Goal: Task Accomplishment & Management: Manage account settings

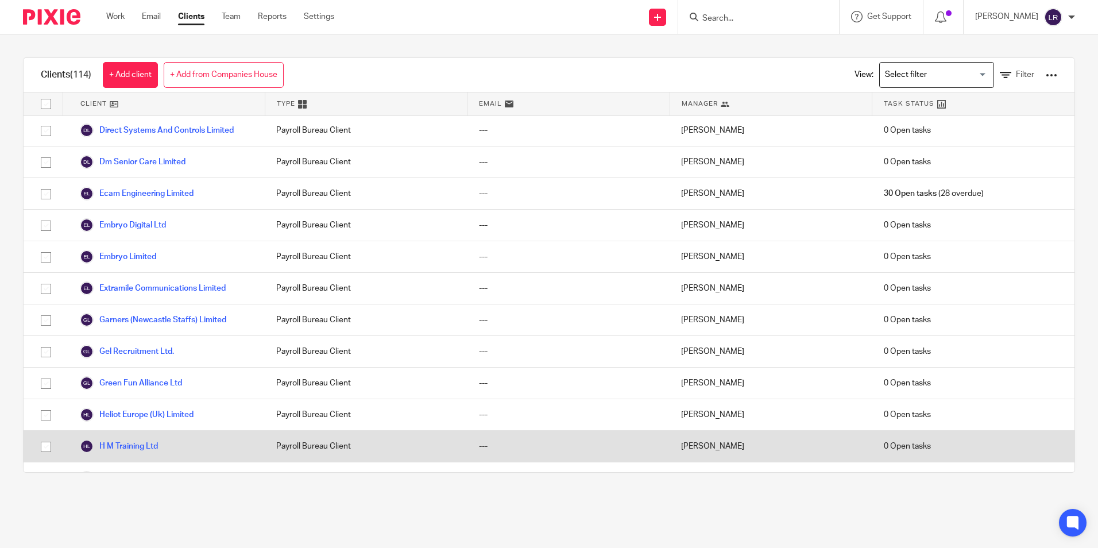
scroll to position [861, 0]
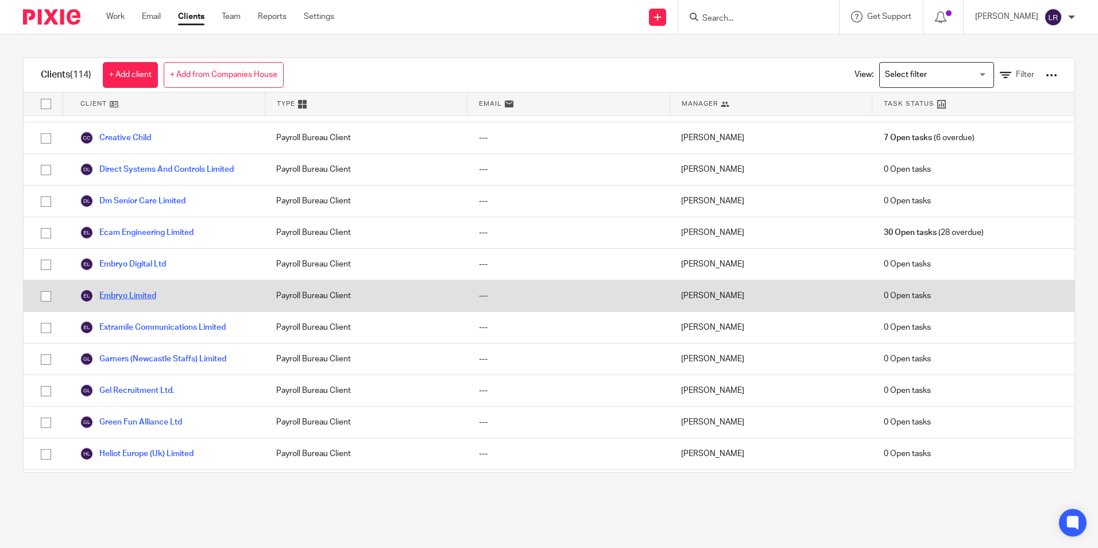
click at [138, 291] on link "Embryo Limited" at bounding box center [118, 296] width 76 height 14
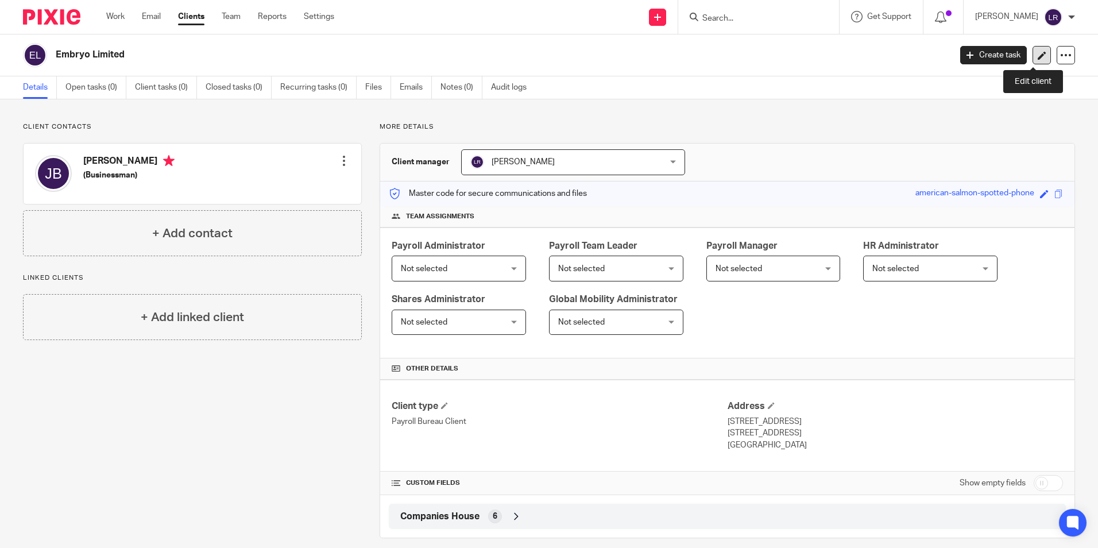
click at [1037, 53] on icon at bounding box center [1041, 55] width 9 height 9
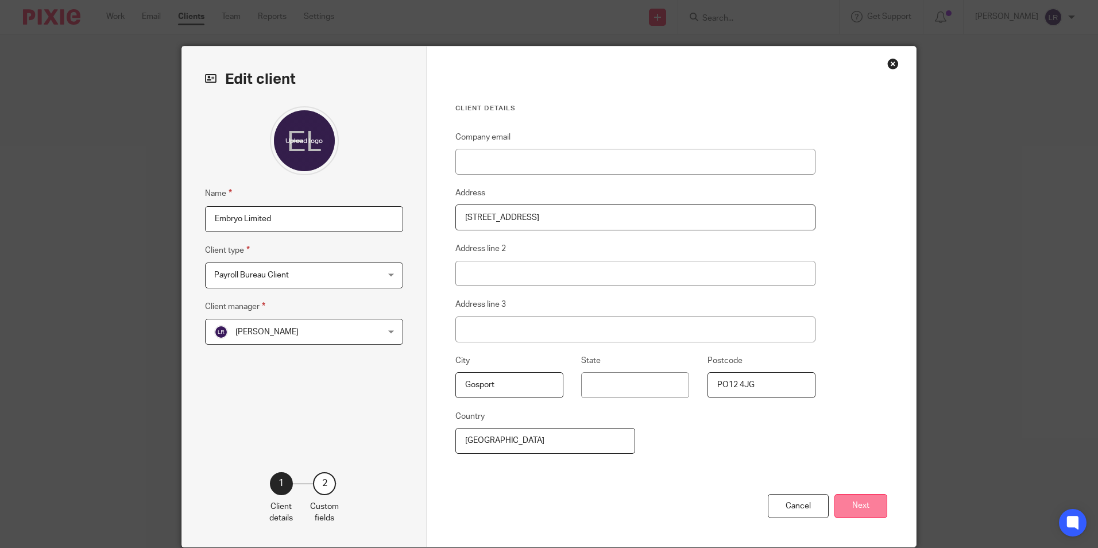
click at [866, 501] on button "Next" at bounding box center [860, 506] width 53 height 25
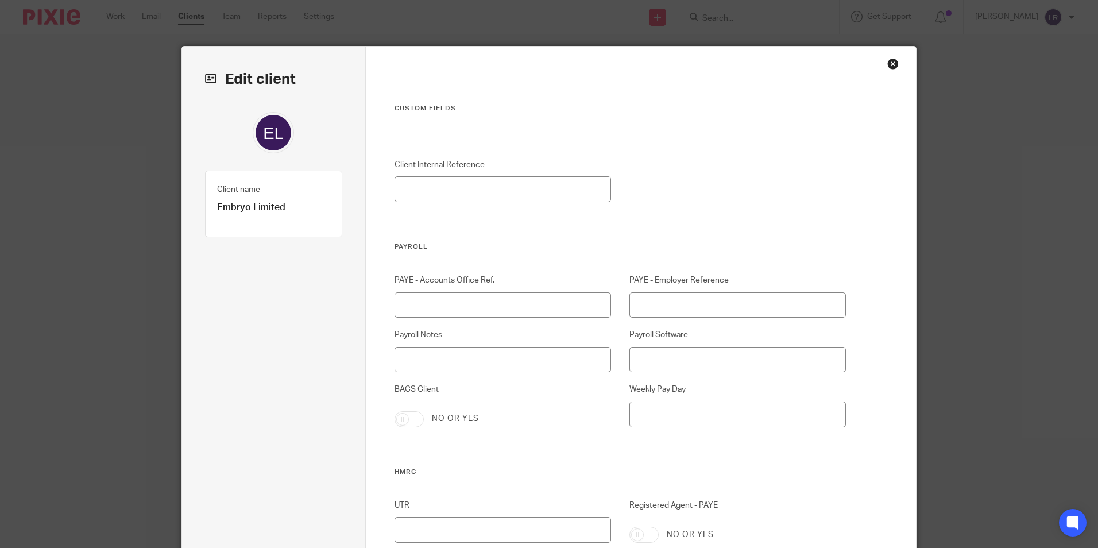
click at [887, 59] on div "Close this dialog window" at bounding box center [892, 63] width 11 height 11
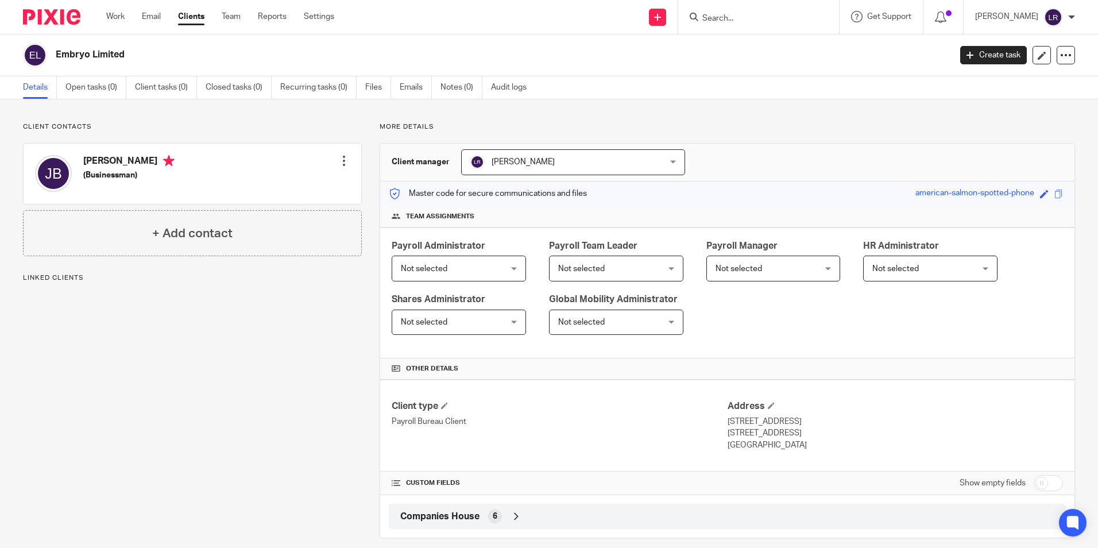
click at [342, 354] on div "Client contacts James Thomas Baillie (Businessman) Edit contact Create client f…" at bounding box center [183, 330] width 357 height 416
click at [1060, 57] on icon at bounding box center [1065, 54] width 11 height 11
click at [985, 147] on span "Delete client" at bounding box center [970, 148] width 46 height 8
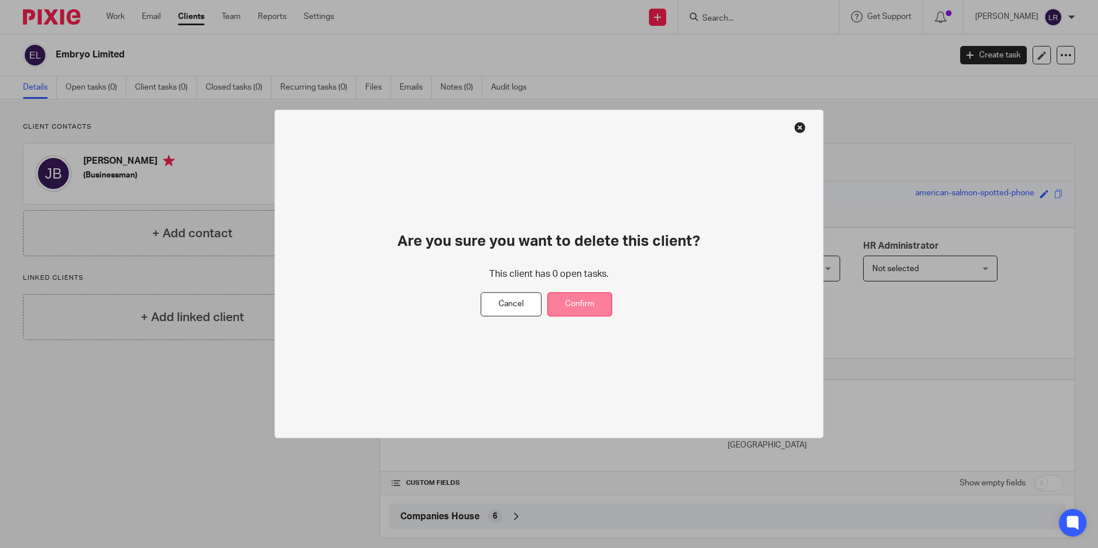
click at [567, 307] on button "Confirm" at bounding box center [579, 304] width 65 height 25
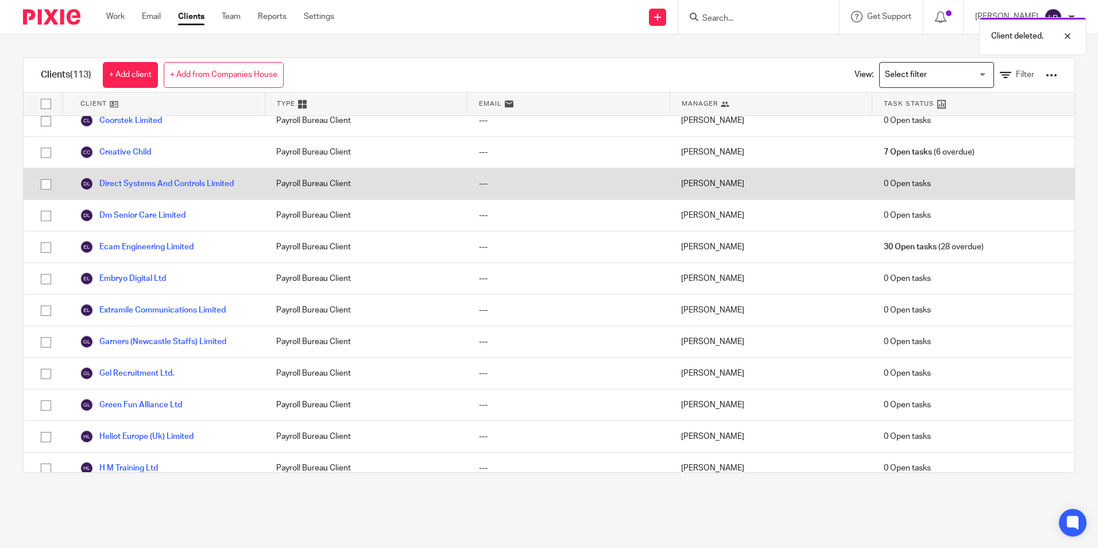
scroll to position [919, 0]
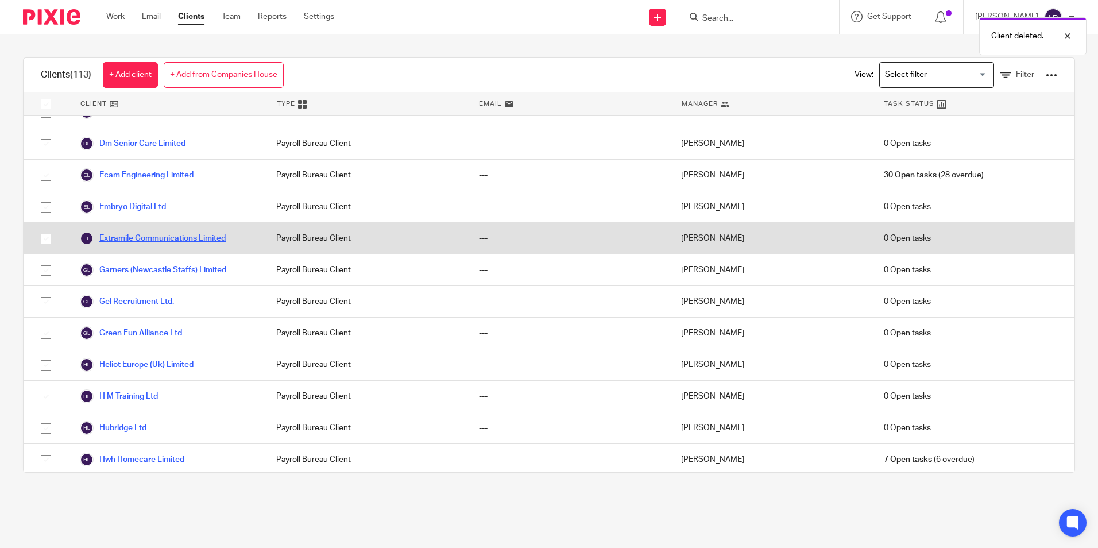
click at [161, 239] on link "Extramile Communications Limited" at bounding box center [153, 238] width 146 height 14
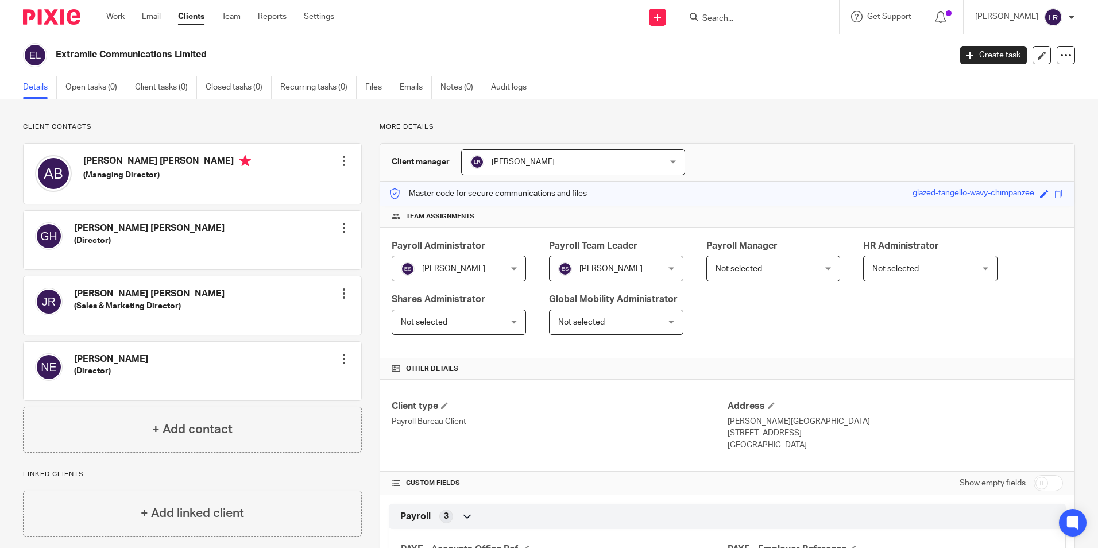
click at [509, 158] on span "[PERSON_NAME]" at bounding box center [522, 162] width 63 height 8
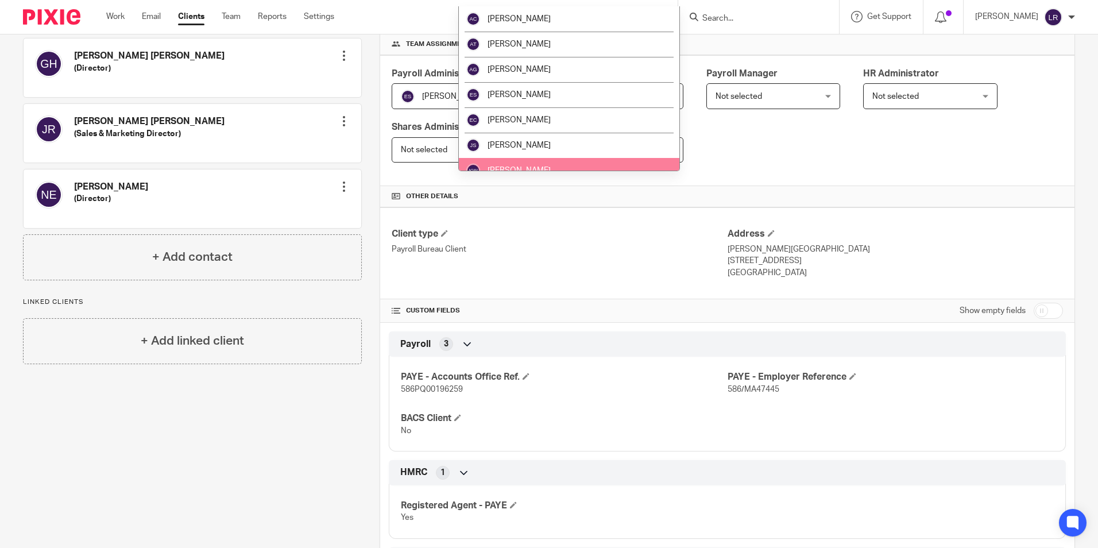
scroll to position [115, 0]
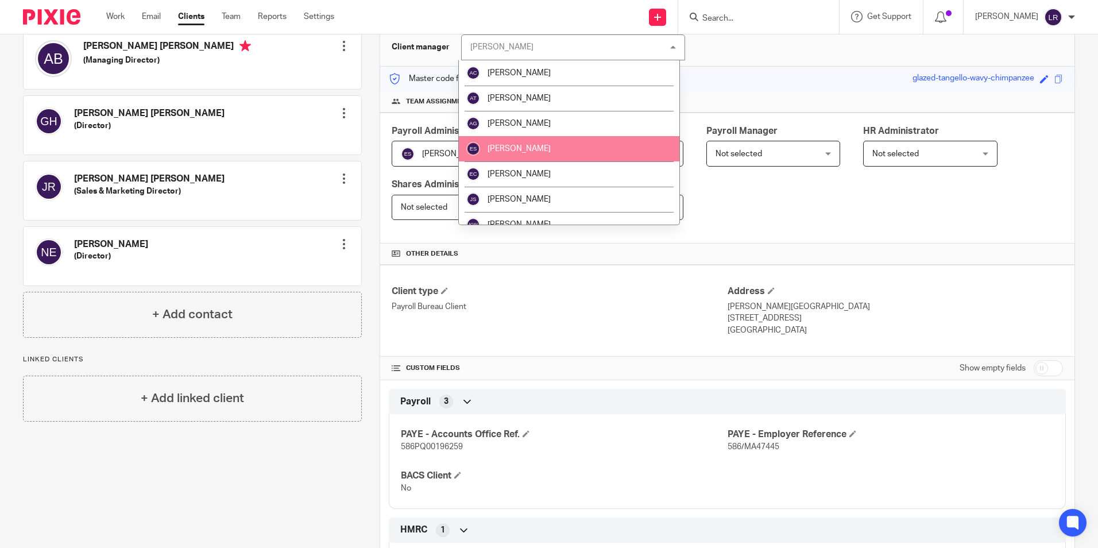
click at [528, 146] on span "[PERSON_NAME]" at bounding box center [518, 149] width 63 height 8
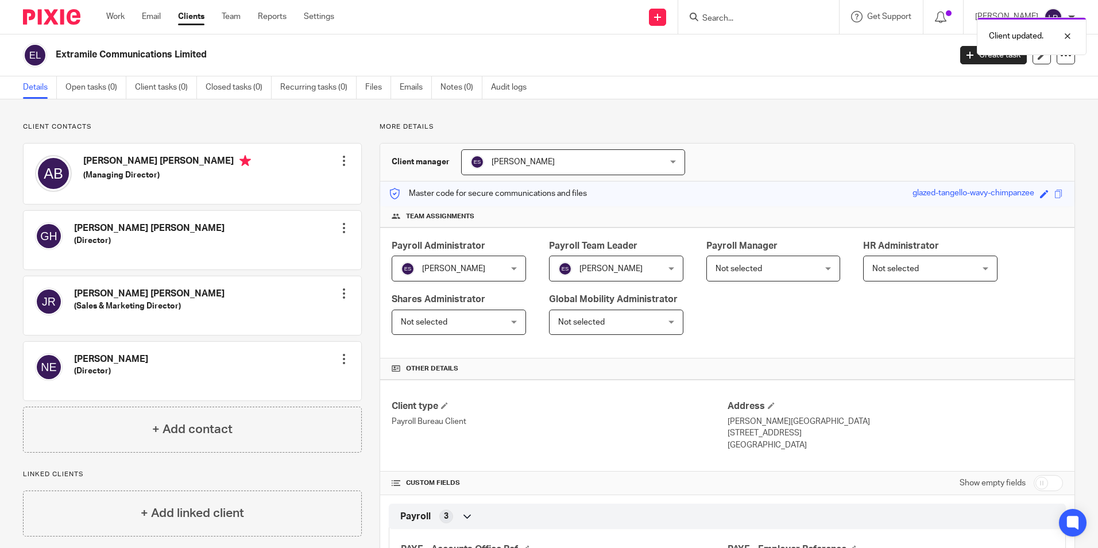
click at [760, 266] on span "Not selected" at bounding box center [764, 268] width 99 height 24
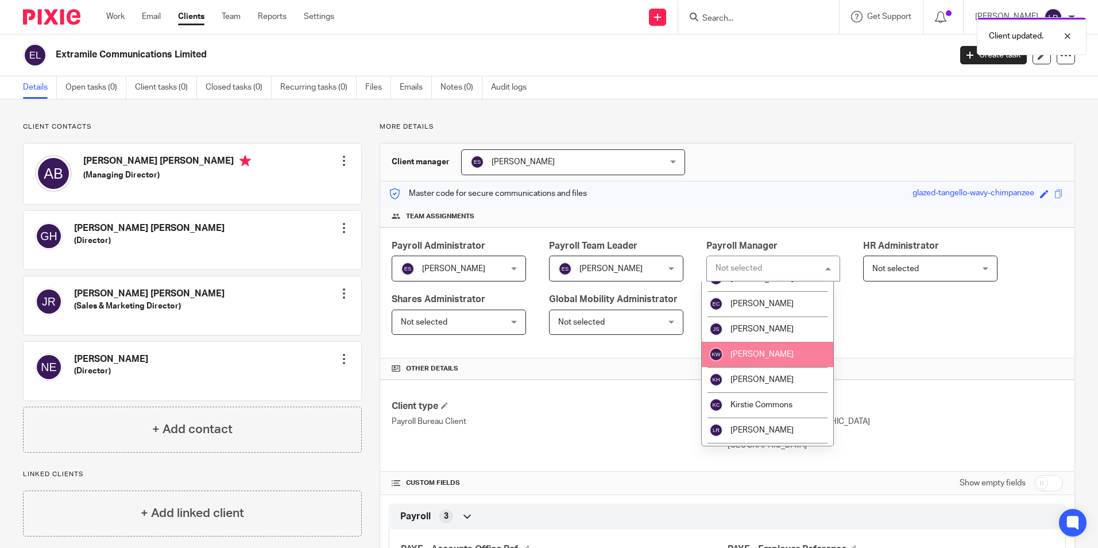
scroll to position [172, 0]
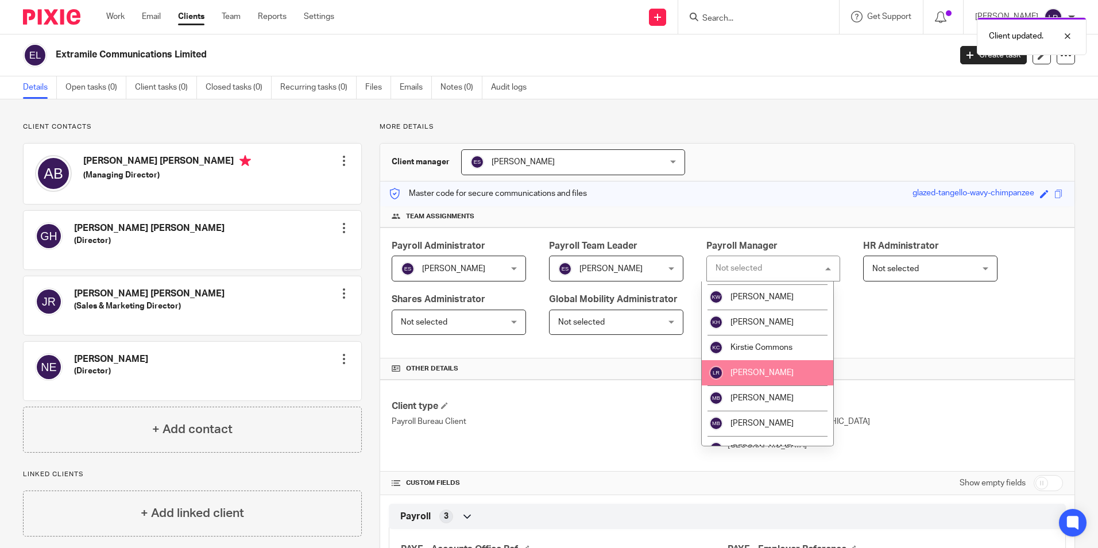
click at [770, 366] on li "[PERSON_NAME]" at bounding box center [768, 372] width 132 height 25
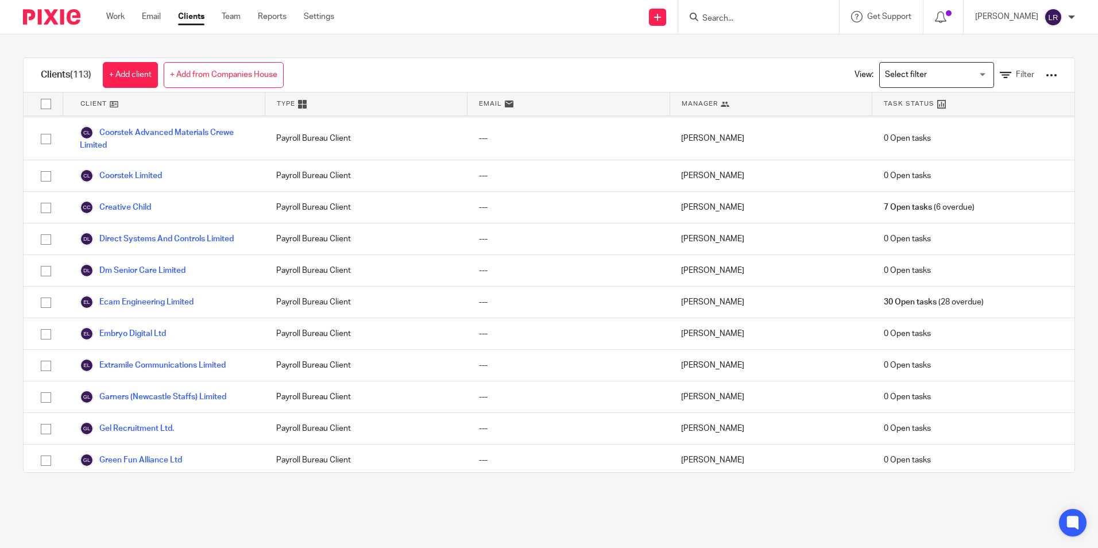
scroll to position [804, 0]
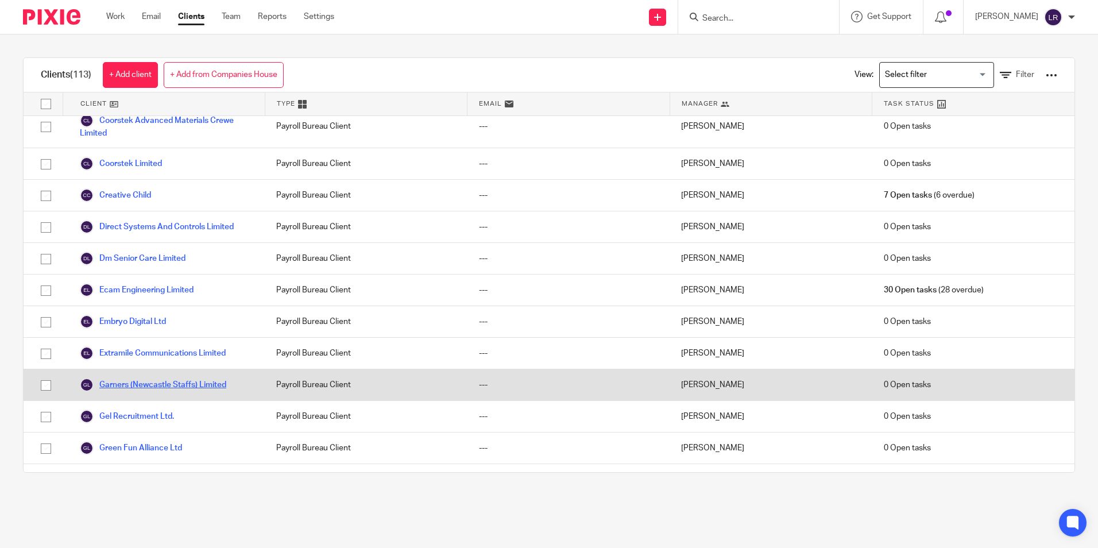
click at [163, 385] on link "Garners (Newcastle Staffs) Limited" at bounding box center [153, 385] width 146 height 14
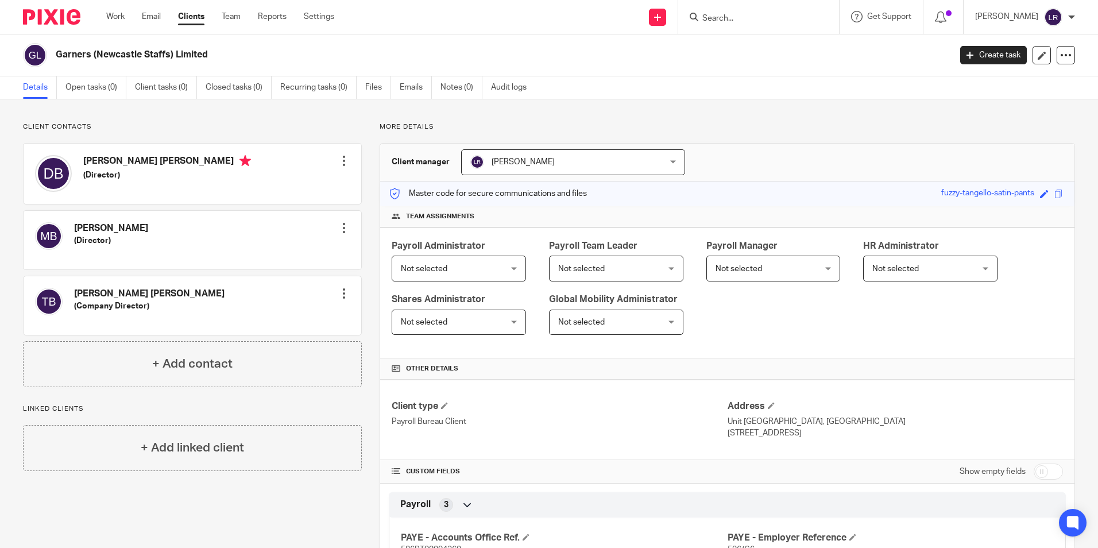
click at [522, 168] on span "[PERSON_NAME]" at bounding box center [555, 162] width 171 height 24
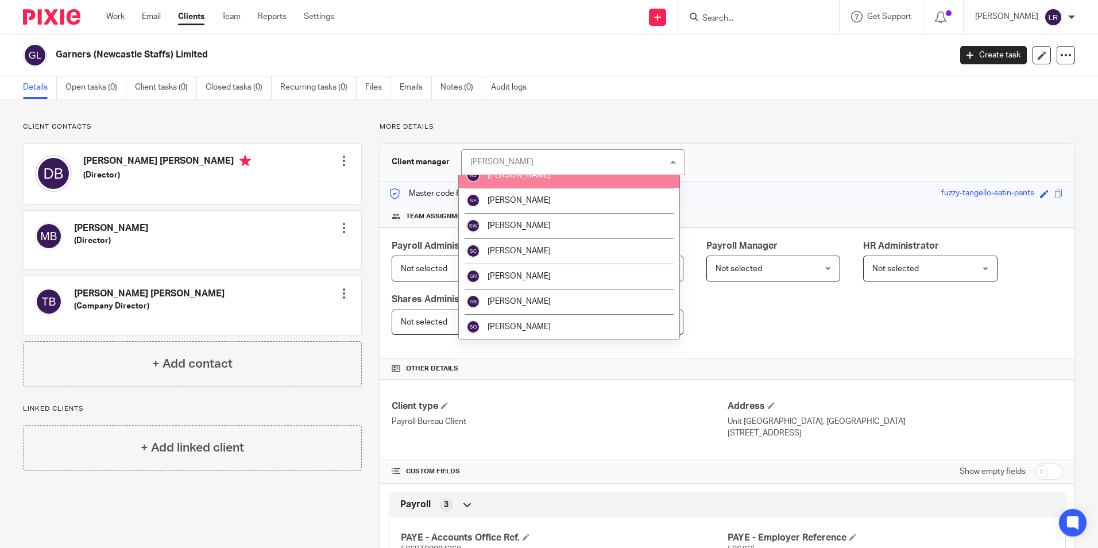
scroll to position [341, 0]
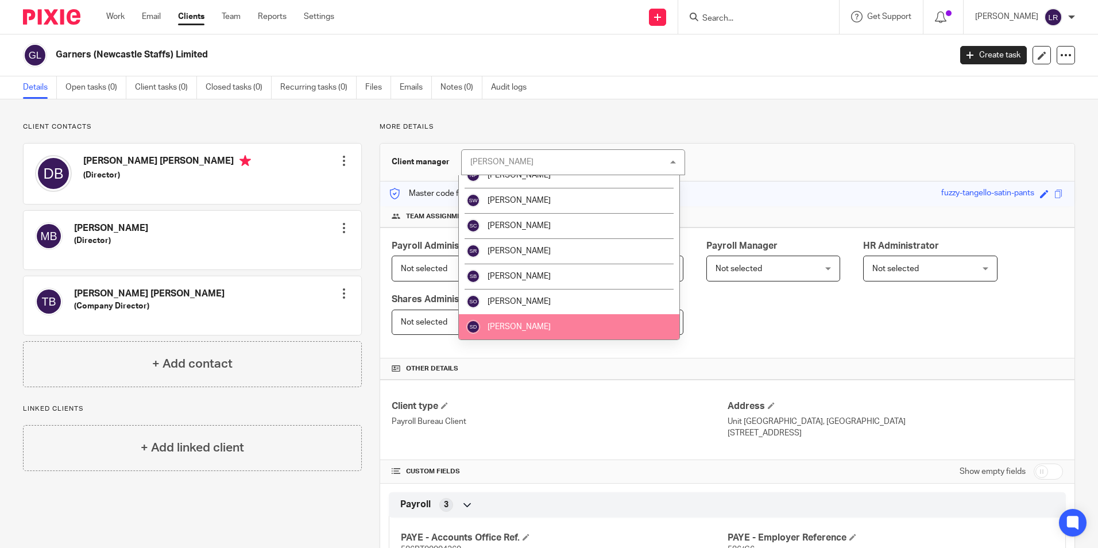
click at [517, 328] on span "[PERSON_NAME]" at bounding box center [518, 327] width 63 height 8
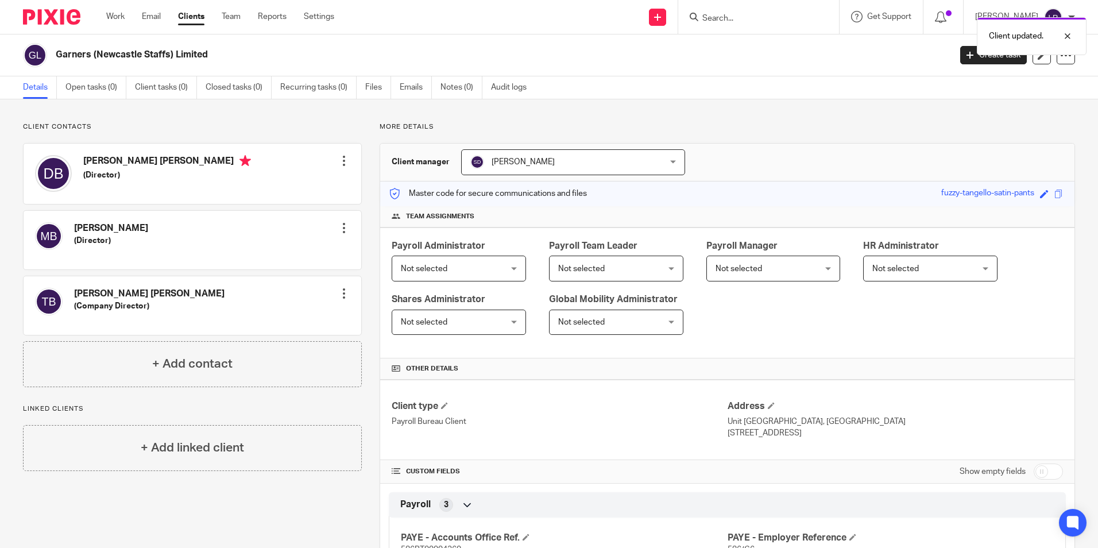
click at [469, 272] on span "Not selected" at bounding box center [450, 268] width 99 height 24
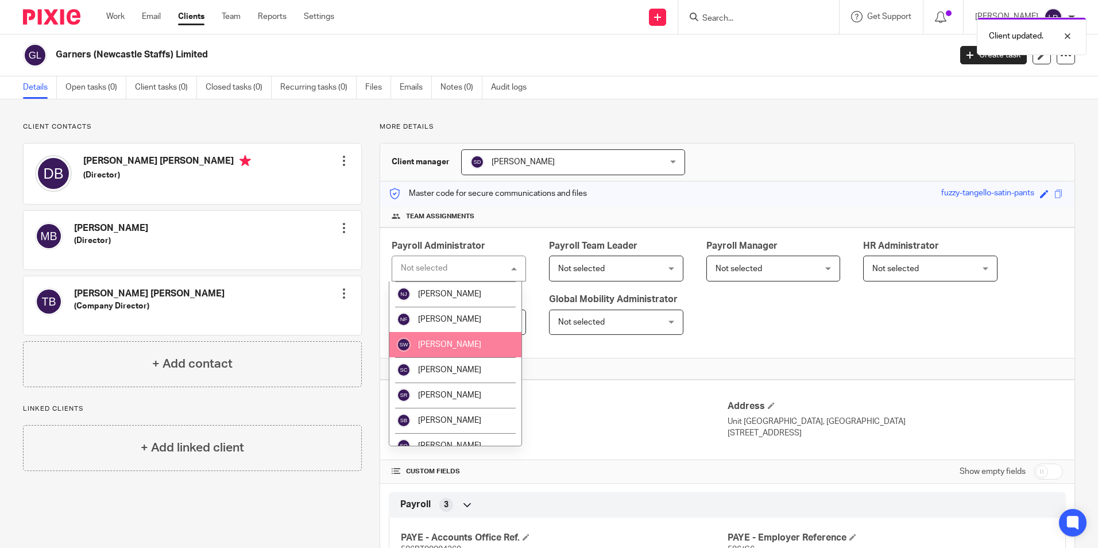
scroll to position [365, 0]
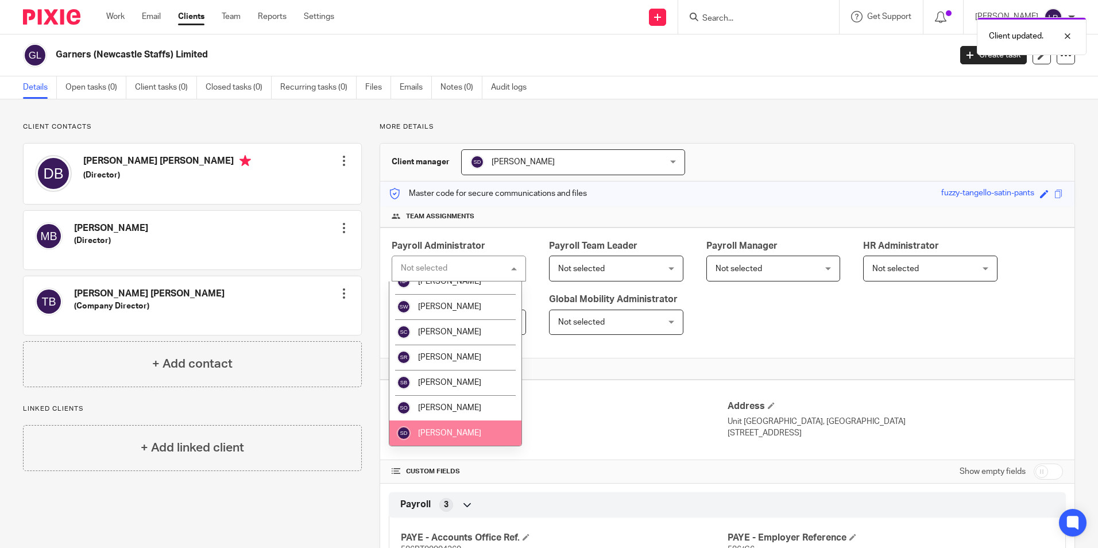
click at [459, 436] on li "[PERSON_NAME]" at bounding box center [455, 432] width 132 height 25
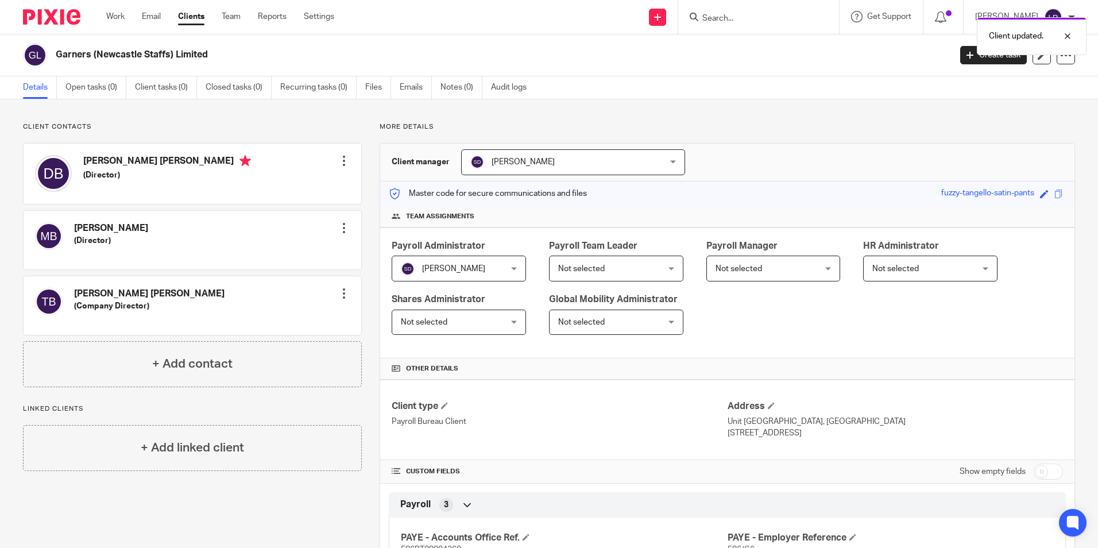
click at [765, 267] on span "Not selected" at bounding box center [764, 268] width 99 height 24
click at [769, 272] on span "Not selected" at bounding box center [764, 268] width 99 height 24
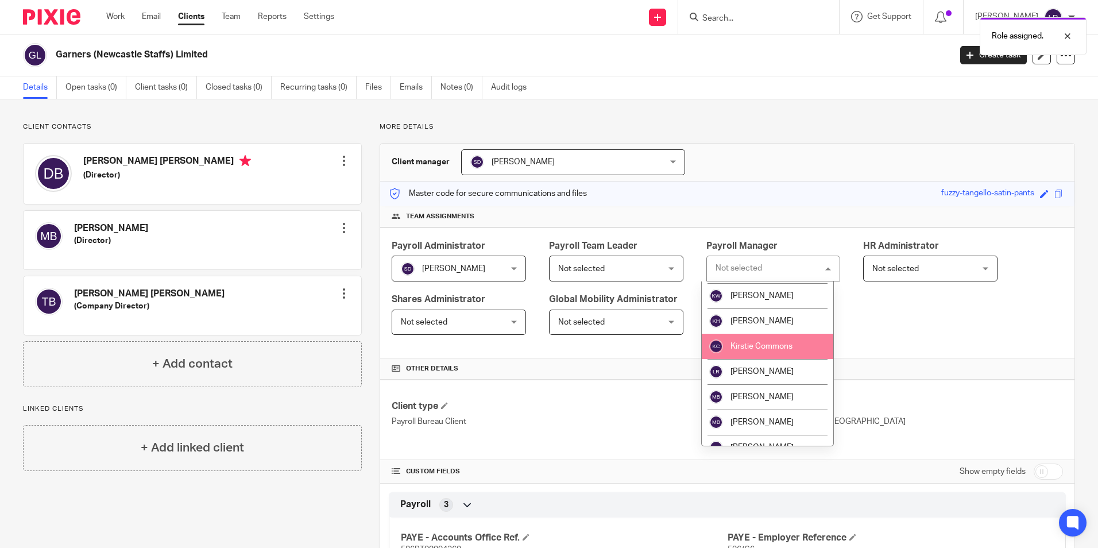
scroll to position [172, 0]
click at [776, 373] on span "[PERSON_NAME]" at bounding box center [761, 373] width 63 height 8
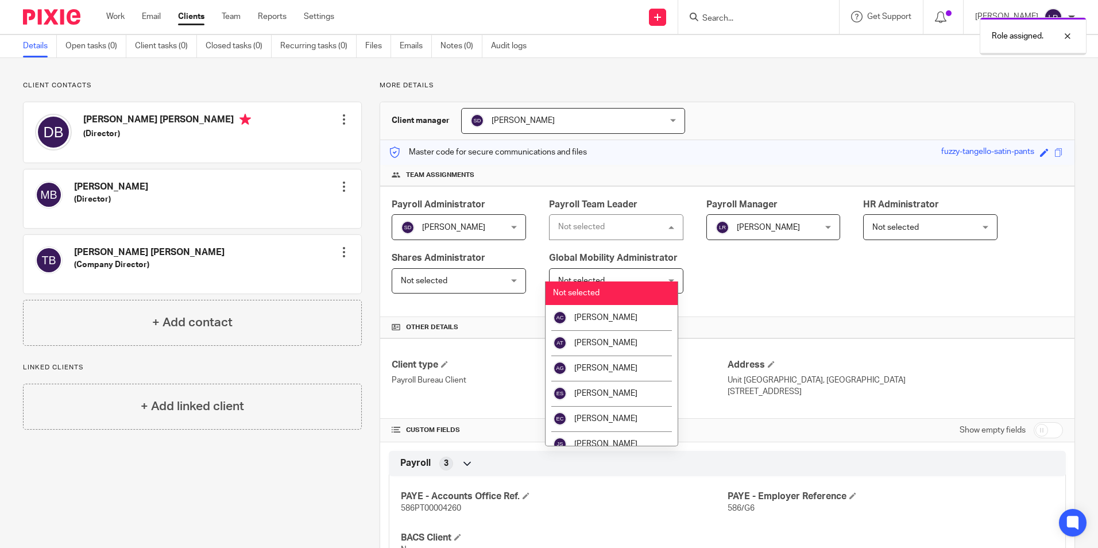
scroll to position [57, 0]
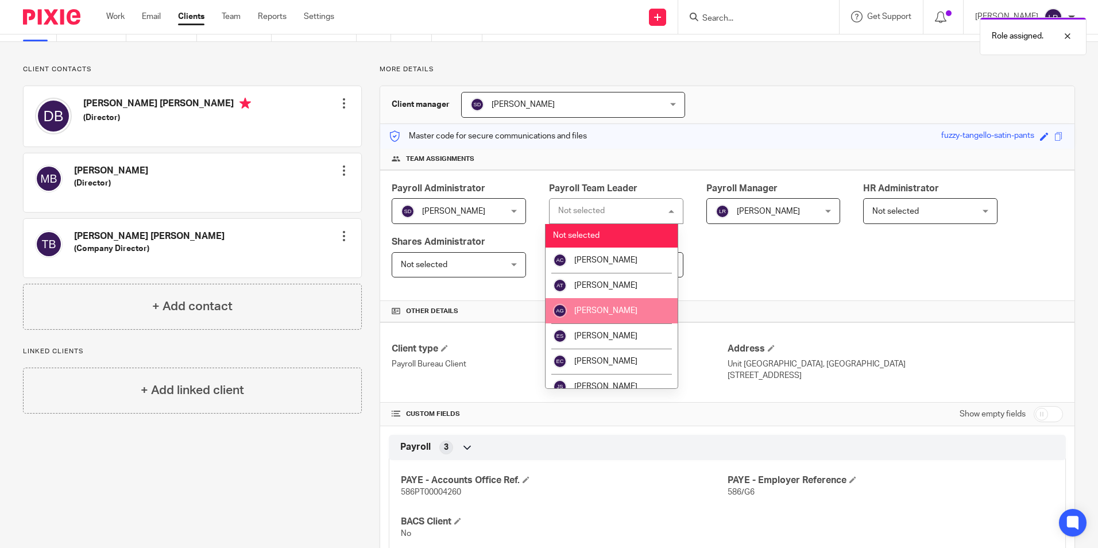
drag, startPoint x: 589, startPoint y: 331, endPoint x: 599, endPoint y: 331, distance: 10.3
click at [590, 331] on li "[PERSON_NAME]" at bounding box center [611, 335] width 132 height 25
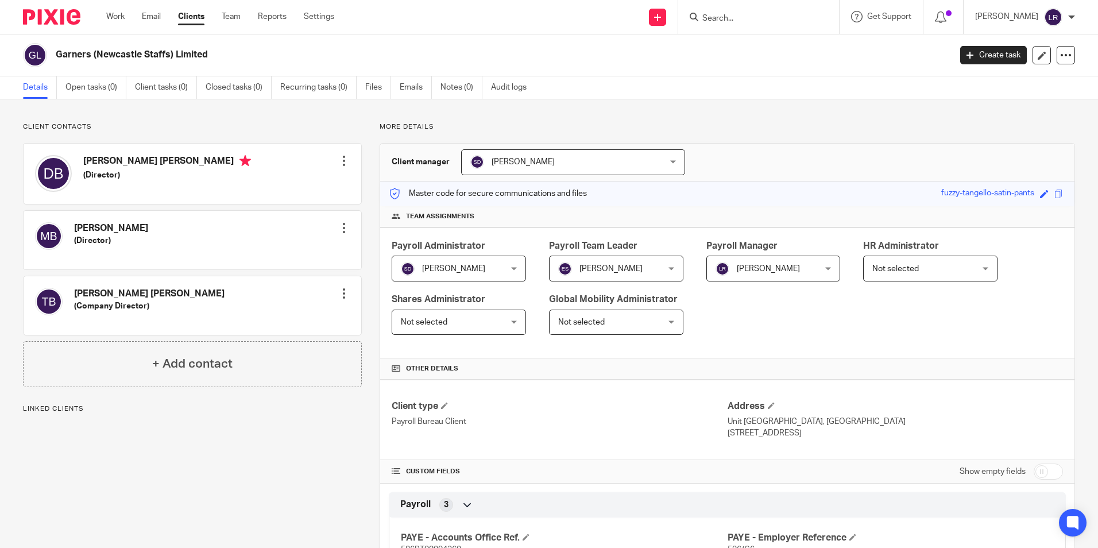
click at [189, 15] on link "Clients" at bounding box center [191, 16] width 26 height 11
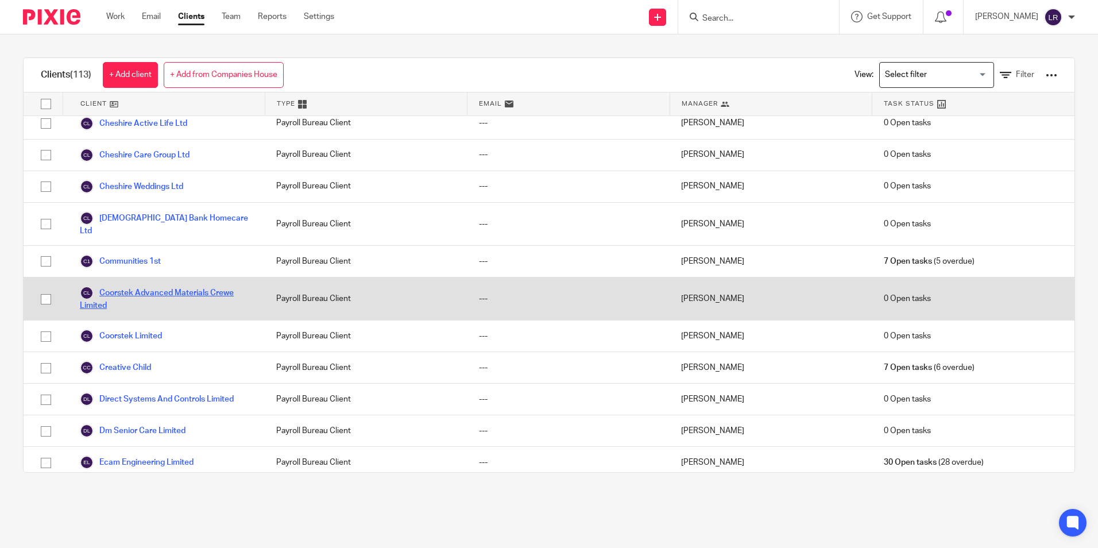
scroll to position [861, 0]
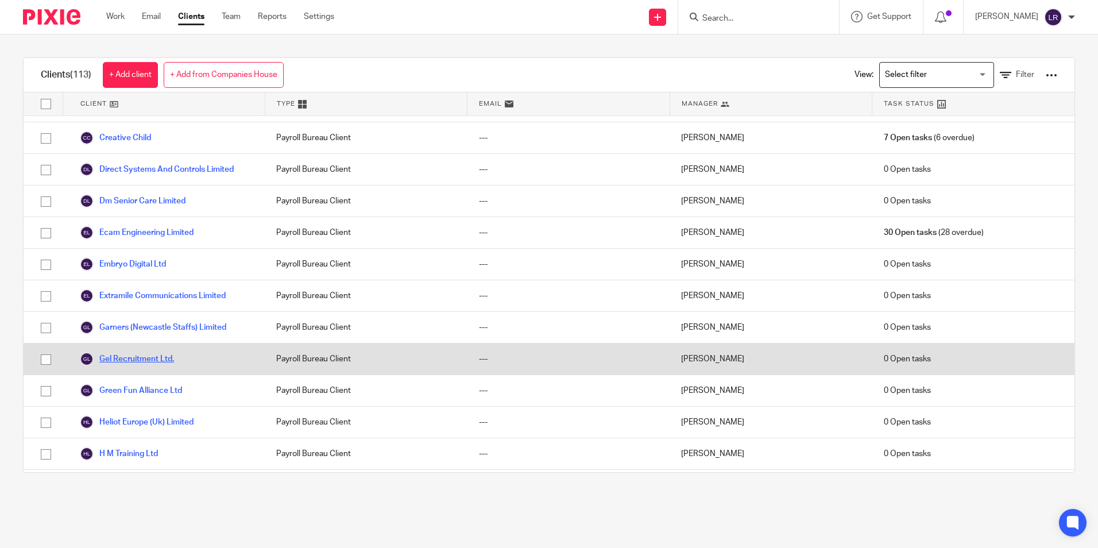
click at [137, 358] on link "Gel Recruitment Ltd." at bounding box center [127, 359] width 94 height 14
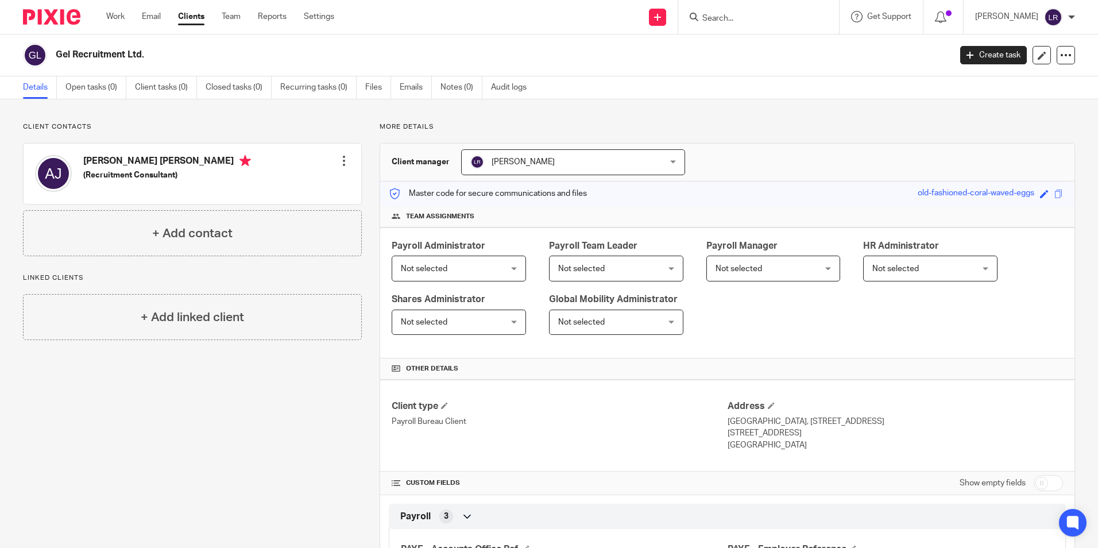
click at [419, 265] on span "Not selected" at bounding box center [424, 269] width 47 height 8
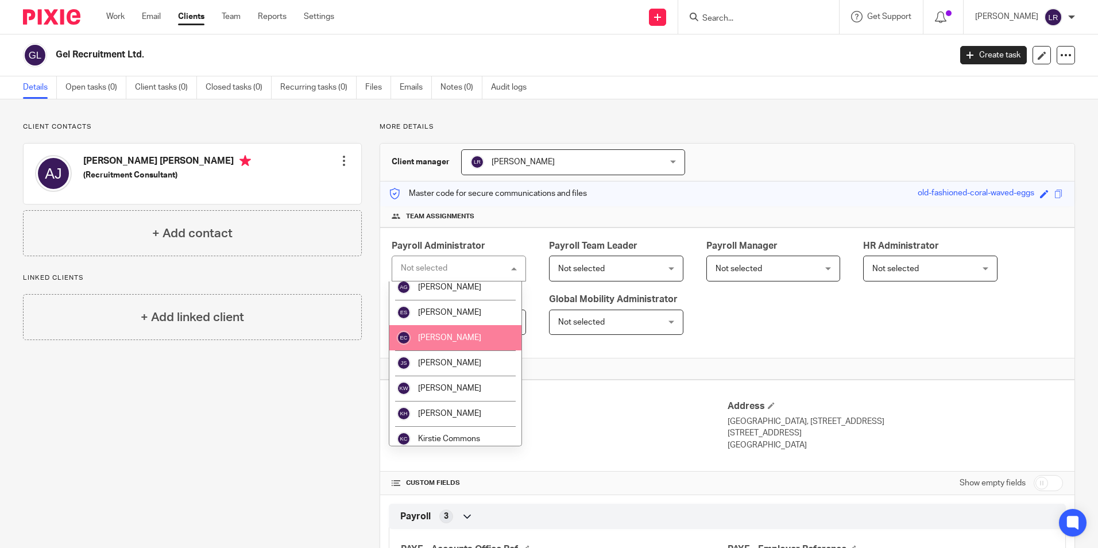
scroll to position [115, 0]
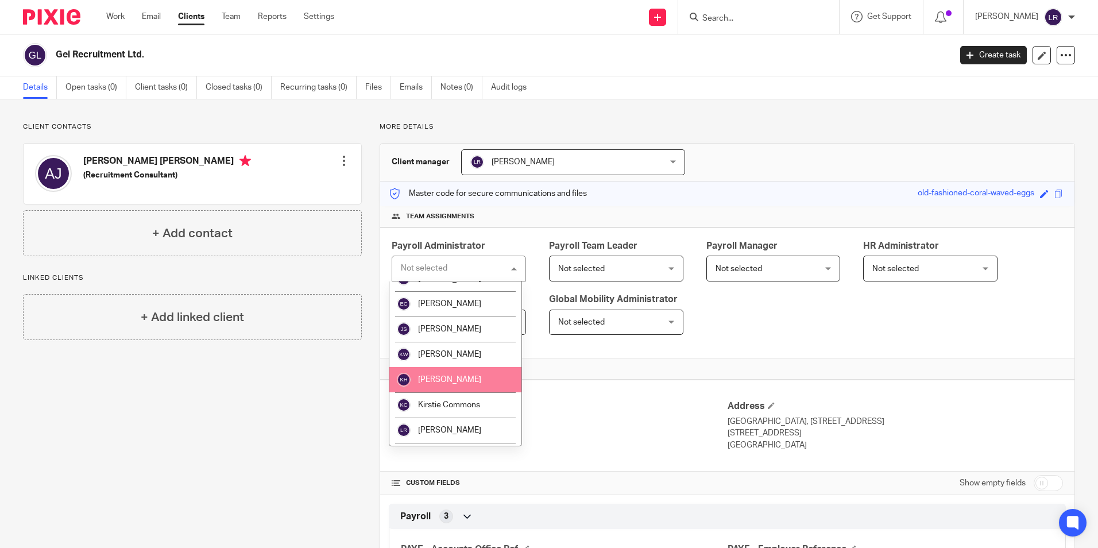
click at [452, 382] on span "[PERSON_NAME]" at bounding box center [449, 379] width 63 height 8
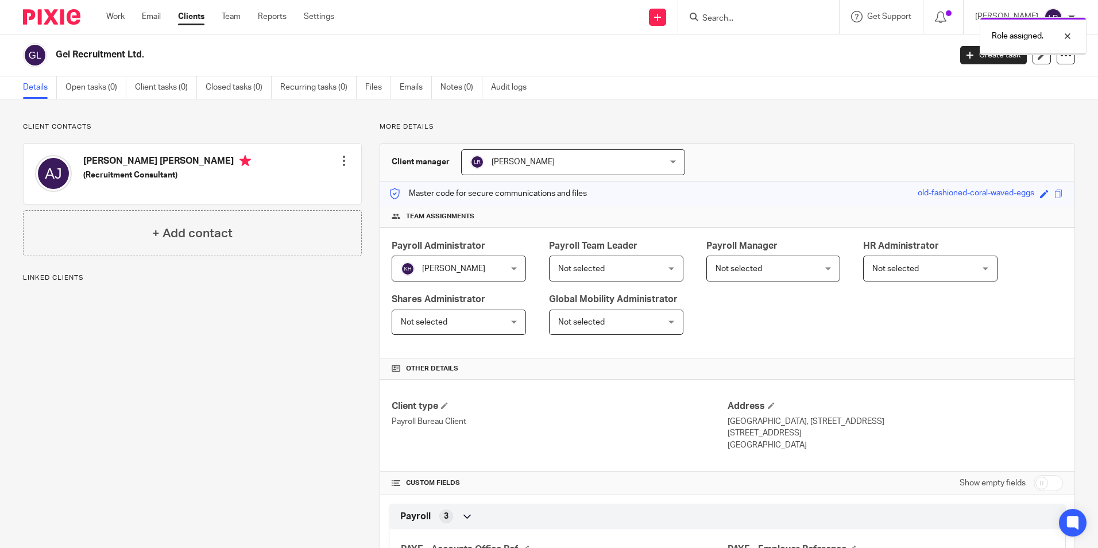
click at [597, 270] on span "Not selected" at bounding box center [581, 269] width 47 height 8
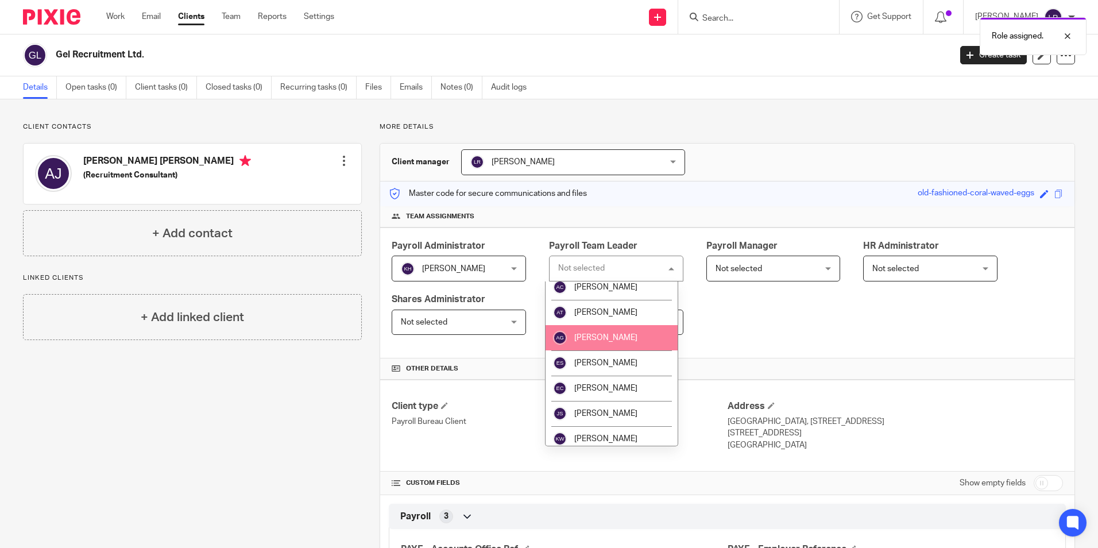
scroll to position [57, 0]
click at [628, 331] on li "[PERSON_NAME]" at bounding box center [611, 335] width 132 height 25
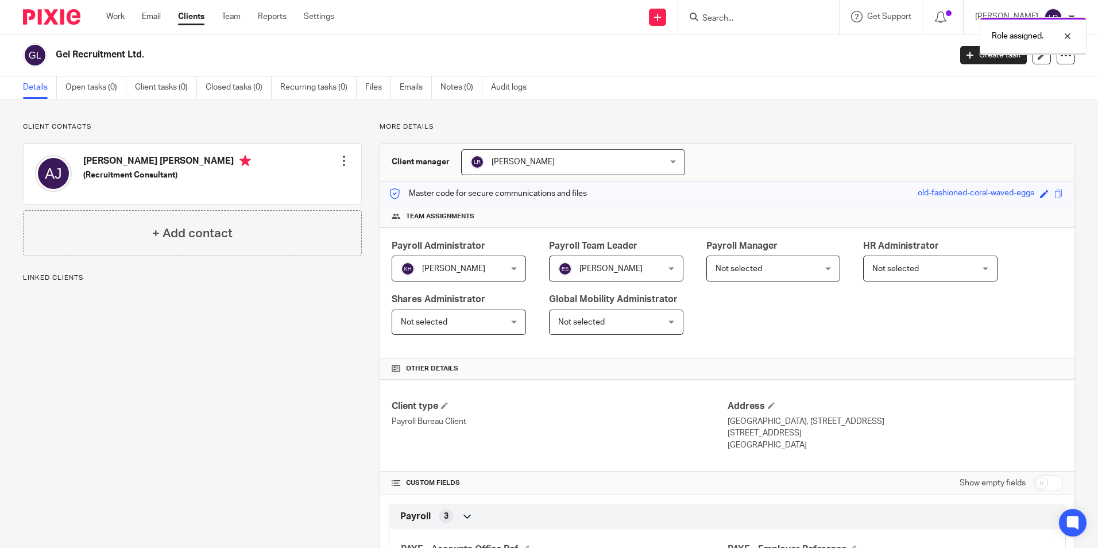
click at [757, 277] on span "Not selected" at bounding box center [764, 268] width 99 height 24
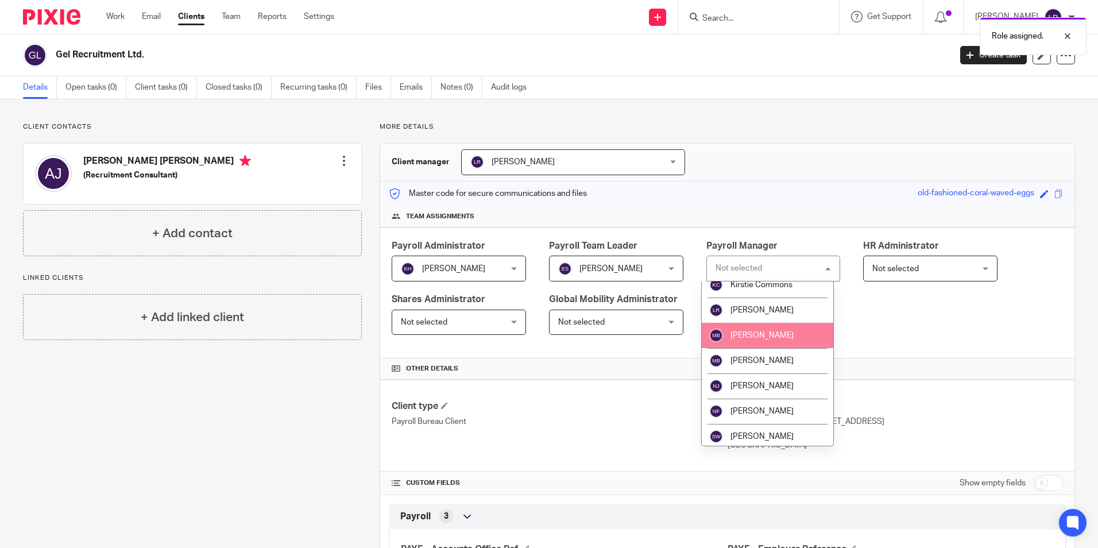
scroll to position [230, 0]
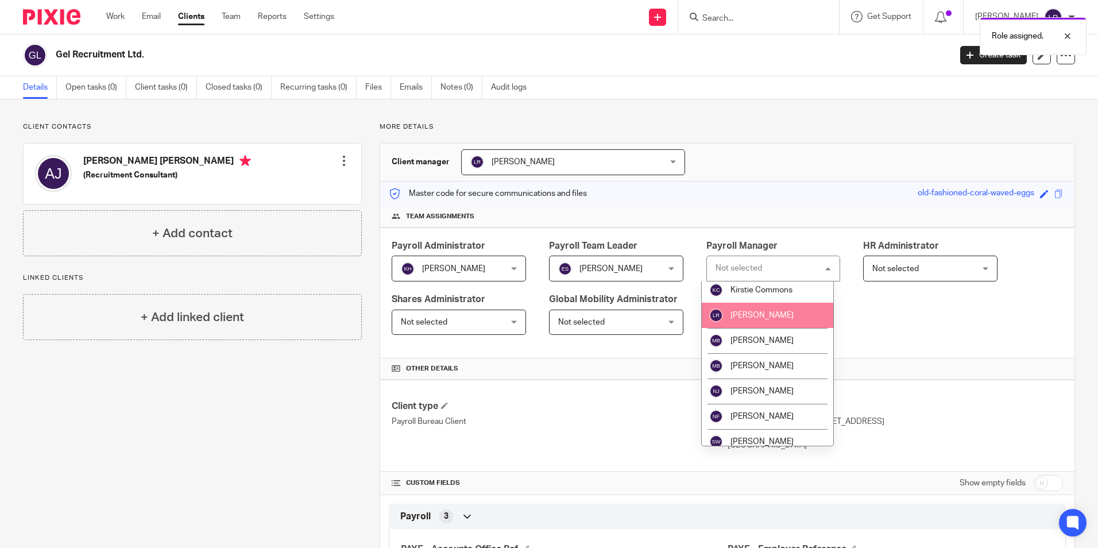
click at [775, 322] on li "[PERSON_NAME]" at bounding box center [768, 315] width 132 height 25
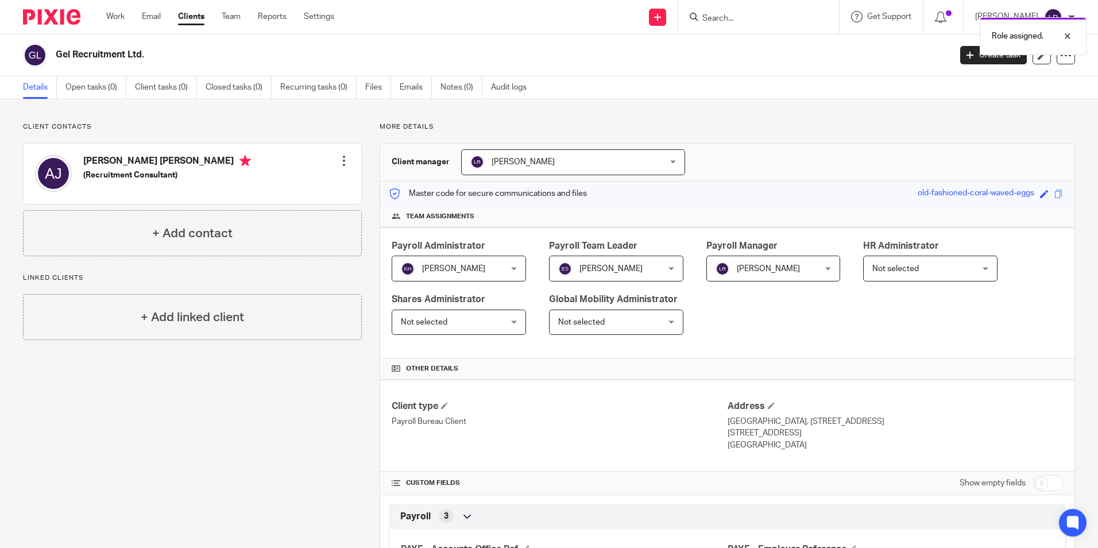
click at [582, 161] on span "[PERSON_NAME]" at bounding box center [555, 162] width 171 height 24
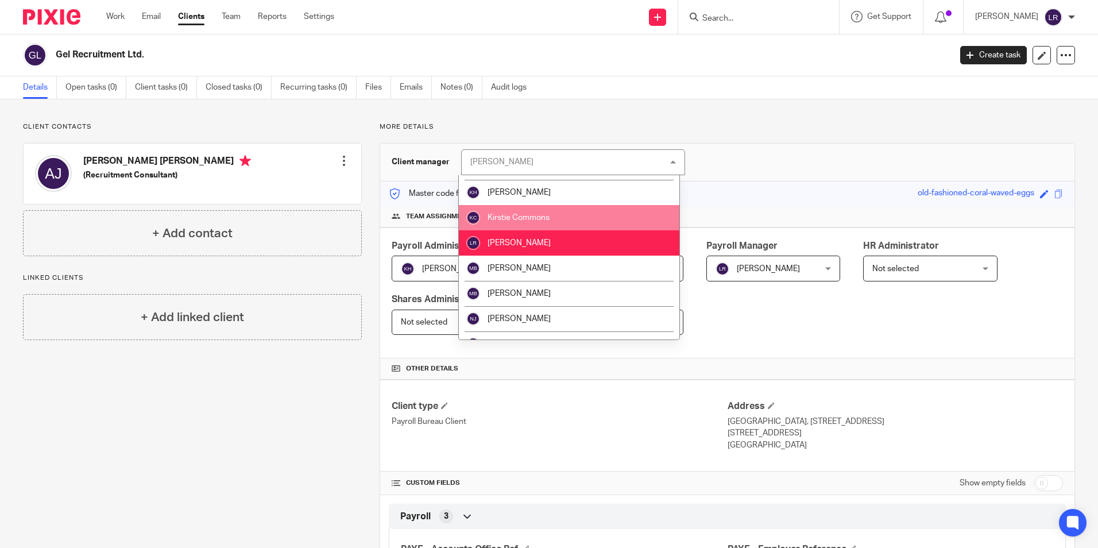
scroll to position [115, 0]
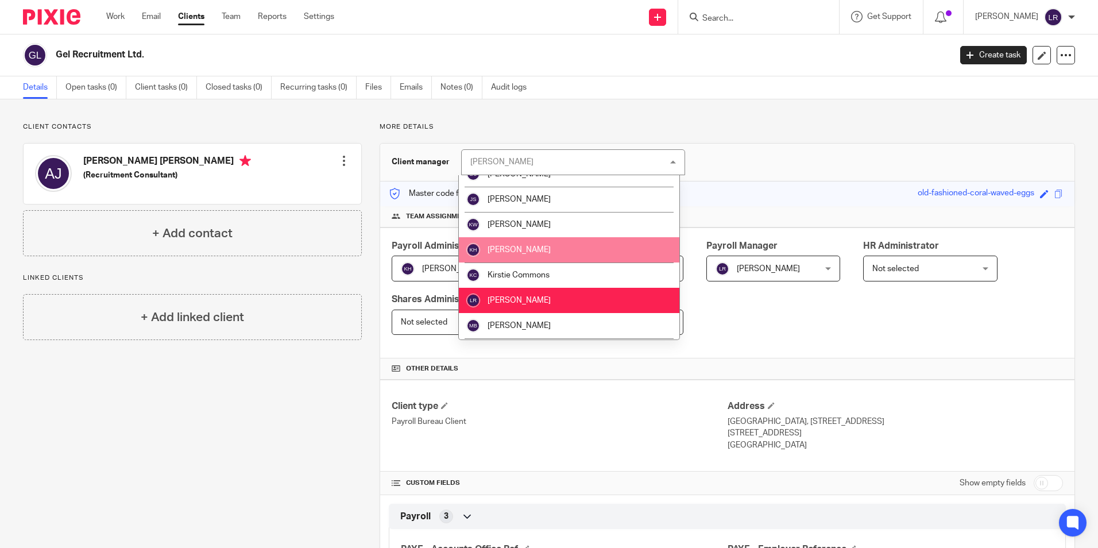
click at [537, 255] on li "[PERSON_NAME]" at bounding box center [569, 249] width 220 height 25
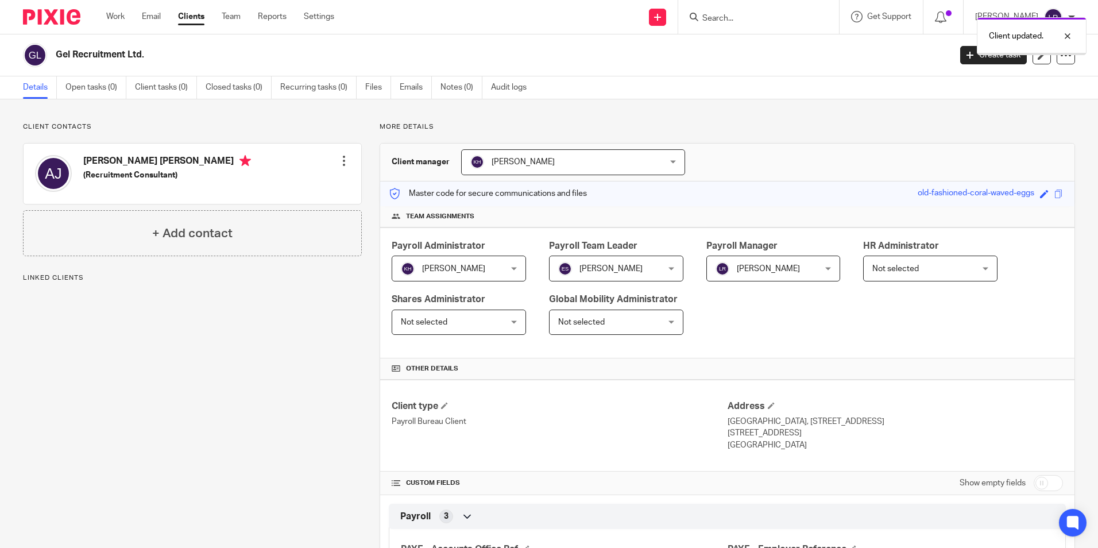
click at [191, 15] on link "Clients" at bounding box center [191, 16] width 26 height 11
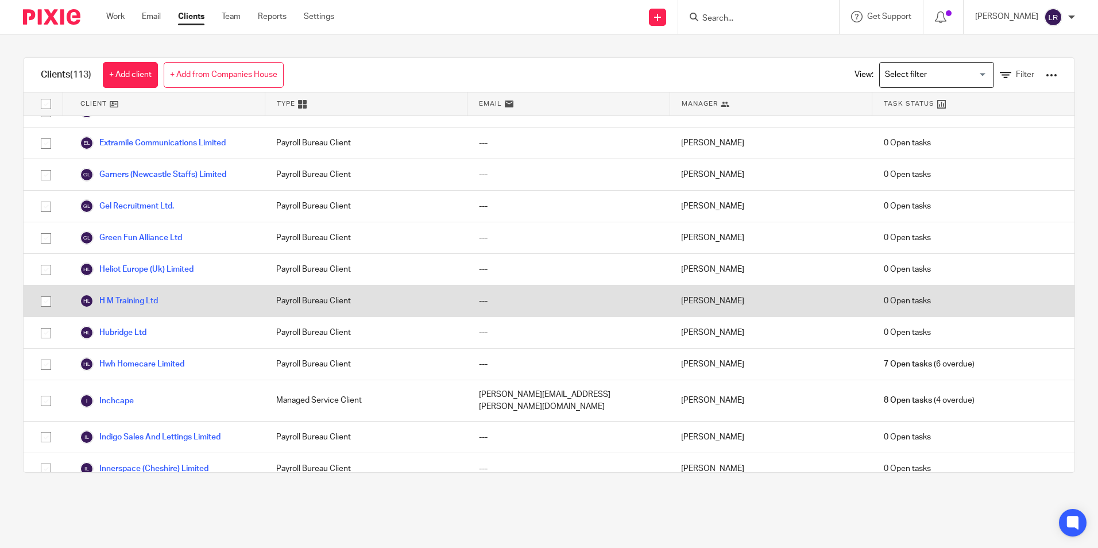
scroll to position [1033, 0]
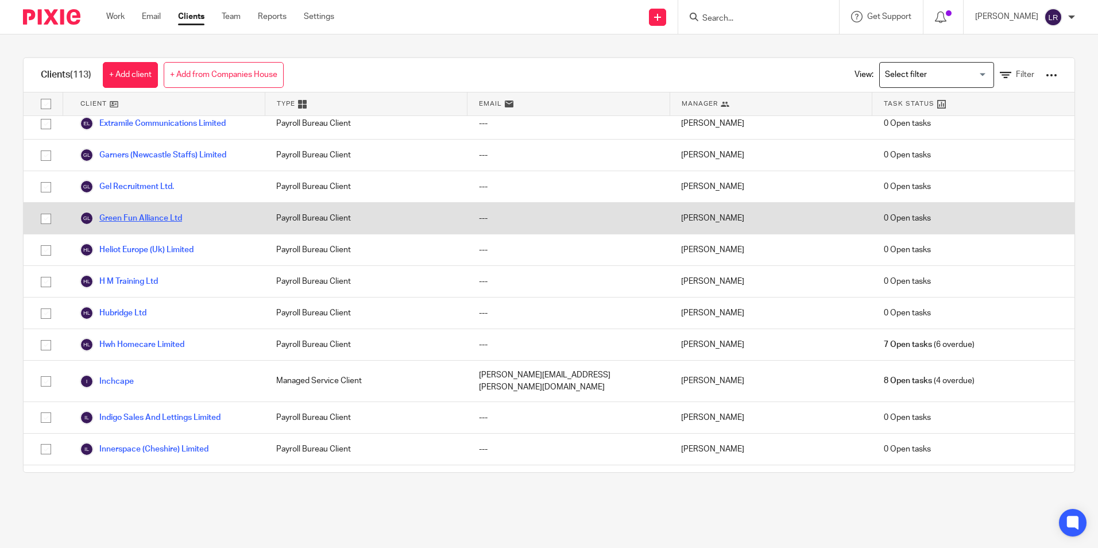
click at [115, 212] on link "Green Fun Alliance Ltd" at bounding box center [131, 218] width 102 height 14
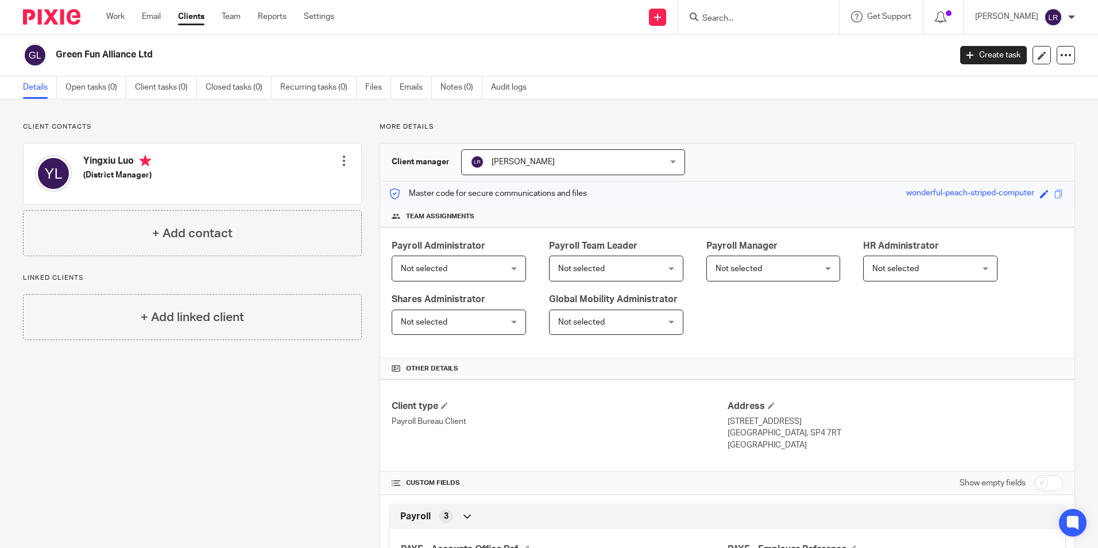
click at [466, 277] on span "Not selected" at bounding box center [450, 268] width 99 height 24
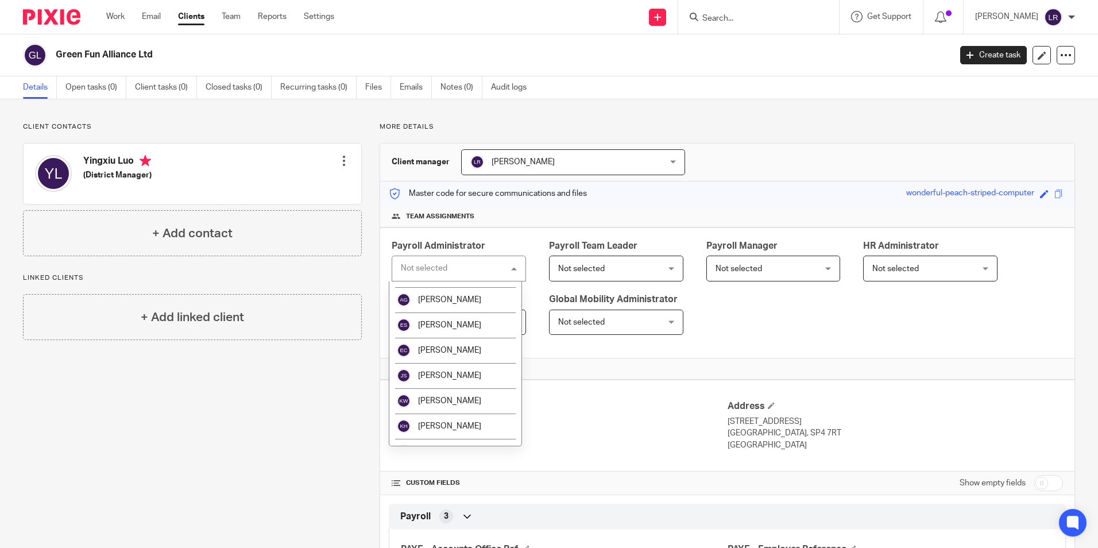
scroll to position [57, 0]
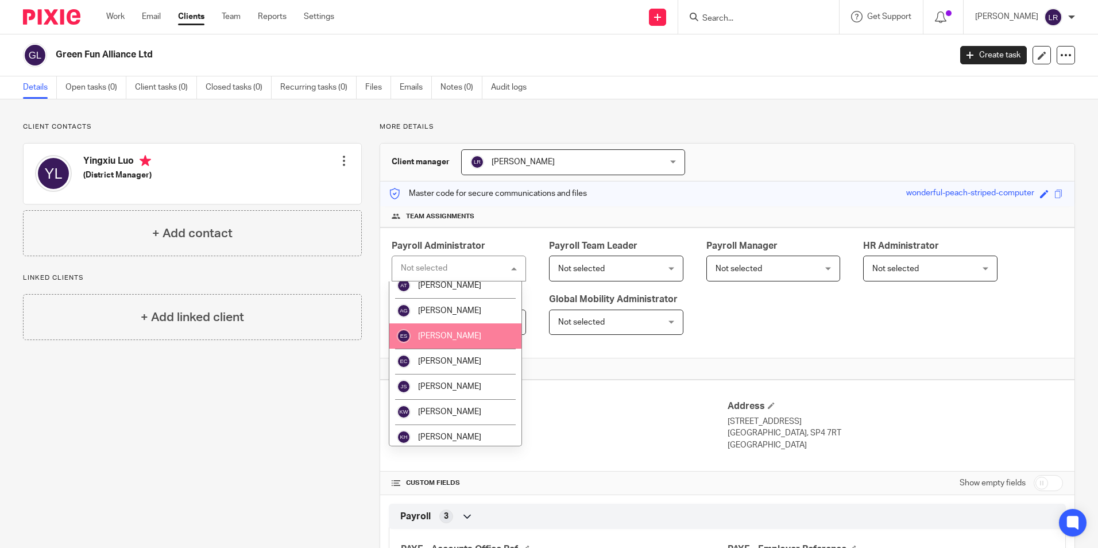
click at [457, 342] on li "[PERSON_NAME]" at bounding box center [455, 335] width 132 height 25
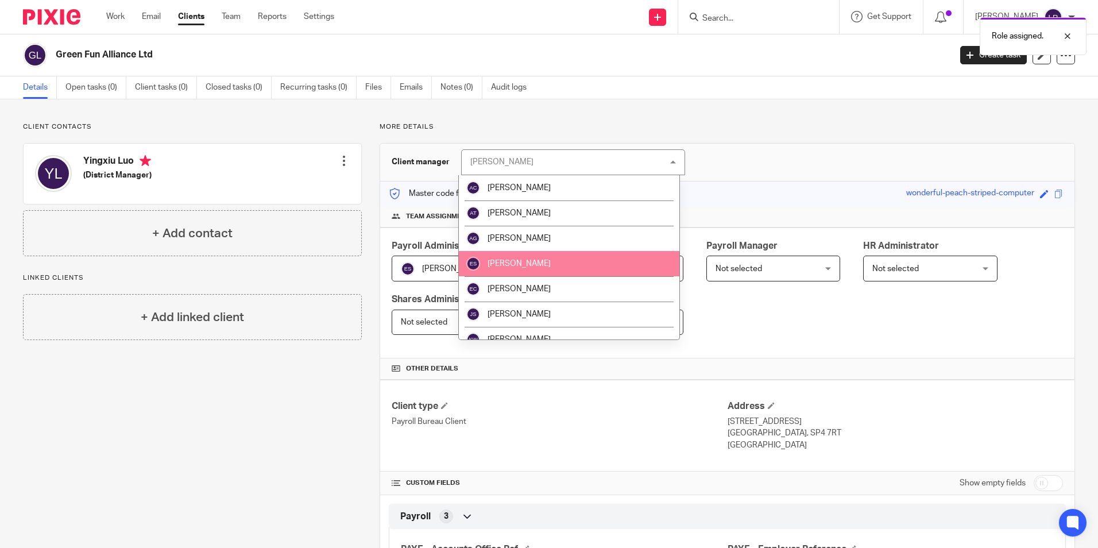
click at [578, 274] on li "[PERSON_NAME]" at bounding box center [569, 263] width 220 height 25
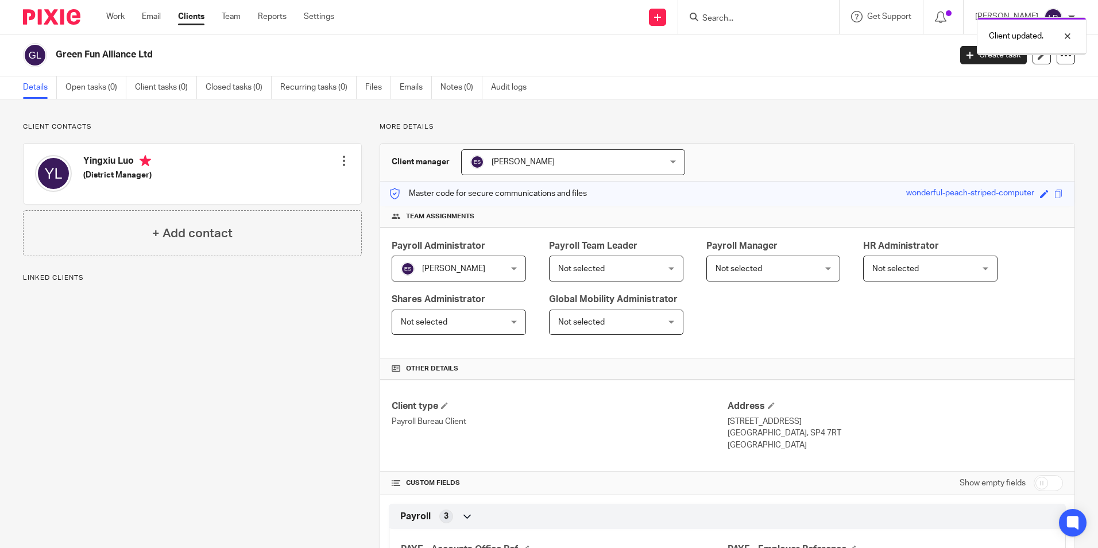
click at [778, 263] on span "Not selected" at bounding box center [764, 268] width 99 height 24
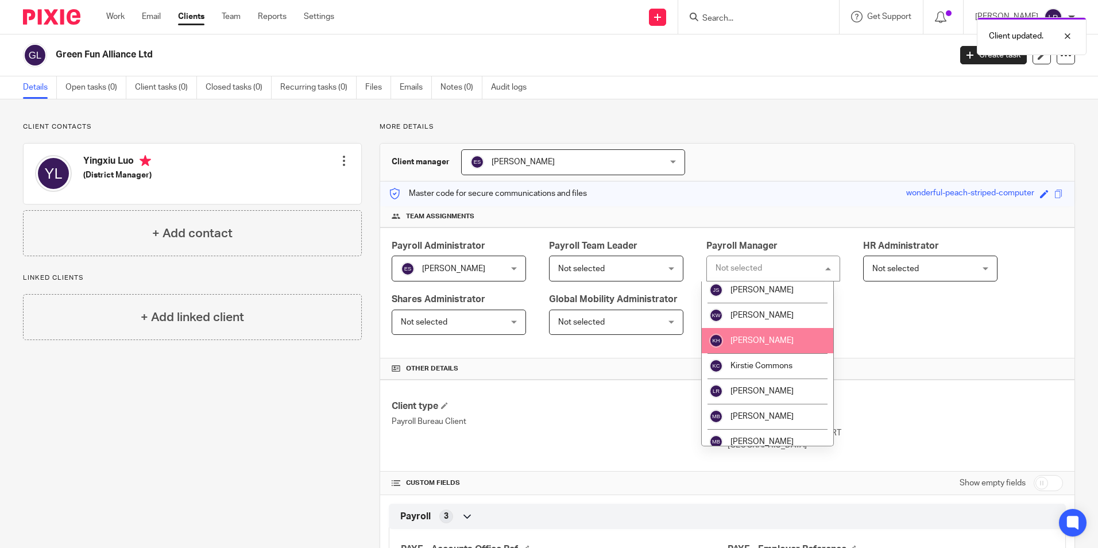
scroll to position [172, 0]
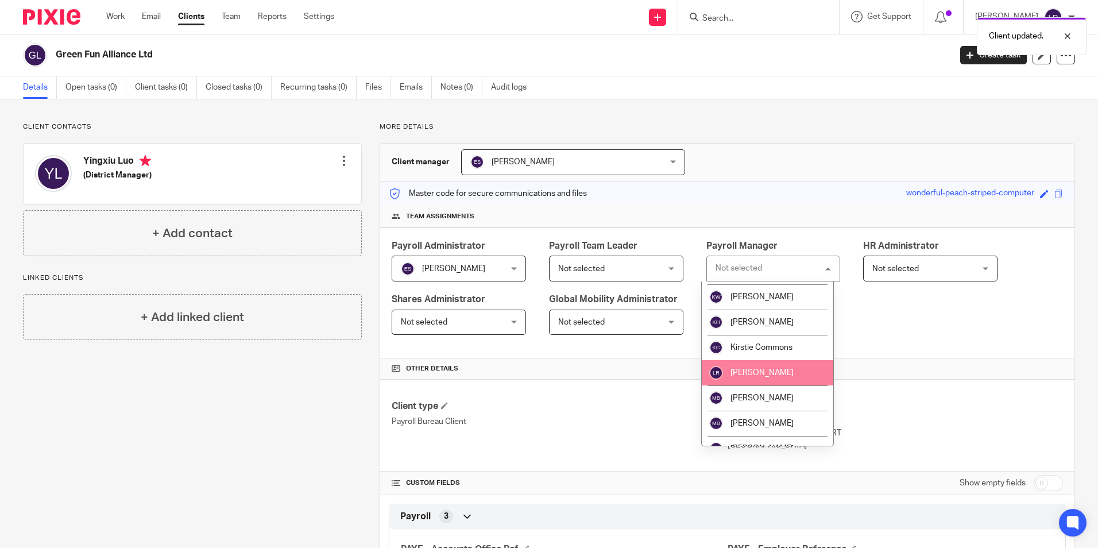
click at [761, 365] on li "[PERSON_NAME]" at bounding box center [768, 372] width 132 height 25
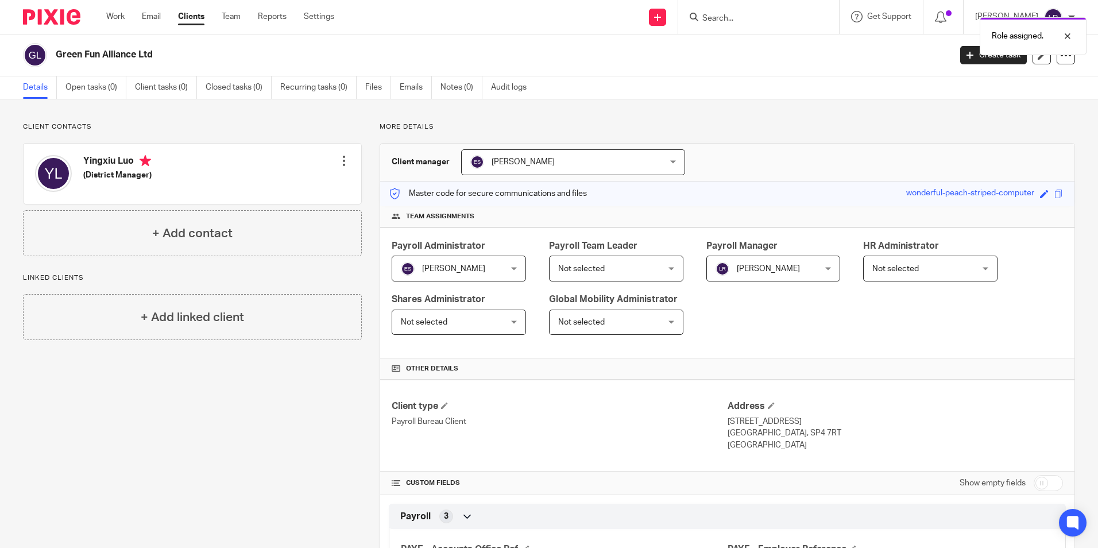
click at [191, 22] on link "Clients" at bounding box center [191, 16] width 26 height 11
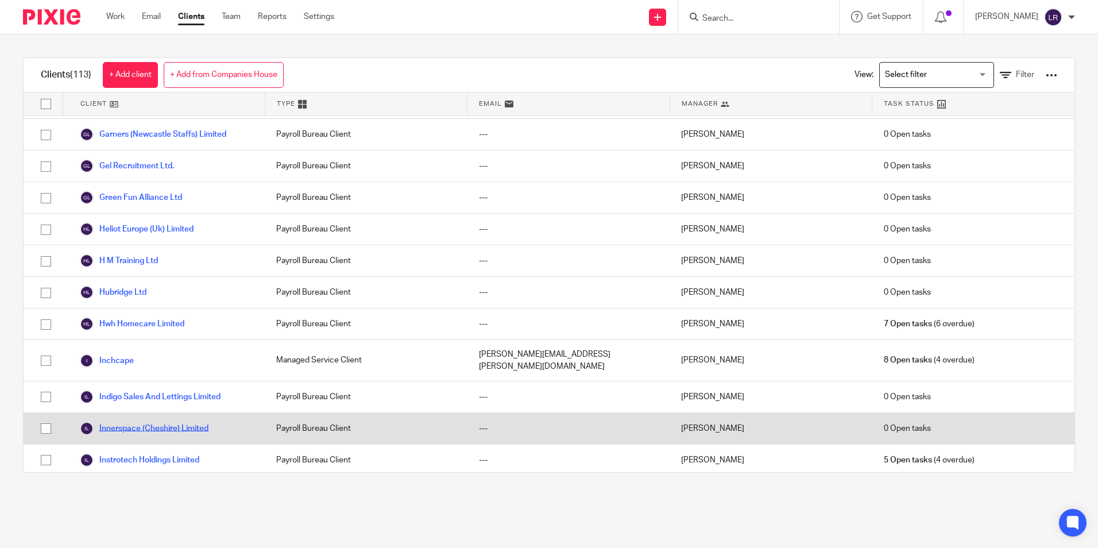
scroll to position [1033, 0]
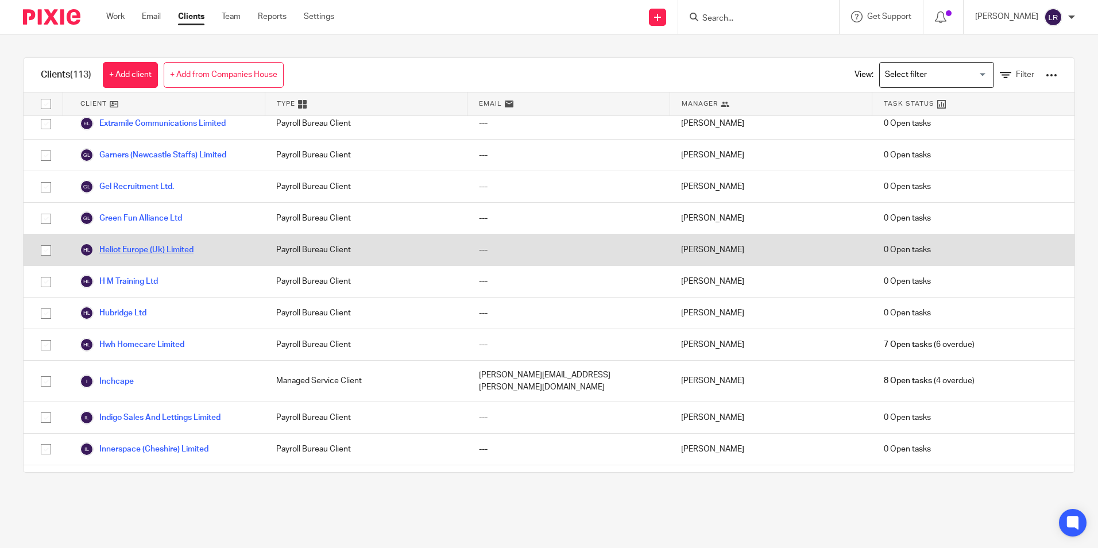
click at [150, 249] on link "Heliot Europe (Uk) Limited" at bounding box center [137, 250] width 114 height 14
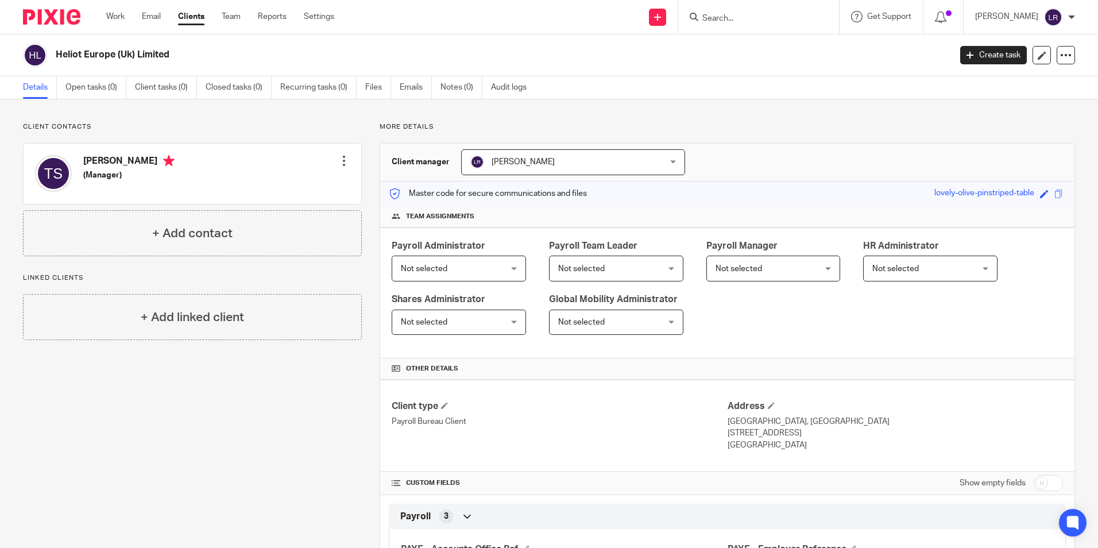
click at [451, 257] on span "Not selected" at bounding box center [450, 268] width 99 height 24
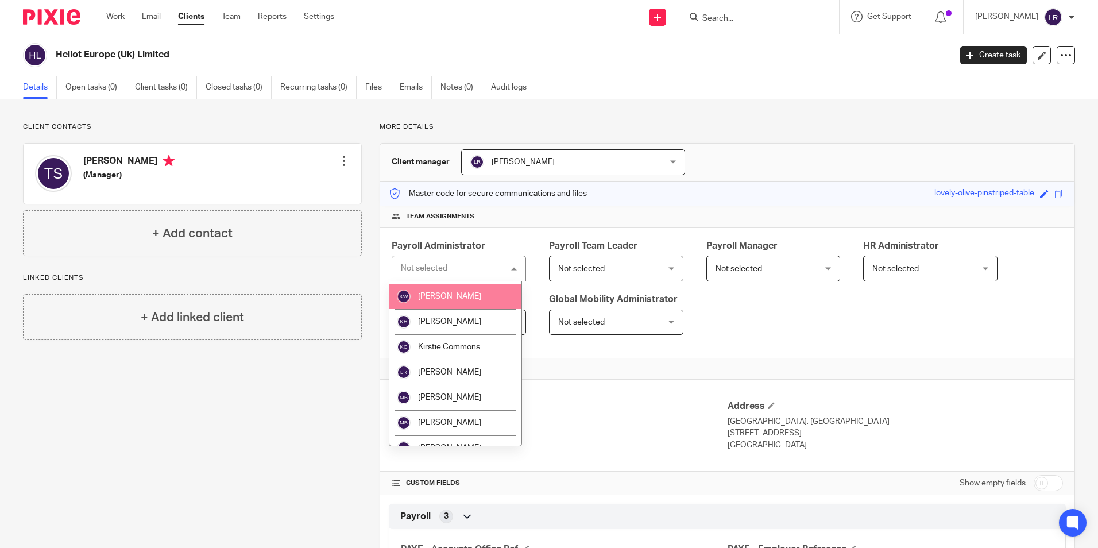
scroll to position [172, 0]
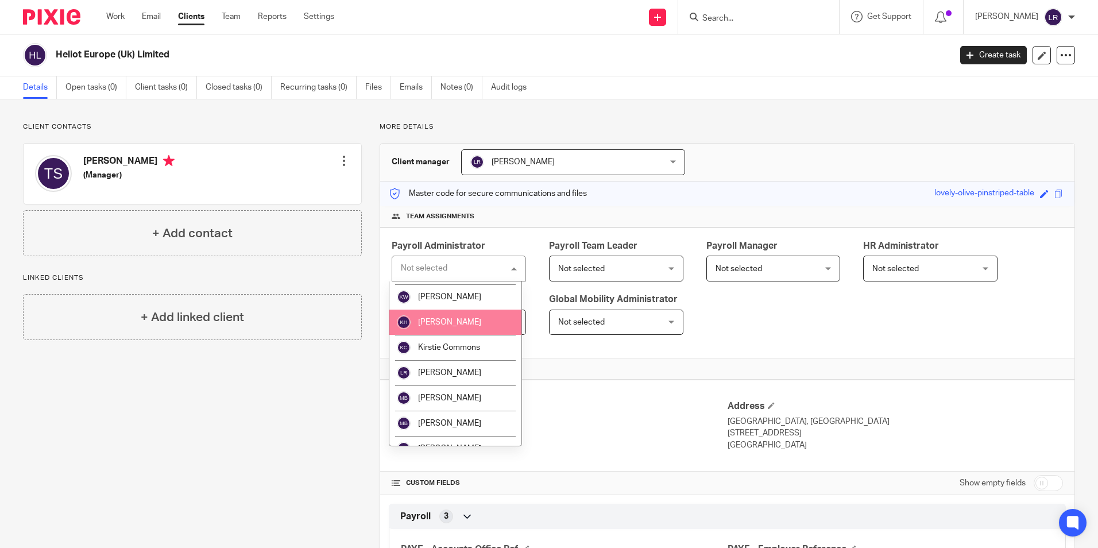
click at [452, 326] on li "[PERSON_NAME]" at bounding box center [455, 321] width 132 height 25
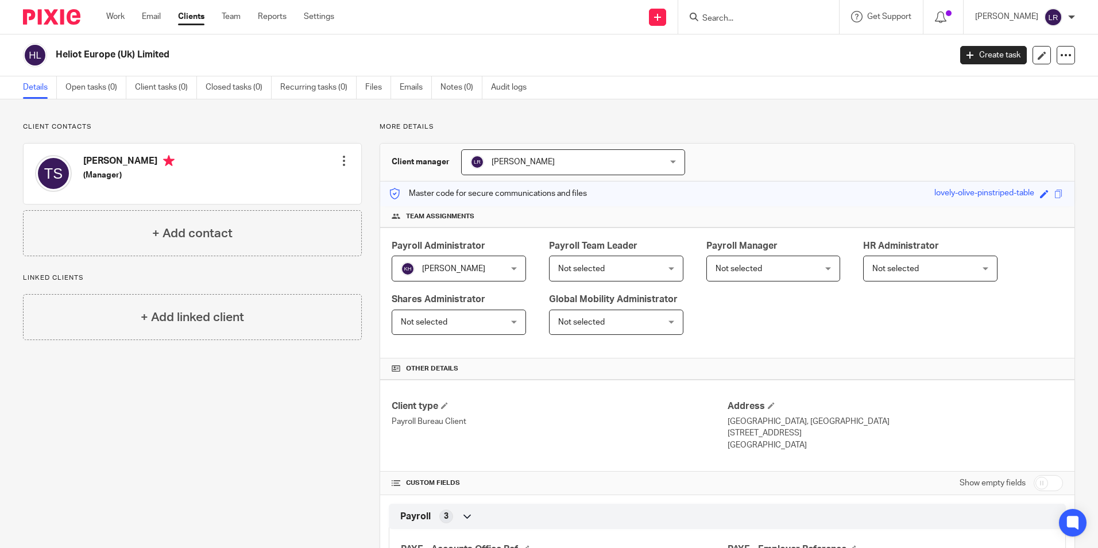
click at [517, 167] on span "[PERSON_NAME]" at bounding box center [555, 162] width 171 height 24
click at [528, 163] on span "[PERSON_NAME]" at bounding box center [522, 162] width 63 height 8
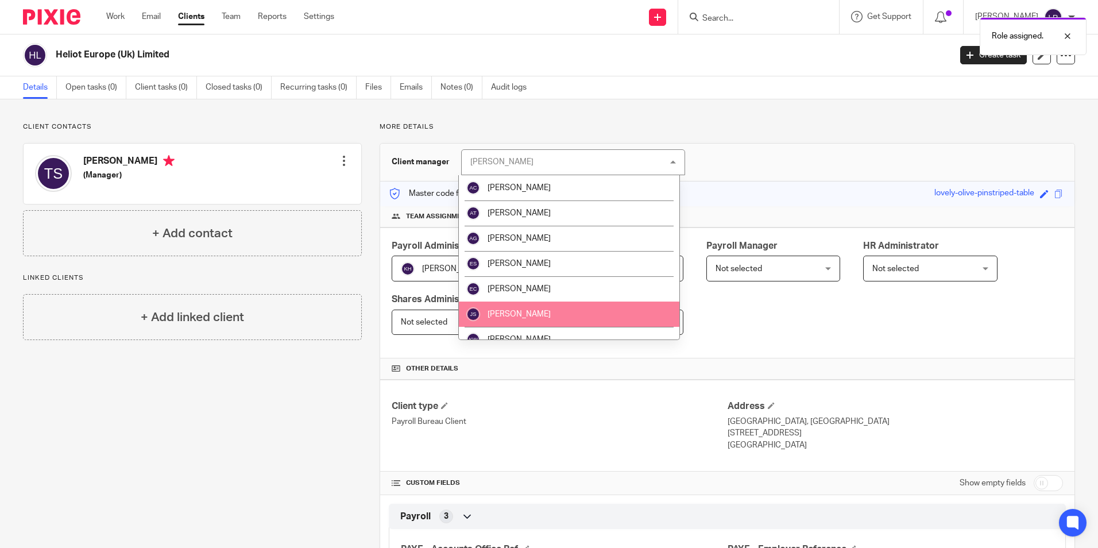
scroll to position [57, 0]
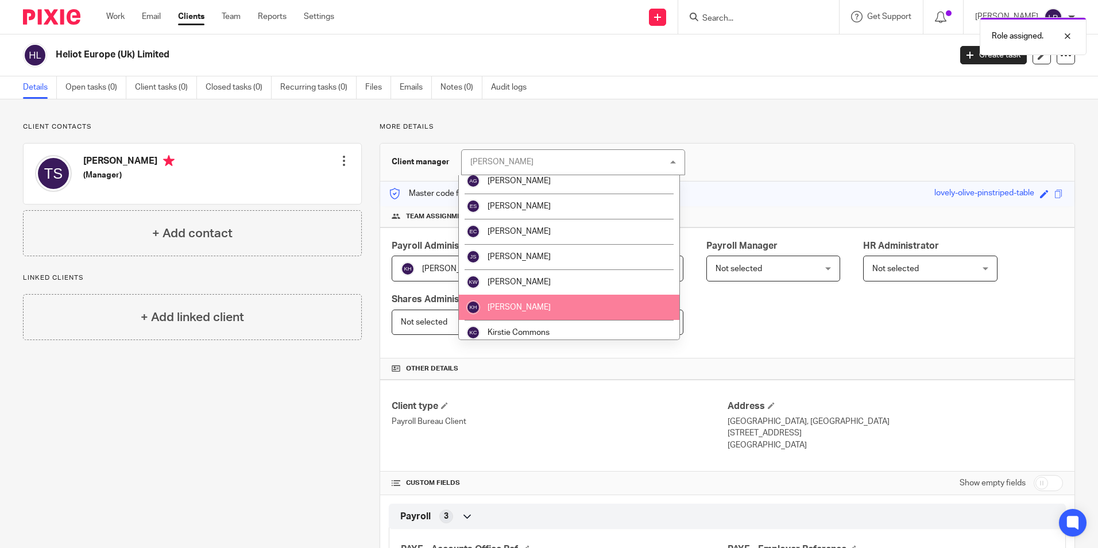
click at [552, 300] on li "[PERSON_NAME]" at bounding box center [569, 307] width 220 height 25
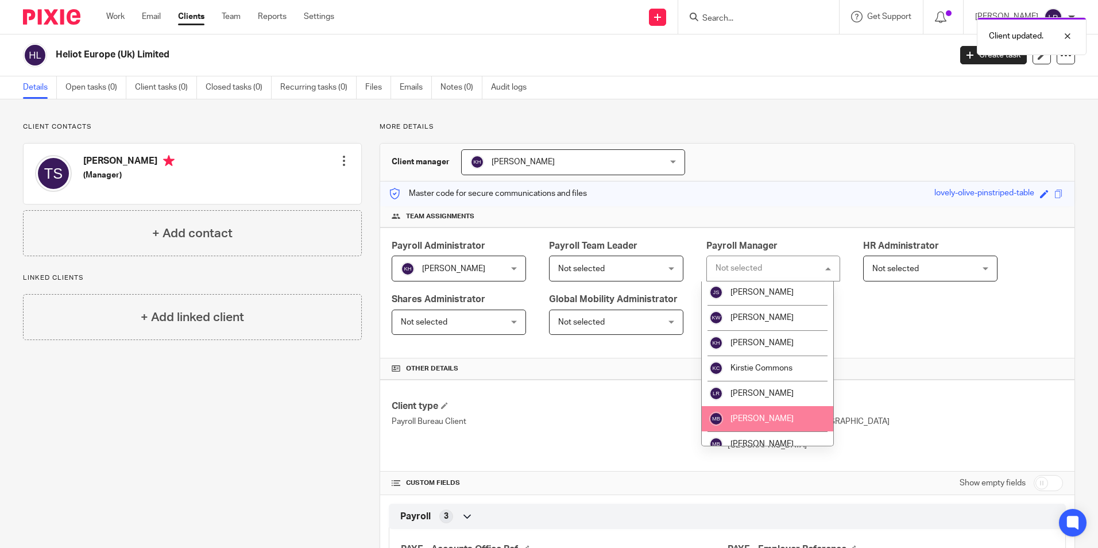
scroll to position [172, 0]
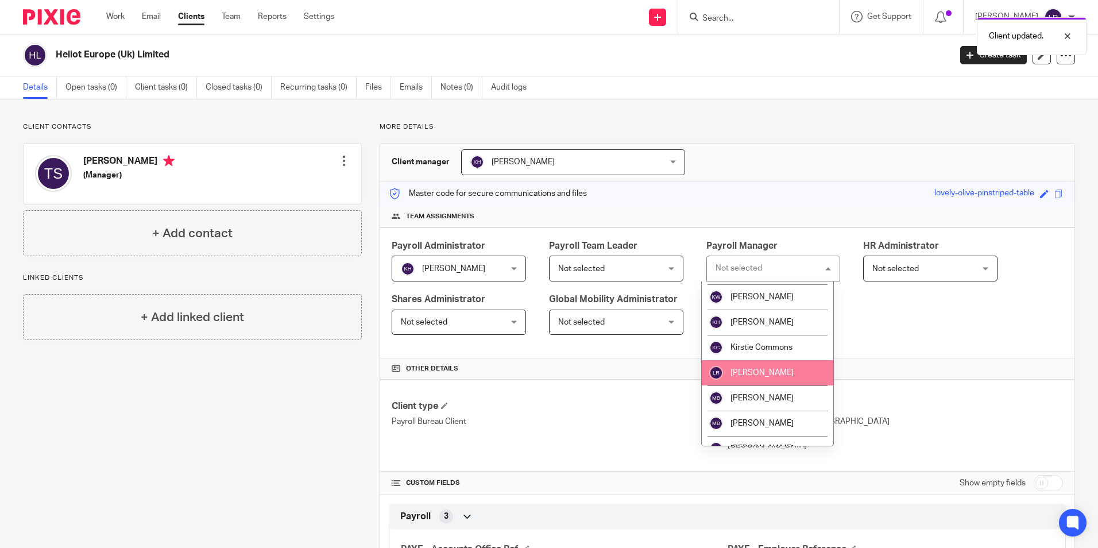
click at [768, 375] on span "[PERSON_NAME]" at bounding box center [761, 373] width 63 height 8
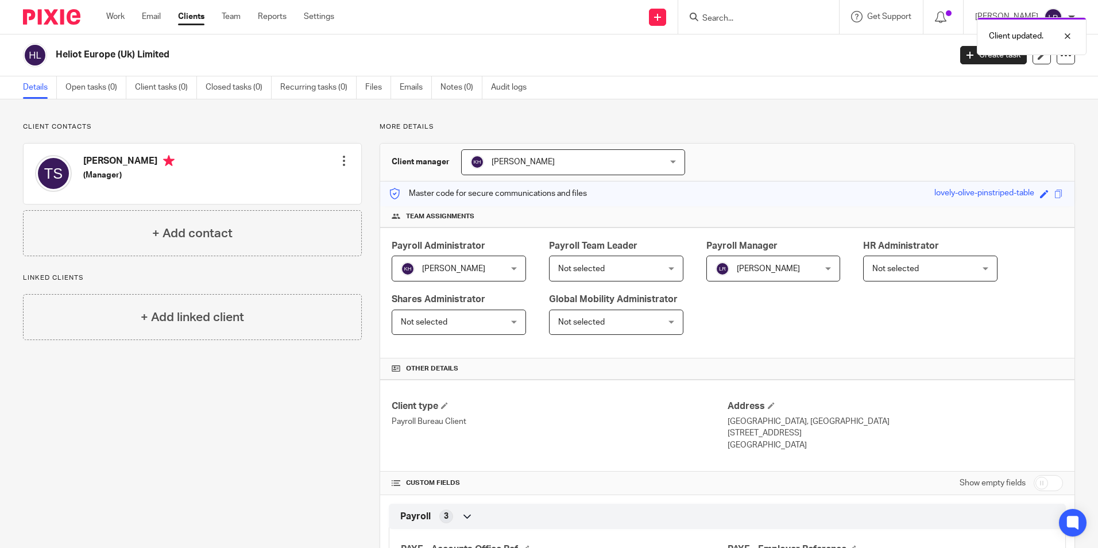
click at [611, 268] on span "Not selected" at bounding box center [607, 268] width 99 height 24
click at [609, 268] on span "Not selected" at bounding box center [607, 268] width 99 height 24
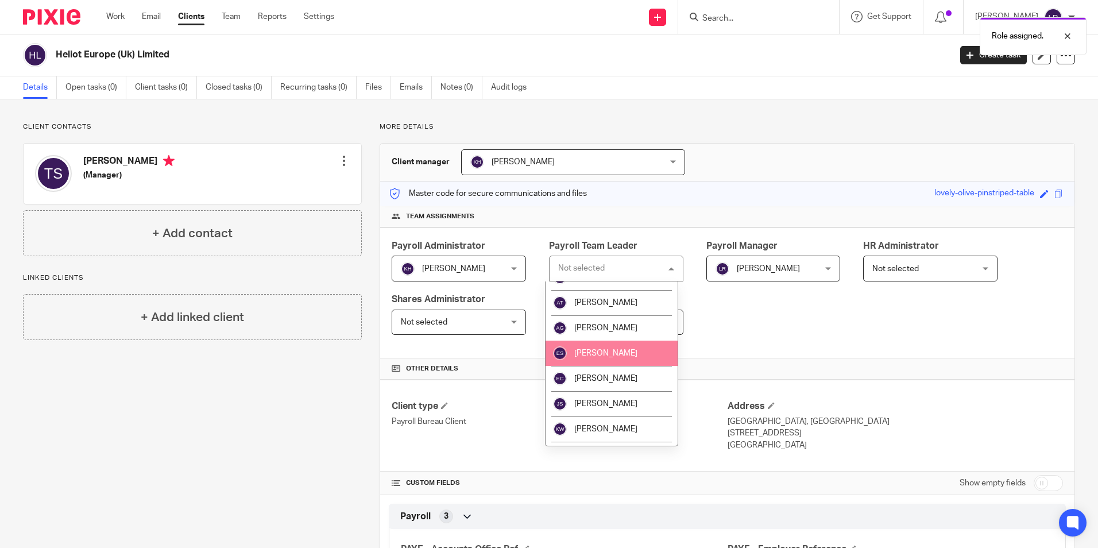
scroll to position [57, 0]
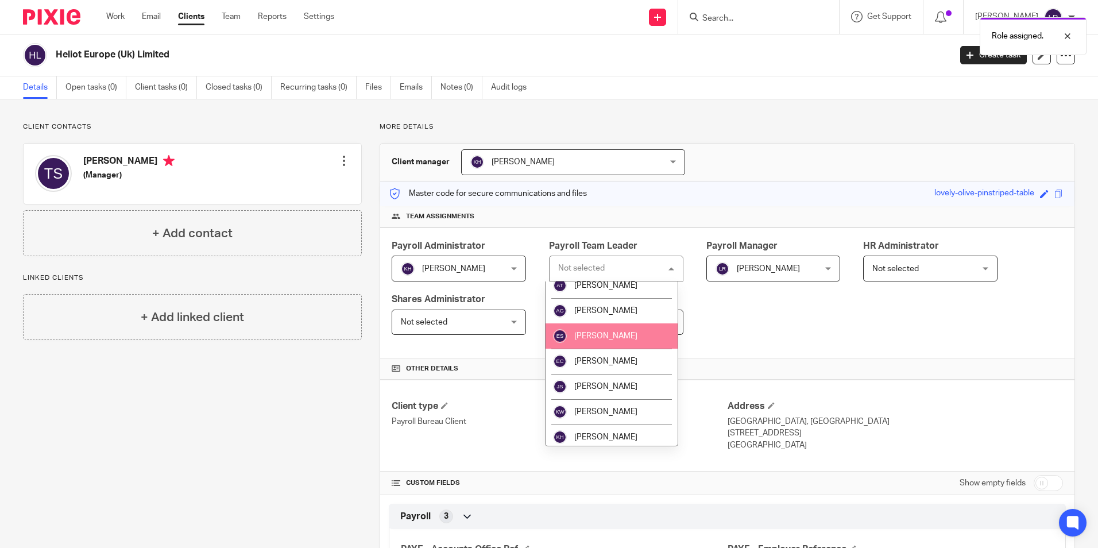
click at [621, 338] on span "[PERSON_NAME]" at bounding box center [605, 336] width 63 height 8
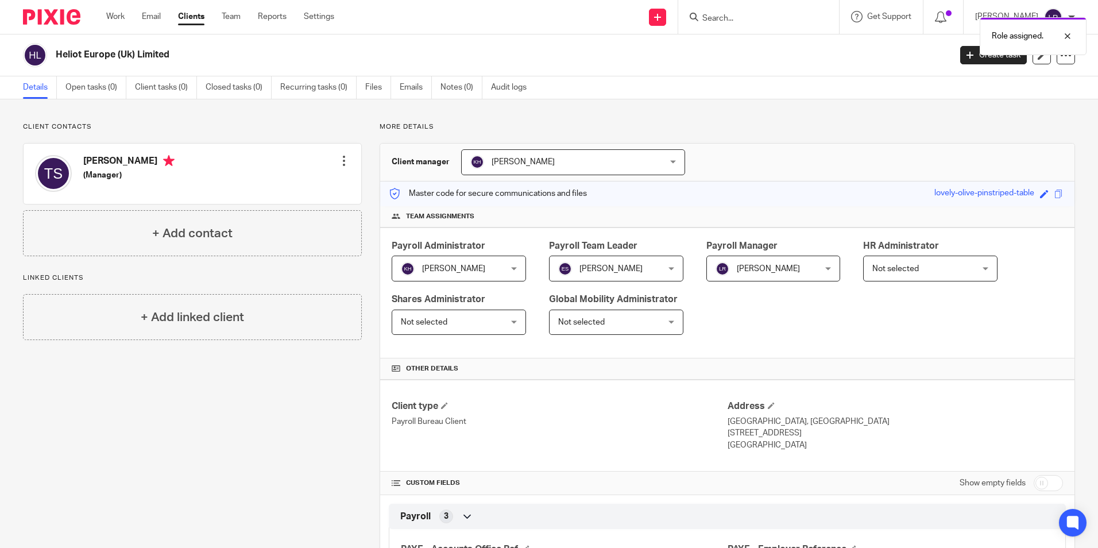
click at [771, 330] on div "Payroll Administrator Keira Hales Keira Hales Not selected Alex Chambers Alex T…" at bounding box center [727, 292] width 694 height 131
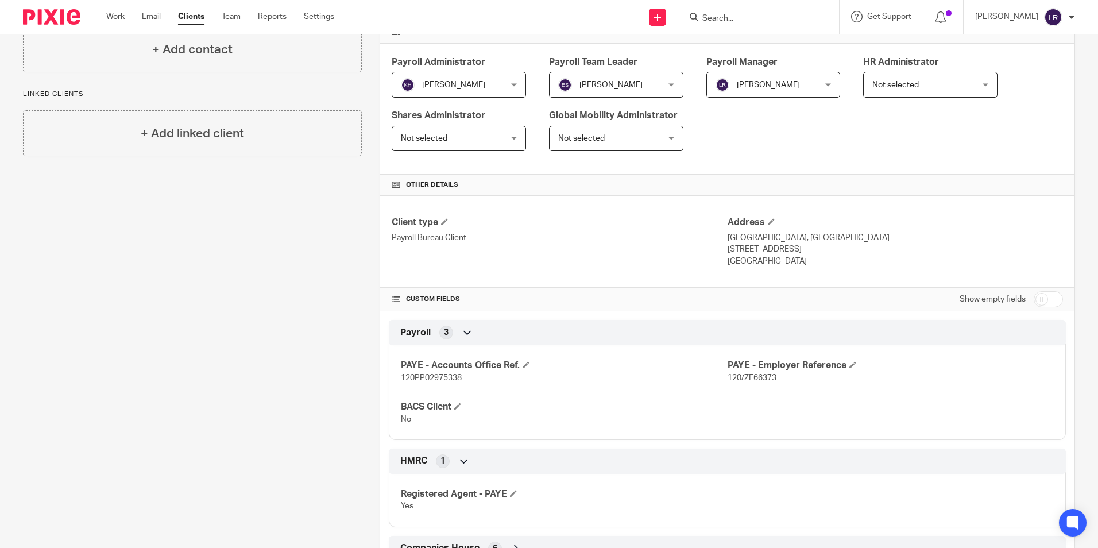
scroll to position [263, 0]
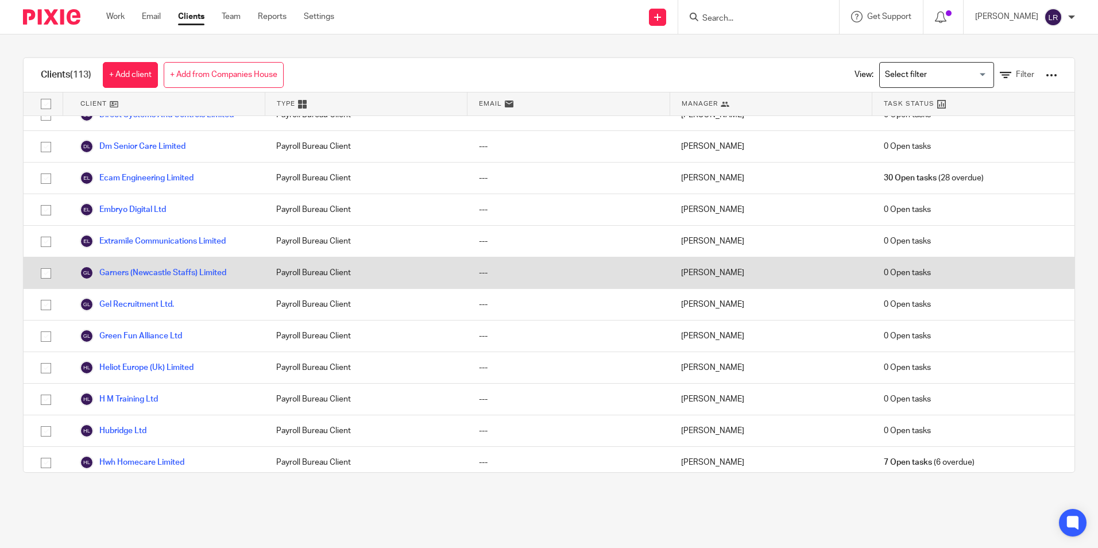
scroll to position [919, 0]
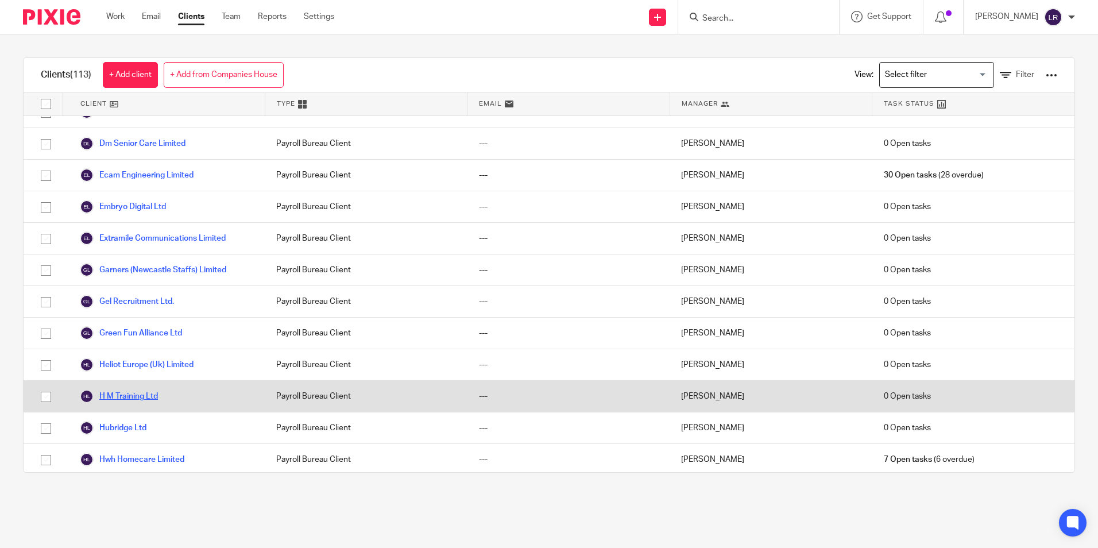
click at [130, 397] on link "H M Training Ltd" at bounding box center [119, 396] width 78 height 14
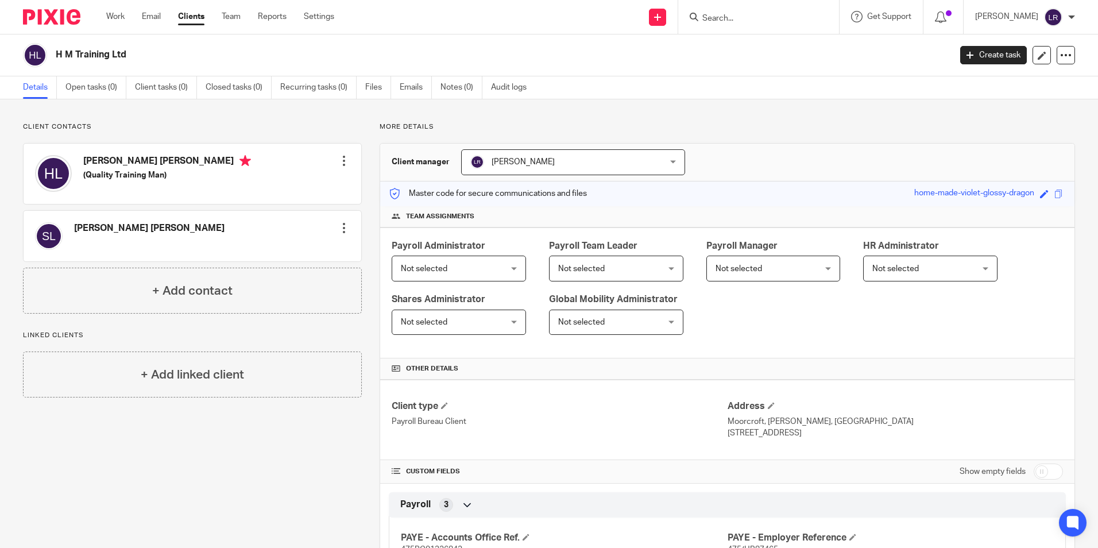
click at [441, 268] on span "Not selected" at bounding box center [424, 269] width 47 height 8
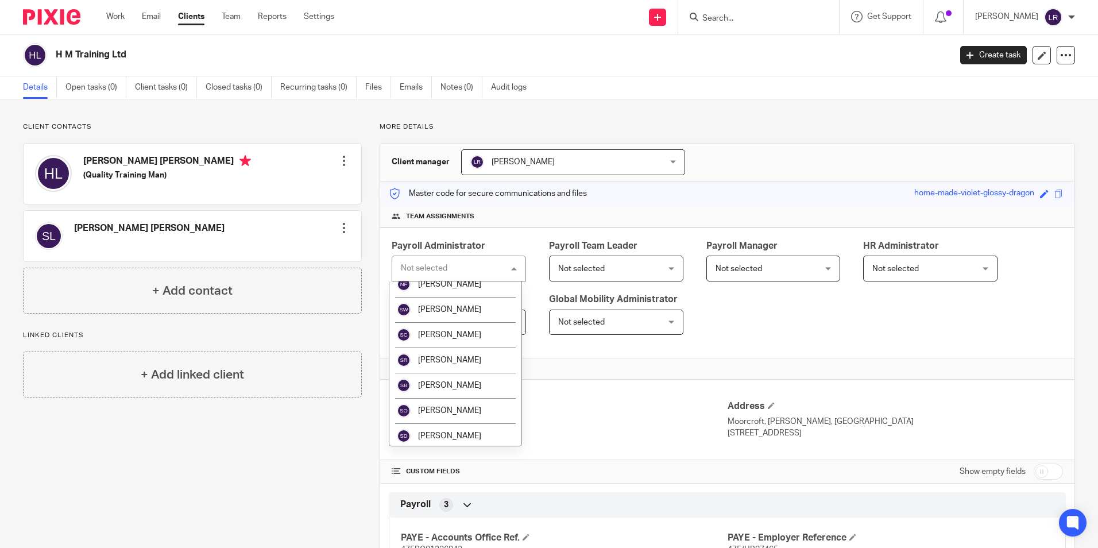
scroll to position [365, 0]
click at [456, 425] on li "[PERSON_NAME]" at bounding box center [455, 432] width 132 height 25
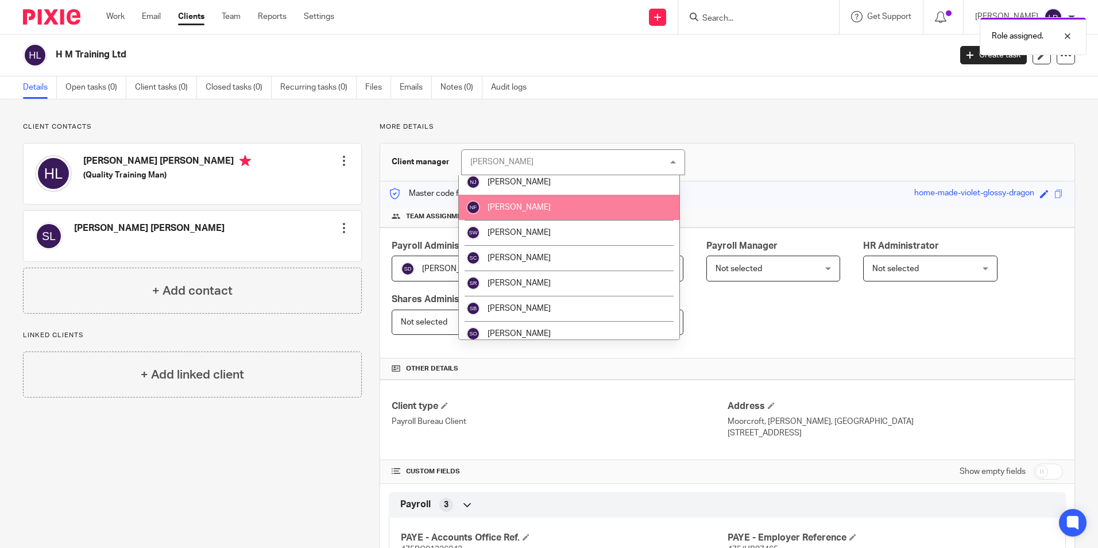
scroll to position [341, 0]
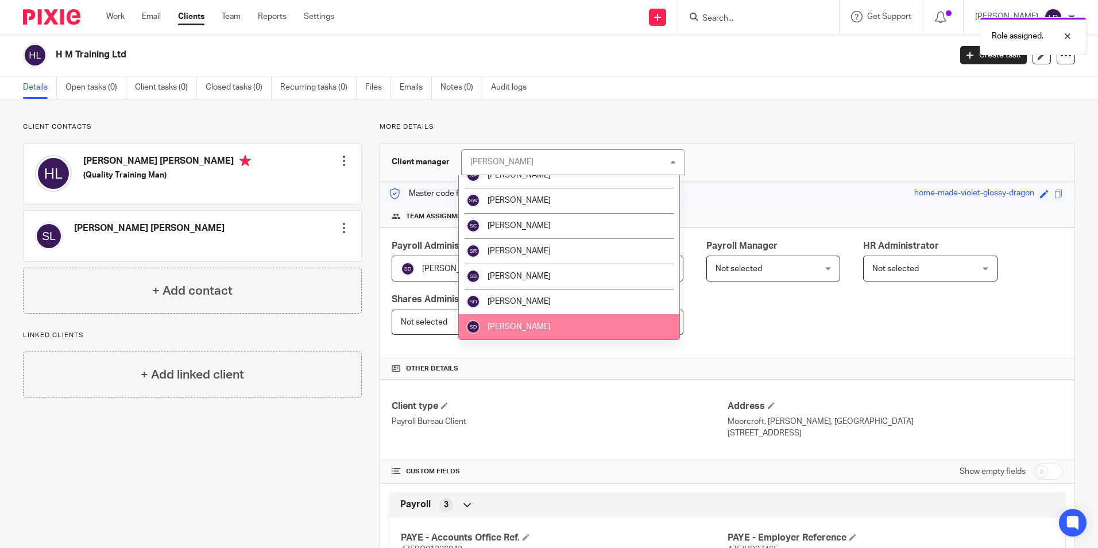
click at [533, 328] on li "[PERSON_NAME]" at bounding box center [569, 326] width 220 height 25
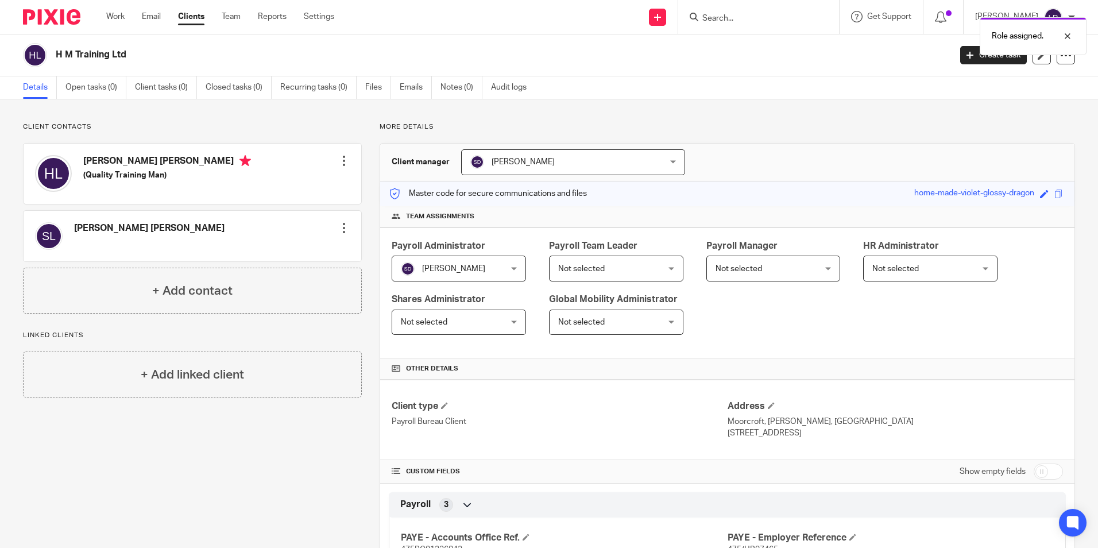
click at [610, 269] on span "Not selected" at bounding box center [607, 268] width 99 height 24
click at [618, 268] on span "Not selected" at bounding box center [607, 268] width 99 height 24
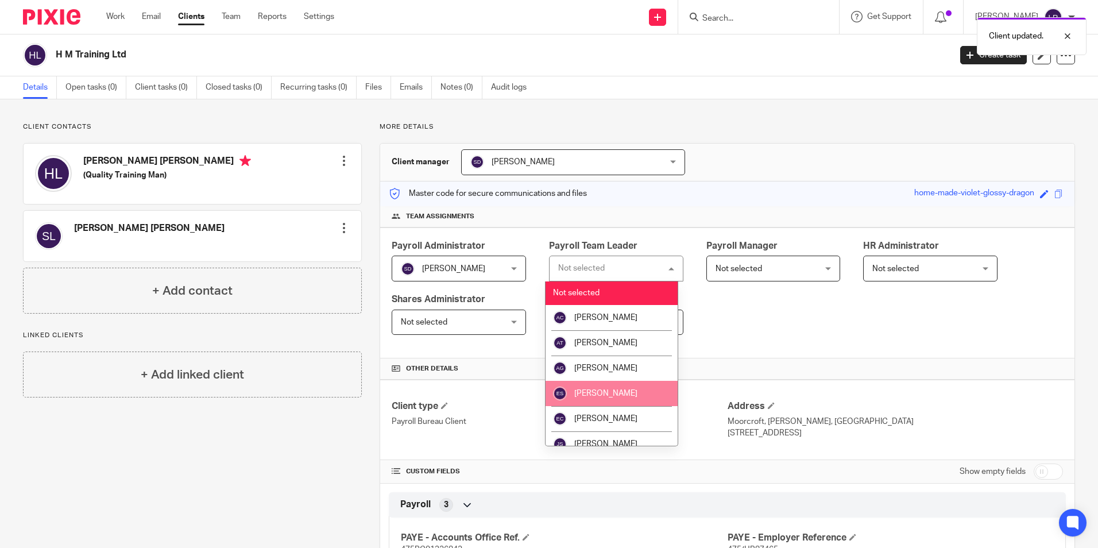
drag, startPoint x: 603, startPoint y: 389, endPoint x: 730, endPoint y: 317, distance: 145.3
click at [604, 388] on li "[PERSON_NAME]" at bounding box center [611, 393] width 132 height 25
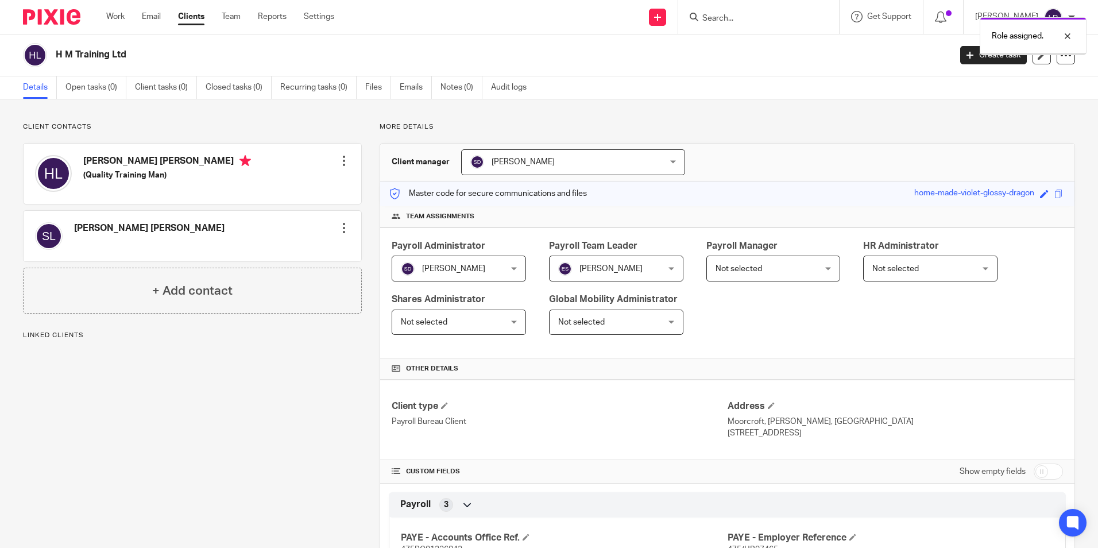
click at [742, 273] on span "Not selected" at bounding box center [764, 268] width 99 height 24
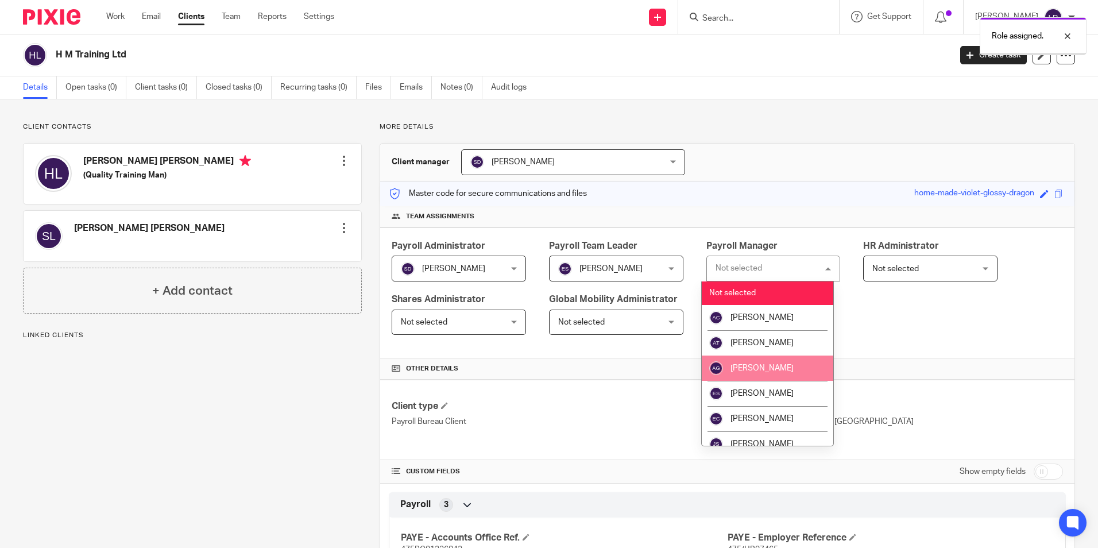
scroll to position [172, 0]
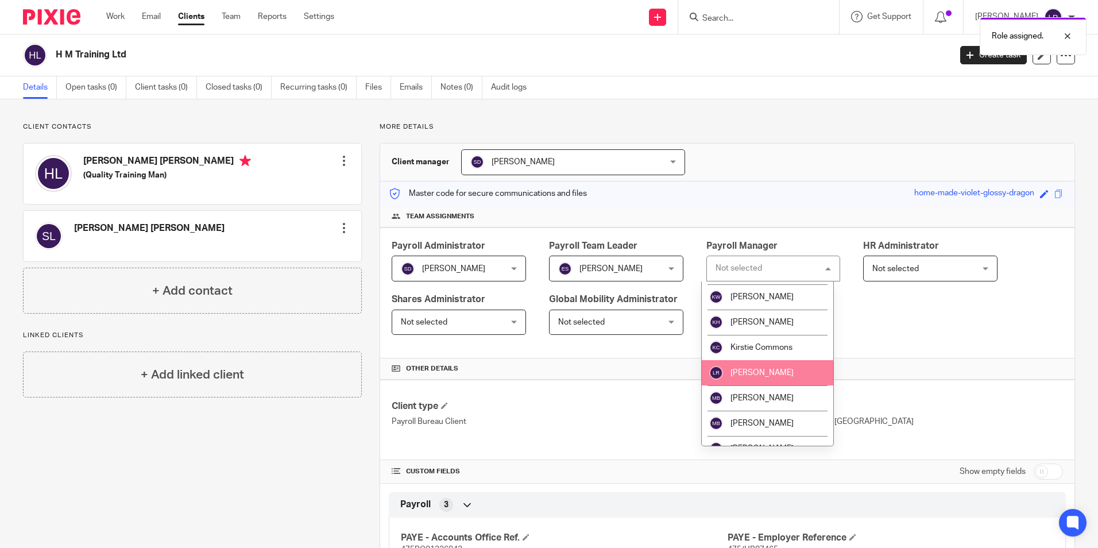
click at [775, 370] on span "[PERSON_NAME]" at bounding box center [761, 373] width 63 height 8
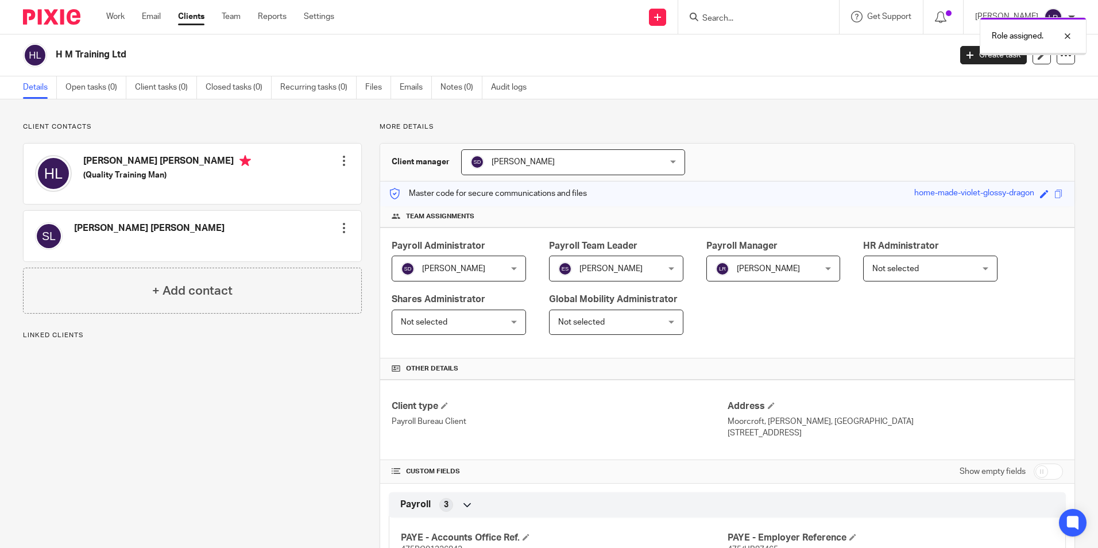
click at [193, 14] on link "Clients" at bounding box center [191, 16] width 26 height 11
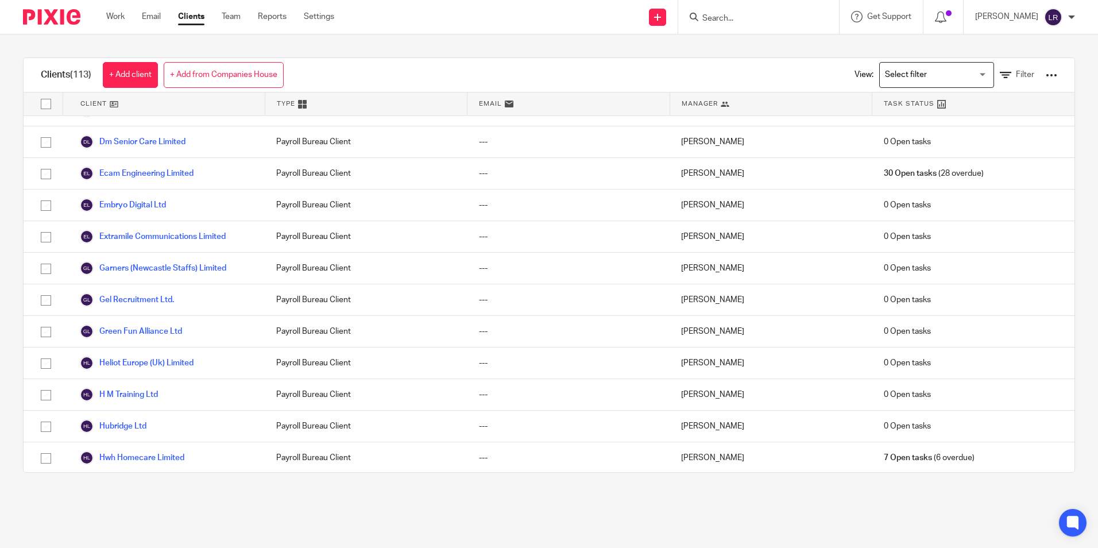
scroll to position [919, 0]
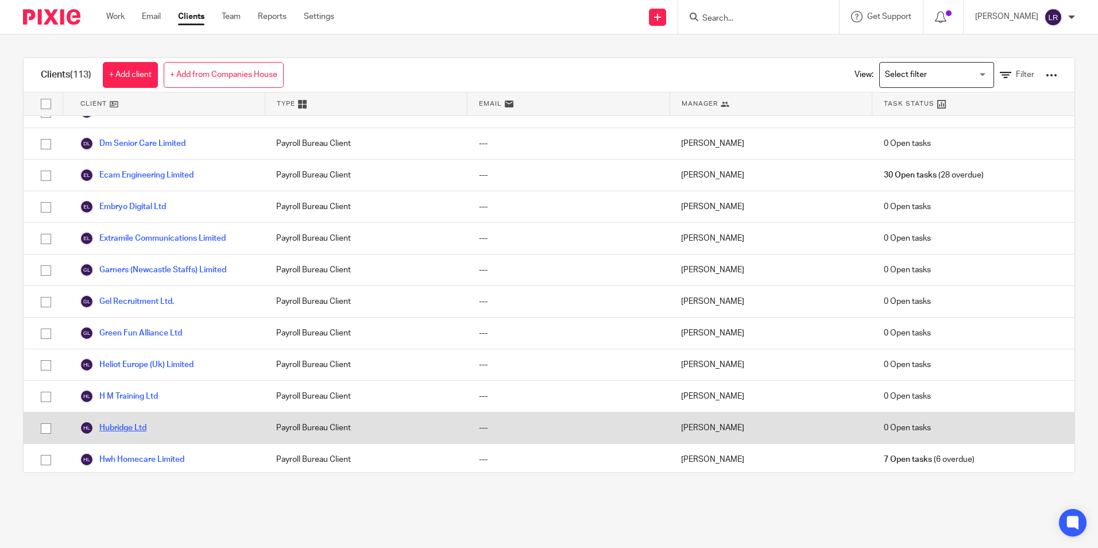
click at [127, 425] on link "Hubridge Ltd" at bounding box center [113, 428] width 67 height 14
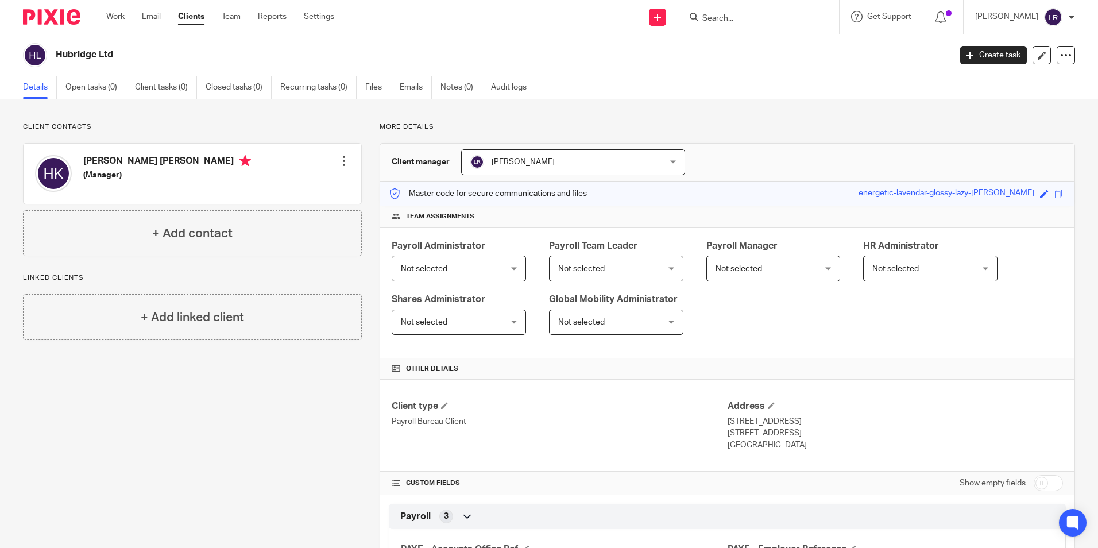
click at [473, 265] on span "Not selected" at bounding box center [450, 268] width 99 height 24
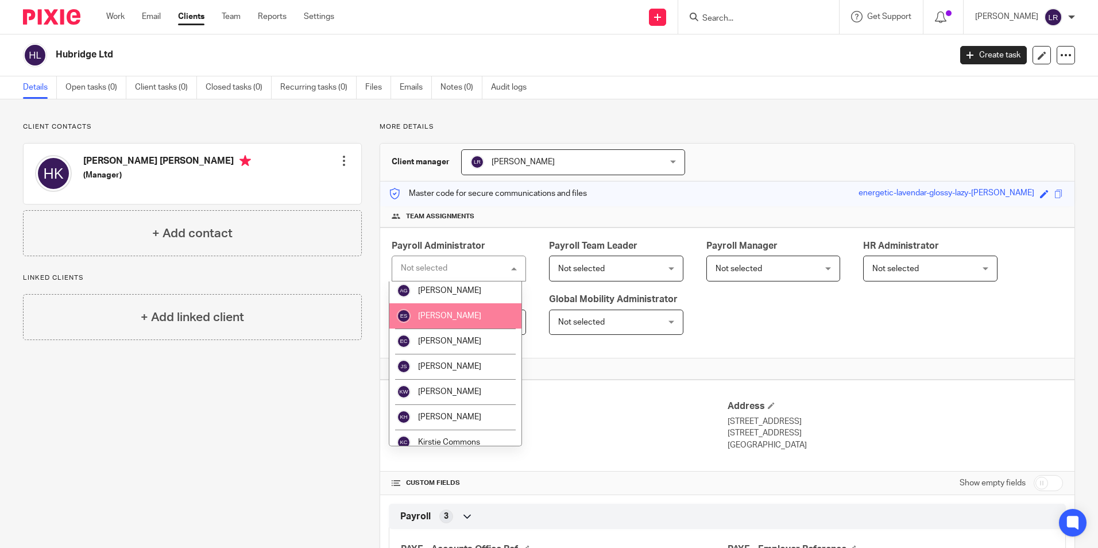
scroll to position [115, 0]
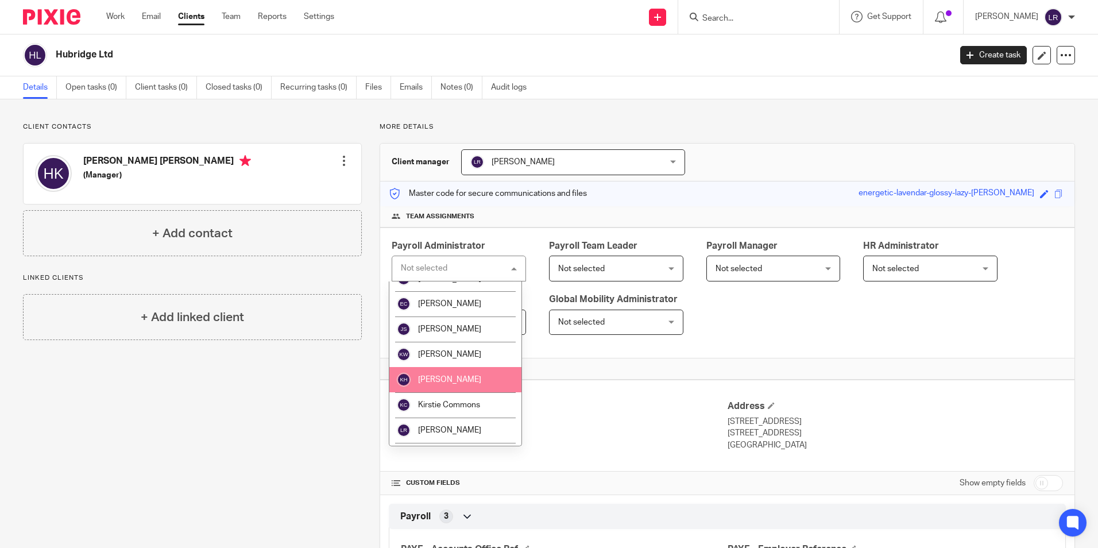
click at [462, 375] on li "[PERSON_NAME]" at bounding box center [455, 379] width 132 height 25
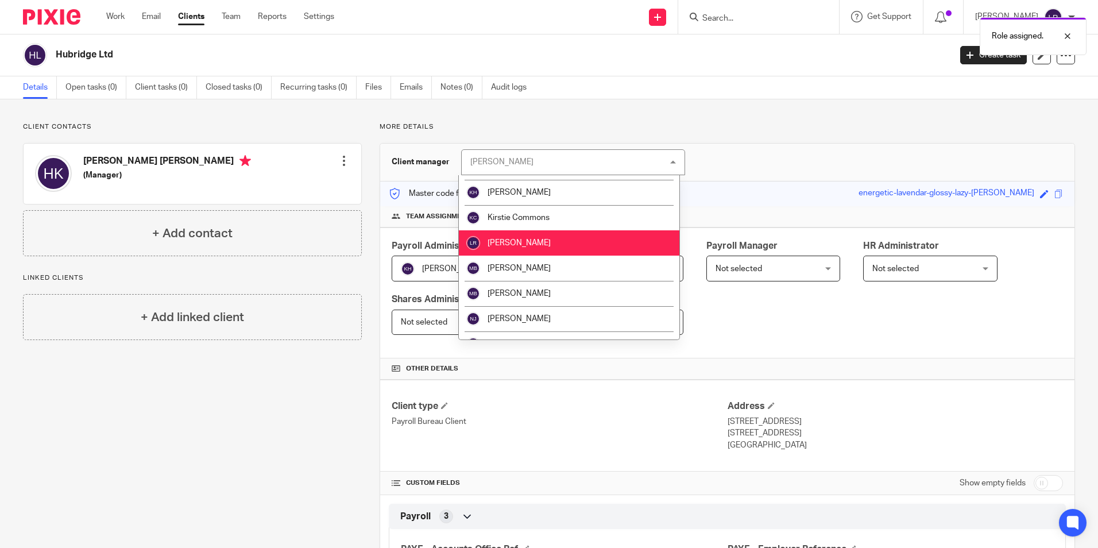
scroll to position [115, 0]
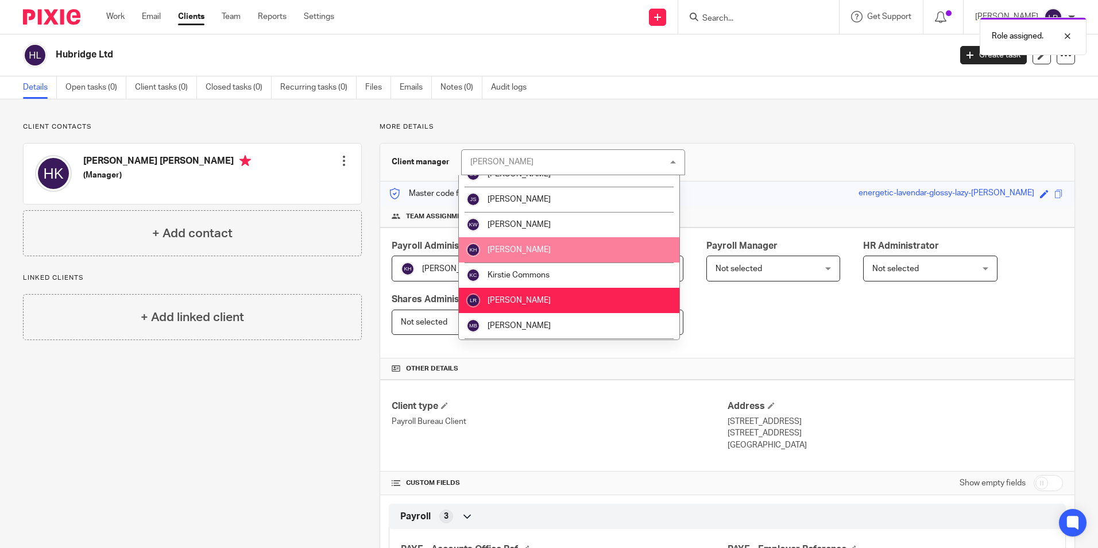
click at [549, 251] on li "[PERSON_NAME]" at bounding box center [569, 249] width 220 height 25
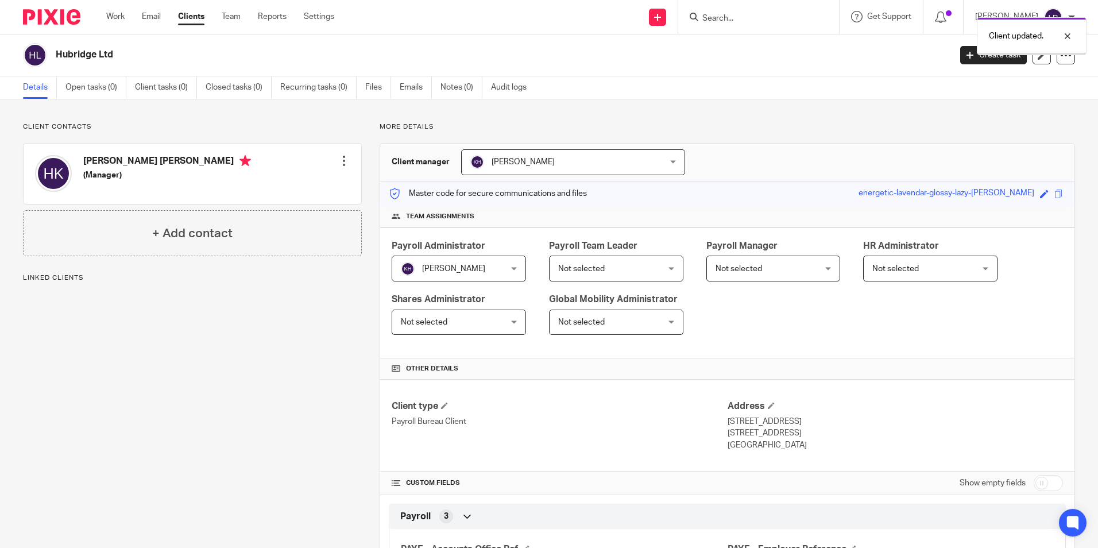
click at [619, 266] on span "Not selected" at bounding box center [607, 268] width 99 height 24
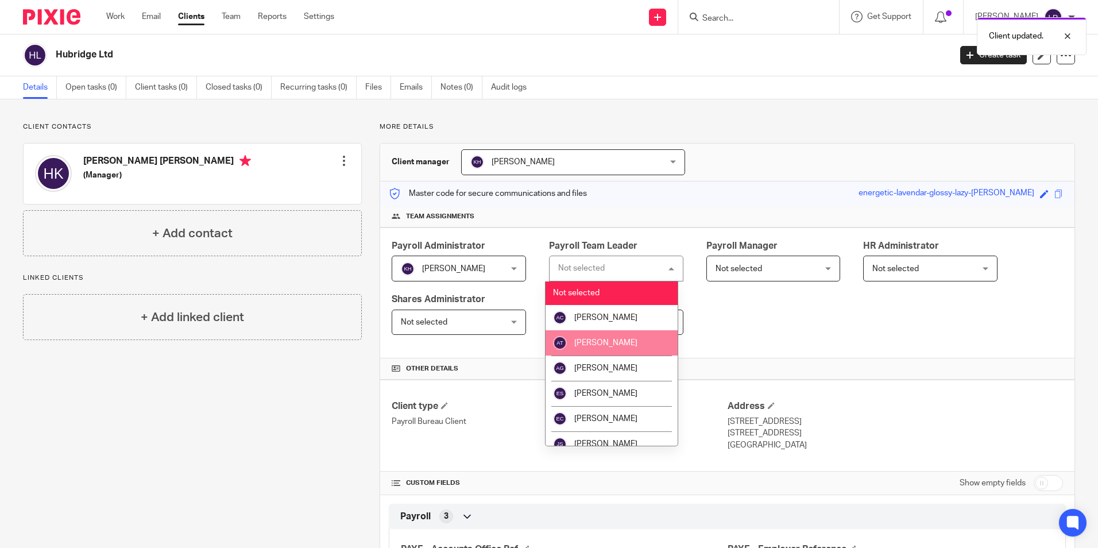
scroll to position [57, 0]
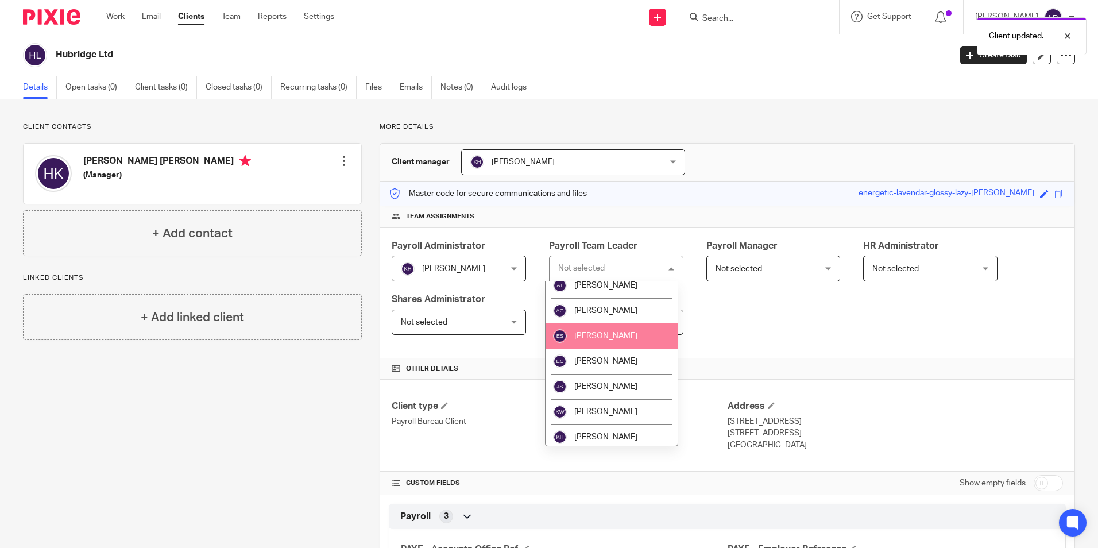
click at [610, 335] on span "[PERSON_NAME]" at bounding box center [605, 336] width 63 height 8
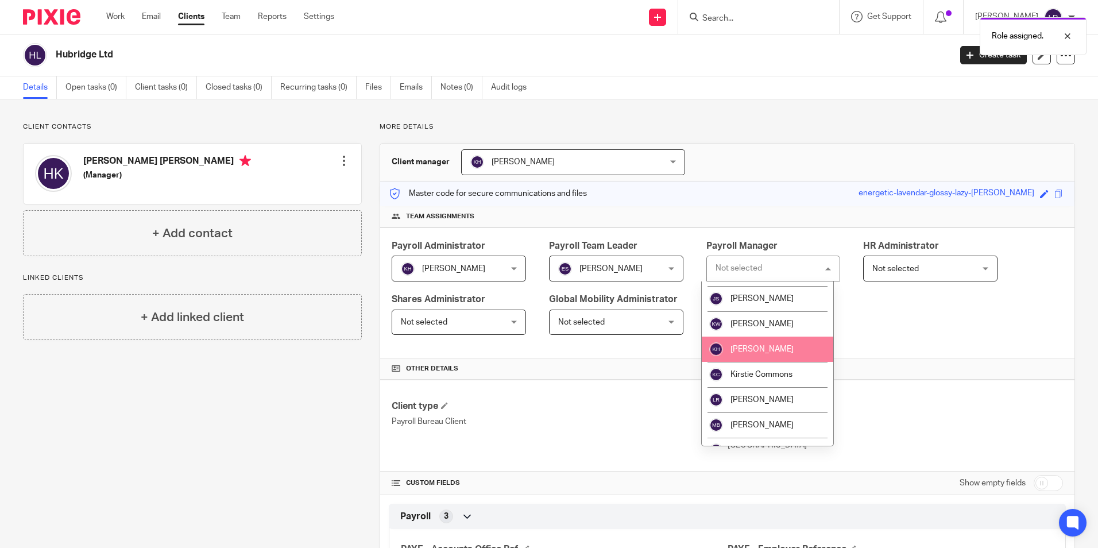
scroll to position [172, 0]
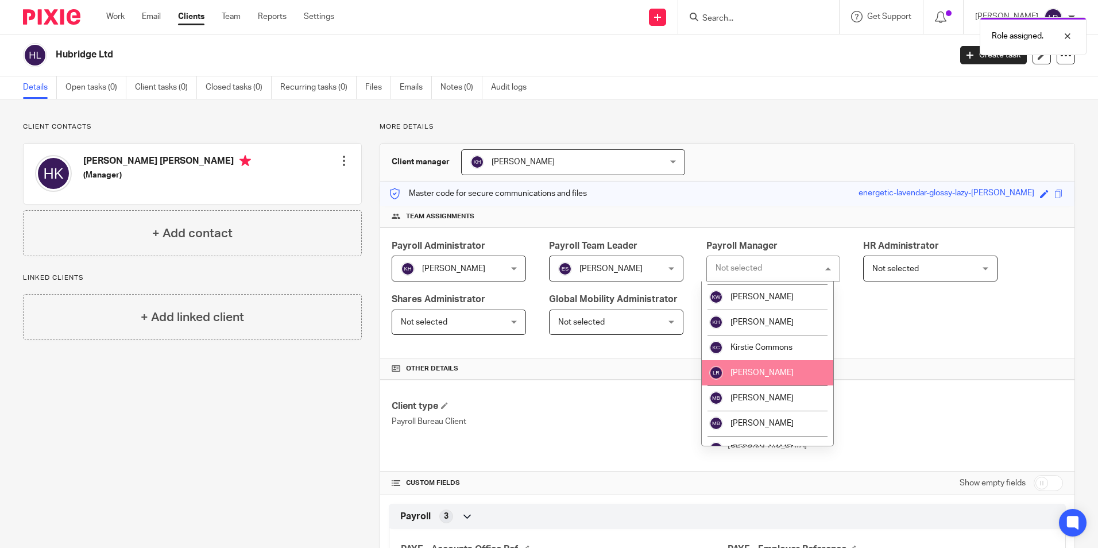
click at [770, 377] on li "[PERSON_NAME]" at bounding box center [768, 372] width 132 height 25
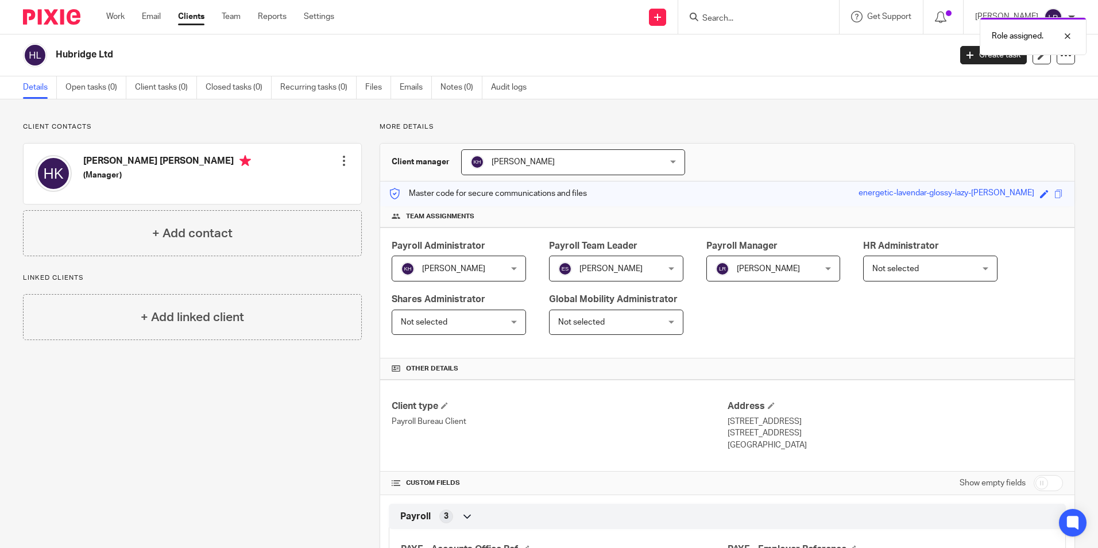
click at [189, 18] on link "Clients" at bounding box center [191, 16] width 26 height 11
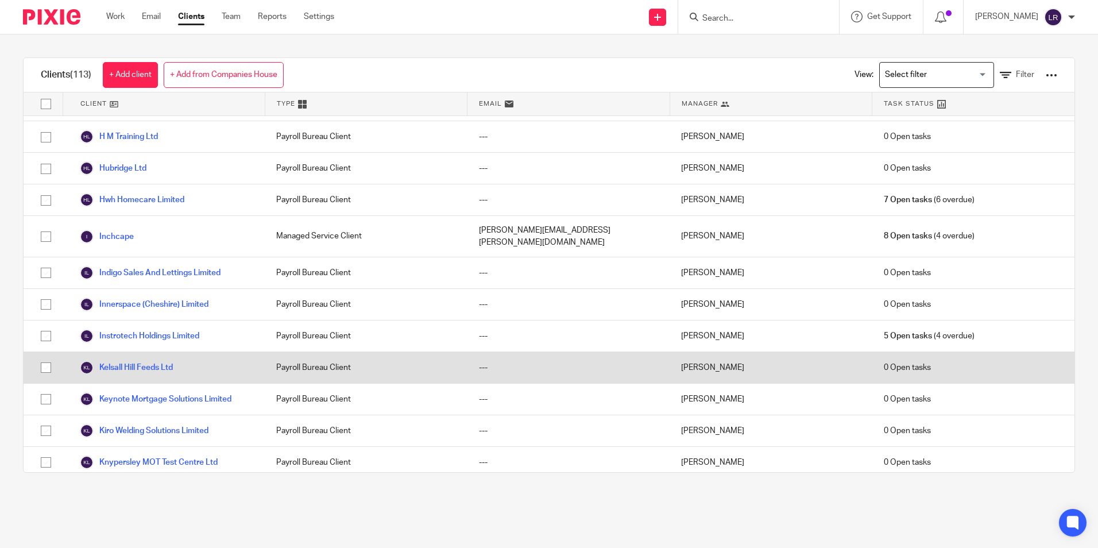
scroll to position [1206, 0]
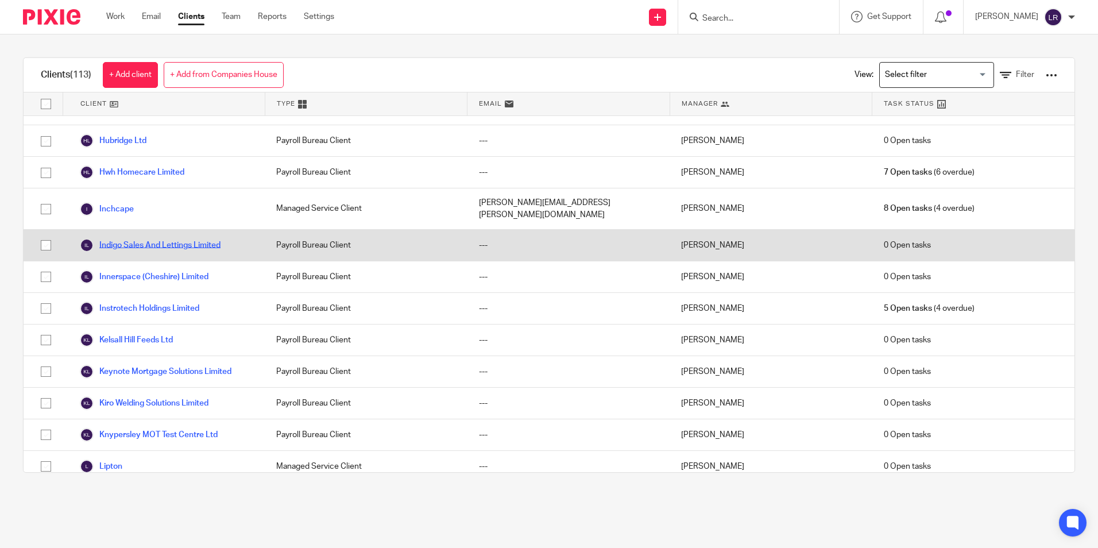
click at [134, 238] on link "Indigo Sales And Lettings Limited" at bounding box center [150, 245] width 141 height 14
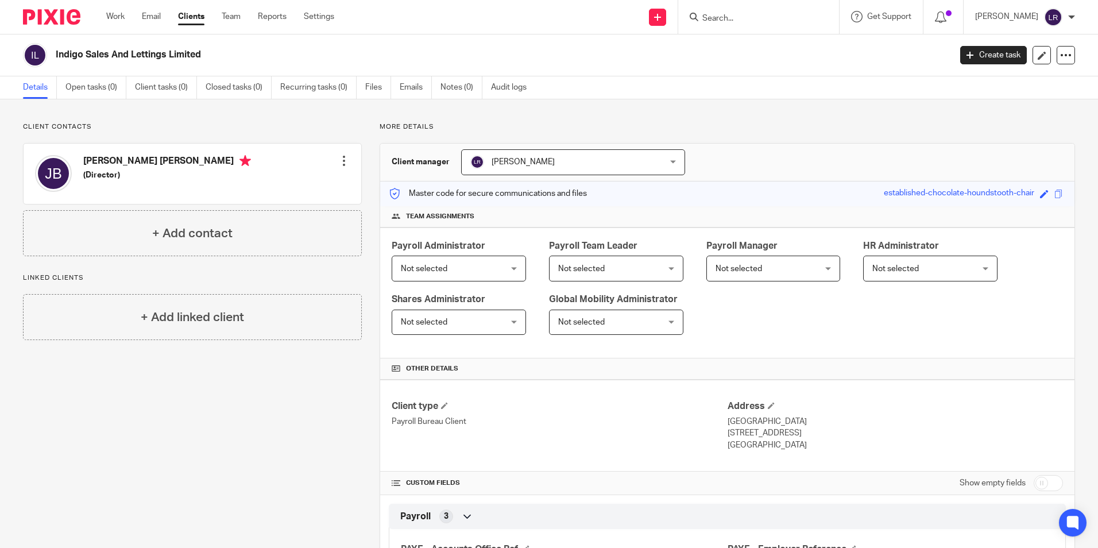
click at [453, 272] on span "Not selected" at bounding box center [450, 268] width 99 height 24
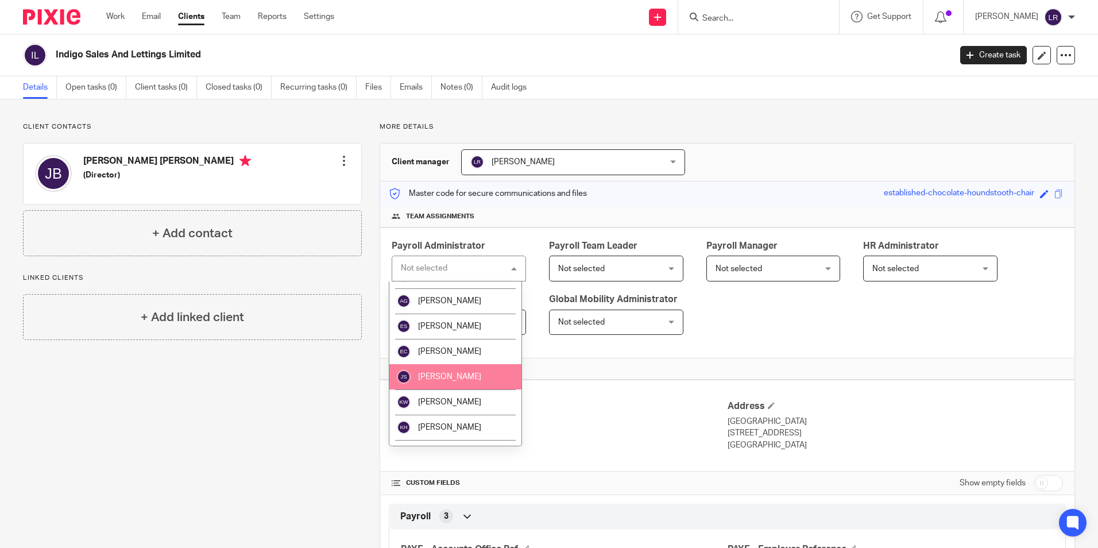
scroll to position [115, 0]
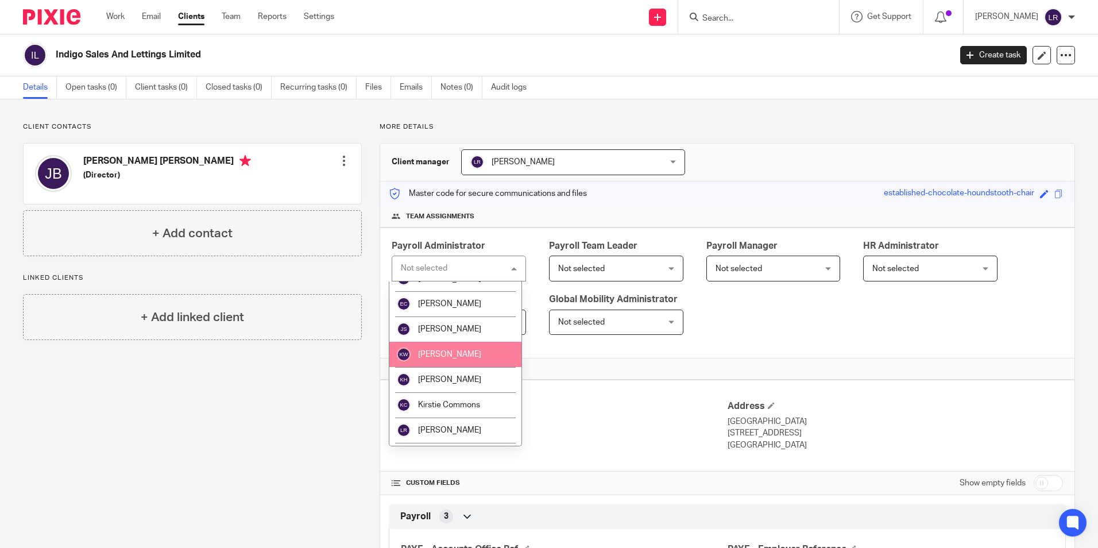
click at [458, 375] on li "[PERSON_NAME]" at bounding box center [455, 379] width 132 height 25
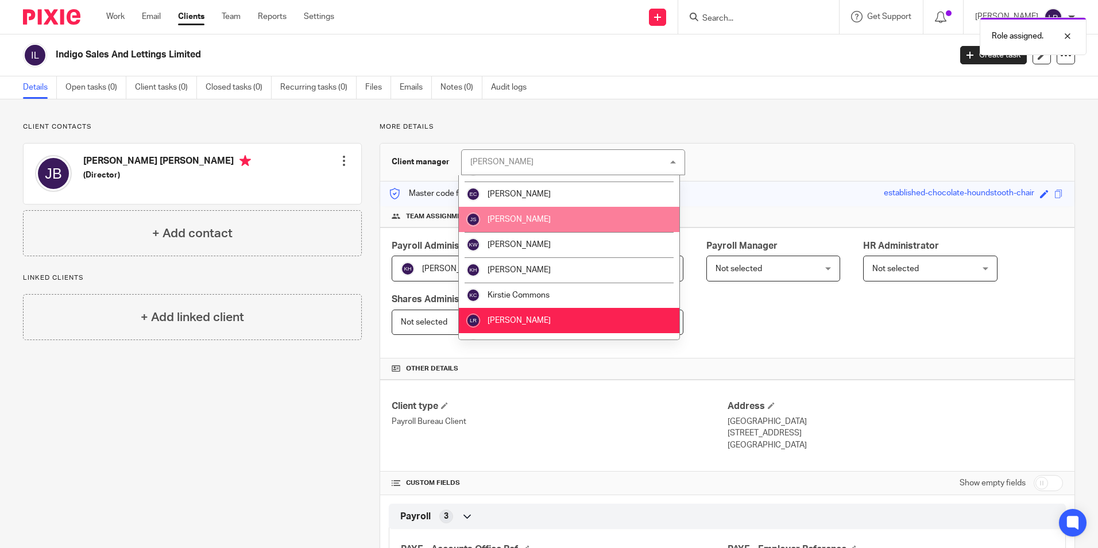
scroll to position [115, 0]
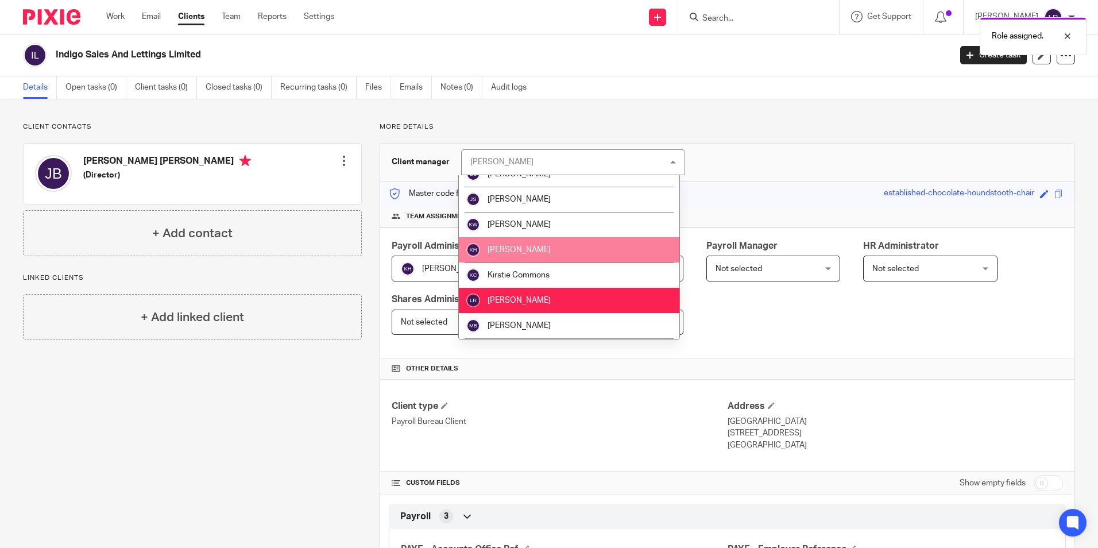
click at [536, 250] on li "[PERSON_NAME]" at bounding box center [569, 249] width 220 height 25
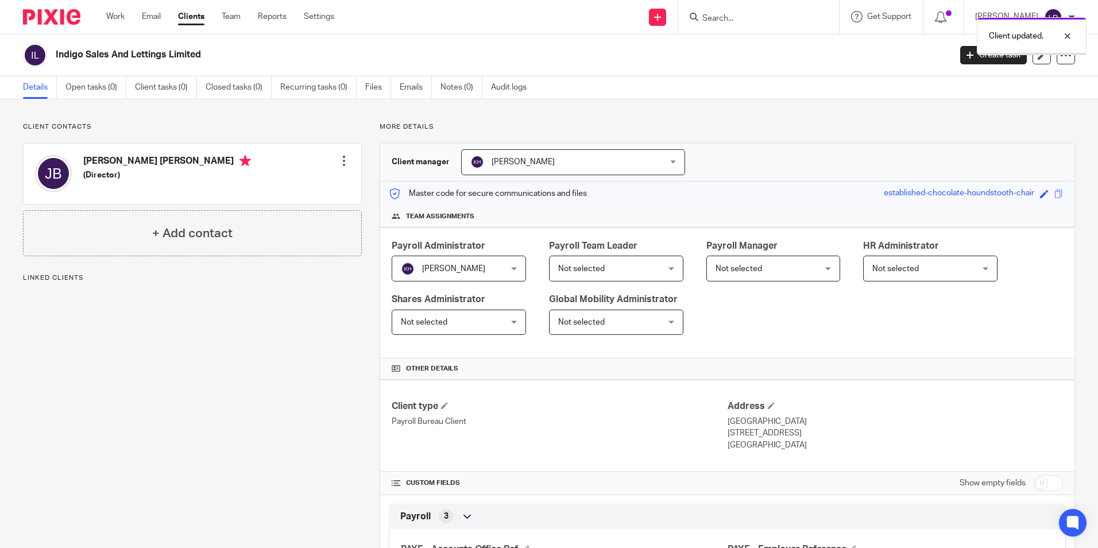
click at [591, 271] on span "Not selected" at bounding box center [581, 269] width 47 height 8
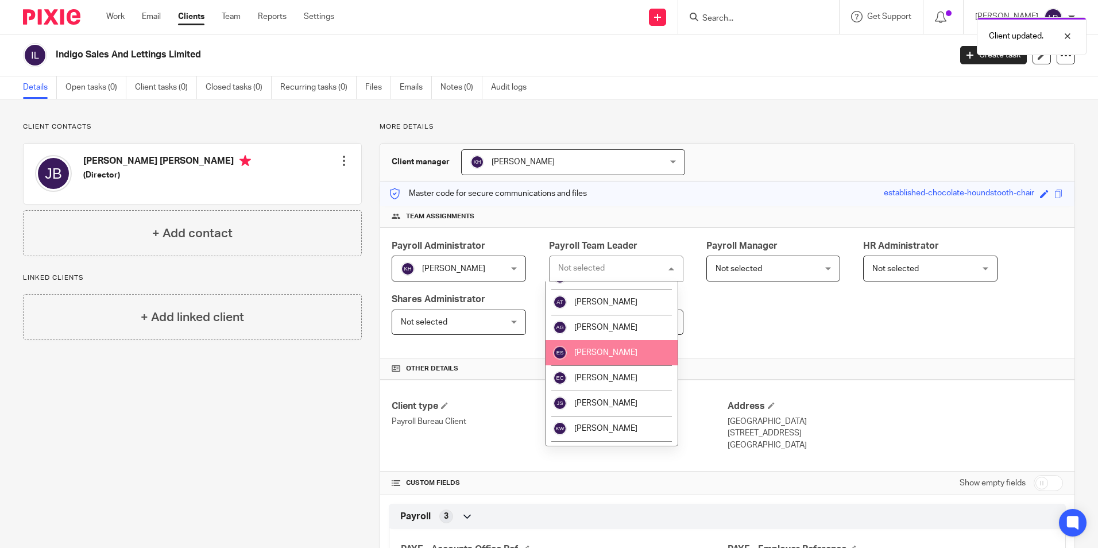
scroll to position [57, 0]
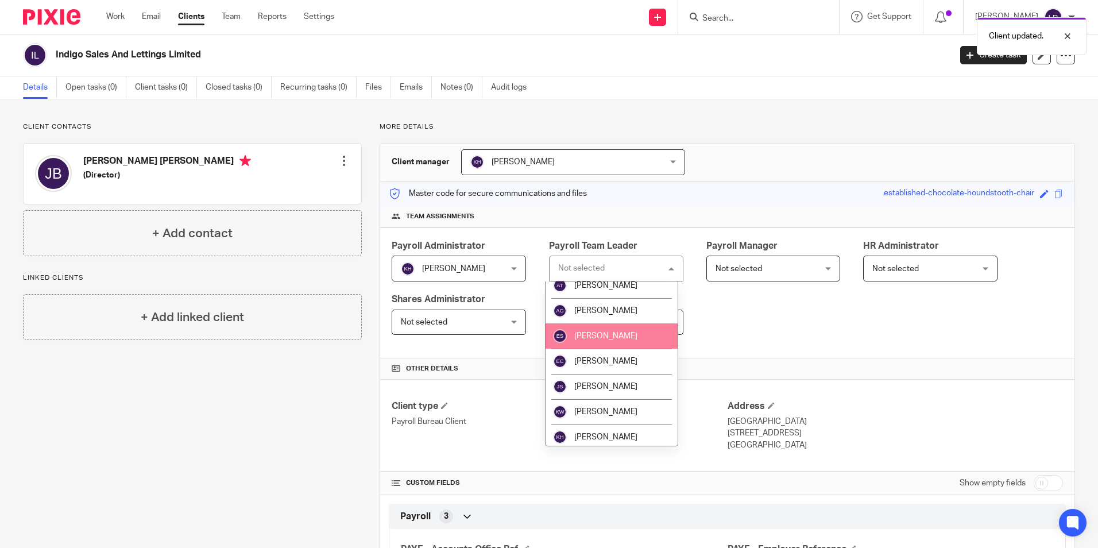
click at [631, 331] on li "[PERSON_NAME]" at bounding box center [611, 335] width 132 height 25
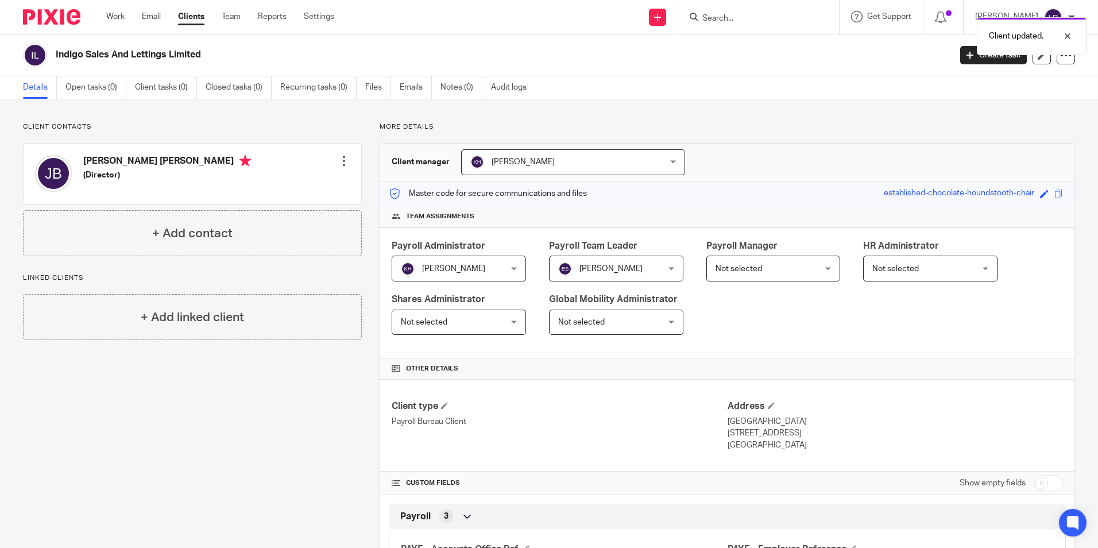
click at [736, 264] on span "Not selected" at bounding box center [764, 268] width 99 height 24
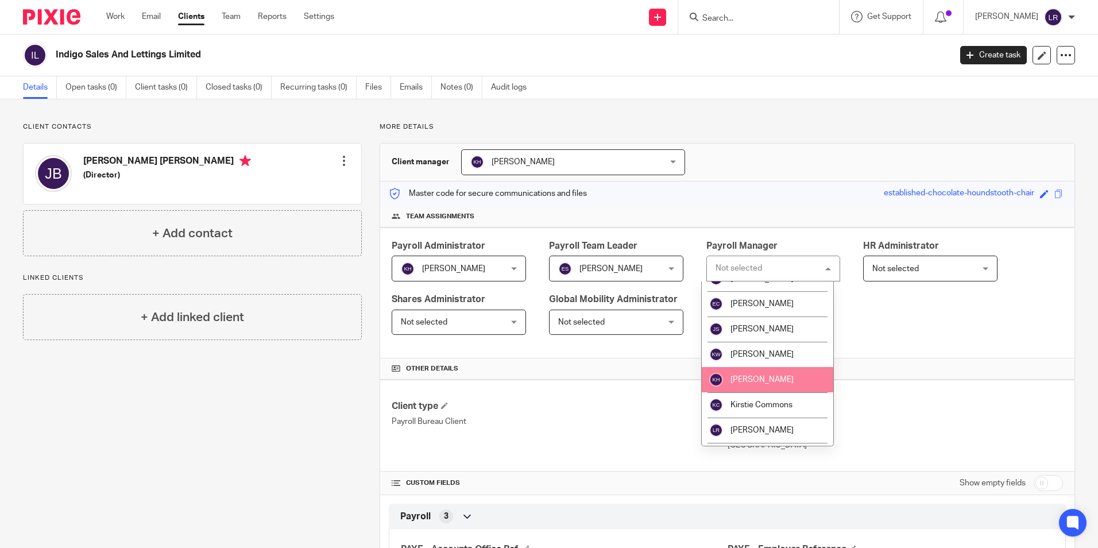
scroll to position [172, 0]
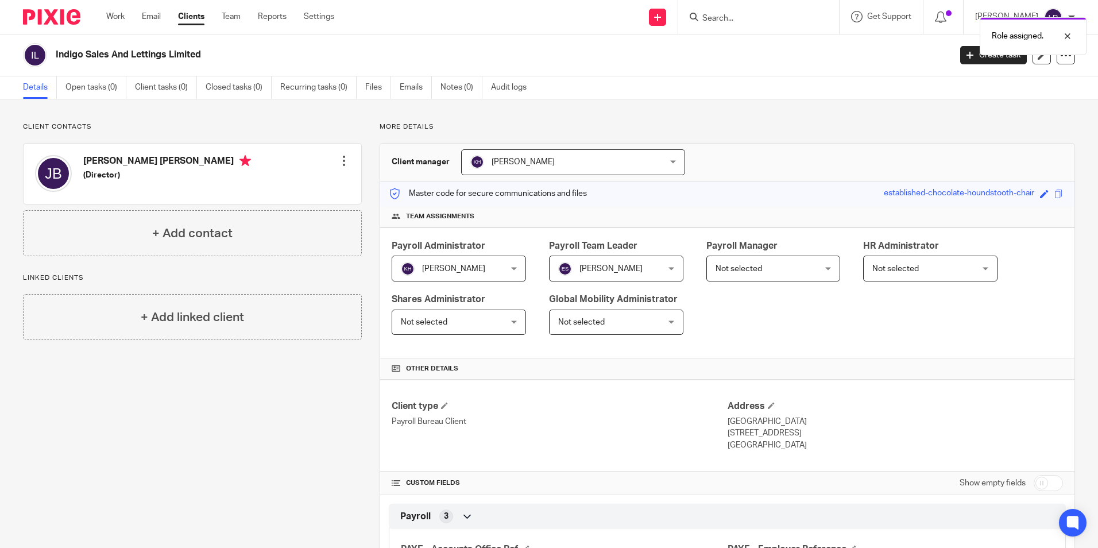
click at [742, 273] on span "Not selected" at bounding box center [764, 268] width 99 height 24
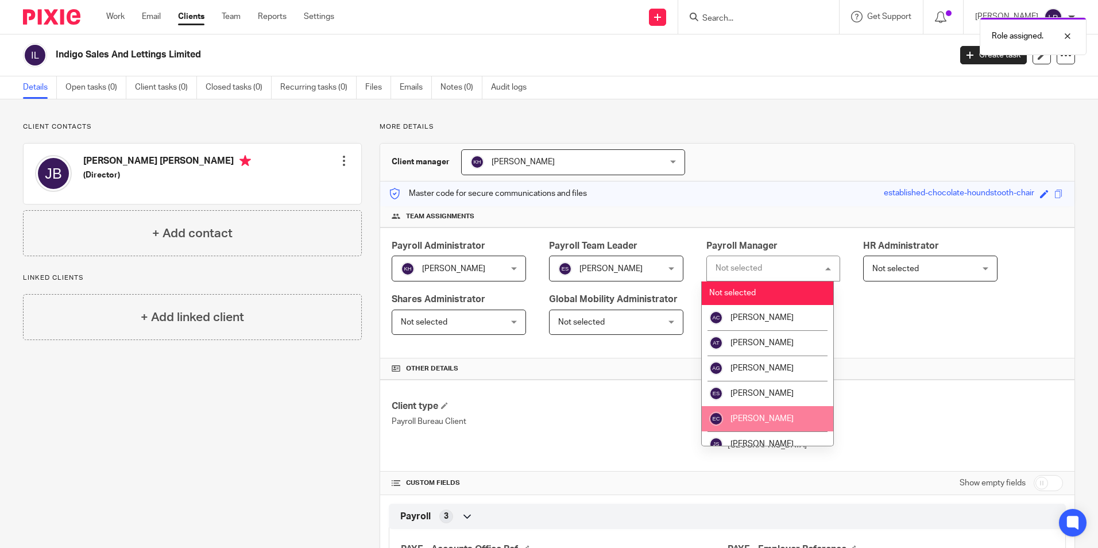
scroll to position [172, 0]
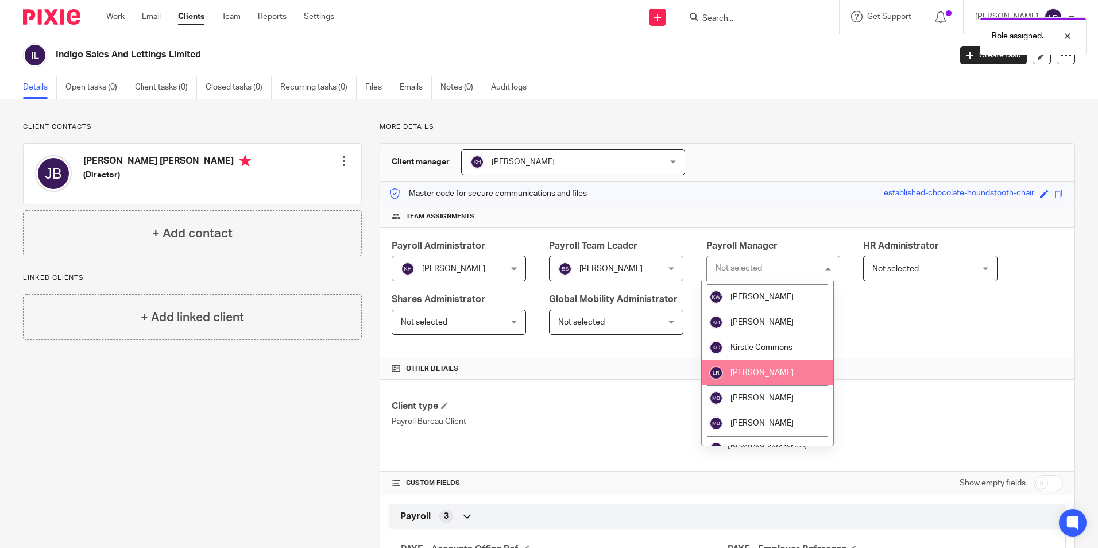
click at [754, 373] on span "[PERSON_NAME]" at bounding box center [761, 373] width 63 height 8
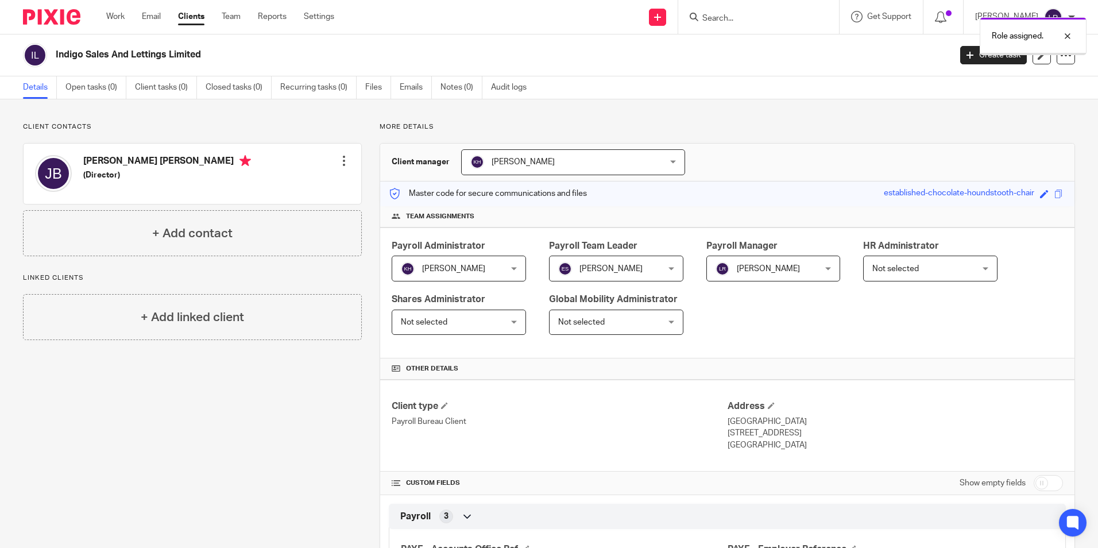
click at [253, 340] on div "+ Add linked client" at bounding box center [192, 317] width 339 height 46
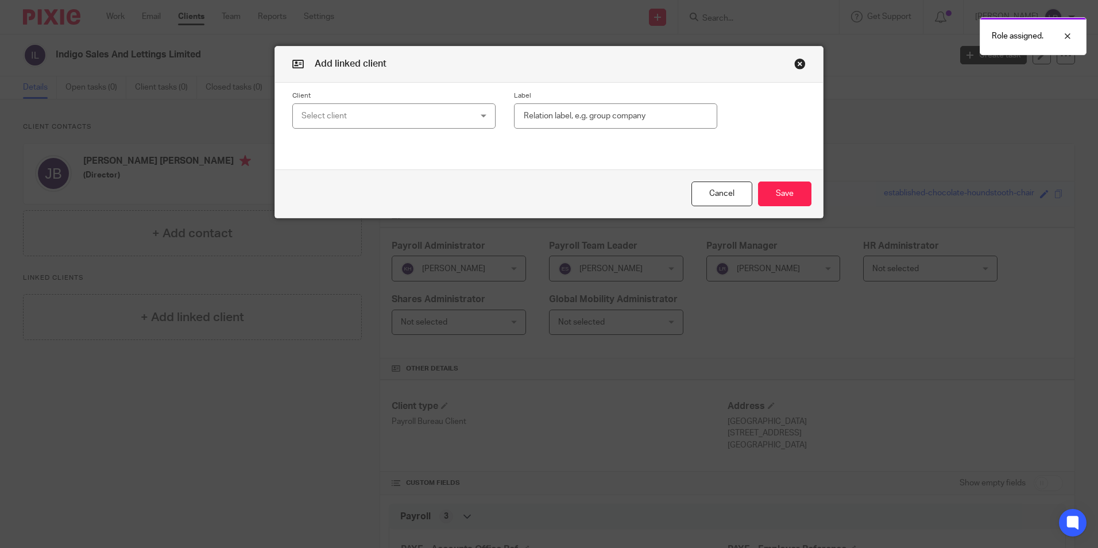
click at [795, 64] on button "button" at bounding box center [799, 63] width 11 height 11
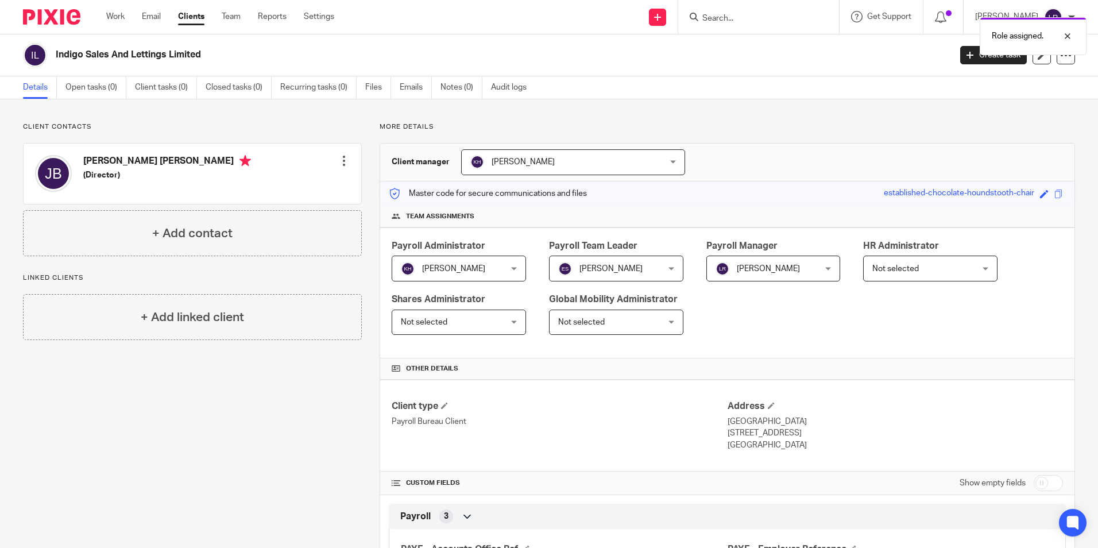
click at [767, 333] on div "Payroll Administrator [PERSON_NAME] [PERSON_NAME] Not selected [PERSON_NAME] [P…" at bounding box center [727, 292] width 694 height 131
click at [195, 416] on div "Client contacts James Warwick Bladen (Director) Edit contact Create client from…" at bounding box center [183, 411] width 357 height 578
click at [190, 19] on link "Clients" at bounding box center [191, 16] width 26 height 11
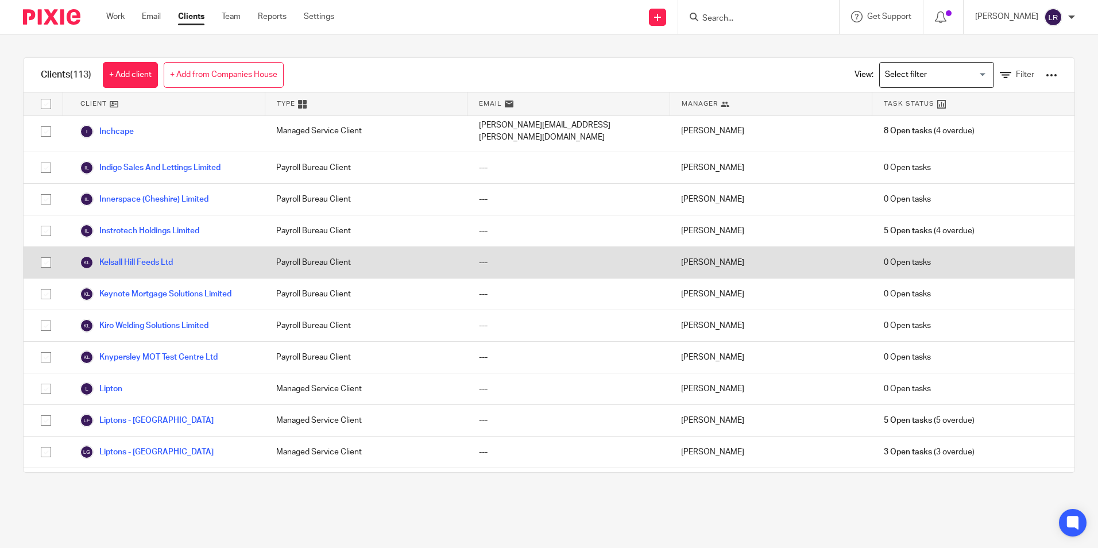
scroll to position [1263, 0]
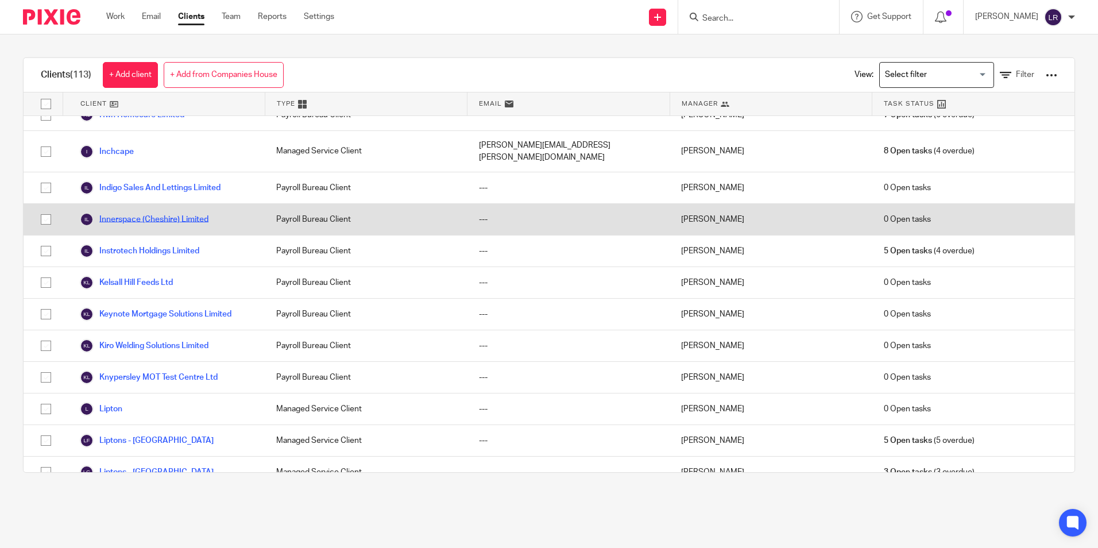
click at [184, 213] on link "Innerspace (Cheshire) Limited" at bounding box center [144, 219] width 129 height 14
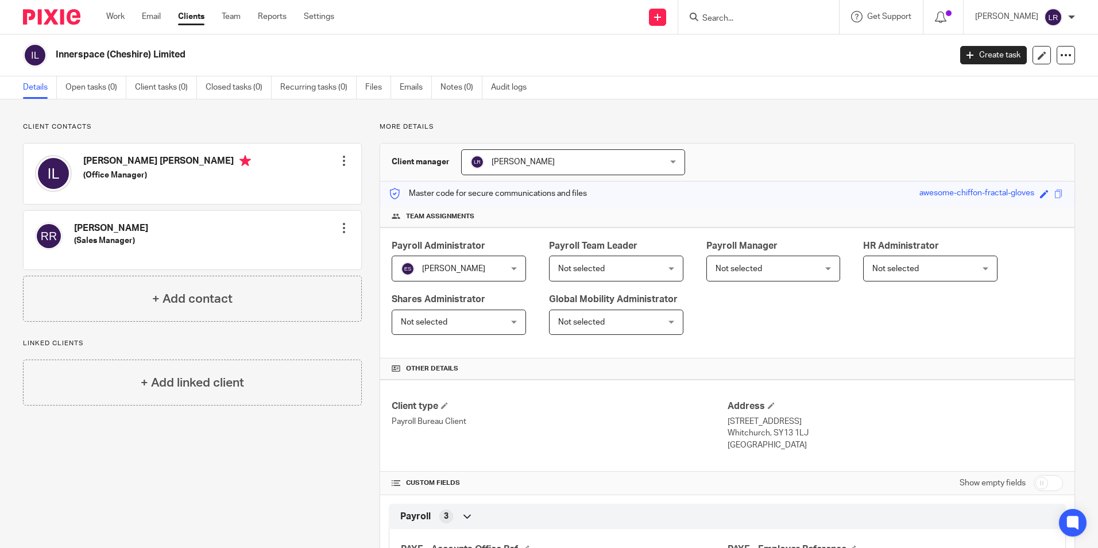
click at [584, 171] on span "[PERSON_NAME]" at bounding box center [555, 162] width 171 height 24
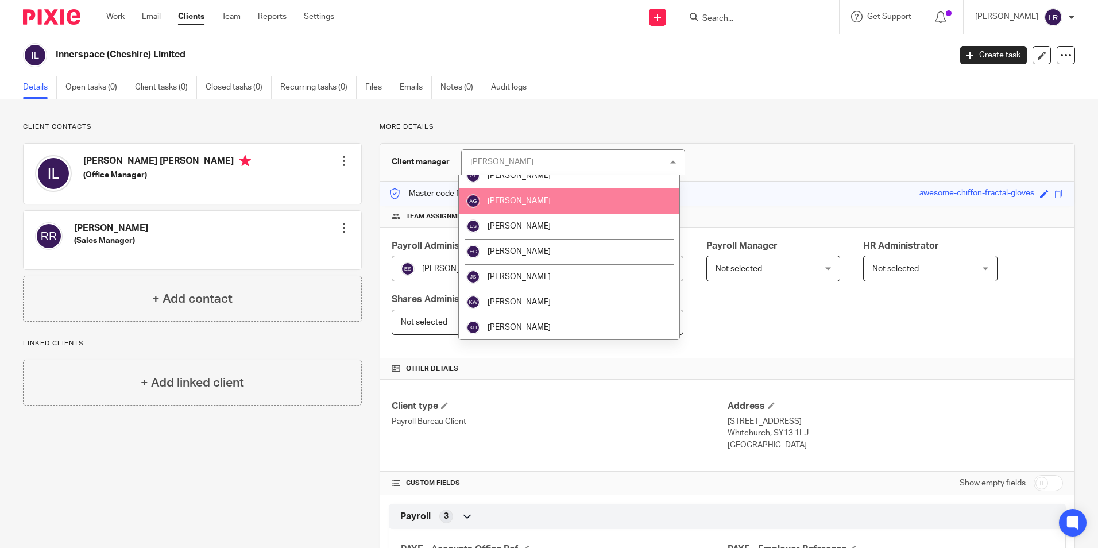
scroll to position [57, 0]
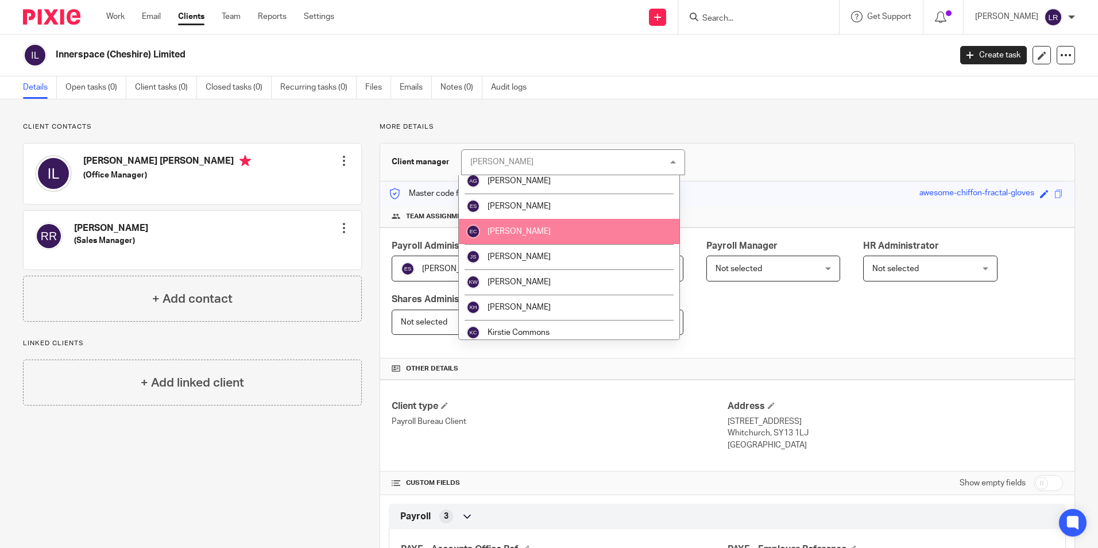
click at [567, 212] on li "[PERSON_NAME]" at bounding box center [569, 205] width 220 height 25
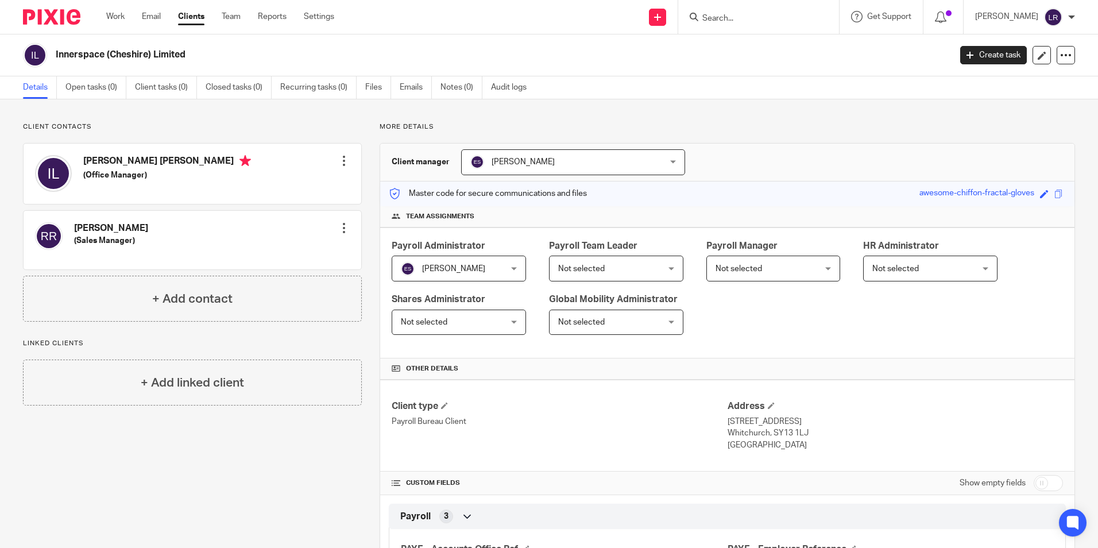
click at [743, 273] on span "Not selected" at bounding box center [764, 268] width 99 height 24
click at [760, 256] on span "Not selected" at bounding box center [764, 268] width 99 height 24
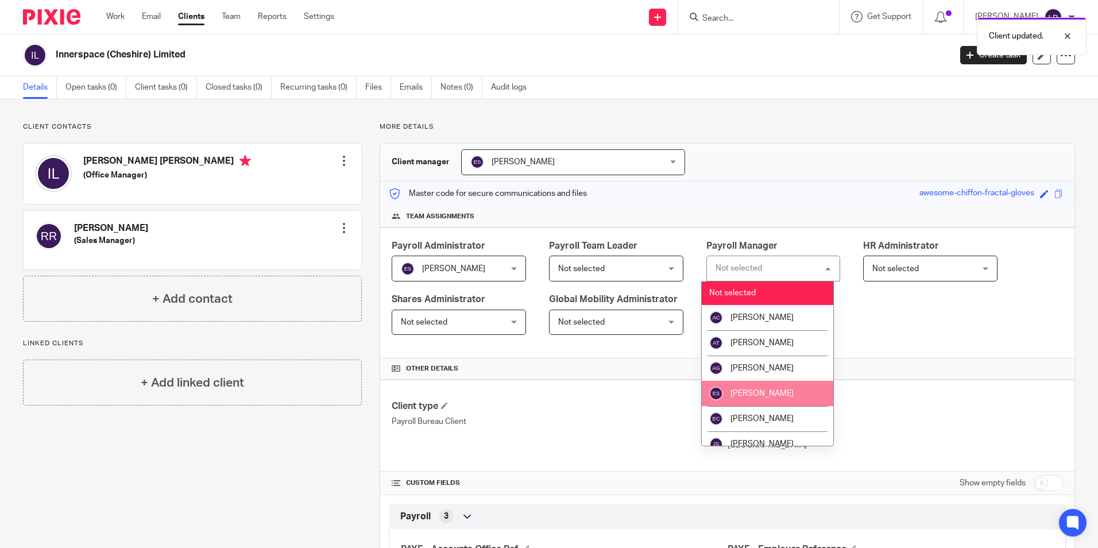
click at [777, 389] on li "[PERSON_NAME]" at bounding box center [768, 393] width 132 height 25
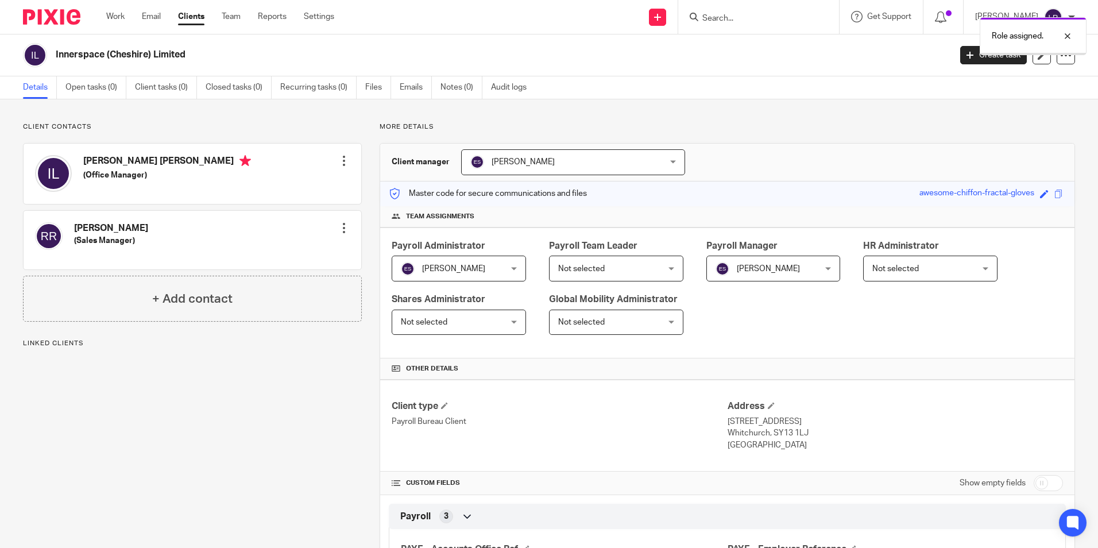
drag, startPoint x: 0, startPoint y: 0, endPoint x: 192, endPoint y: 18, distance: 193.2
click at [192, 18] on link "Clients" at bounding box center [191, 16] width 26 height 11
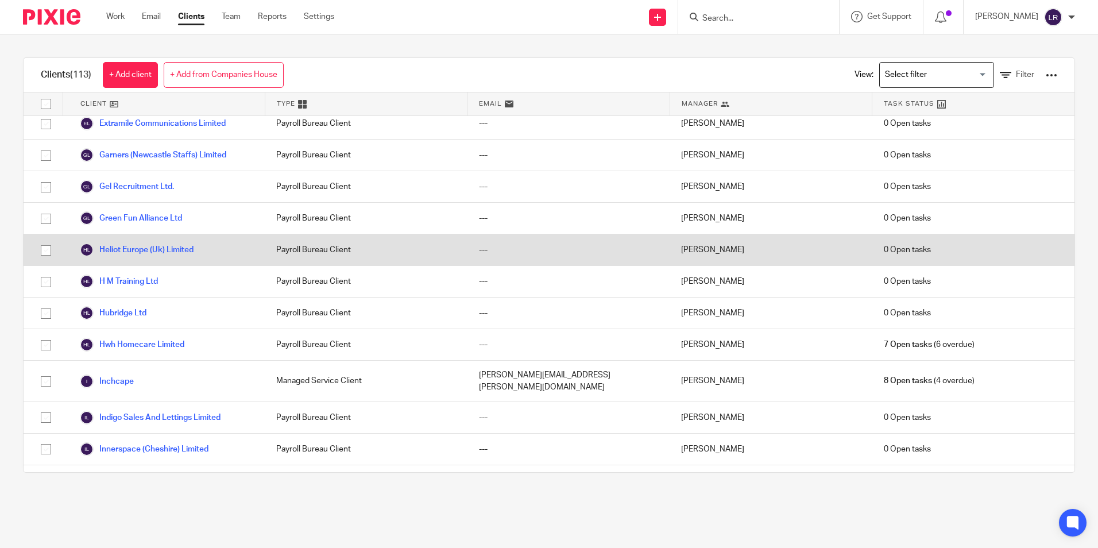
scroll to position [1206, 0]
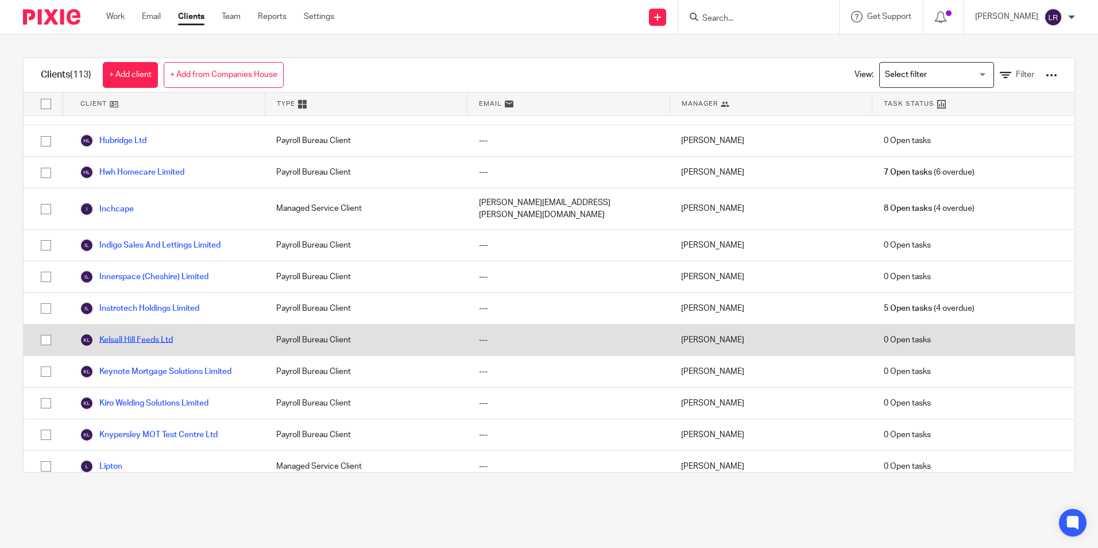
click at [150, 335] on link "Kelsall Hill Feeds Ltd" at bounding box center [126, 340] width 93 height 14
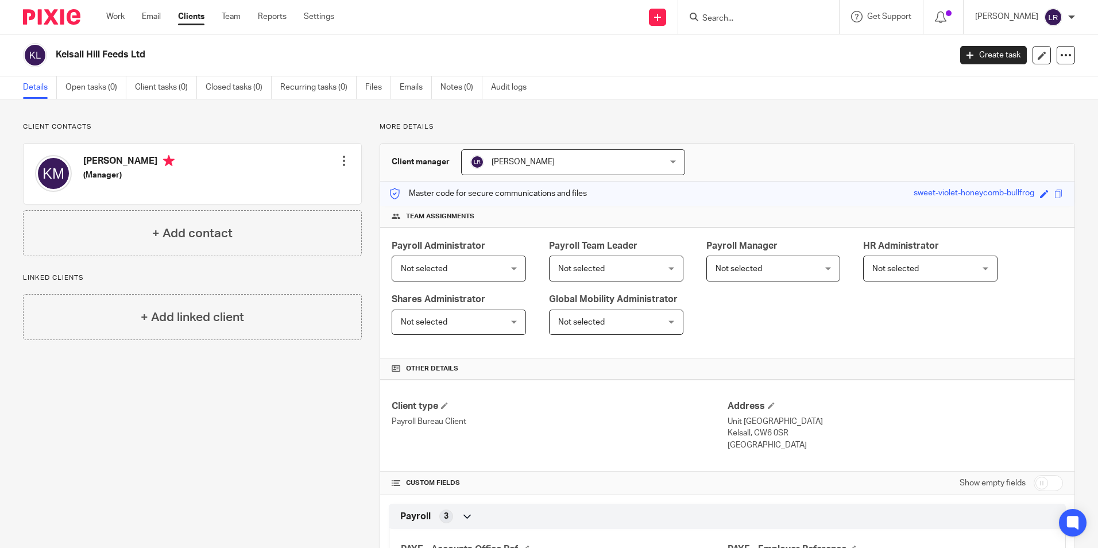
click at [454, 263] on span "Not selected" at bounding box center [450, 268] width 99 height 24
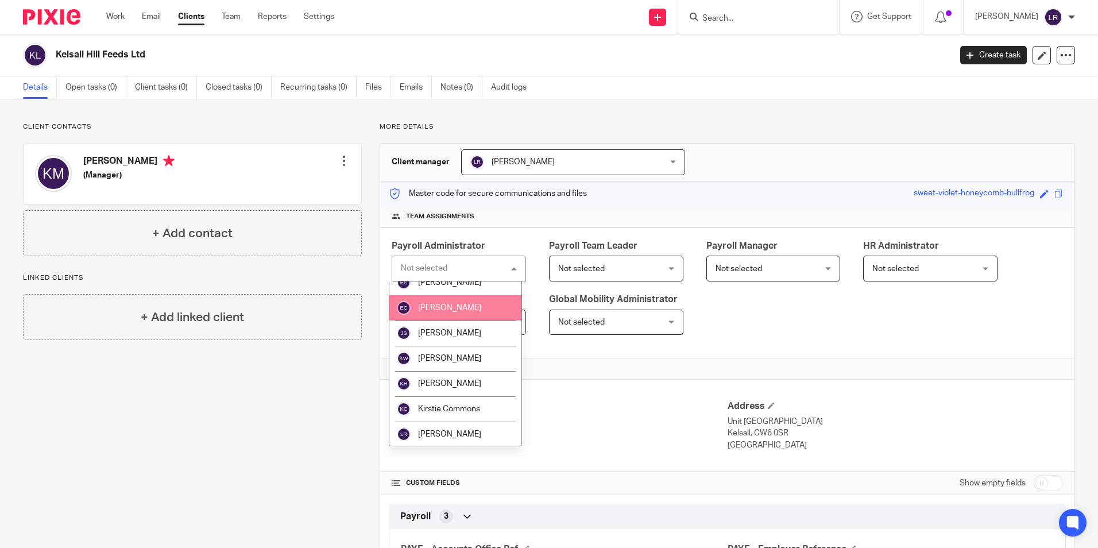
scroll to position [115, 0]
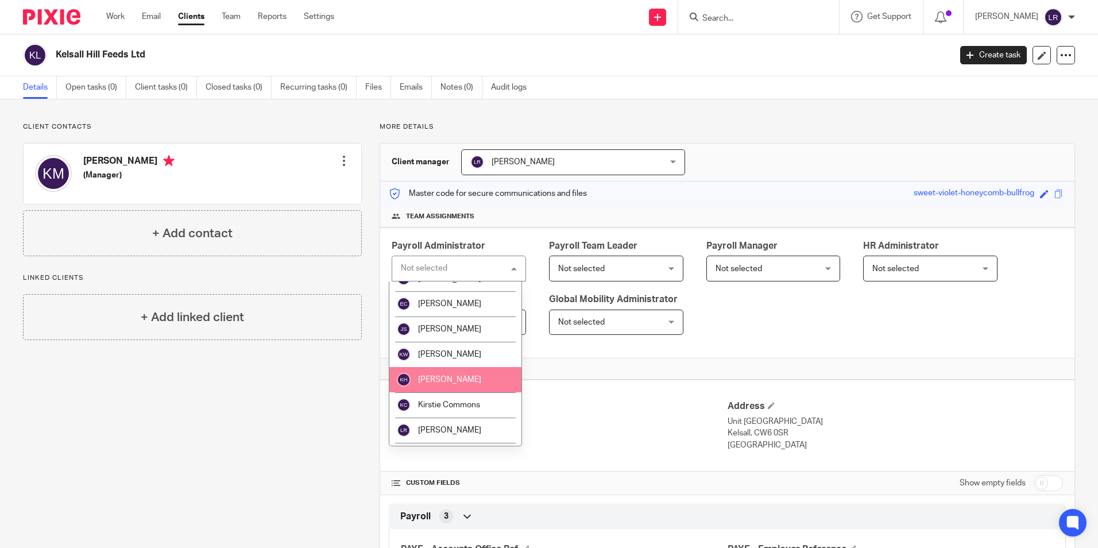
click at [451, 372] on li "[PERSON_NAME]" at bounding box center [455, 379] width 132 height 25
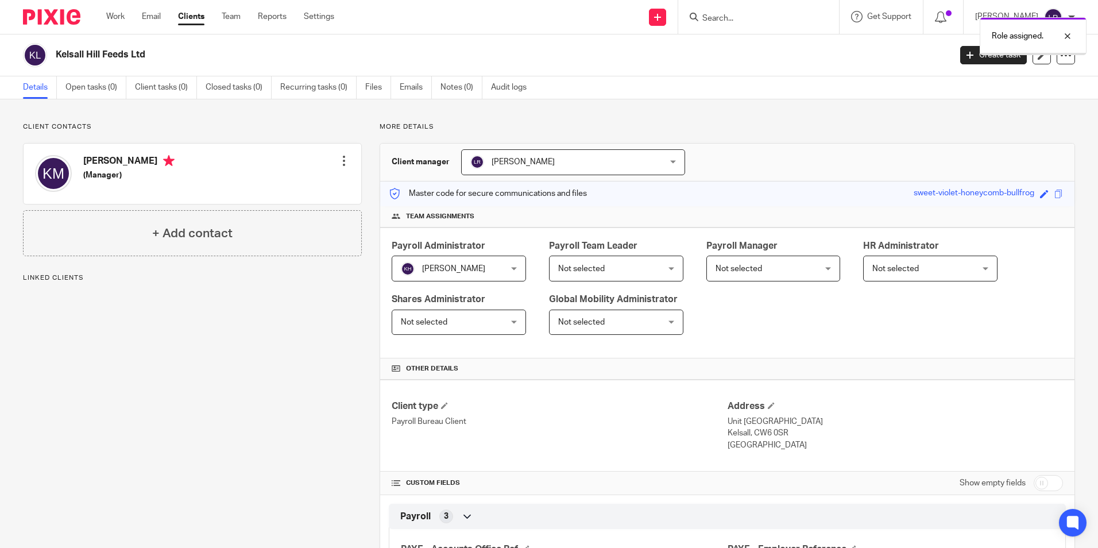
click at [561, 166] on span "[PERSON_NAME]" at bounding box center [555, 162] width 171 height 24
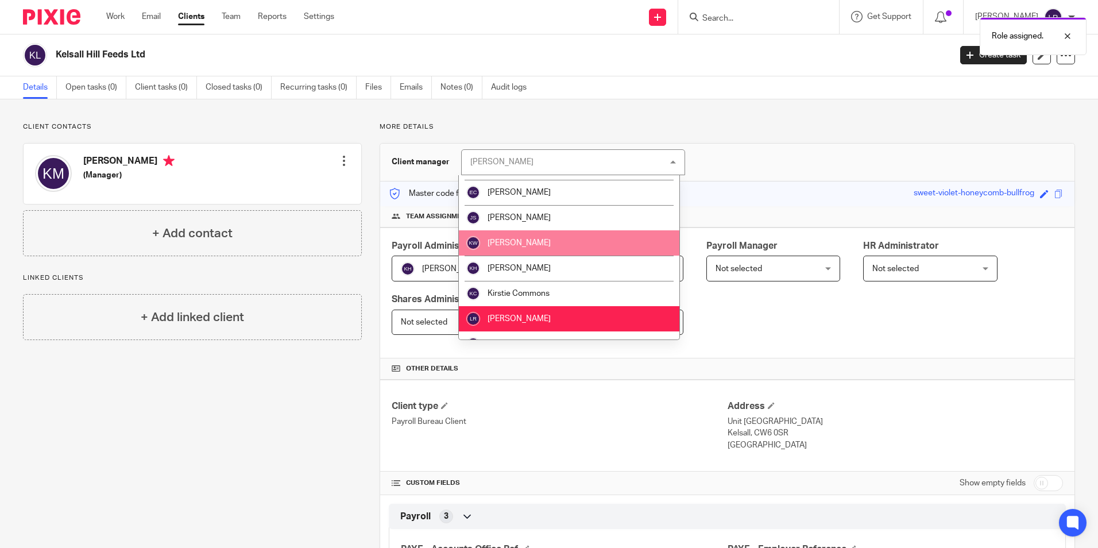
scroll to position [115, 0]
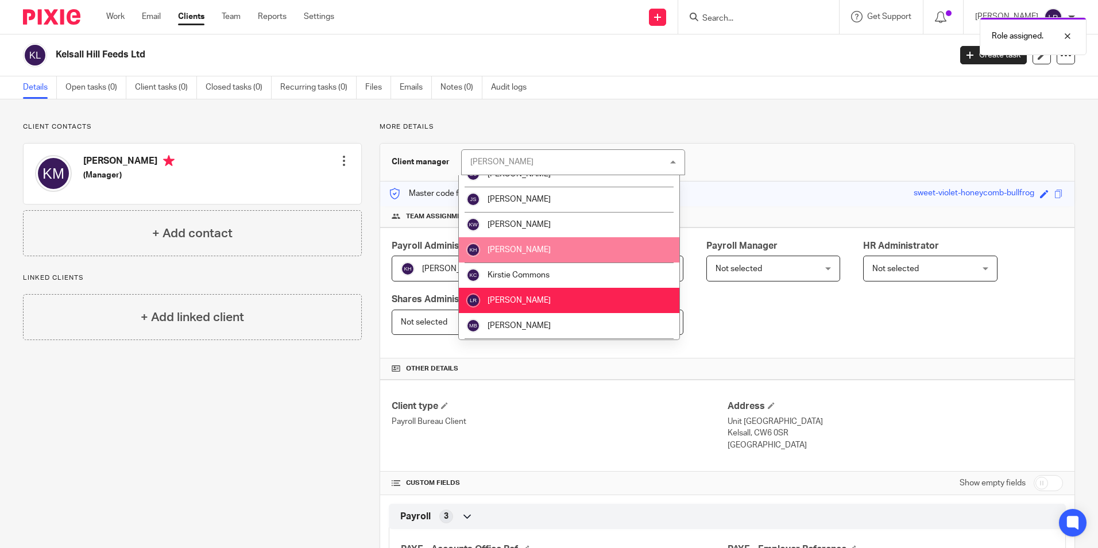
click at [540, 249] on li "[PERSON_NAME]" at bounding box center [569, 249] width 220 height 25
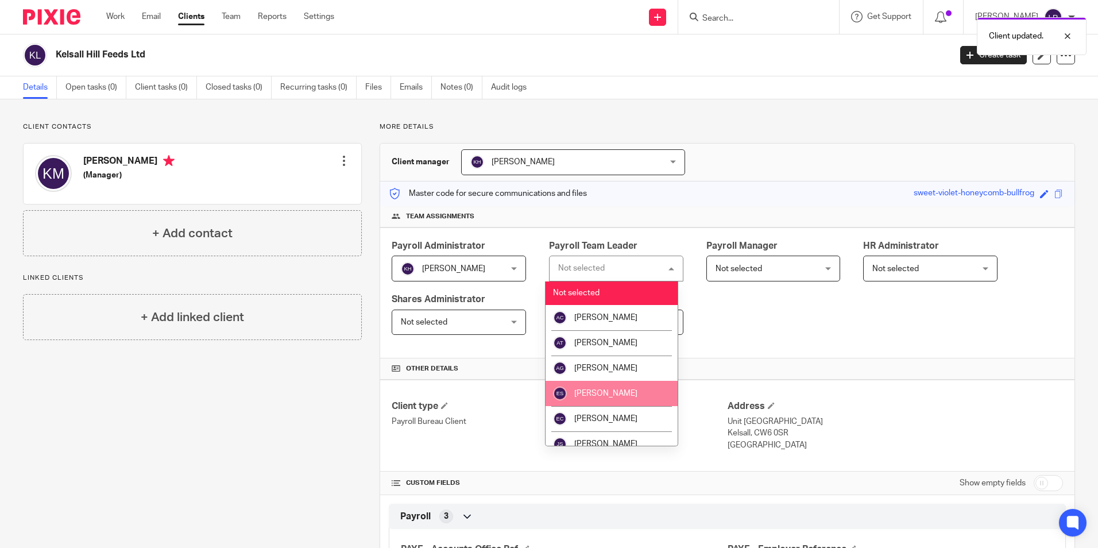
click at [619, 388] on li "[PERSON_NAME]" at bounding box center [611, 393] width 132 height 25
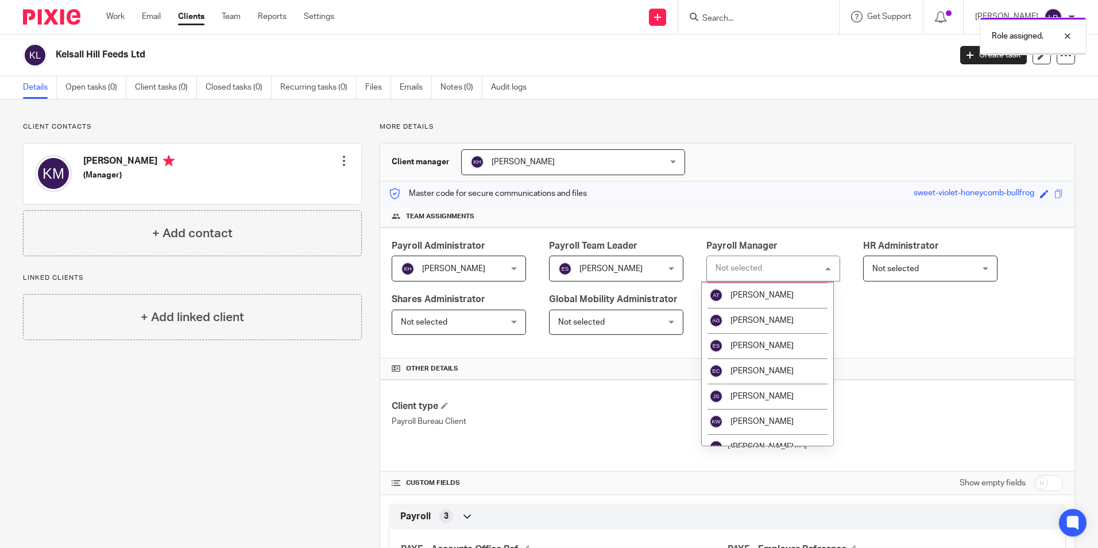
scroll to position [115, 0]
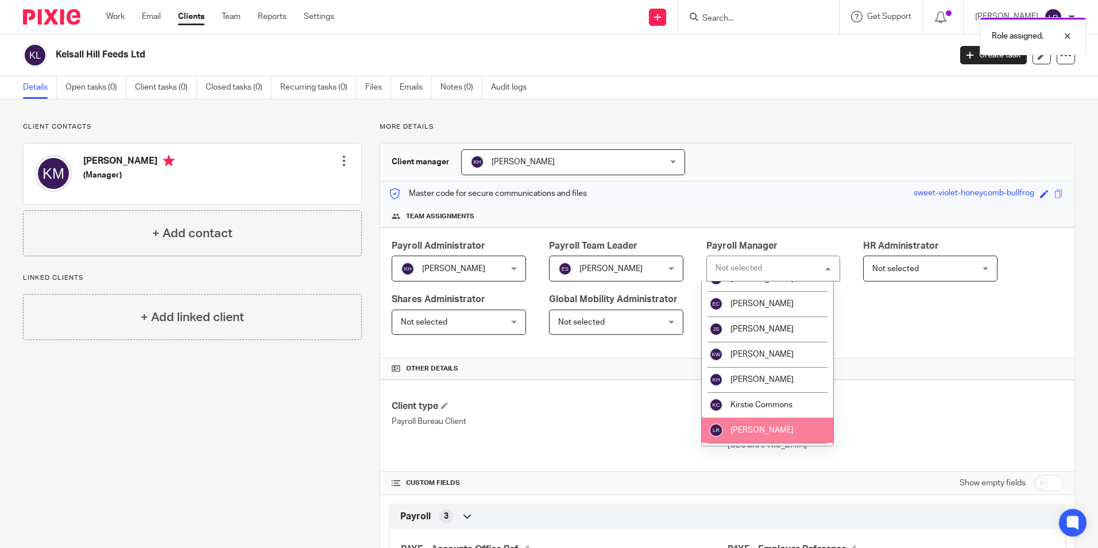
click at [756, 423] on li "[PERSON_NAME]" at bounding box center [768, 429] width 132 height 25
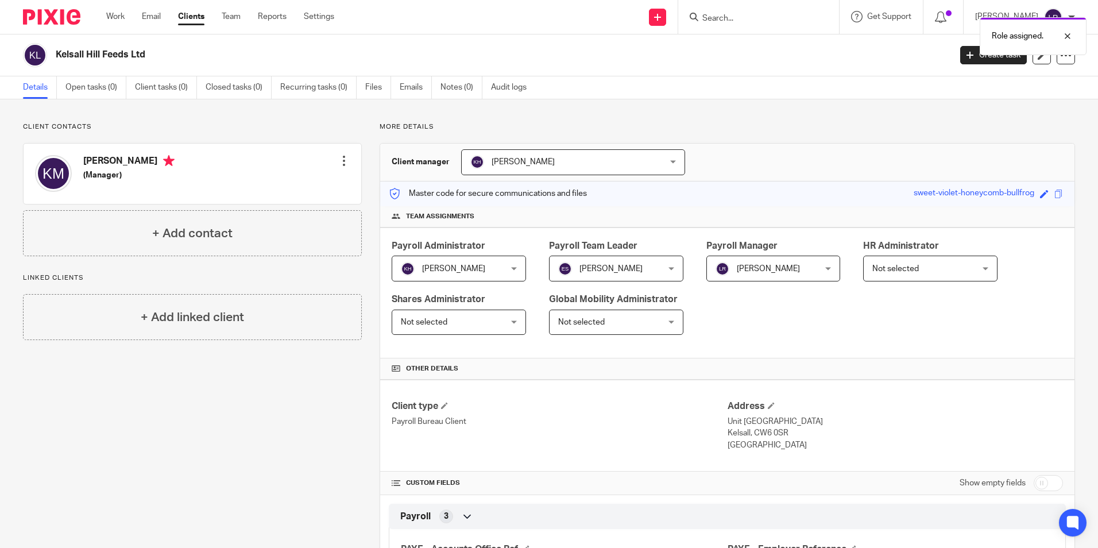
click at [195, 18] on link "Clients" at bounding box center [191, 16] width 26 height 11
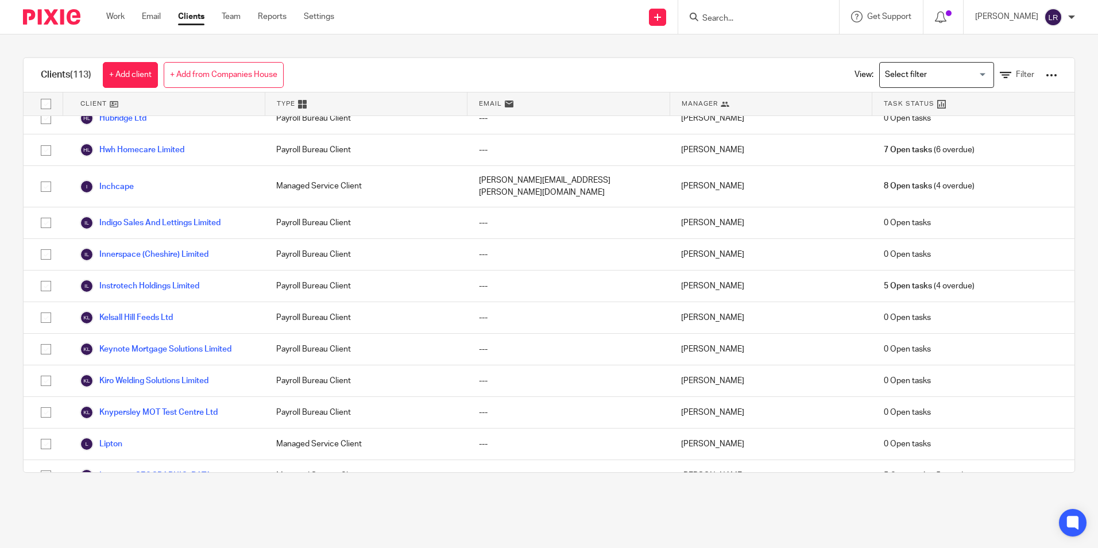
scroll to position [1206, 0]
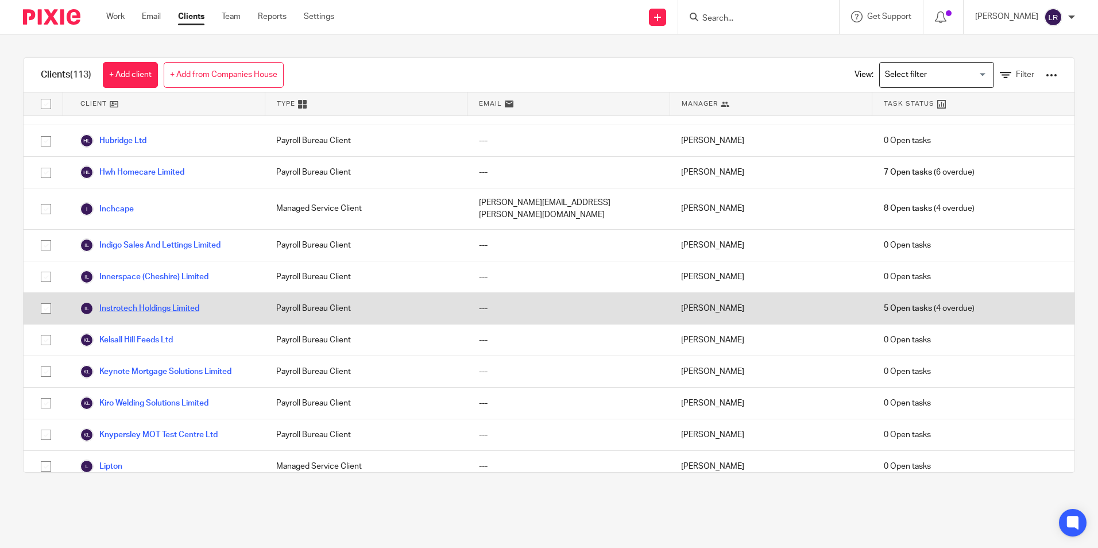
click at [160, 301] on link "Instrotech Holdings Limited" at bounding box center [139, 308] width 119 height 14
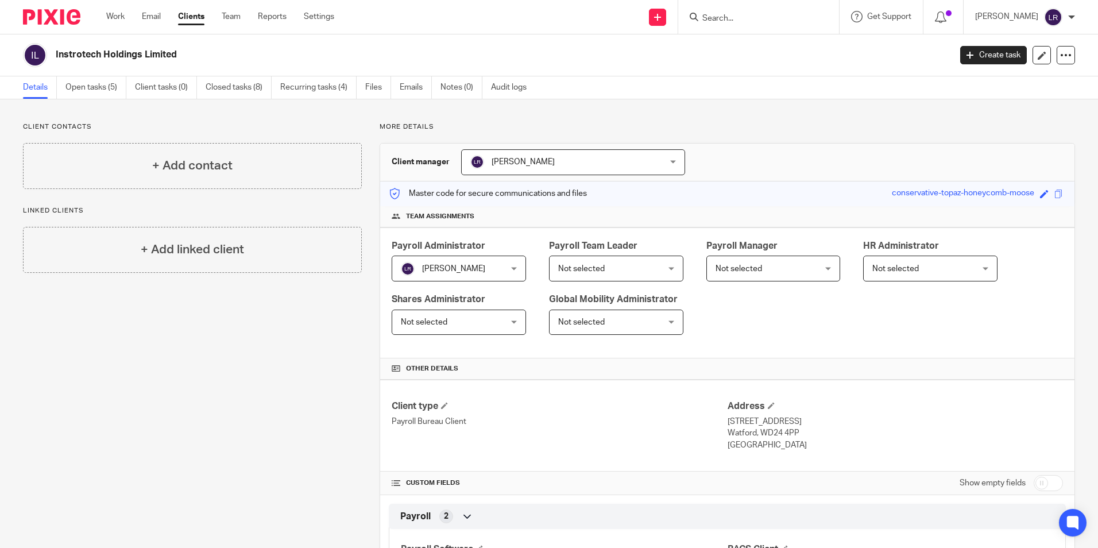
click at [451, 266] on span "[PERSON_NAME]" at bounding box center [453, 269] width 63 height 8
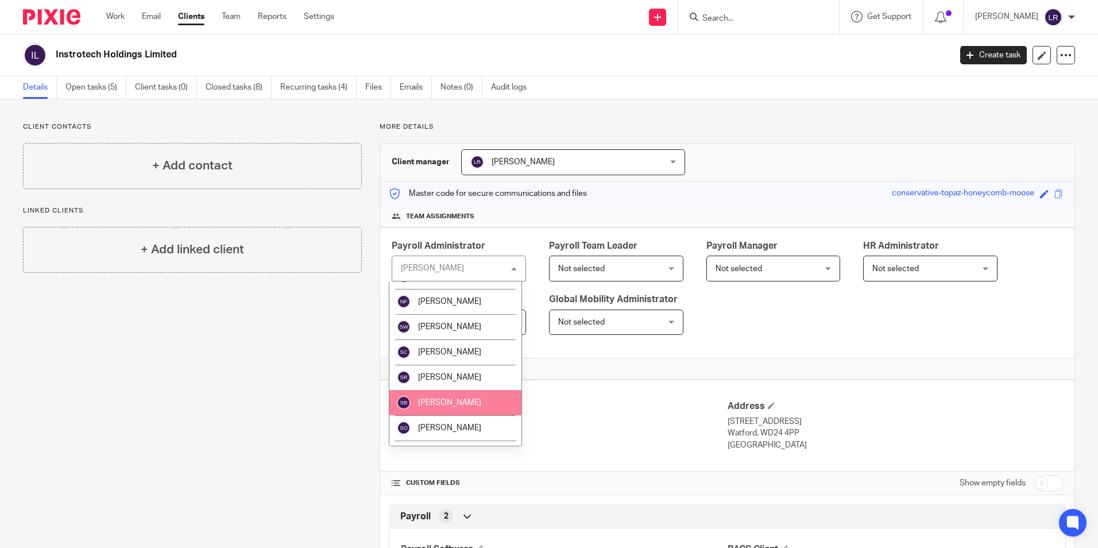
scroll to position [365, 0]
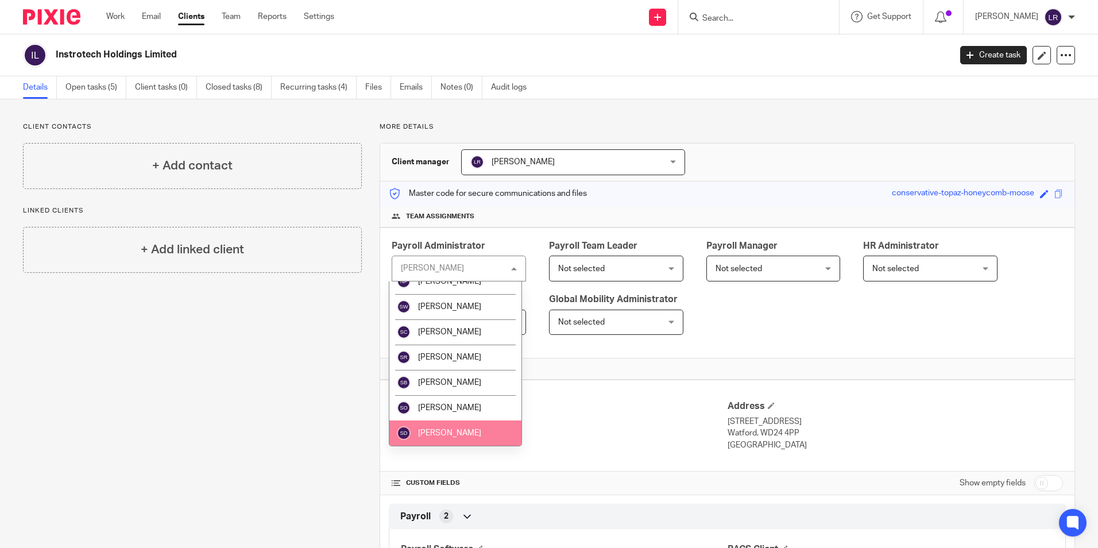
click at [446, 423] on li "[PERSON_NAME]" at bounding box center [455, 432] width 132 height 25
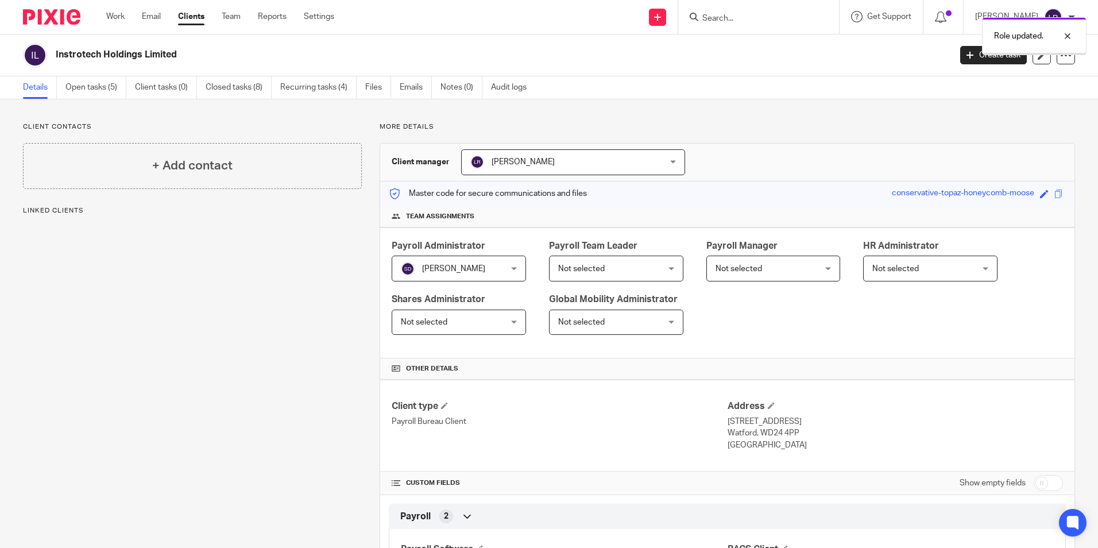
click at [545, 164] on span "[PERSON_NAME]" at bounding box center [555, 162] width 171 height 24
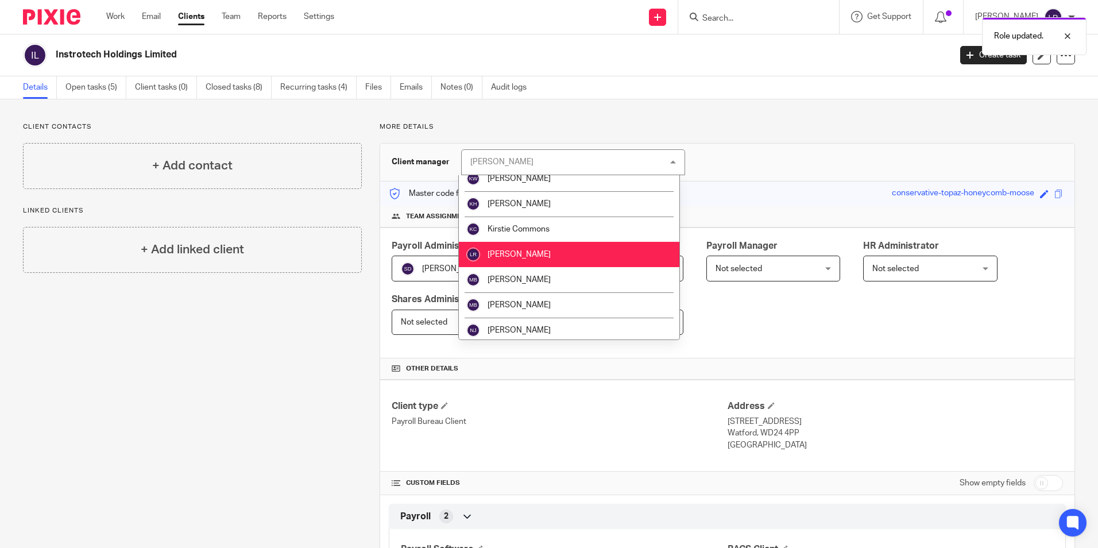
scroll to position [341, 0]
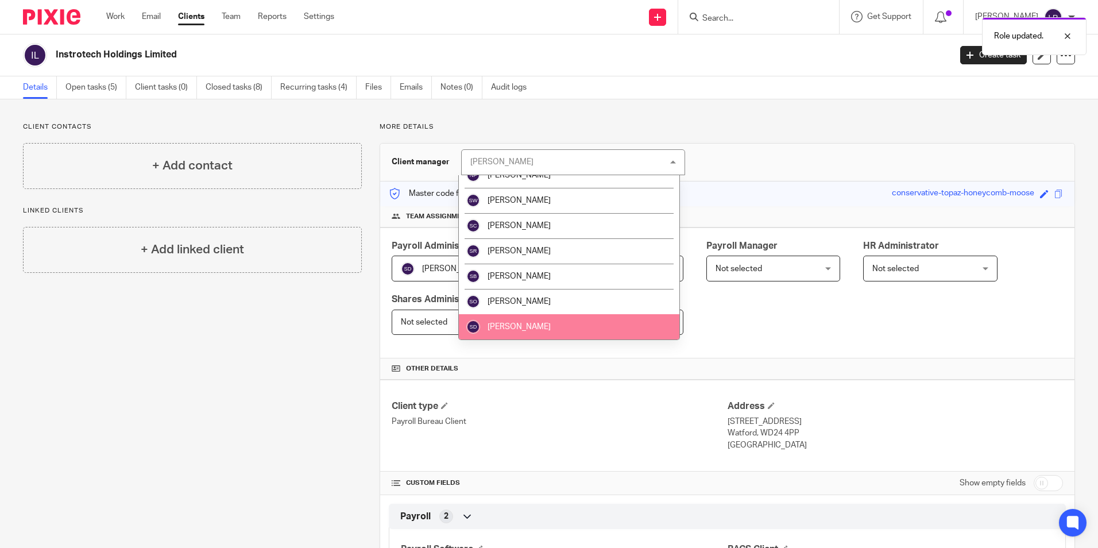
click at [545, 327] on li "[PERSON_NAME]" at bounding box center [569, 326] width 220 height 25
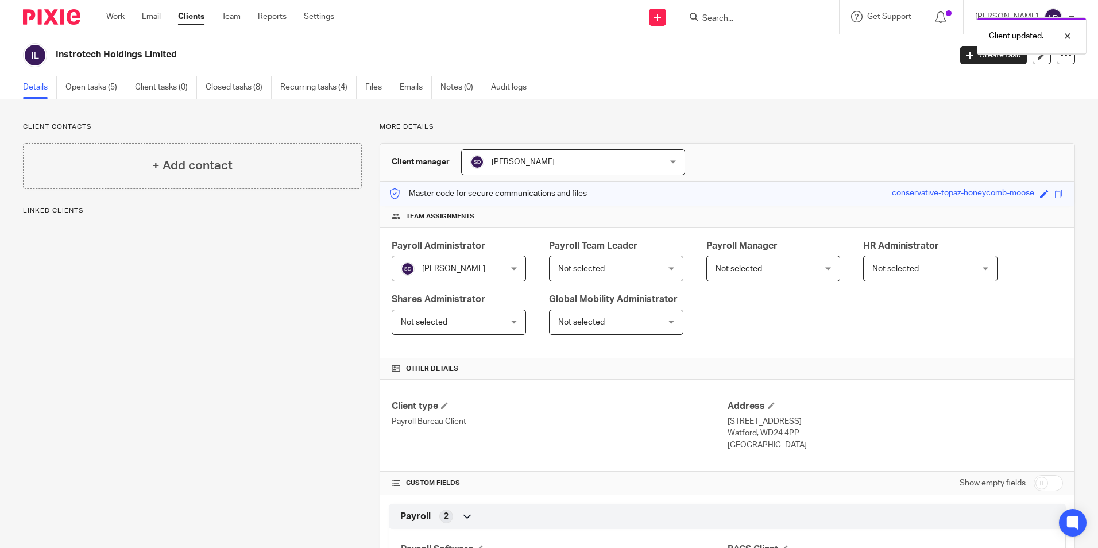
click at [606, 275] on span "Not selected" at bounding box center [607, 268] width 99 height 24
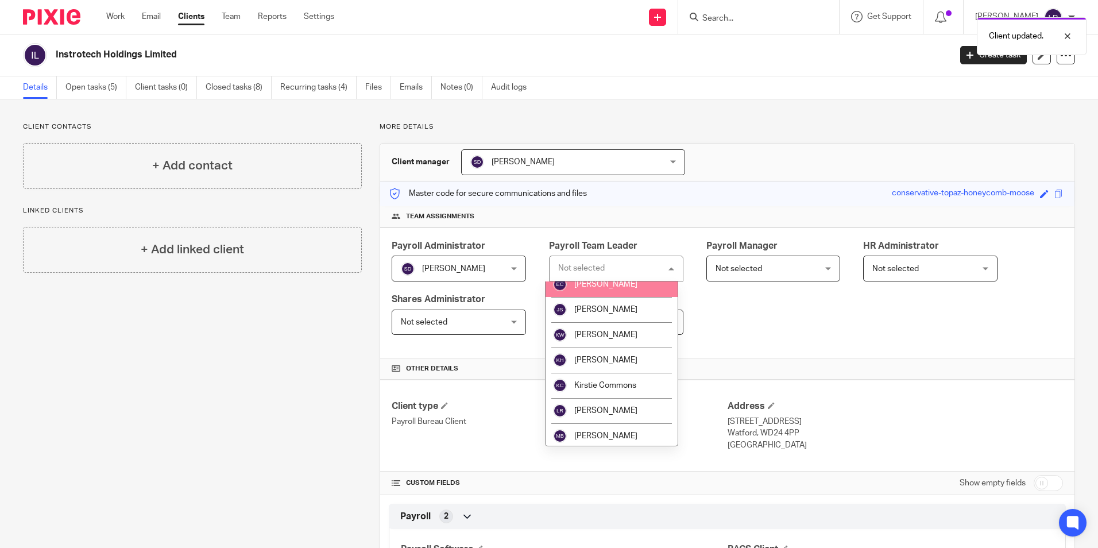
scroll to position [57, 0]
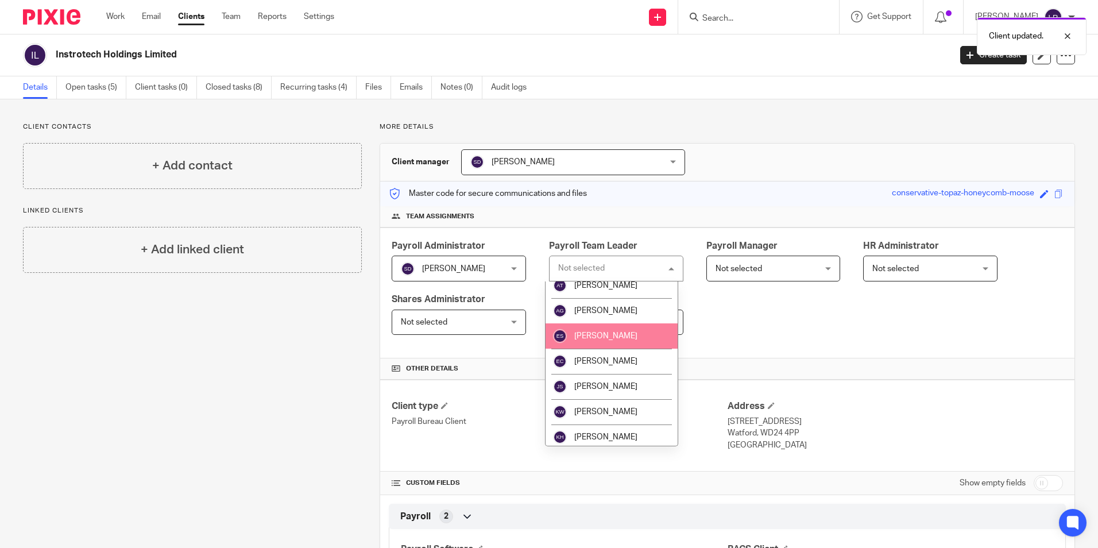
click at [630, 334] on li "[PERSON_NAME]" at bounding box center [611, 335] width 132 height 25
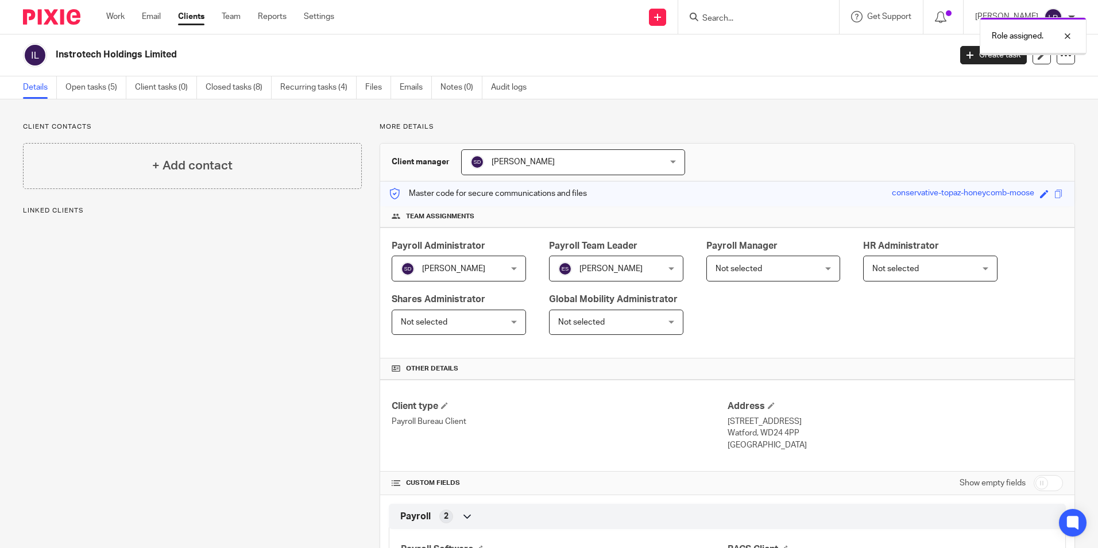
click at [776, 269] on span "Not selected" at bounding box center [764, 268] width 99 height 24
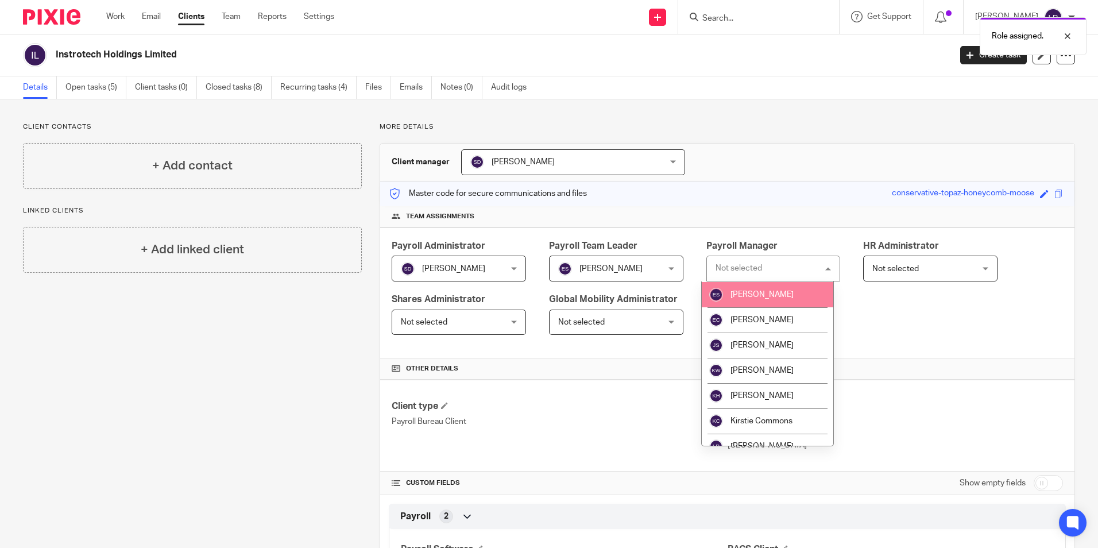
scroll to position [172, 0]
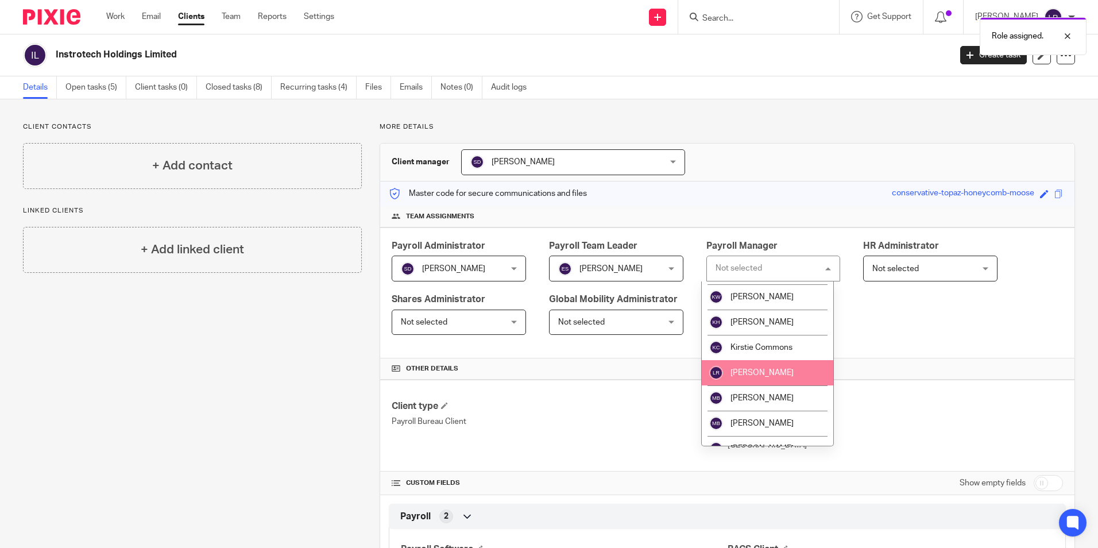
click at [773, 373] on span "[PERSON_NAME]" at bounding box center [761, 373] width 63 height 8
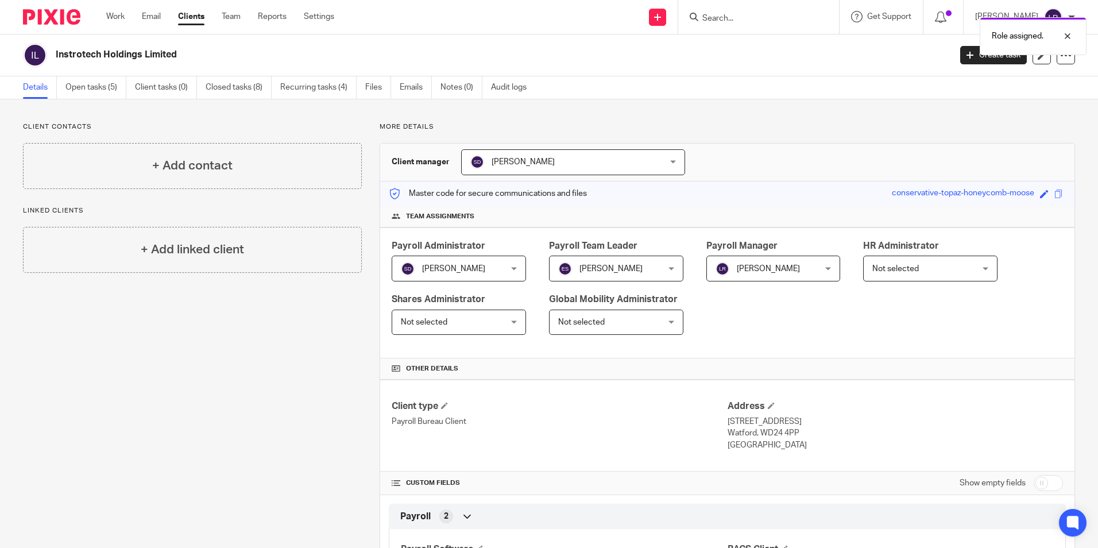
click at [199, 17] on link "Clients" at bounding box center [191, 16] width 26 height 11
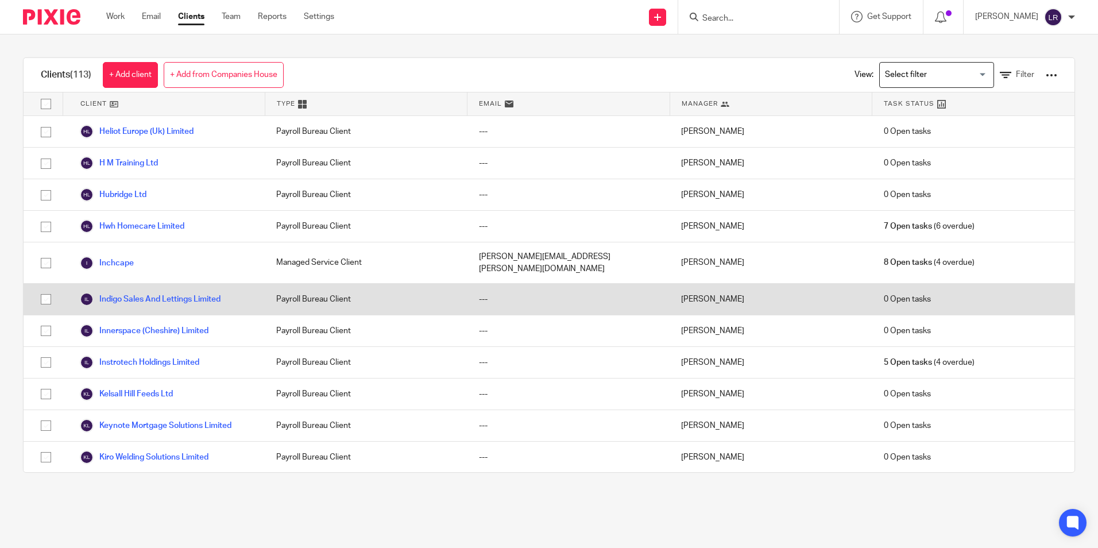
scroll to position [1148, 0]
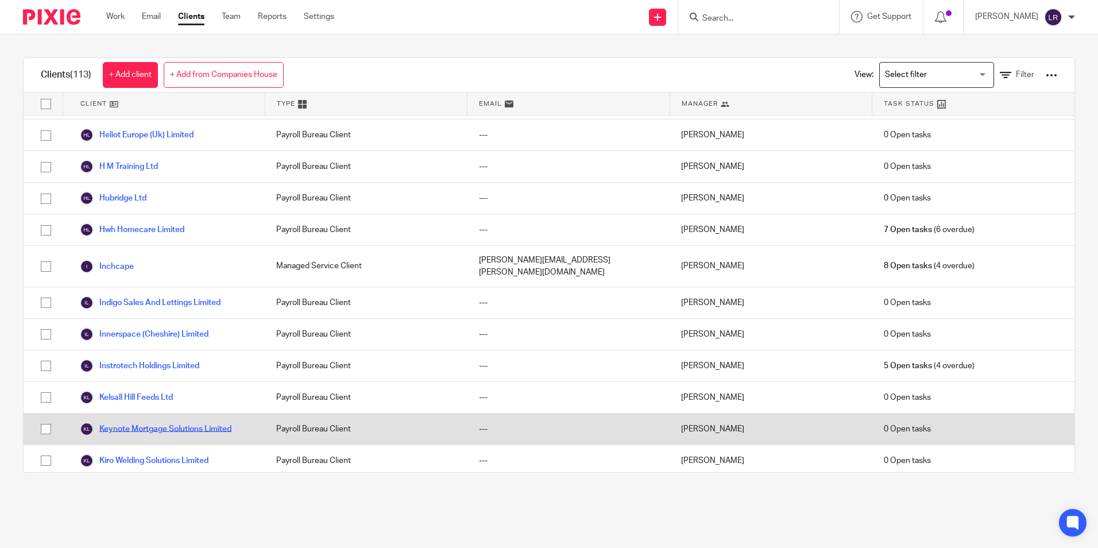
click at [150, 423] on link "Keynote Mortgage Solutions Limited" at bounding box center [156, 429] width 152 height 14
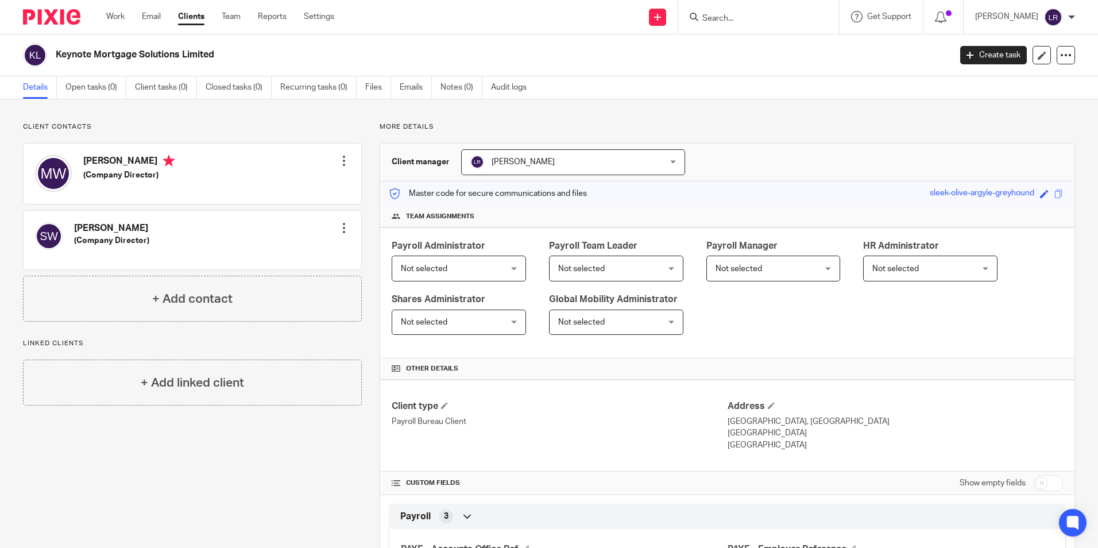
click at [439, 268] on span "Not selected" at bounding box center [424, 269] width 47 height 8
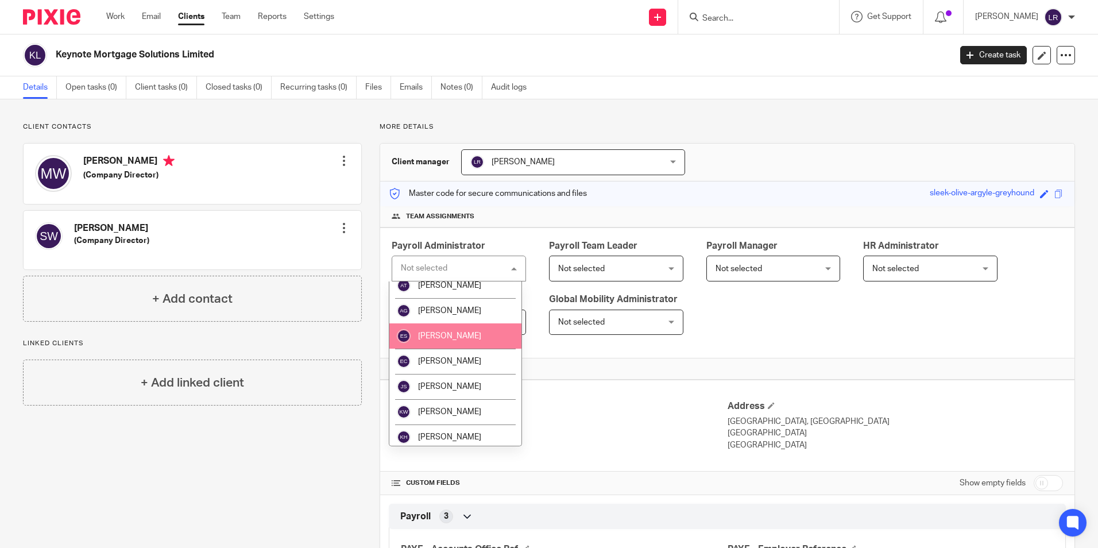
scroll to position [172, 0]
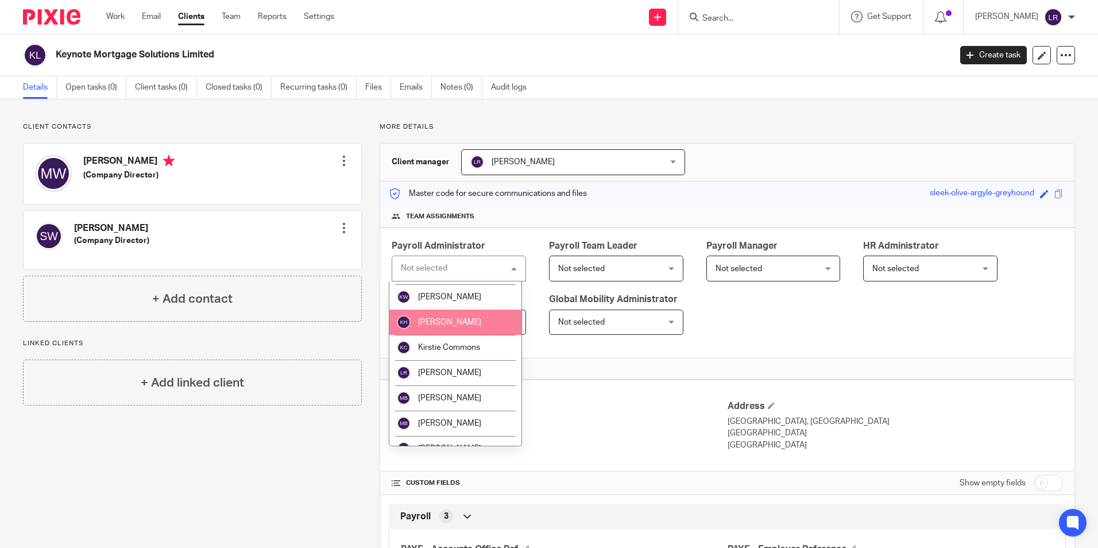
click at [450, 322] on span "[PERSON_NAME]" at bounding box center [449, 322] width 63 height 8
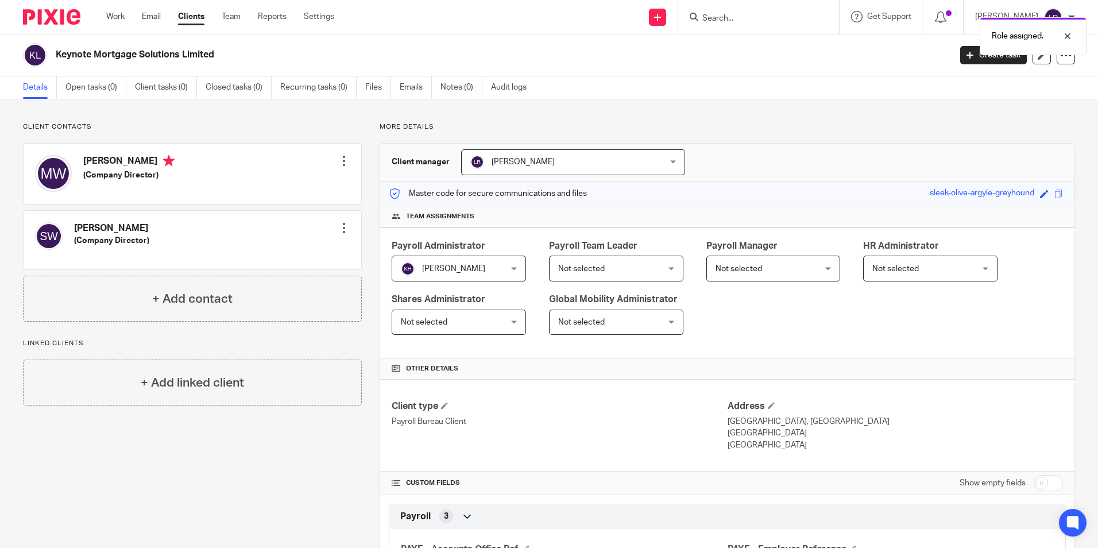
click at [602, 274] on span "Not selected" at bounding box center [607, 268] width 99 height 24
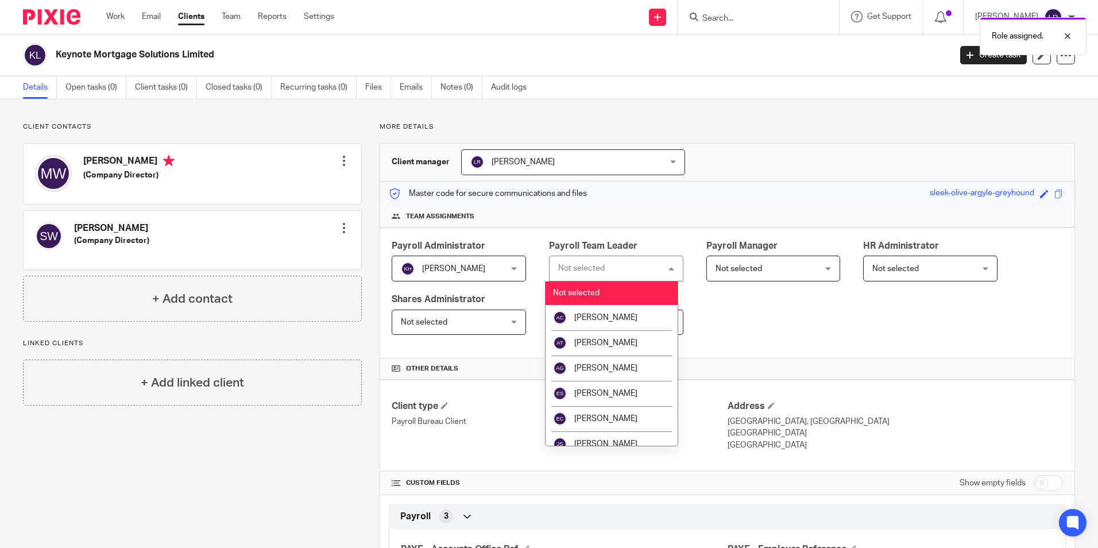
click at [597, 165] on span "[PERSON_NAME]" at bounding box center [555, 162] width 171 height 24
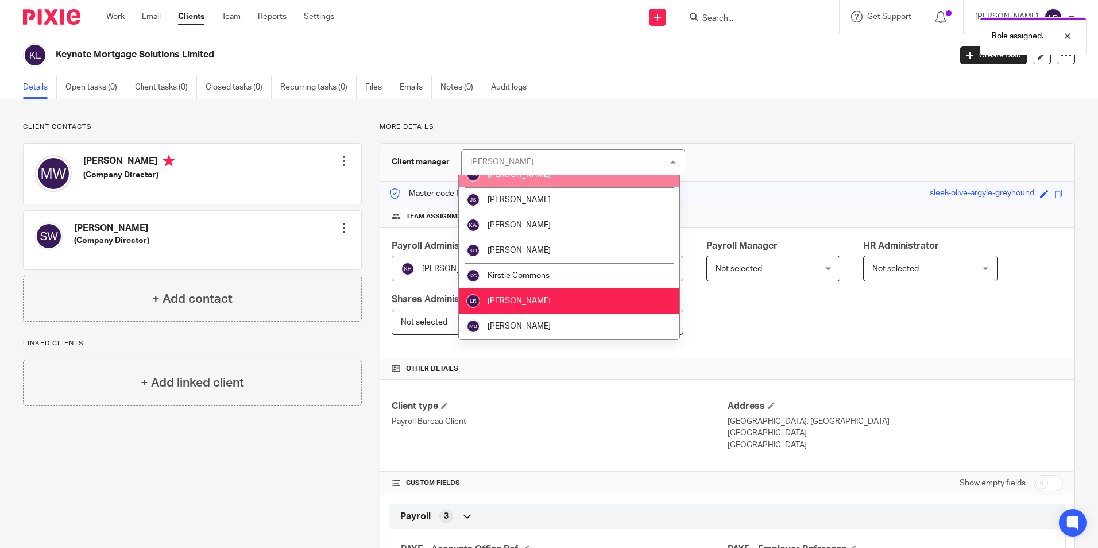
scroll to position [115, 0]
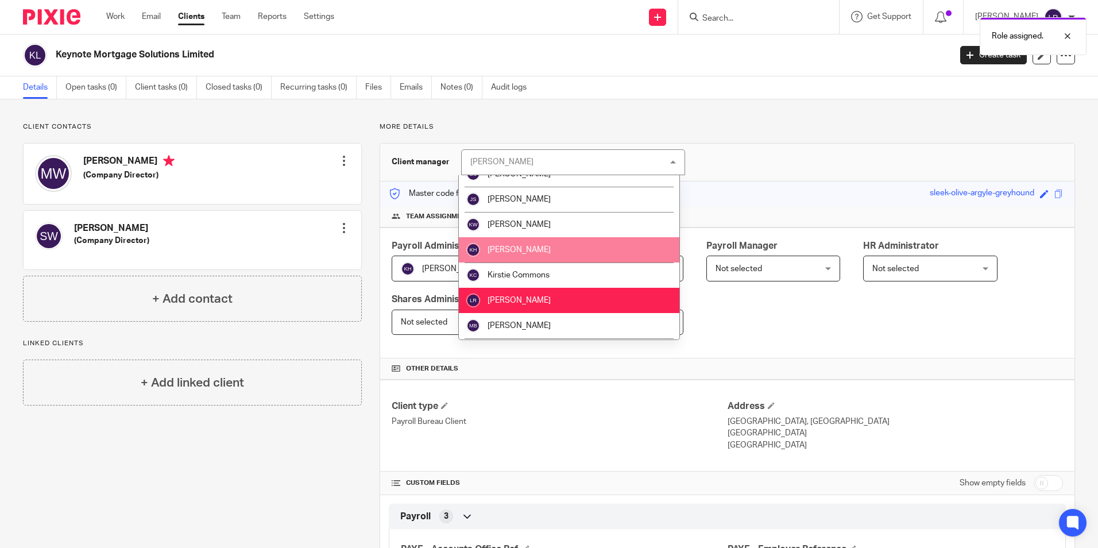
click at [573, 250] on li "[PERSON_NAME]" at bounding box center [569, 249] width 220 height 25
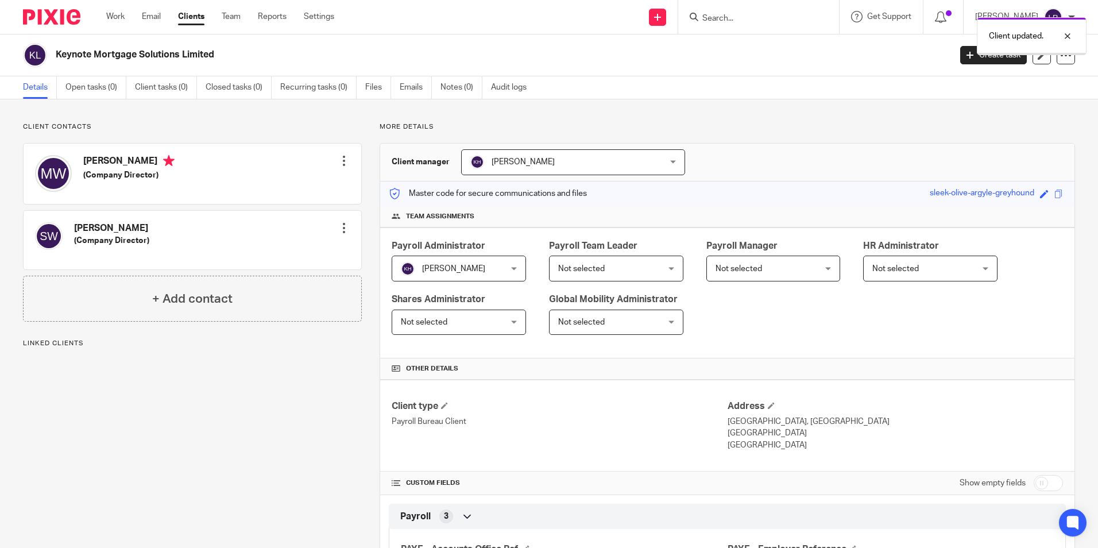
click at [611, 269] on span "Not selected" at bounding box center [607, 268] width 99 height 24
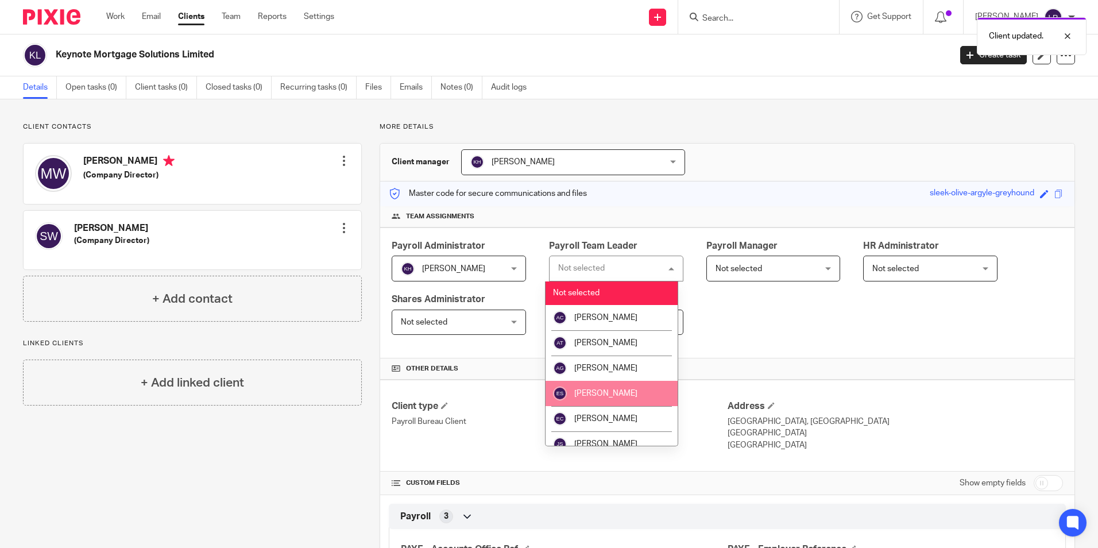
click at [630, 388] on li "[PERSON_NAME]" at bounding box center [611, 393] width 132 height 25
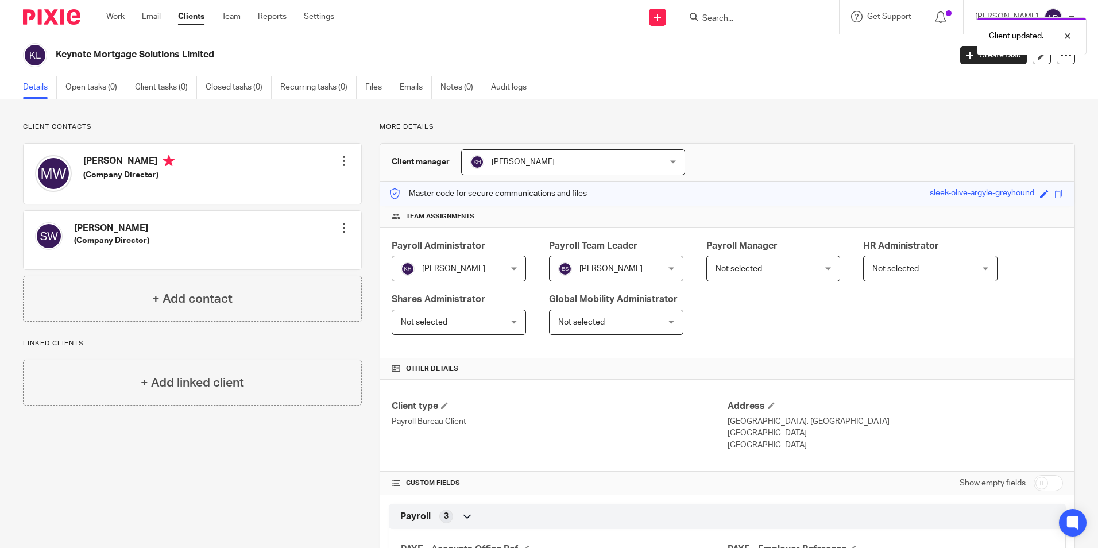
click at [783, 265] on span "Not selected" at bounding box center [764, 268] width 99 height 24
click at [762, 267] on span "Not selected" at bounding box center [764, 268] width 99 height 24
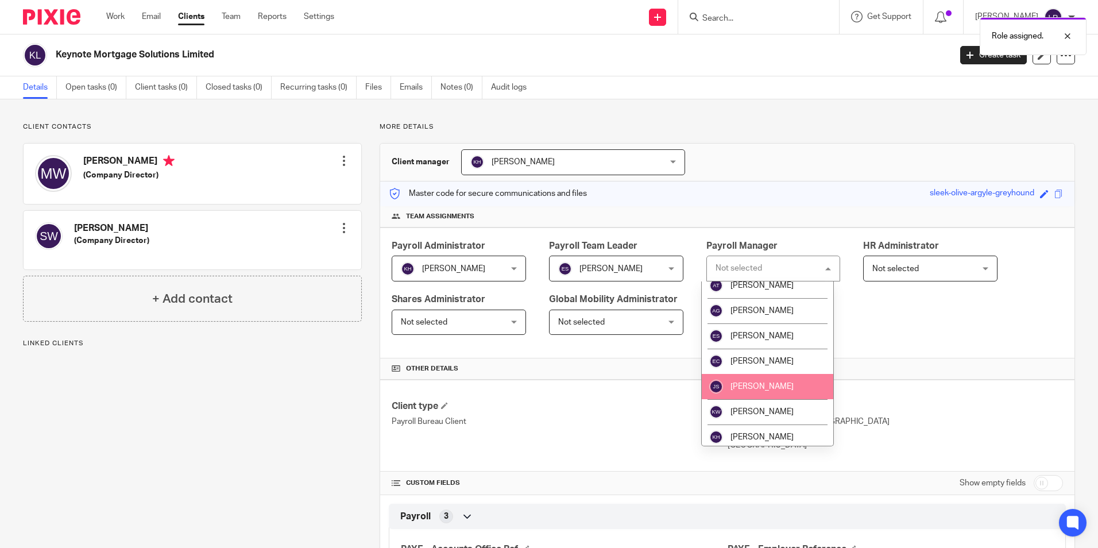
scroll to position [115, 0]
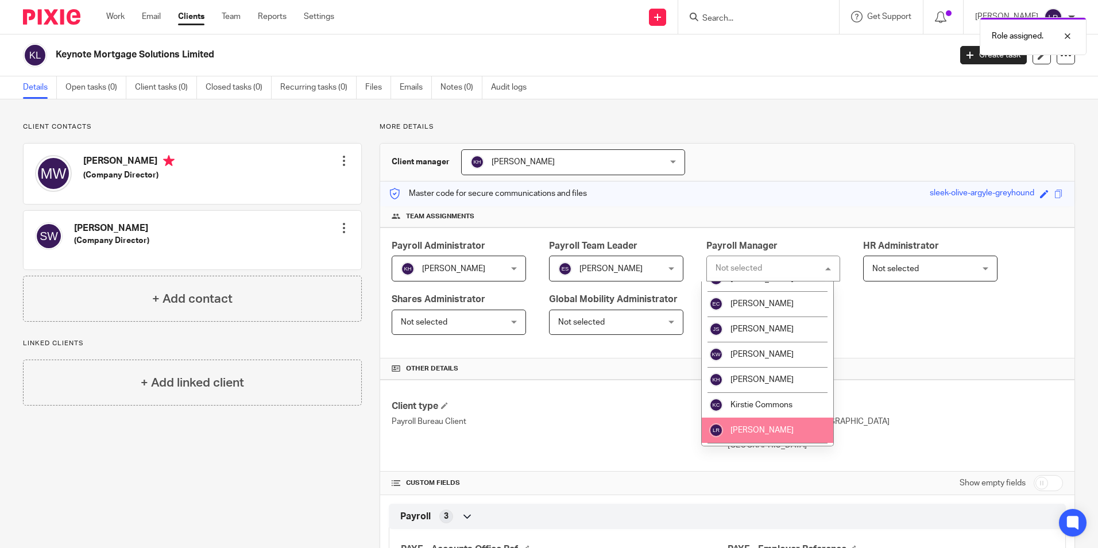
click at [758, 420] on li "[PERSON_NAME]" at bounding box center [768, 429] width 132 height 25
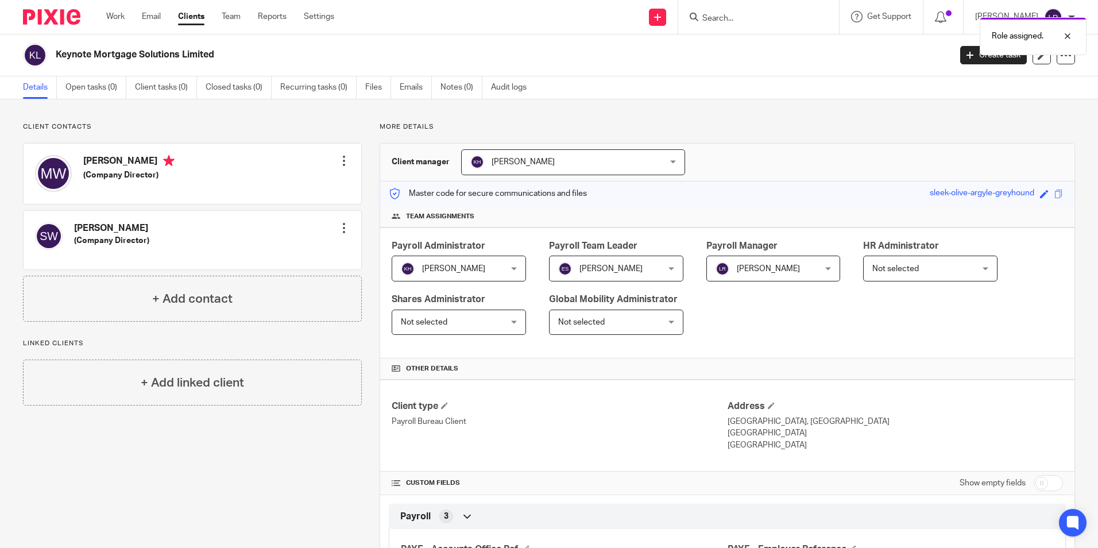
click at [191, 19] on link "Clients" at bounding box center [191, 16] width 26 height 11
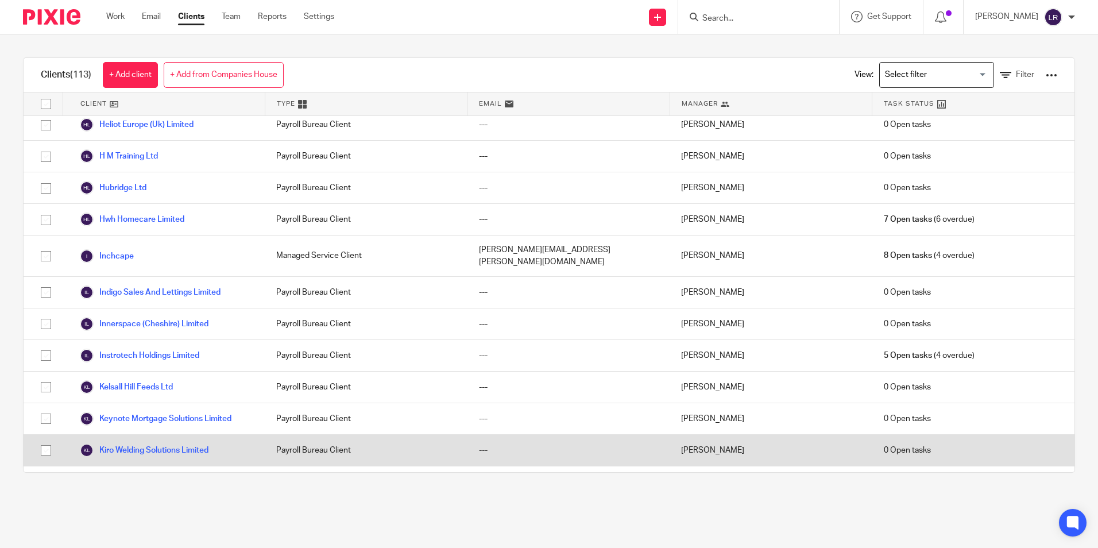
scroll to position [1263, 0]
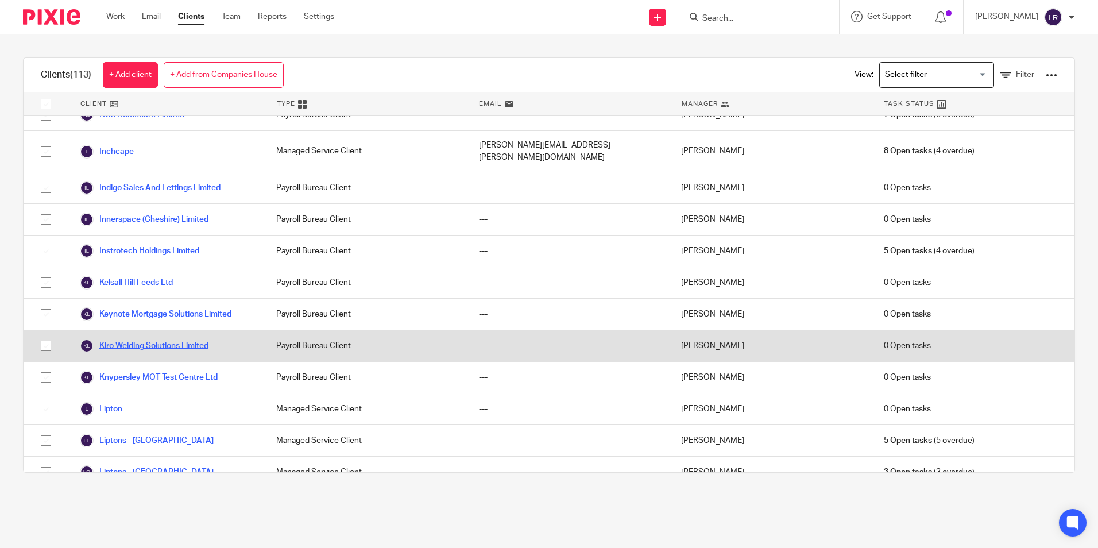
drag, startPoint x: 163, startPoint y: 335, endPoint x: 181, endPoint y: 331, distance: 18.2
click at [163, 339] on link "Kiro Welding Solutions Limited" at bounding box center [144, 346] width 129 height 14
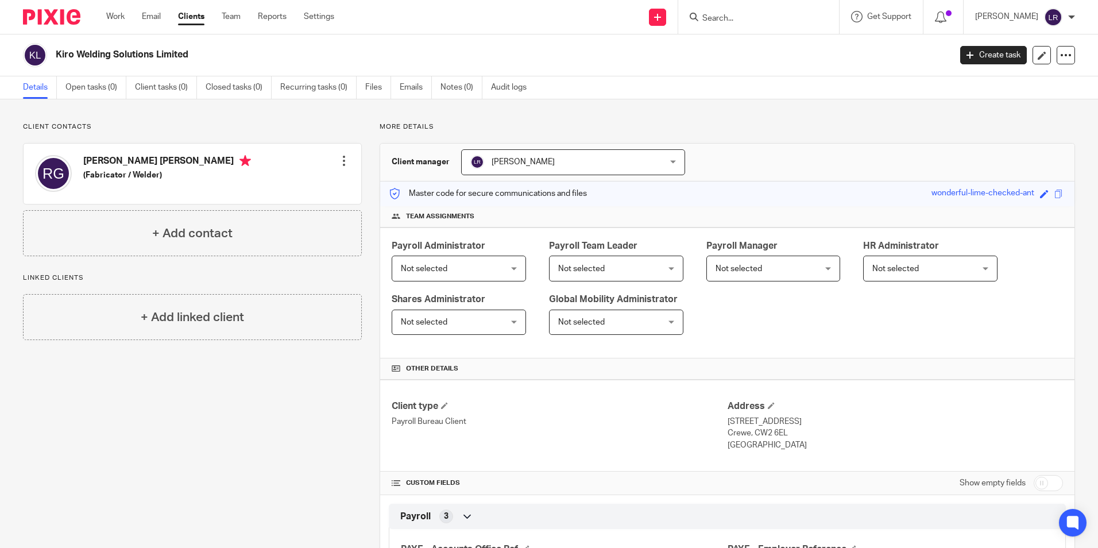
click at [405, 269] on span "Not selected" at bounding box center [424, 269] width 47 height 8
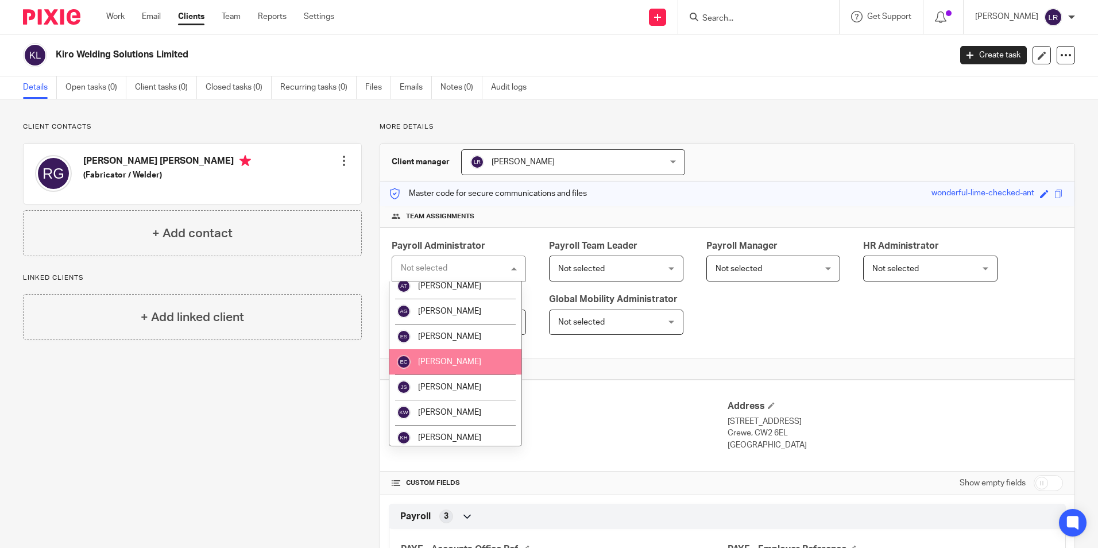
scroll to position [57, 0]
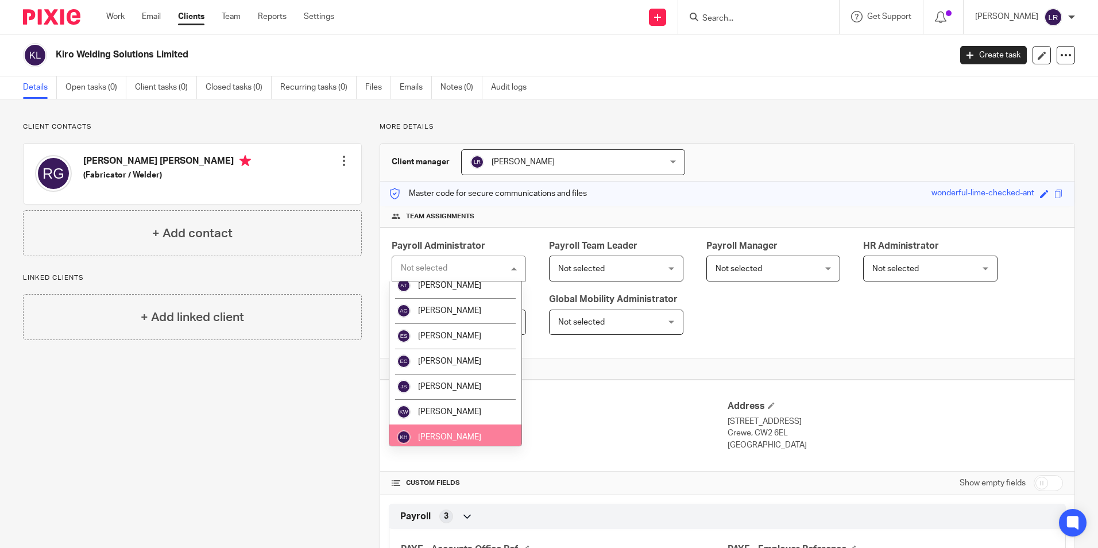
click at [431, 432] on li "[PERSON_NAME]" at bounding box center [455, 436] width 132 height 25
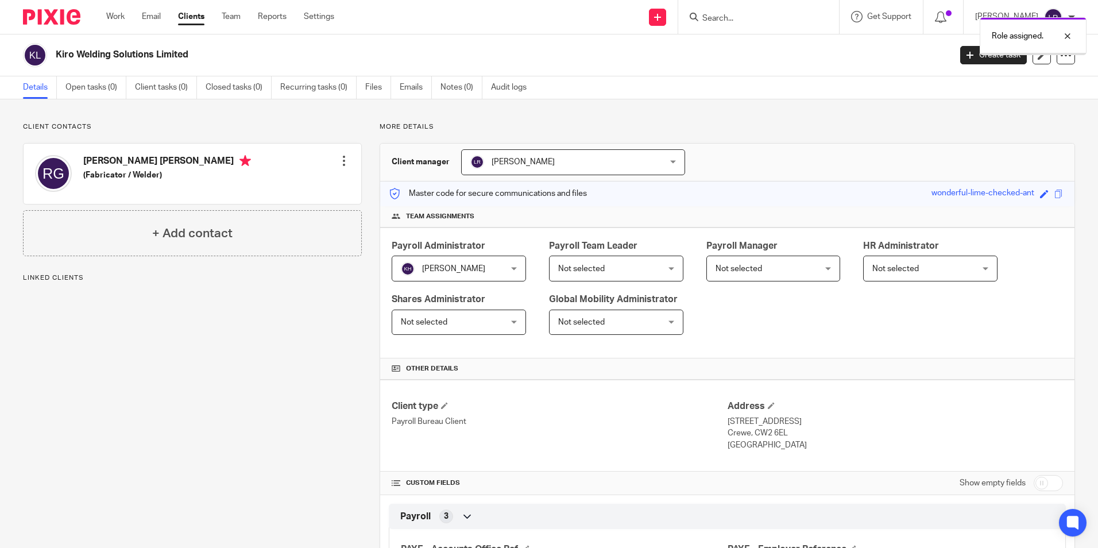
click at [524, 156] on span "[PERSON_NAME]" at bounding box center [555, 162] width 171 height 24
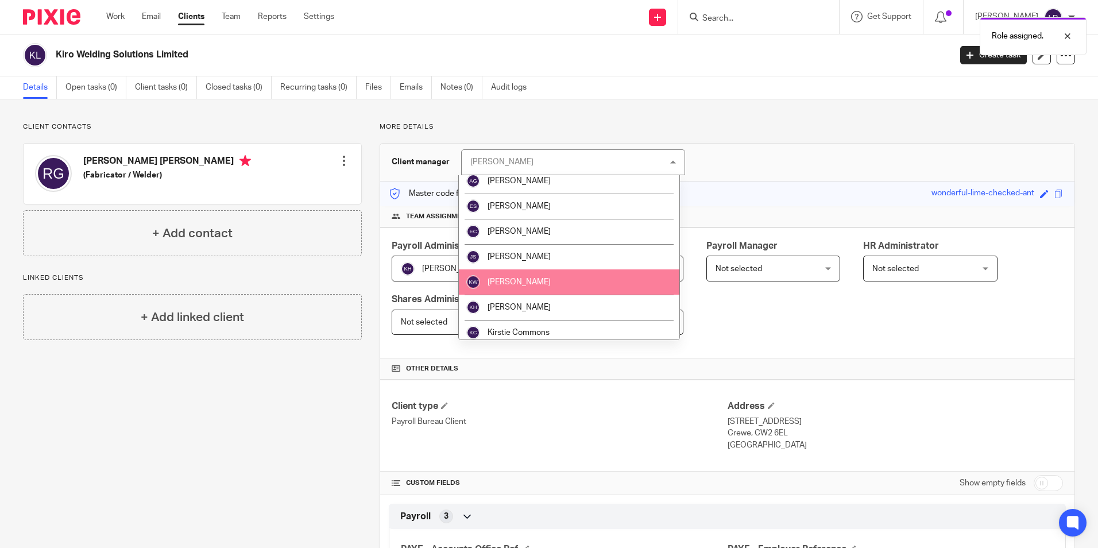
scroll to position [172, 0]
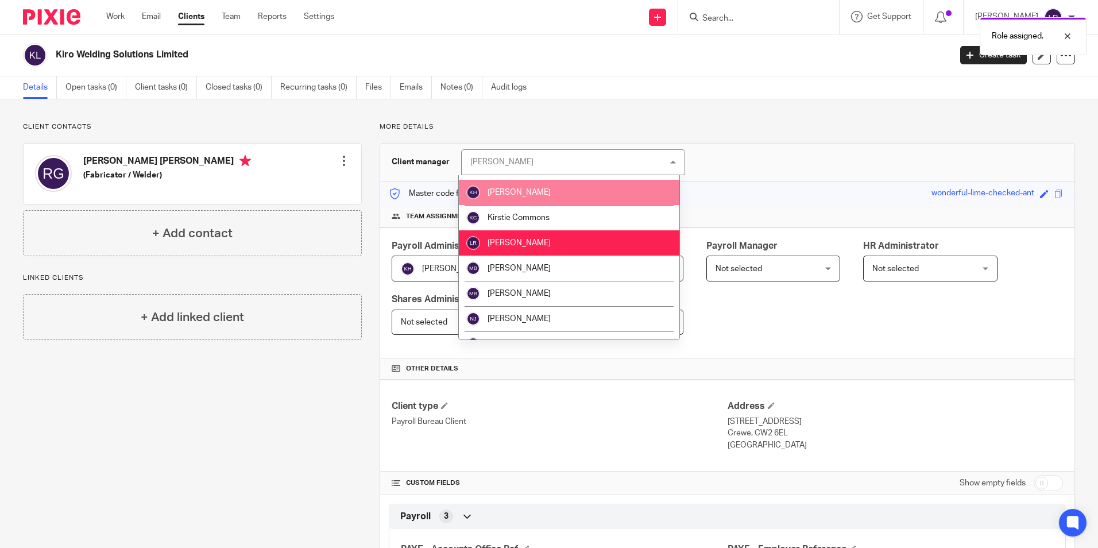
click at [532, 189] on li "[PERSON_NAME]" at bounding box center [569, 192] width 220 height 25
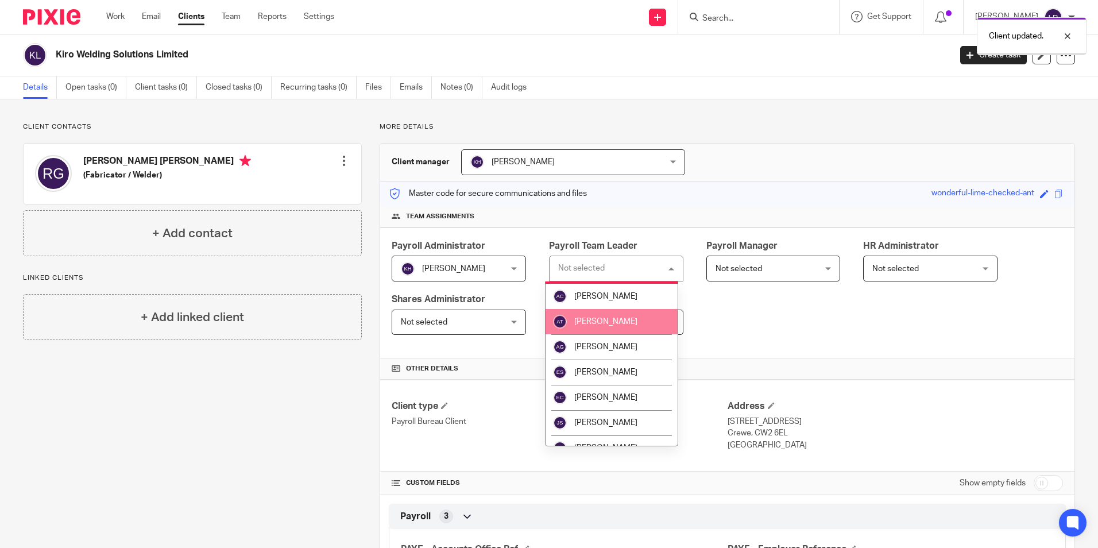
scroll to position [57, 0]
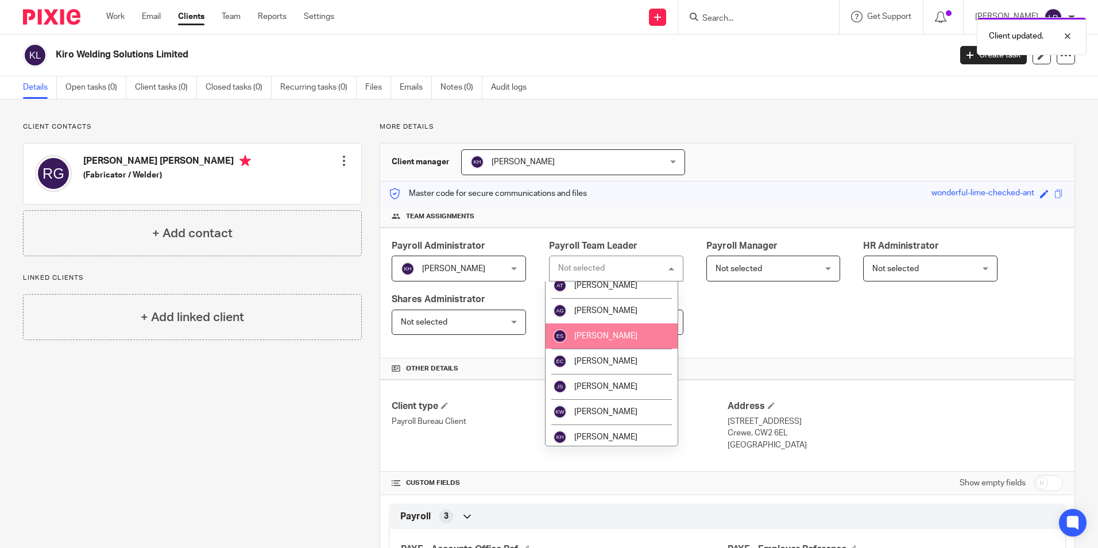
click at [617, 340] on li "[PERSON_NAME]" at bounding box center [611, 335] width 132 height 25
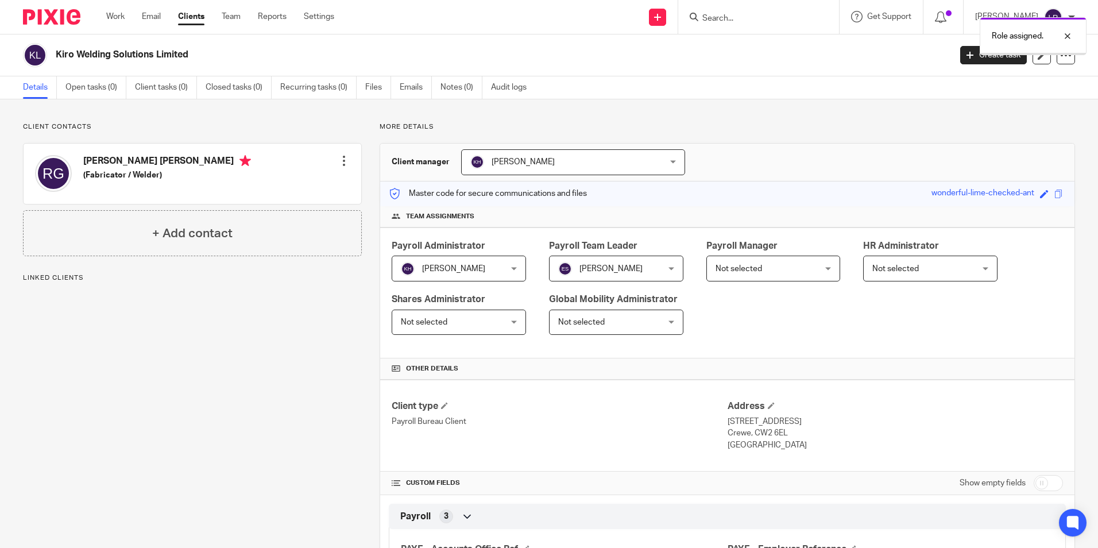
click at [746, 265] on span "Not selected" at bounding box center [738, 269] width 47 height 8
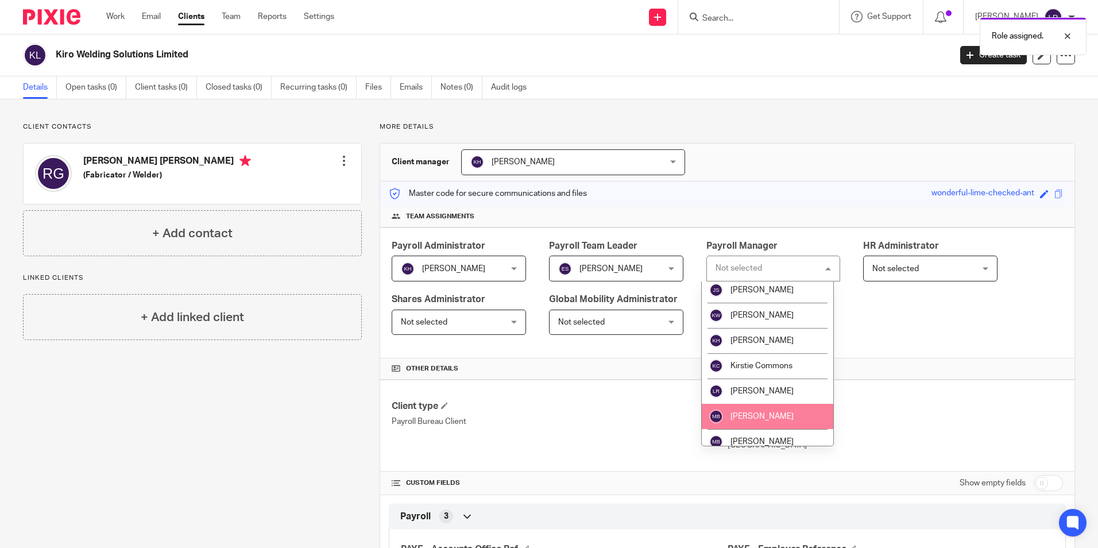
scroll to position [172, 0]
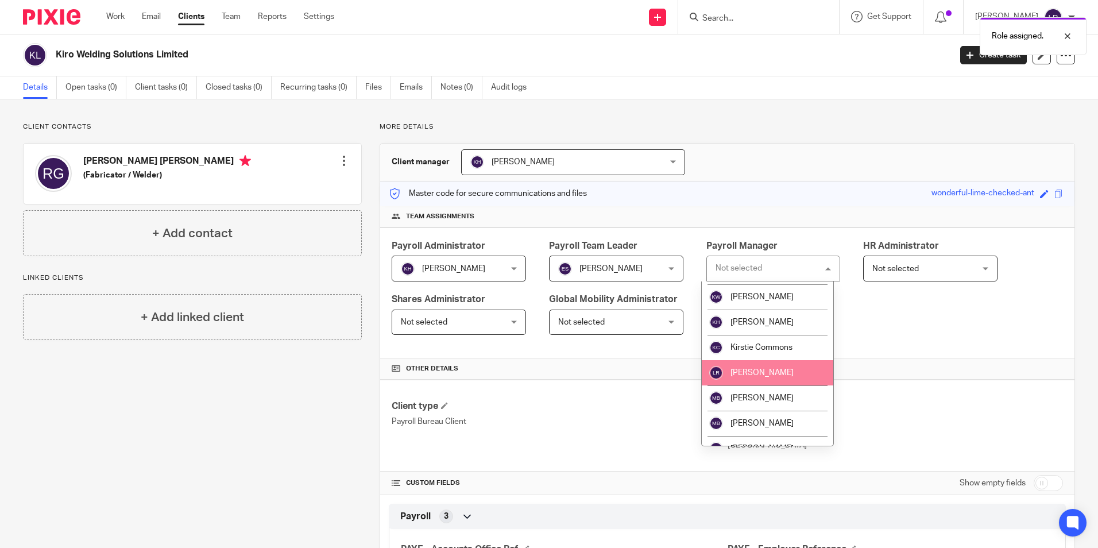
click at [766, 373] on span "[PERSON_NAME]" at bounding box center [761, 373] width 63 height 8
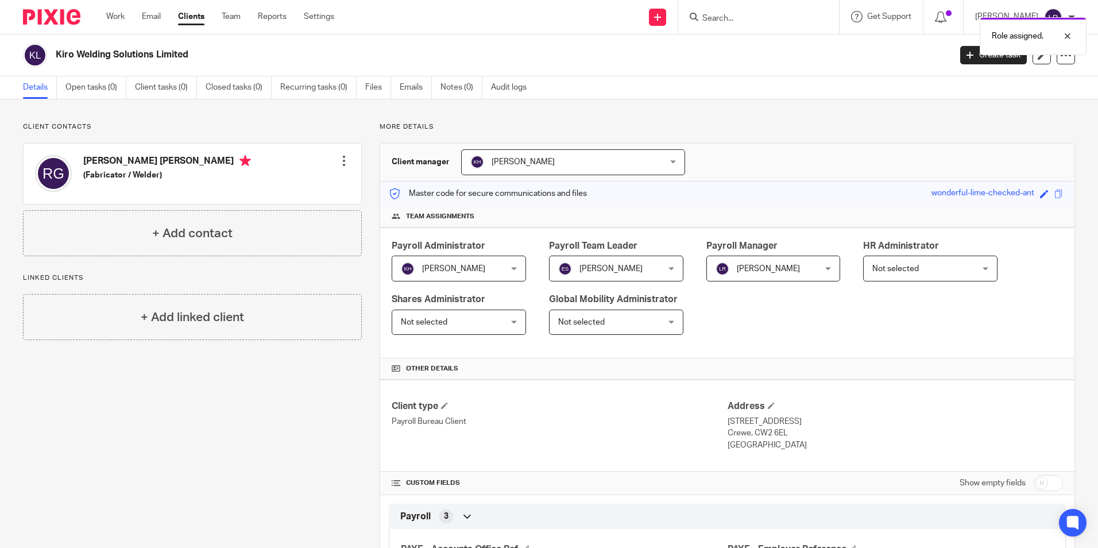
click at [196, 17] on link "Clients" at bounding box center [191, 16] width 26 height 11
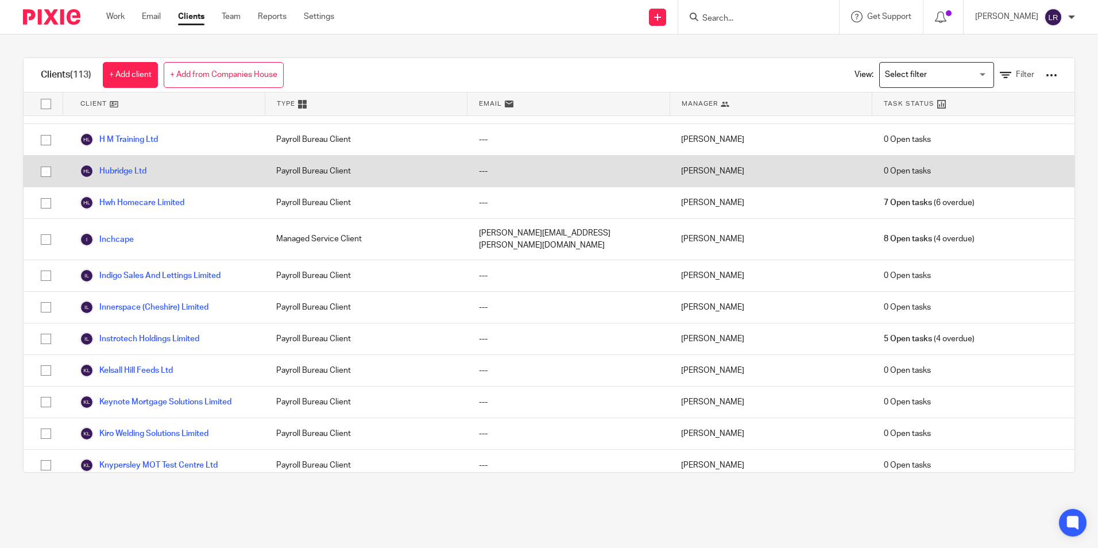
scroll to position [1206, 0]
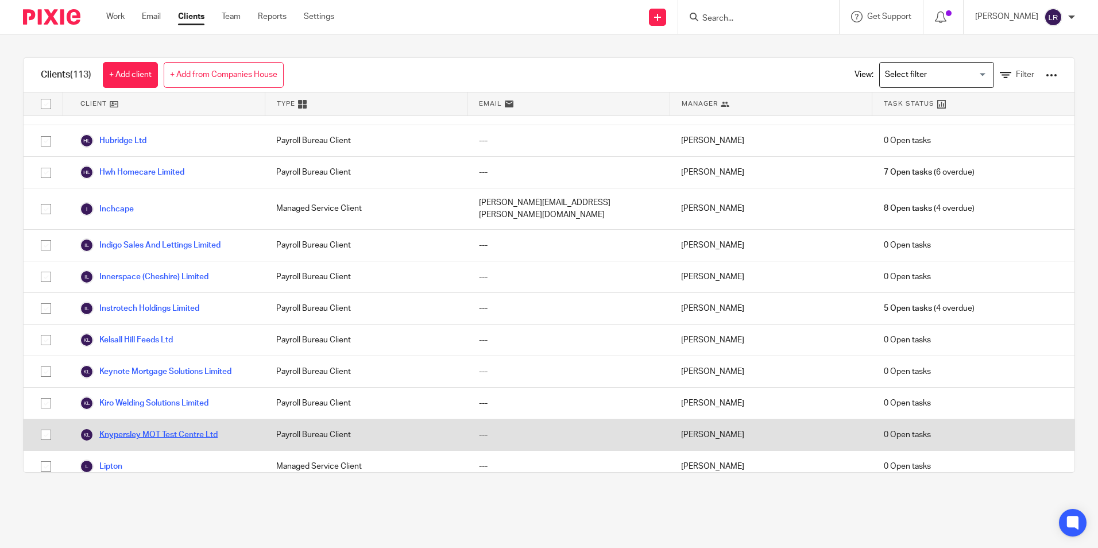
click at [153, 428] on link "Knypersley MOT Test Centre Ltd" at bounding box center [149, 435] width 138 height 14
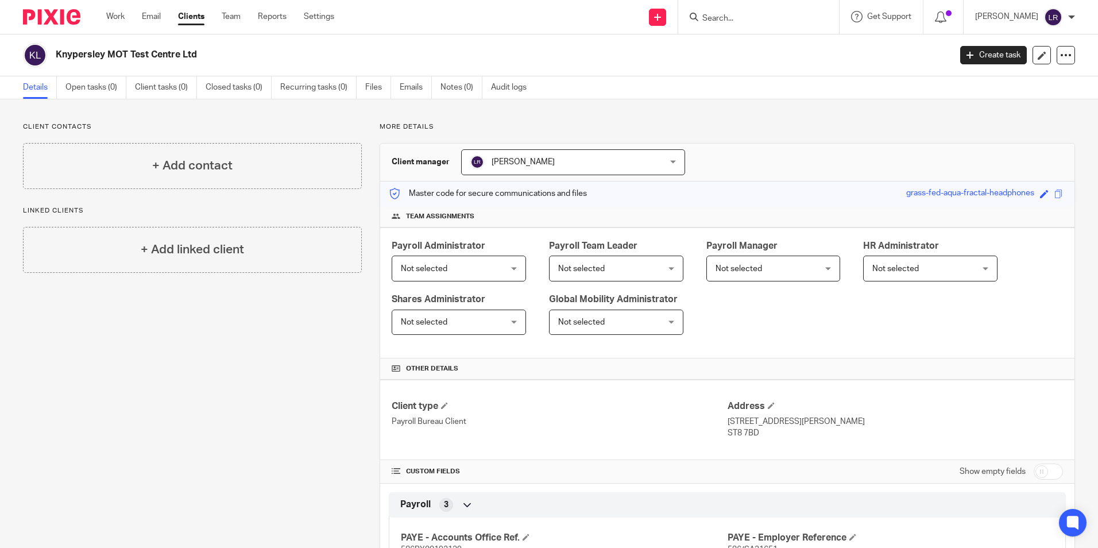
click at [506, 168] on span "[PERSON_NAME]" at bounding box center [555, 162] width 171 height 24
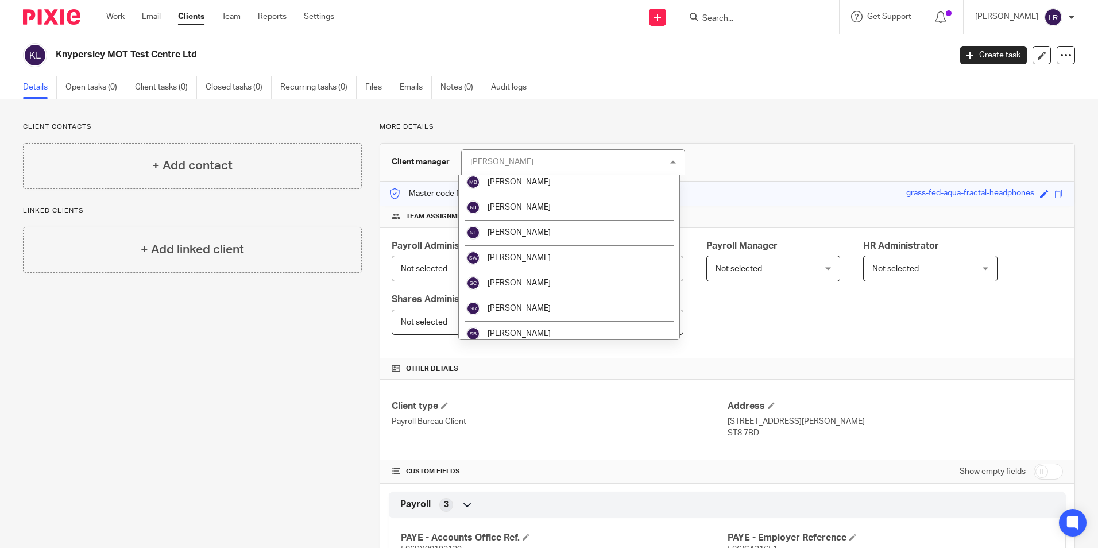
scroll to position [287, 0]
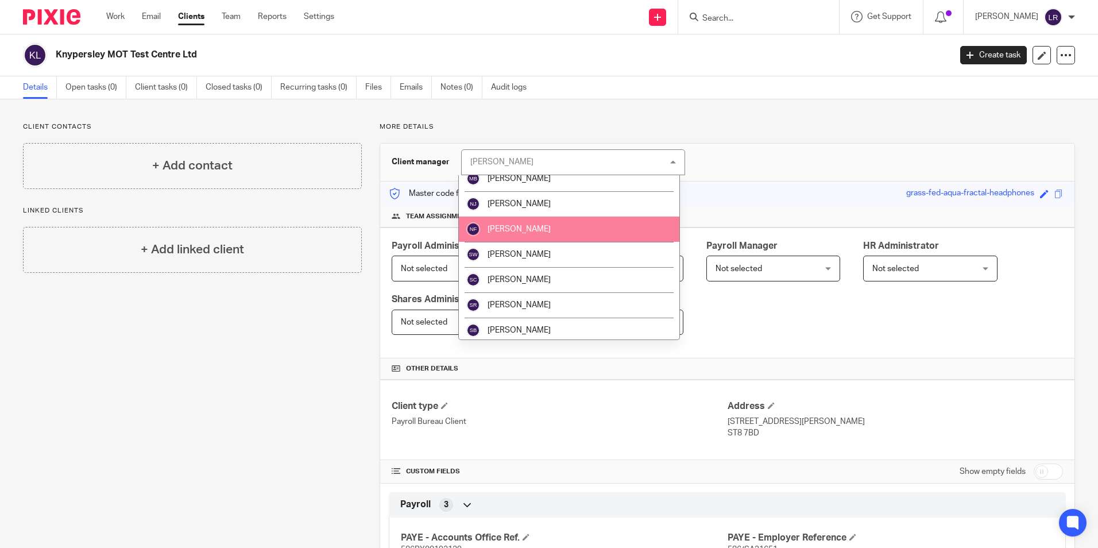
click at [527, 237] on li "[PERSON_NAME]" at bounding box center [569, 228] width 220 height 25
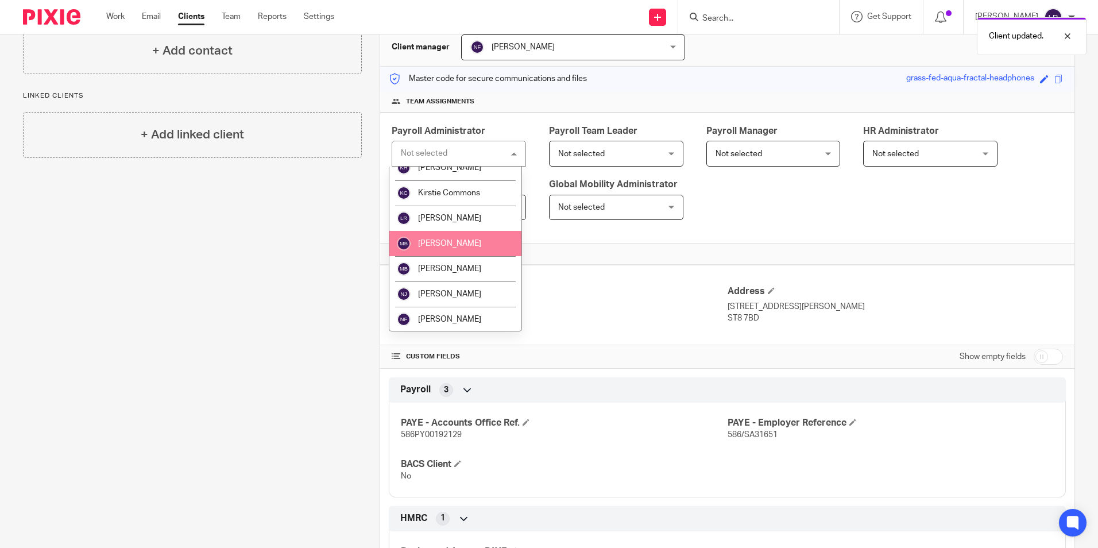
scroll to position [230, 0]
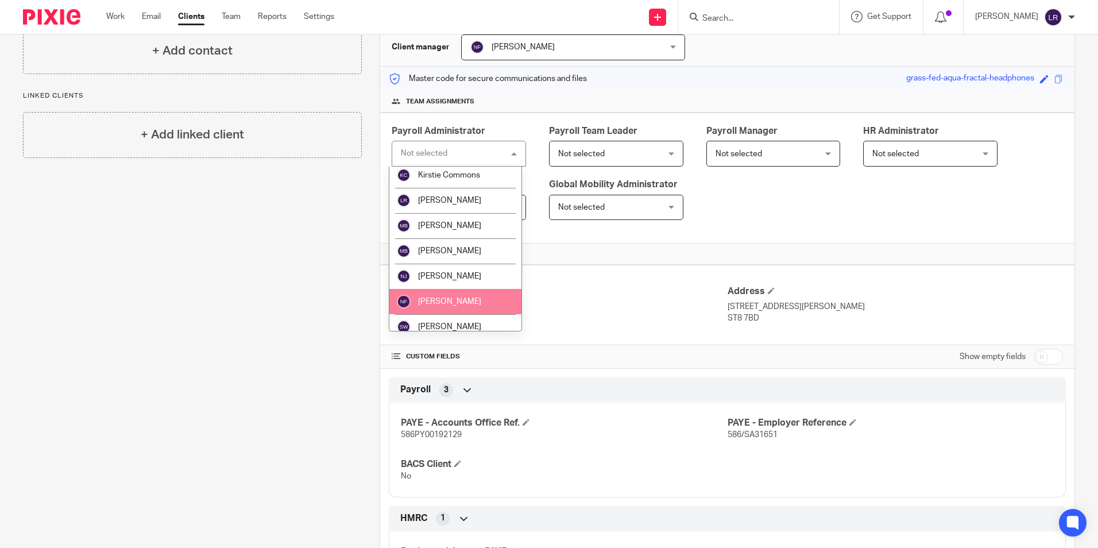
click at [434, 296] on li "[PERSON_NAME]" at bounding box center [455, 301] width 132 height 25
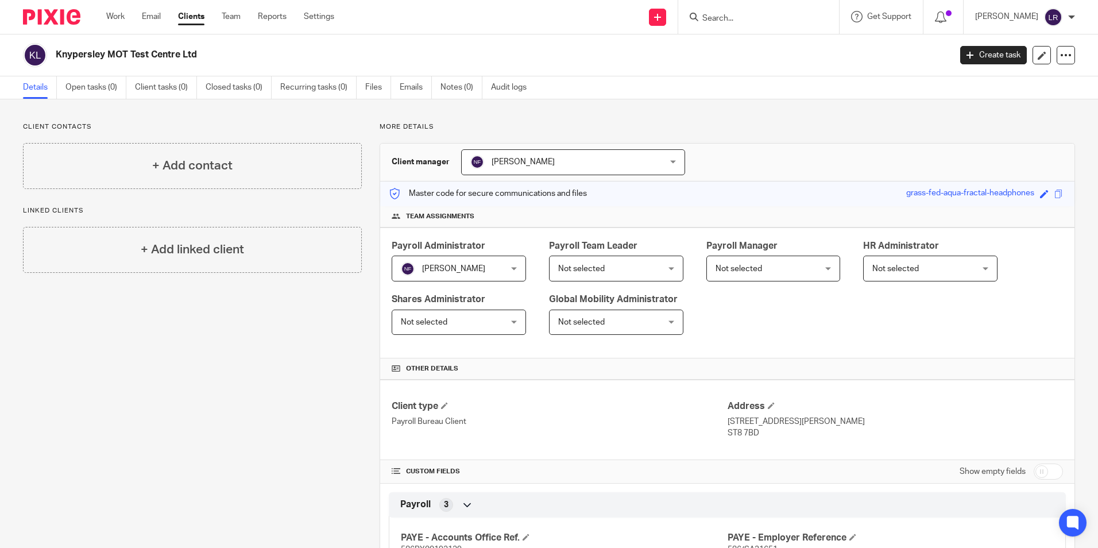
click at [602, 273] on span "Not selected" at bounding box center [607, 268] width 99 height 24
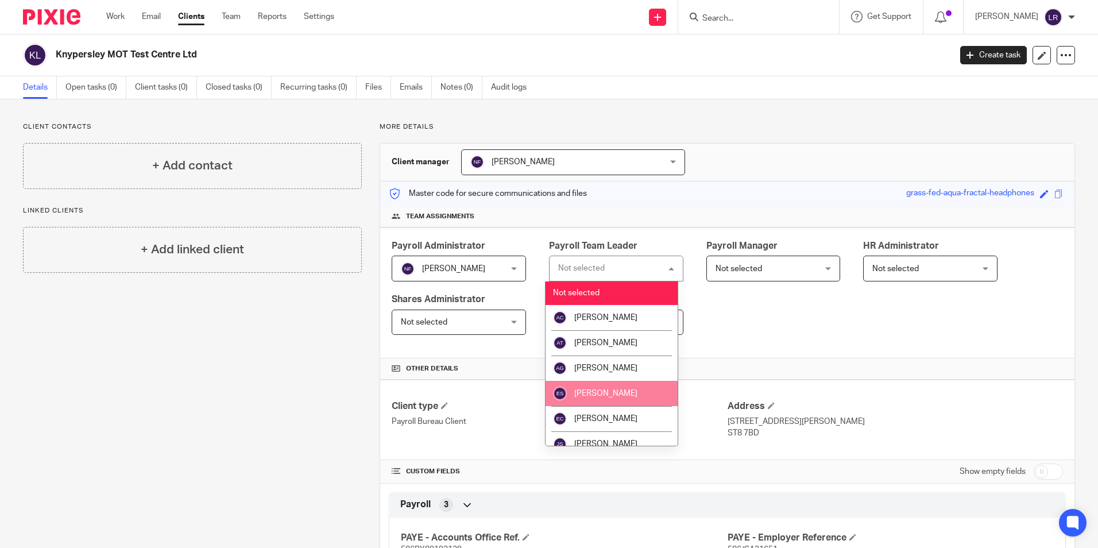
click at [614, 393] on span "[PERSON_NAME]" at bounding box center [605, 393] width 63 height 8
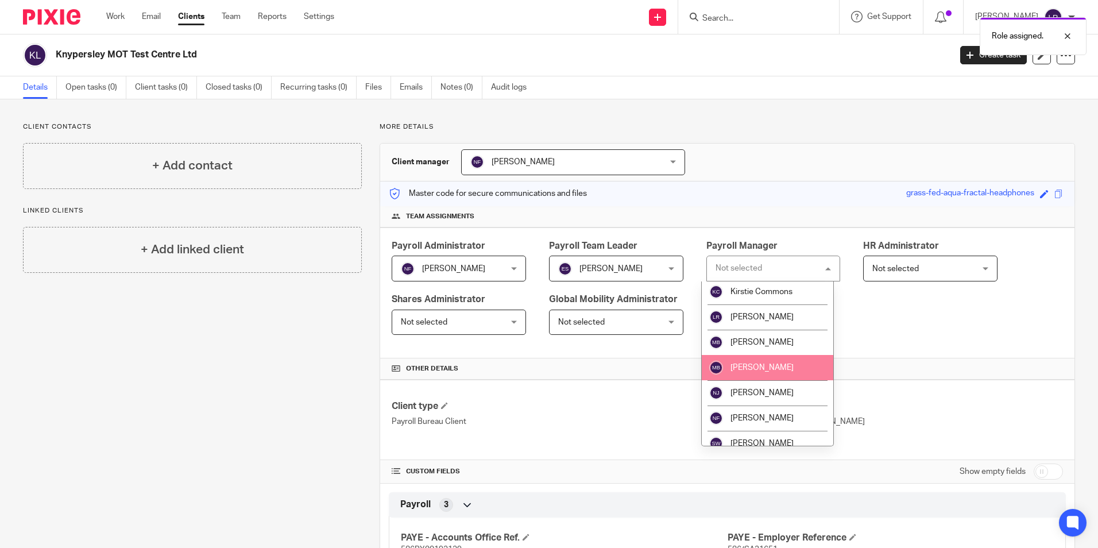
scroll to position [230, 0]
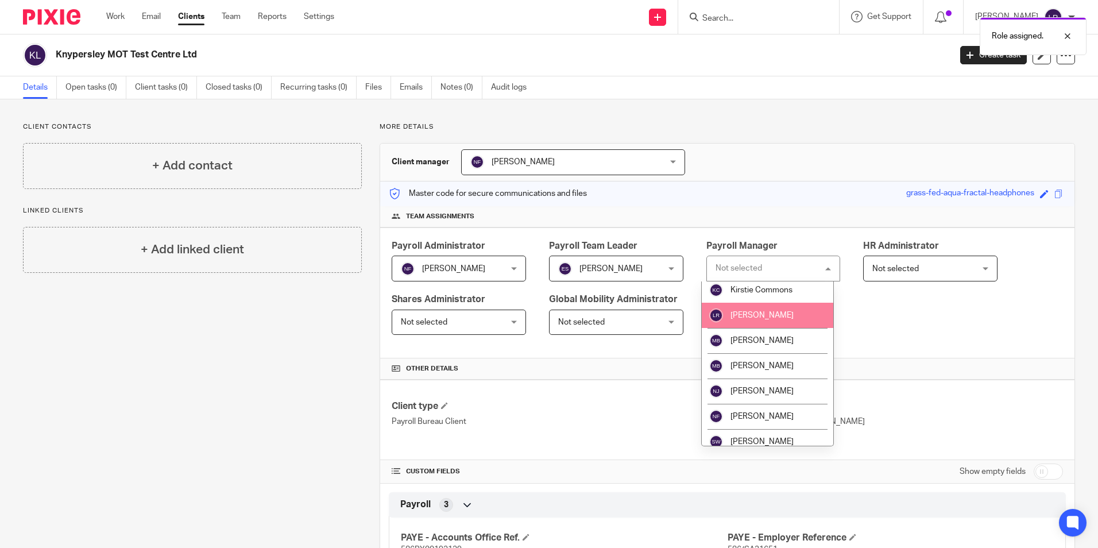
click at [765, 307] on li "[PERSON_NAME]" at bounding box center [768, 315] width 132 height 25
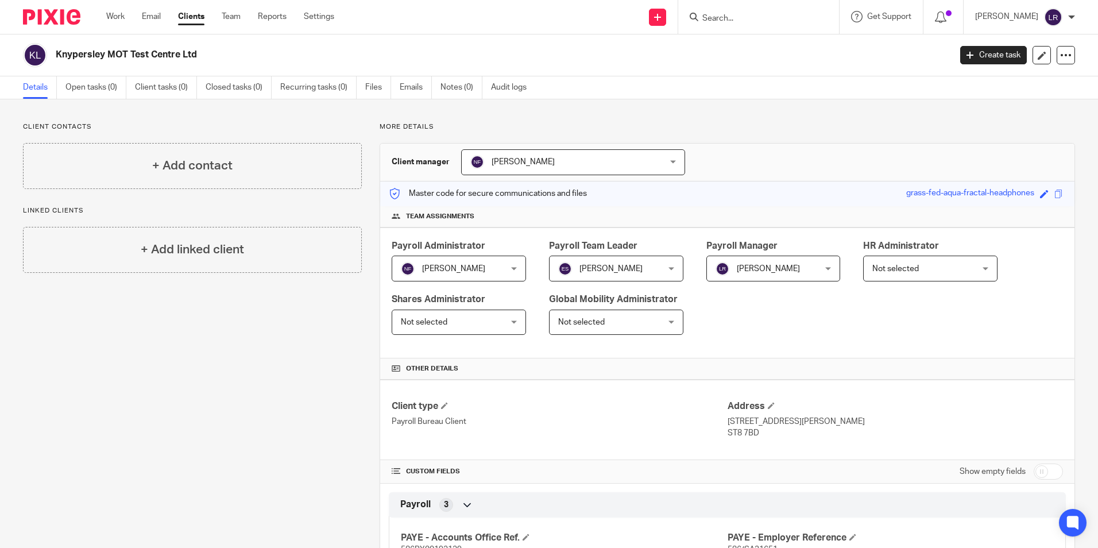
click at [199, 15] on link "Clients" at bounding box center [191, 16] width 26 height 11
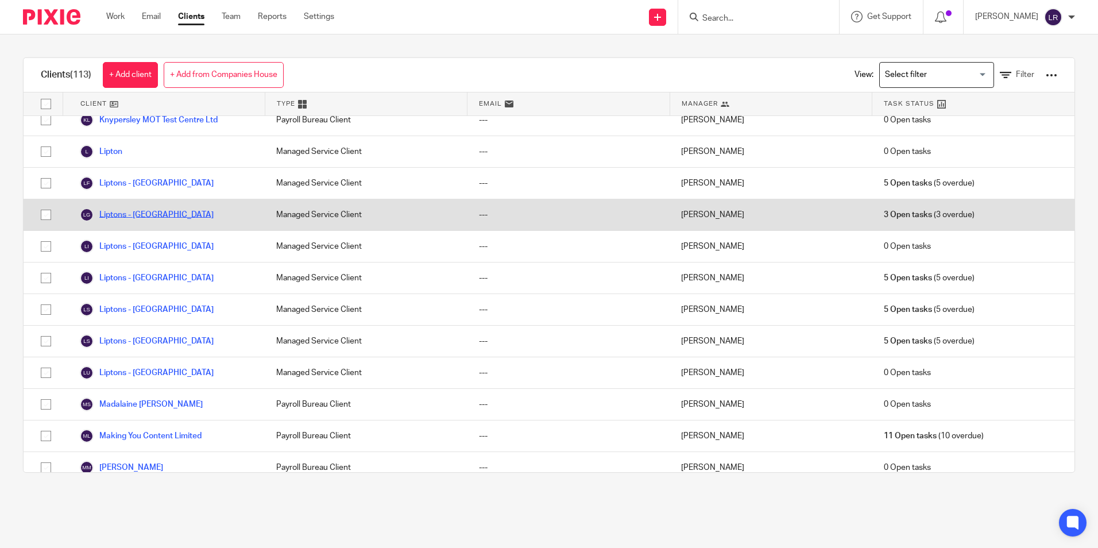
scroll to position [1608, 0]
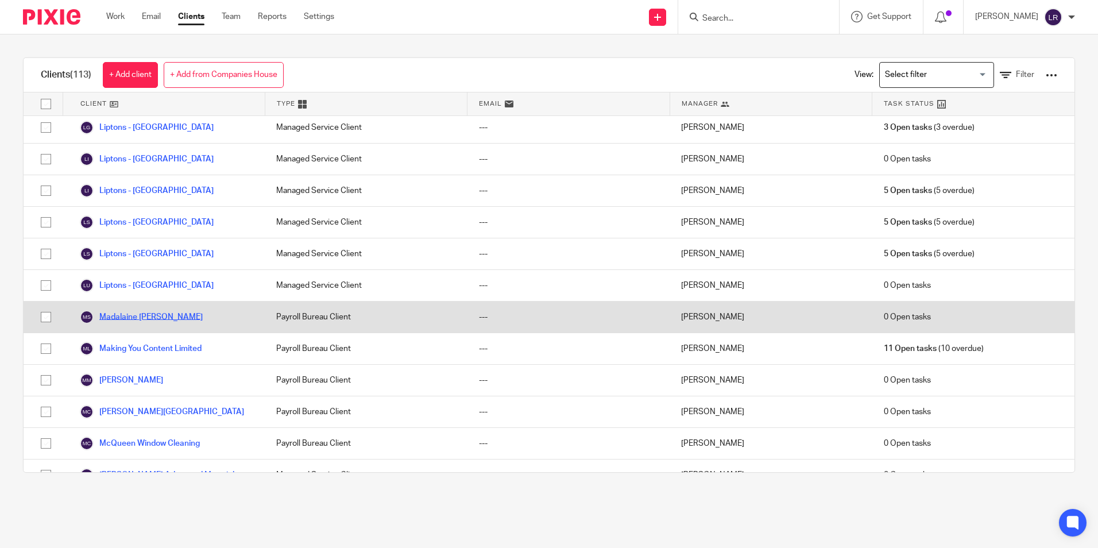
click at [132, 310] on link "Madalaine [PERSON_NAME]" at bounding box center [141, 317] width 123 height 14
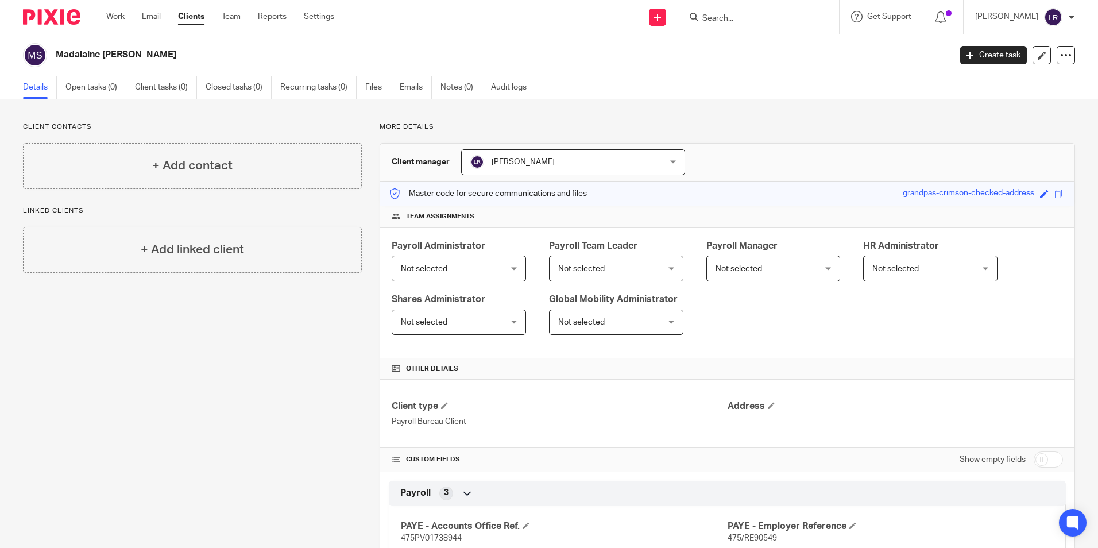
drag, startPoint x: 495, startPoint y: 160, endPoint x: 498, endPoint y: 170, distance: 10.7
click at [495, 160] on span "[PERSON_NAME]" at bounding box center [522, 162] width 63 height 8
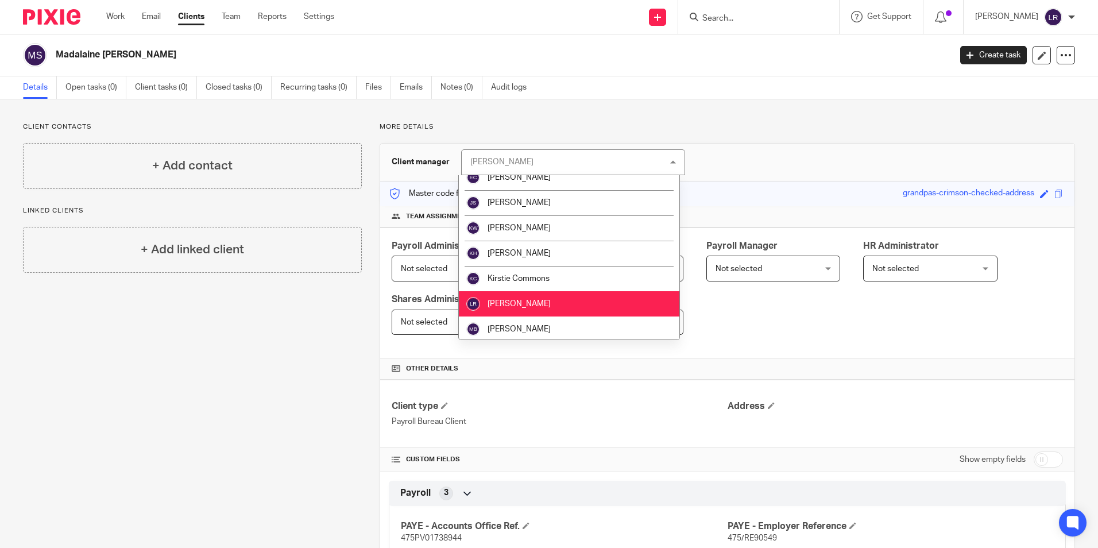
scroll to position [54, 0]
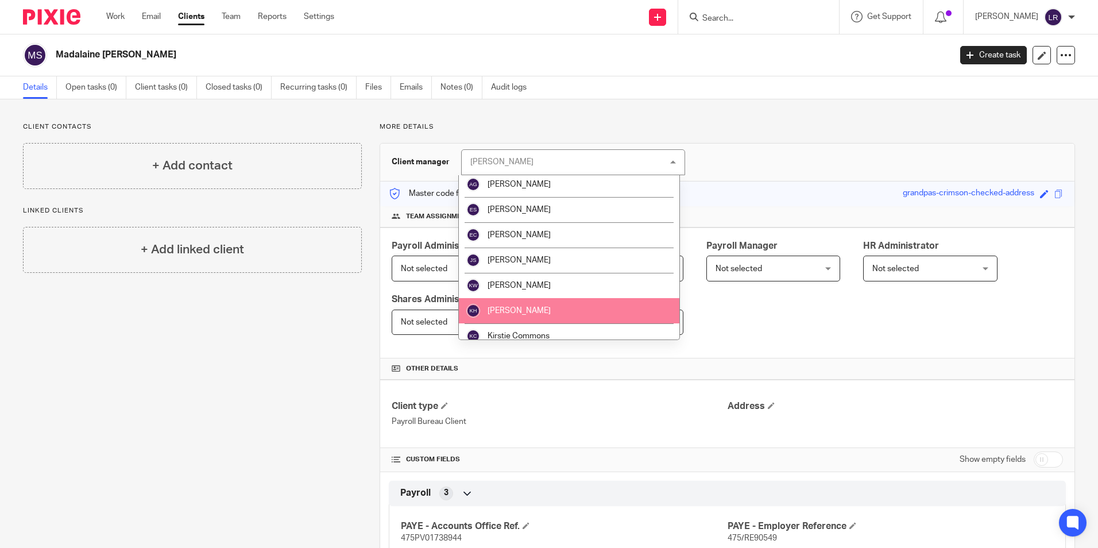
click at [532, 304] on li "[PERSON_NAME]" at bounding box center [569, 310] width 220 height 25
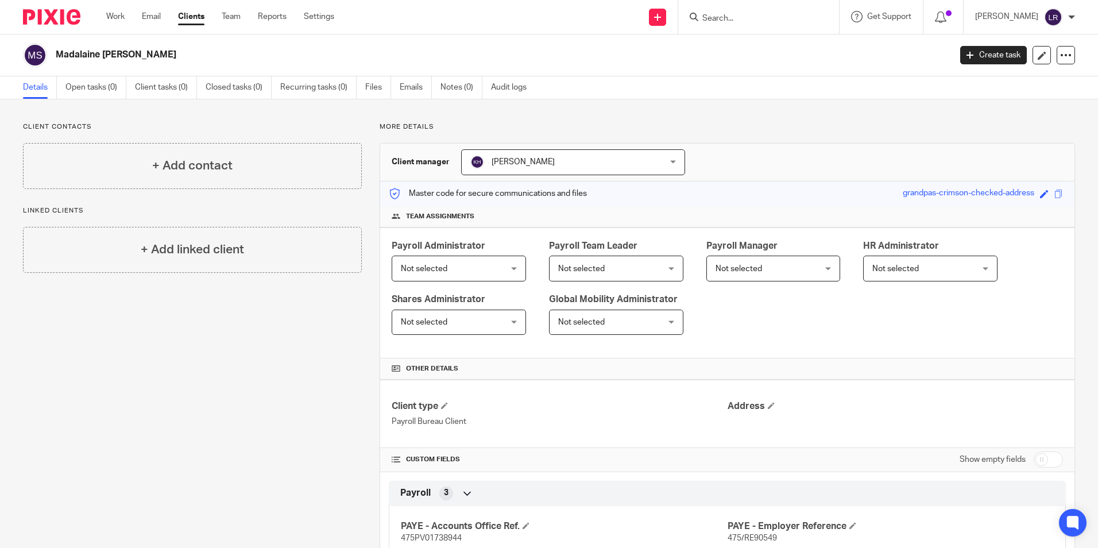
click at [459, 270] on span "Not selected" at bounding box center [450, 268] width 99 height 24
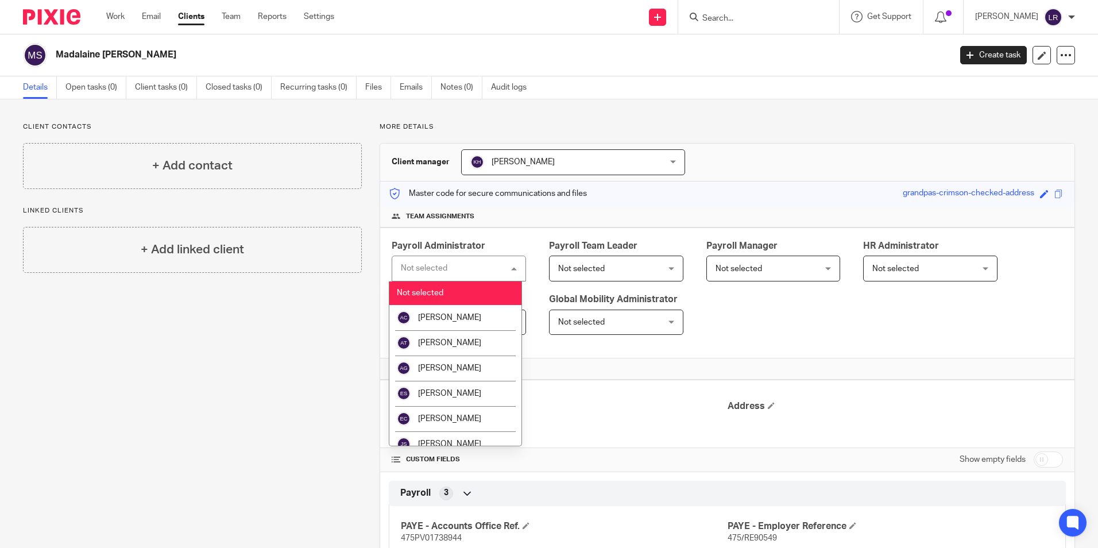
click at [455, 276] on div "Not selected Not selected" at bounding box center [459, 268] width 134 height 26
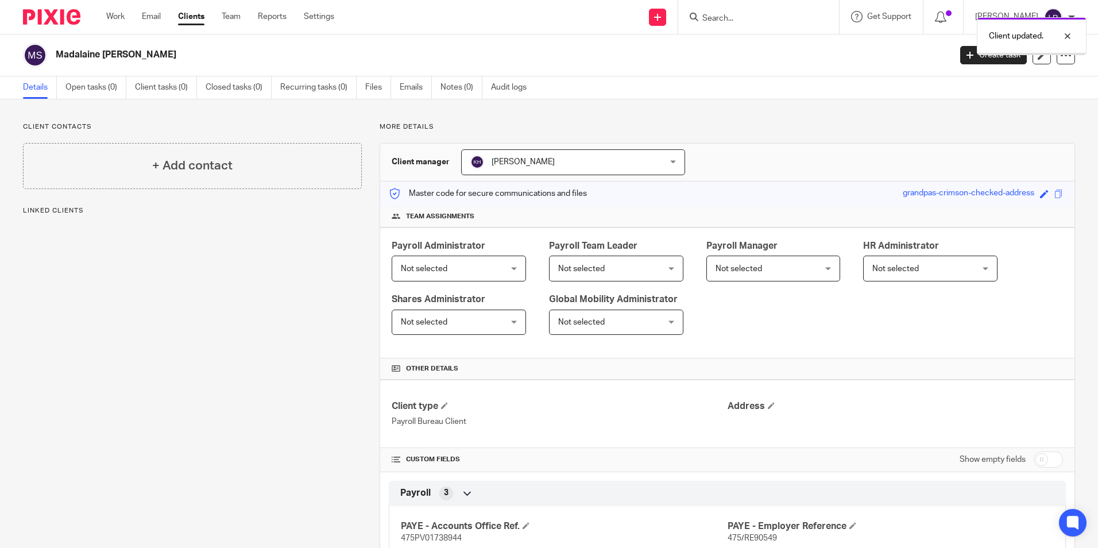
click at [452, 272] on span "Not selected" at bounding box center [450, 268] width 99 height 24
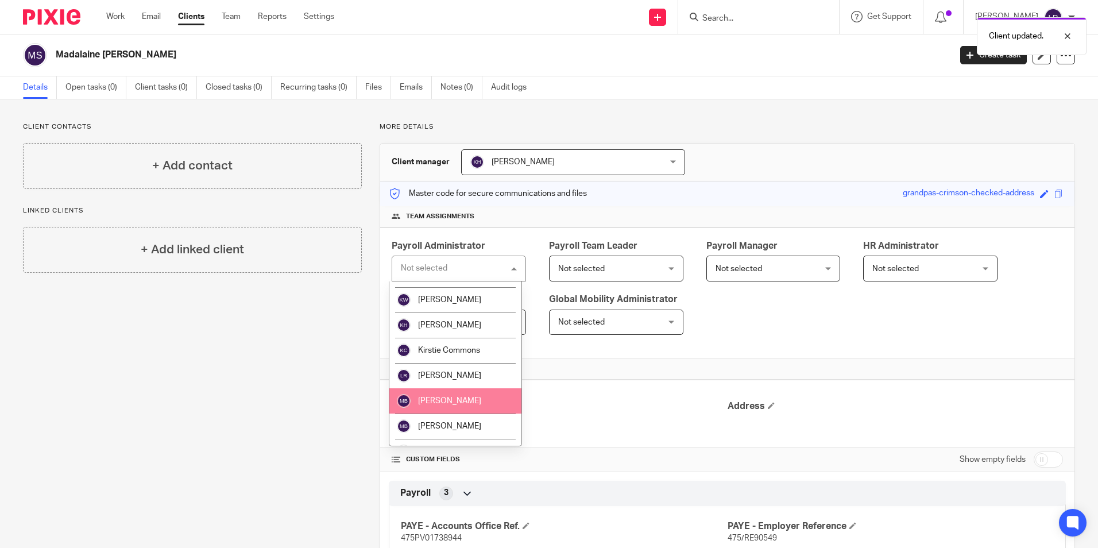
scroll to position [172, 0]
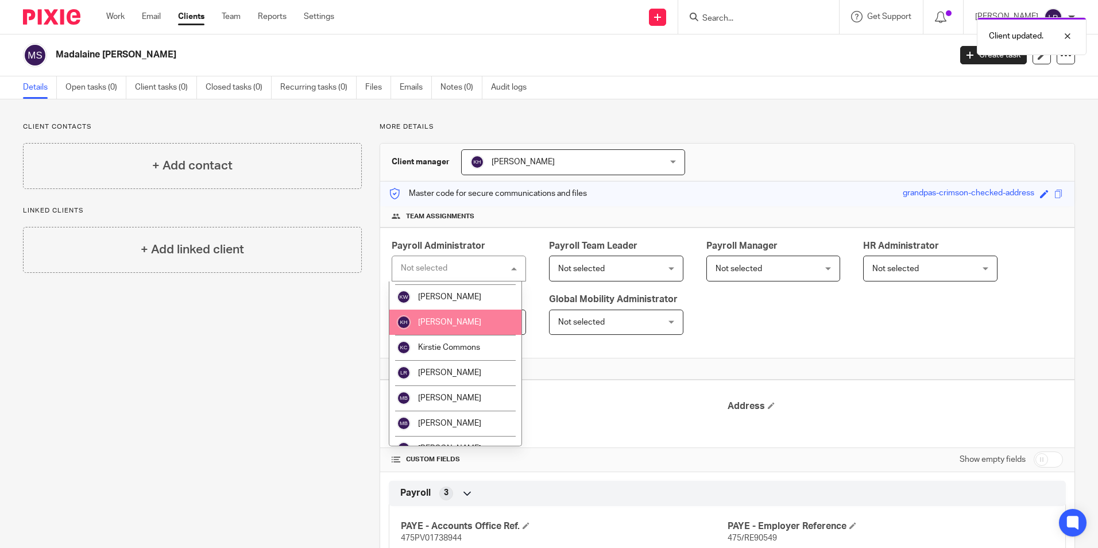
click at [447, 325] on span "[PERSON_NAME]" at bounding box center [449, 322] width 63 height 8
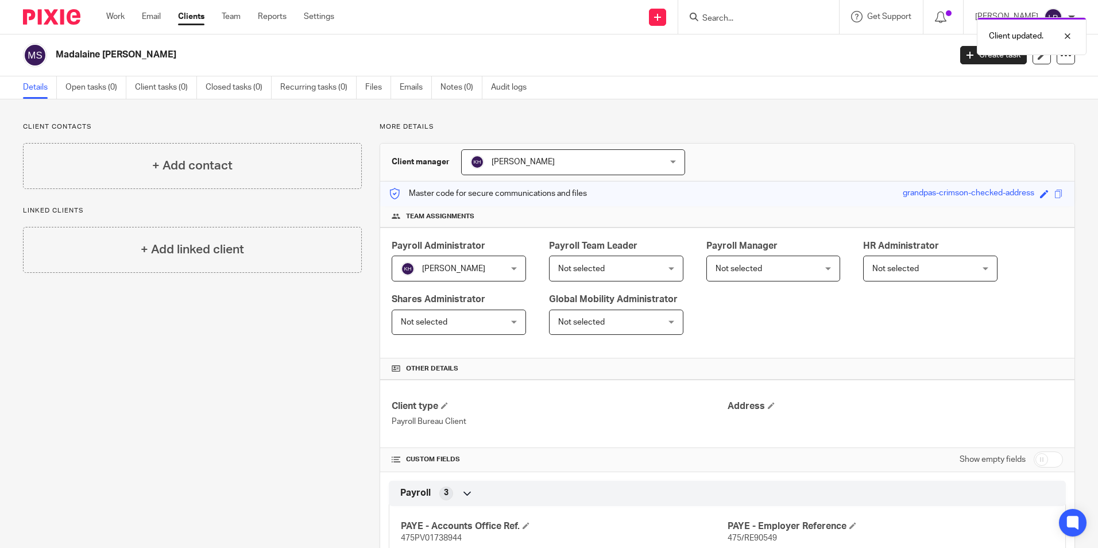
click at [585, 270] on span "Not selected" at bounding box center [581, 269] width 47 height 8
click at [591, 275] on span "Not selected" at bounding box center [607, 268] width 99 height 24
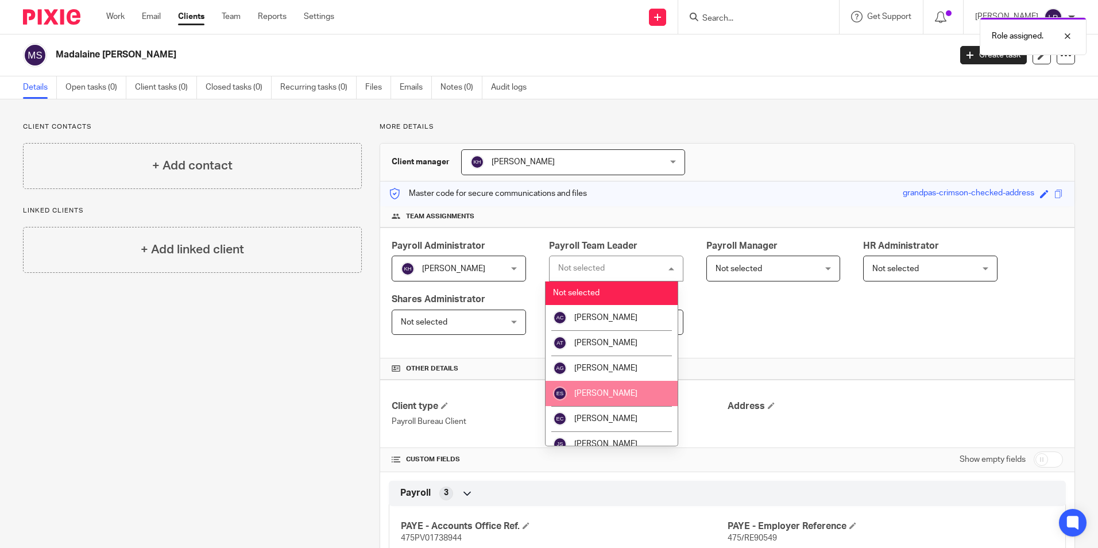
drag, startPoint x: 597, startPoint y: 395, endPoint x: 652, endPoint y: 352, distance: 69.9
click at [598, 395] on span "[PERSON_NAME]" at bounding box center [605, 393] width 63 height 8
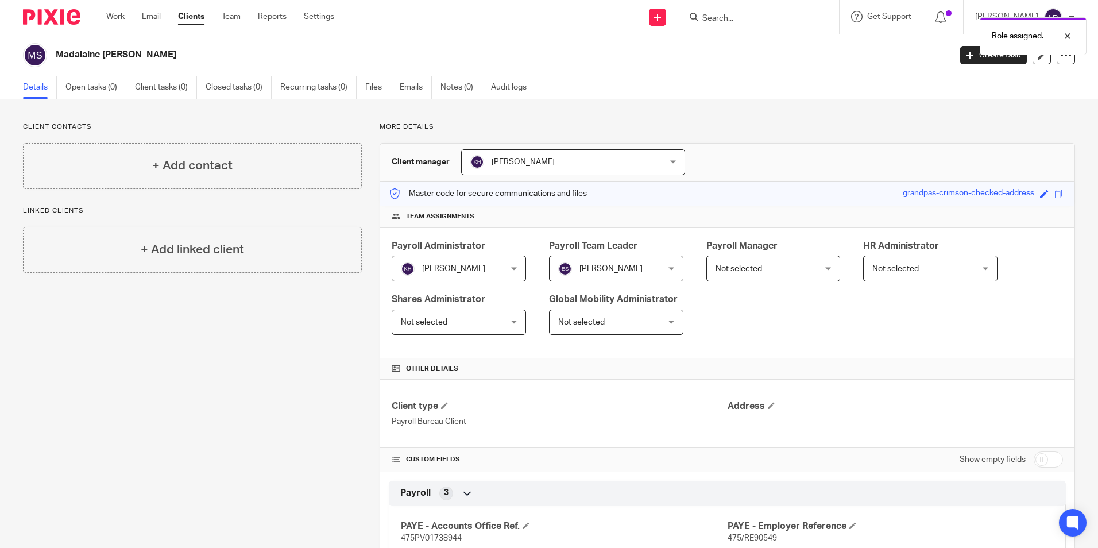
click at [724, 271] on span "Not selected" at bounding box center [738, 269] width 47 height 8
click at [757, 262] on span "Not selected" at bounding box center [764, 268] width 99 height 24
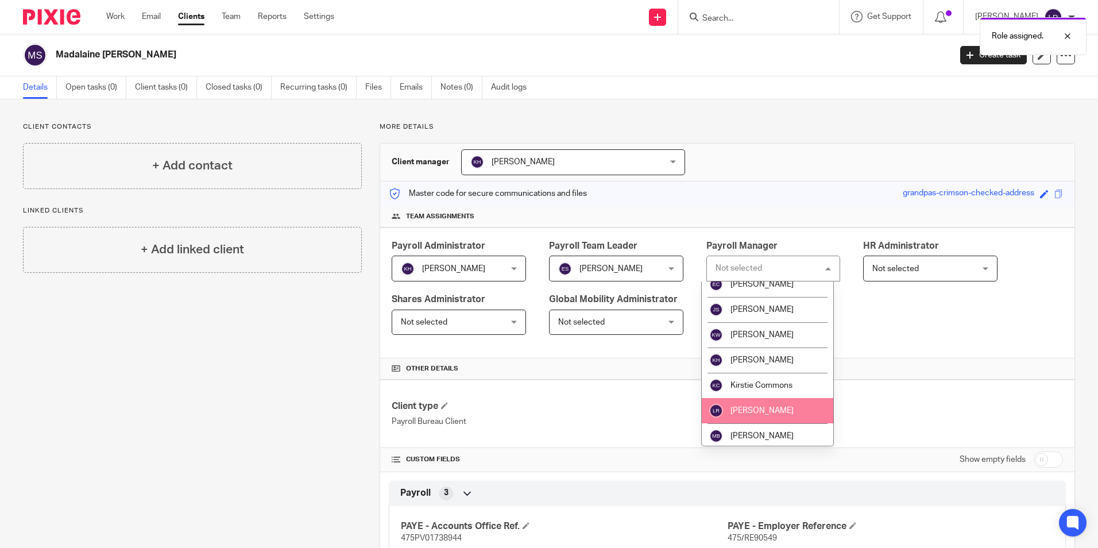
scroll to position [172, 0]
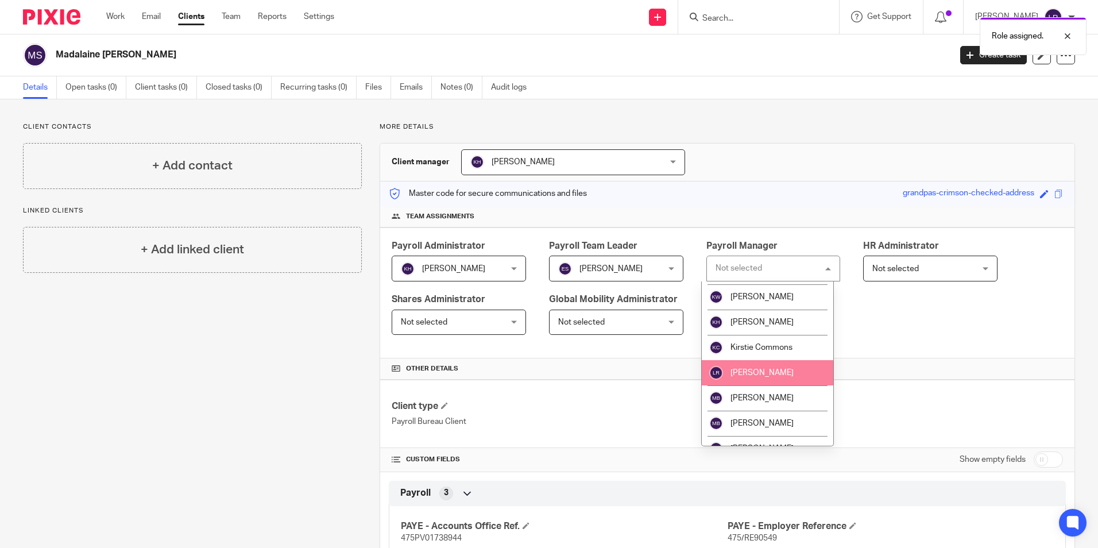
click at [760, 377] on li "[PERSON_NAME]" at bounding box center [768, 372] width 132 height 25
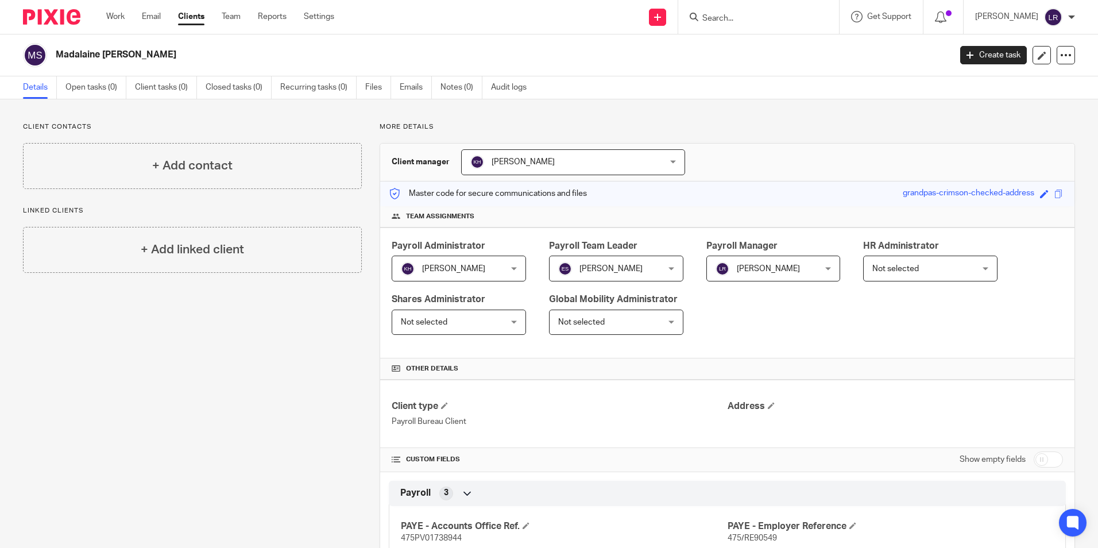
click at [189, 20] on link "Clients" at bounding box center [191, 16] width 26 height 11
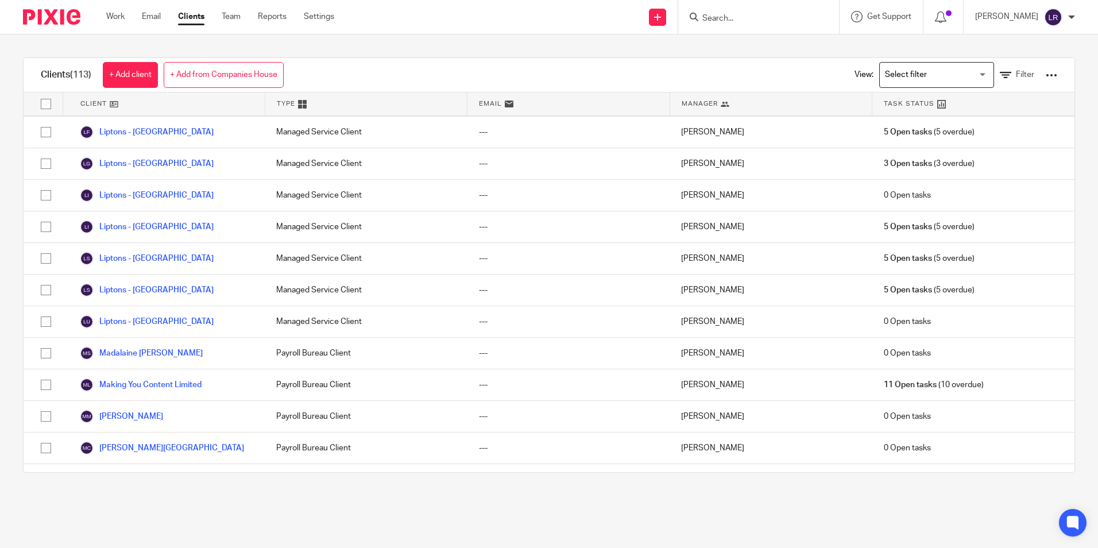
scroll to position [1665, 0]
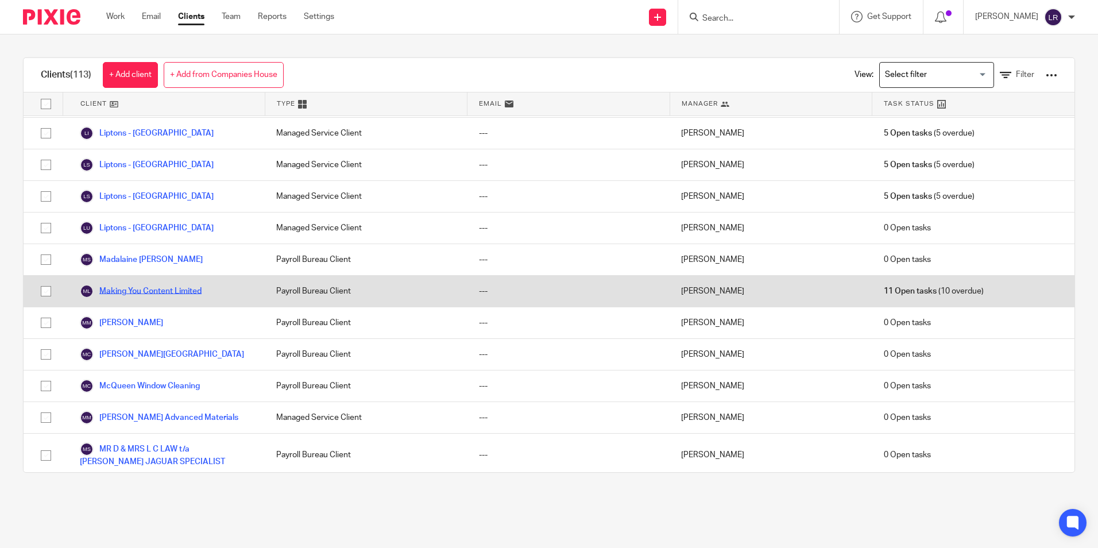
click at [147, 284] on link "Making You Content Limited" at bounding box center [141, 291] width 122 height 14
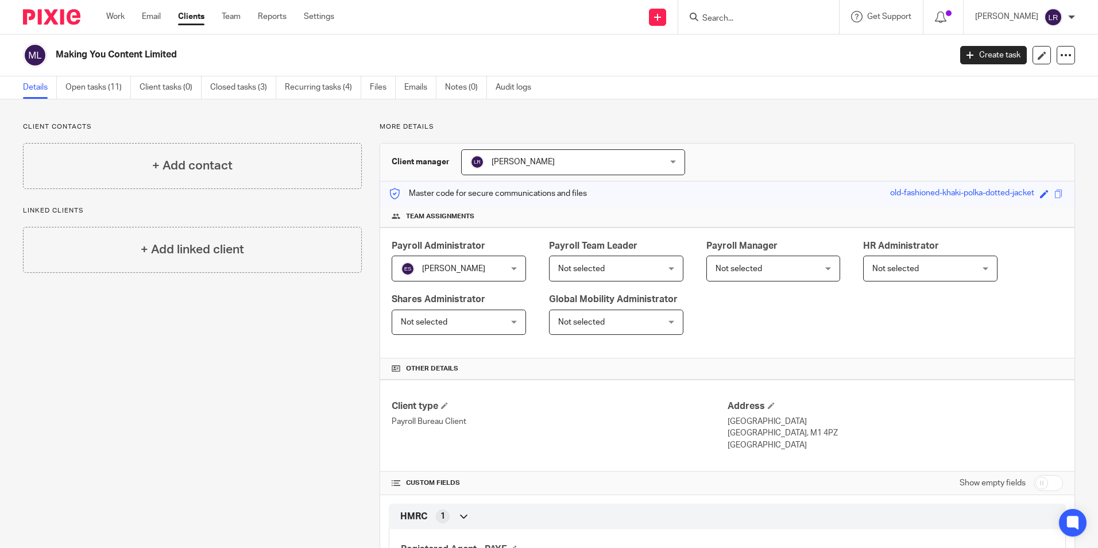
drag, startPoint x: 522, startPoint y: 161, endPoint x: 526, endPoint y: 168, distance: 8.2
click at [522, 161] on span "[PERSON_NAME]" at bounding box center [522, 162] width 63 height 8
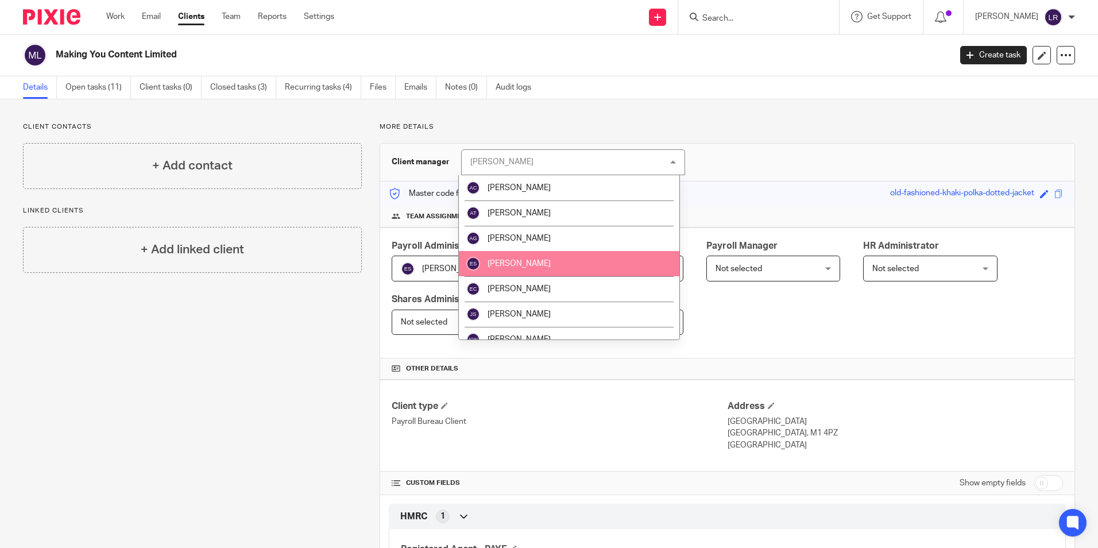
click at [547, 261] on li "[PERSON_NAME]" at bounding box center [569, 263] width 220 height 25
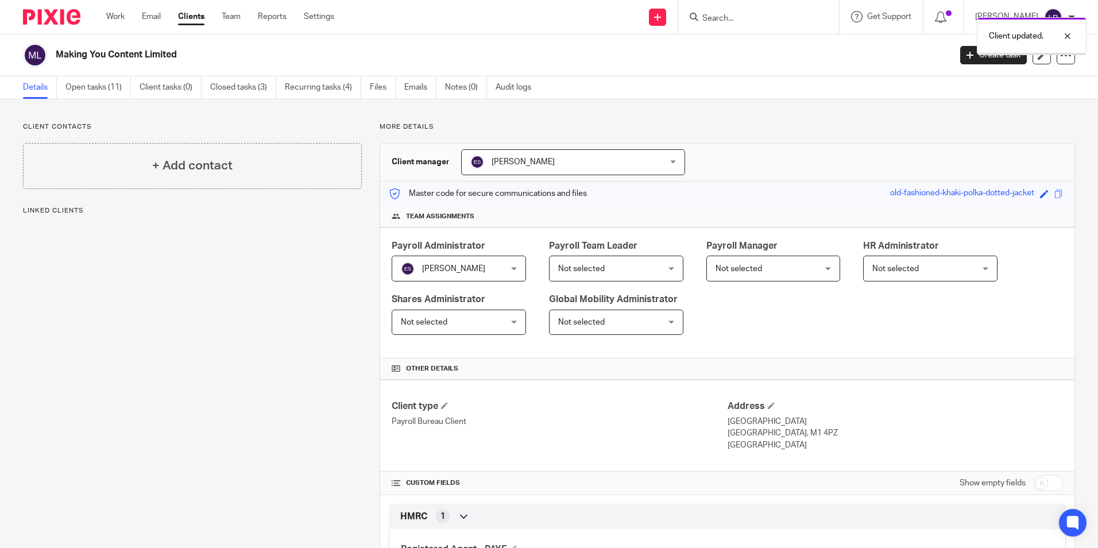
click at [752, 269] on span "Not selected" at bounding box center [738, 269] width 47 height 8
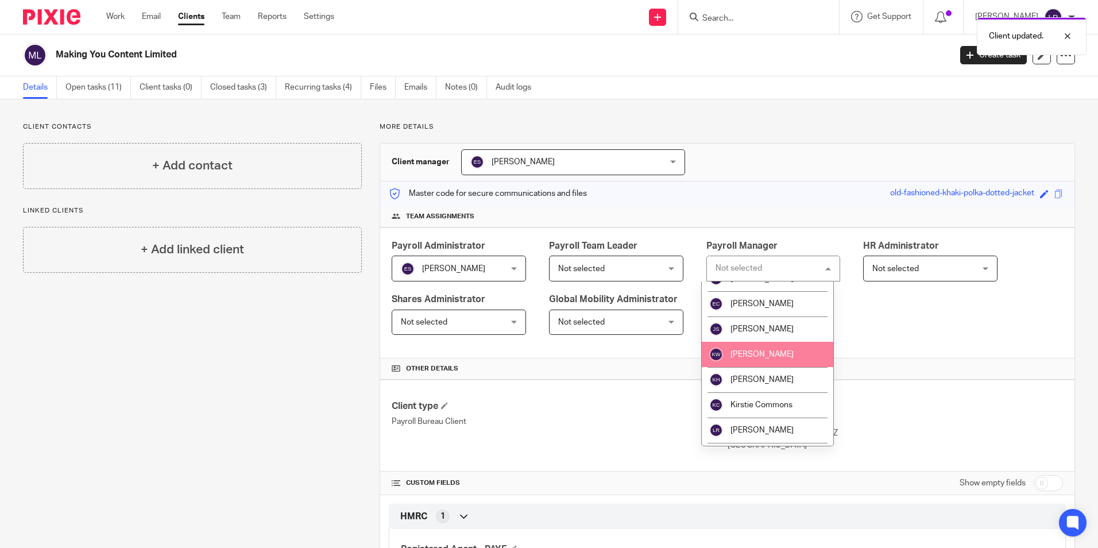
scroll to position [172, 0]
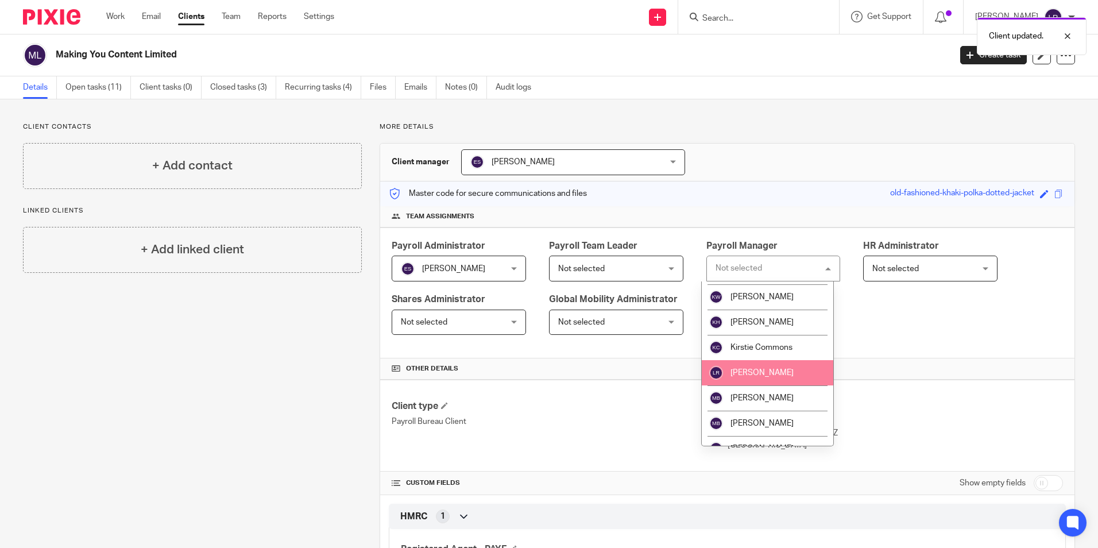
click at [773, 370] on span "[PERSON_NAME]" at bounding box center [761, 373] width 63 height 8
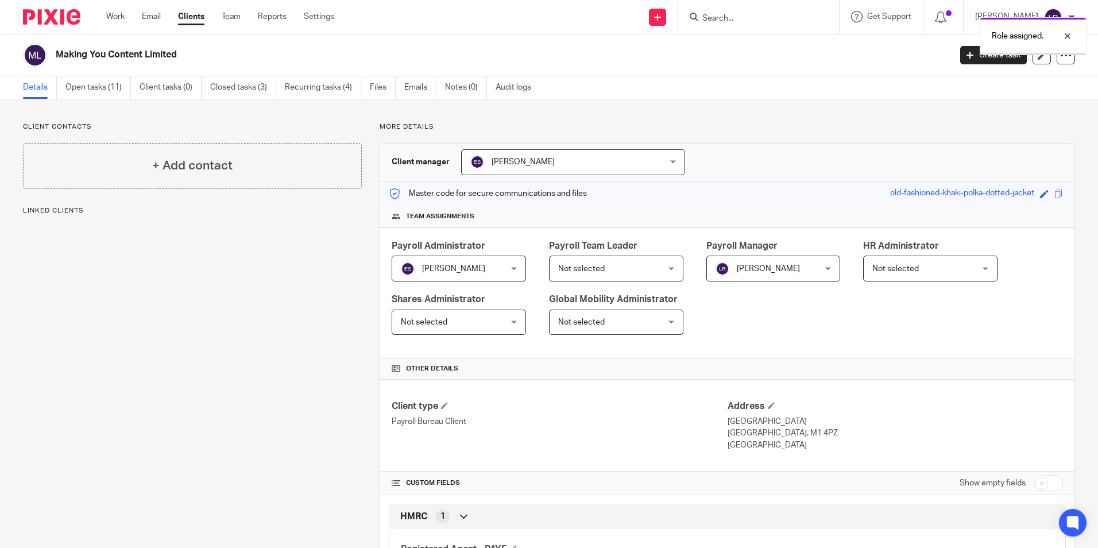
drag, startPoint x: 0, startPoint y: 0, endPoint x: 189, endPoint y: 17, distance: 189.7
click at [189, 18] on link "Clients" at bounding box center [191, 16] width 26 height 11
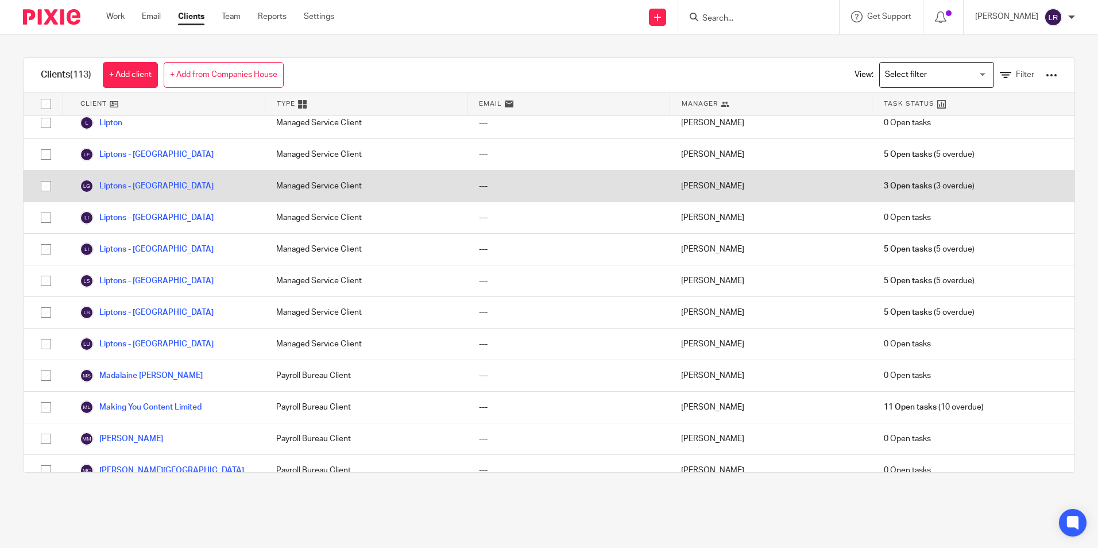
scroll to position [1550, 0]
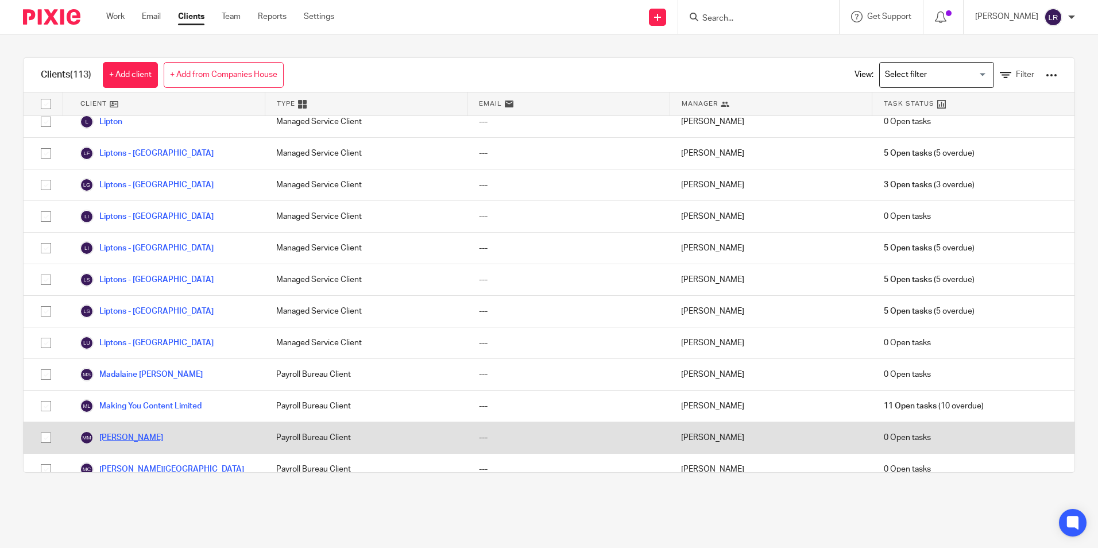
click at [138, 431] on link "[PERSON_NAME]" at bounding box center [121, 438] width 83 height 14
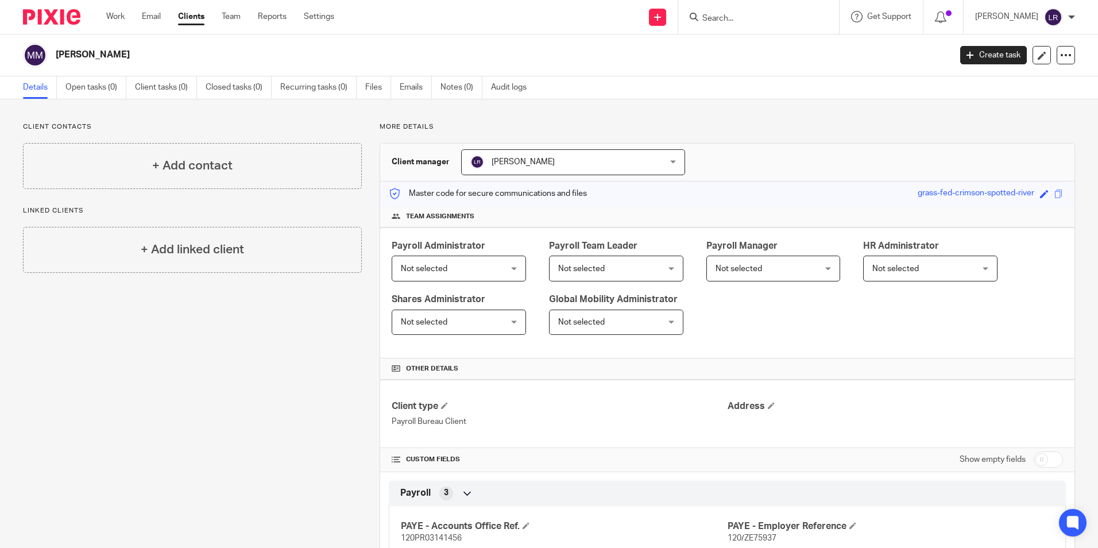
click at [539, 150] on span "[PERSON_NAME]" at bounding box center [555, 162] width 171 height 24
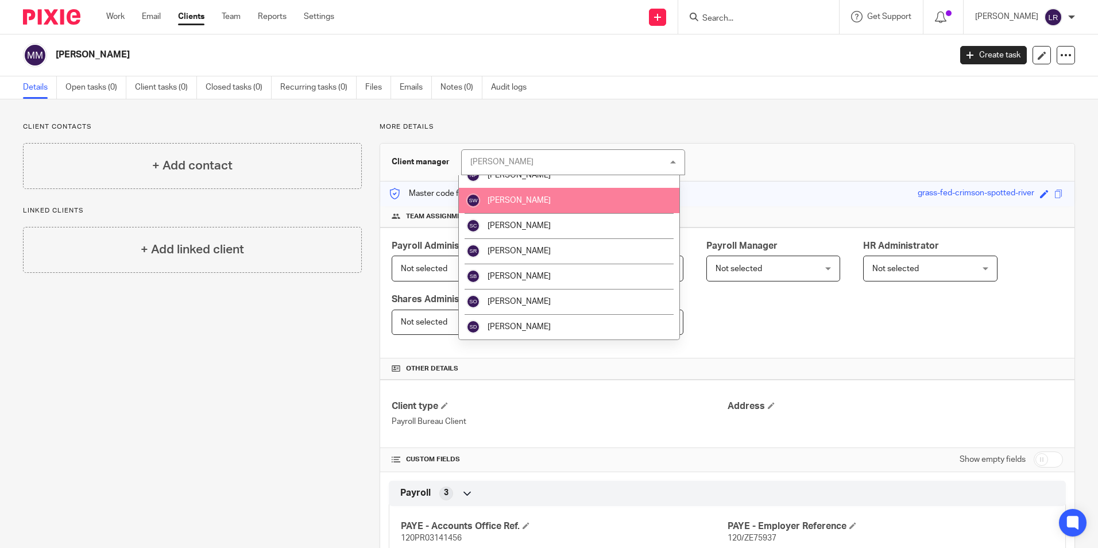
scroll to position [284, 0]
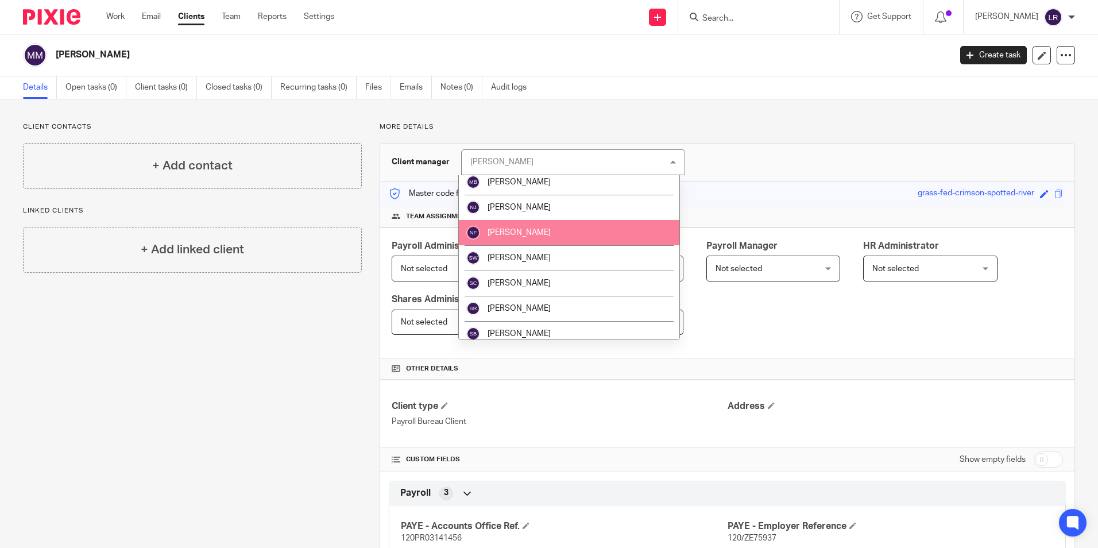
drag, startPoint x: 541, startPoint y: 235, endPoint x: 607, endPoint y: 238, distance: 66.1
click at [542, 235] on li "[PERSON_NAME]" at bounding box center [569, 232] width 220 height 25
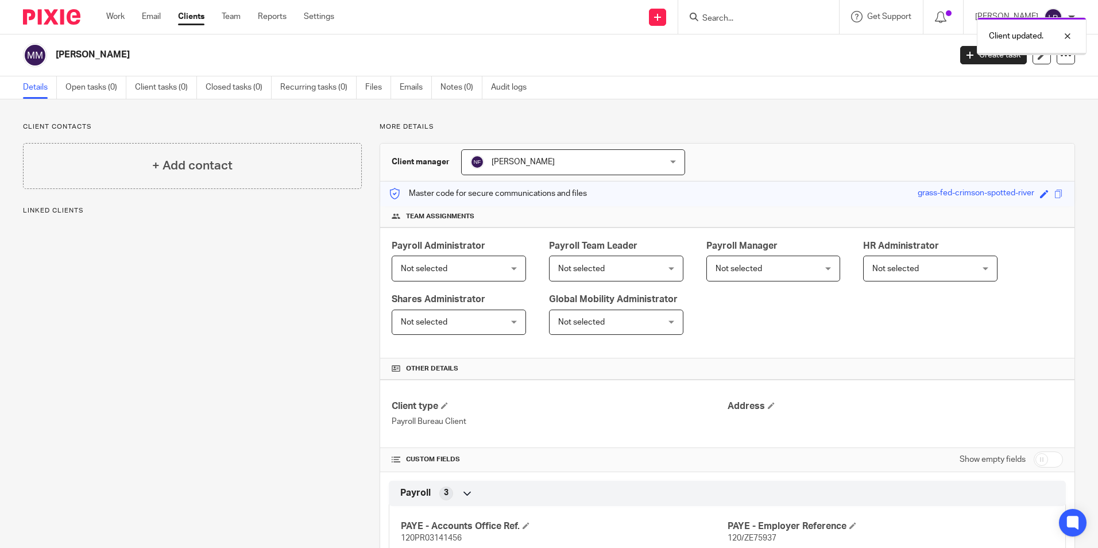
click at [450, 270] on span "Not selected" at bounding box center [450, 268] width 99 height 24
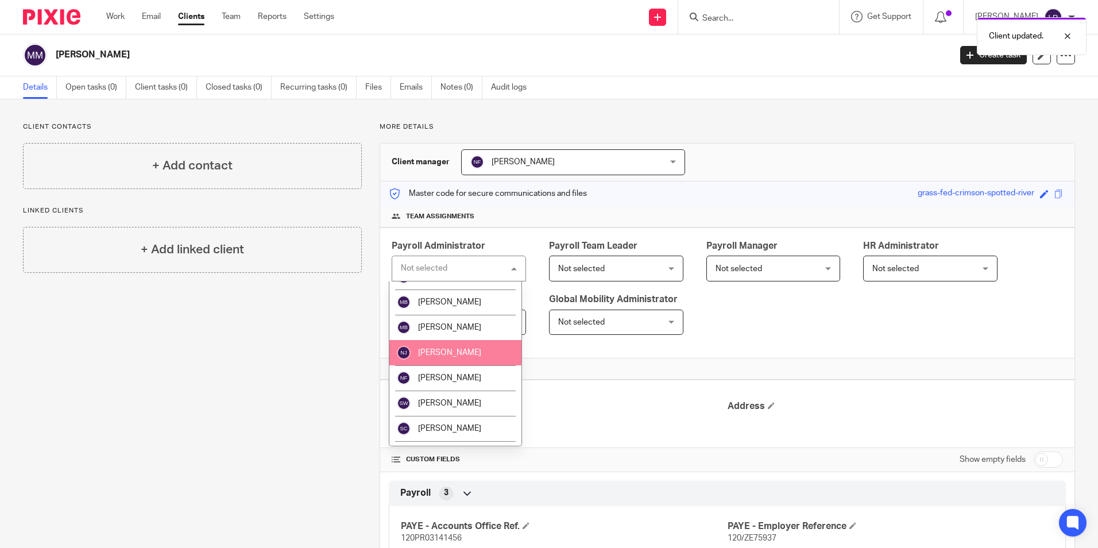
scroll to position [287, 0]
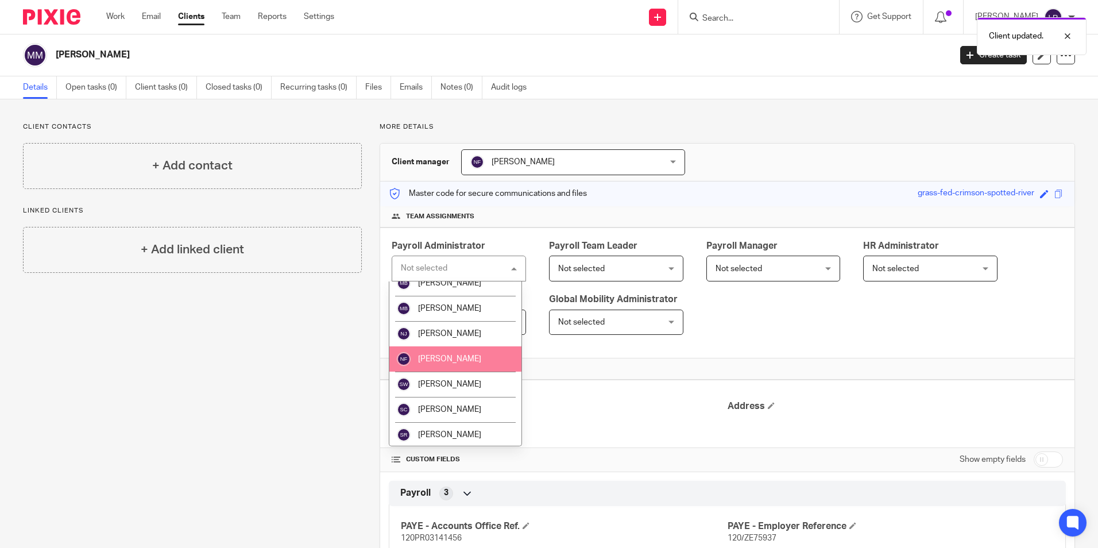
click at [471, 353] on li "[PERSON_NAME]" at bounding box center [455, 358] width 132 height 25
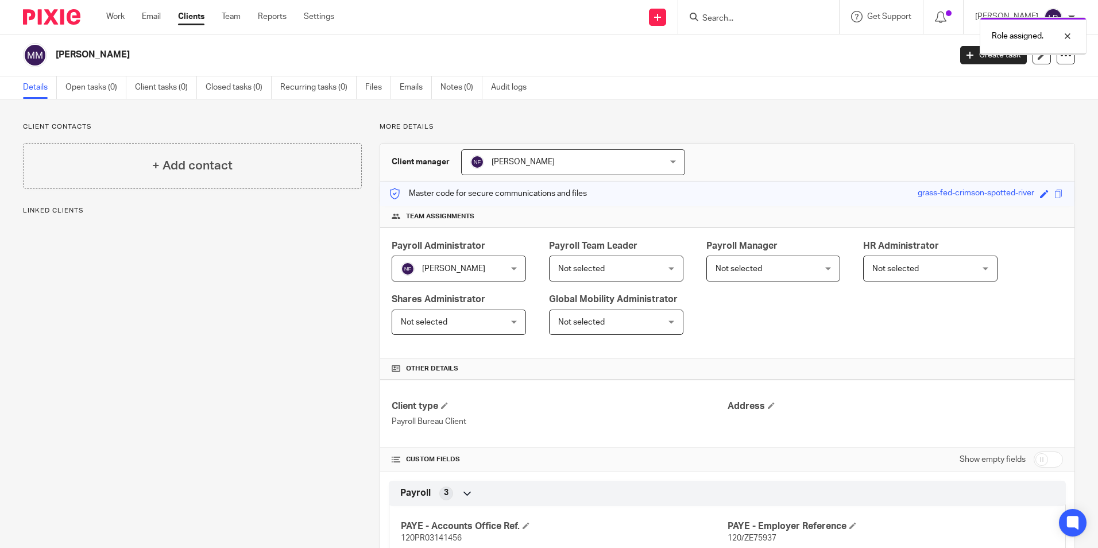
click at [613, 277] on span "Not selected" at bounding box center [607, 268] width 99 height 24
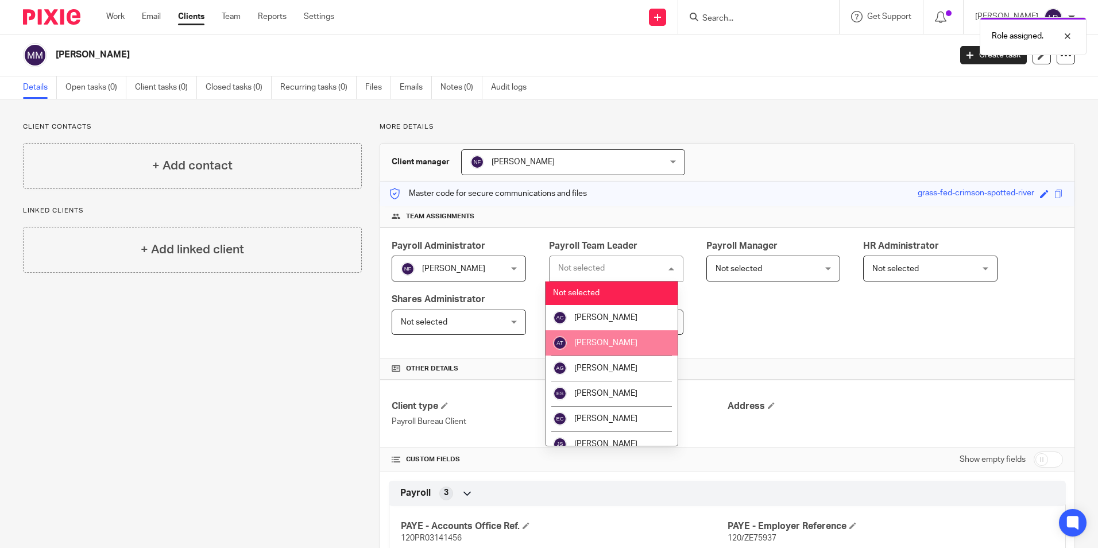
scroll to position [57, 0]
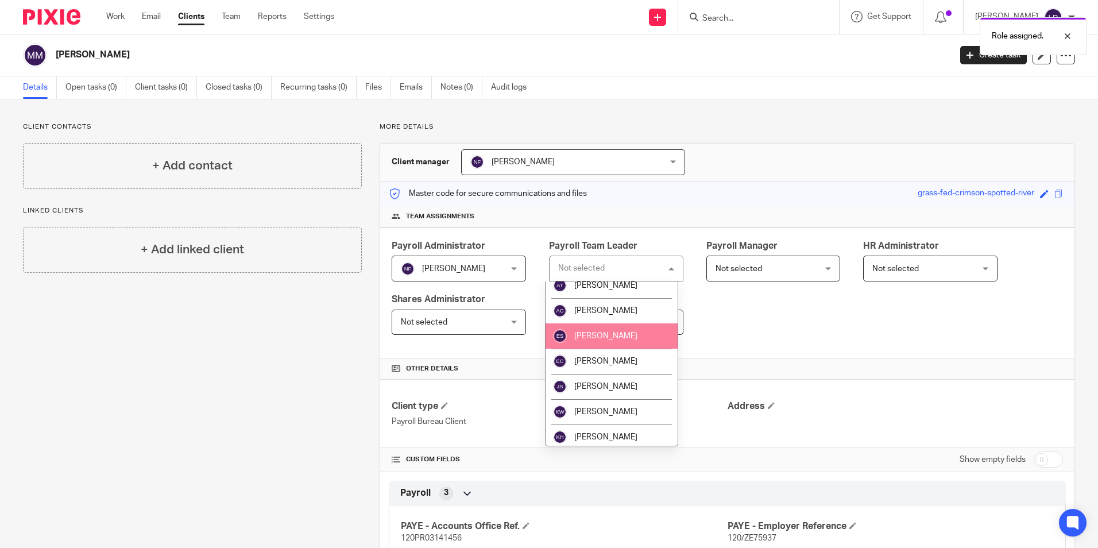
click at [616, 333] on span "[PERSON_NAME]" at bounding box center [605, 336] width 63 height 8
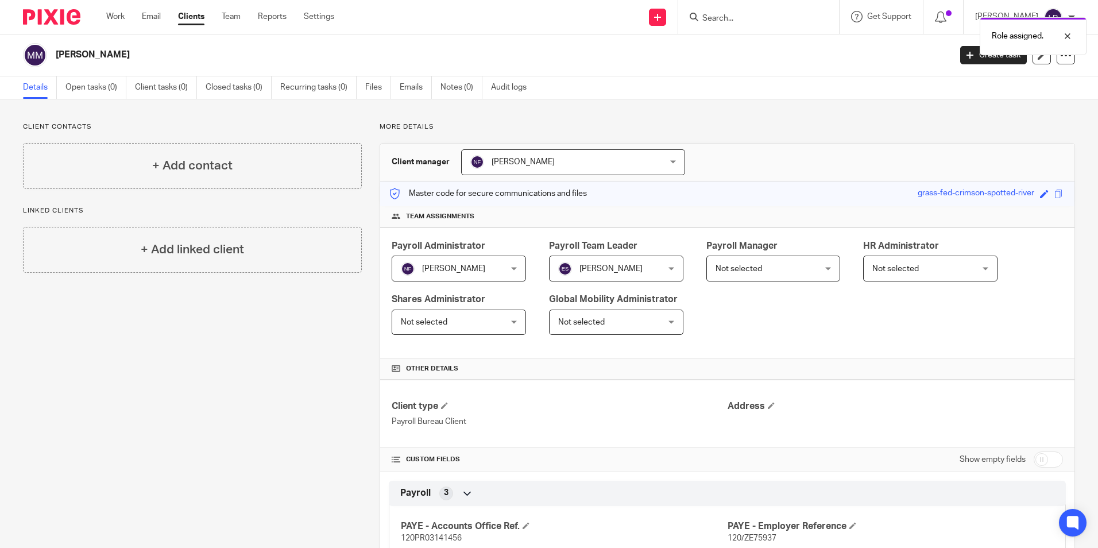
click at [768, 267] on span "Not selected" at bounding box center [764, 268] width 99 height 24
click at [731, 268] on span "Not selected" at bounding box center [738, 269] width 47 height 8
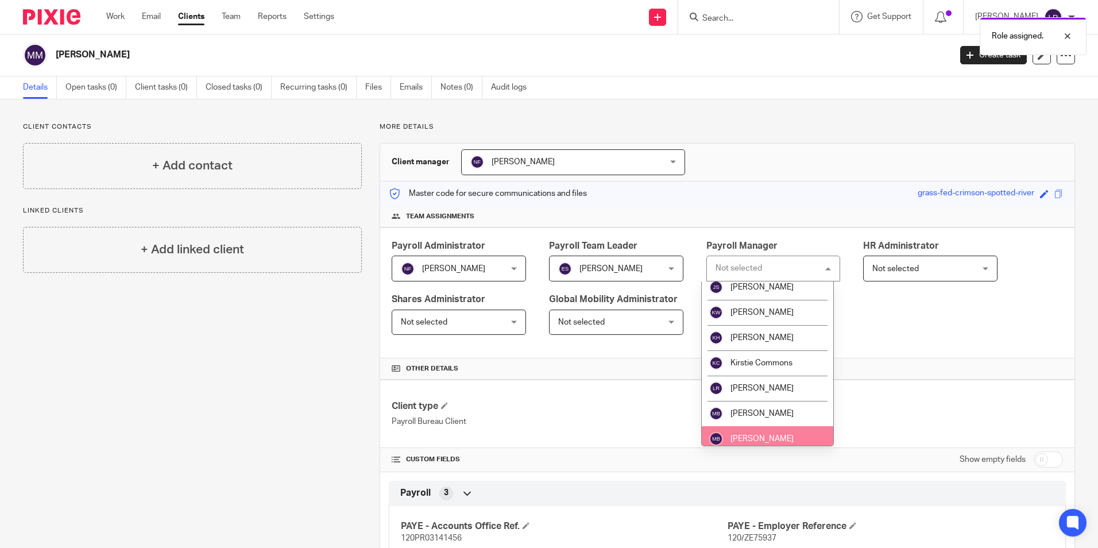
scroll to position [230, 0]
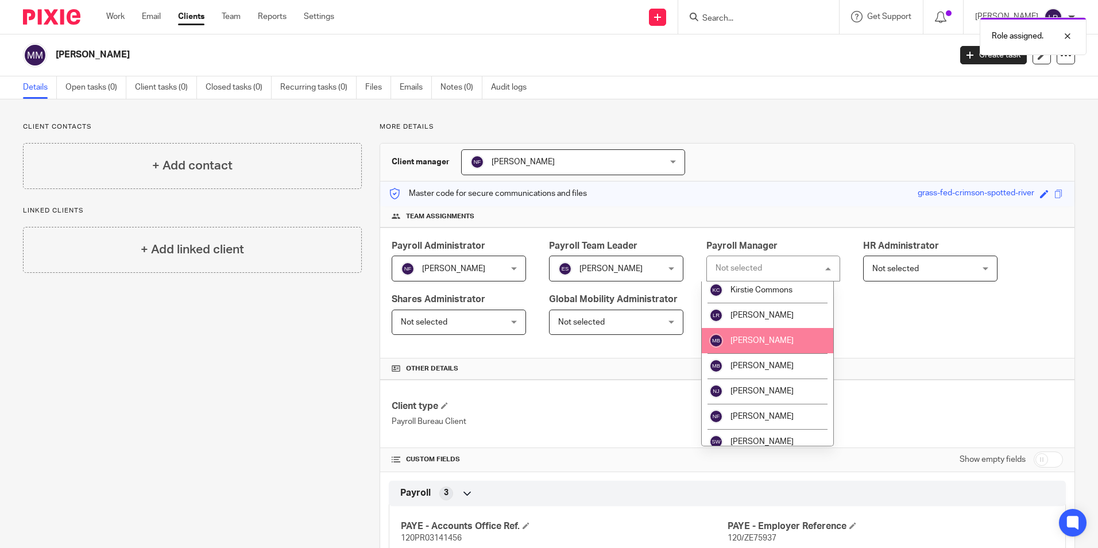
click at [748, 312] on span "[PERSON_NAME]" at bounding box center [761, 315] width 63 height 8
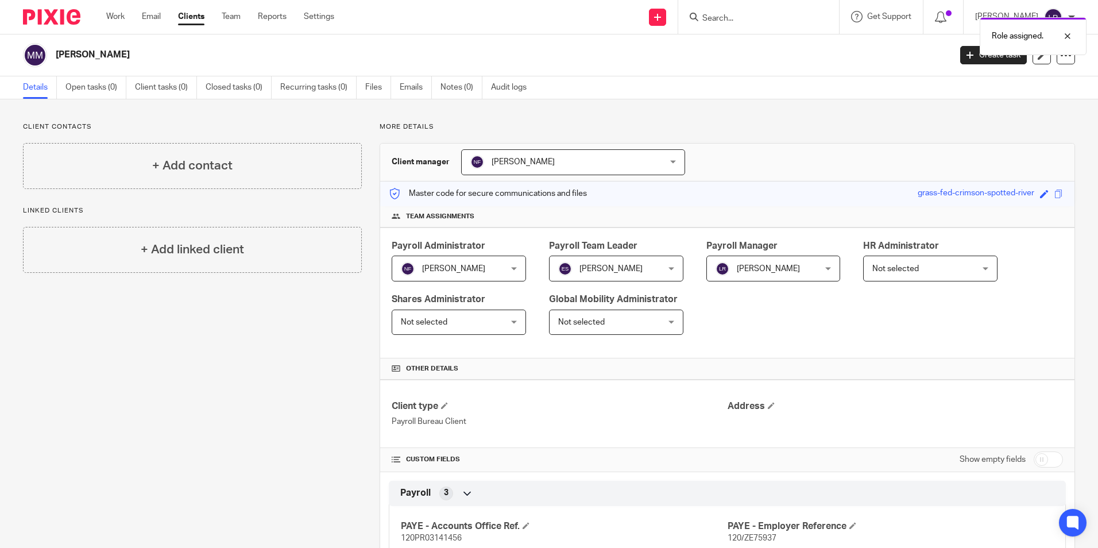
click at [194, 18] on link "Clients" at bounding box center [191, 16] width 26 height 11
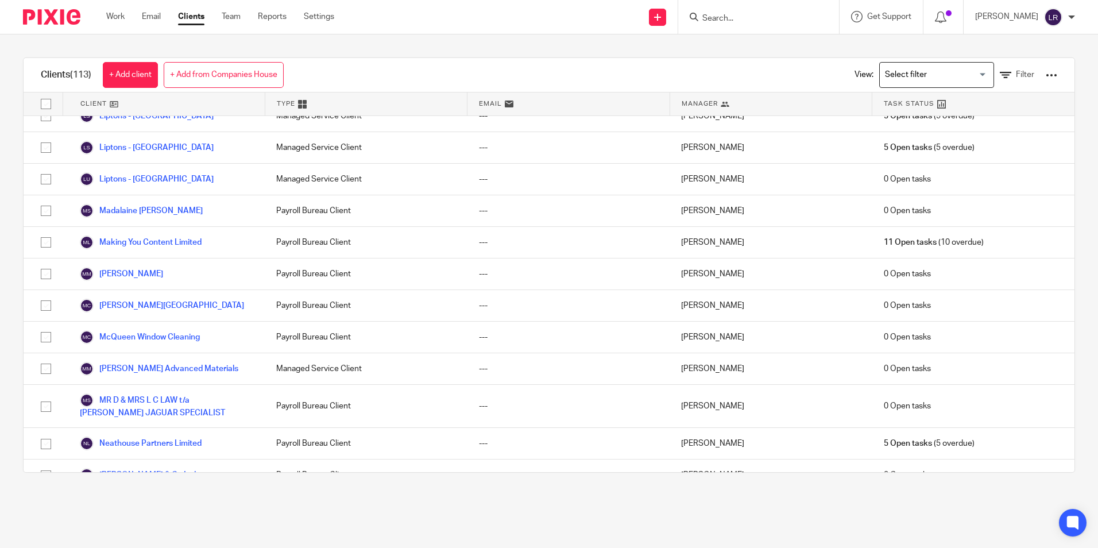
scroll to position [1780, 0]
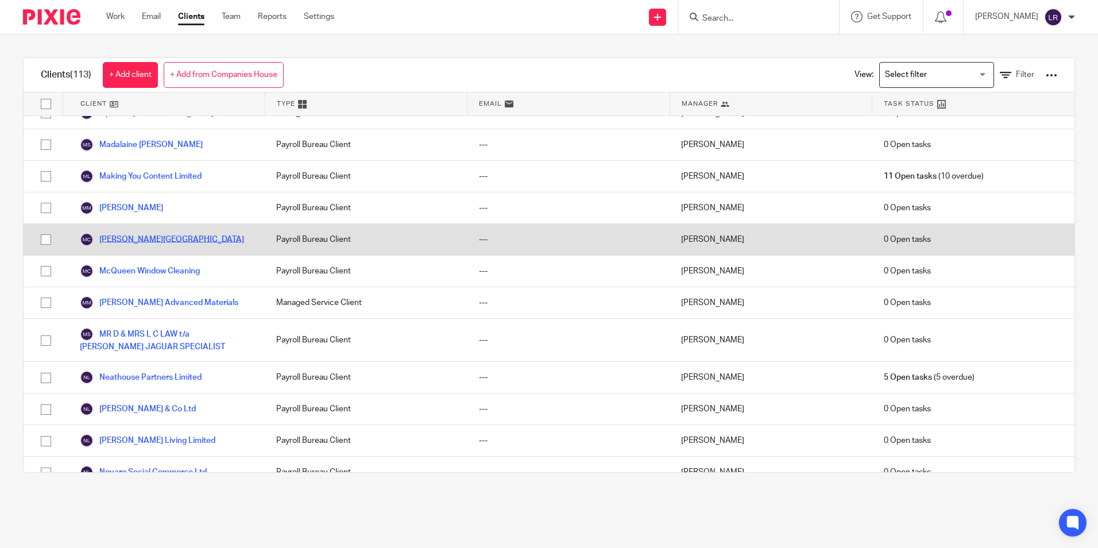
click at [150, 233] on link "[PERSON_NAME][GEOGRAPHIC_DATA]" at bounding box center [162, 240] width 164 height 14
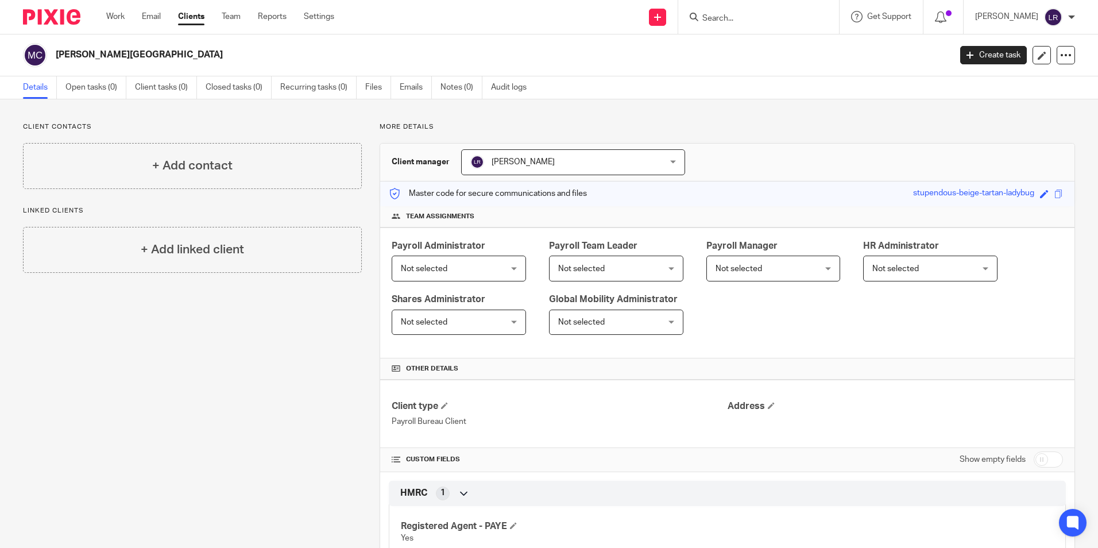
drag, startPoint x: 534, startPoint y: 159, endPoint x: 536, endPoint y: 193, distance: 33.9
click at [534, 159] on span "[PERSON_NAME]" at bounding box center [522, 162] width 63 height 8
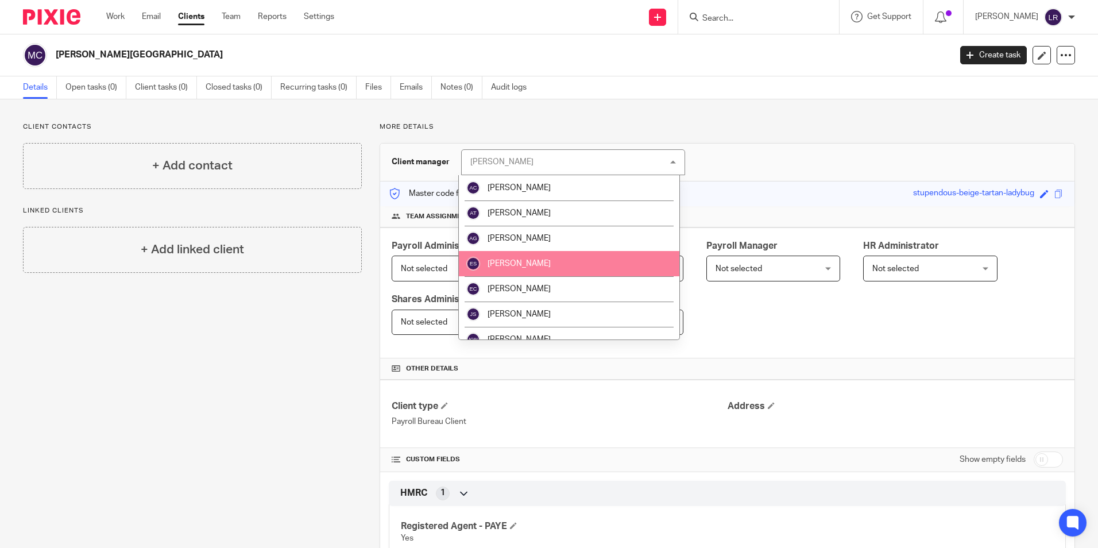
click at [548, 259] on li "[PERSON_NAME]" at bounding box center [569, 263] width 220 height 25
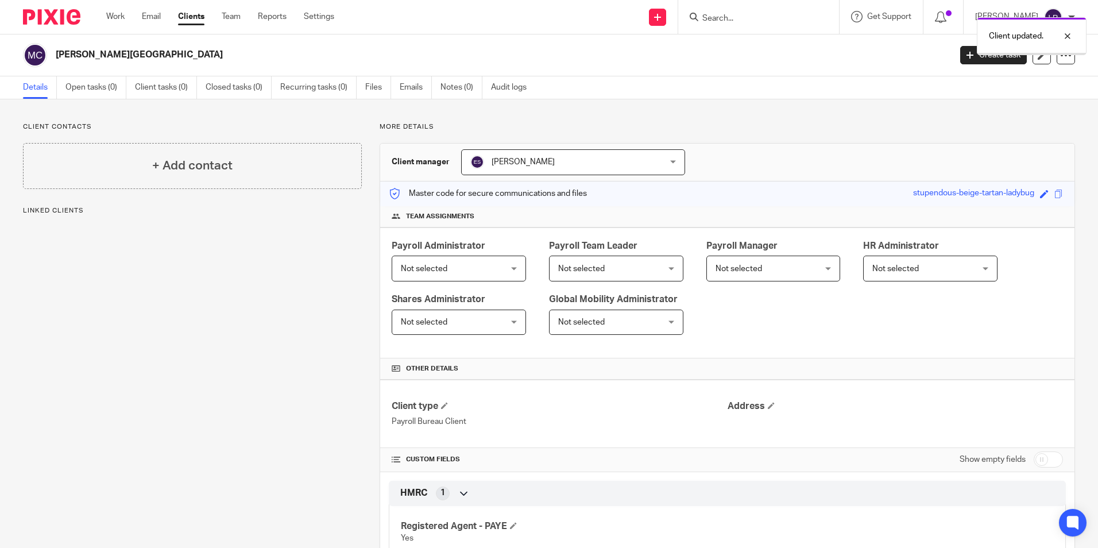
click at [453, 265] on span "Not selected" at bounding box center [450, 268] width 99 height 24
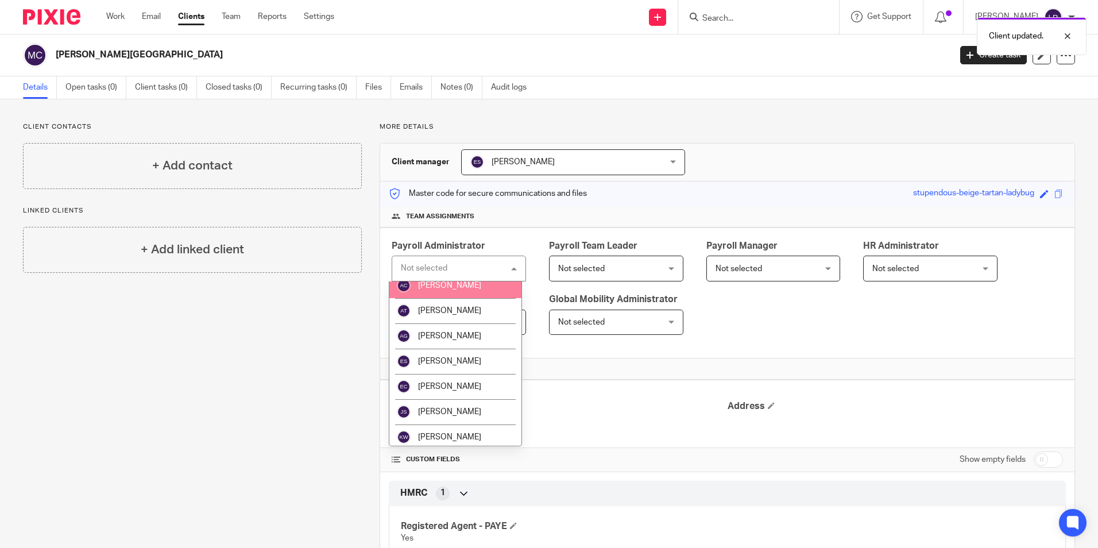
scroll to position [57, 0]
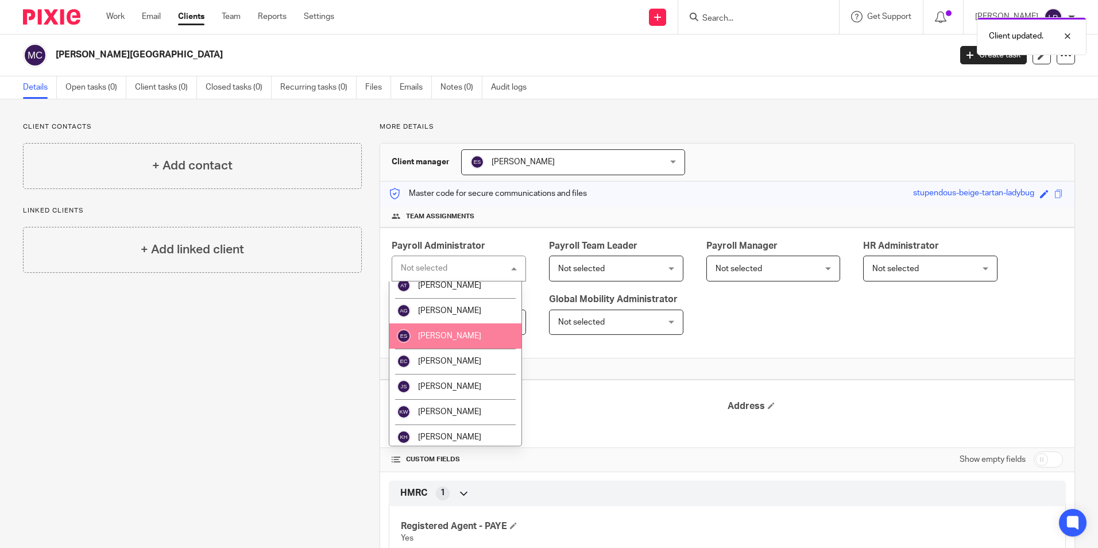
click at [488, 326] on li "[PERSON_NAME]" at bounding box center [455, 335] width 132 height 25
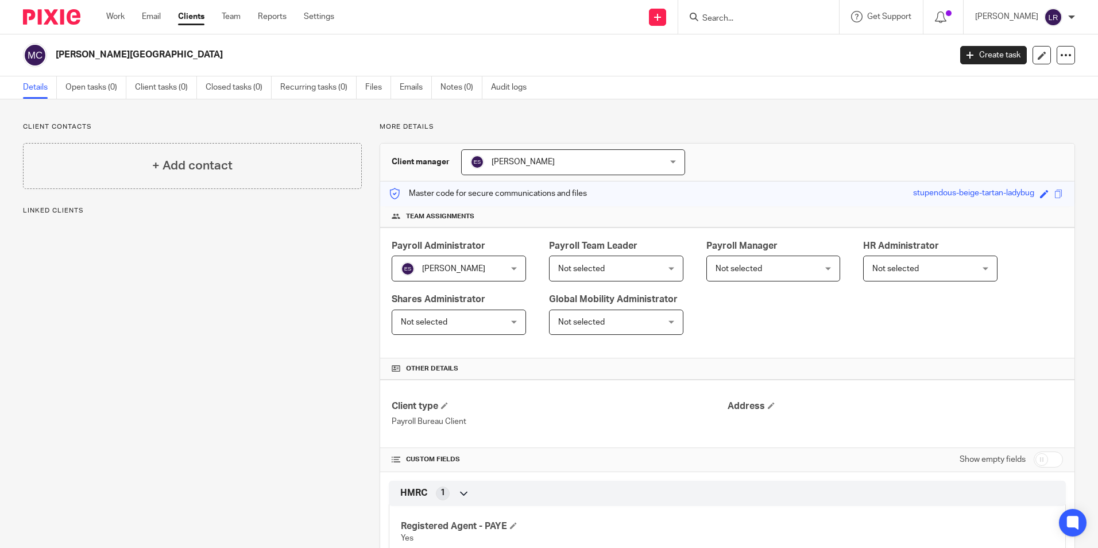
click at [619, 268] on span "Not selected" at bounding box center [607, 268] width 99 height 24
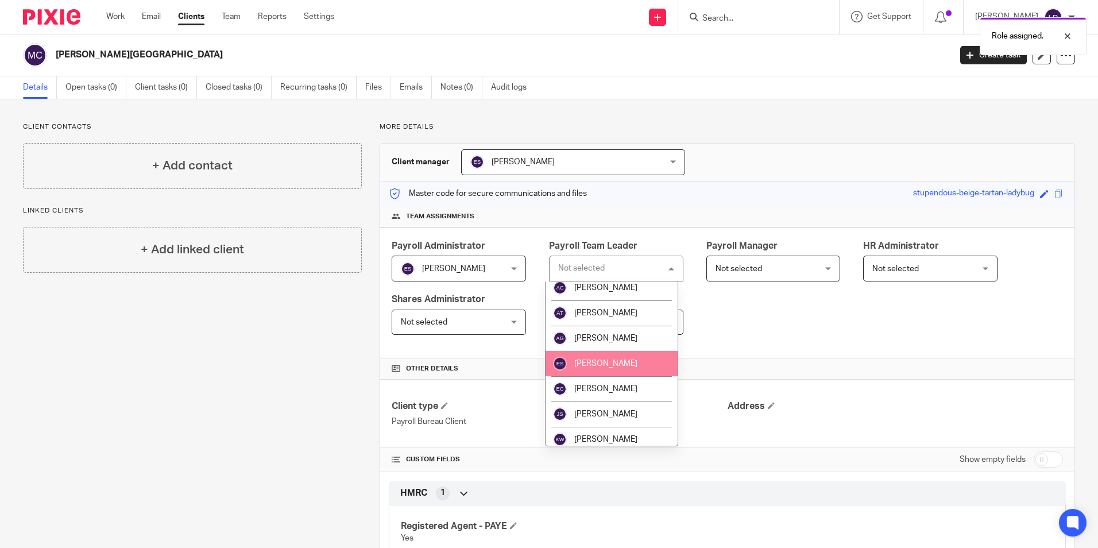
scroll to position [57, 0]
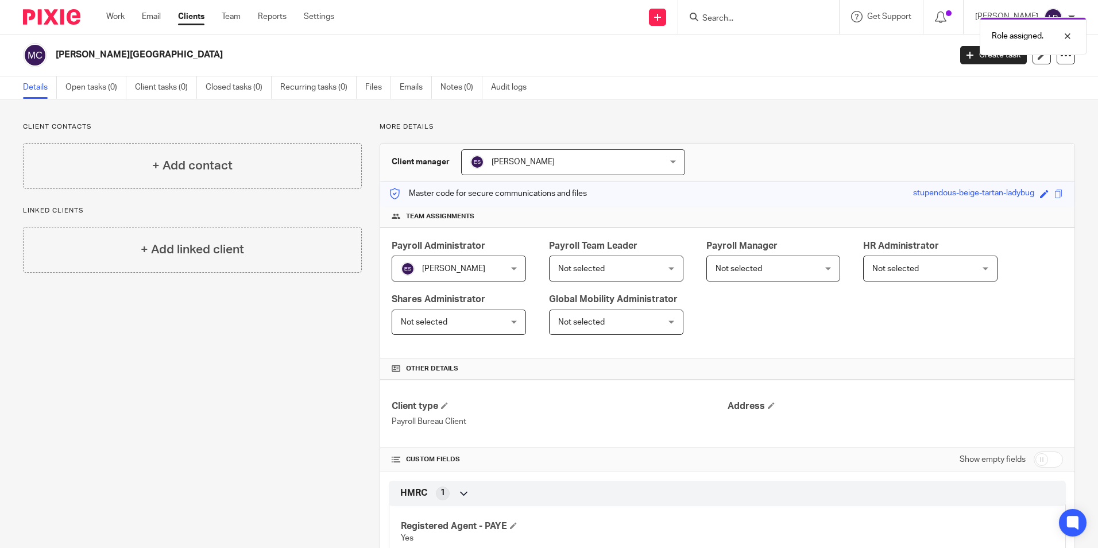
click at [789, 258] on span "Not selected" at bounding box center [764, 268] width 99 height 24
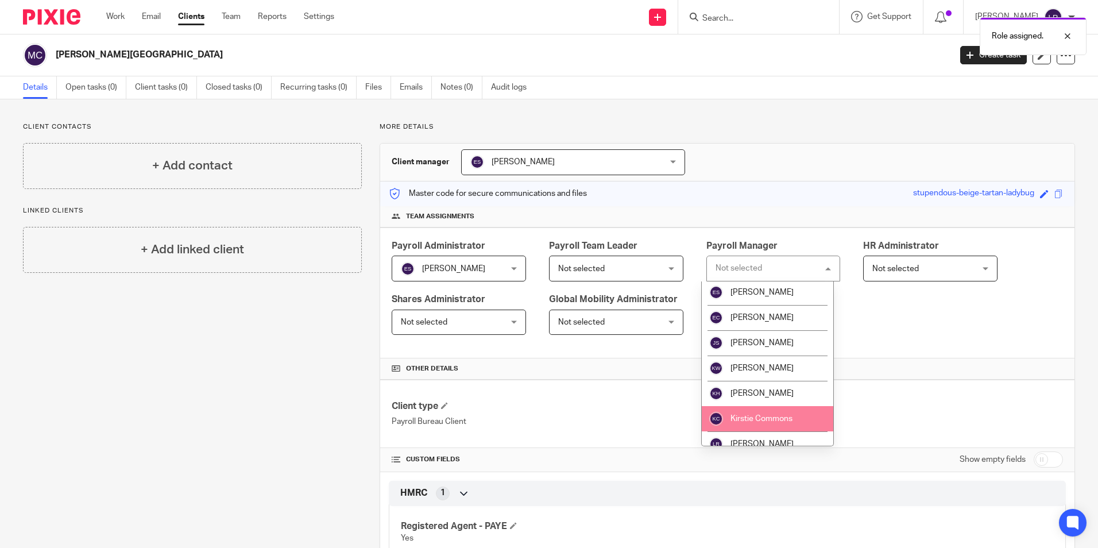
scroll to position [172, 0]
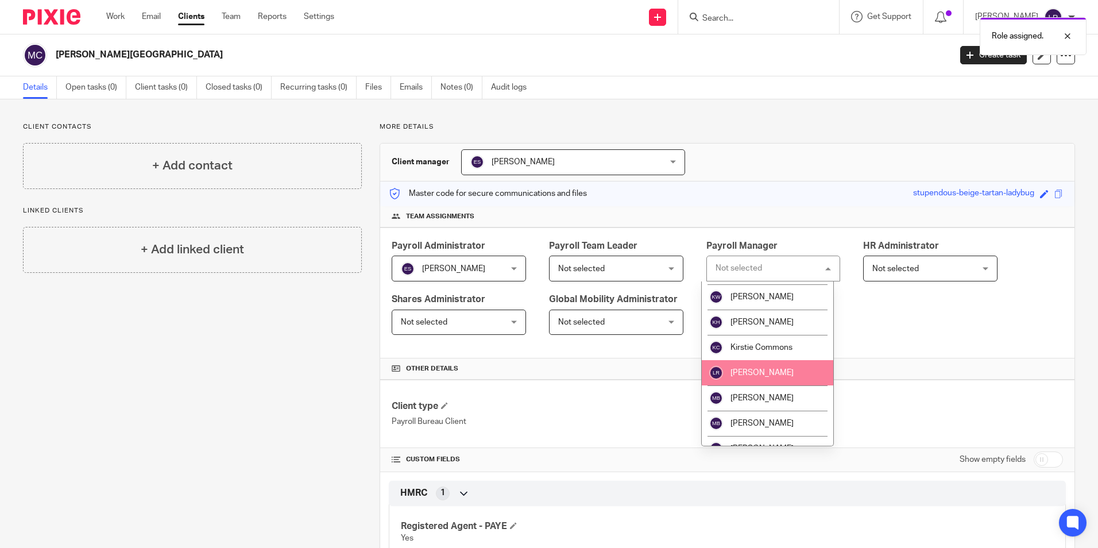
click at [776, 365] on li "[PERSON_NAME]" at bounding box center [768, 372] width 132 height 25
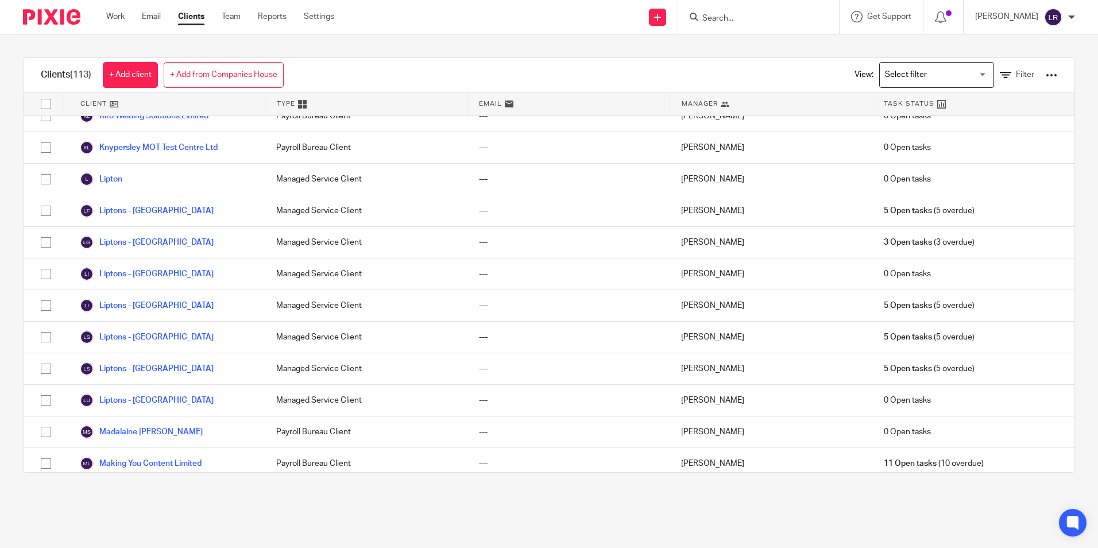
scroll to position [1722, 0]
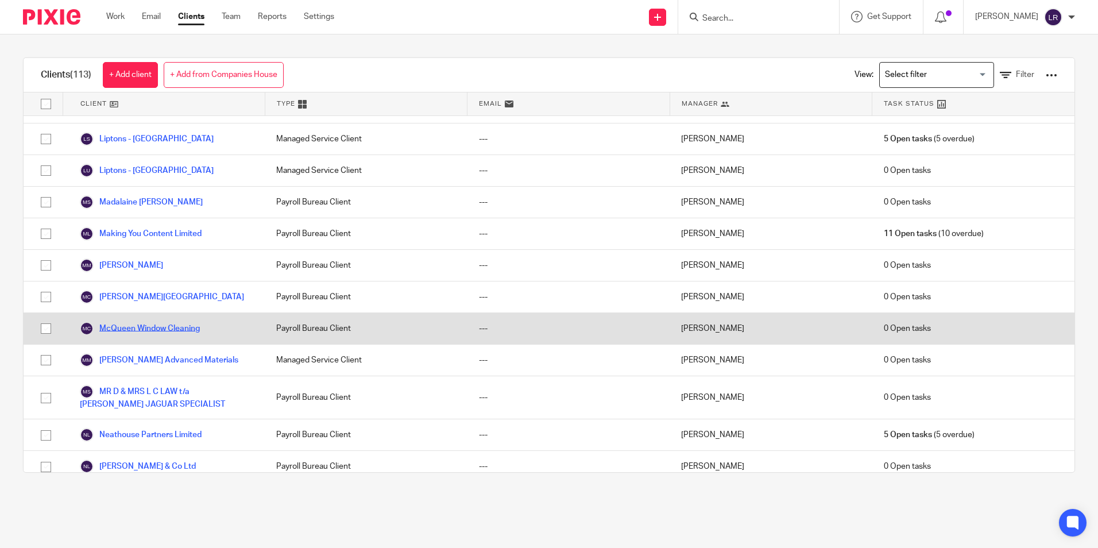
click at [142, 322] on link "McQueen Window Cleaning" at bounding box center [140, 329] width 120 height 14
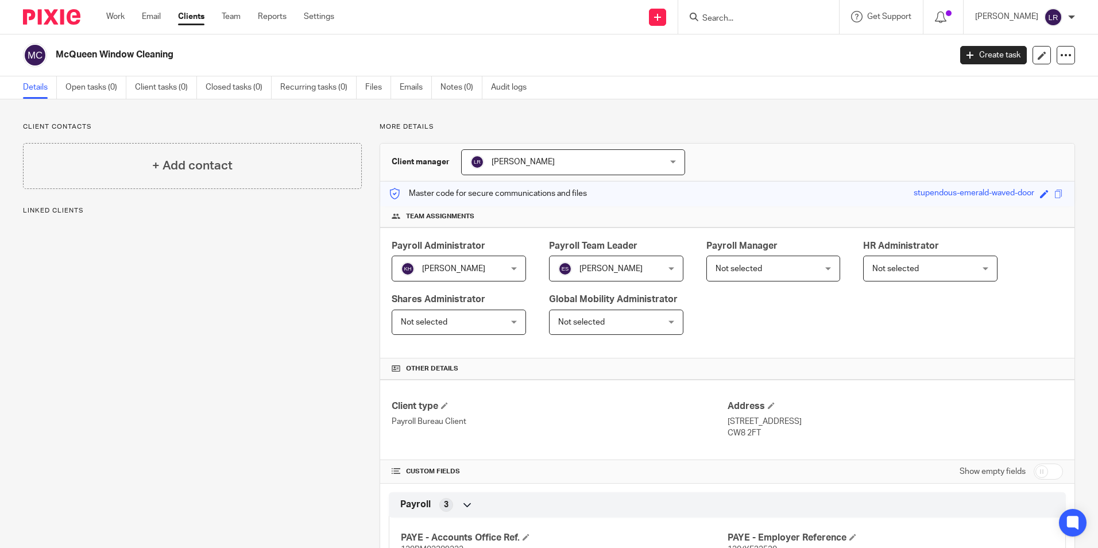
click at [499, 165] on span "[PERSON_NAME]" at bounding box center [522, 162] width 63 height 8
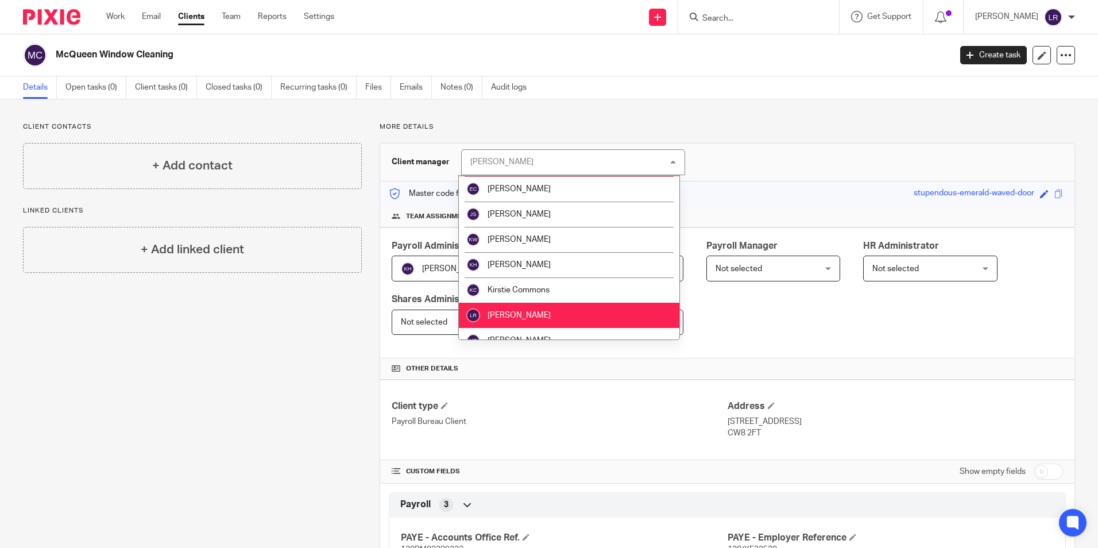
scroll to position [115, 0]
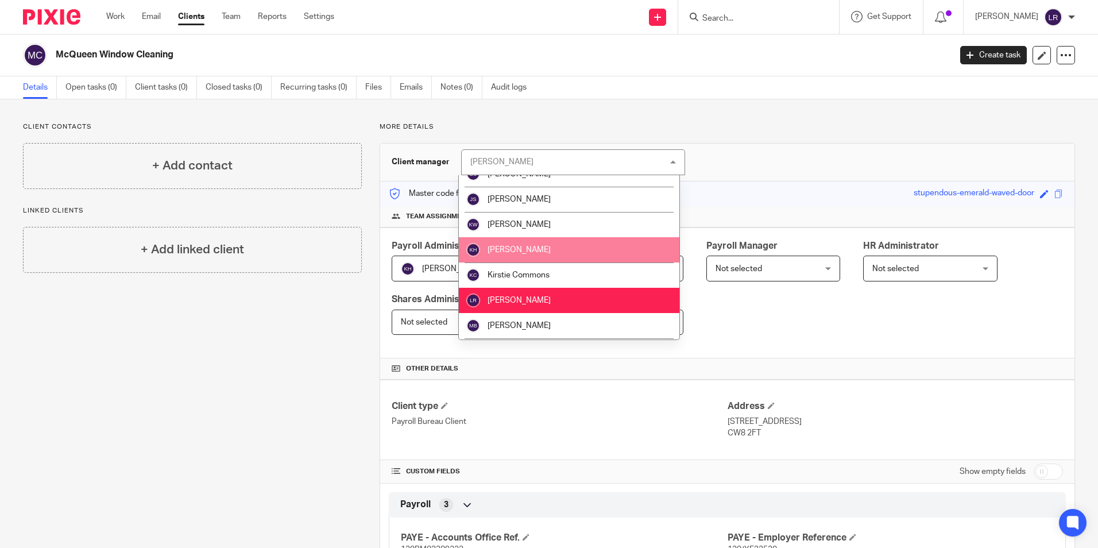
click at [559, 243] on li "[PERSON_NAME]" at bounding box center [569, 249] width 220 height 25
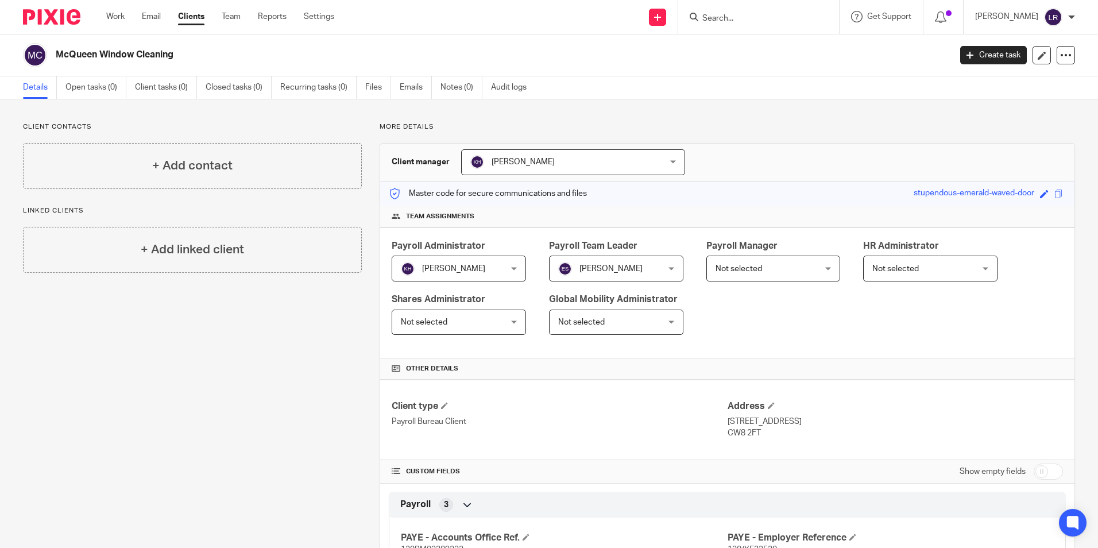
click at [752, 266] on span "Not selected" at bounding box center [738, 269] width 47 height 8
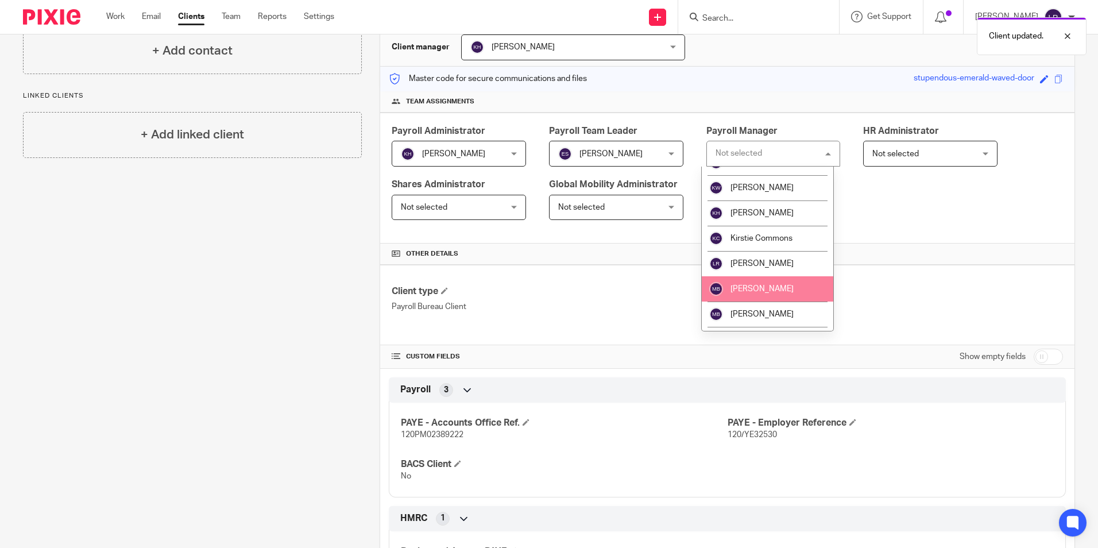
scroll to position [192, 0]
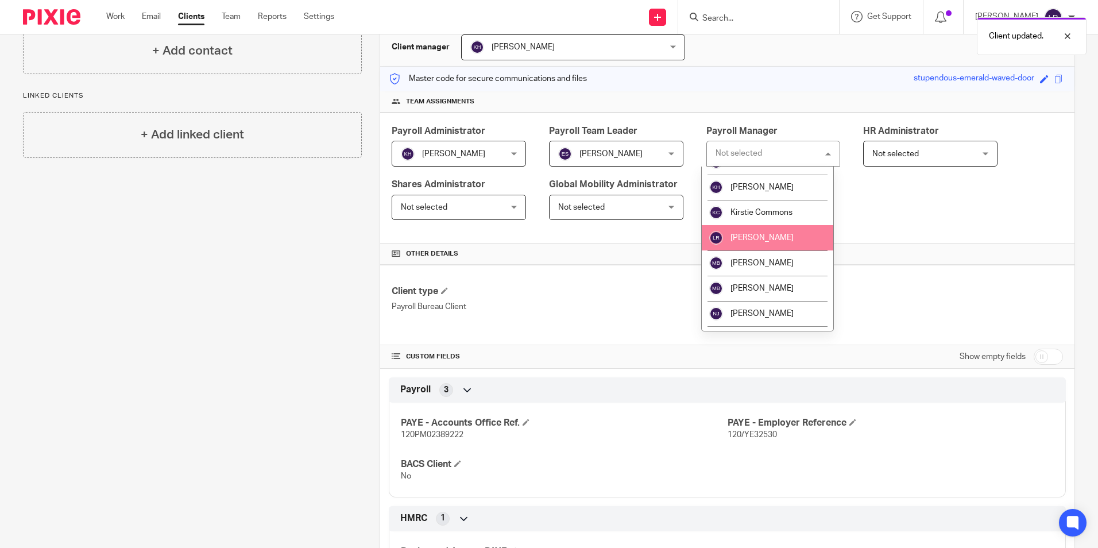
click at [769, 236] on span "[PERSON_NAME]" at bounding box center [761, 238] width 63 height 8
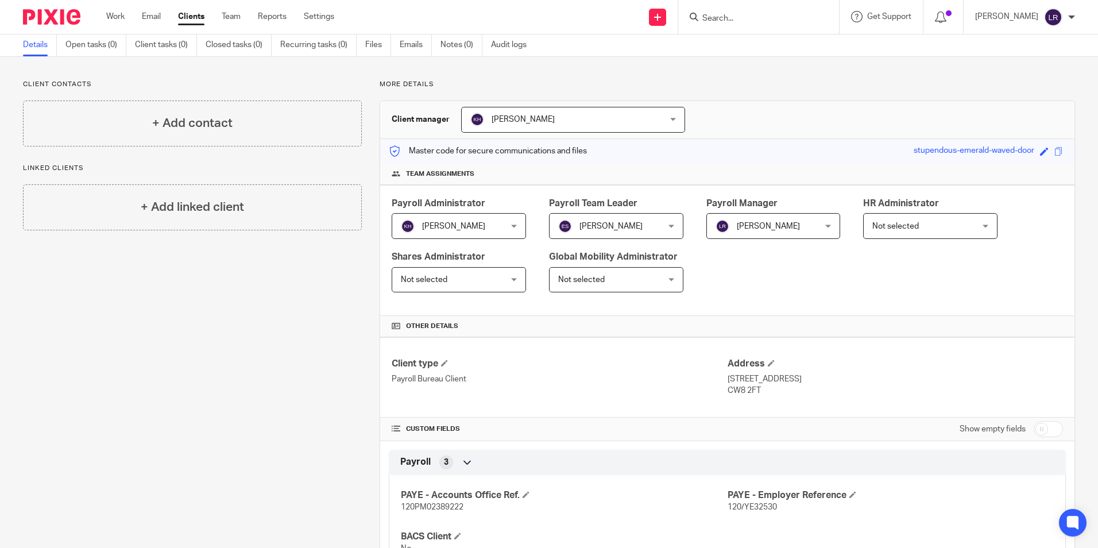
scroll to position [0, 0]
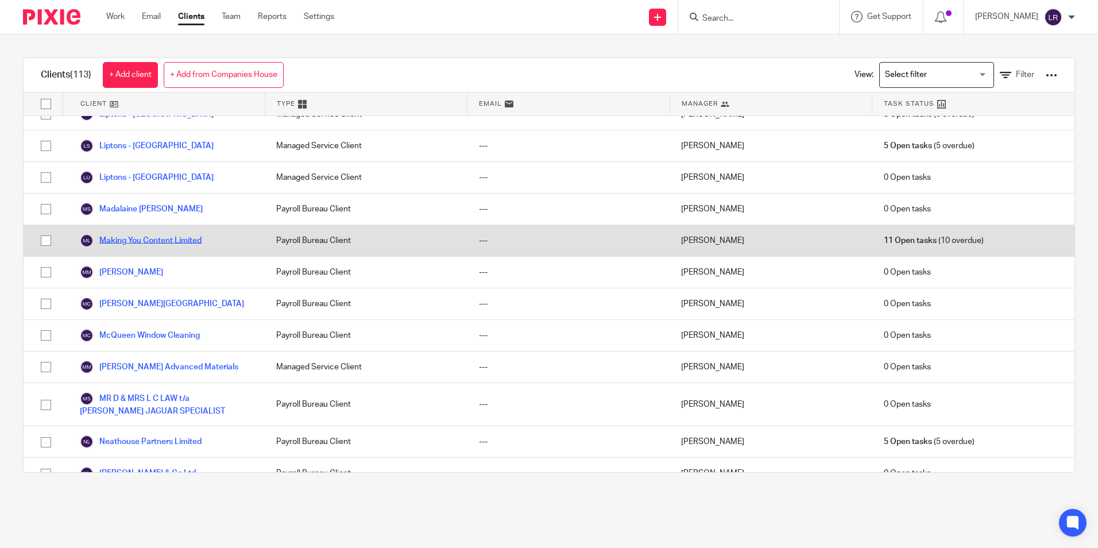
scroll to position [1837, 0]
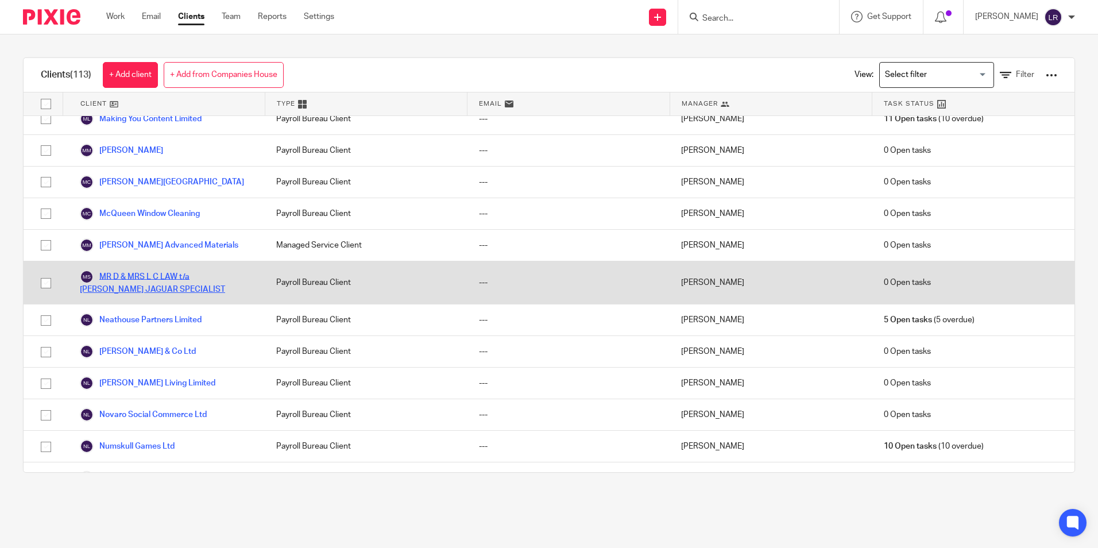
click at [153, 270] on link "MR D & MRS L C LAW t/a [PERSON_NAME] JAGUAR SPECIALIST" at bounding box center [166, 282] width 173 height 25
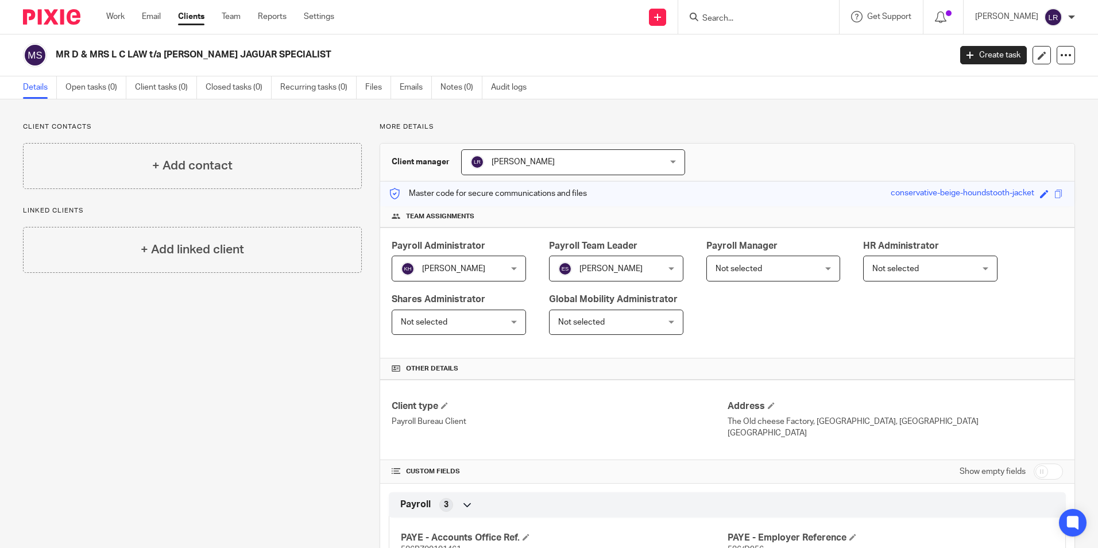
drag, startPoint x: 506, startPoint y: 180, endPoint x: 510, endPoint y: 166, distance: 14.8
click at [506, 180] on div "Client manager [PERSON_NAME] [PERSON_NAME] [PERSON_NAME] [PERSON_NAME] [PERSON_…" at bounding box center [727, 163] width 694 height 38
click at [511, 160] on span "[PERSON_NAME]" at bounding box center [522, 162] width 63 height 8
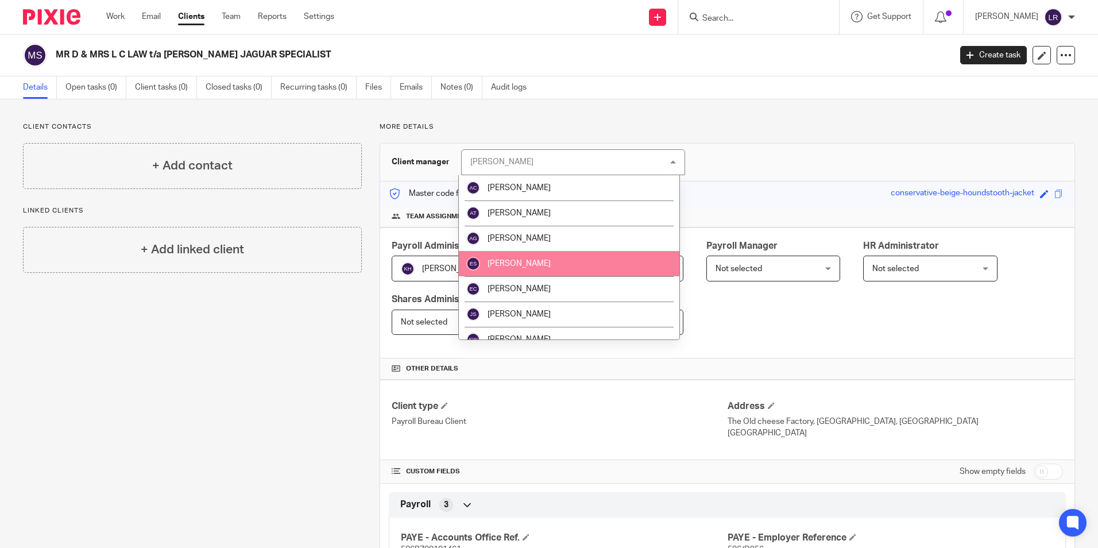
scroll to position [57, 0]
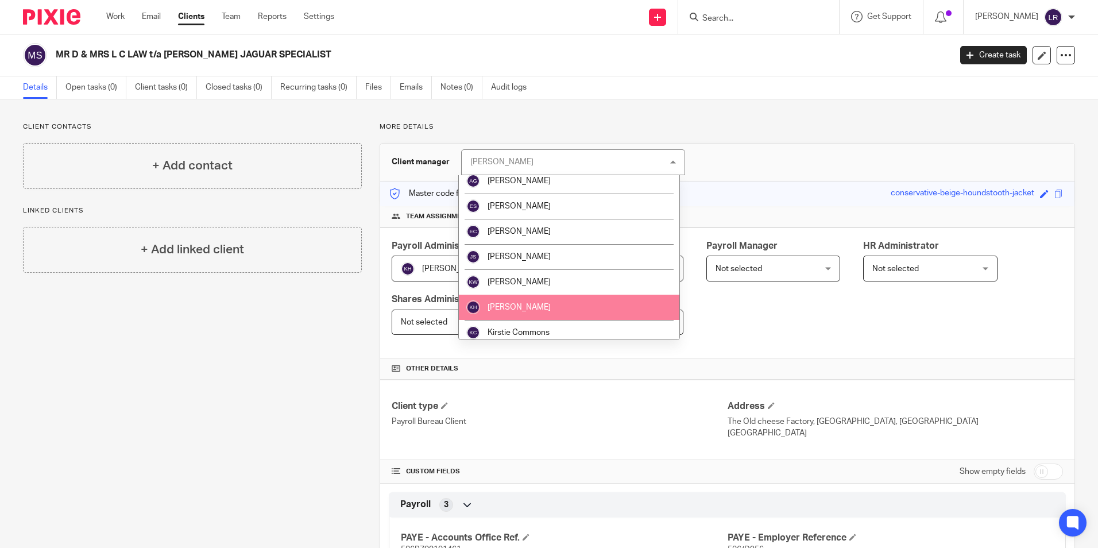
click at [531, 305] on li "[PERSON_NAME]" at bounding box center [569, 307] width 220 height 25
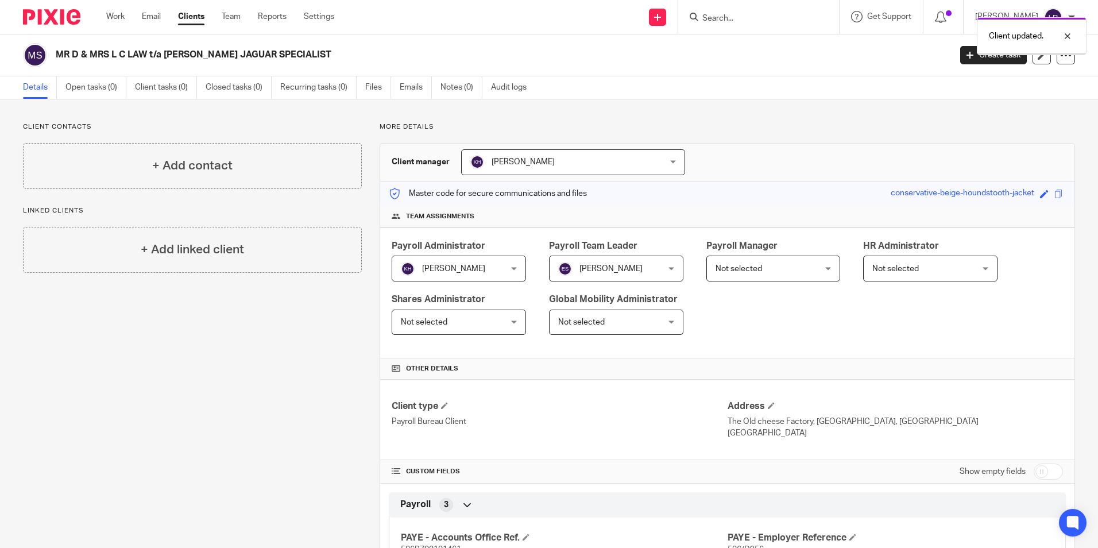
click at [725, 265] on span "Not selected" at bounding box center [738, 269] width 47 height 8
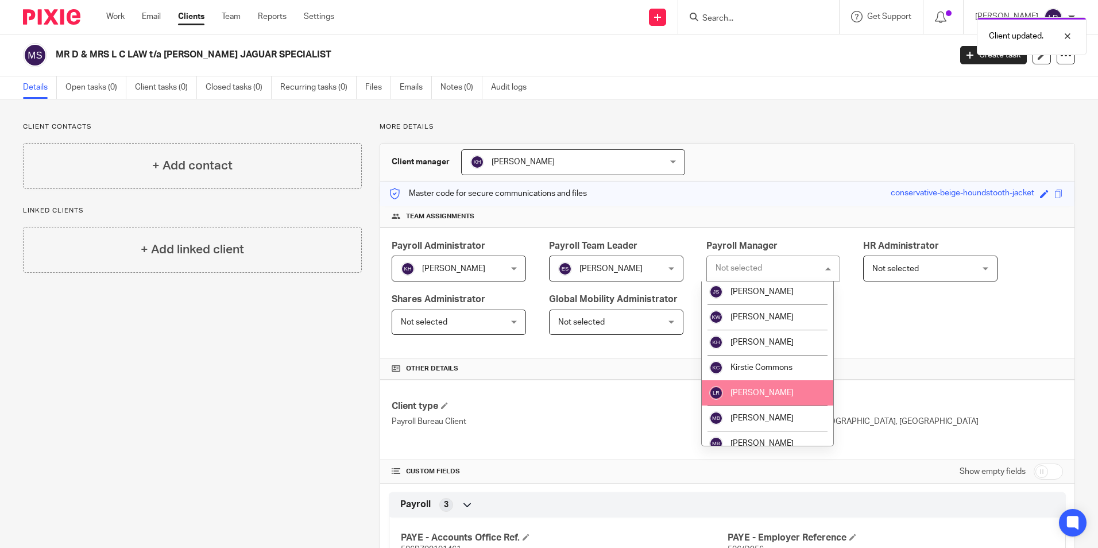
scroll to position [172, 0]
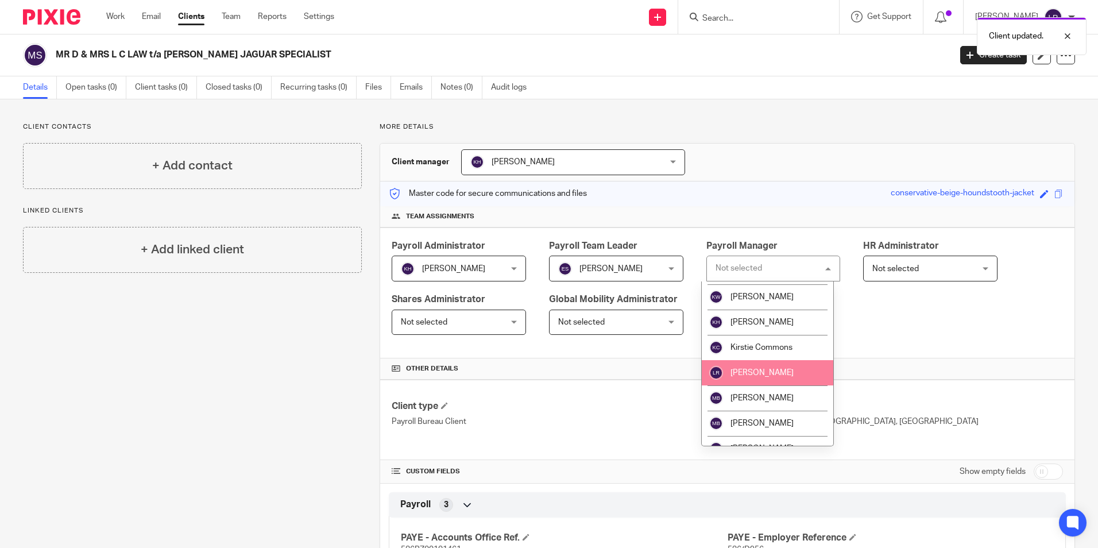
click at [769, 377] on li "[PERSON_NAME]" at bounding box center [768, 372] width 132 height 25
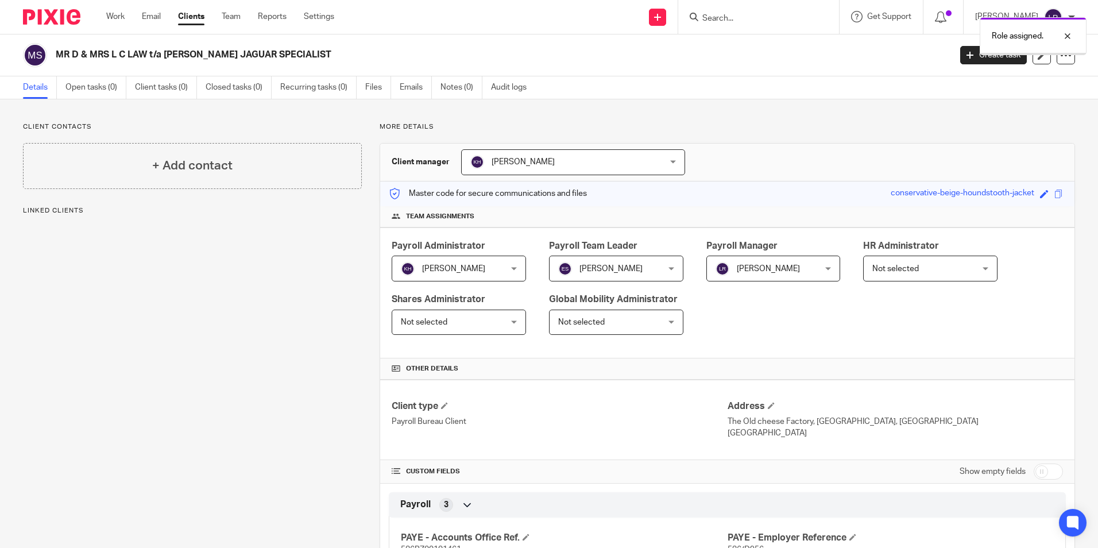
click at [189, 20] on link "Clients" at bounding box center [191, 16] width 26 height 11
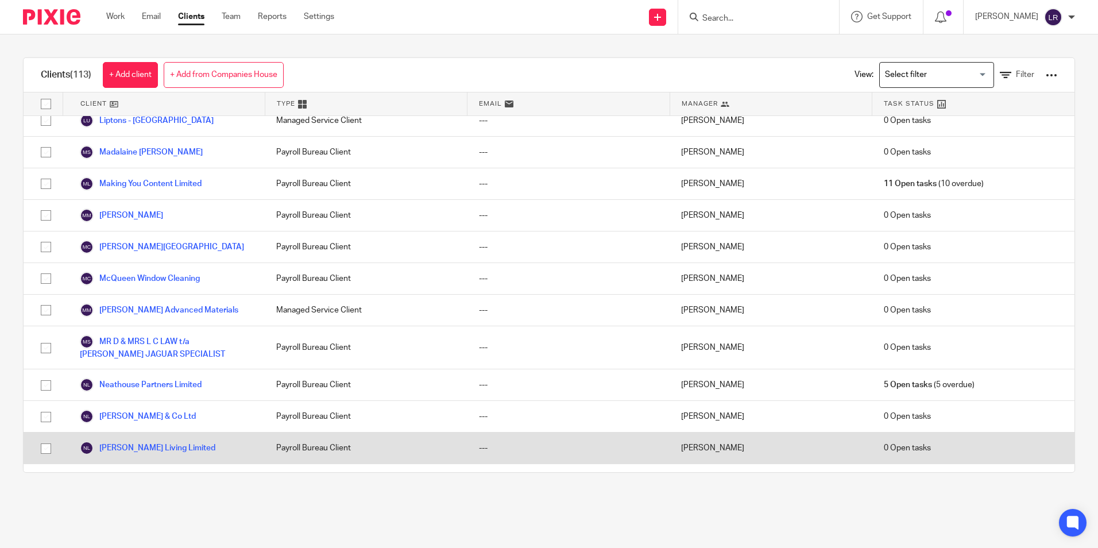
scroll to position [1837, 0]
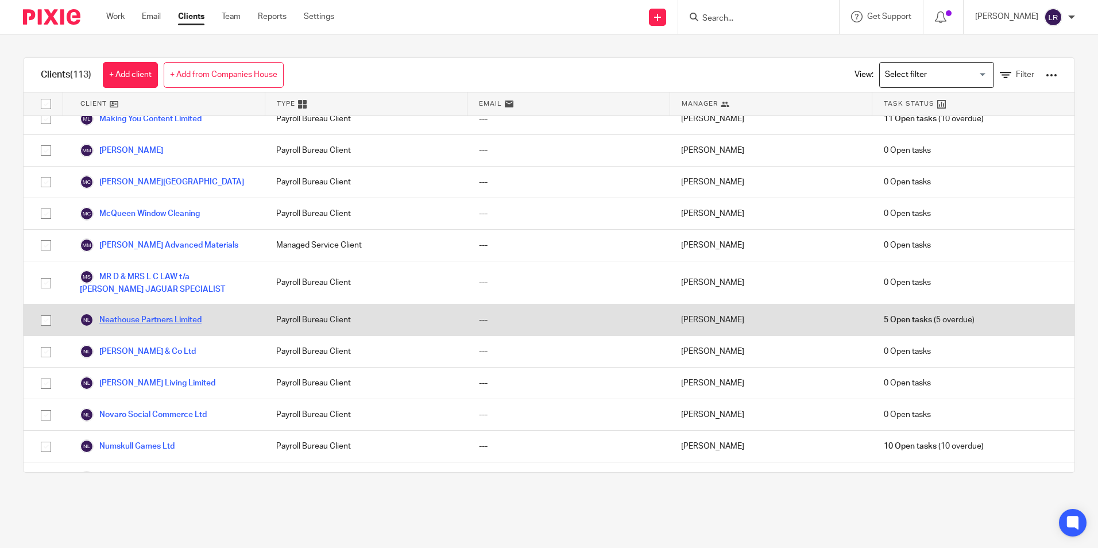
click at [153, 313] on link "Neathouse Partners Limited" at bounding box center [141, 320] width 122 height 14
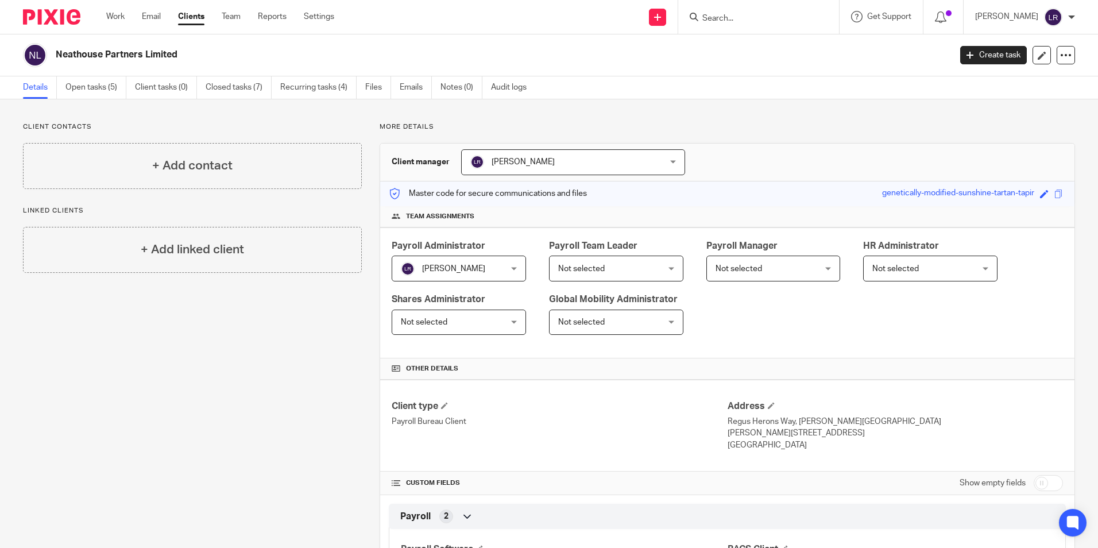
click at [517, 168] on span "[PERSON_NAME]" at bounding box center [555, 162] width 171 height 24
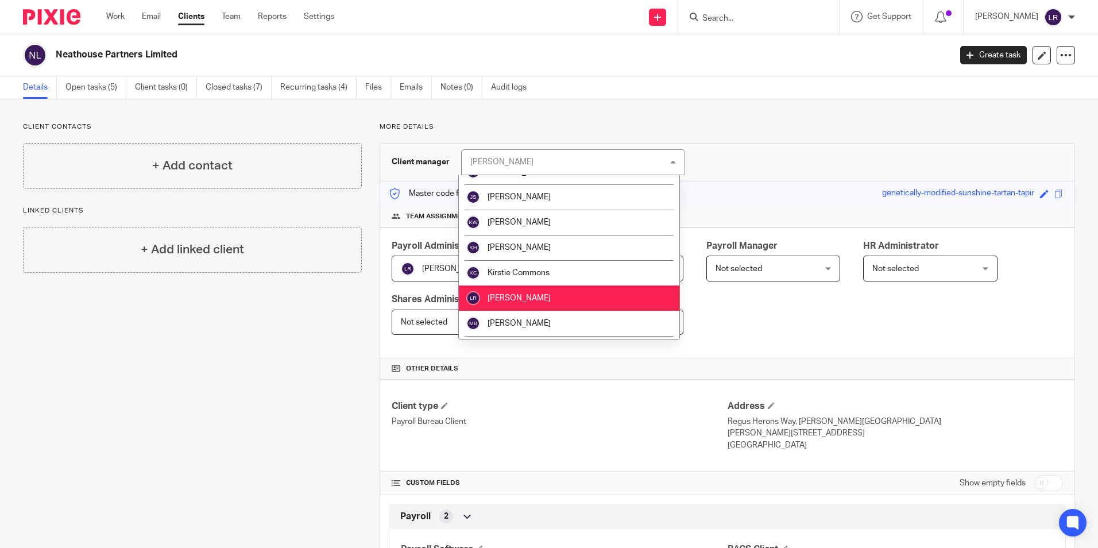
scroll to position [341, 0]
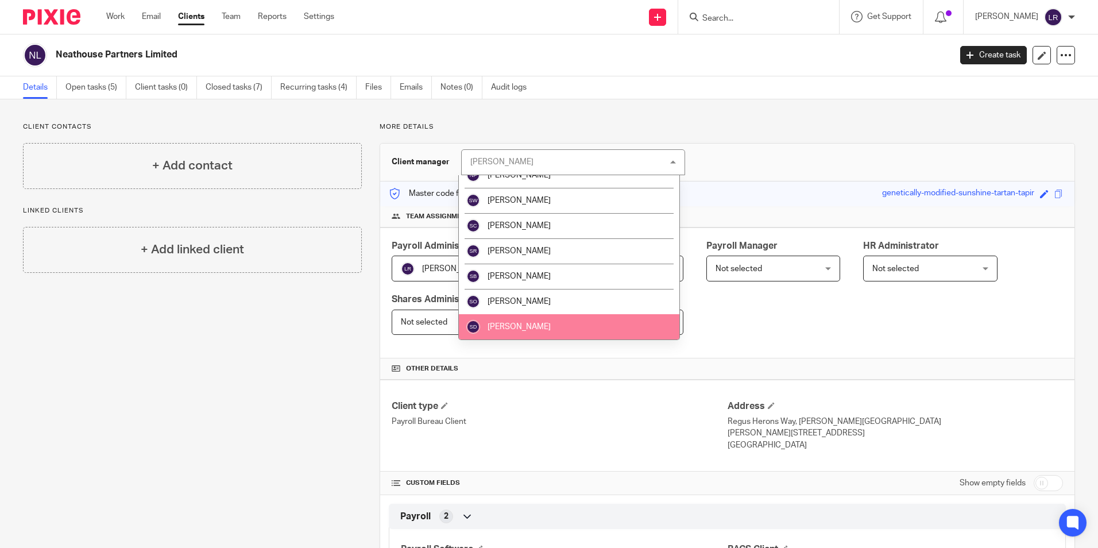
click at [532, 323] on li "[PERSON_NAME]" at bounding box center [569, 326] width 220 height 25
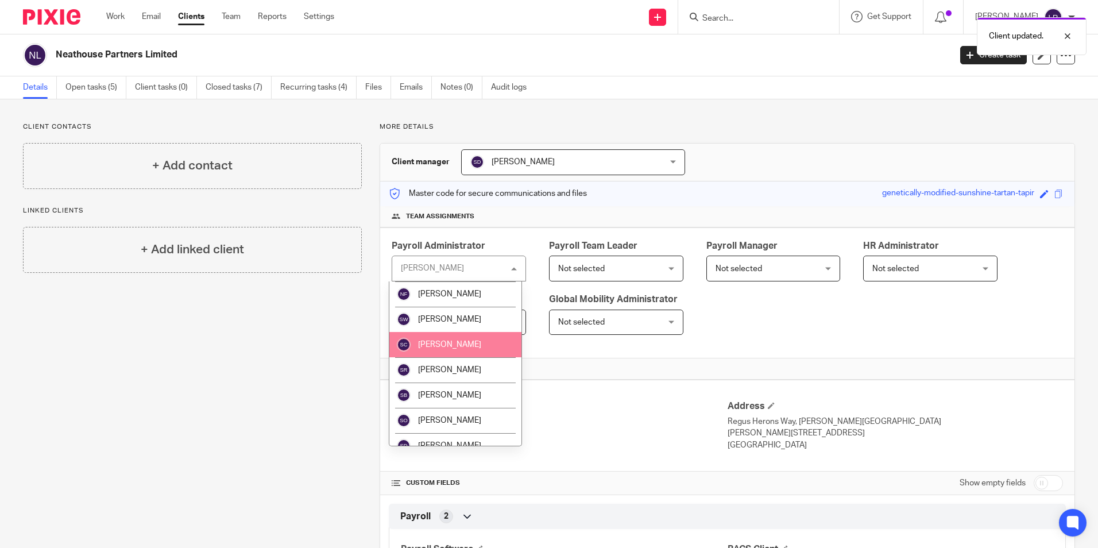
scroll to position [365, 0]
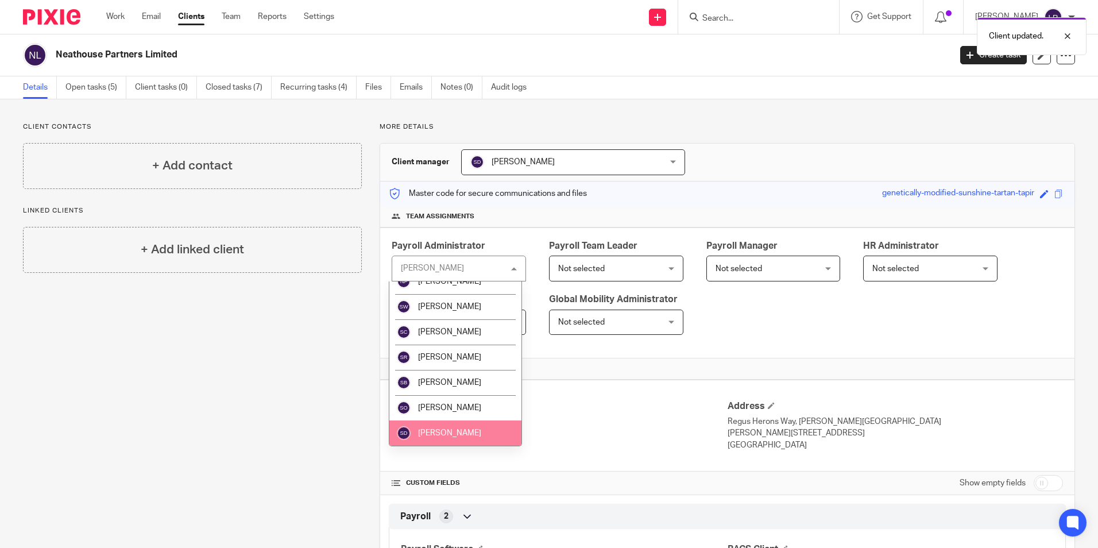
click at [469, 424] on li "[PERSON_NAME]" at bounding box center [455, 432] width 132 height 25
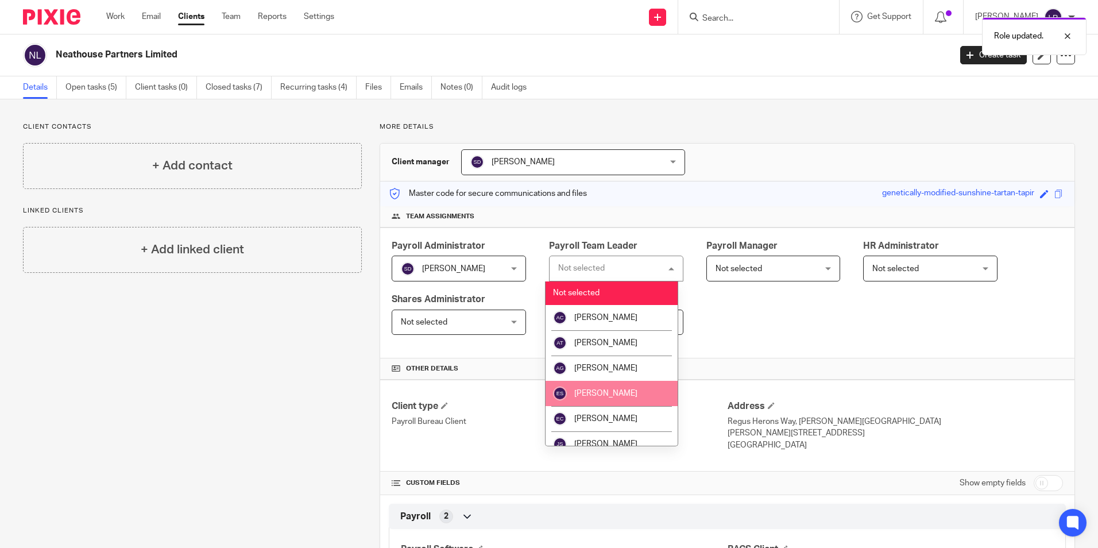
click at [607, 389] on li "[PERSON_NAME]" at bounding box center [611, 393] width 132 height 25
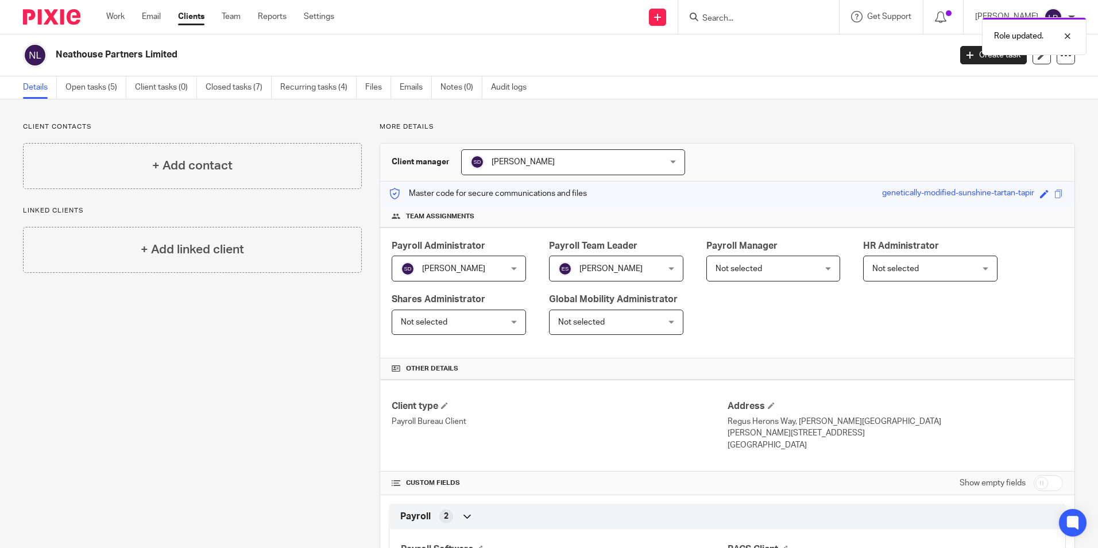
click at [733, 270] on span "Not selected" at bounding box center [738, 269] width 47 height 8
click at [772, 268] on span "Not selected" at bounding box center [764, 268] width 99 height 24
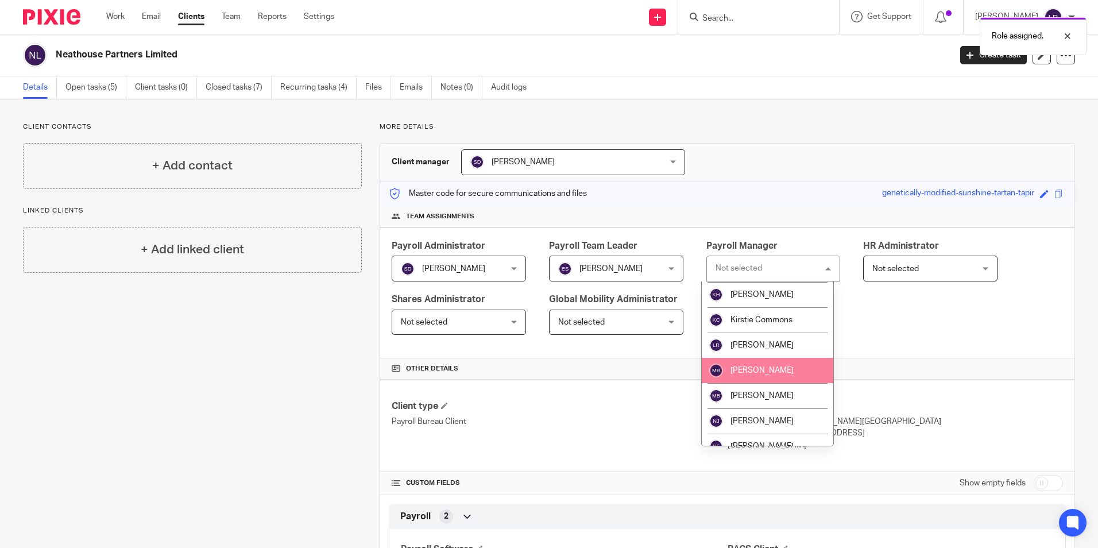
scroll to position [172, 0]
click at [776, 375] on span "[PERSON_NAME]" at bounding box center [761, 373] width 63 height 8
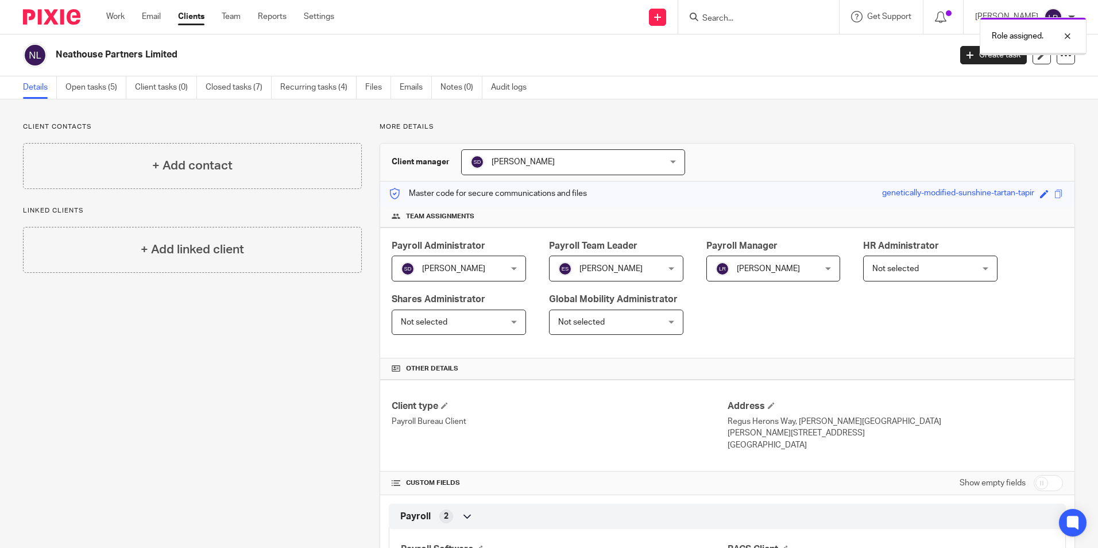
click at [189, 18] on link "Clients" at bounding box center [191, 16] width 26 height 11
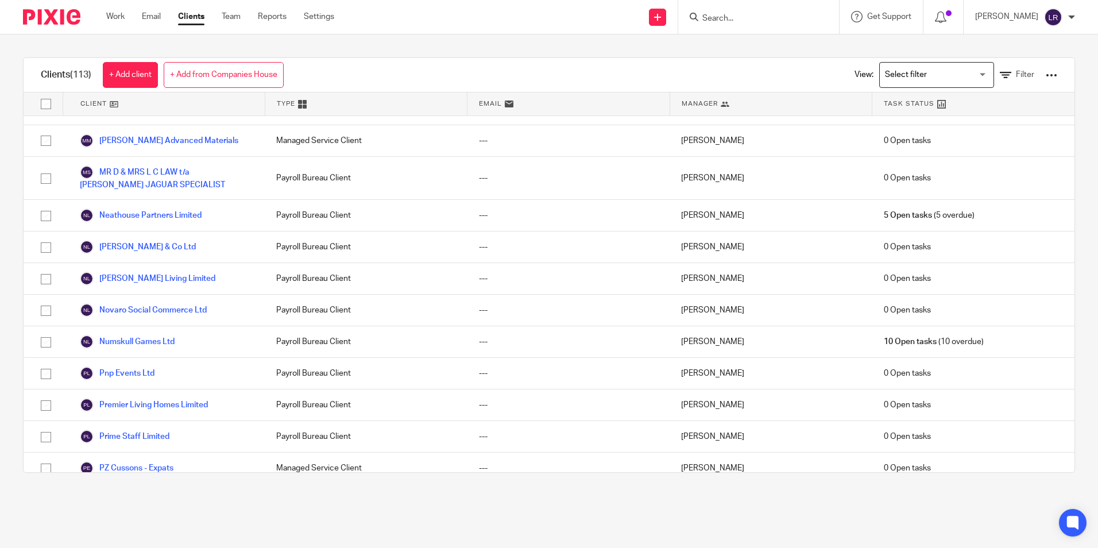
scroll to position [1837, 0]
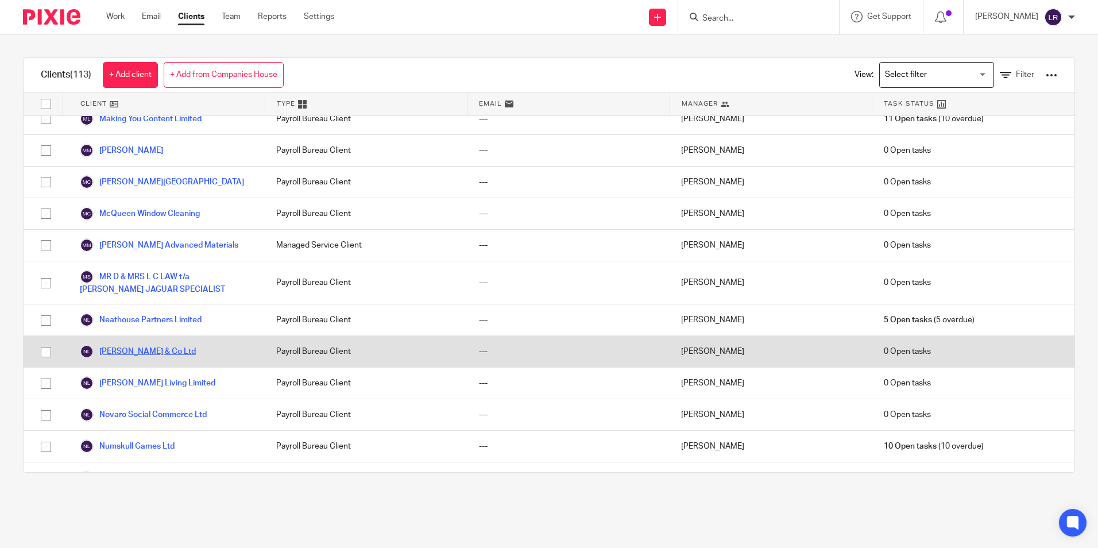
click at [127, 344] on link "[PERSON_NAME] & Co Ltd" at bounding box center [138, 351] width 116 height 14
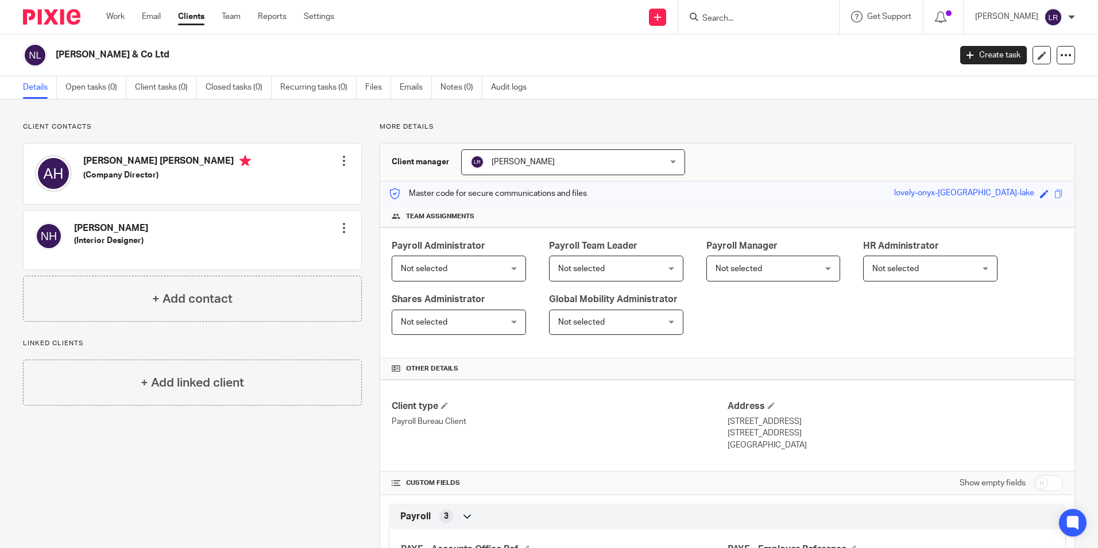
drag, startPoint x: 458, startPoint y: 264, endPoint x: 458, endPoint y: 270, distance: 6.9
click at [458, 264] on span "Not selected" at bounding box center [450, 268] width 99 height 24
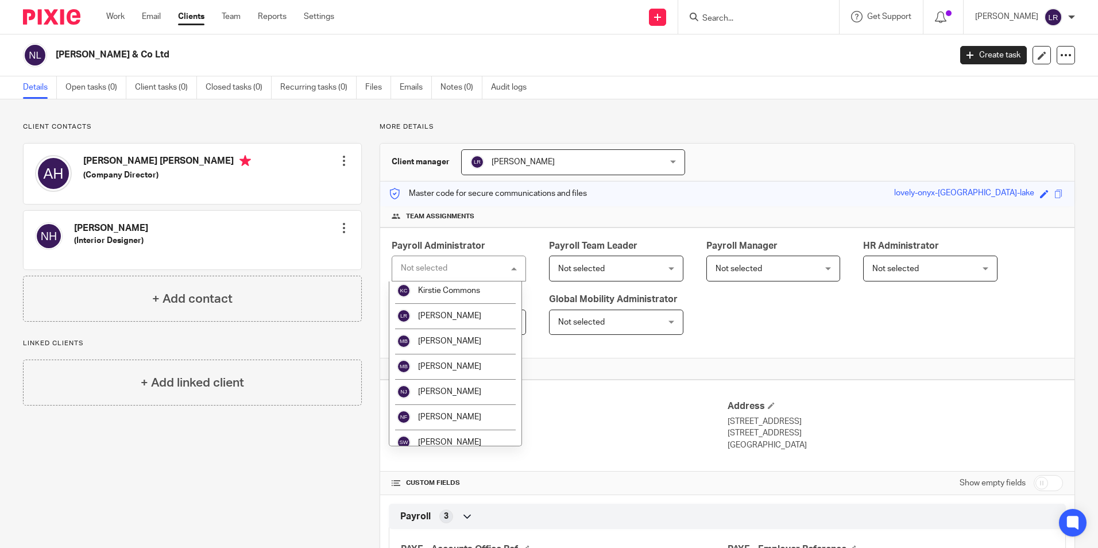
scroll to position [230, 0]
click at [431, 408] on li "[PERSON_NAME]" at bounding box center [455, 416] width 132 height 25
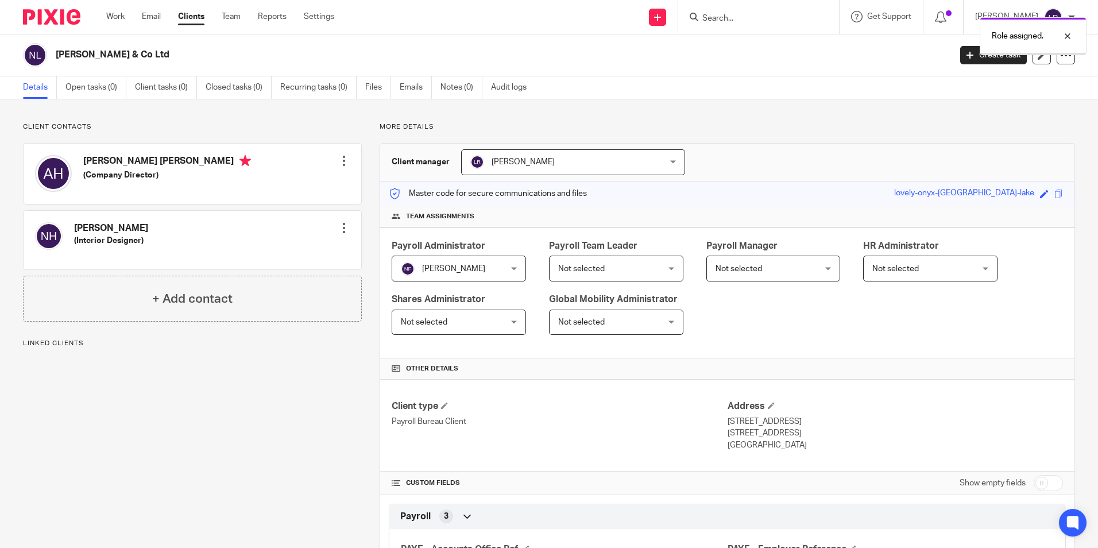
click at [607, 270] on span "Not selected" at bounding box center [607, 268] width 99 height 24
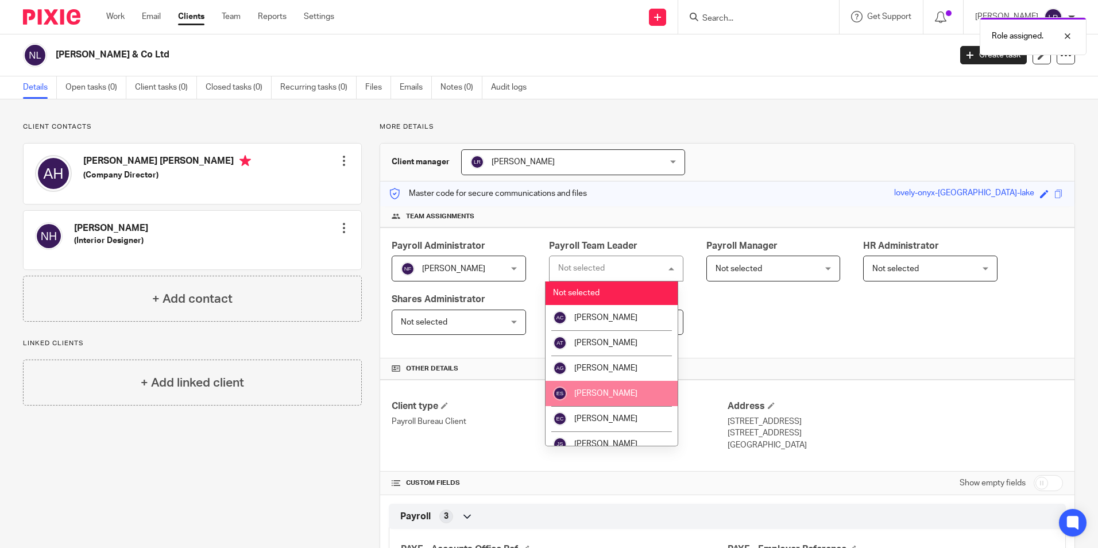
click at [634, 390] on li "[PERSON_NAME]" at bounding box center [611, 393] width 132 height 25
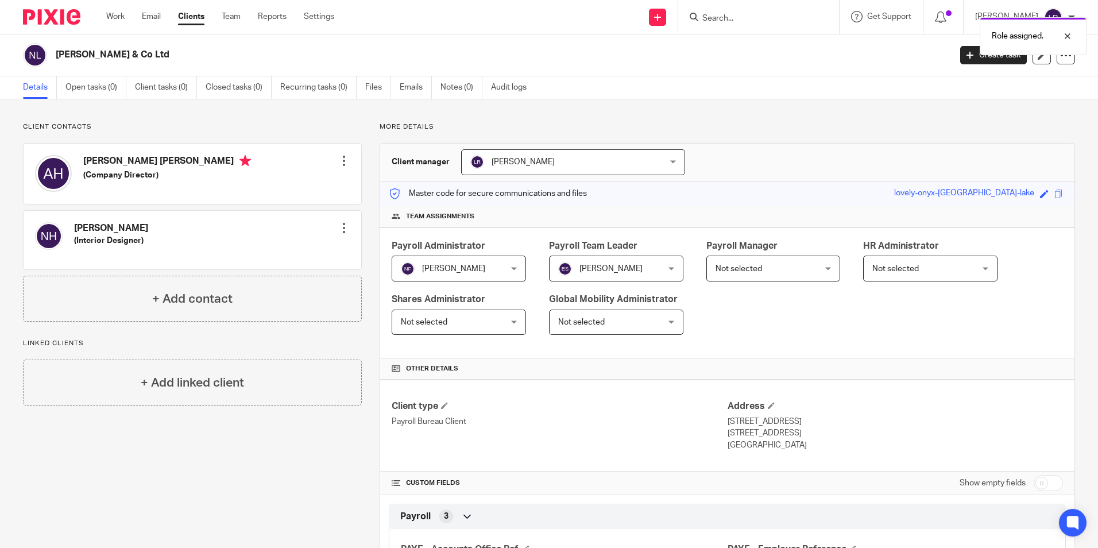
click at [743, 277] on span "Not selected" at bounding box center [764, 268] width 99 height 24
click at [769, 266] on span "Not selected" at bounding box center [764, 268] width 99 height 24
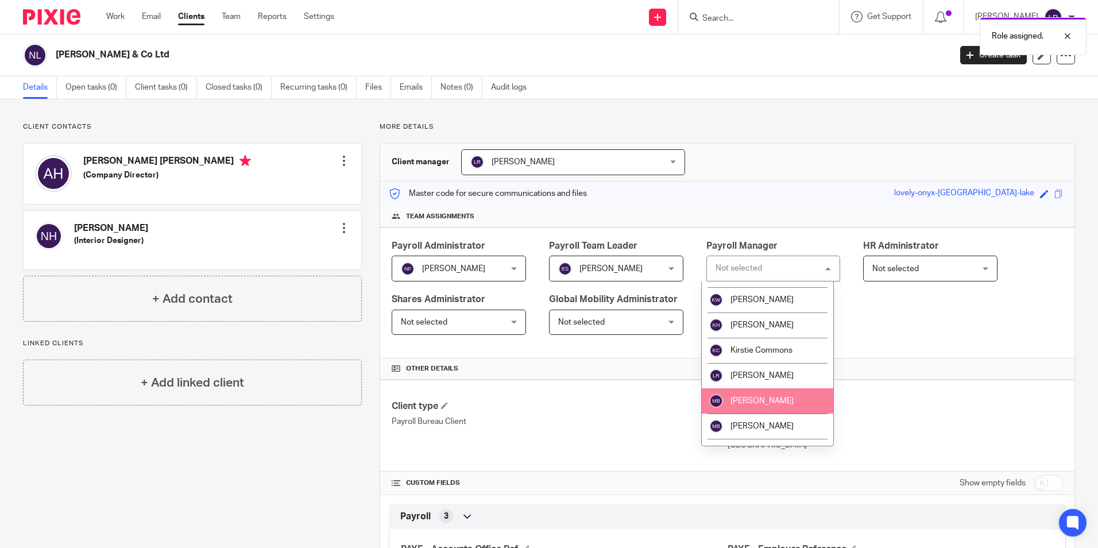
scroll to position [172, 0]
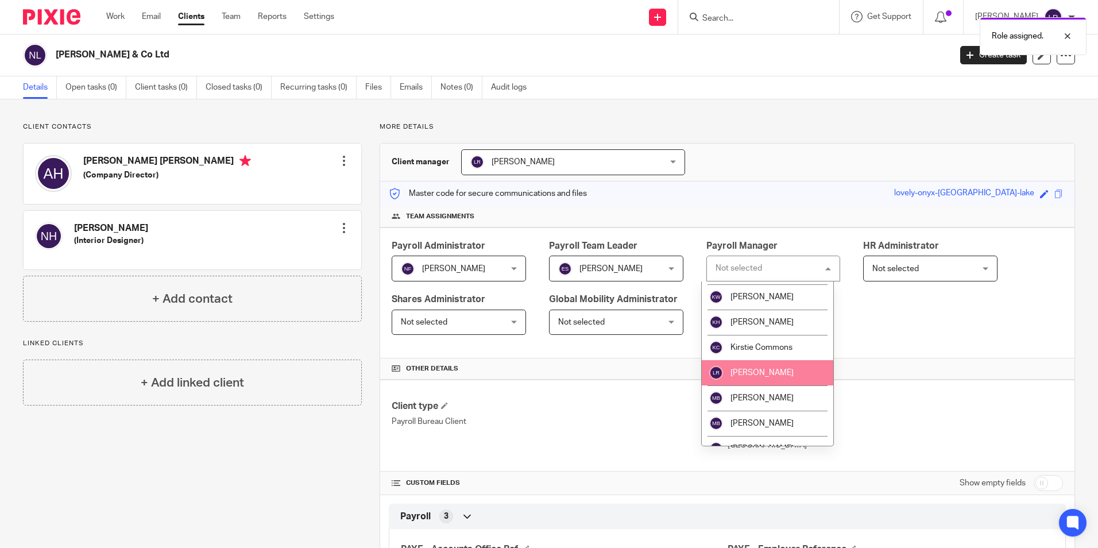
click at [775, 368] on li "[PERSON_NAME]" at bounding box center [768, 372] width 132 height 25
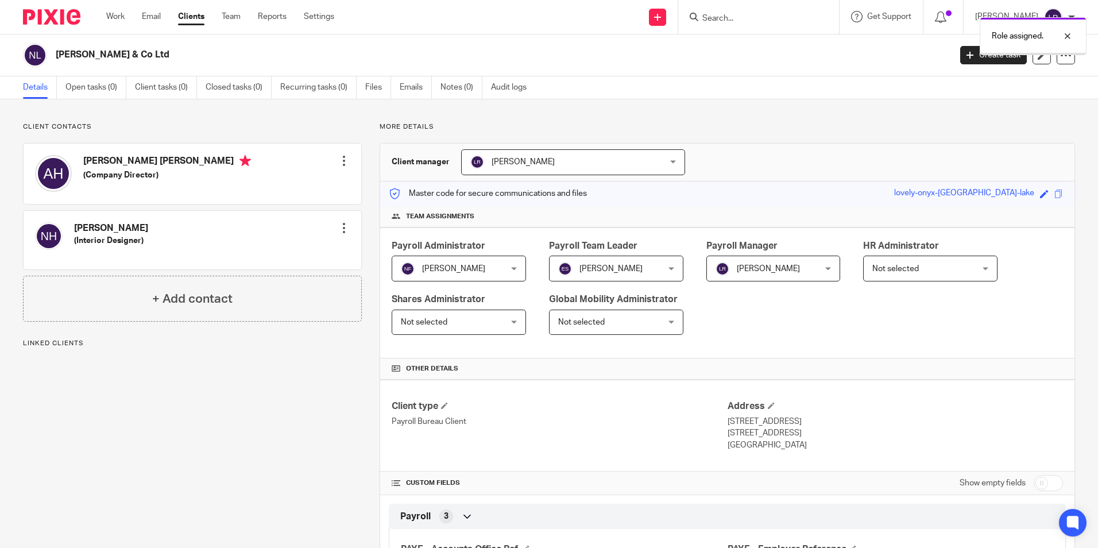
click at [523, 157] on span "[PERSON_NAME]" at bounding box center [555, 162] width 171 height 24
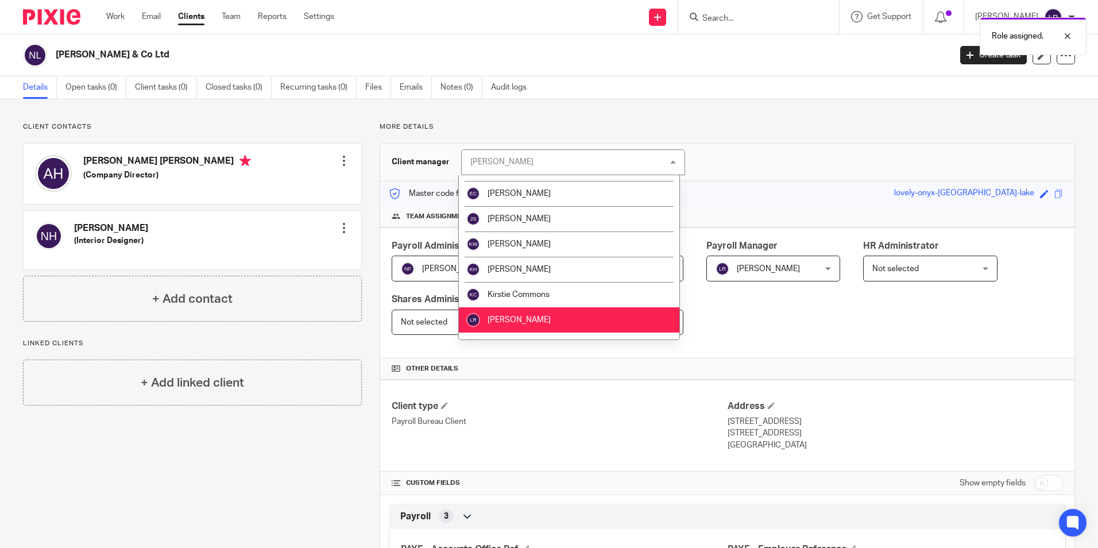
scroll to position [230, 0]
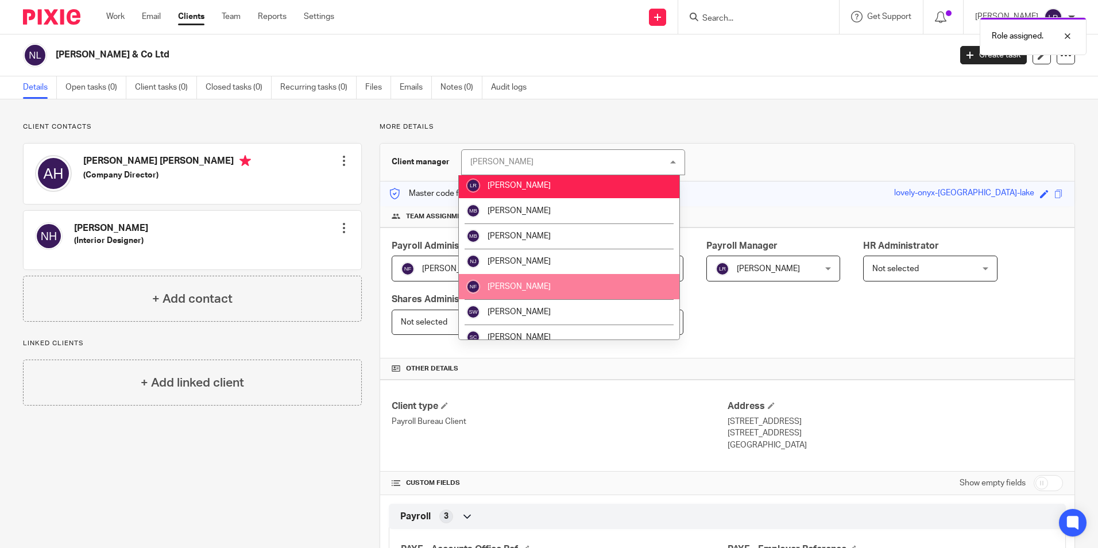
click at [539, 283] on li "[PERSON_NAME]" at bounding box center [569, 286] width 220 height 25
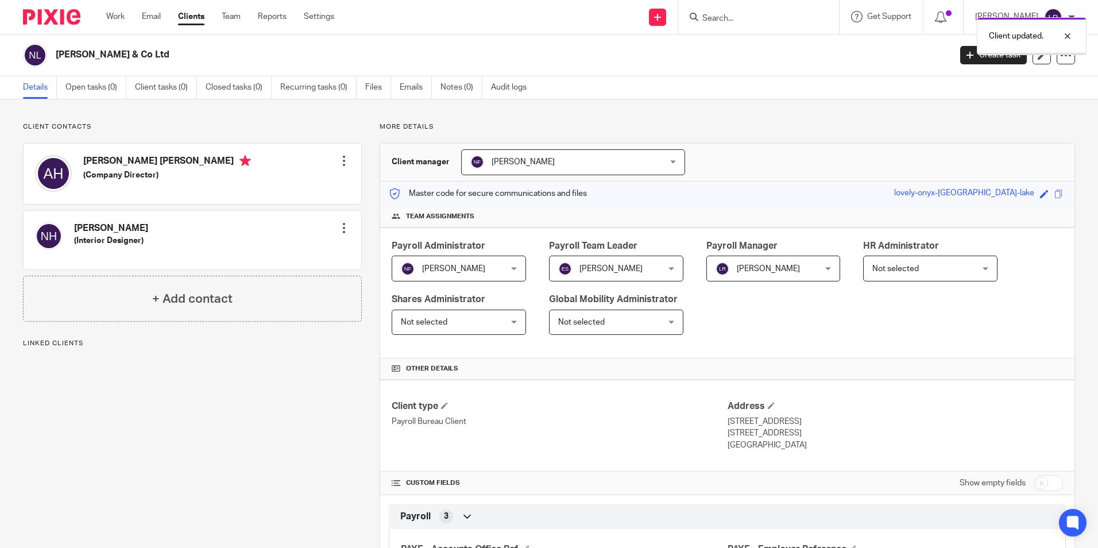
click at [196, 19] on link "Clients" at bounding box center [191, 16] width 26 height 11
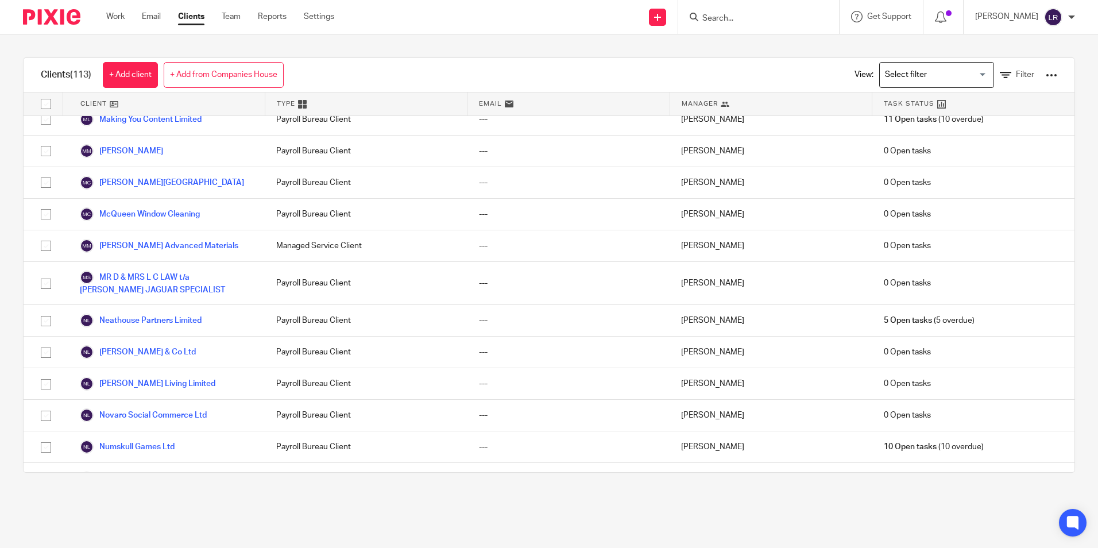
scroll to position [1837, 0]
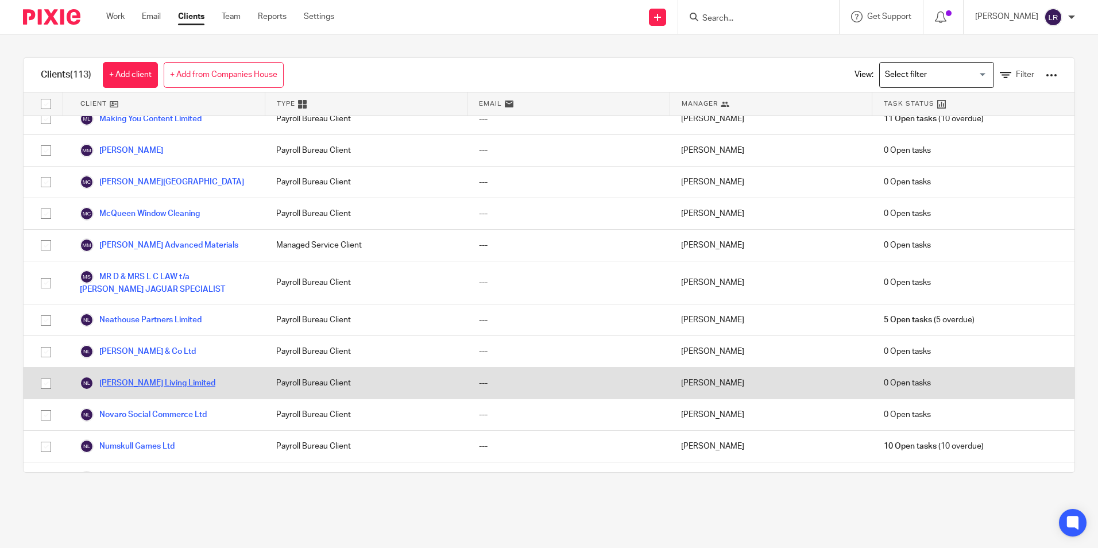
click at [149, 376] on link "[PERSON_NAME] Living Limited" at bounding box center [147, 383] width 135 height 14
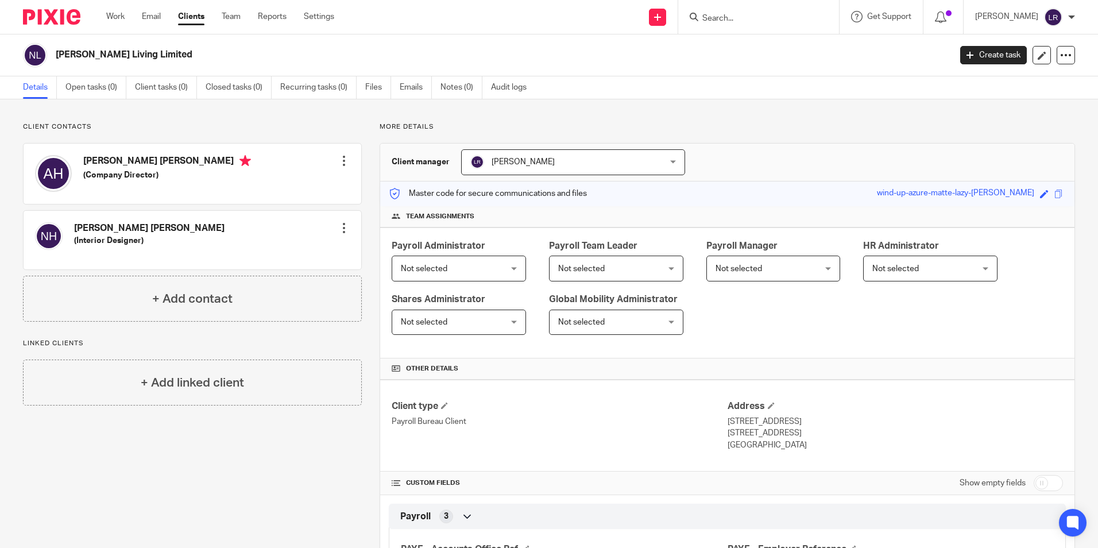
click at [442, 269] on span "Not selected" at bounding box center [424, 269] width 47 height 8
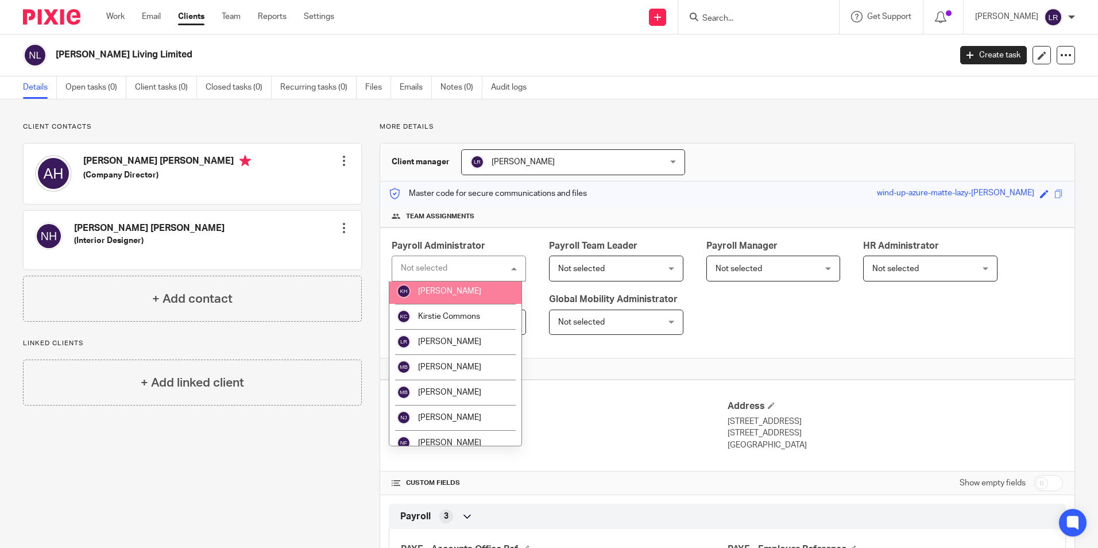
scroll to position [230, 0]
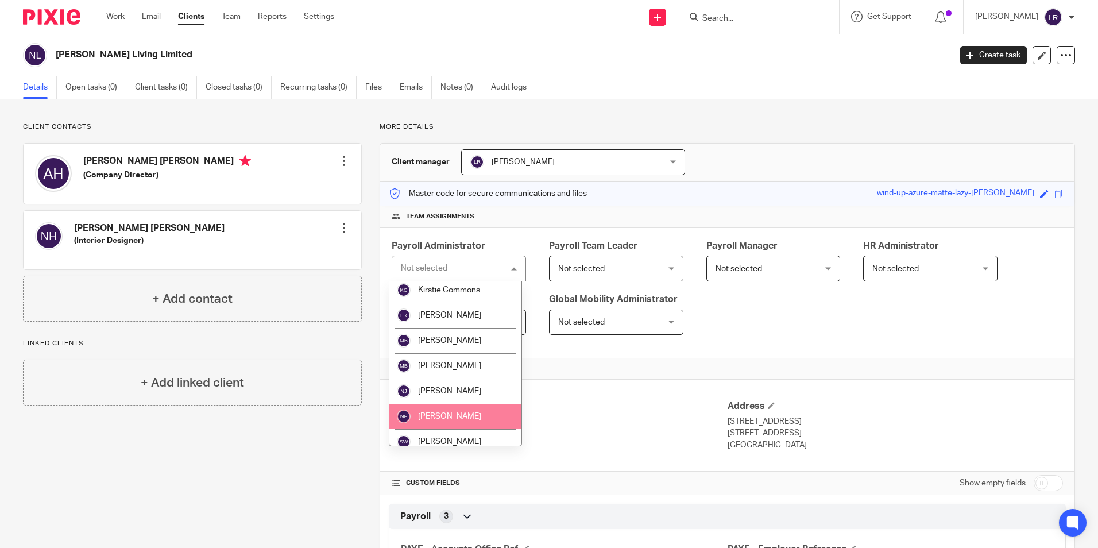
click at [443, 411] on li "[PERSON_NAME]" at bounding box center [455, 416] width 132 height 25
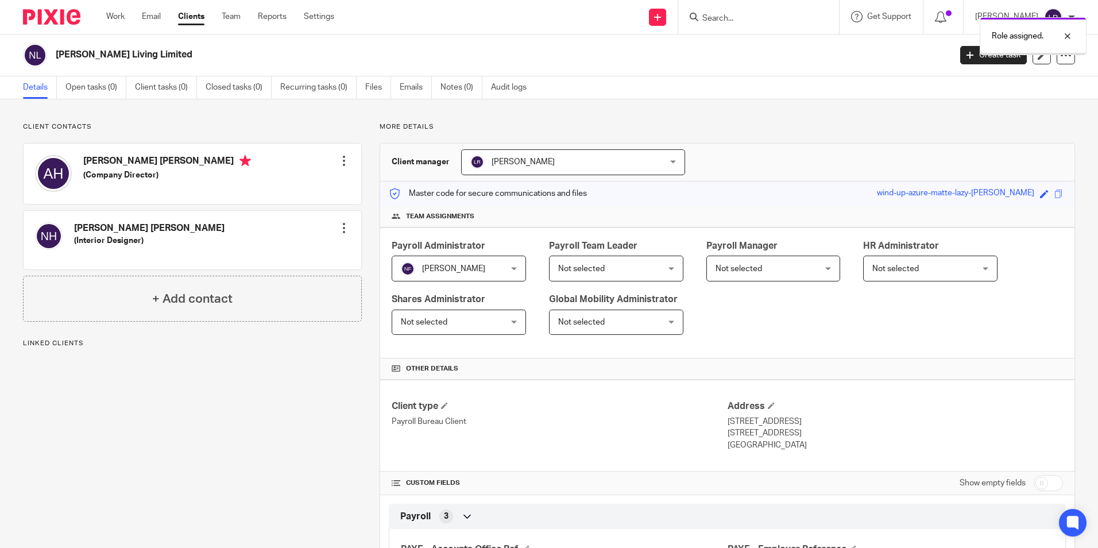
click at [531, 166] on span "[PERSON_NAME]" at bounding box center [555, 162] width 171 height 24
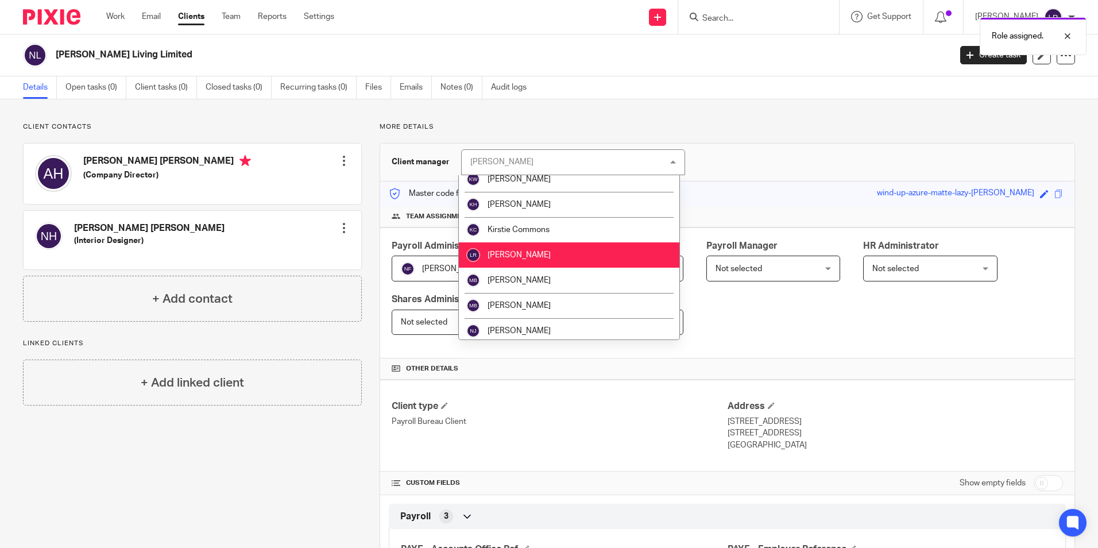
scroll to position [230, 0]
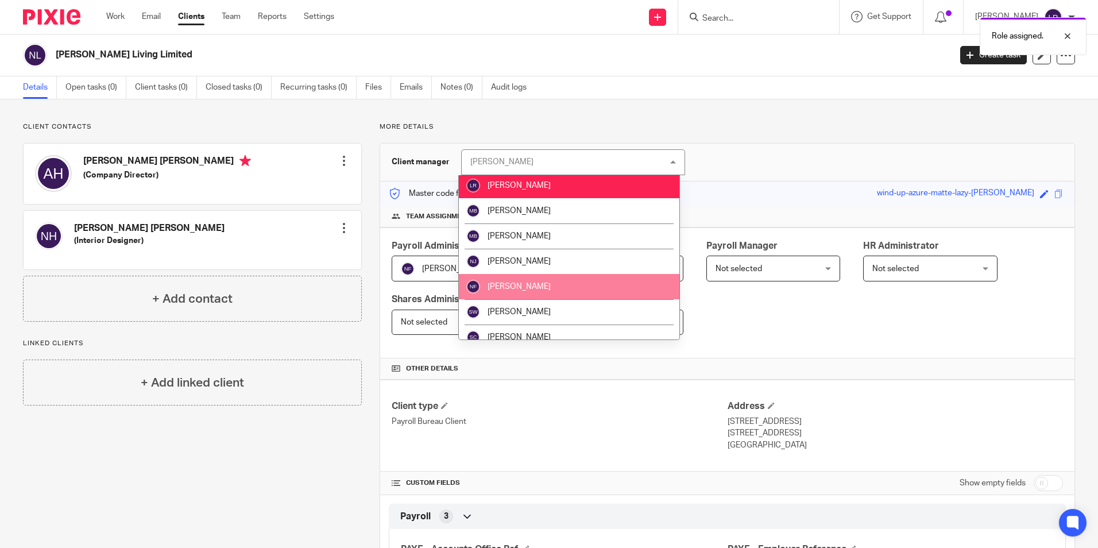
click at [574, 284] on li "[PERSON_NAME]" at bounding box center [569, 286] width 220 height 25
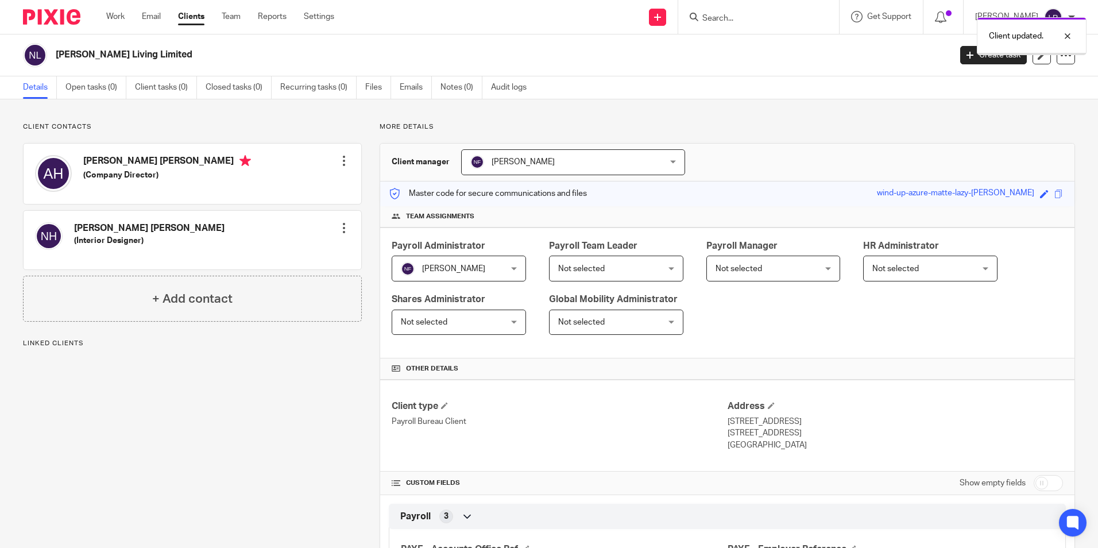
click at [626, 269] on span "Not selected" at bounding box center [607, 268] width 99 height 24
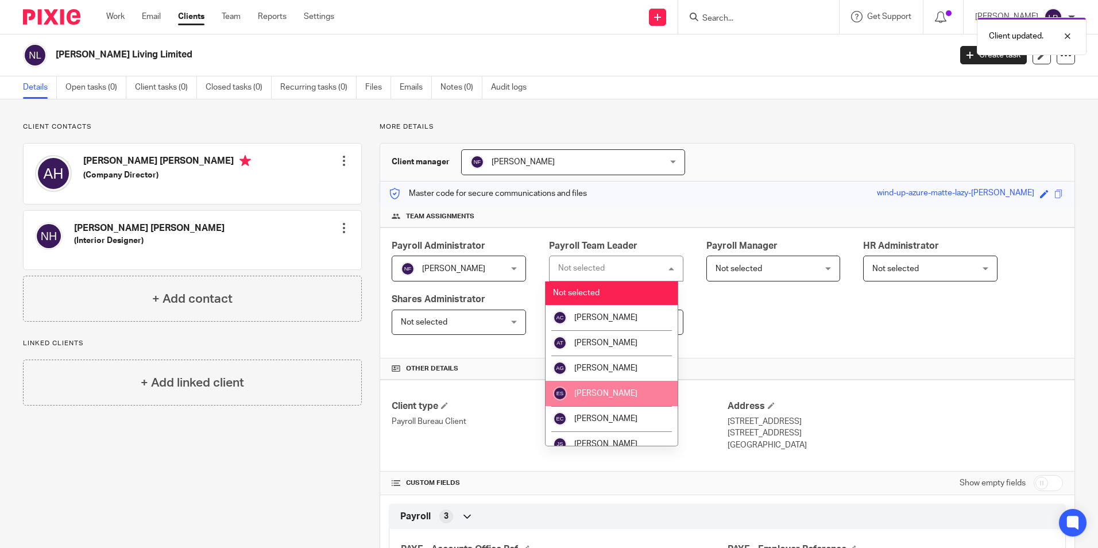
click at [616, 390] on span "[PERSON_NAME]" at bounding box center [605, 393] width 63 height 8
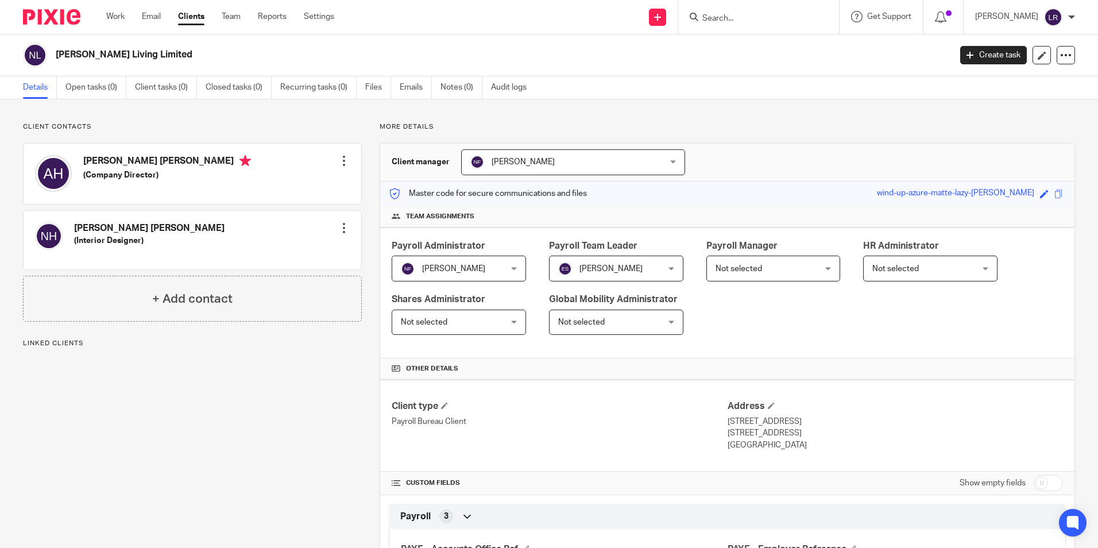
click at [743, 270] on span "Not selected" at bounding box center [738, 269] width 47 height 8
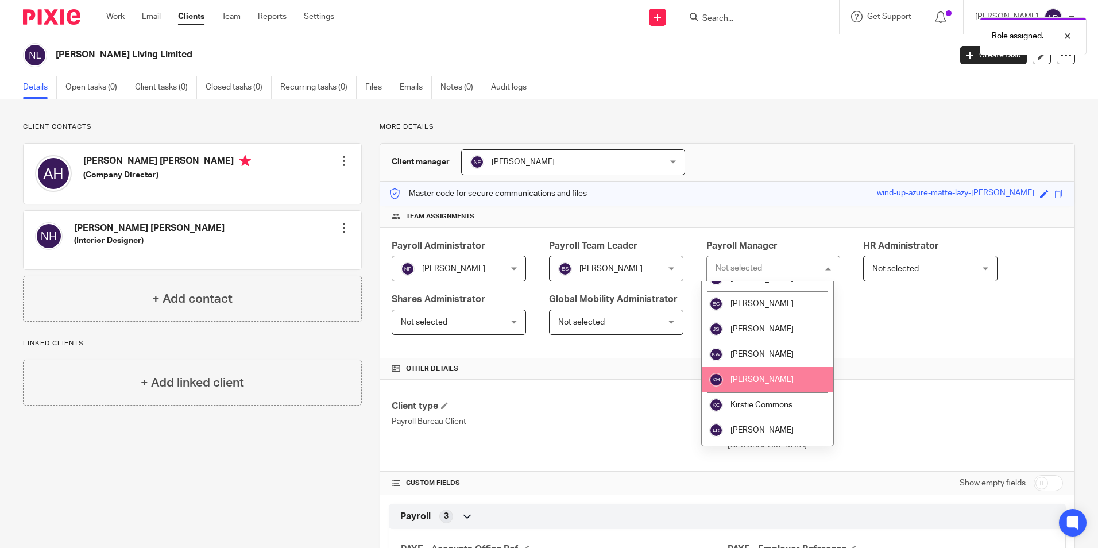
scroll to position [172, 0]
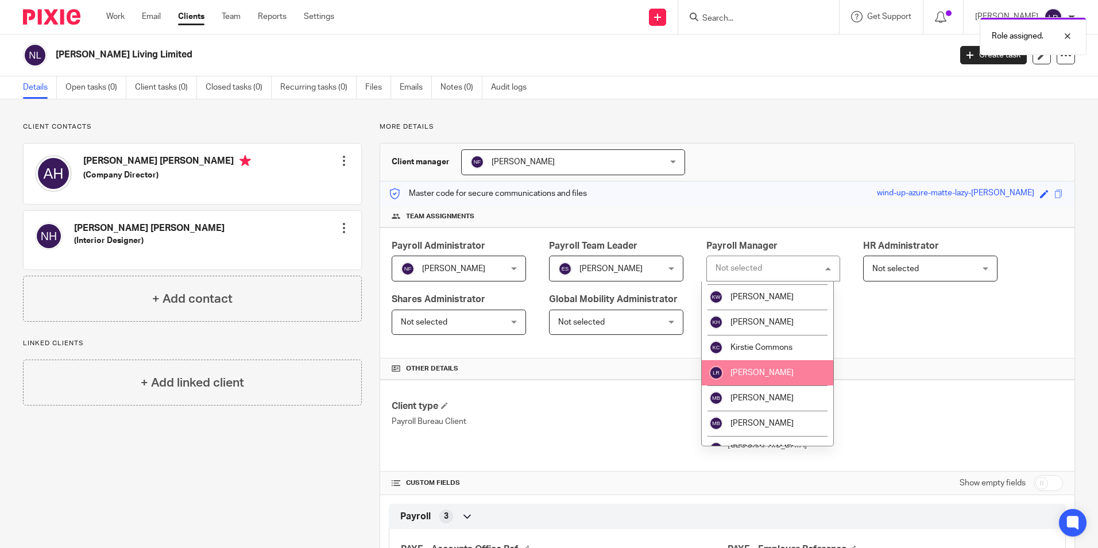
click at [787, 372] on li "[PERSON_NAME]" at bounding box center [768, 372] width 132 height 25
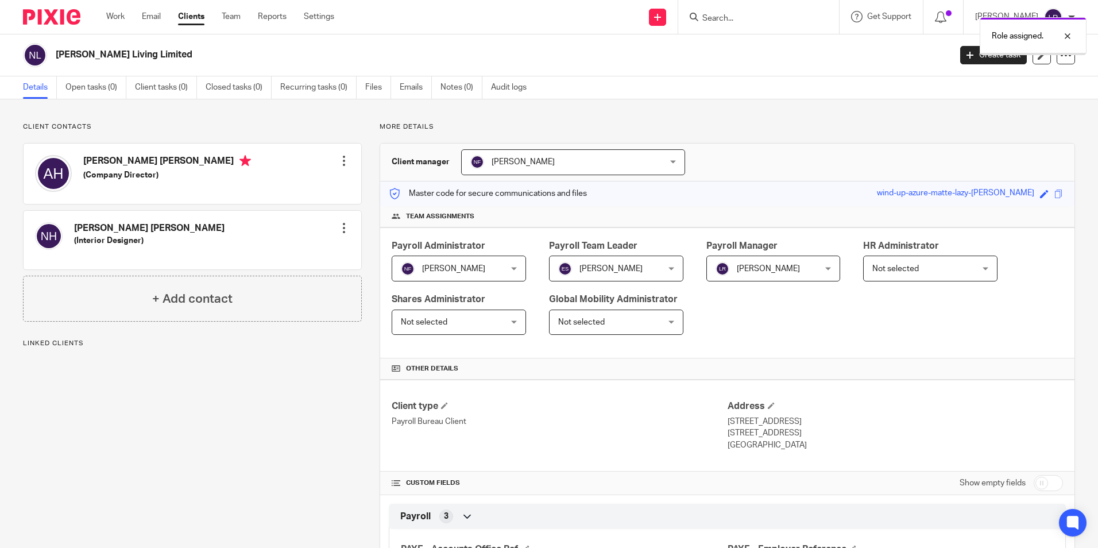
drag, startPoint x: 0, startPoint y: 0, endPoint x: 185, endPoint y: 20, distance: 185.9
click at [185, 20] on link "Clients" at bounding box center [191, 16] width 26 height 11
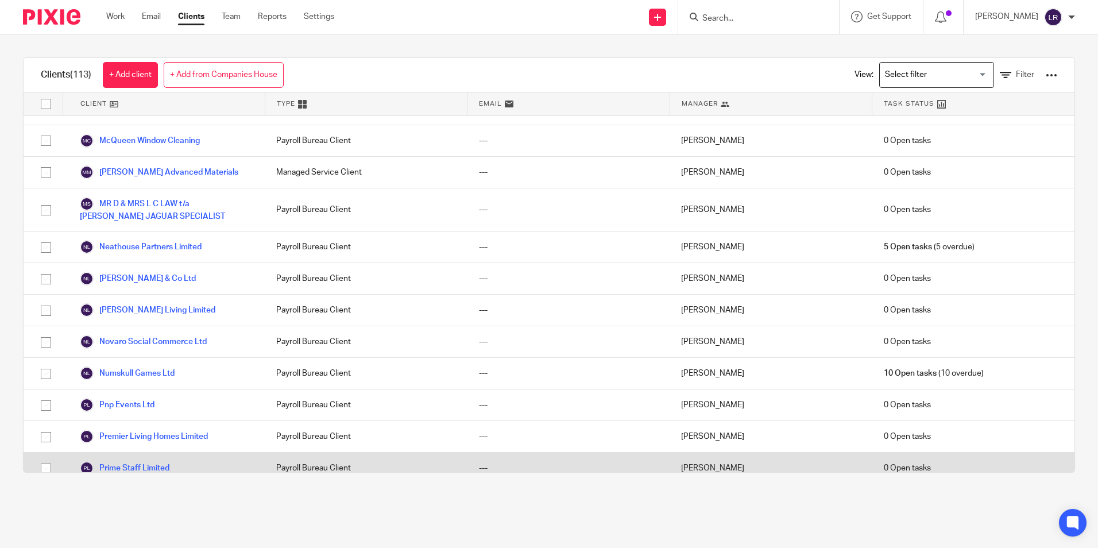
scroll to position [1895, 0]
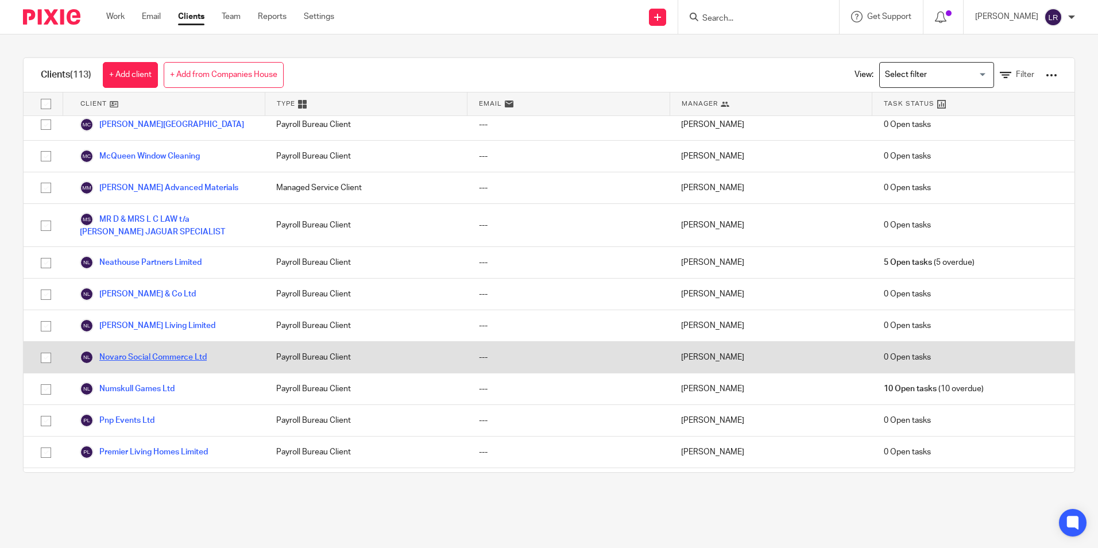
click at [127, 350] on link "Novaro Social Commerce Ltd" at bounding box center [143, 357] width 127 height 14
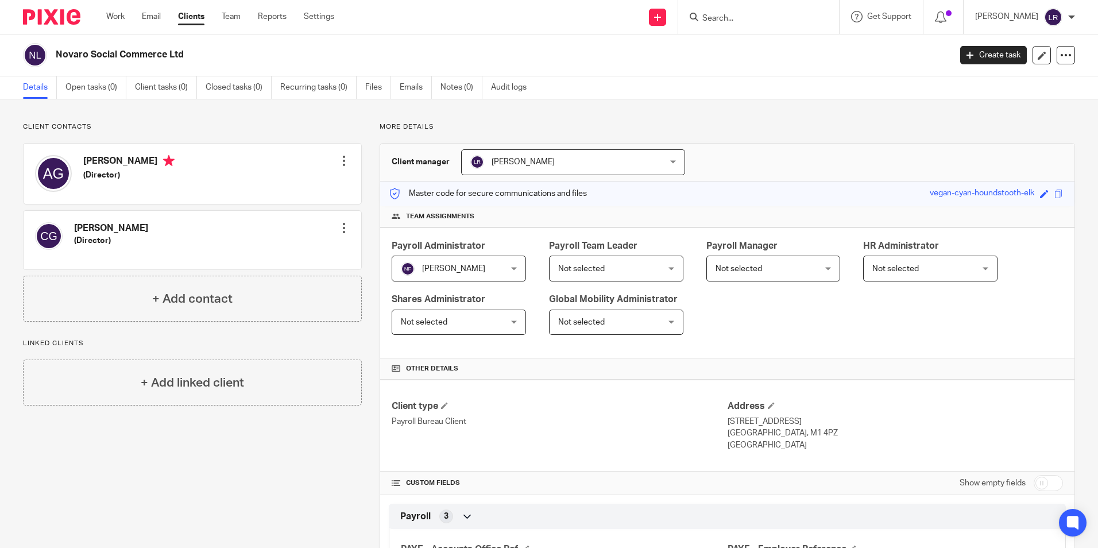
click at [443, 265] on span "[PERSON_NAME]" at bounding box center [453, 269] width 63 height 8
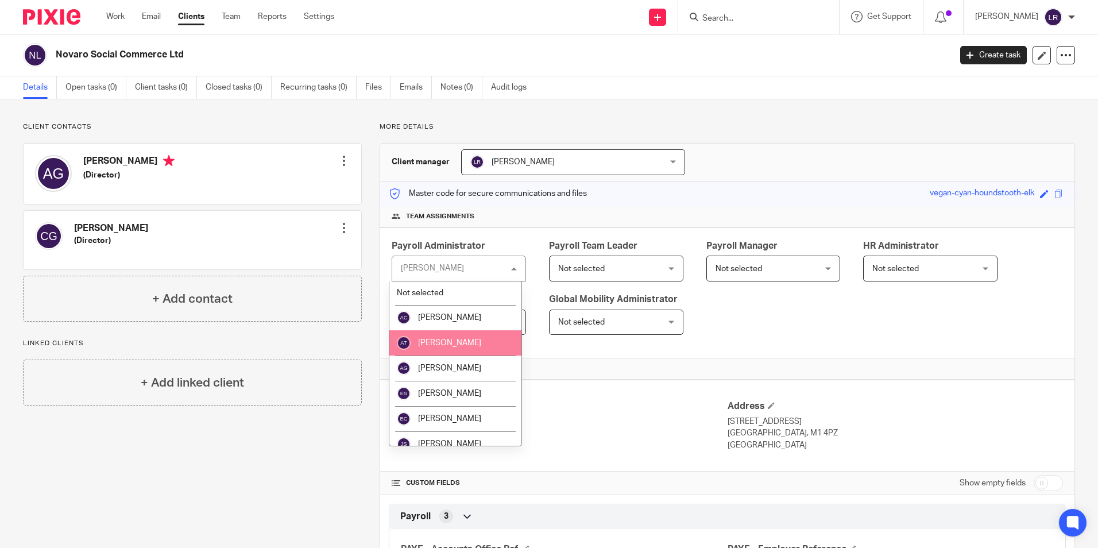
scroll to position [57, 0]
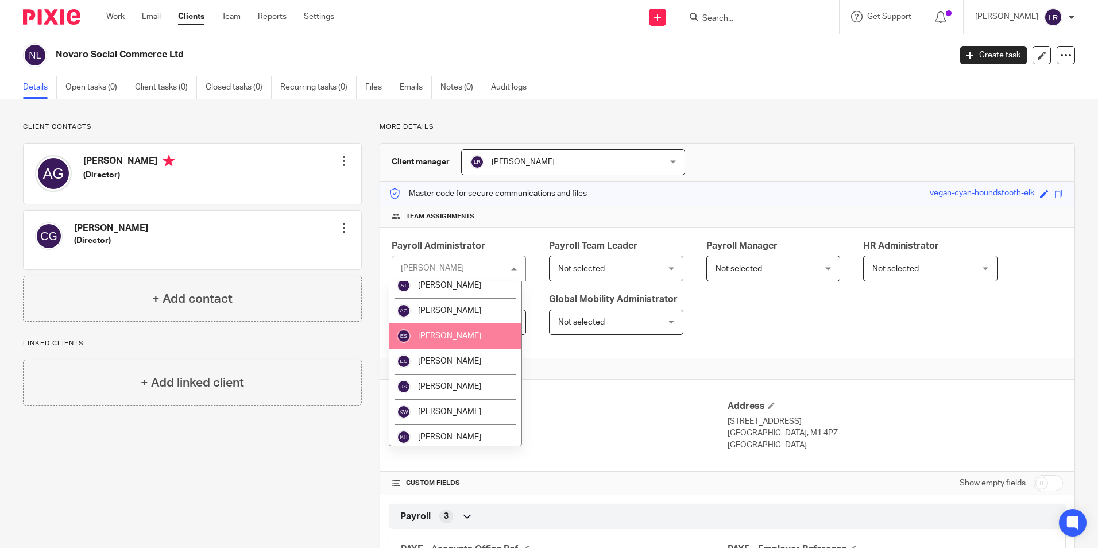
click at [449, 335] on span "[PERSON_NAME]" at bounding box center [449, 336] width 63 height 8
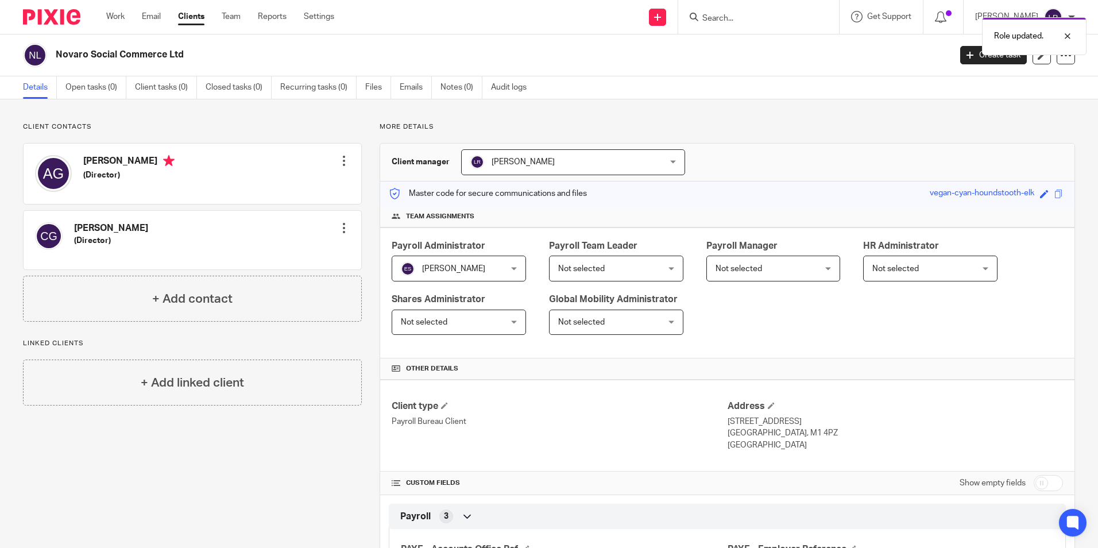
click at [544, 160] on span "[PERSON_NAME]" at bounding box center [555, 162] width 171 height 24
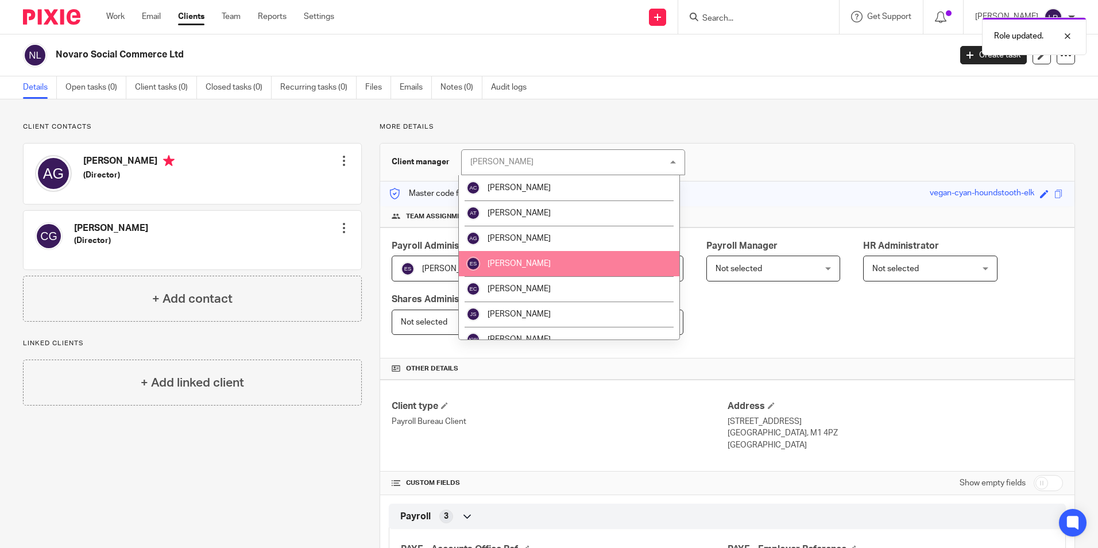
click at [530, 258] on li "[PERSON_NAME]" at bounding box center [569, 263] width 220 height 25
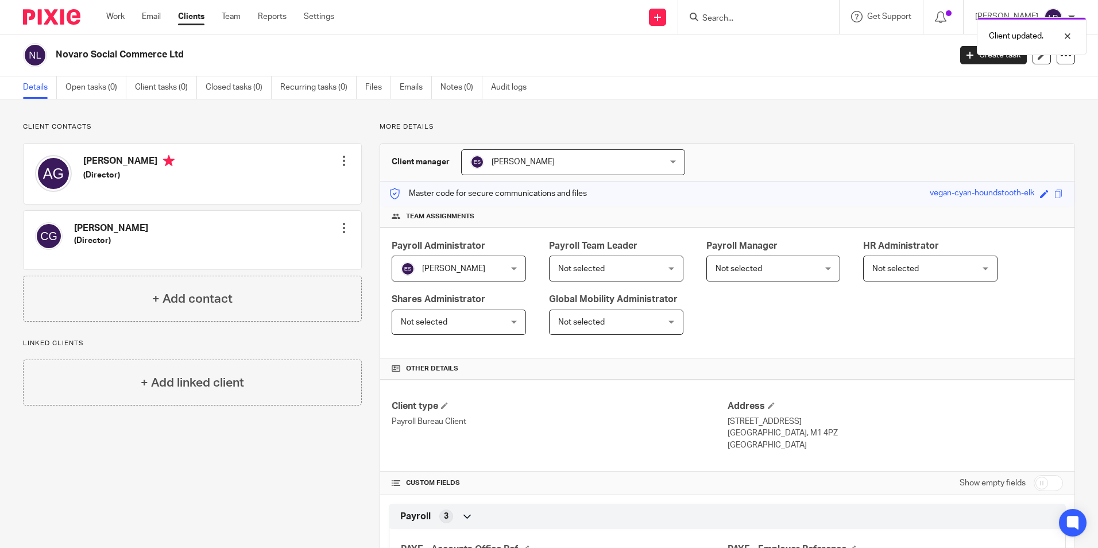
click at [618, 264] on span "Not selected" at bounding box center [607, 268] width 99 height 24
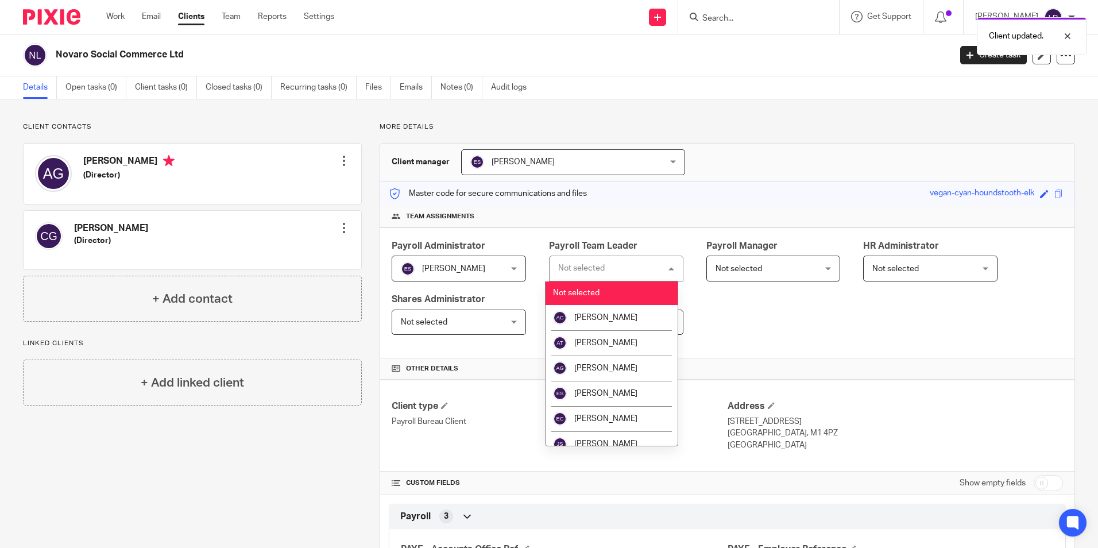
click at [612, 265] on div "Not selected Not selected" at bounding box center [616, 268] width 134 height 26
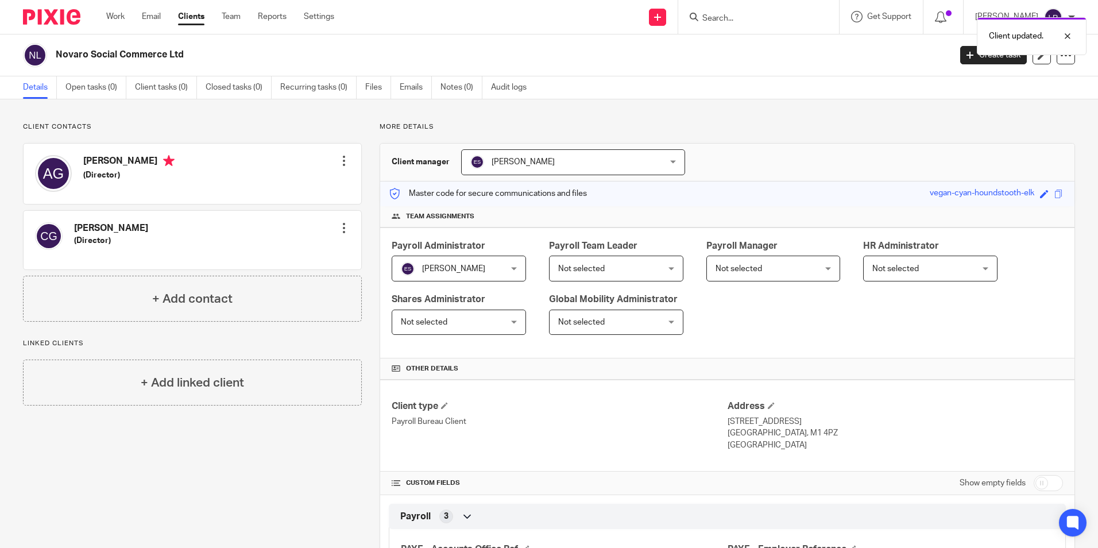
click at [726, 264] on span "Not selected" at bounding box center [764, 268] width 99 height 24
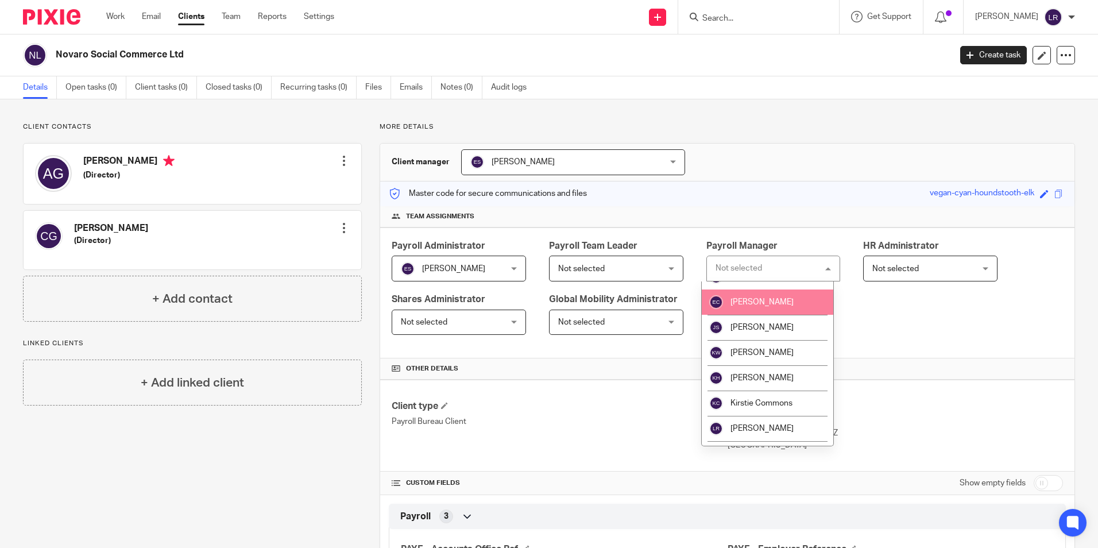
scroll to position [172, 0]
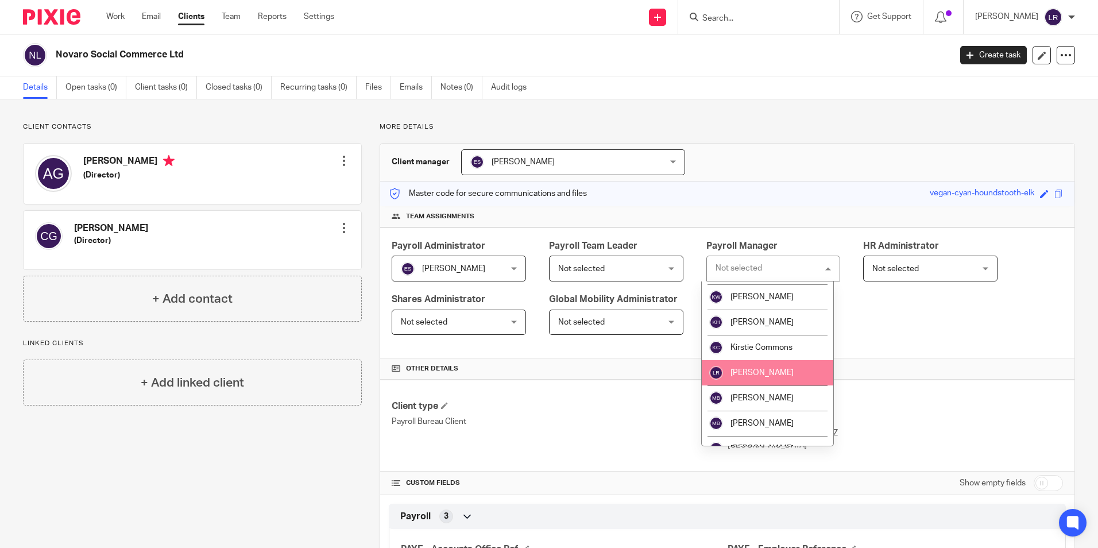
click at [749, 370] on span "[PERSON_NAME]" at bounding box center [761, 373] width 63 height 8
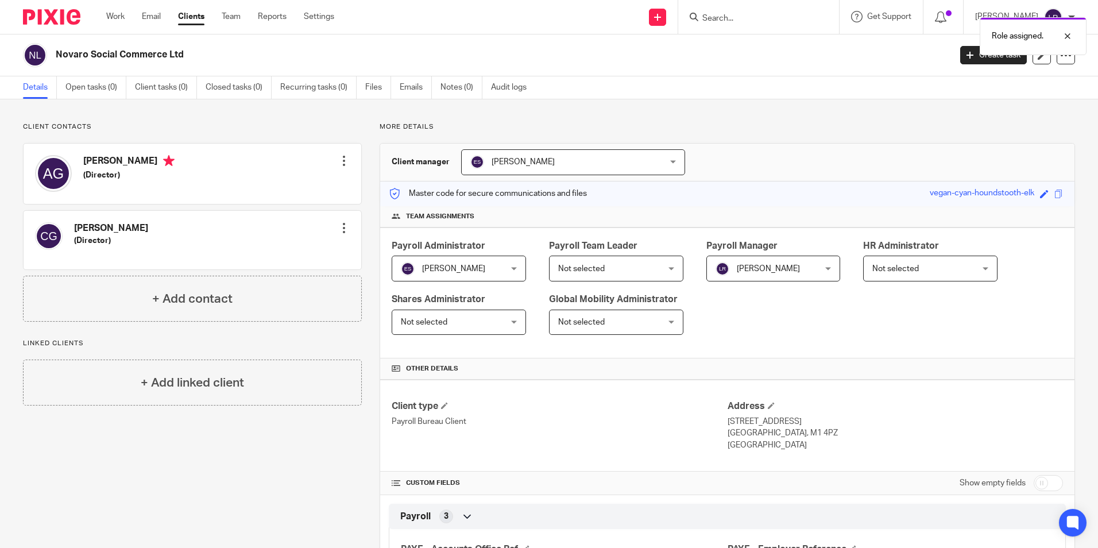
click at [204, 11] on link "Clients" at bounding box center [191, 16] width 26 height 11
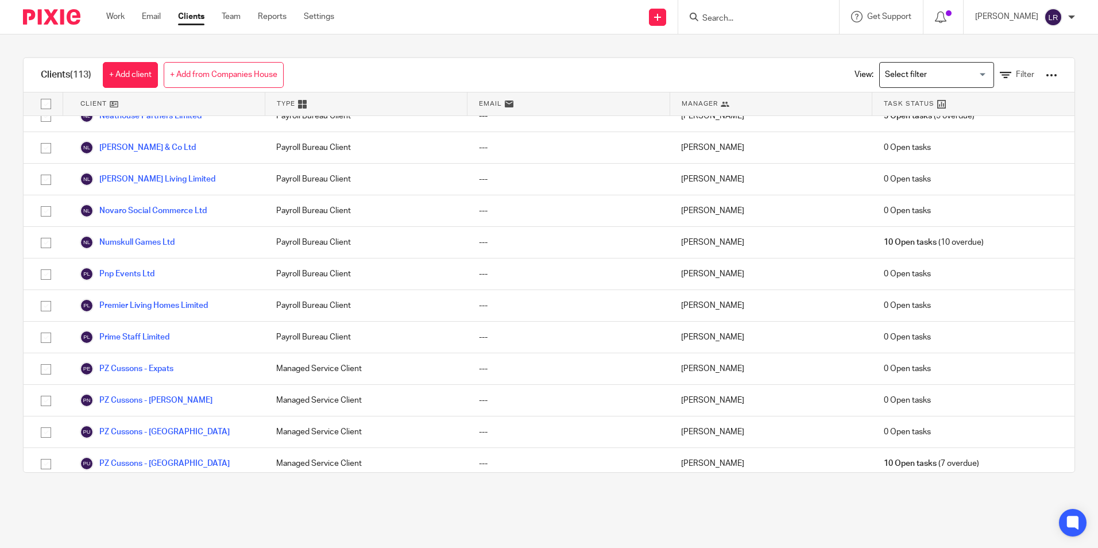
scroll to position [2067, 0]
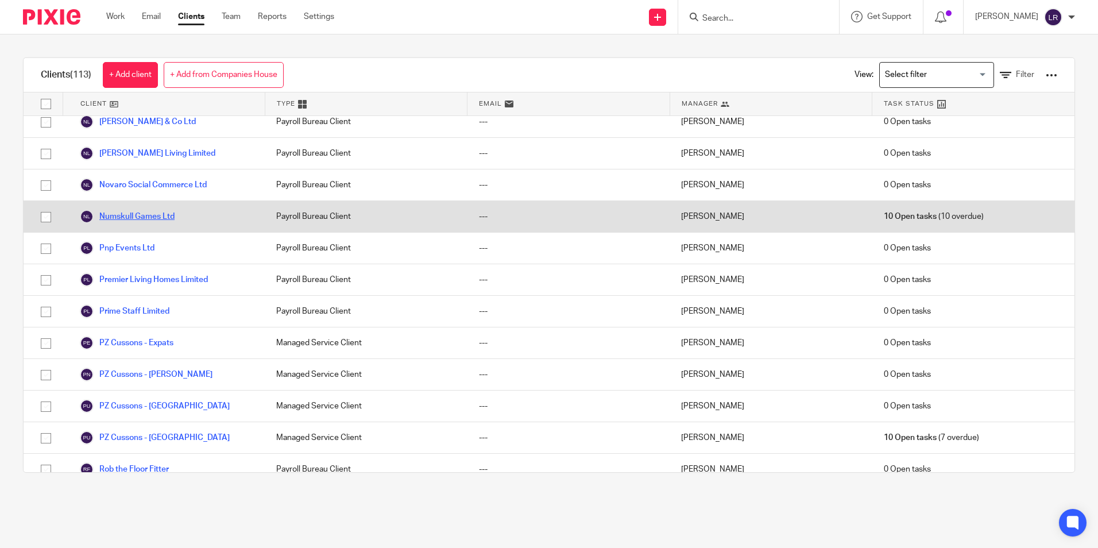
click at [129, 210] on link "Numskull Games Ltd" at bounding box center [127, 217] width 95 height 14
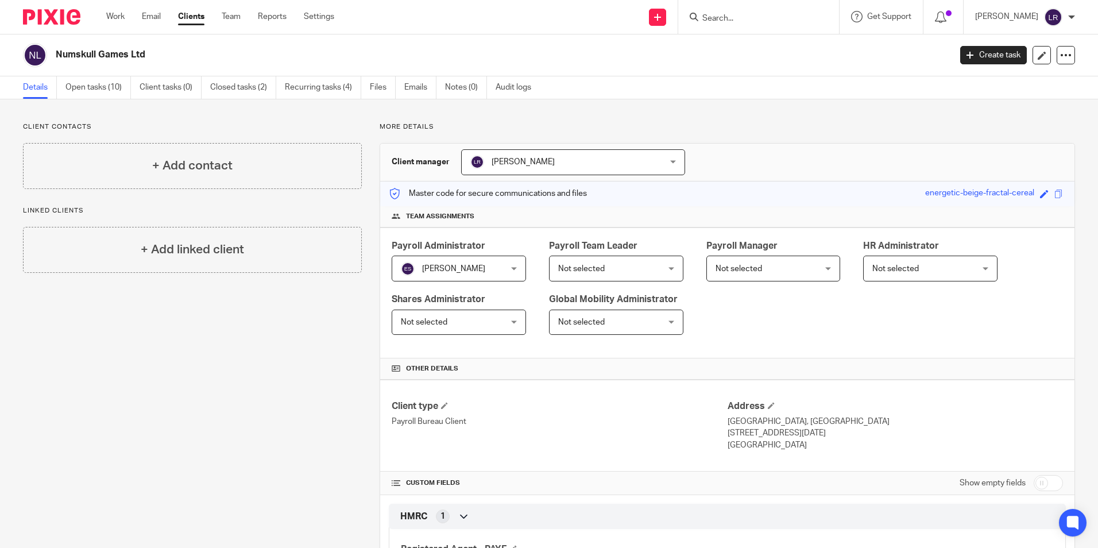
click at [509, 156] on span "[PERSON_NAME]" at bounding box center [555, 162] width 171 height 24
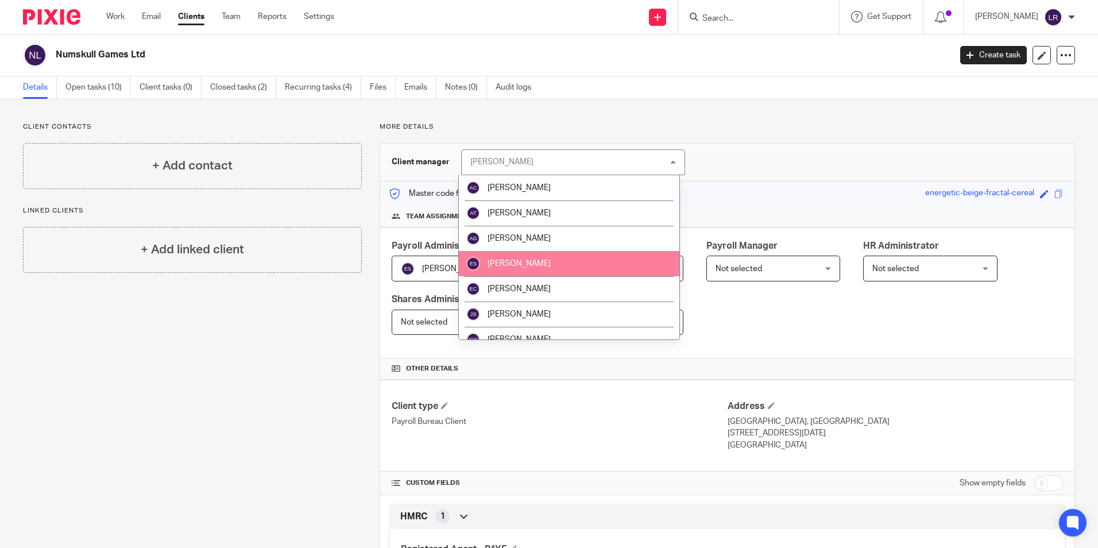
click at [529, 253] on li "[PERSON_NAME]" at bounding box center [569, 263] width 220 height 25
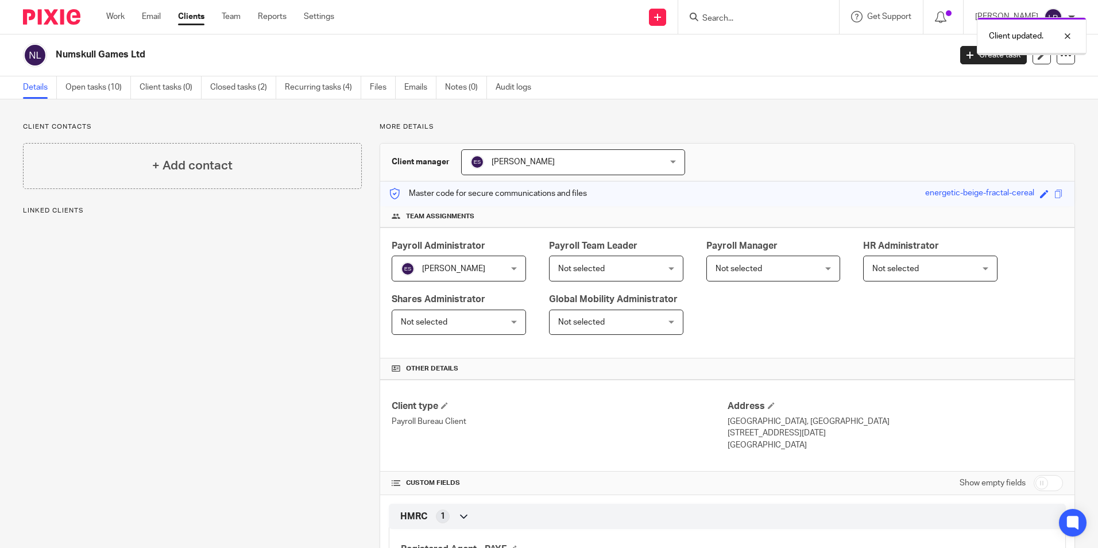
click at [749, 268] on span "Not selected" at bounding box center [738, 269] width 47 height 8
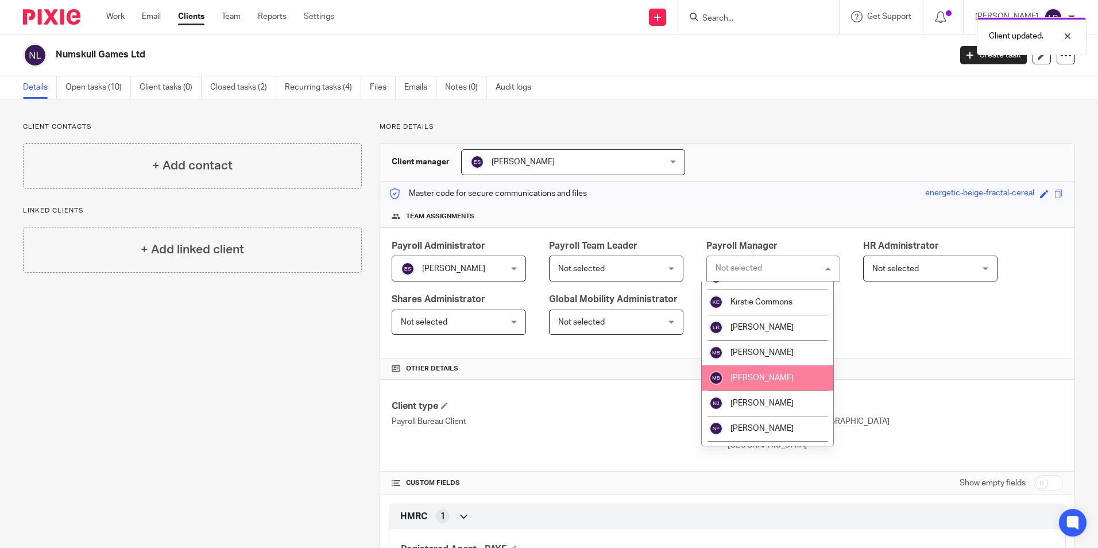
scroll to position [192, 0]
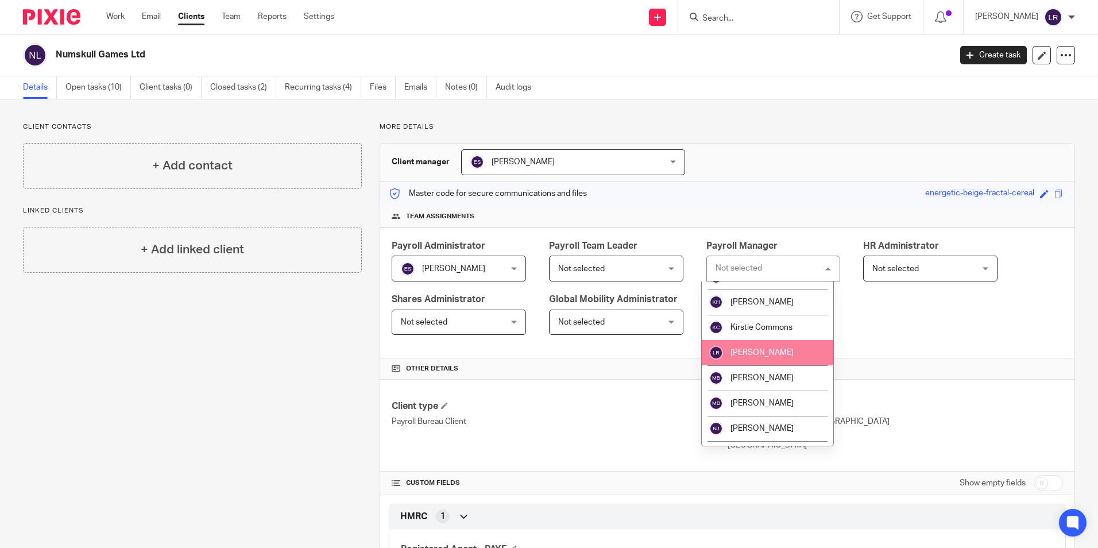
click at [784, 357] on li "[PERSON_NAME]" at bounding box center [768, 352] width 132 height 25
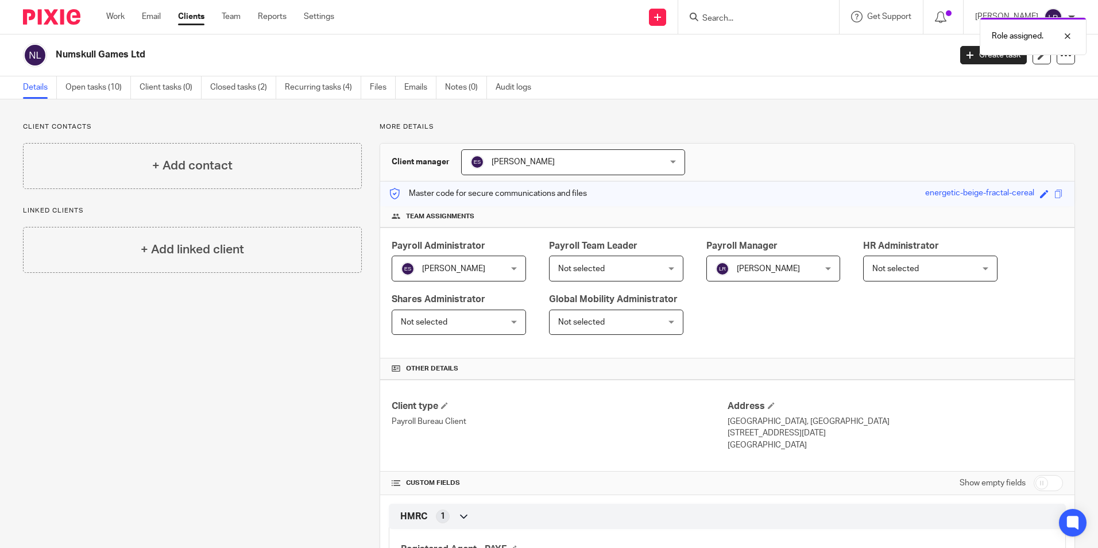
click at [191, 14] on link "Clients" at bounding box center [191, 16] width 26 height 11
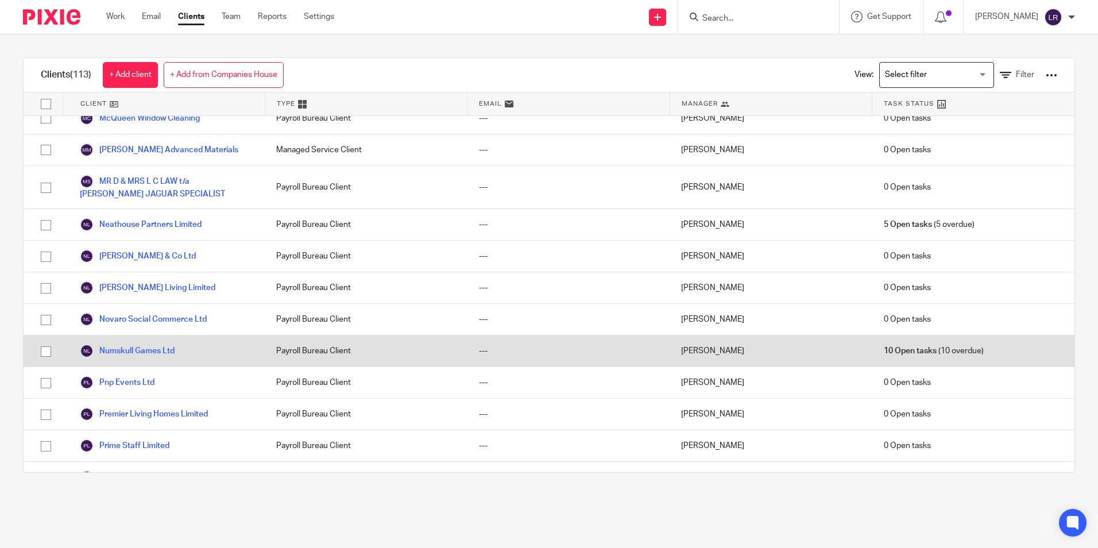
scroll to position [1952, 0]
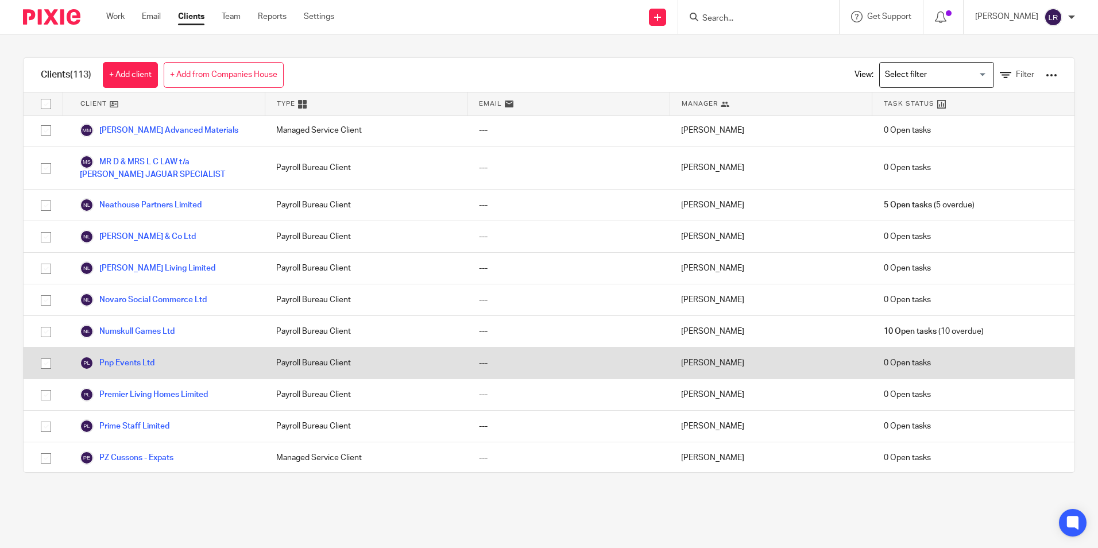
click at [154, 356] on link "Pnp Events Ltd" at bounding box center [117, 363] width 75 height 14
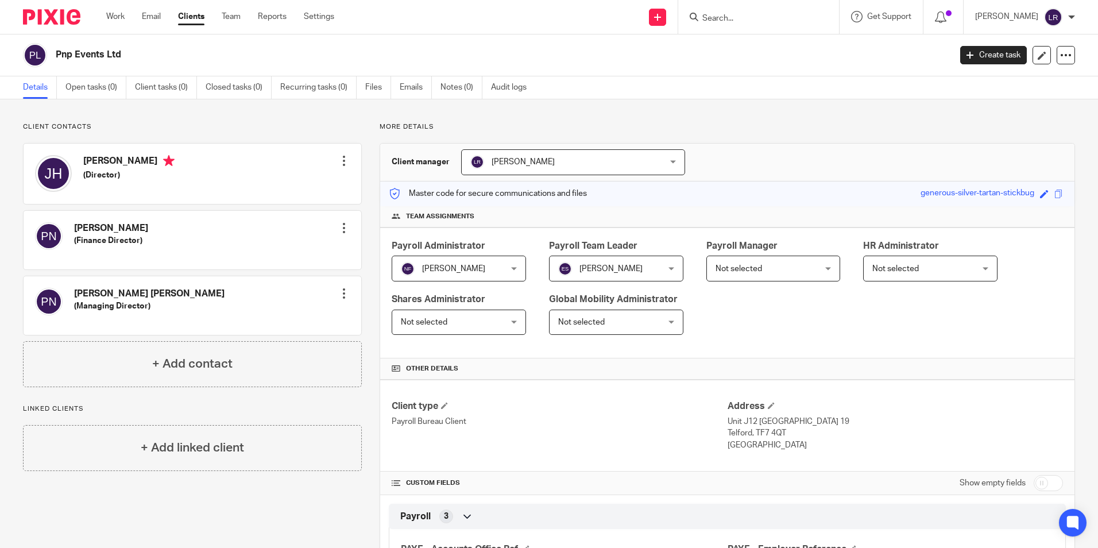
click at [509, 166] on span "[PERSON_NAME]" at bounding box center [555, 162] width 171 height 24
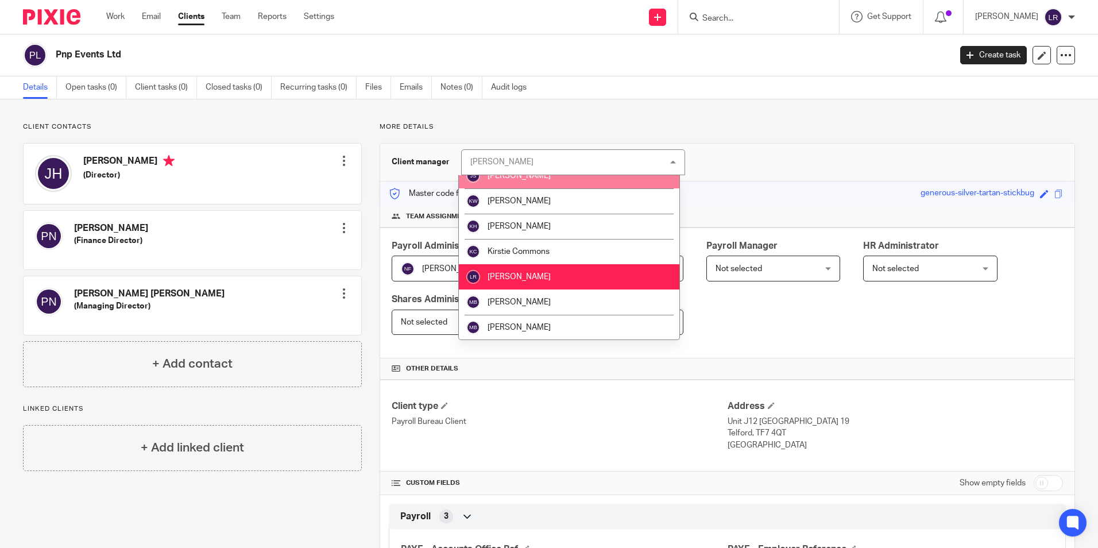
scroll to position [230, 0]
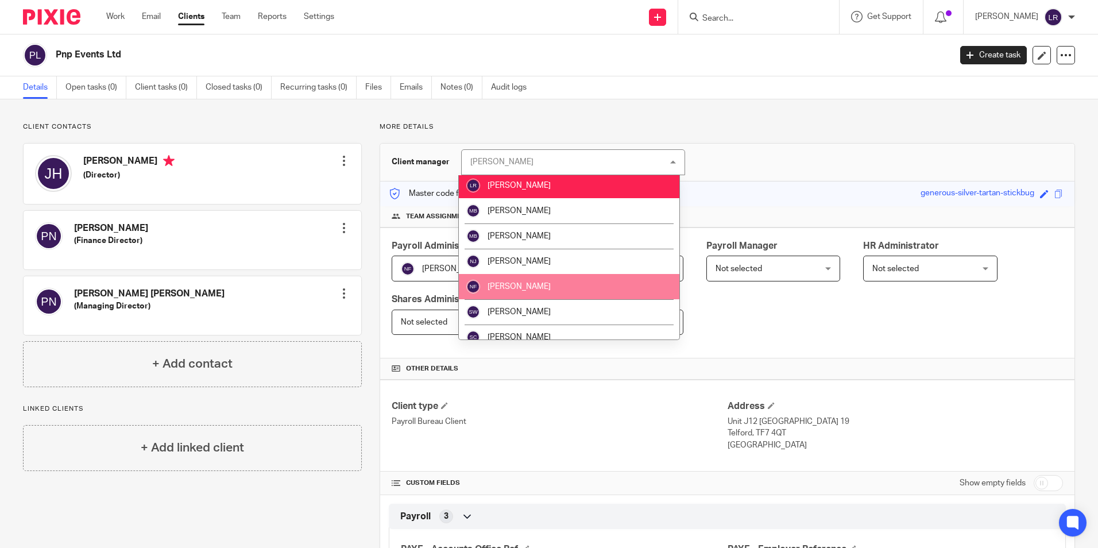
click at [541, 280] on li "[PERSON_NAME]" at bounding box center [569, 286] width 220 height 25
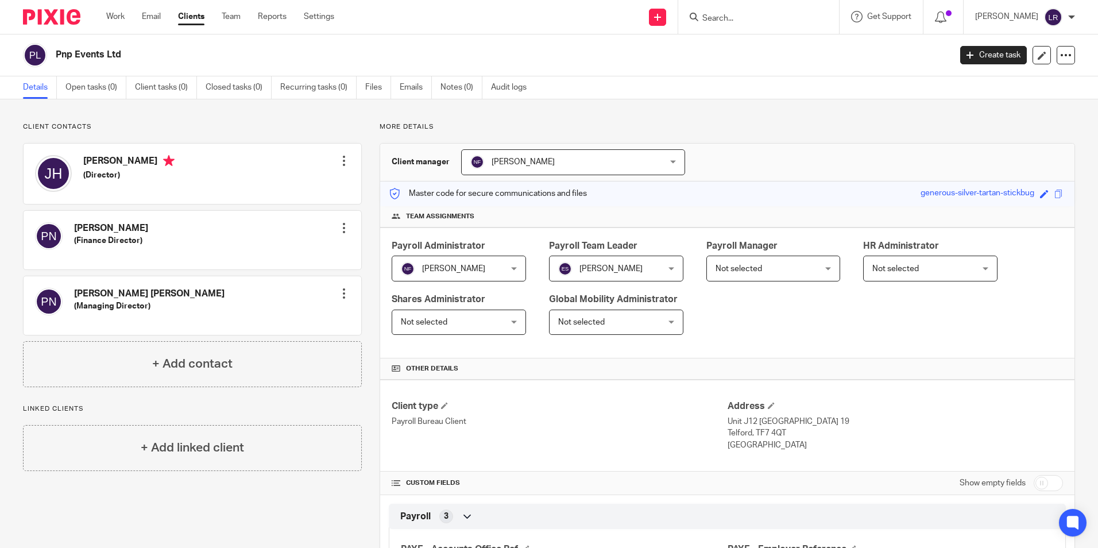
click at [750, 273] on span "Not selected" at bounding box center [764, 268] width 99 height 24
click at [758, 265] on span "Not selected" at bounding box center [764, 268] width 99 height 24
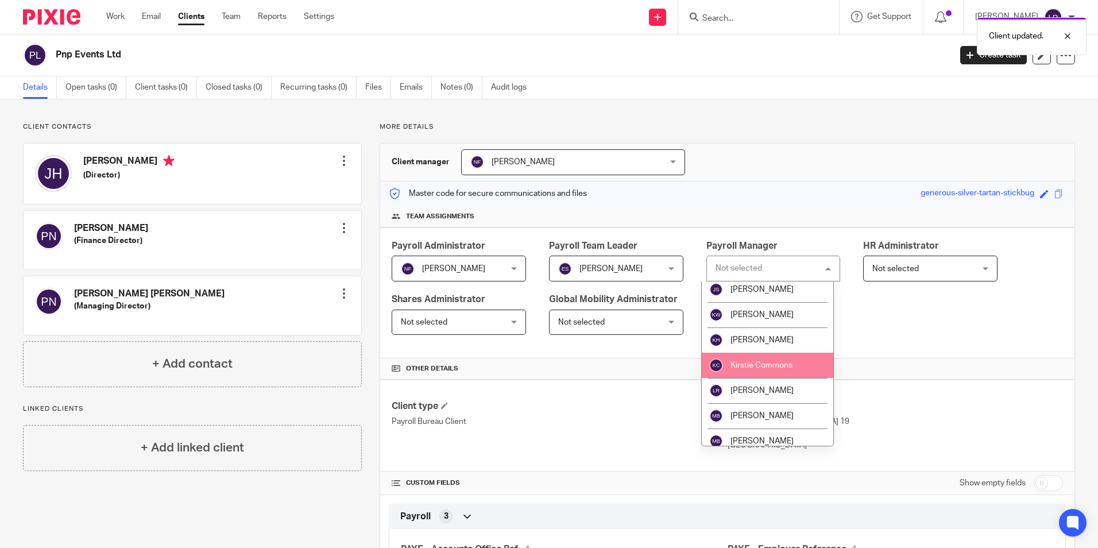
scroll to position [172, 0]
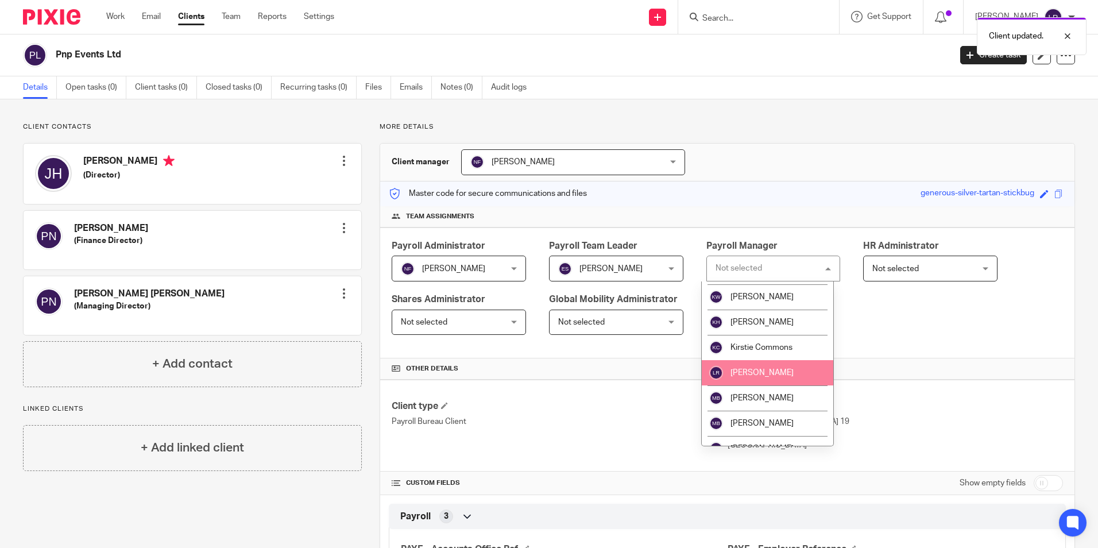
click at [786, 367] on li "[PERSON_NAME]" at bounding box center [768, 372] width 132 height 25
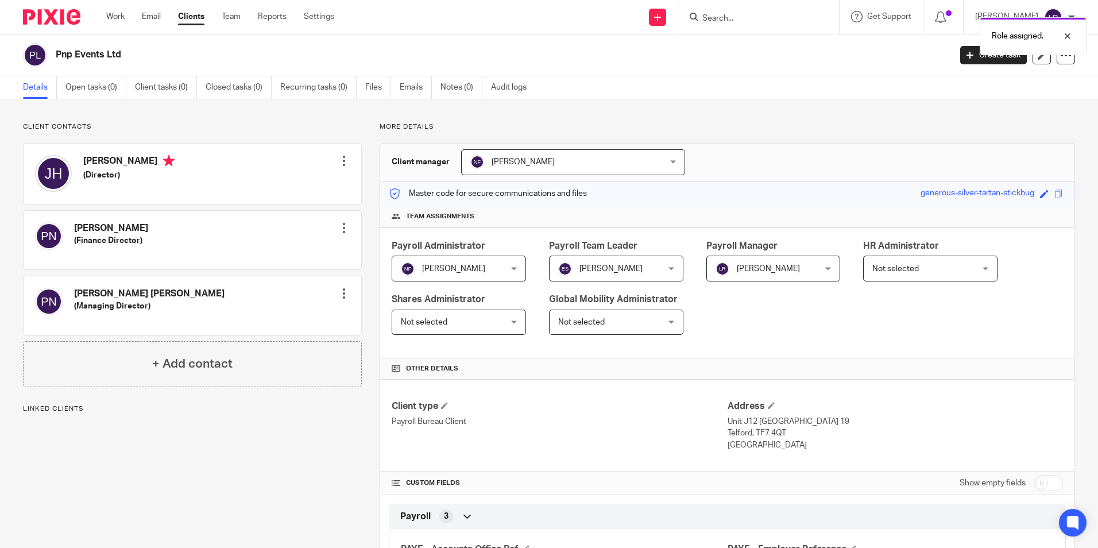
click at [194, 20] on link "Clients" at bounding box center [191, 16] width 26 height 11
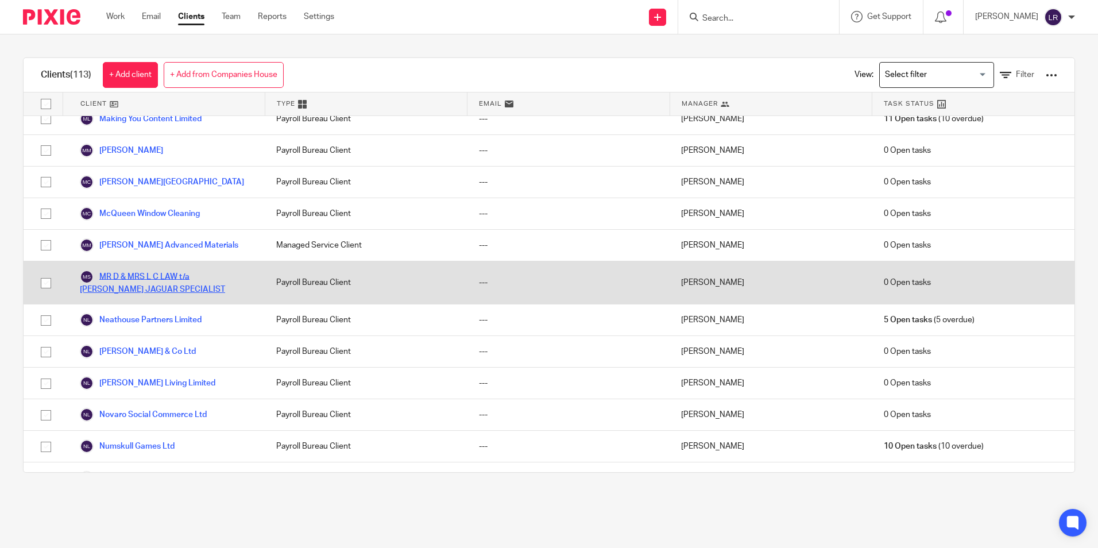
scroll to position [2009, 0]
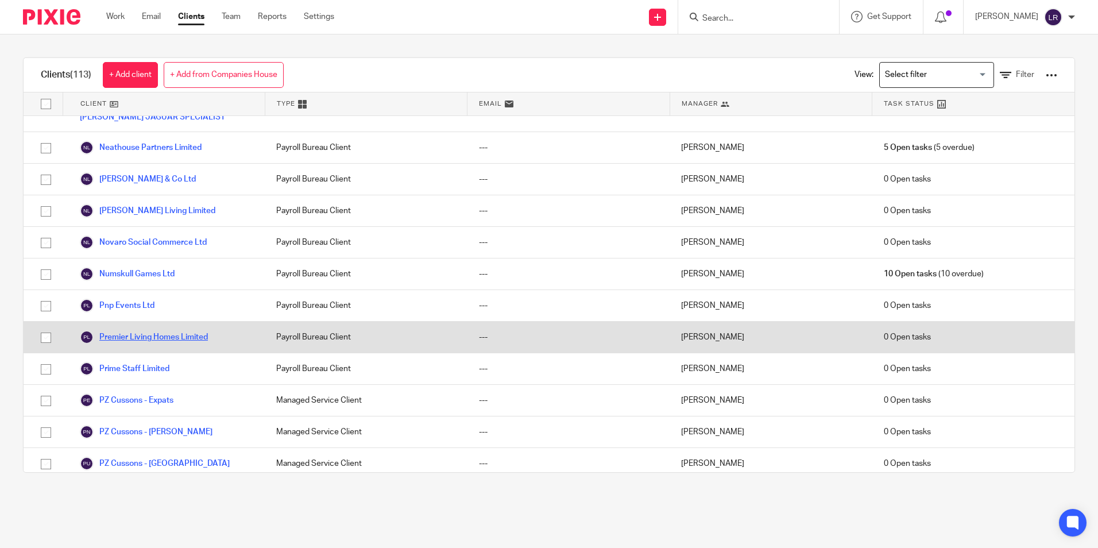
click at [140, 330] on link "Premier Living Homes Limited" at bounding box center [144, 337] width 128 height 14
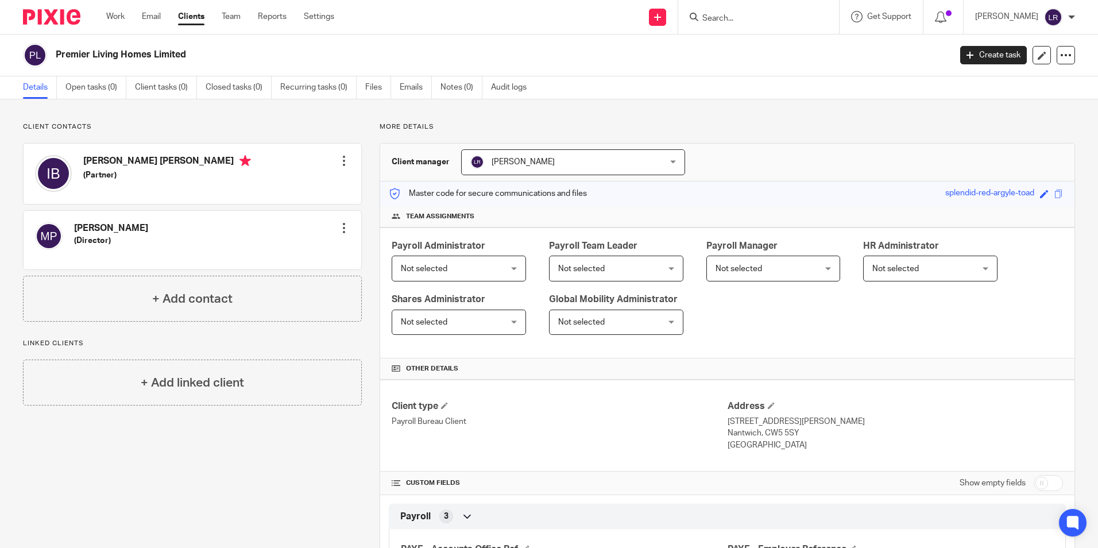
click at [477, 262] on span "Not selected" at bounding box center [450, 268] width 99 height 24
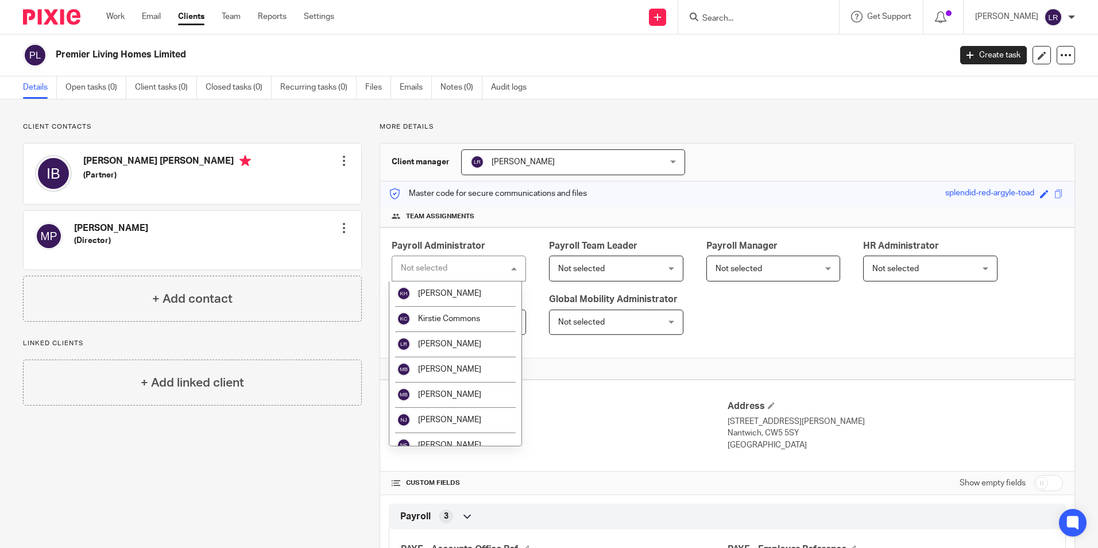
scroll to position [192, 0]
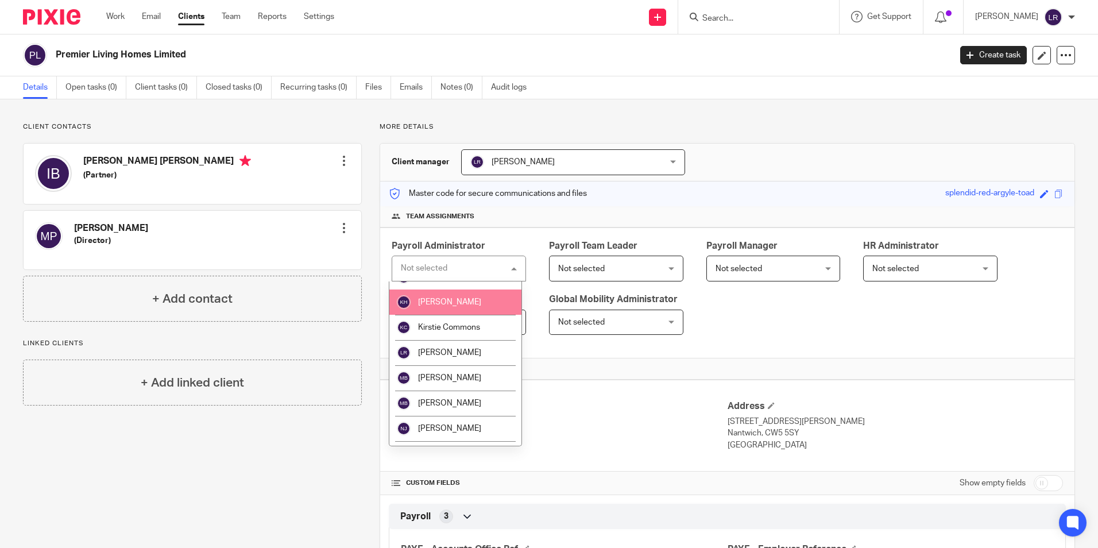
click at [450, 303] on span "[PERSON_NAME]" at bounding box center [449, 302] width 63 height 8
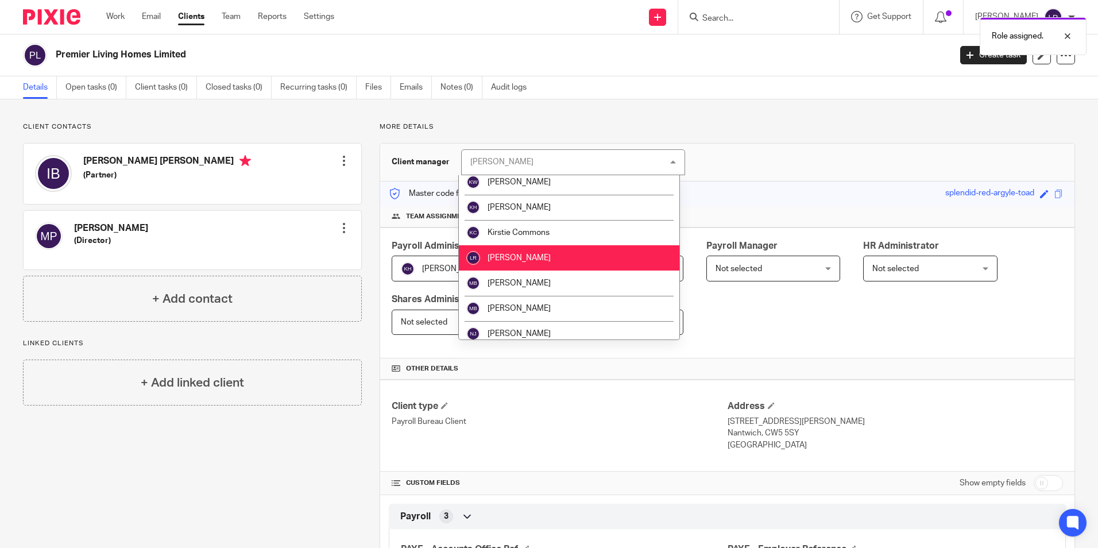
scroll to position [115, 0]
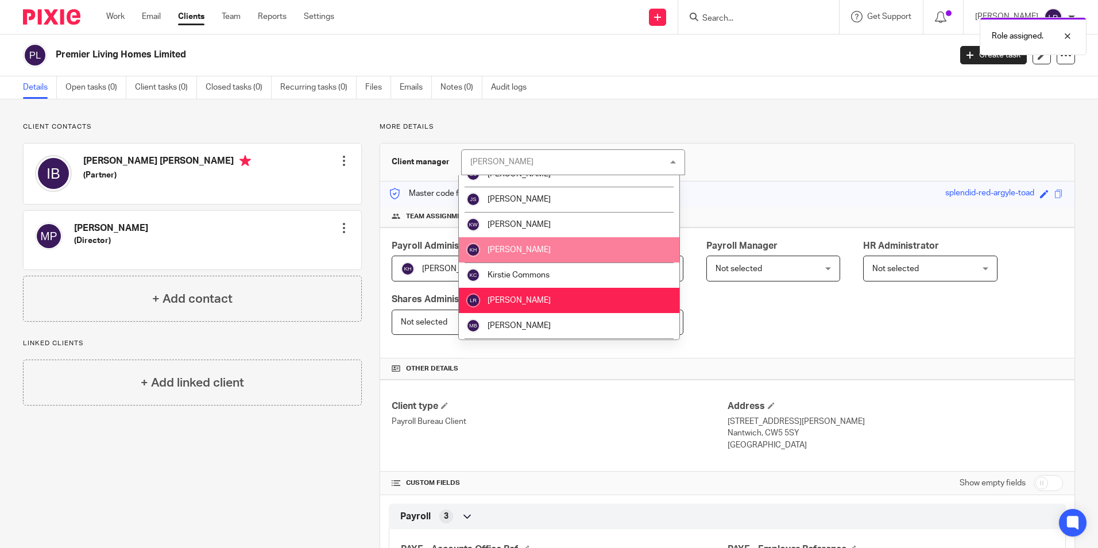
click at [542, 245] on li "[PERSON_NAME]" at bounding box center [569, 249] width 220 height 25
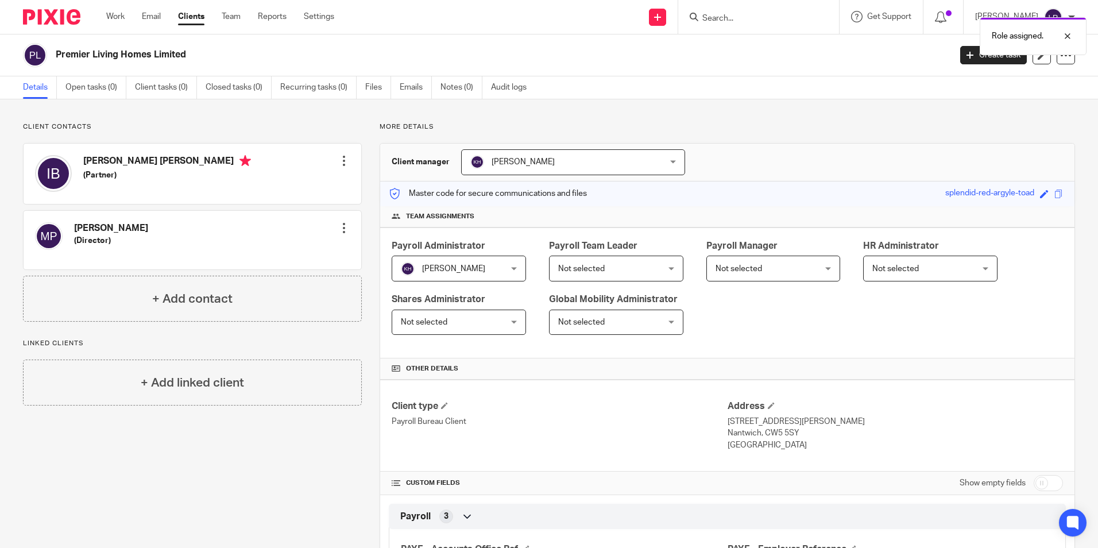
click at [613, 272] on span "Not selected" at bounding box center [607, 268] width 99 height 24
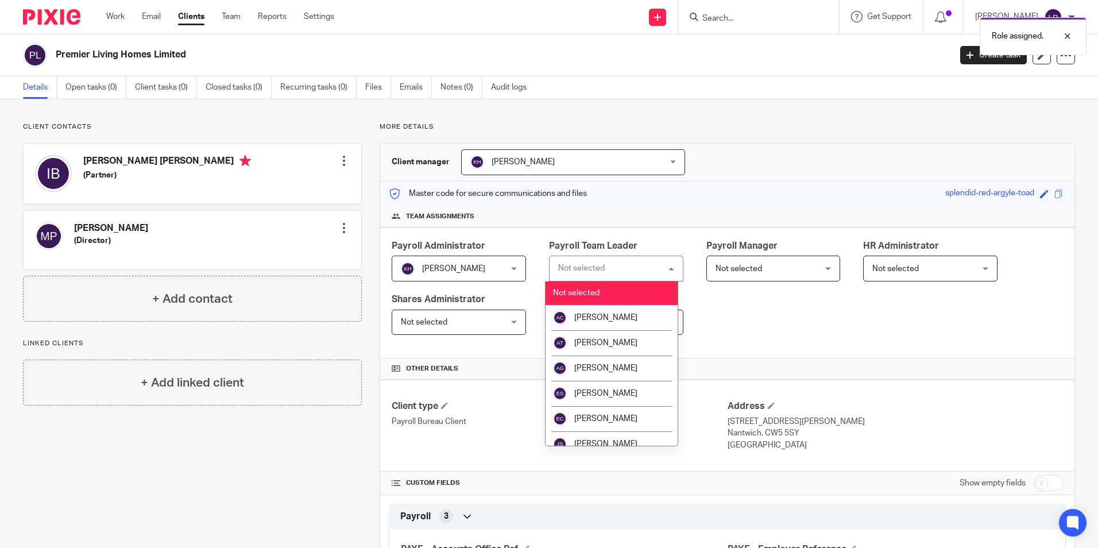
click at [632, 271] on div "Not selected Not selected" at bounding box center [616, 268] width 134 height 26
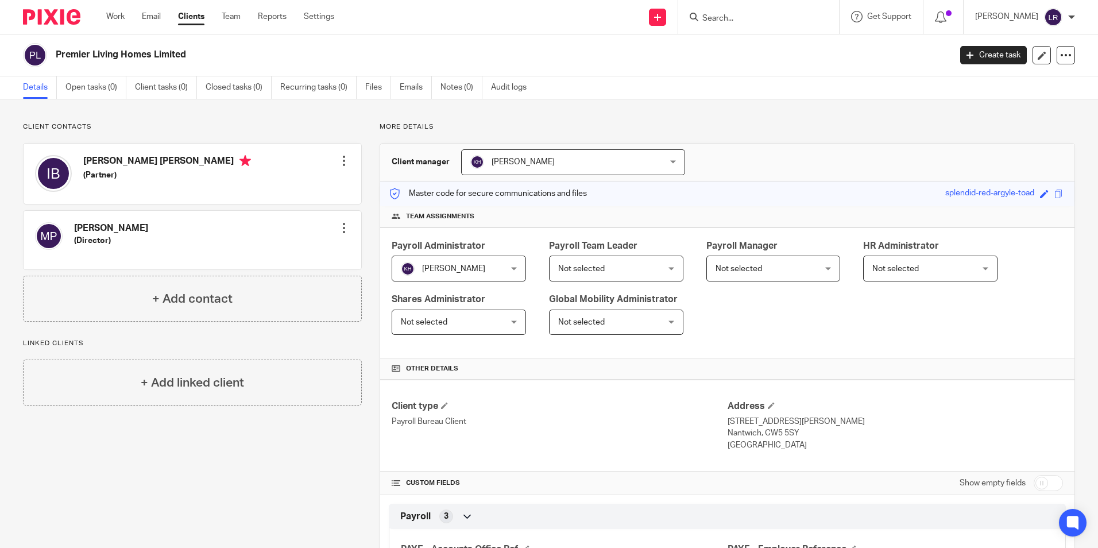
click at [605, 268] on span "Not selected" at bounding box center [607, 268] width 99 height 24
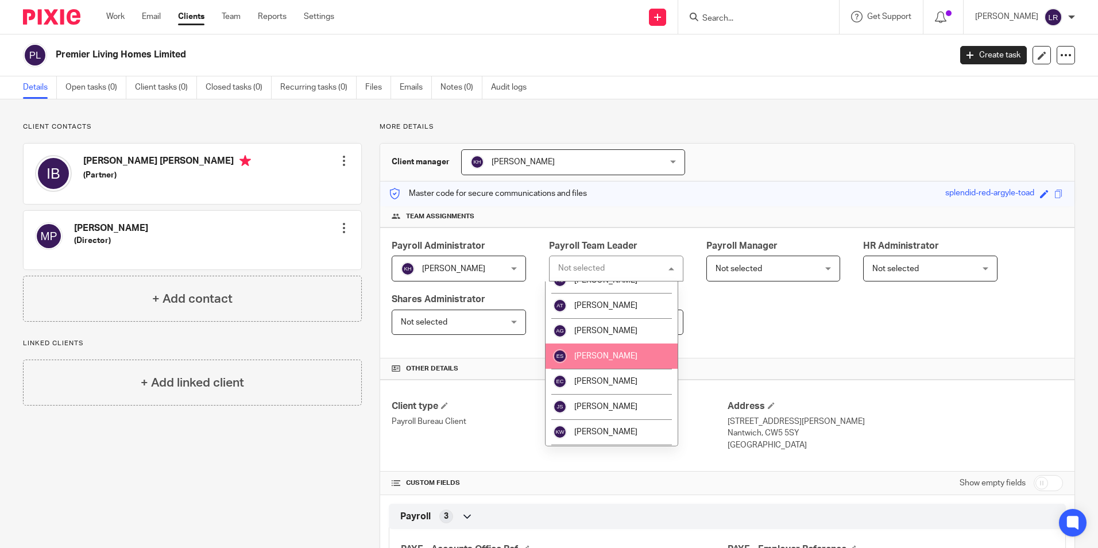
scroll to position [57, 0]
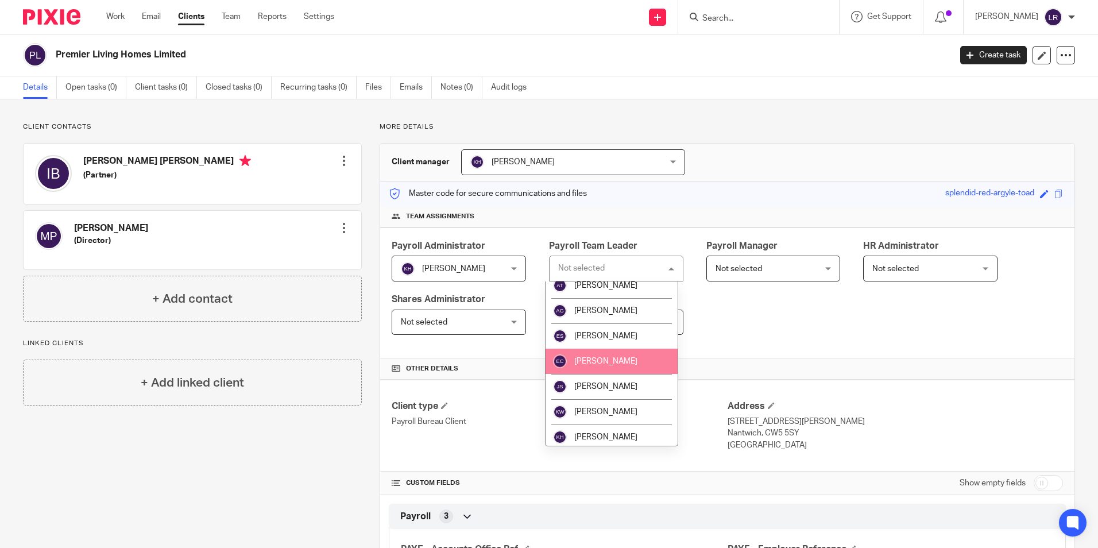
click at [611, 337] on span "[PERSON_NAME]" at bounding box center [605, 336] width 63 height 8
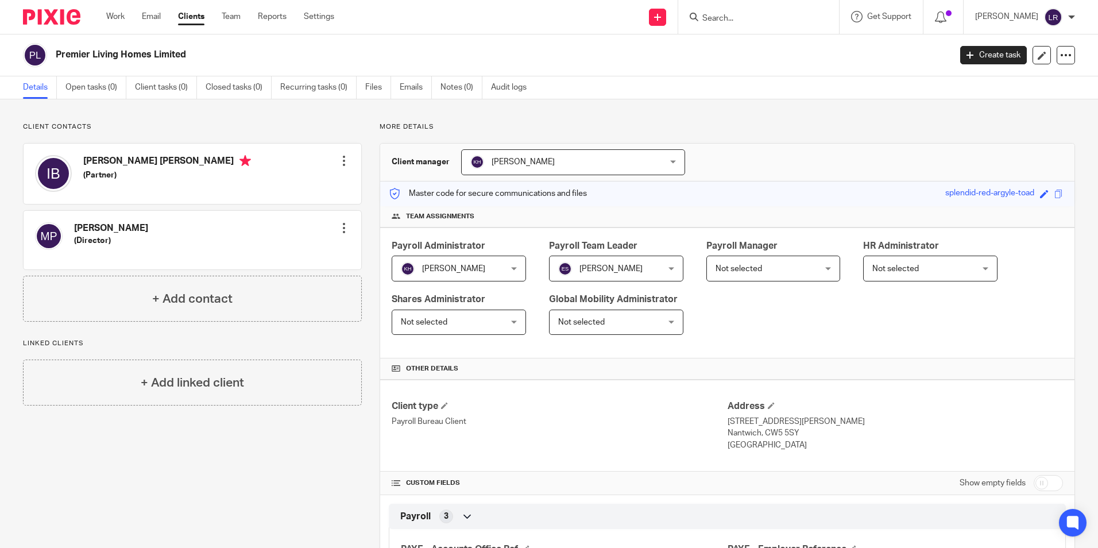
click at [737, 266] on span "Not selected" at bounding box center [738, 269] width 47 height 8
drag, startPoint x: 0, startPoint y: 0, endPoint x: 188, endPoint y: 17, distance: 188.5
click at [188, 17] on link "Clients" at bounding box center [191, 16] width 26 height 11
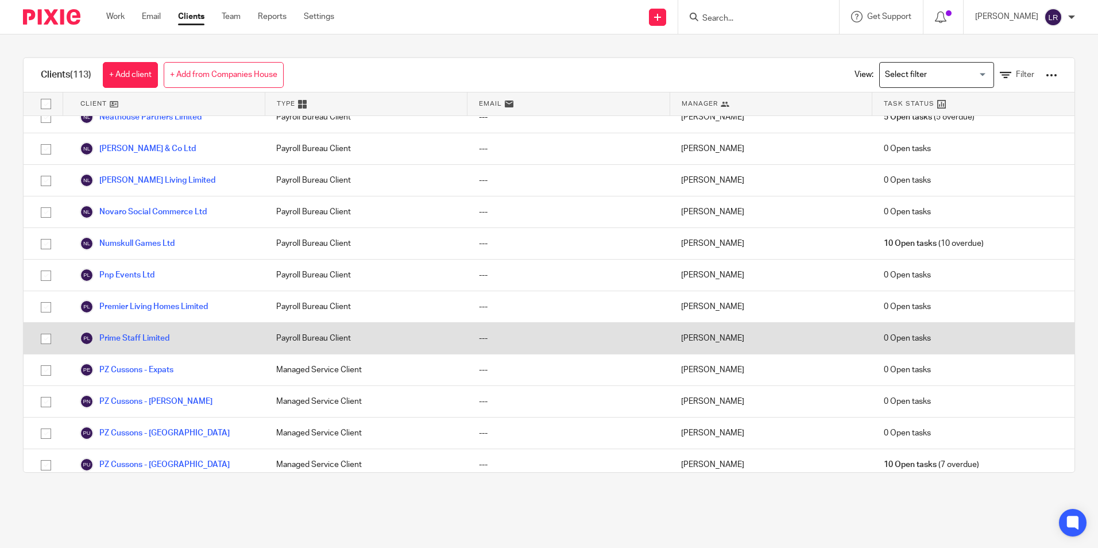
scroll to position [2067, 0]
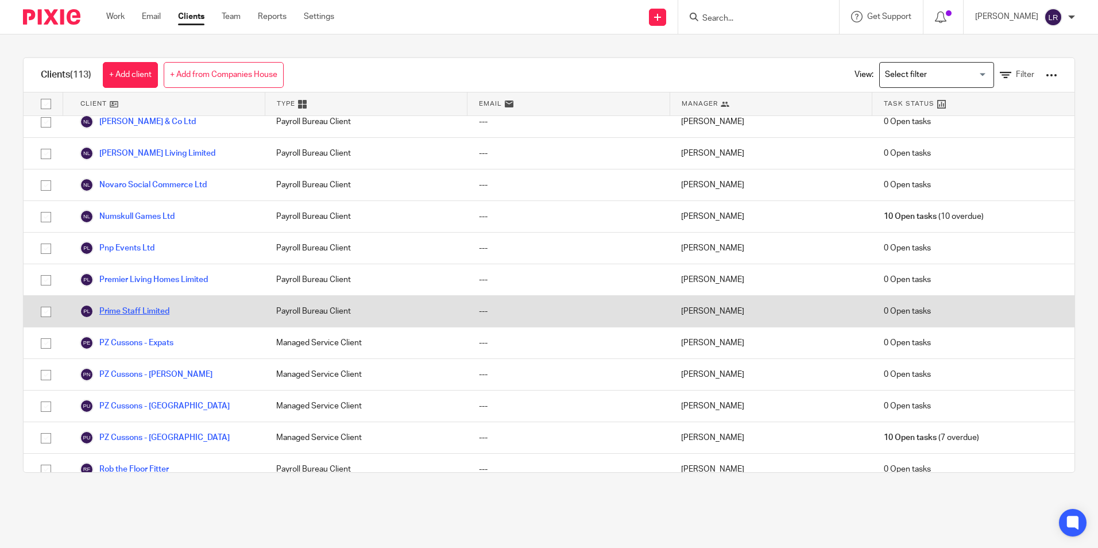
click at [140, 304] on link "Prime Staff Limited" at bounding box center [125, 311] width 90 height 14
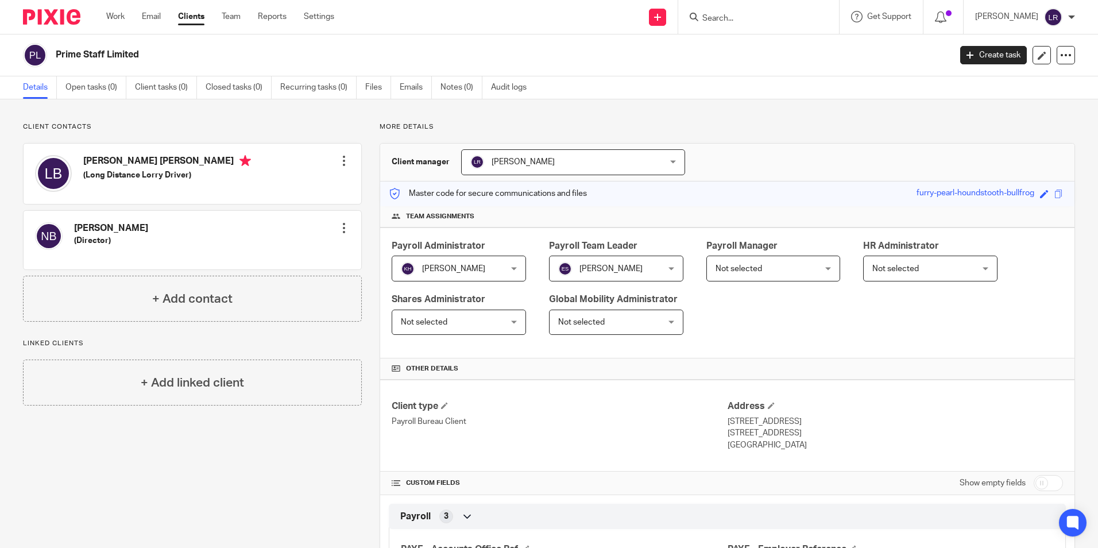
click at [536, 168] on span "[PERSON_NAME]" at bounding box center [555, 162] width 171 height 24
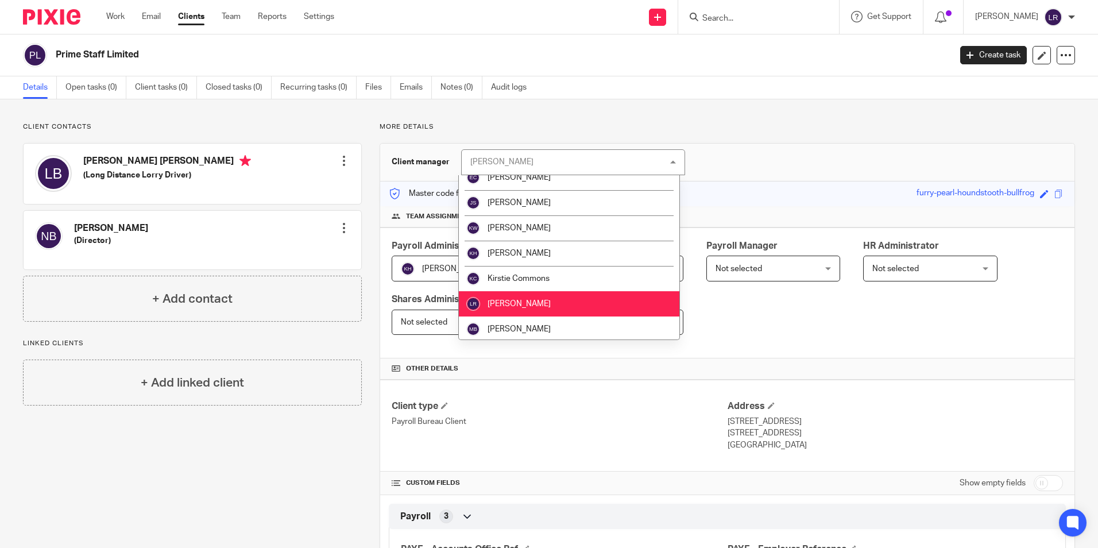
scroll to position [54, 0]
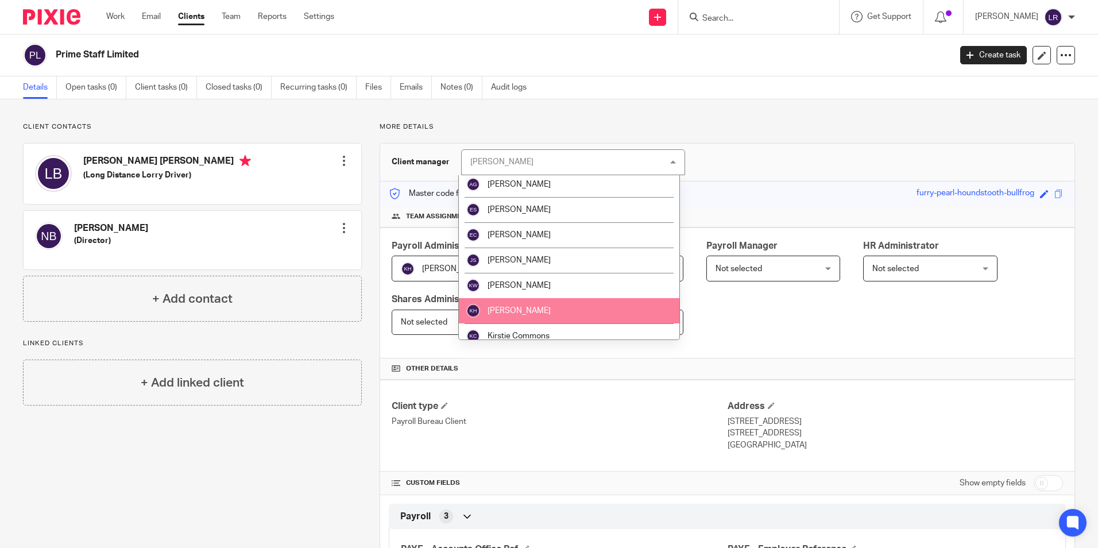
click at [528, 307] on li "[PERSON_NAME]" at bounding box center [569, 310] width 220 height 25
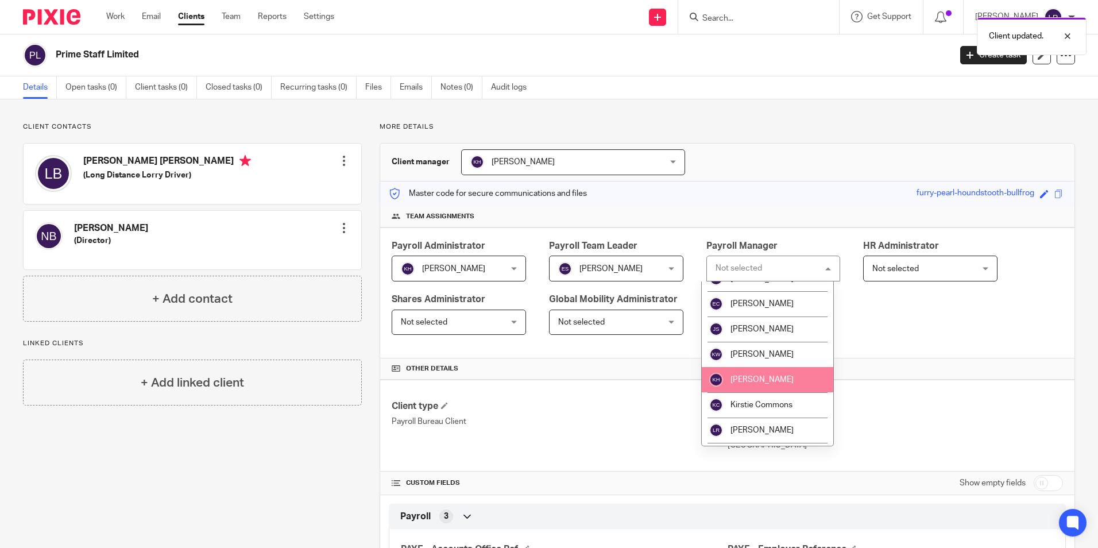
scroll to position [172, 0]
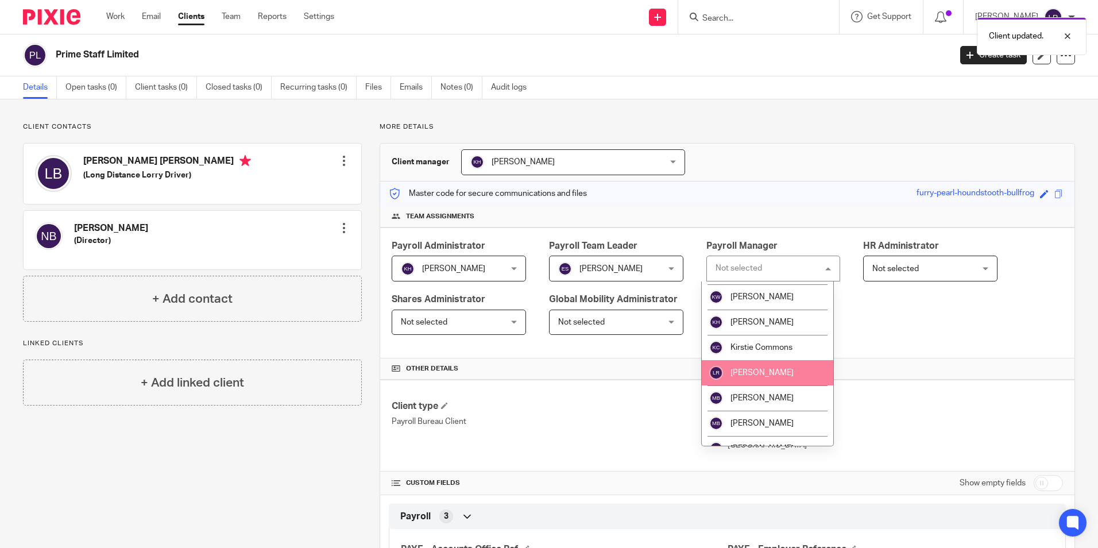
click at [770, 373] on span "[PERSON_NAME]" at bounding box center [761, 373] width 63 height 8
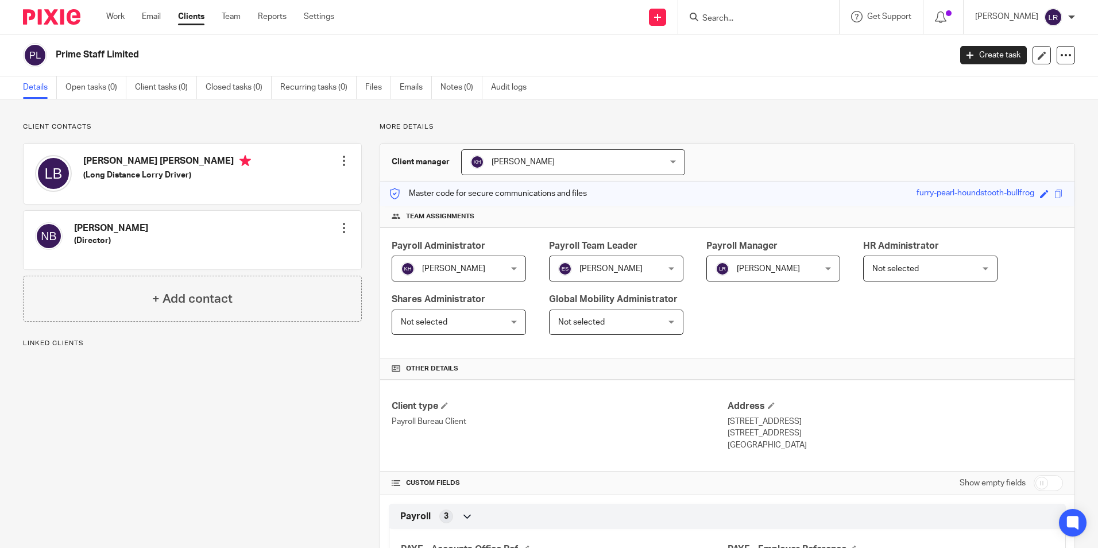
click at [195, 18] on link "Clients" at bounding box center [191, 16] width 26 height 11
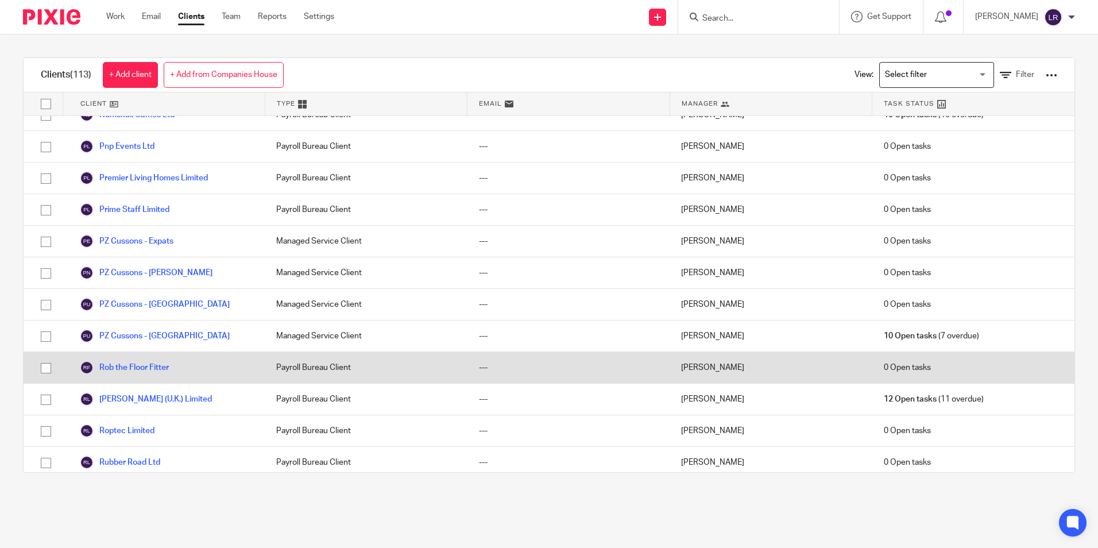
scroll to position [2182, 0]
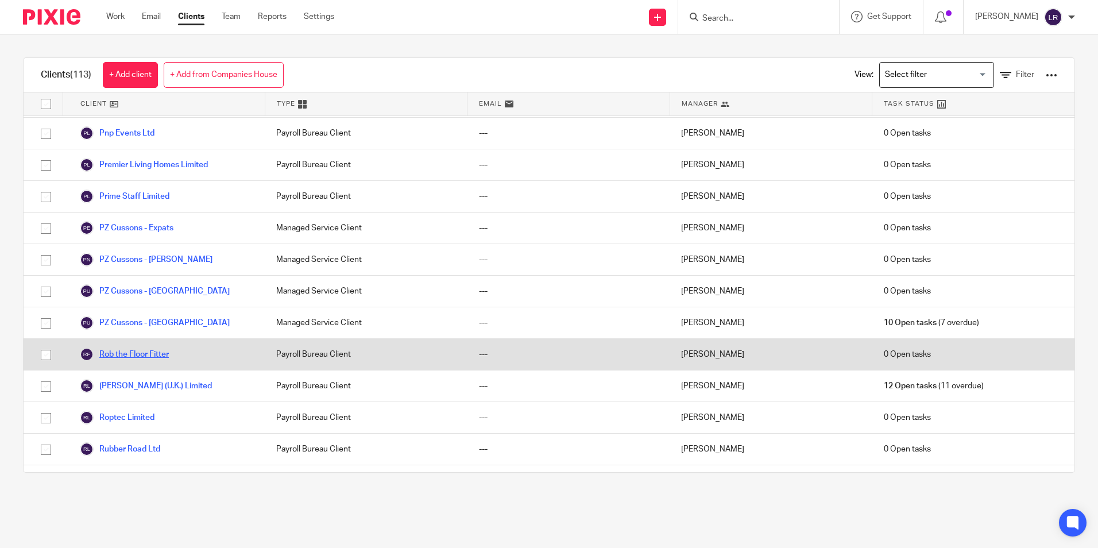
click at [142, 347] on link "Rob the Floor Fitter" at bounding box center [124, 354] width 89 height 14
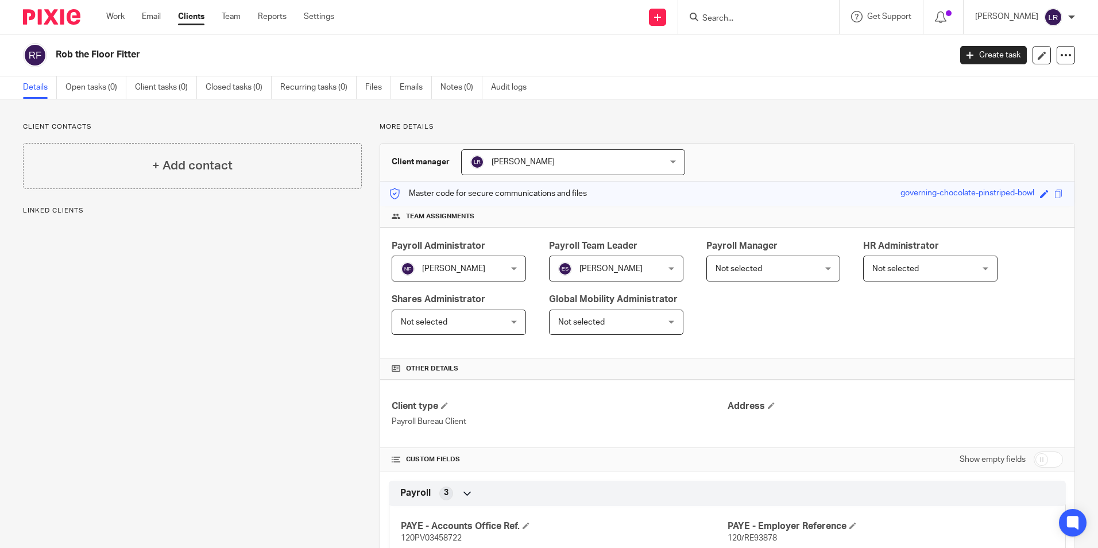
click at [543, 178] on div "Client manager Lauren Ruffles Lauren Ruffles Alex Chambers Alex Thompson Anna G…" at bounding box center [727, 163] width 694 height 38
click at [544, 167] on span "[PERSON_NAME]" at bounding box center [555, 162] width 171 height 24
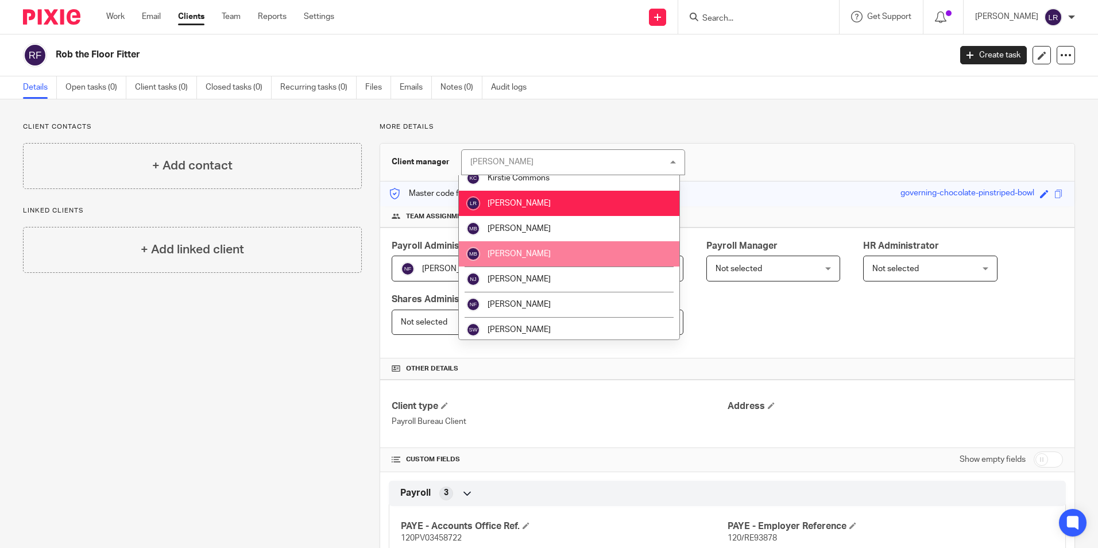
scroll to position [230, 0]
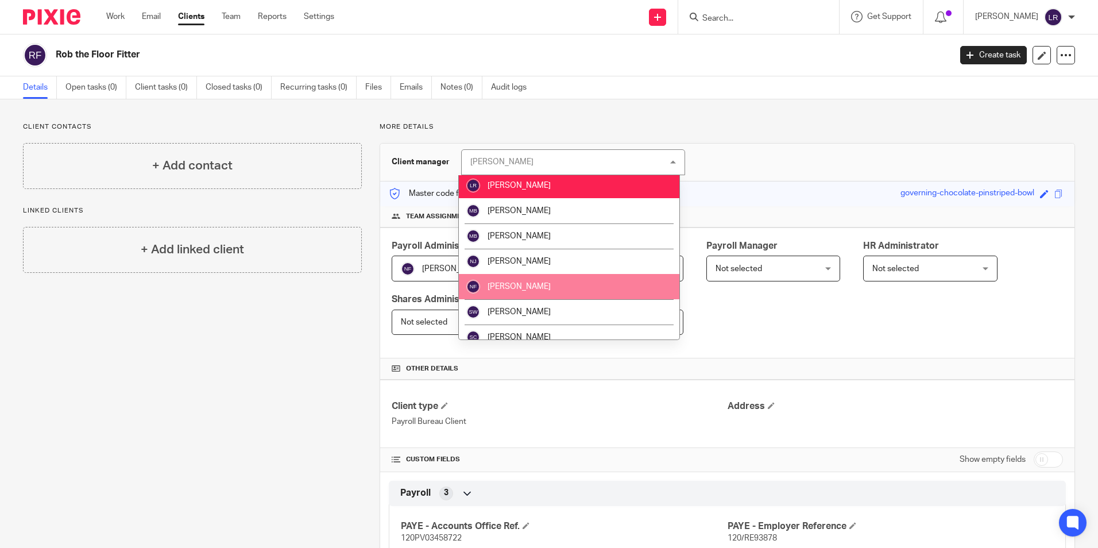
click at [535, 283] on li "[PERSON_NAME]" at bounding box center [569, 286] width 220 height 25
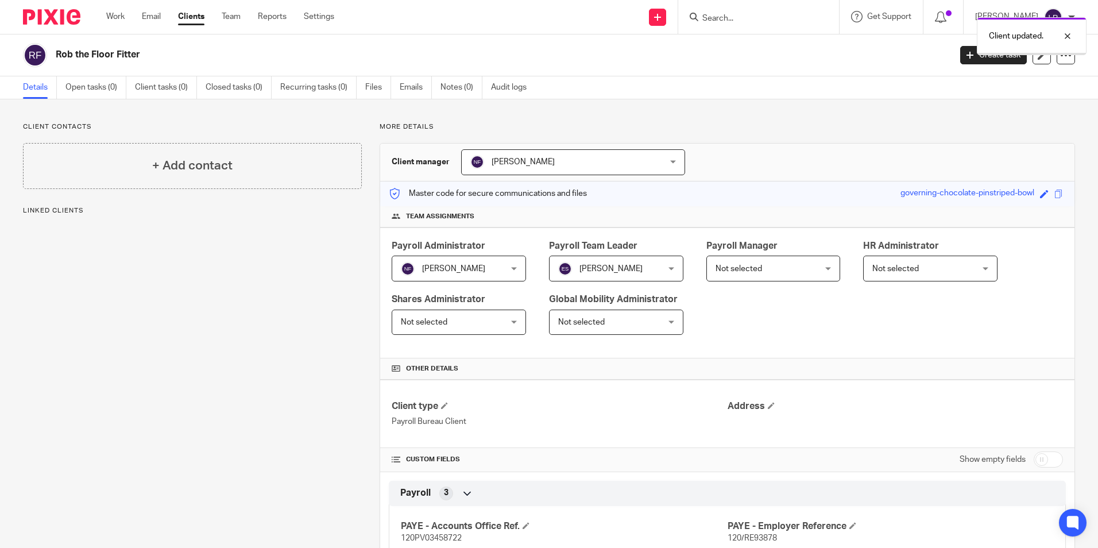
click at [192, 21] on link "Clients" at bounding box center [191, 16] width 26 height 11
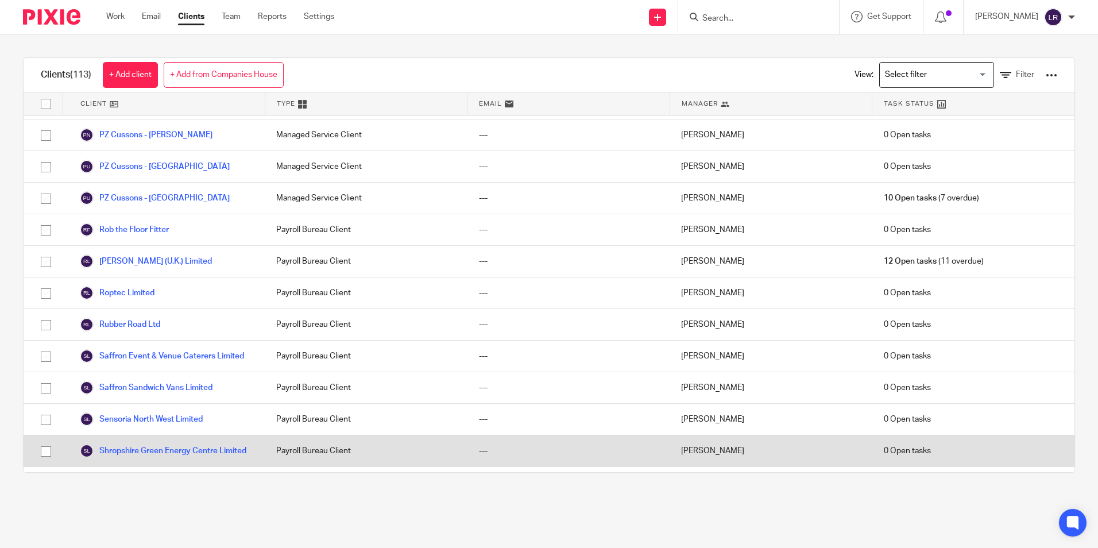
scroll to position [2306, 0]
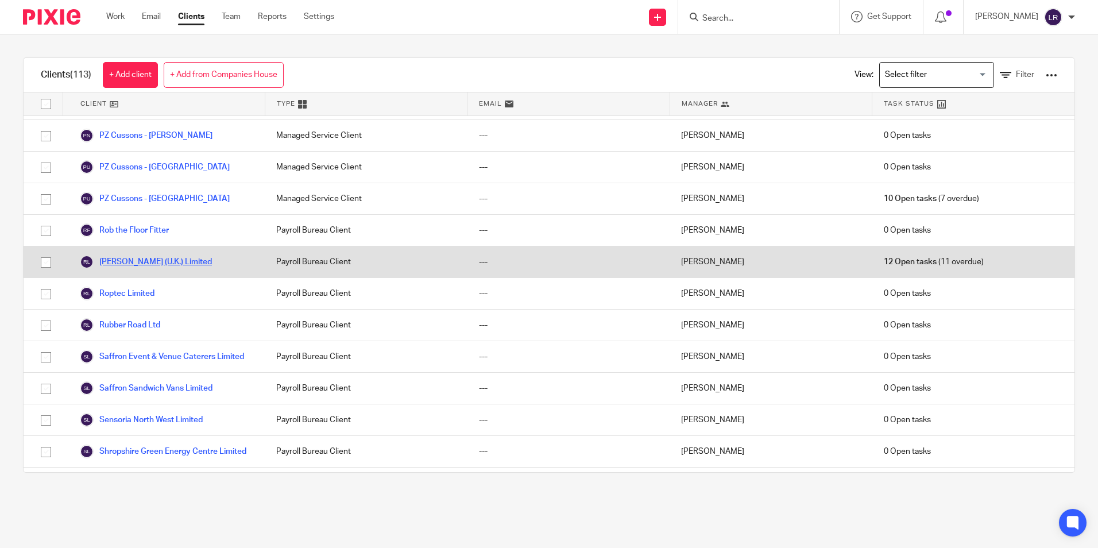
click at [134, 255] on link "[PERSON_NAME] (U.K.) Limited" at bounding box center [146, 262] width 132 height 14
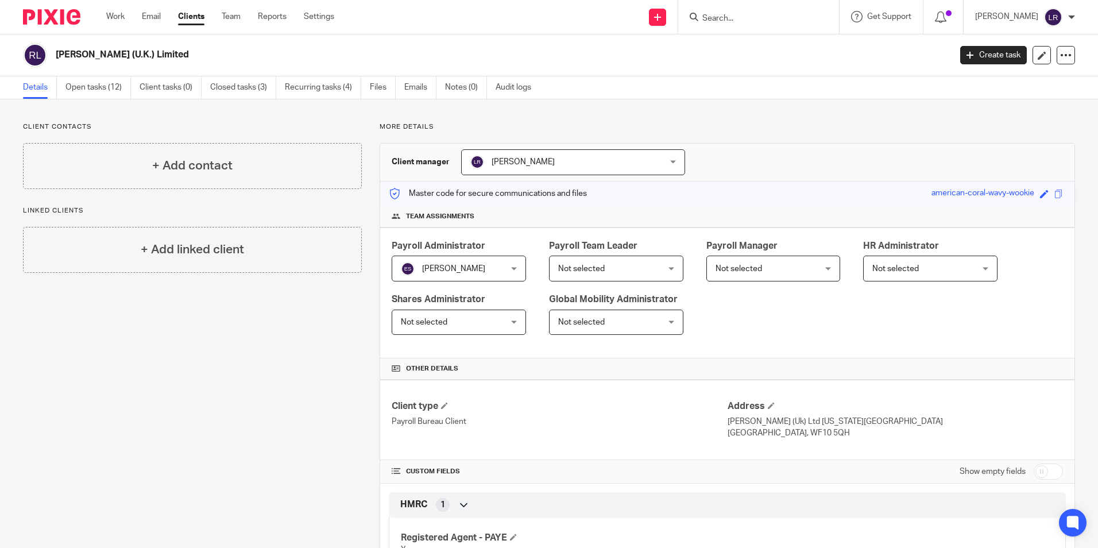
click at [499, 156] on span "[PERSON_NAME]" at bounding box center [555, 162] width 171 height 24
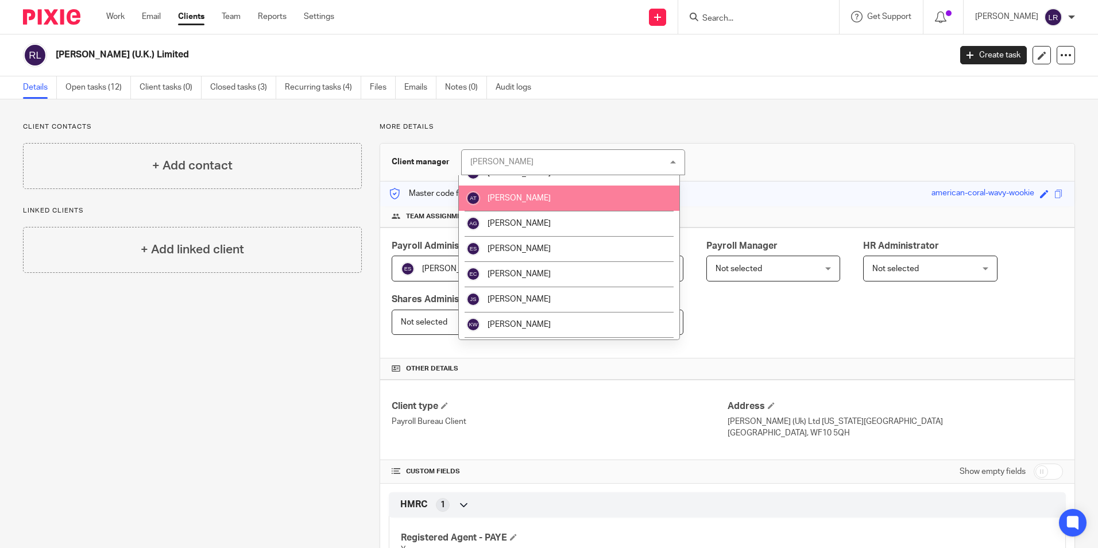
scroll to position [57, 0]
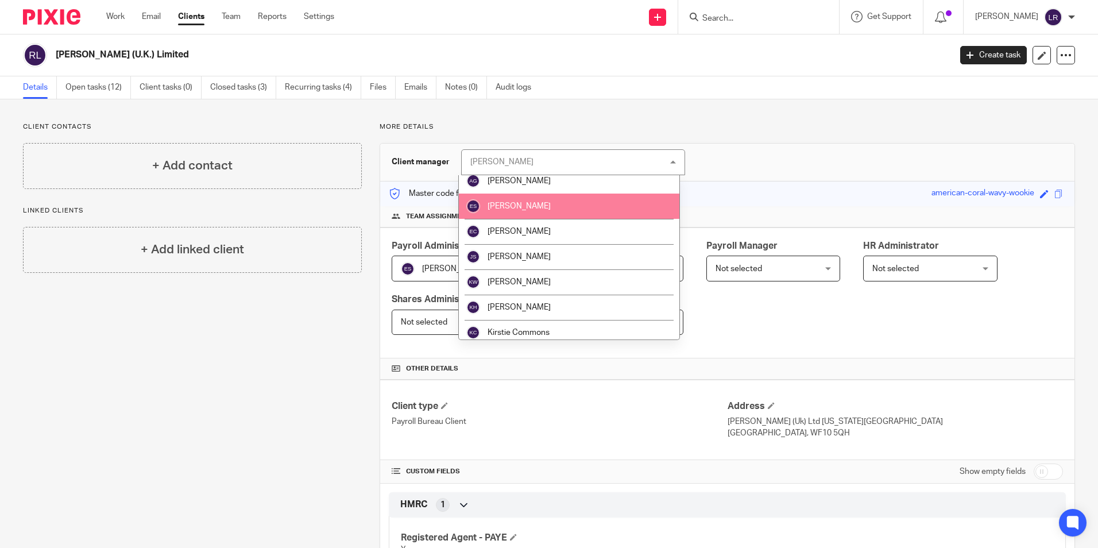
click at [527, 207] on span "[PERSON_NAME]" at bounding box center [518, 206] width 63 height 8
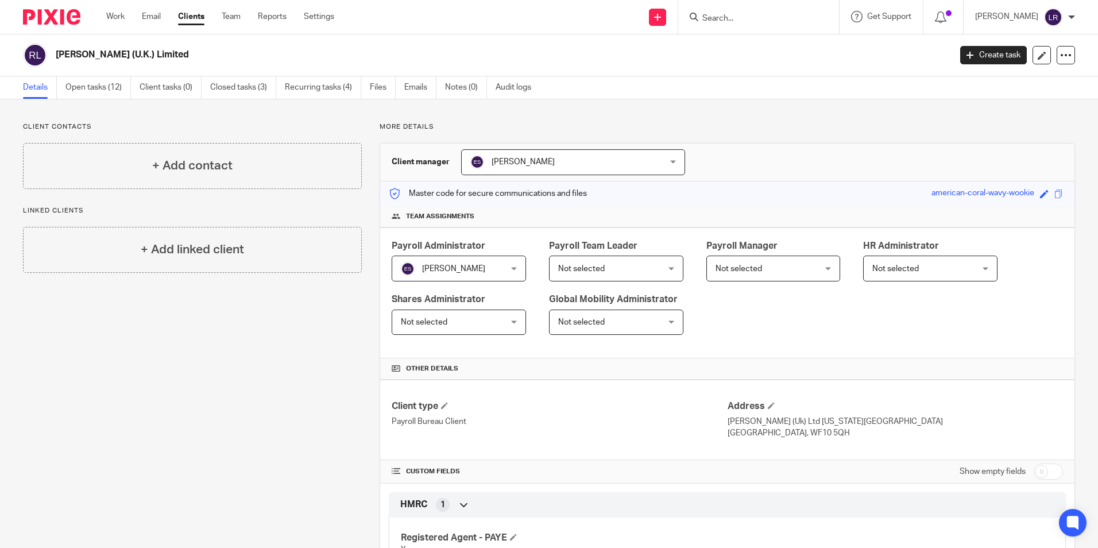
click at [750, 267] on span "Not selected" at bounding box center [738, 269] width 47 height 8
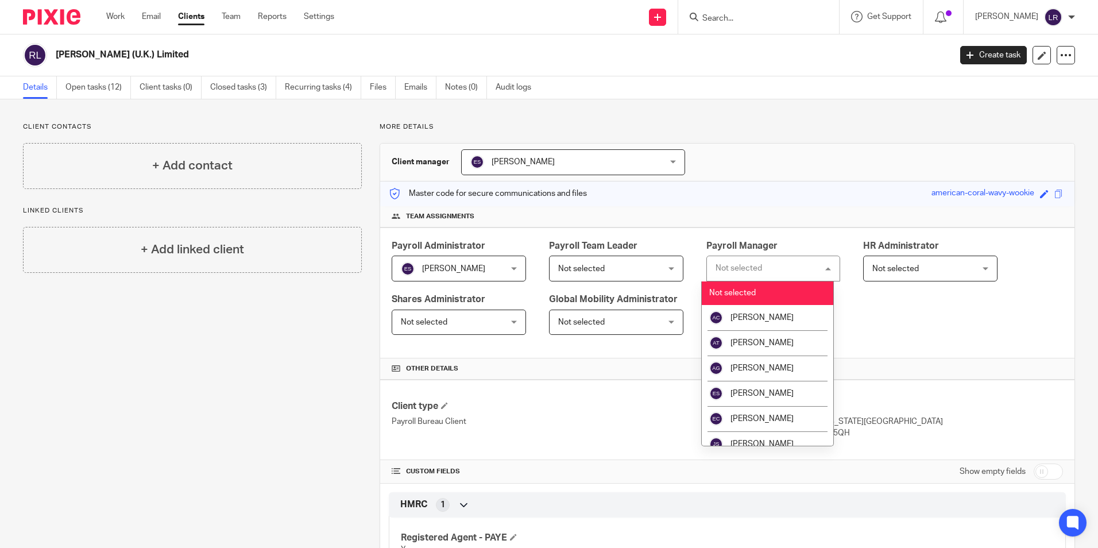
click at [750, 265] on div "Not selected" at bounding box center [738, 268] width 47 height 8
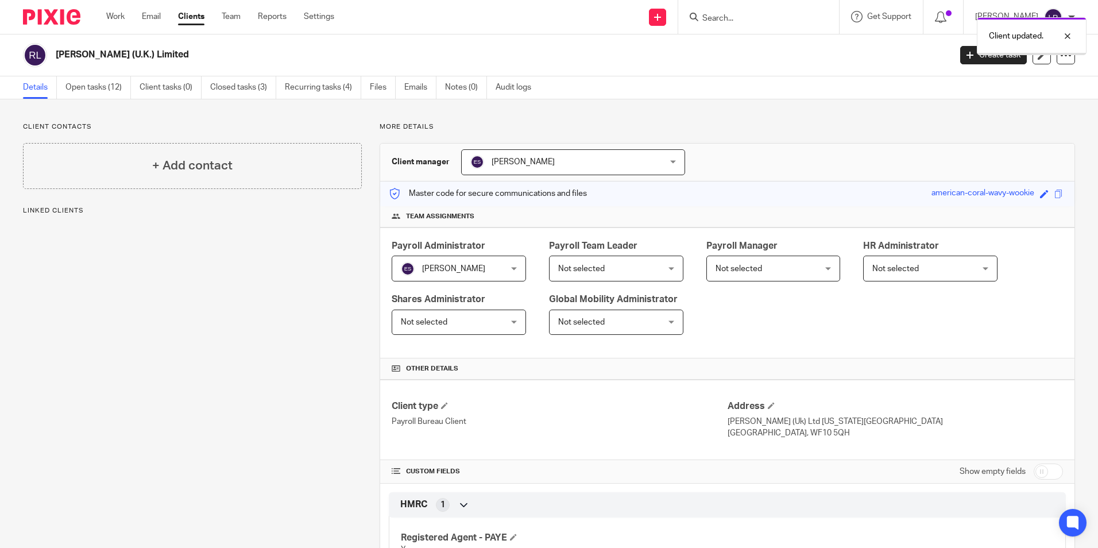
click at [745, 261] on span "Not selected" at bounding box center [764, 268] width 99 height 24
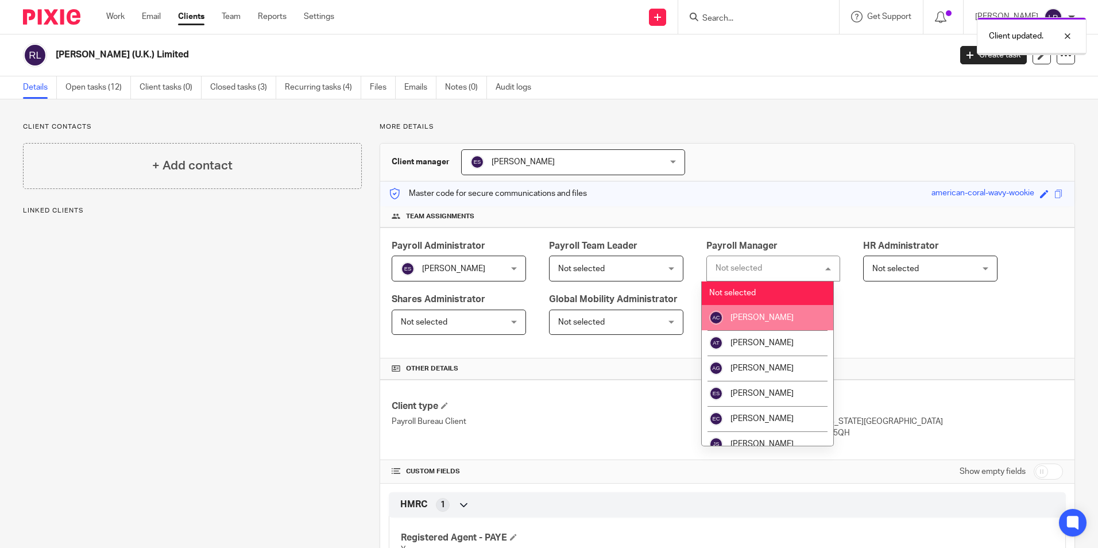
scroll to position [172, 0]
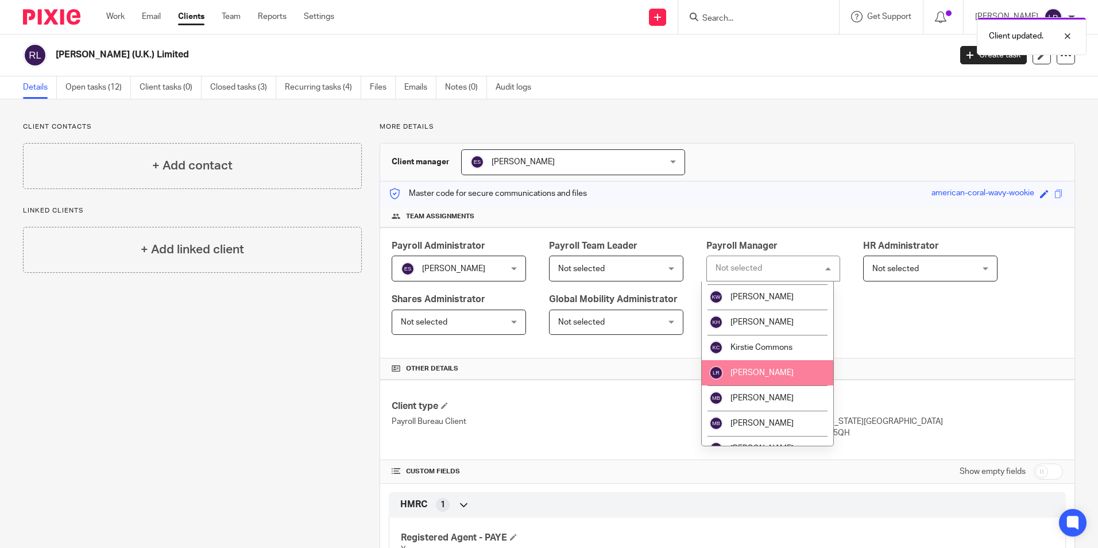
click at [770, 366] on li "[PERSON_NAME]" at bounding box center [768, 372] width 132 height 25
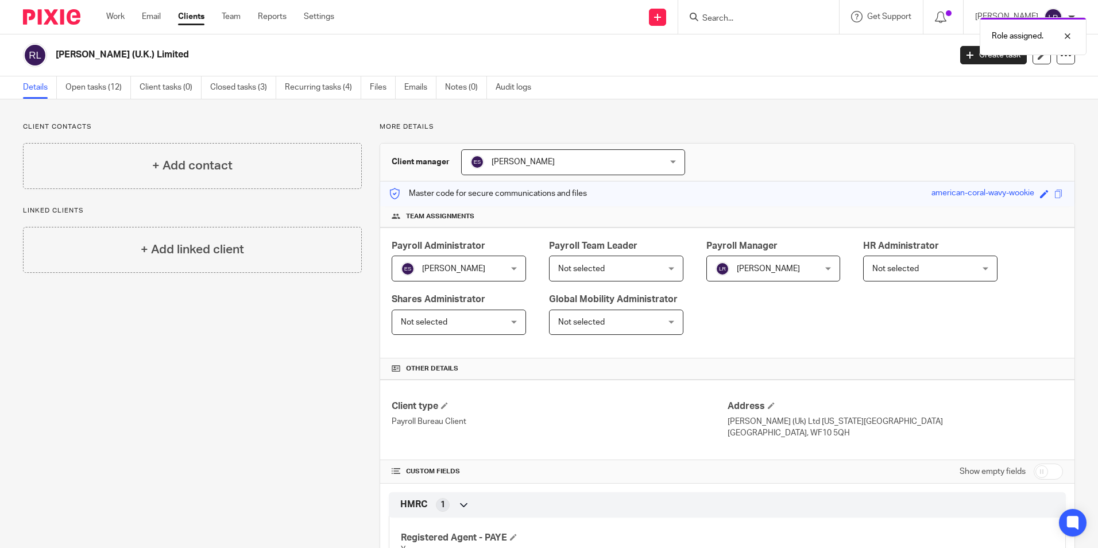
click at [202, 20] on link "Clients" at bounding box center [191, 16] width 26 height 11
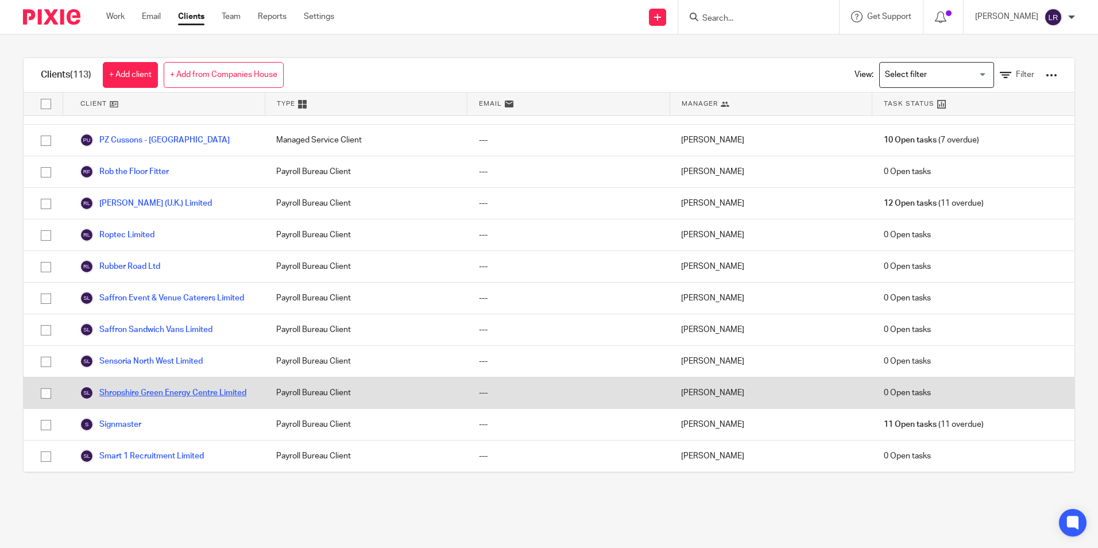
scroll to position [2363, 0]
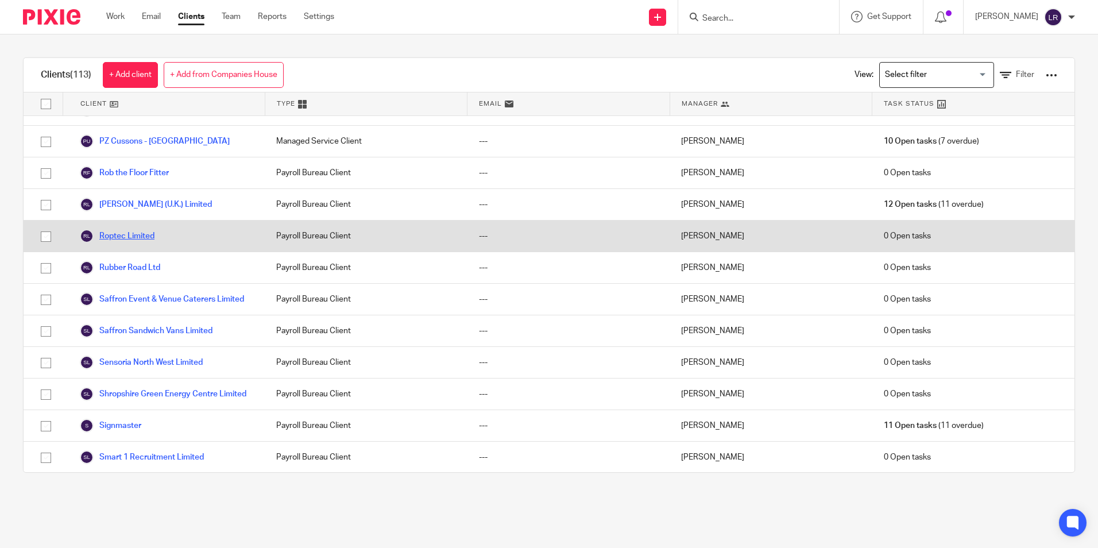
click at [130, 229] on link "Roptec Limited" at bounding box center [117, 236] width 75 height 14
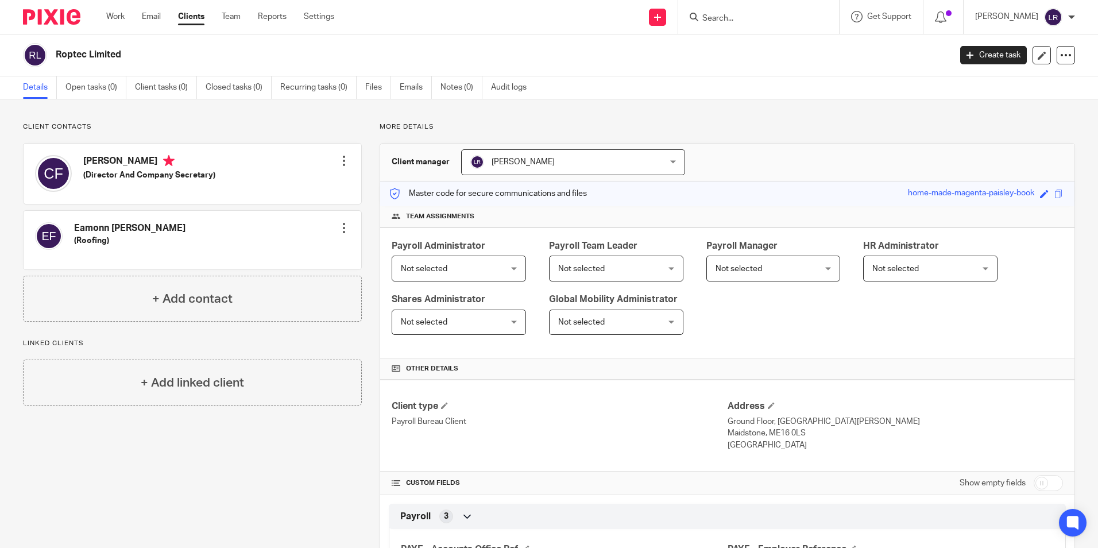
click at [455, 267] on span "Not selected" at bounding box center [450, 268] width 99 height 24
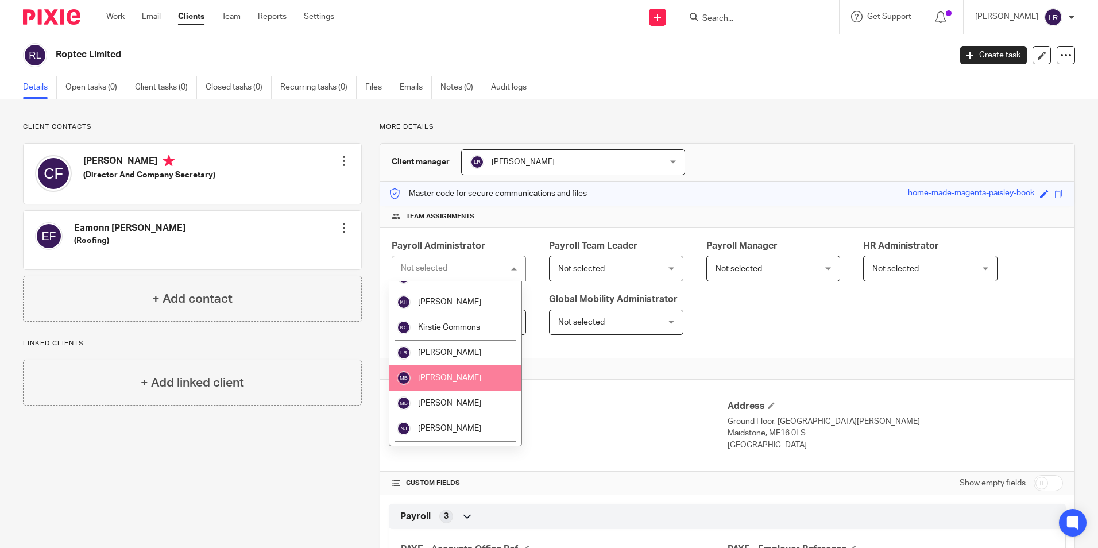
scroll to position [172, 0]
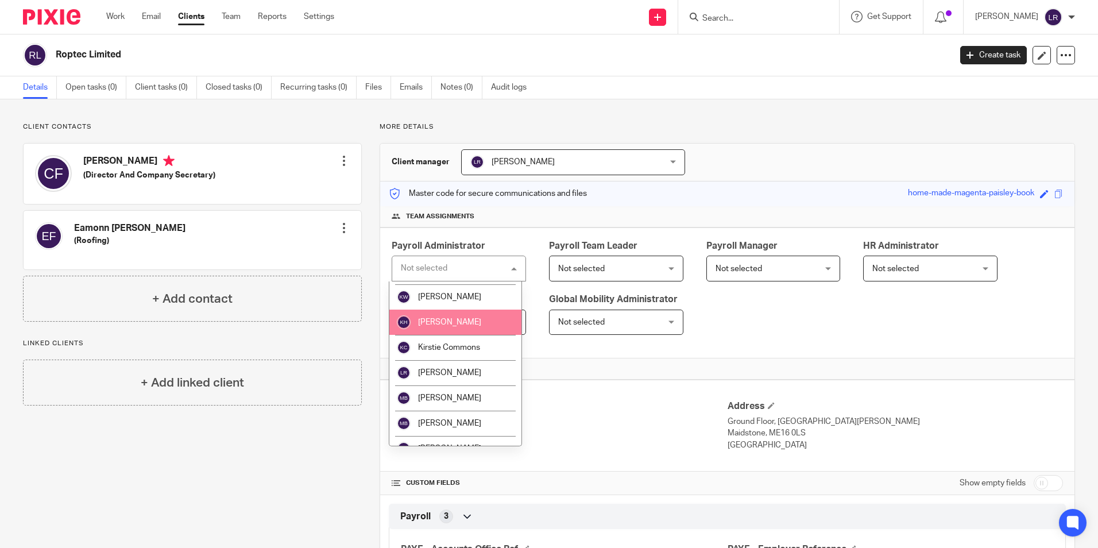
click at [454, 323] on span "[PERSON_NAME]" at bounding box center [449, 322] width 63 height 8
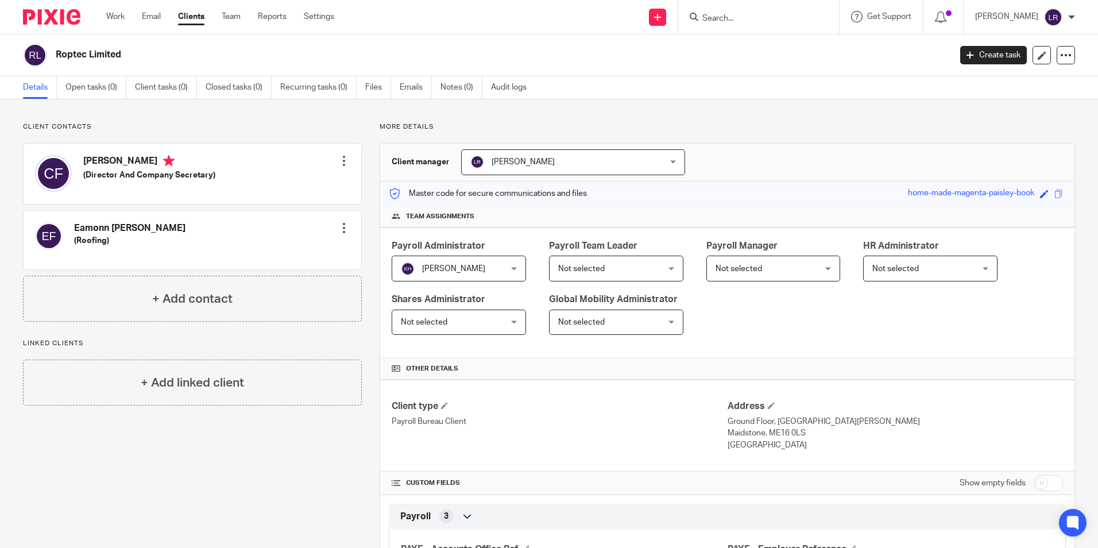
click at [619, 272] on span "Not selected" at bounding box center [607, 268] width 99 height 24
click at [529, 162] on span "[PERSON_NAME]" at bounding box center [522, 162] width 63 height 8
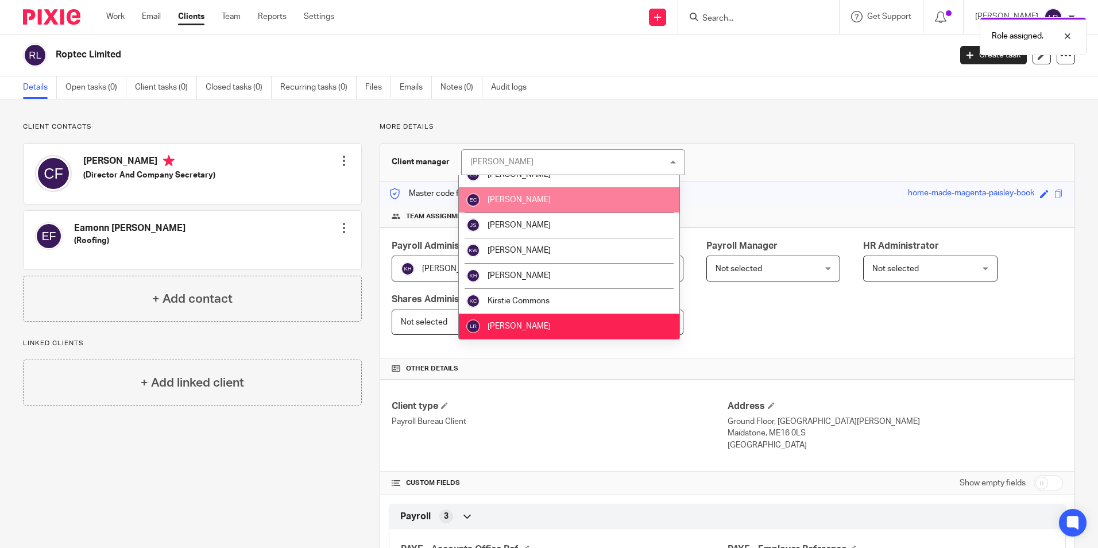
scroll to position [115, 0]
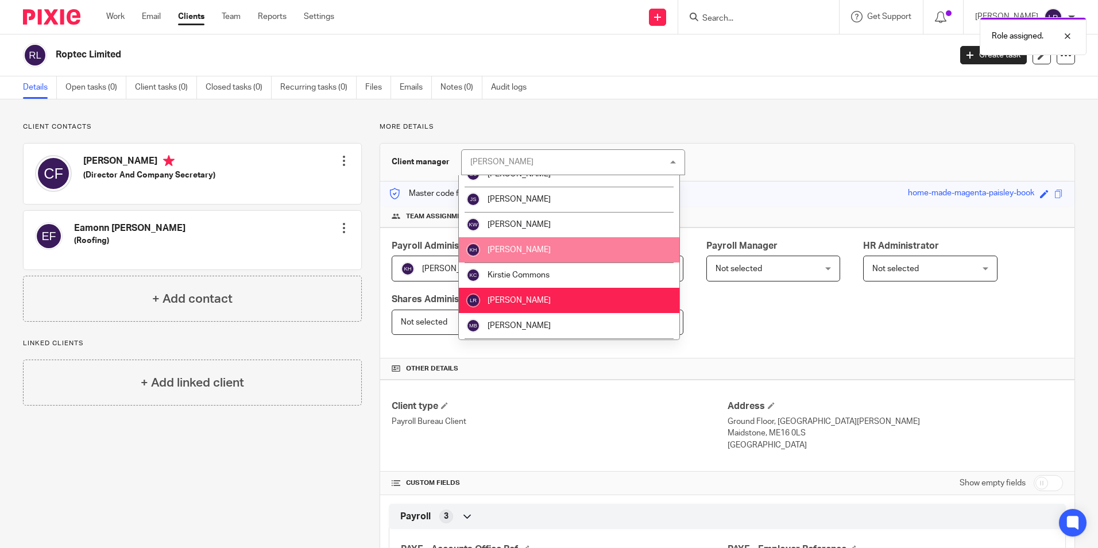
click at [537, 251] on li "[PERSON_NAME]" at bounding box center [569, 249] width 220 height 25
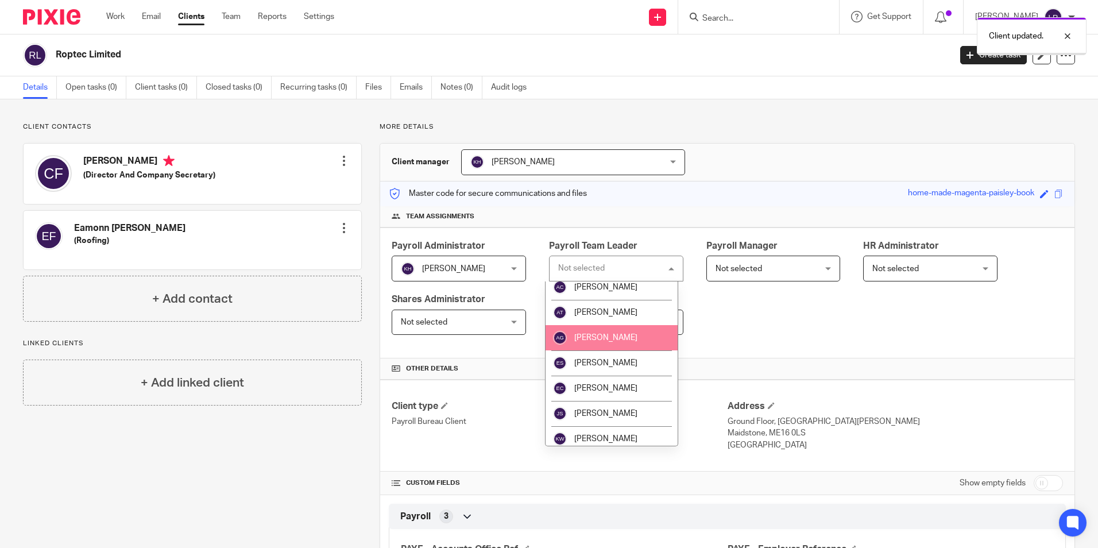
scroll to position [57, 0]
drag, startPoint x: 594, startPoint y: 335, endPoint x: 710, endPoint y: 315, distance: 117.6
click at [594, 334] on span "[PERSON_NAME]" at bounding box center [605, 336] width 63 height 8
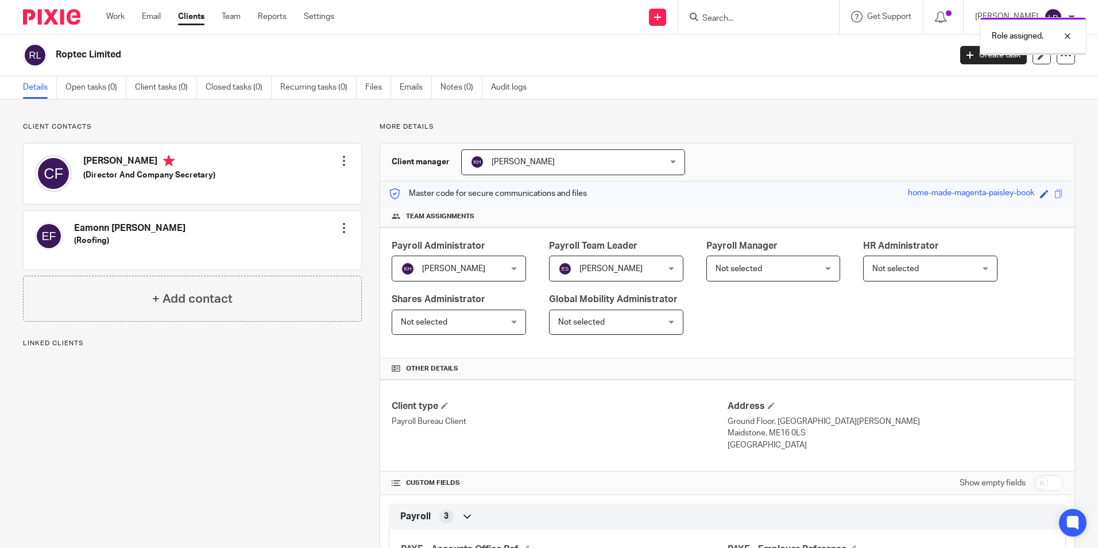
click at [726, 265] on span "Not selected" at bounding box center [738, 269] width 47 height 8
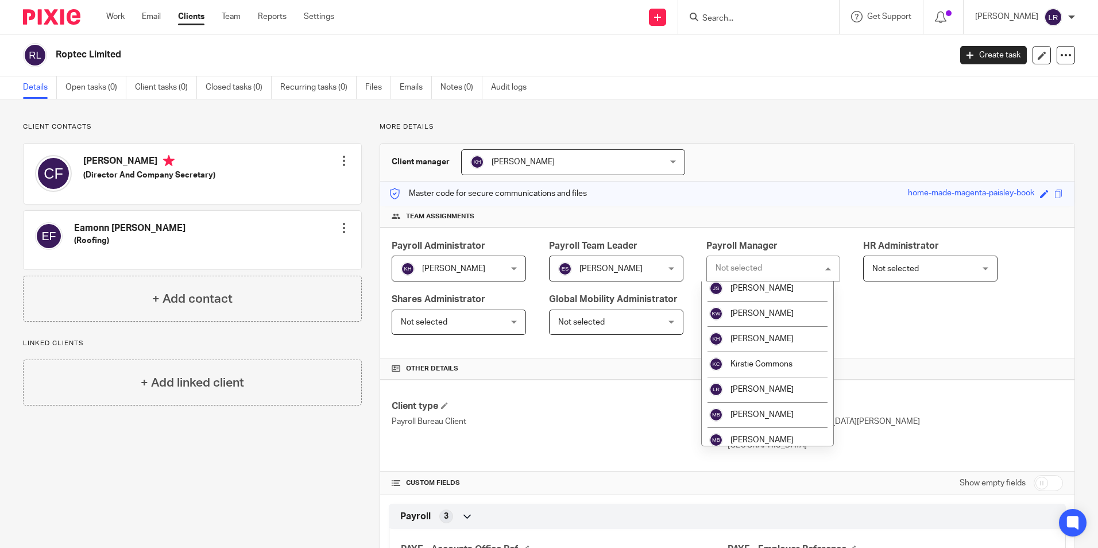
scroll to position [135, 0]
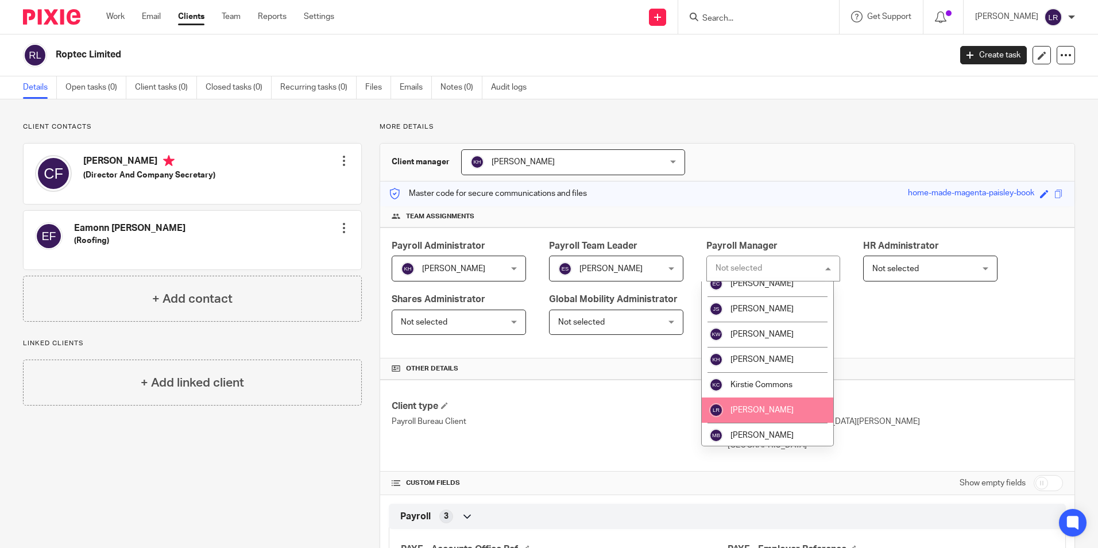
click at [784, 415] on li "[PERSON_NAME]" at bounding box center [768, 409] width 132 height 25
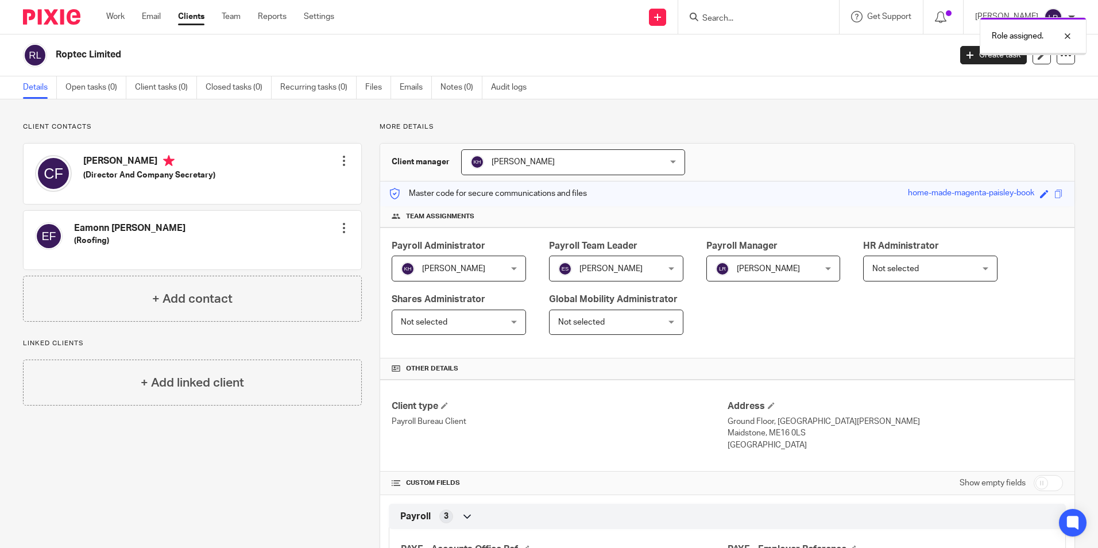
click at [194, 14] on link "Clients" at bounding box center [191, 16] width 26 height 11
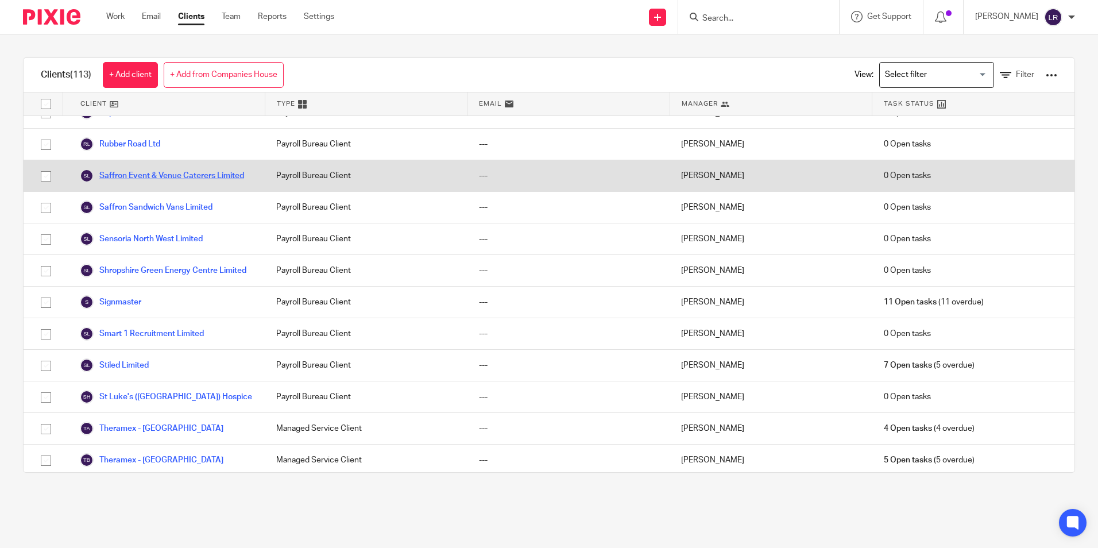
scroll to position [2469, 0]
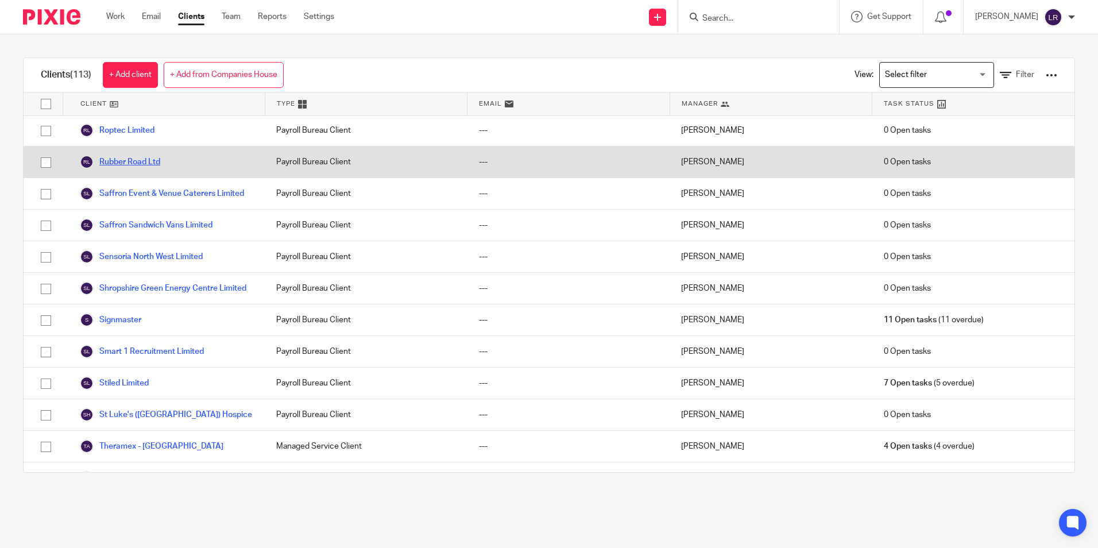
click at [150, 155] on link "Rubber Road Ltd" at bounding box center [120, 162] width 80 height 14
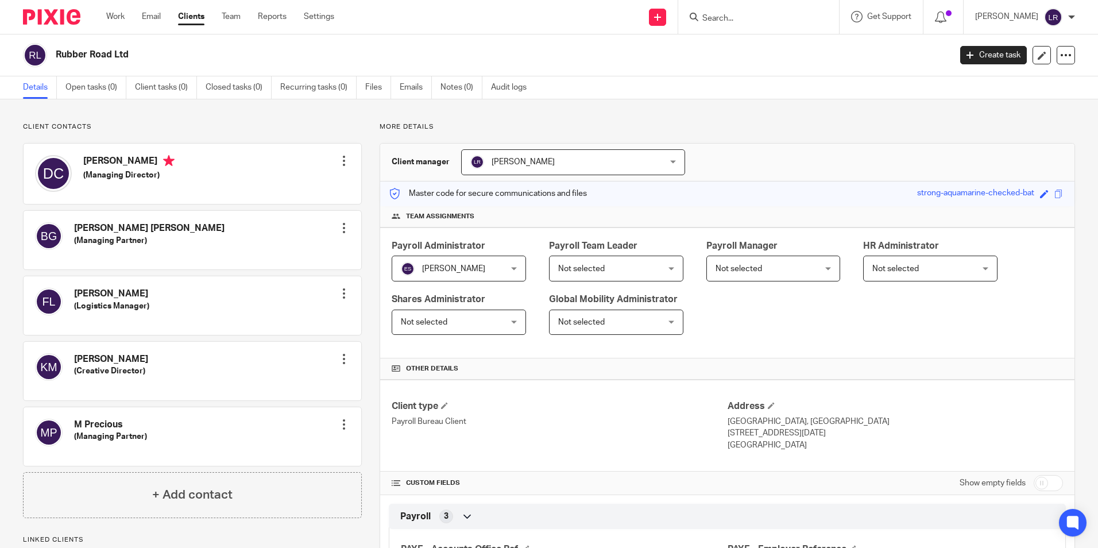
click at [491, 161] on span "[PERSON_NAME]" at bounding box center [522, 162] width 63 height 8
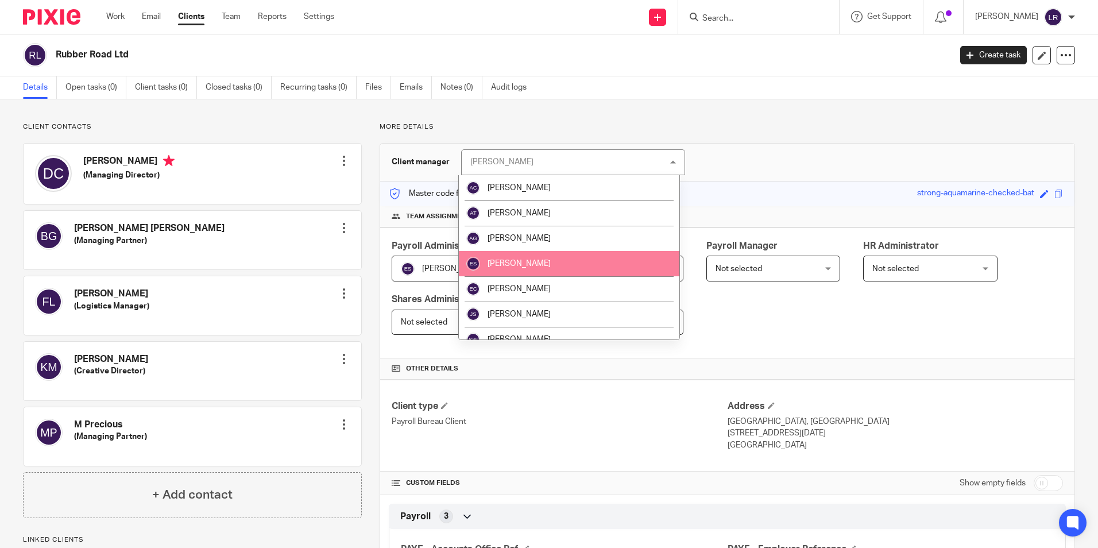
click at [511, 263] on span "[PERSON_NAME]" at bounding box center [518, 264] width 63 height 8
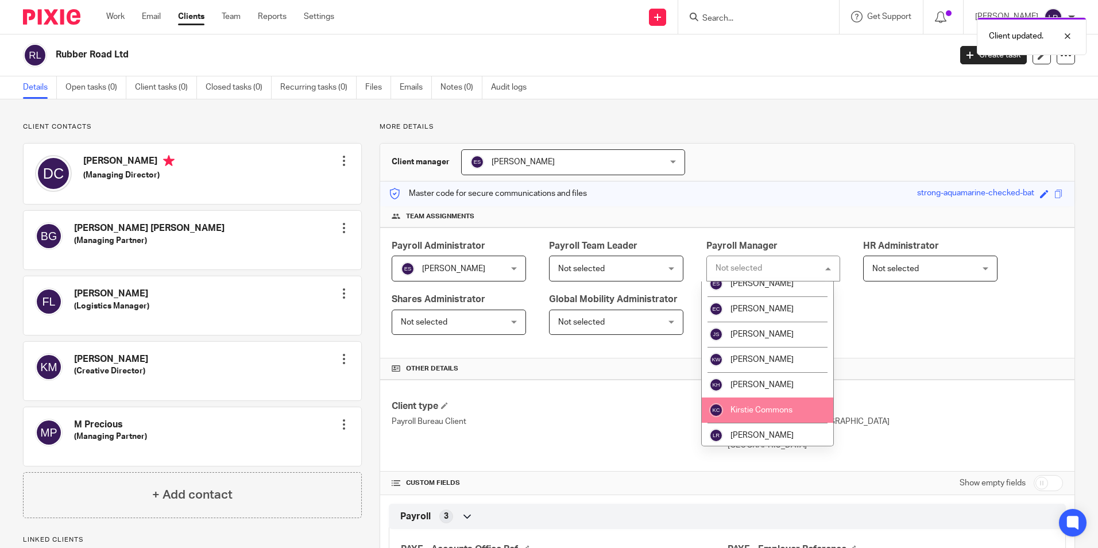
scroll to position [172, 0]
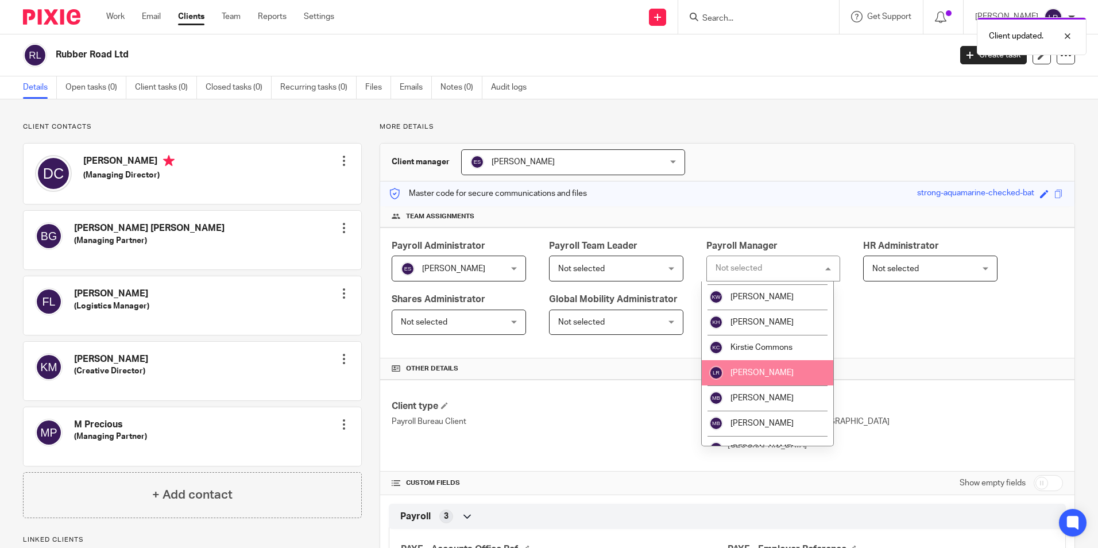
click at [766, 373] on span "[PERSON_NAME]" at bounding box center [761, 373] width 63 height 8
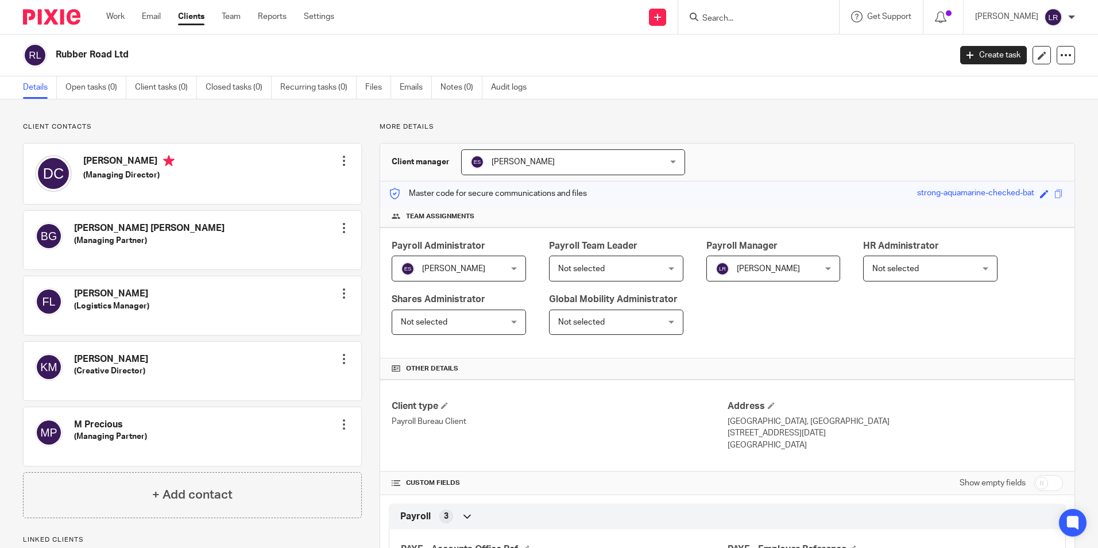
click at [197, 16] on link "Clients" at bounding box center [191, 16] width 26 height 11
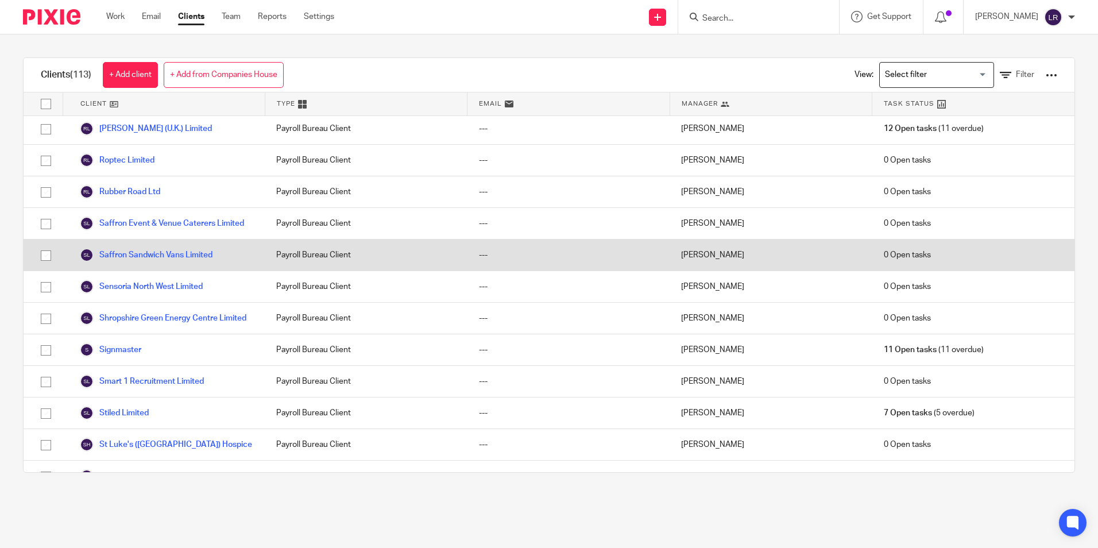
scroll to position [2469, 0]
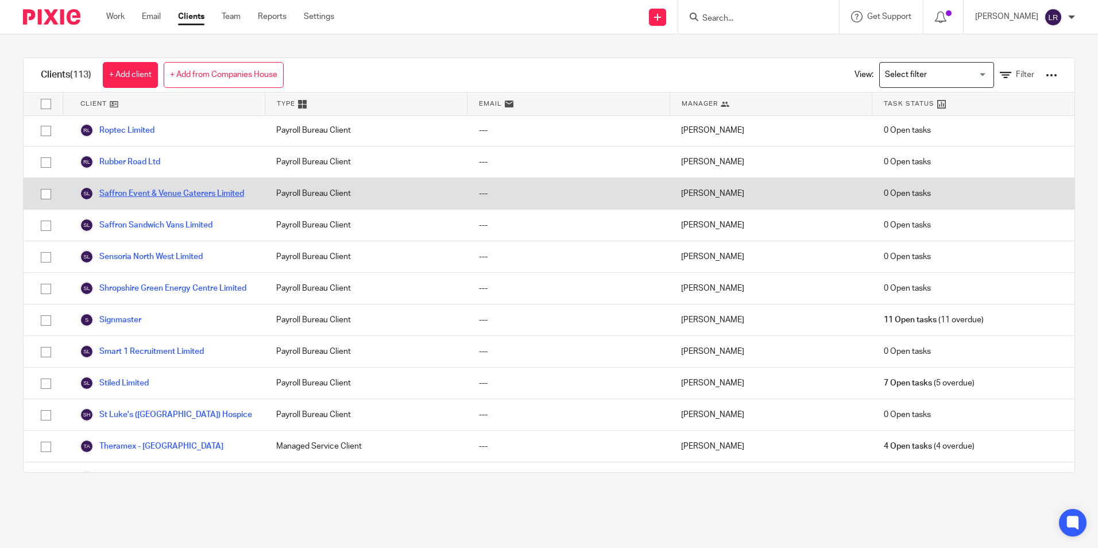
click at [131, 187] on link "Saffron Event & Venue Caterers Limited" at bounding box center [162, 194] width 164 height 14
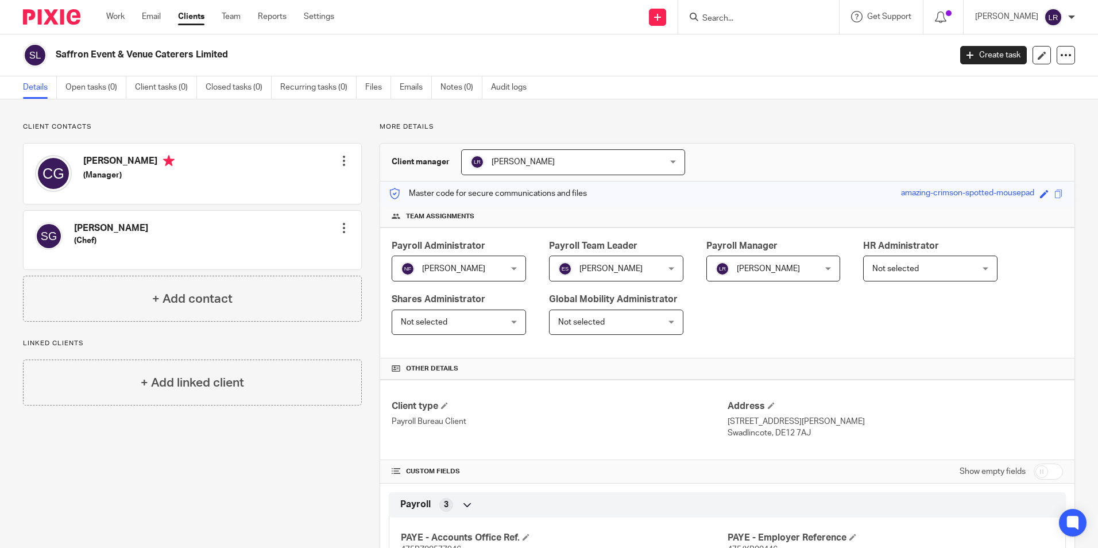
click at [501, 162] on span "[PERSON_NAME]" at bounding box center [522, 162] width 63 height 8
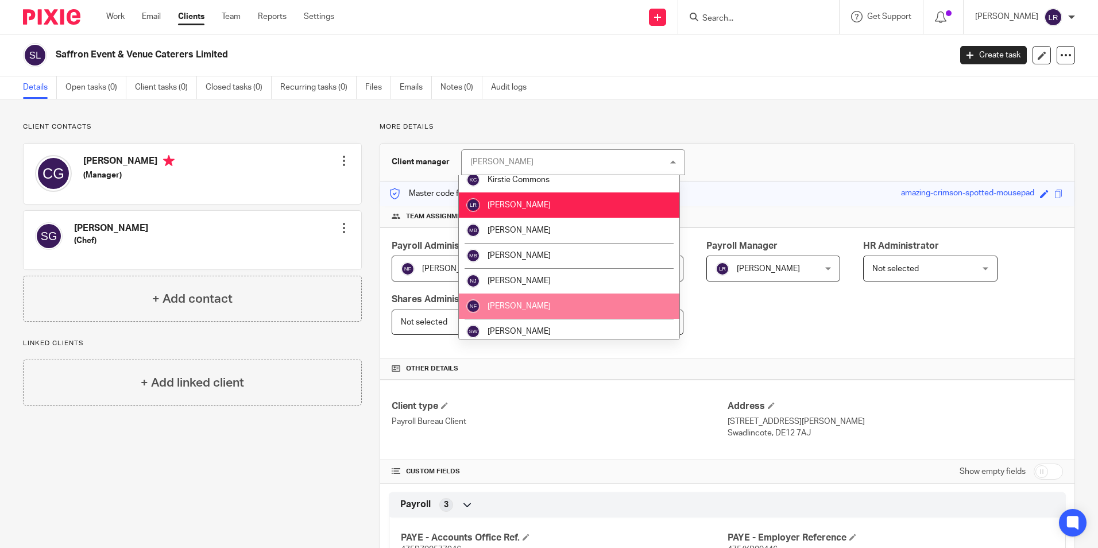
scroll to position [230, 0]
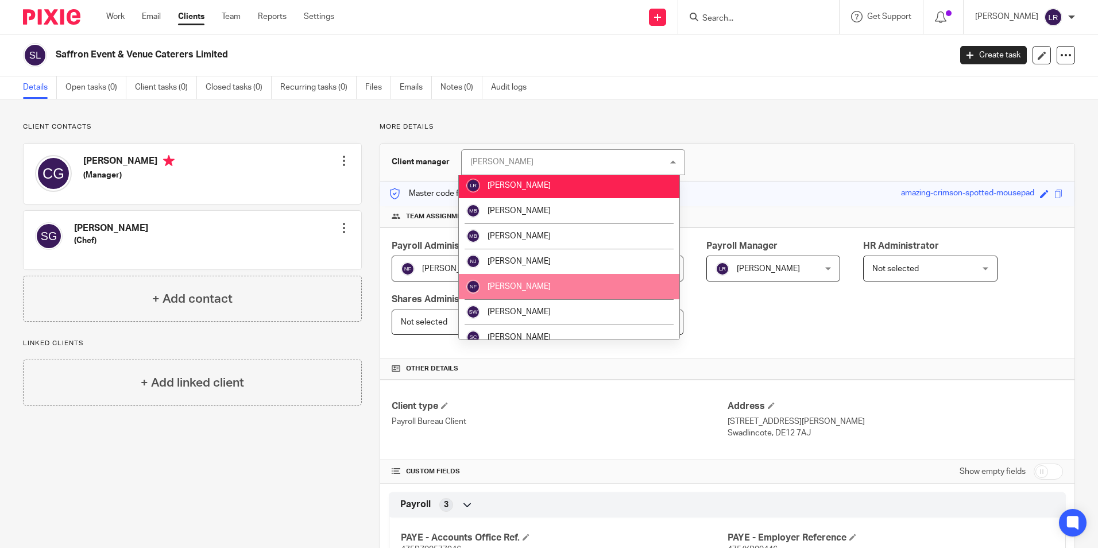
click at [529, 293] on li "[PERSON_NAME]" at bounding box center [569, 286] width 220 height 25
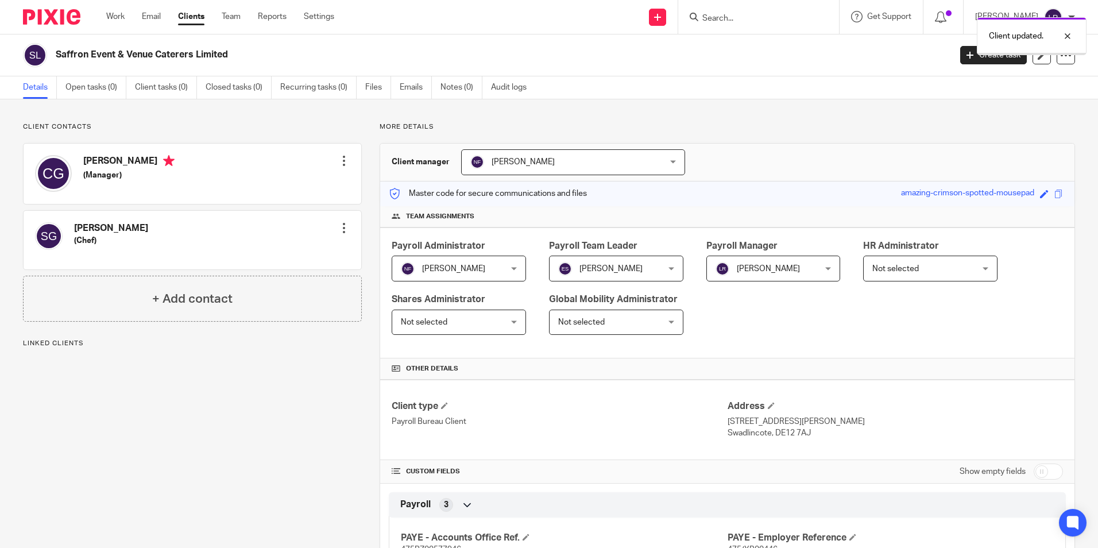
click at [189, 18] on link "Clients" at bounding box center [191, 16] width 26 height 11
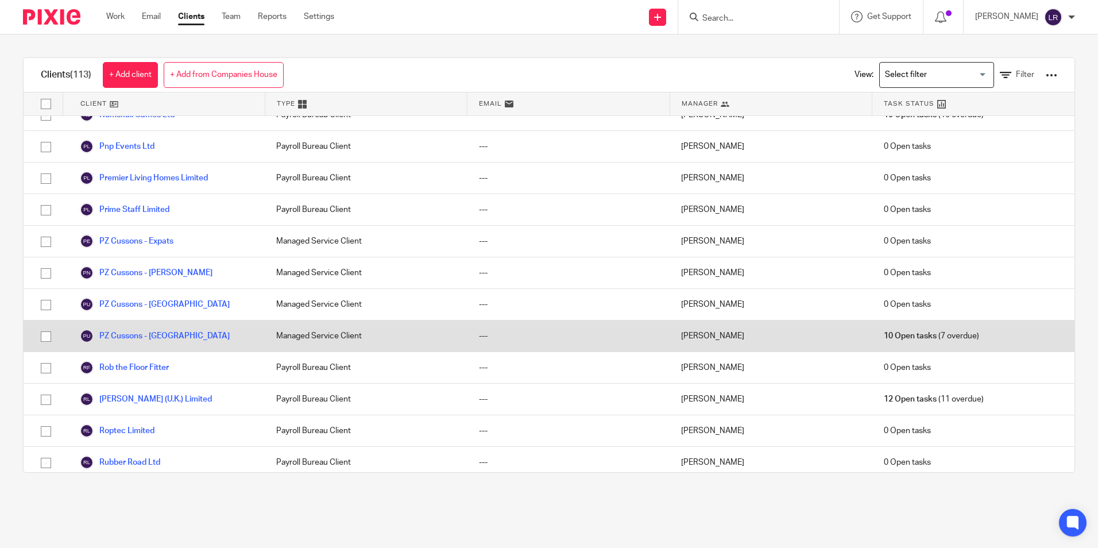
scroll to position [2354, 0]
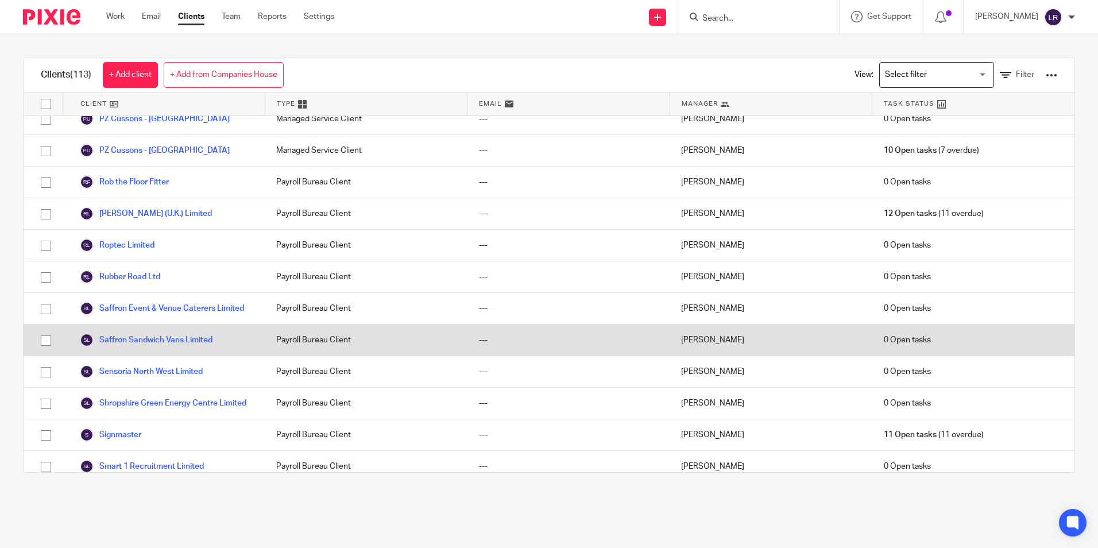
click at [139, 324] on div "Saffron Sandwich Vans Limited" at bounding box center [164, 339] width 202 height 31
click at [138, 333] on link "Saffron Sandwich Vans Limited" at bounding box center [146, 340] width 133 height 14
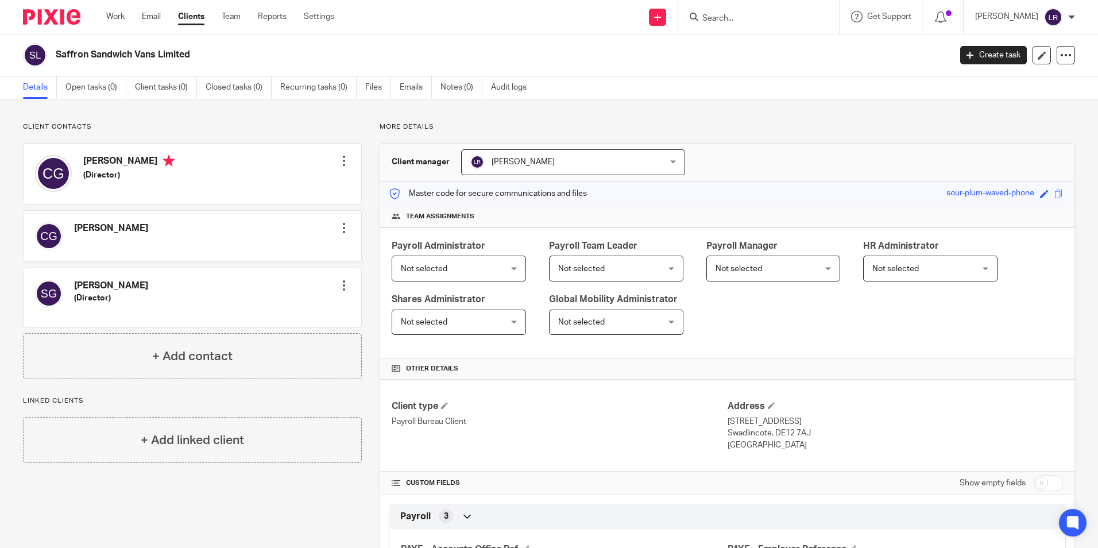
click at [506, 163] on span "[PERSON_NAME]" at bounding box center [522, 162] width 63 height 8
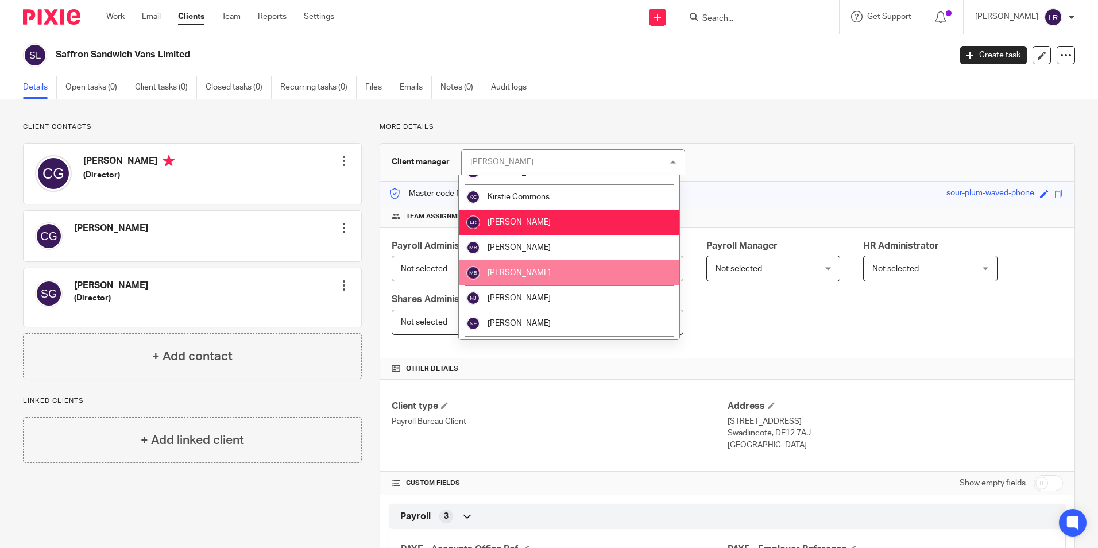
scroll to position [230, 0]
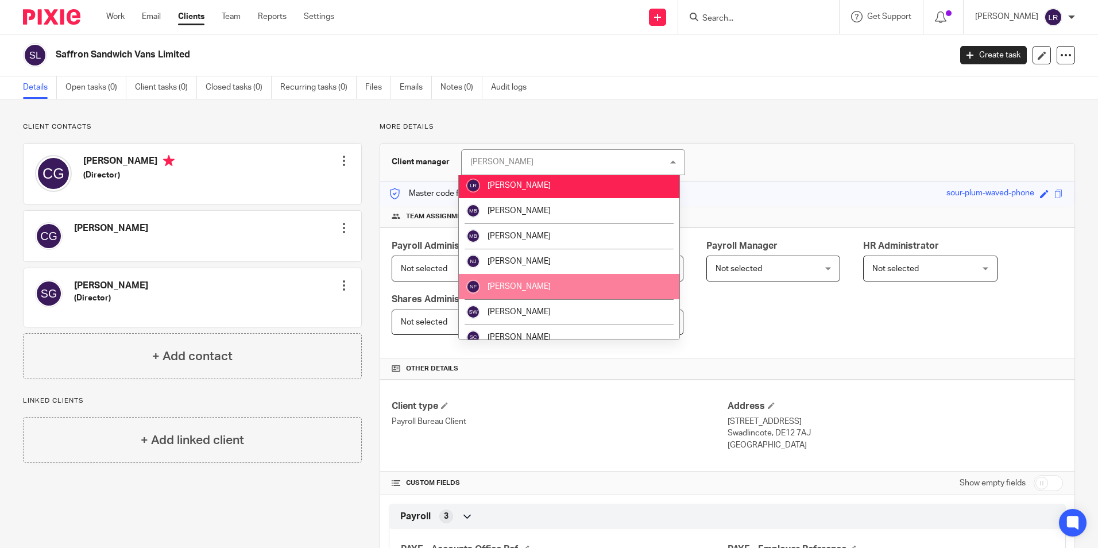
click at [552, 284] on li "[PERSON_NAME]" at bounding box center [569, 286] width 220 height 25
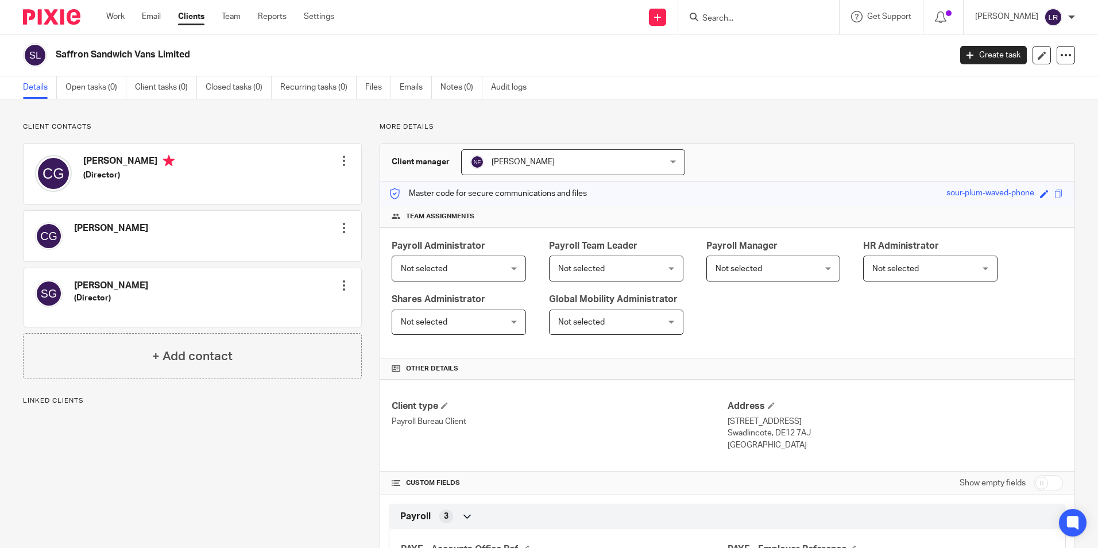
click at [432, 272] on span "Not selected" at bounding box center [424, 269] width 47 height 8
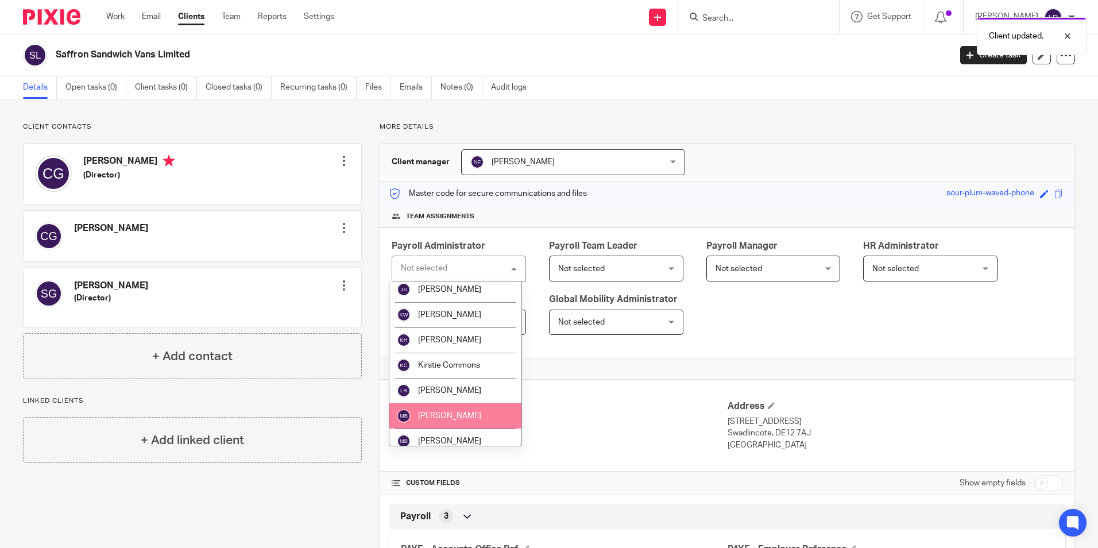
scroll to position [287, 0]
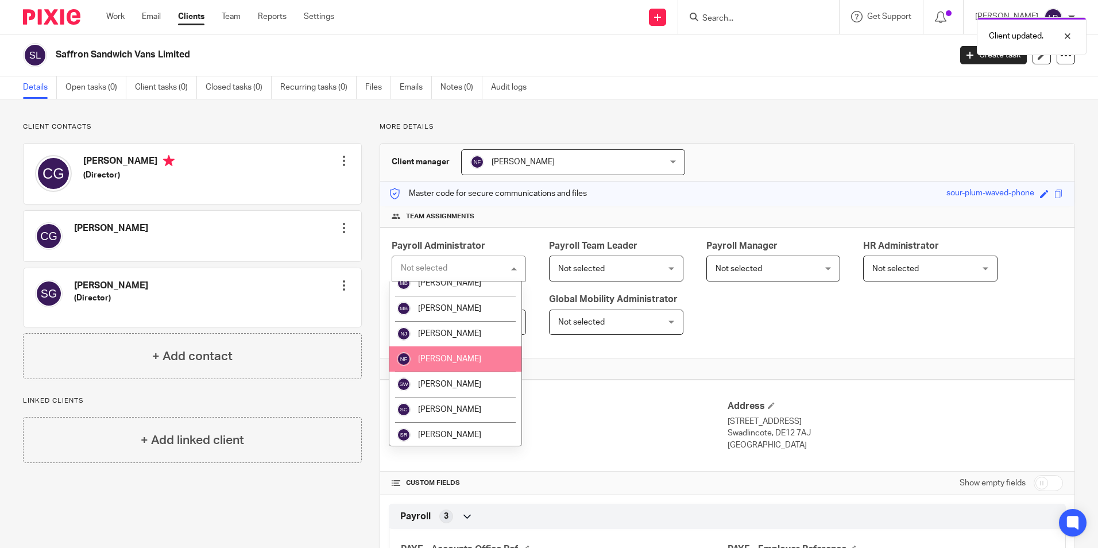
click at [464, 354] on li "[PERSON_NAME]" at bounding box center [455, 358] width 132 height 25
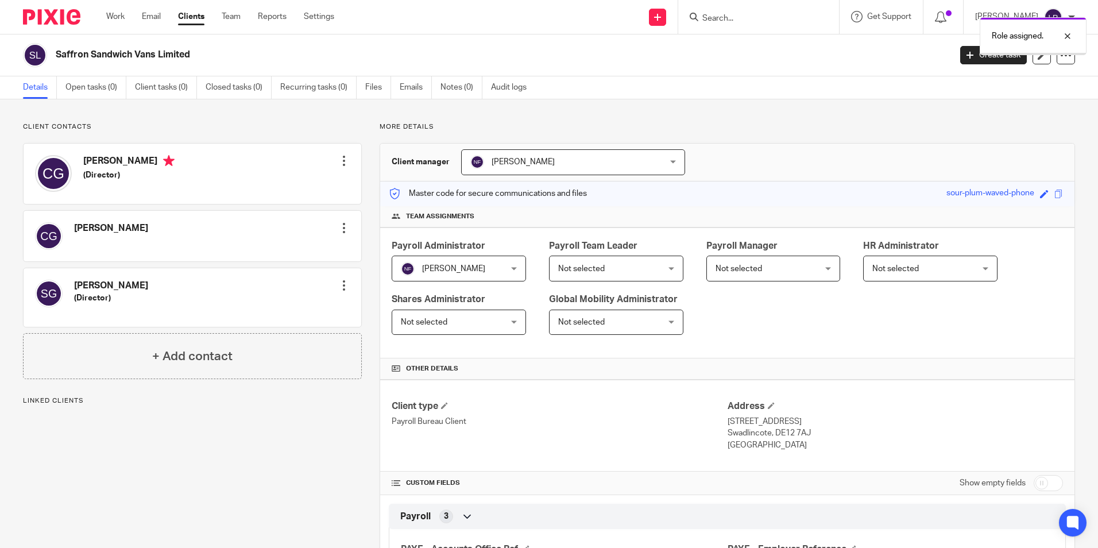
click at [622, 270] on span "Not selected" at bounding box center [607, 268] width 99 height 24
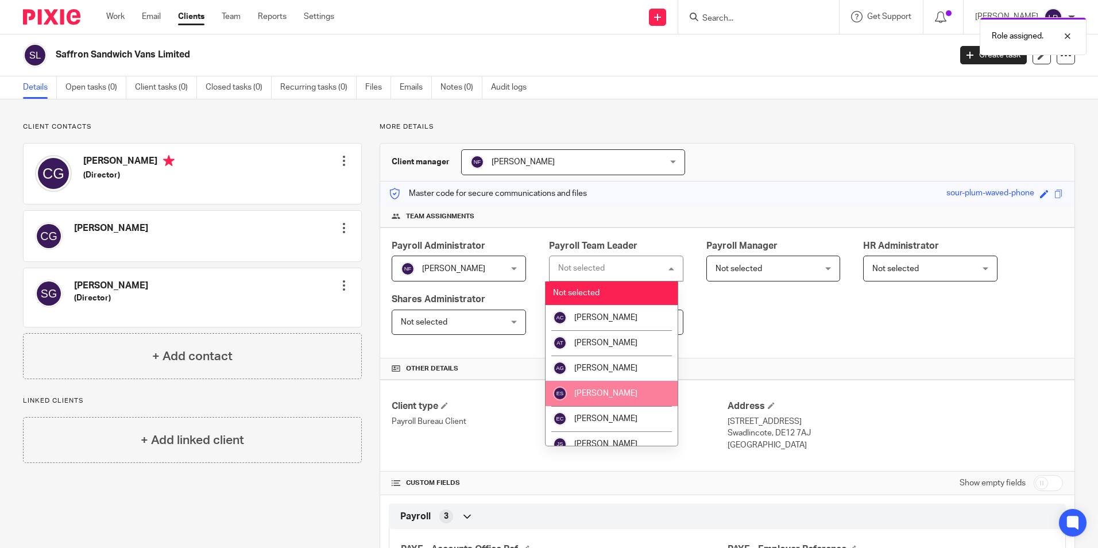
click at [611, 388] on li "[PERSON_NAME]" at bounding box center [611, 393] width 132 height 25
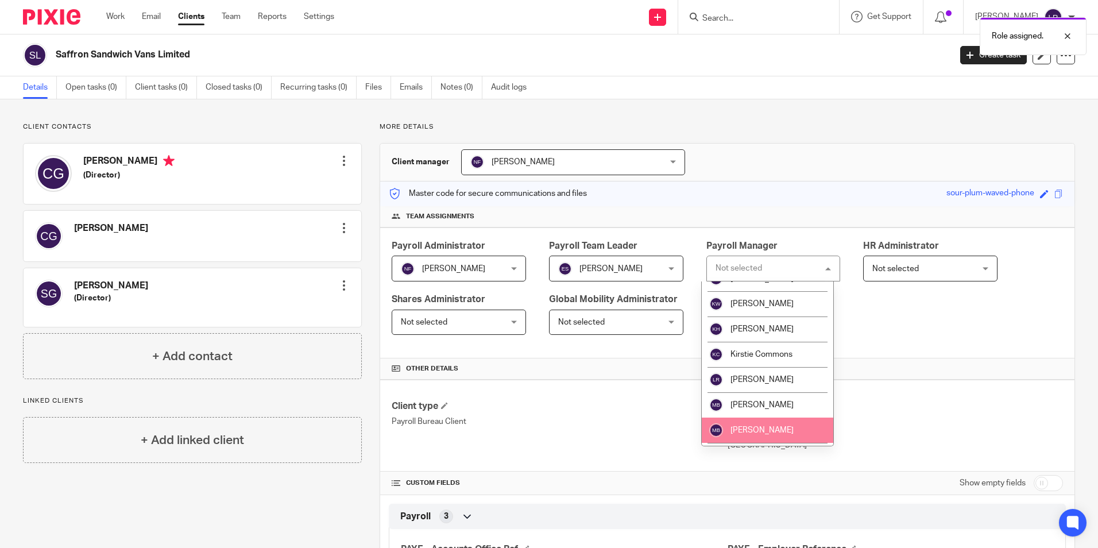
scroll to position [230, 0]
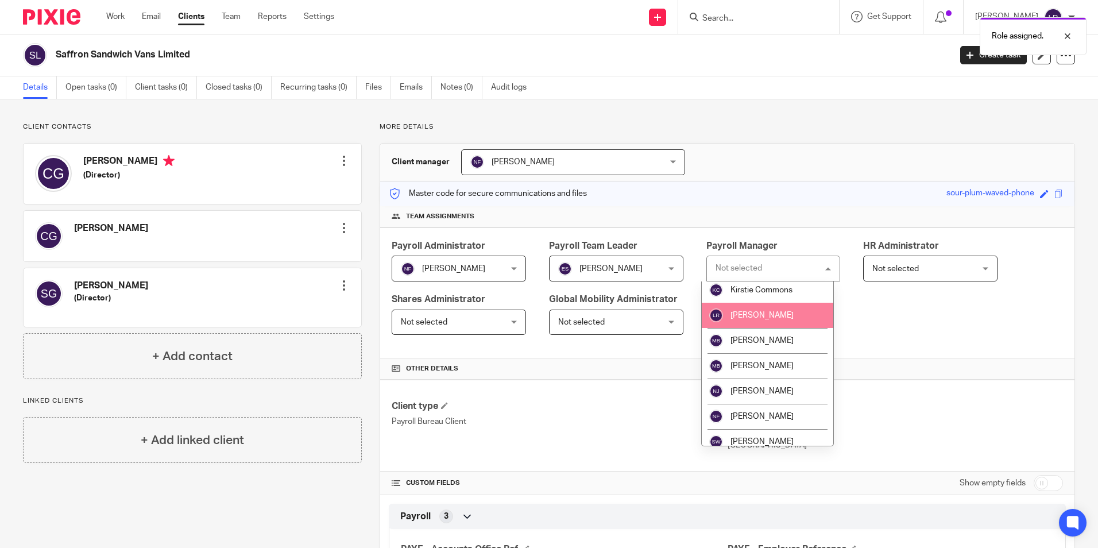
click at [754, 313] on span "[PERSON_NAME]" at bounding box center [761, 315] width 63 height 8
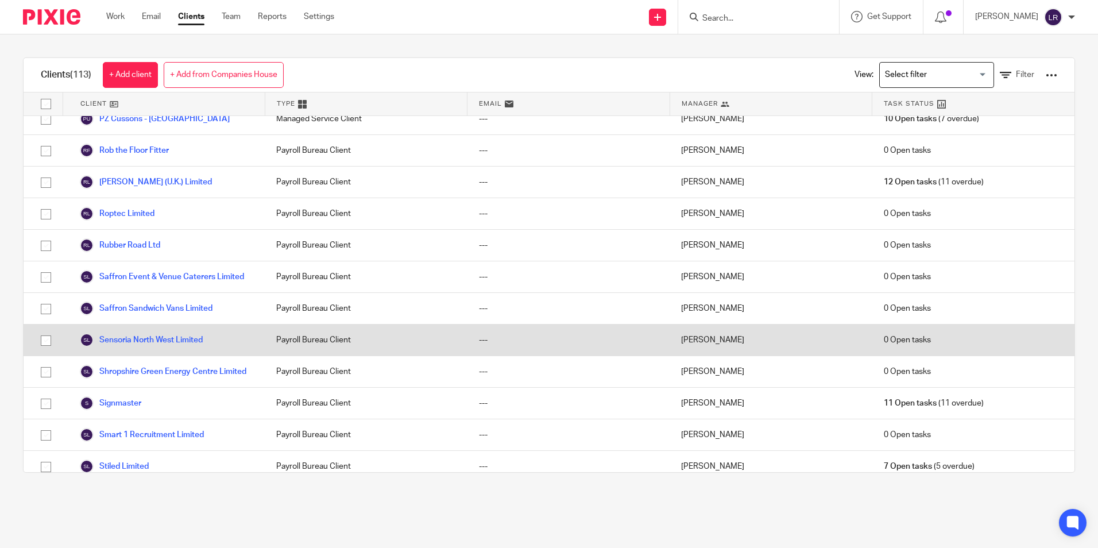
scroll to position [2354, 0]
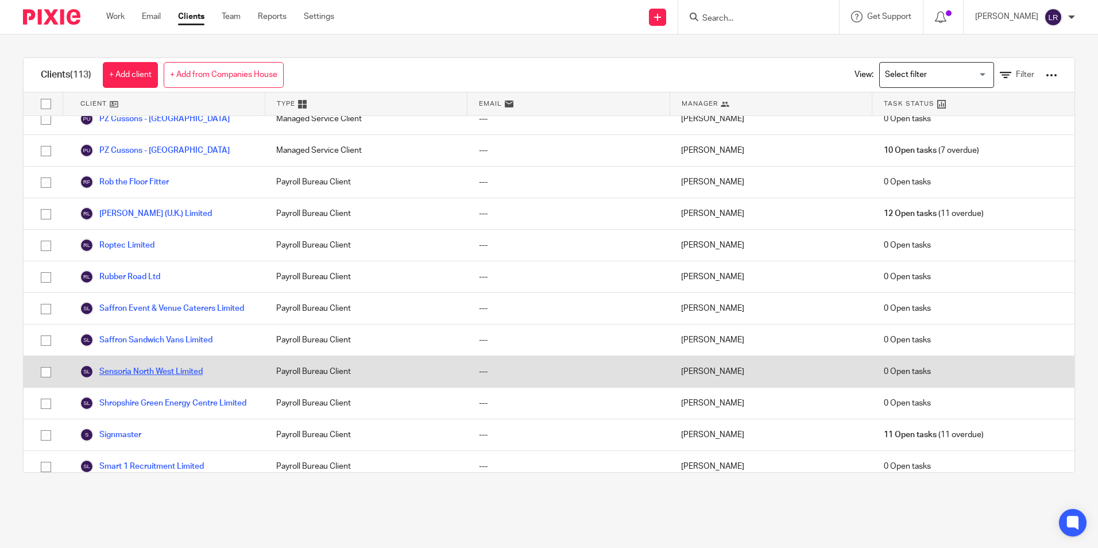
click at [176, 365] on link "Sensoria North West Limited" at bounding box center [141, 372] width 123 height 14
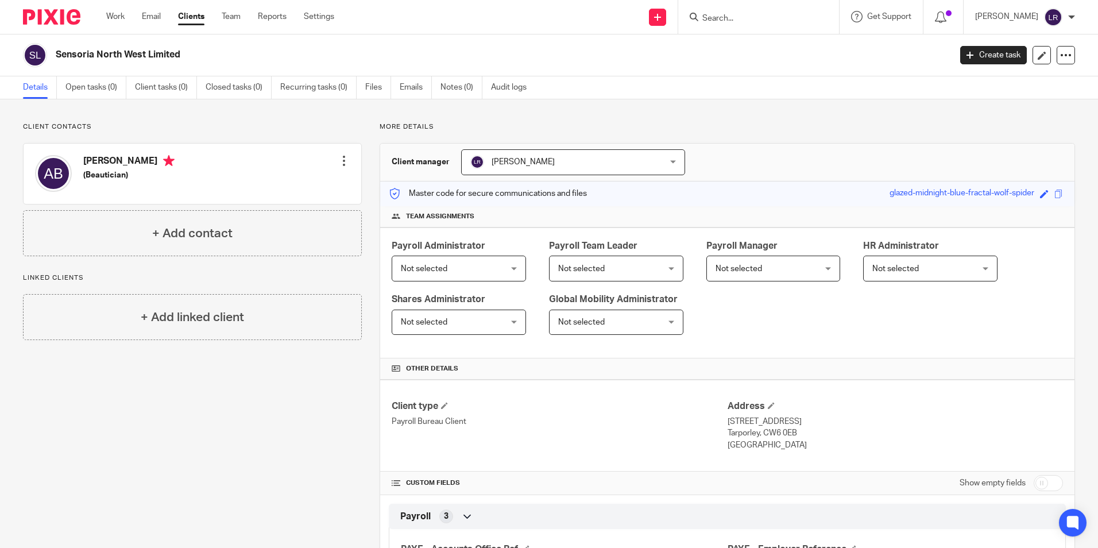
click at [458, 273] on span "Not selected" at bounding box center [450, 268] width 99 height 24
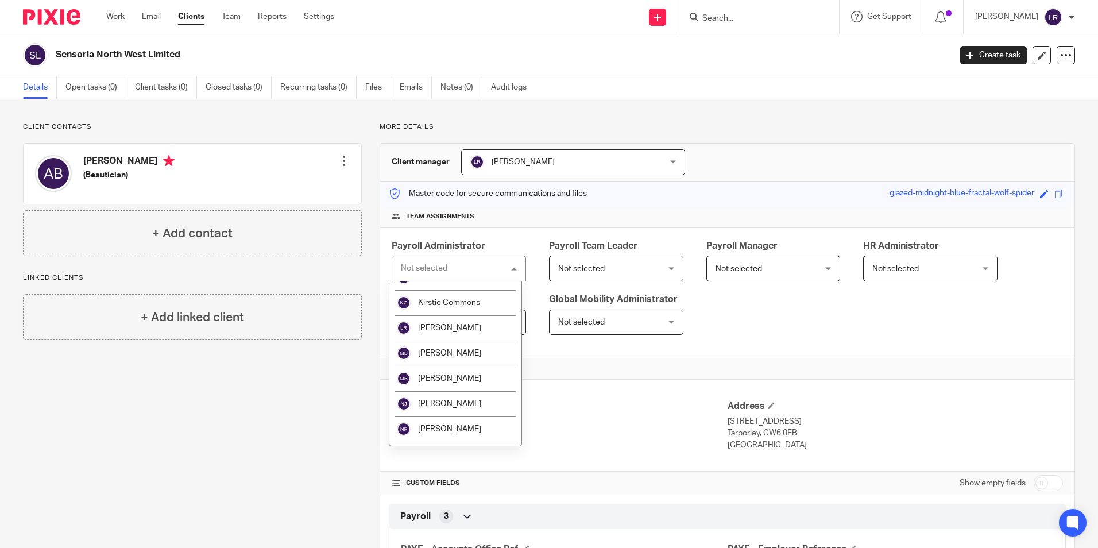
scroll to position [365, 0]
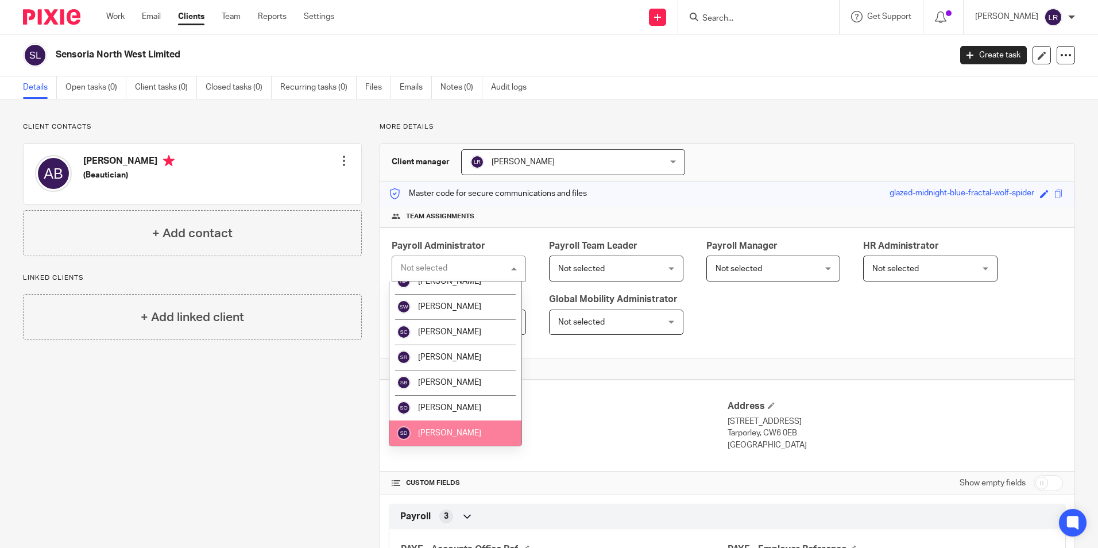
click at [448, 429] on span "[PERSON_NAME]" at bounding box center [449, 433] width 63 height 8
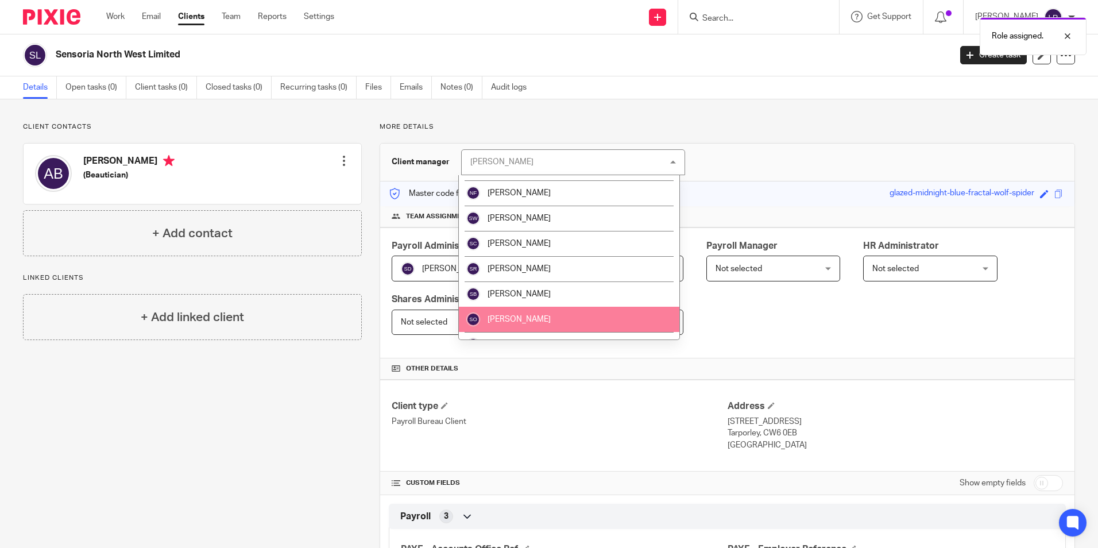
scroll to position [341, 0]
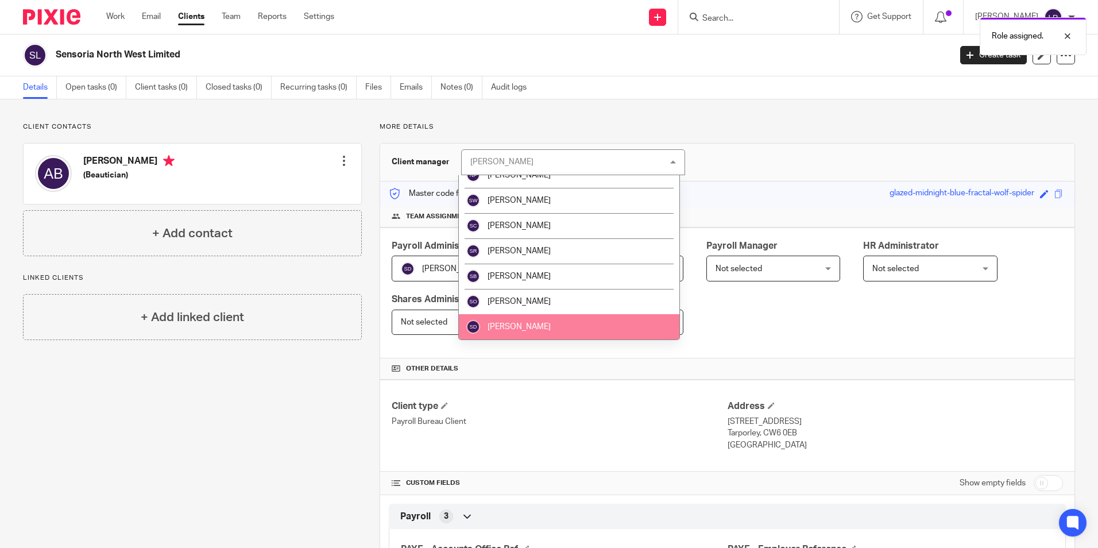
click at [534, 327] on li "[PERSON_NAME]" at bounding box center [569, 326] width 220 height 25
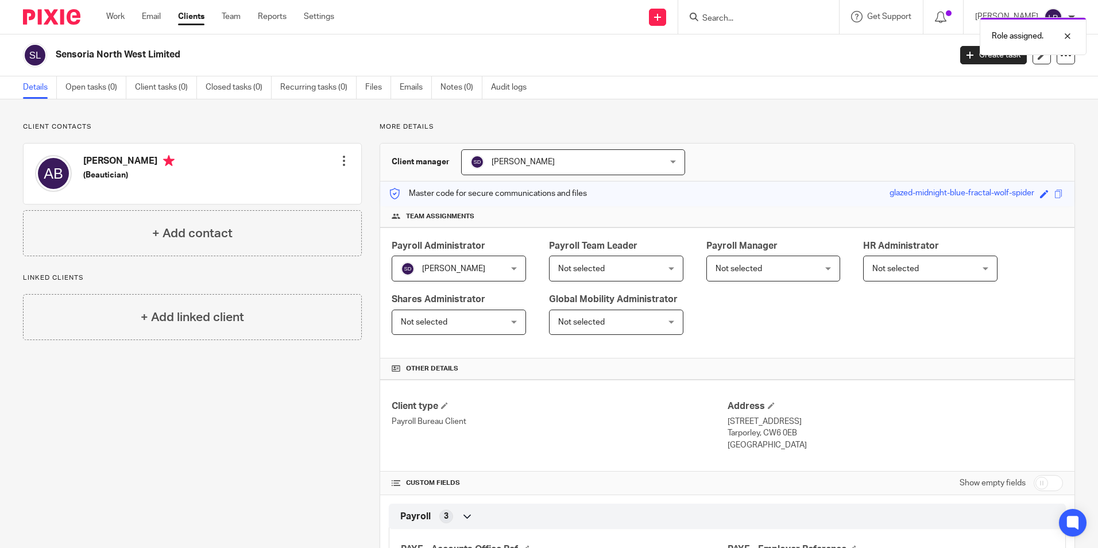
click at [650, 254] on div "Payroll Team Leader Not selected Not selected Not selected Alex Chambers Alex T…" at bounding box center [616, 260] width 134 height 42
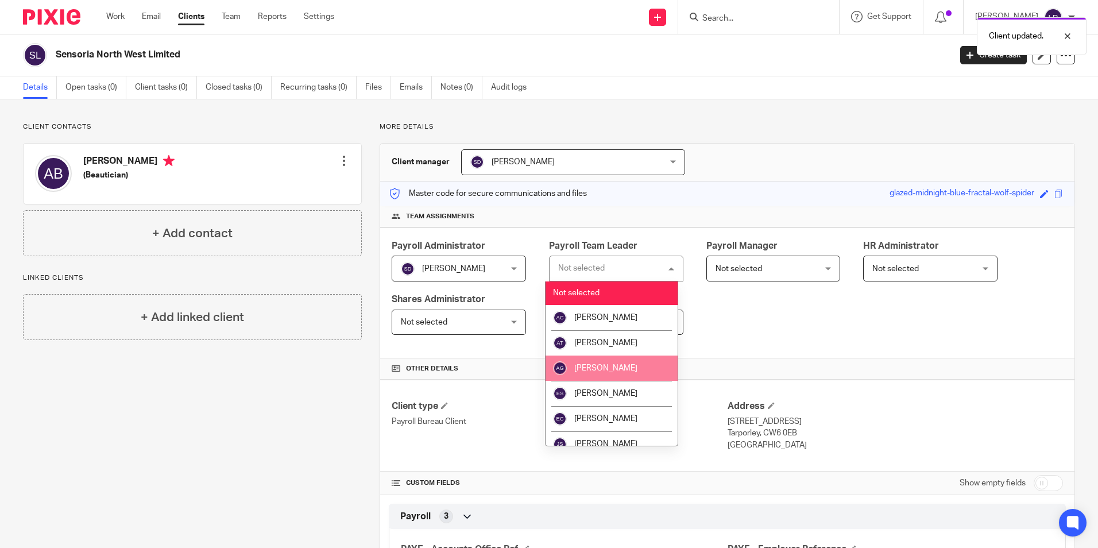
scroll to position [57, 0]
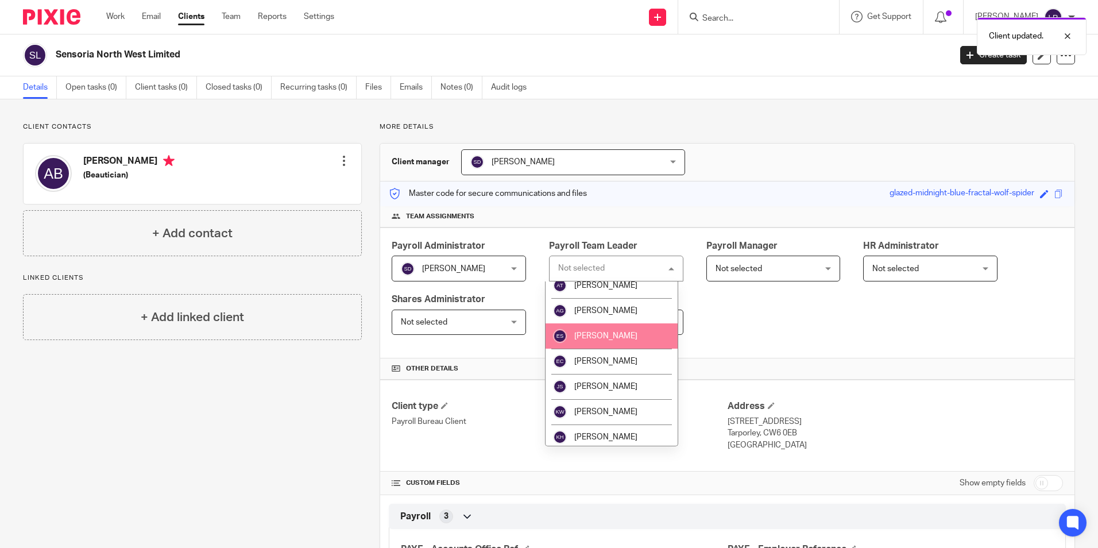
click at [618, 339] on span "[PERSON_NAME]" at bounding box center [605, 336] width 63 height 8
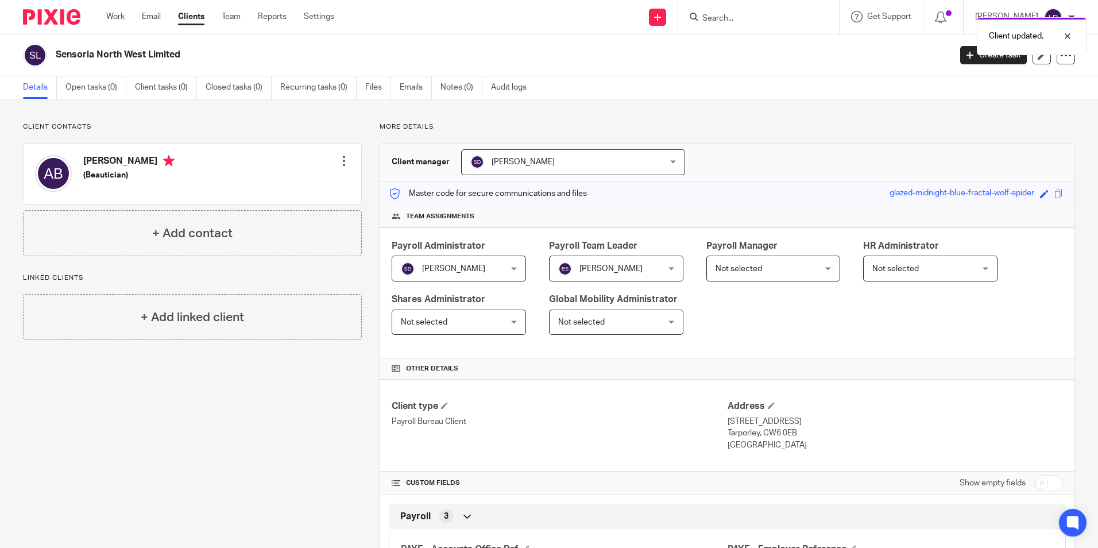
drag, startPoint x: 738, startPoint y: 269, endPoint x: 748, endPoint y: 269, distance: 9.8
click at [738, 269] on span "Not selected" at bounding box center [738, 269] width 47 height 8
click at [764, 266] on span "Not selected" at bounding box center [764, 268] width 99 height 24
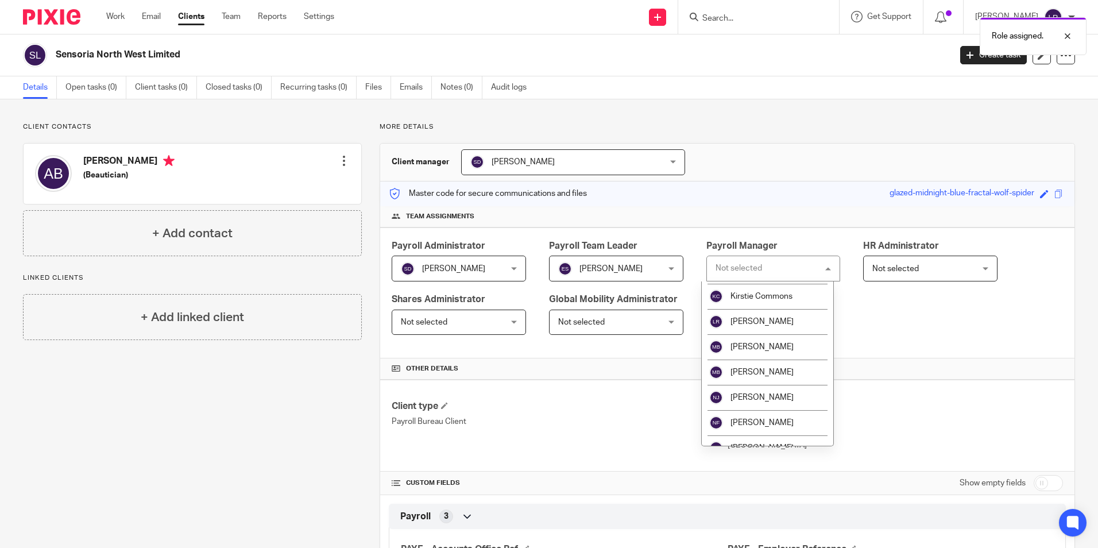
scroll to position [230, 0]
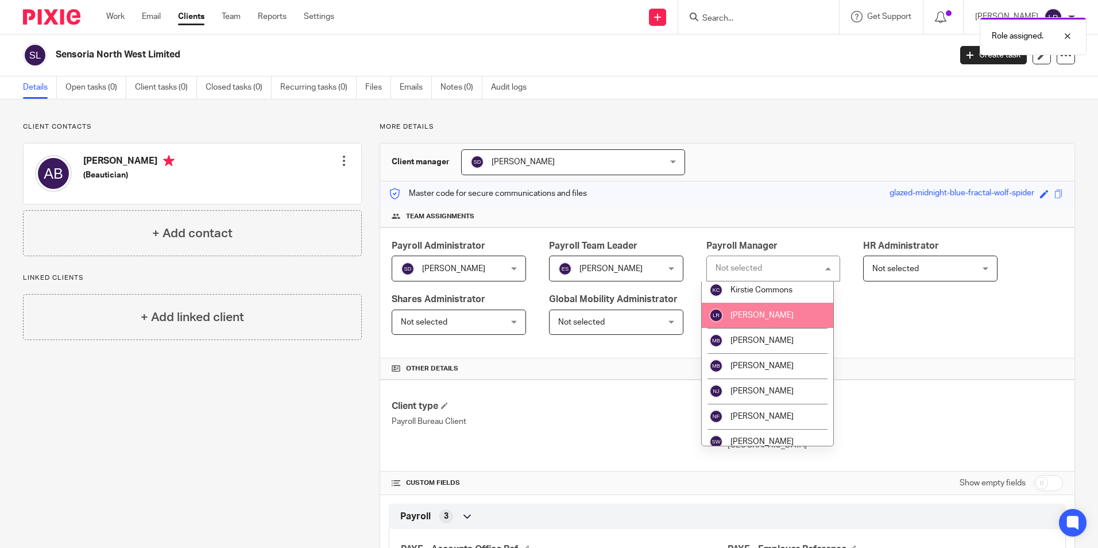
click at [776, 312] on span "[PERSON_NAME]" at bounding box center [761, 315] width 63 height 8
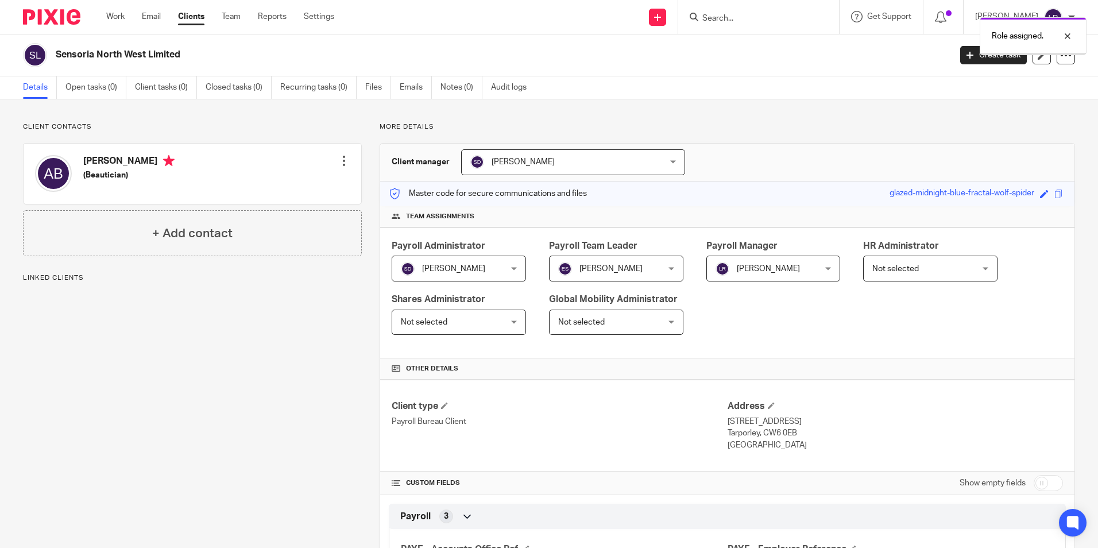
click at [197, 17] on link "Clients" at bounding box center [191, 16] width 26 height 11
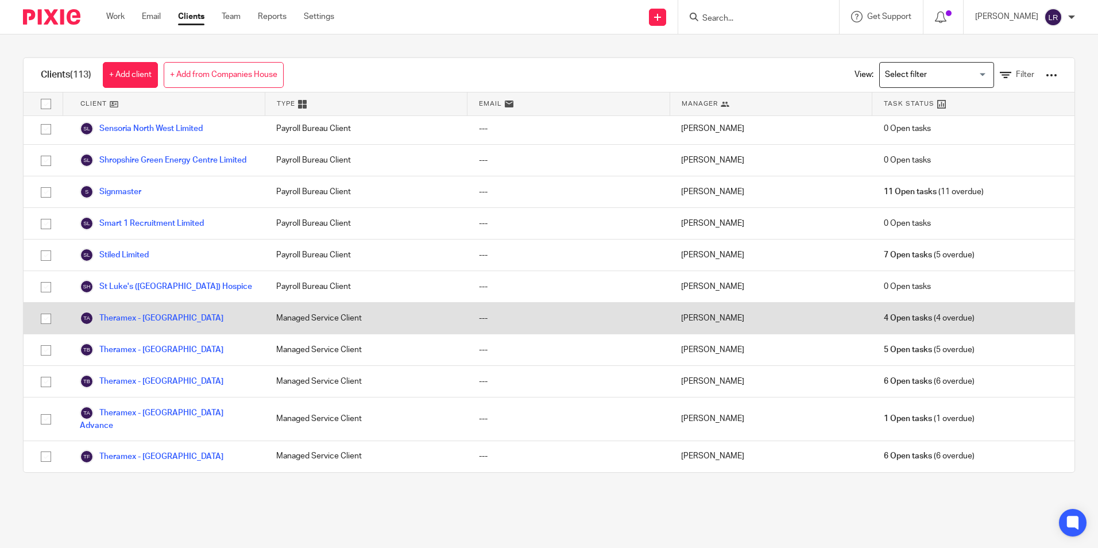
scroll to position [2584, 0]
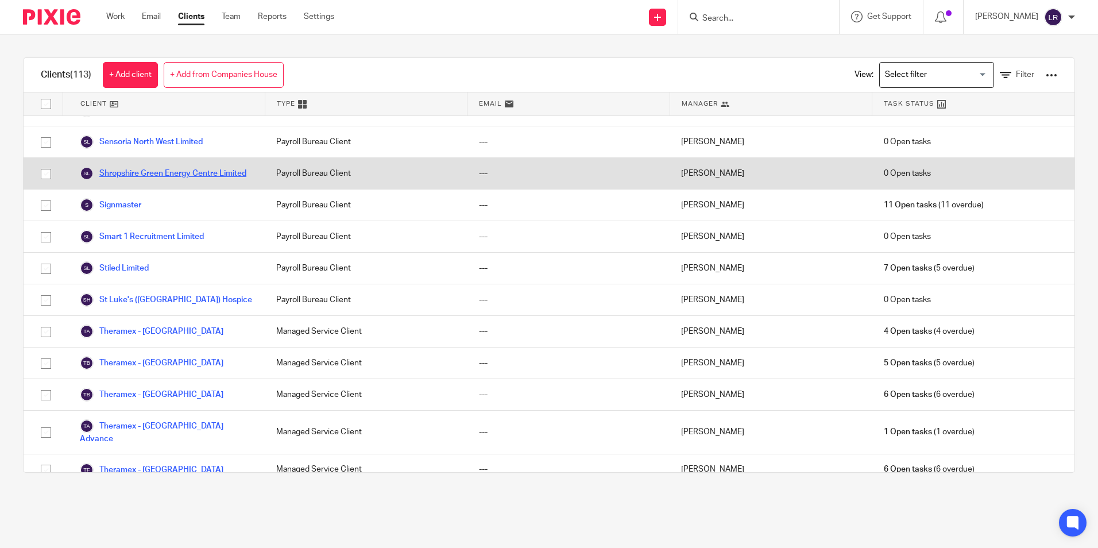
click at [142, 166] on link "Shropshire Green Energy Centre Limited" at bounding box center [163, 173] width 166 height 14
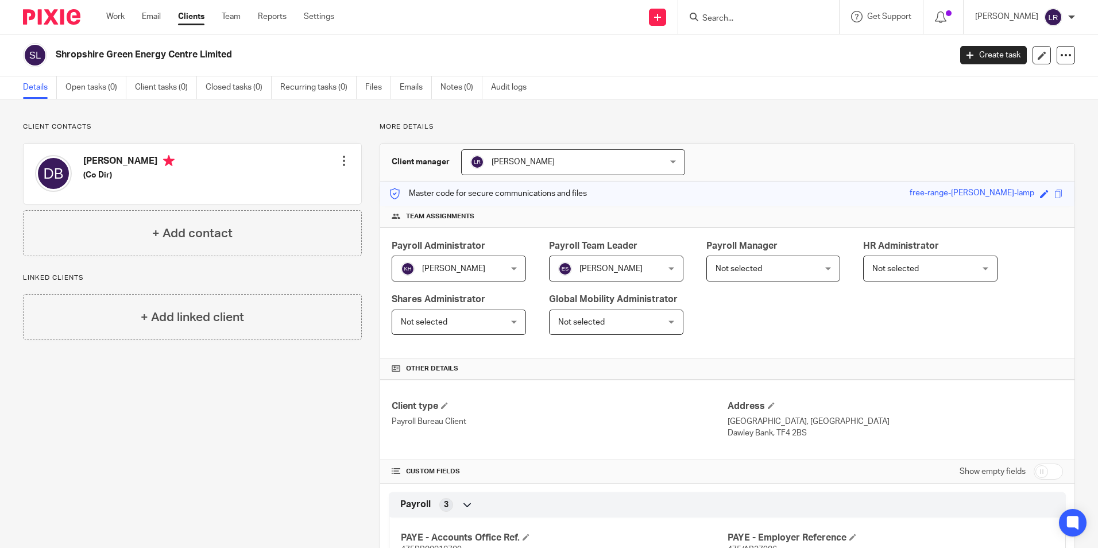
click at [539, 166] on span "[PERSON_NAME]" at bounding box center [555, 162] width 171 height 24
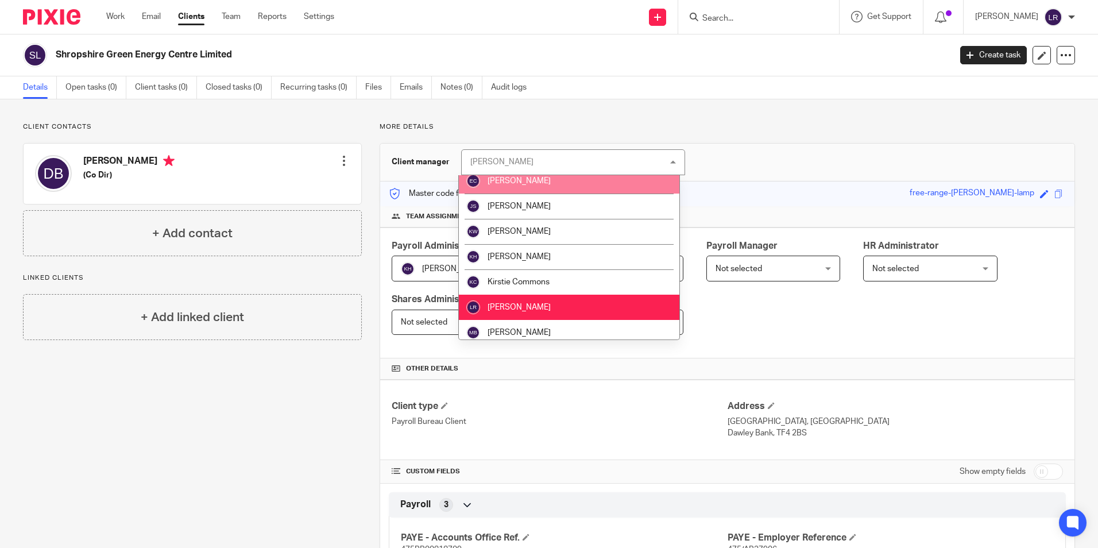
scroll to position [115, 0]
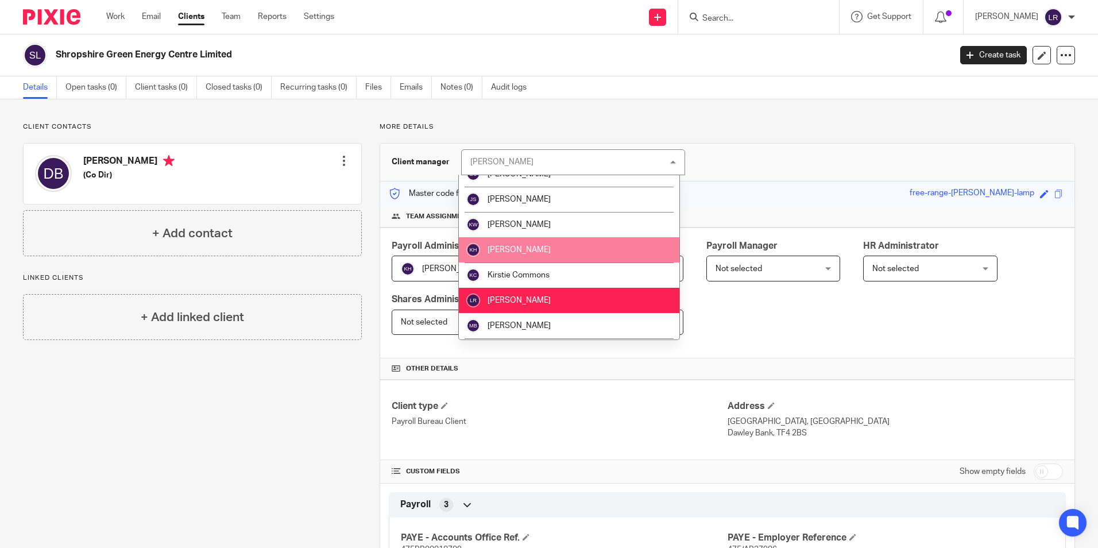
click at [545, 240] on li "[PERSON_NAME]" at bounding box center [569, 249] width 220 height 25
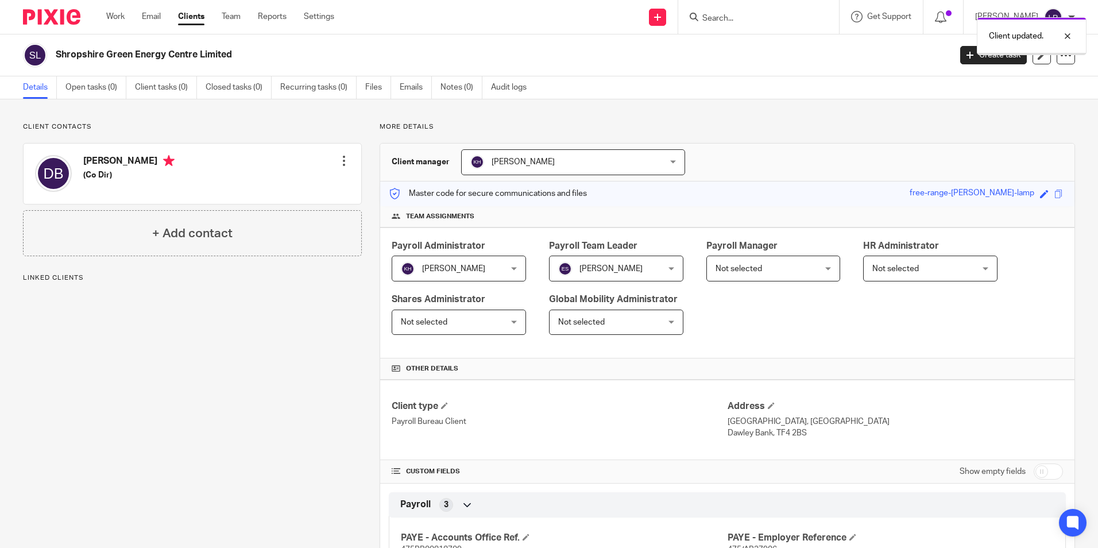
click at [753, 266] on span "Not selected" at bounding box center [738, 269] width 47 height 8
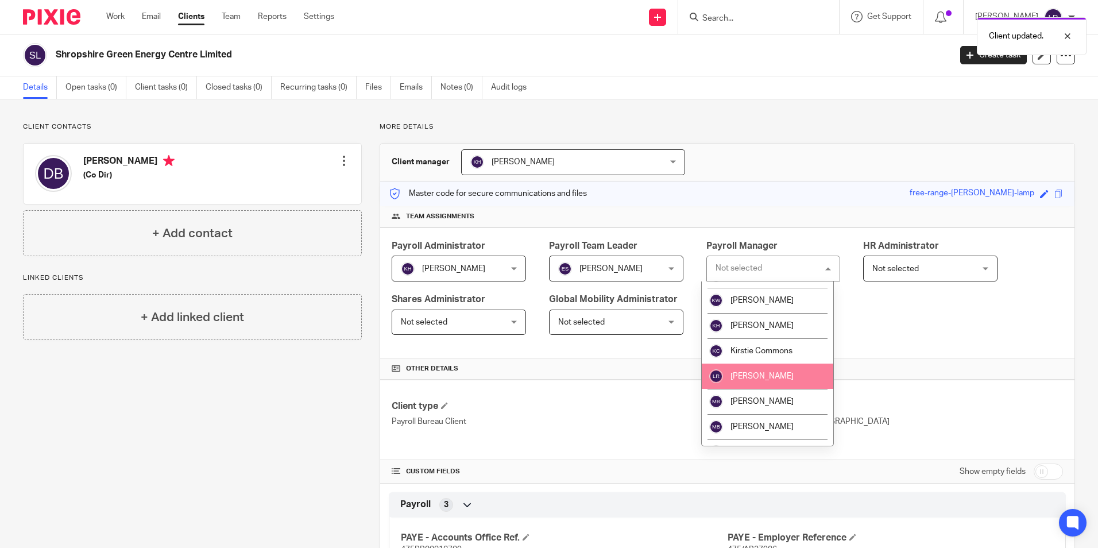
scroll to position [172, 0]
click at [759, 370] on span "[PERSON_NAME]" at bounding box center [761, 373] width 63 height 8
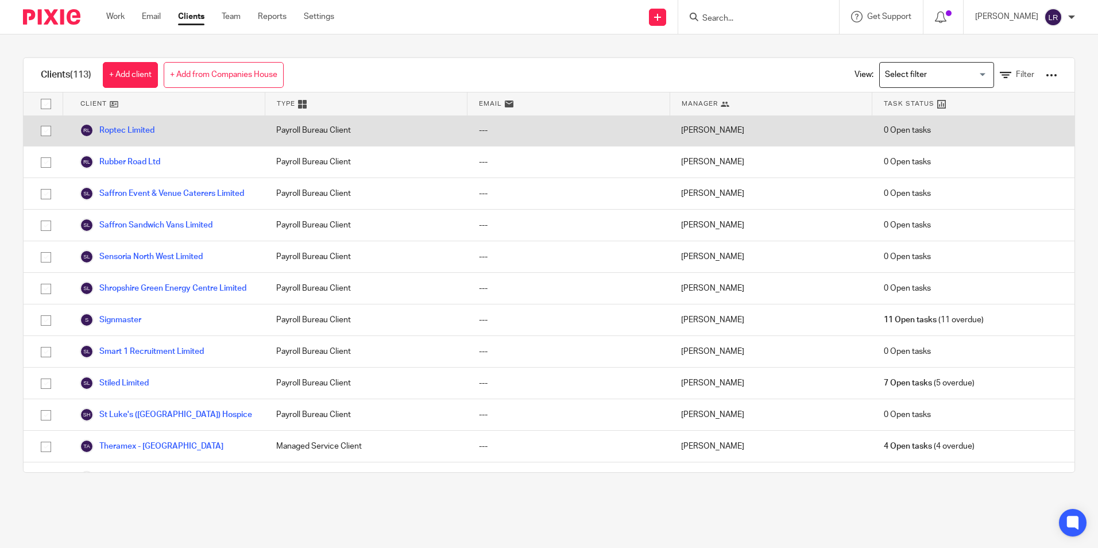
scroll to position [2526, 0]
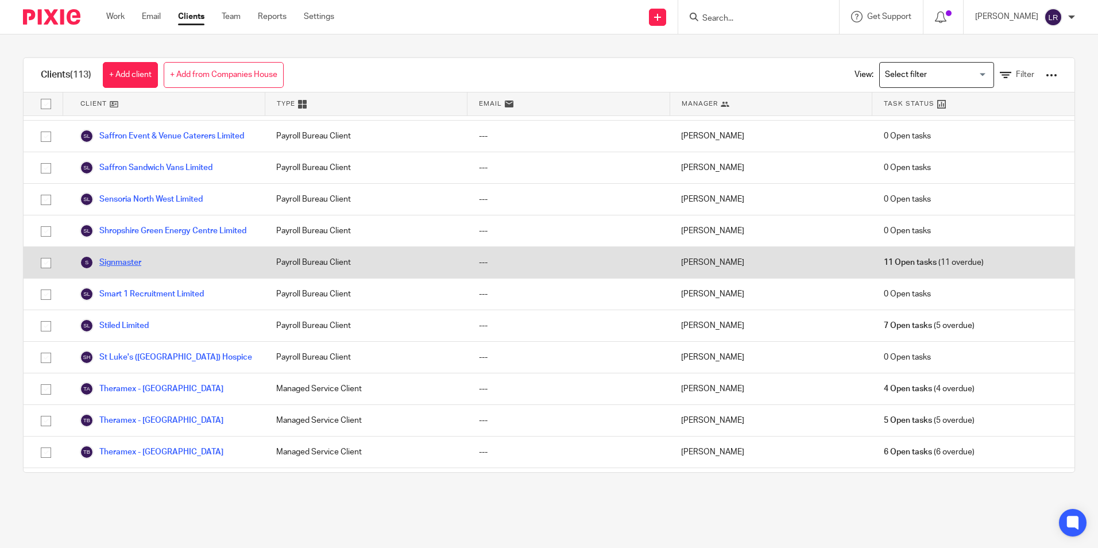
click at [131, 262] on link "Signmaster" at bounding box center [110, 262] width 61 height 14
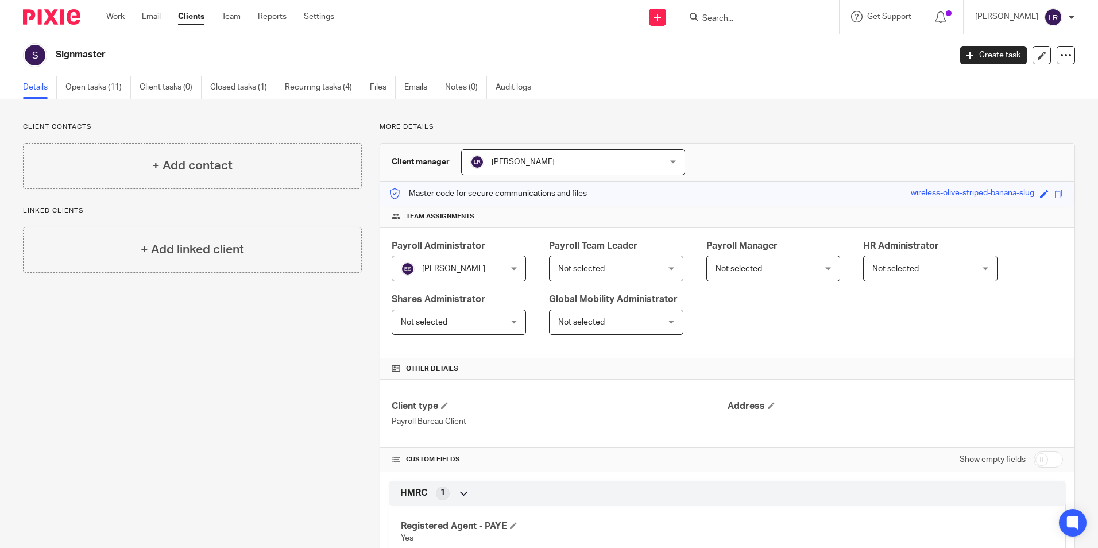
click at [528, 163] on span "[PERSON_NAME]" at bounding box center [522, 162] width 63 height 8
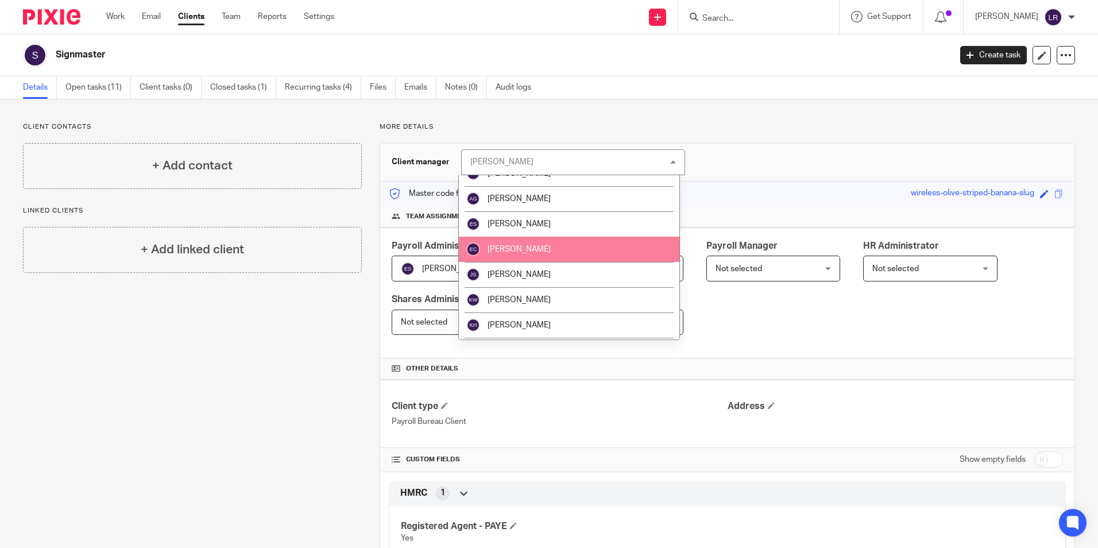
scroll to position [57, 0]
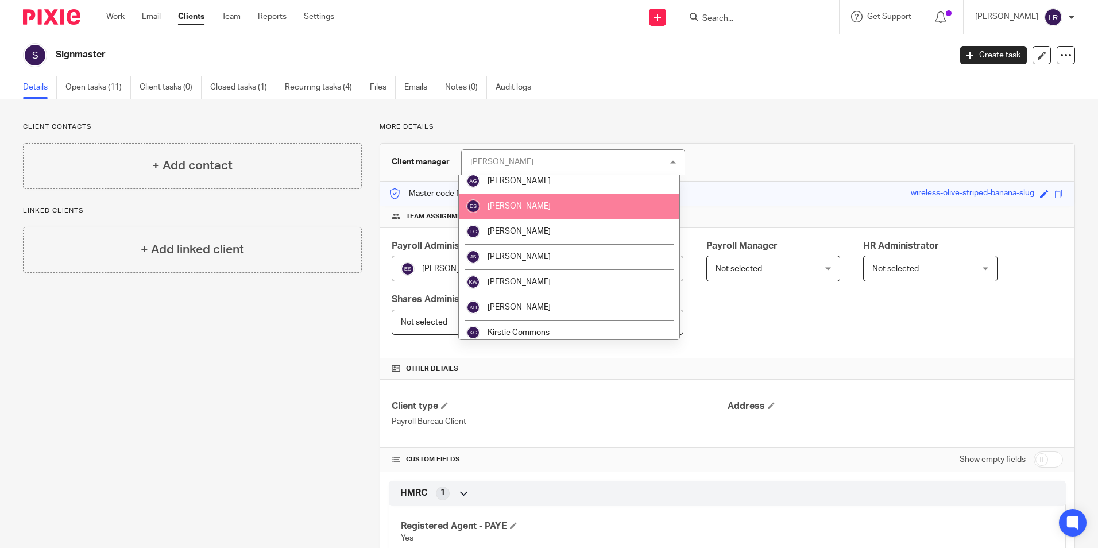
click at [543, 200] on li "[PERSON_NAME]" at bounding box center [569, 205] width 220 height 25
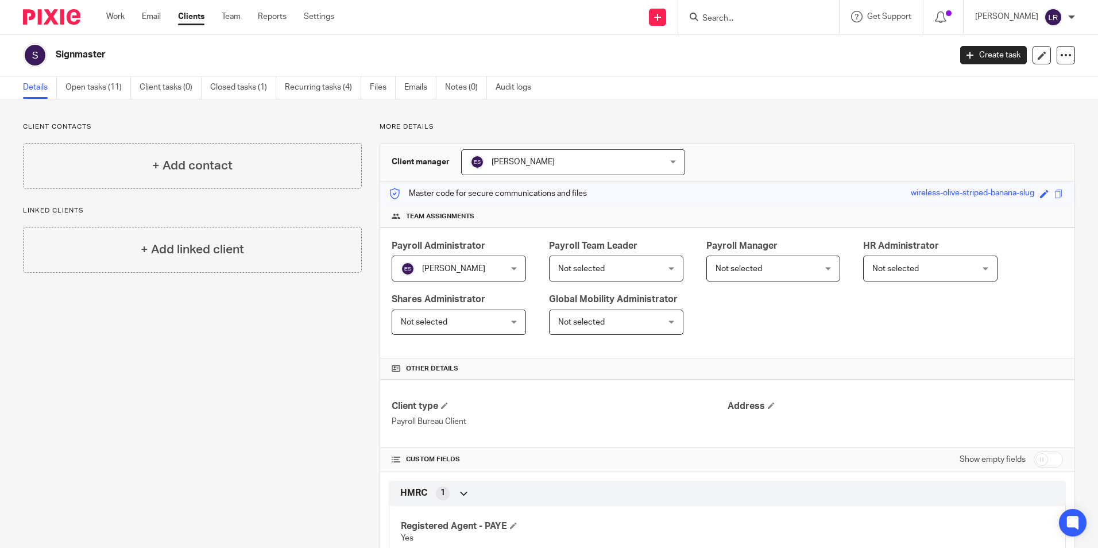
click at [633, 265] on span "Not selected" at bounding box center [607, 268] width 99 height 24
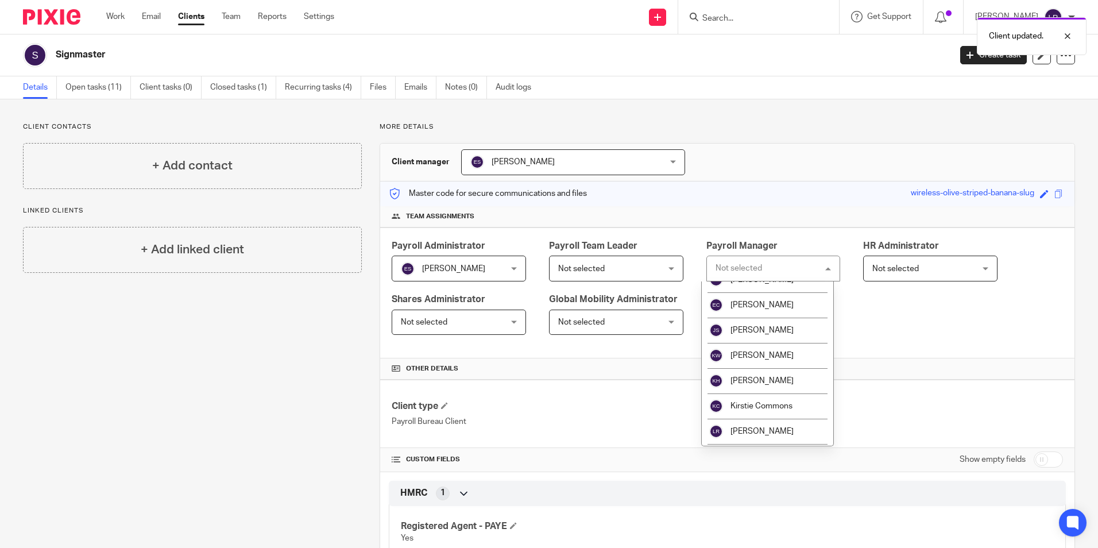
scroll to position [115, 0]
click at [778, 425] on li "[PERSON_NAME]" at bounding box center [768, 429] width 132 height 25
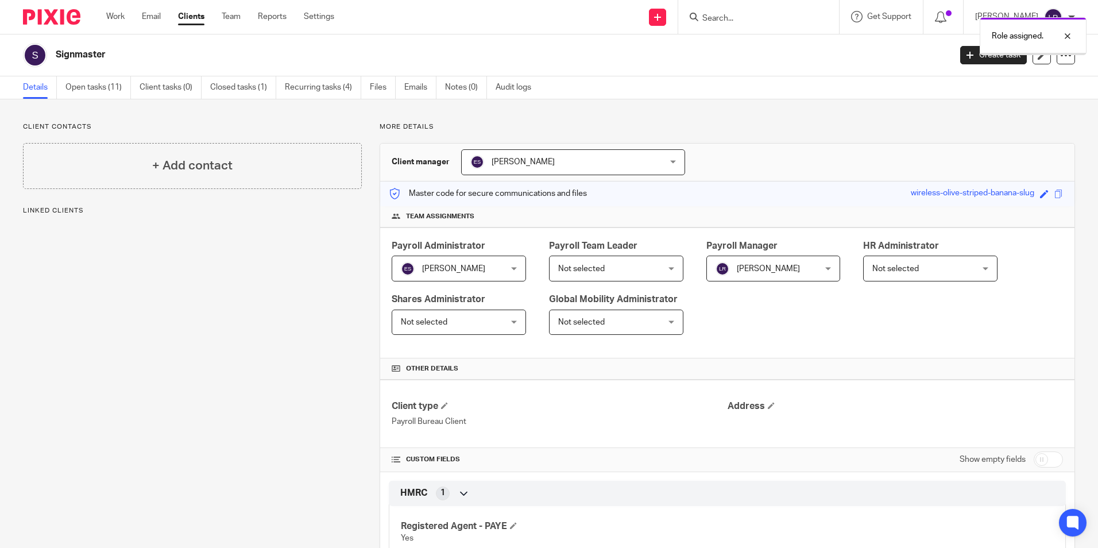
click at [199, 20] on link "Clients" at bounding box center [191, 16] width 26 height 11
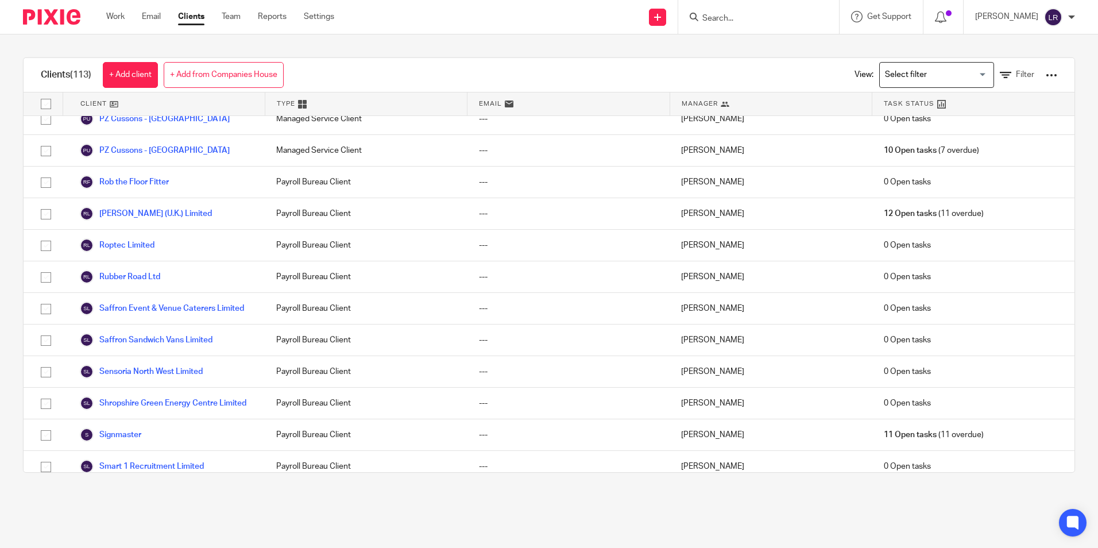
scroll to position [2641, 0]
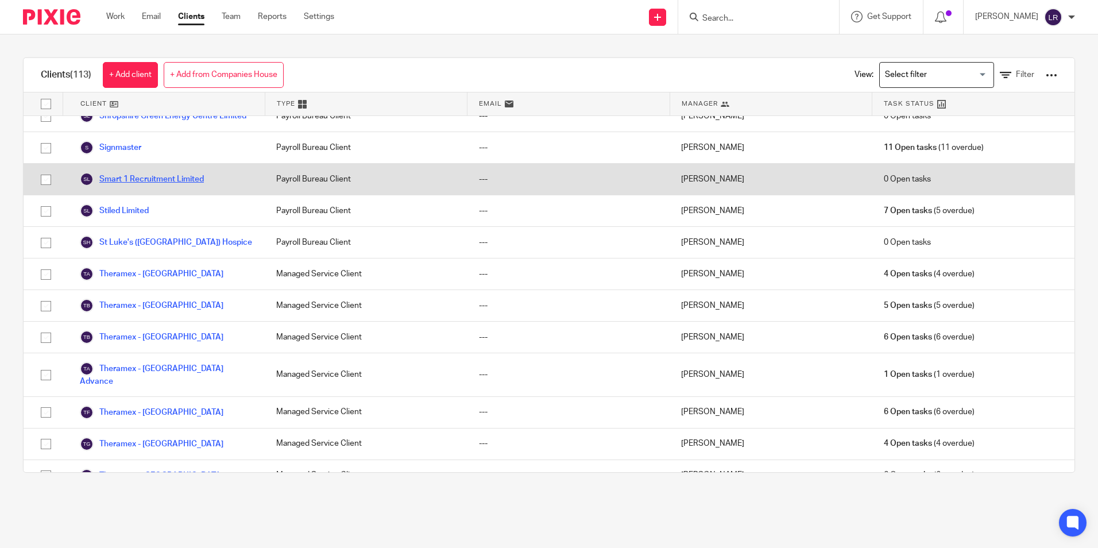
click at [157, 183] on link "Smart 1 Recruitment Limited" at bounding box center [142, 179] width 124 height 14
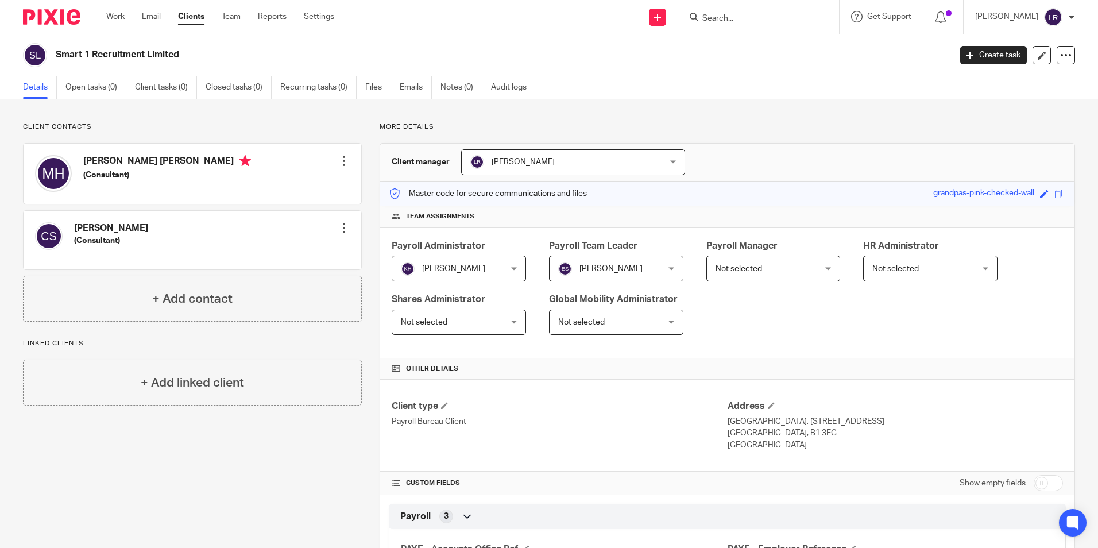
click at [511, 176] on div "Client manager Lauren Ruffles Lauren Ruffles Alex Chambers Alex Thompson Anna G…" at bounding box center [727, 163] width 694 height 38
click at [514, 161] on span "[PERSON_NAME]" at bounding box center [522, 162] width 63 height 8
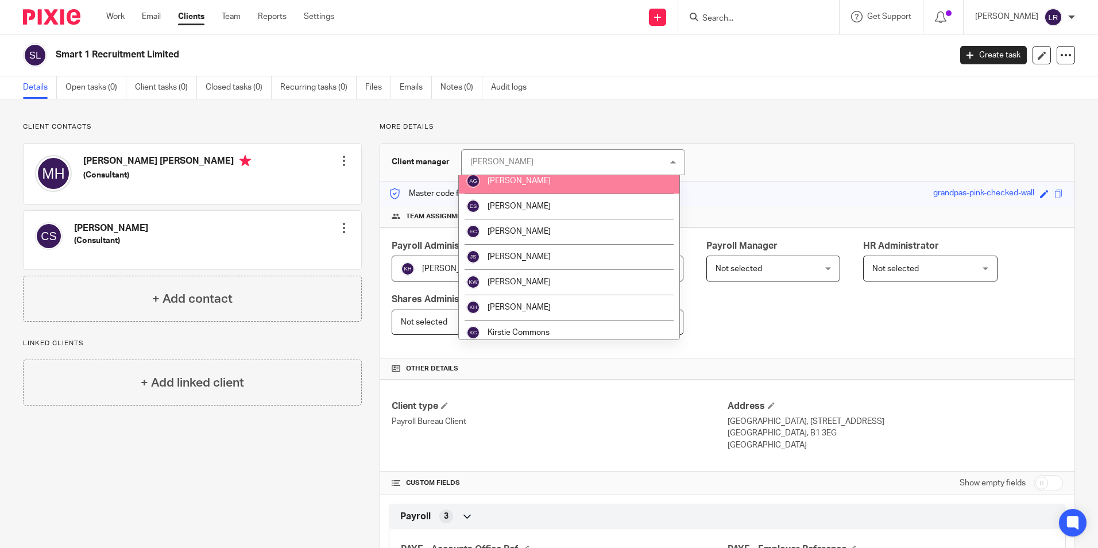
scroll to position [115, 0]
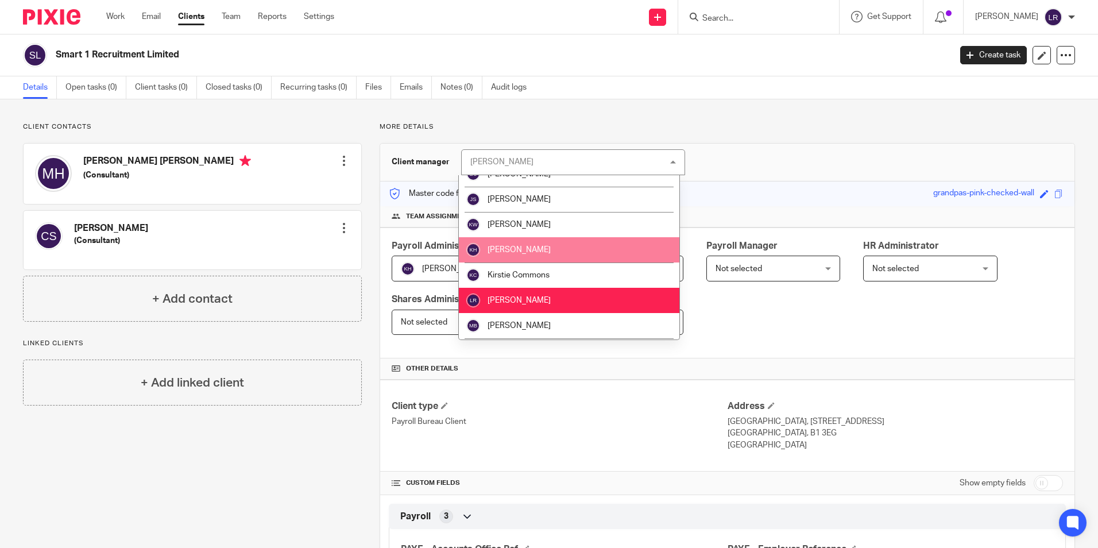
click at [531, 249] on li "[PERSON_NAME]" at bounding box center [569, 249] width 220 height 25
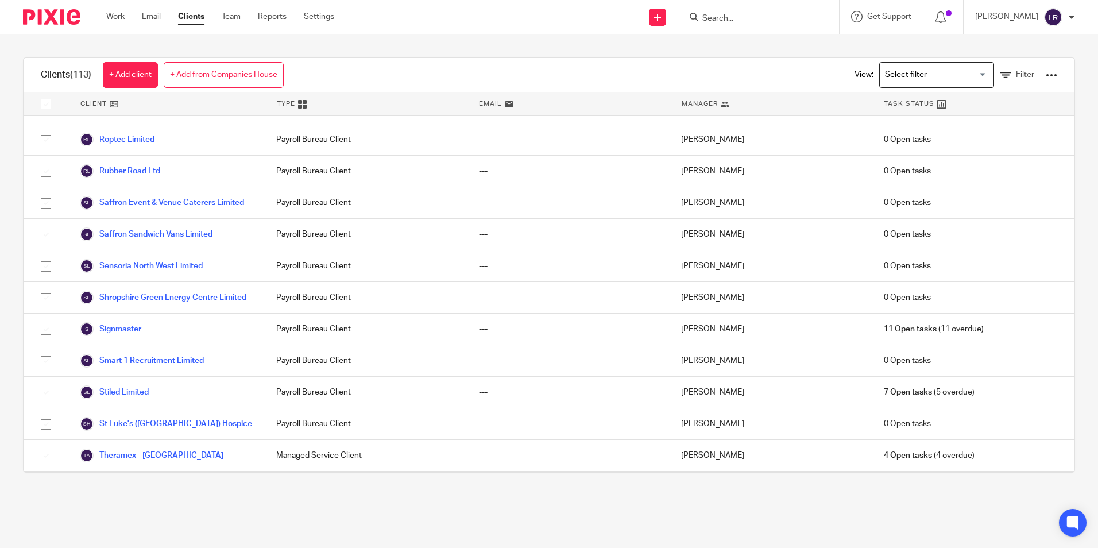
scroll to position [2421, 0]
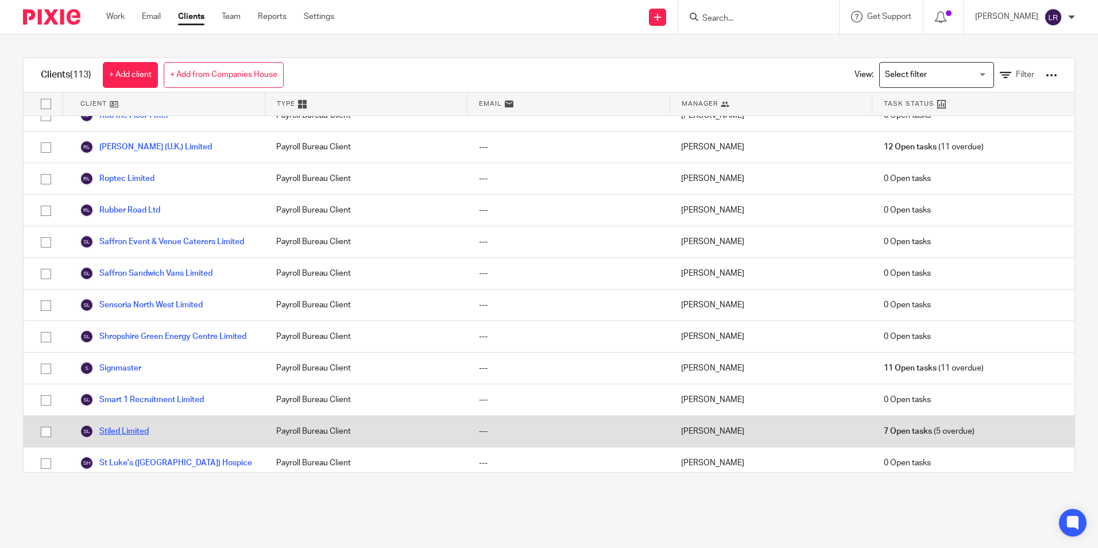
click at [144, 433] on link "Stiled Limited" at bounding box center [114, 431] width 69 height 14
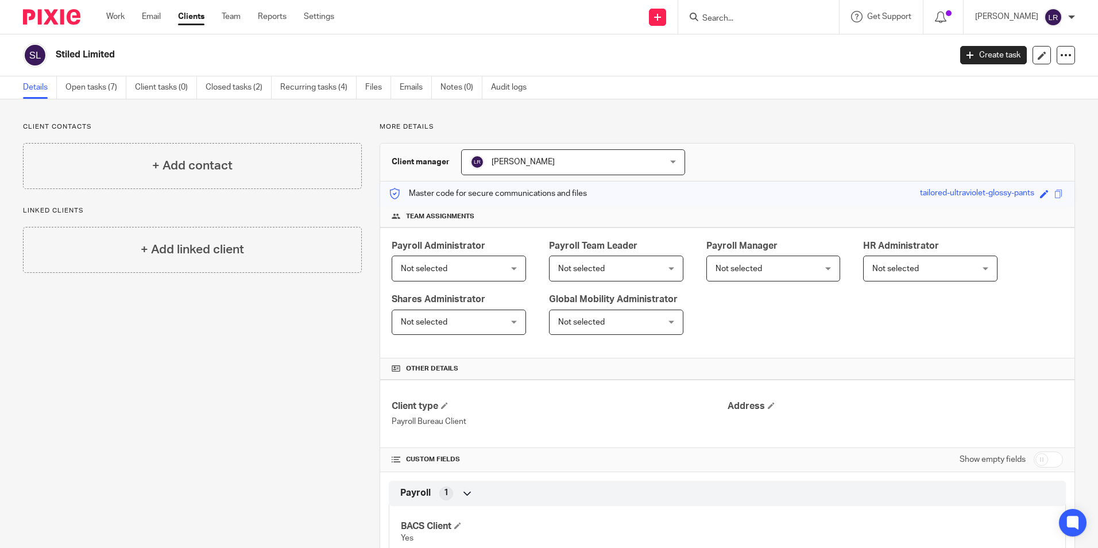
click at [468, 263] on span "Not selected" at bounding box center [450, 268] width 99 height 24
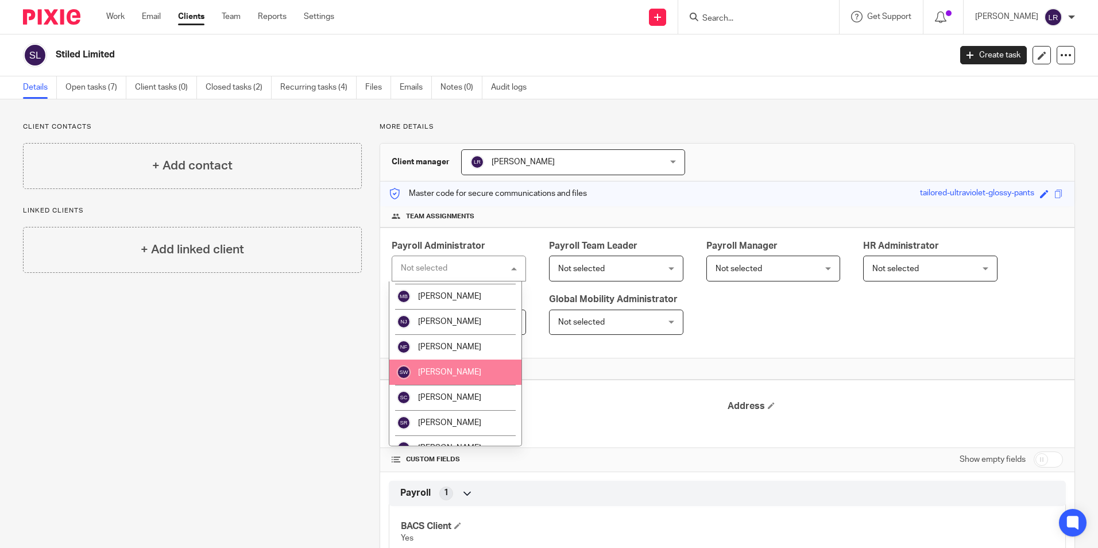
scroll to position [365, 0]
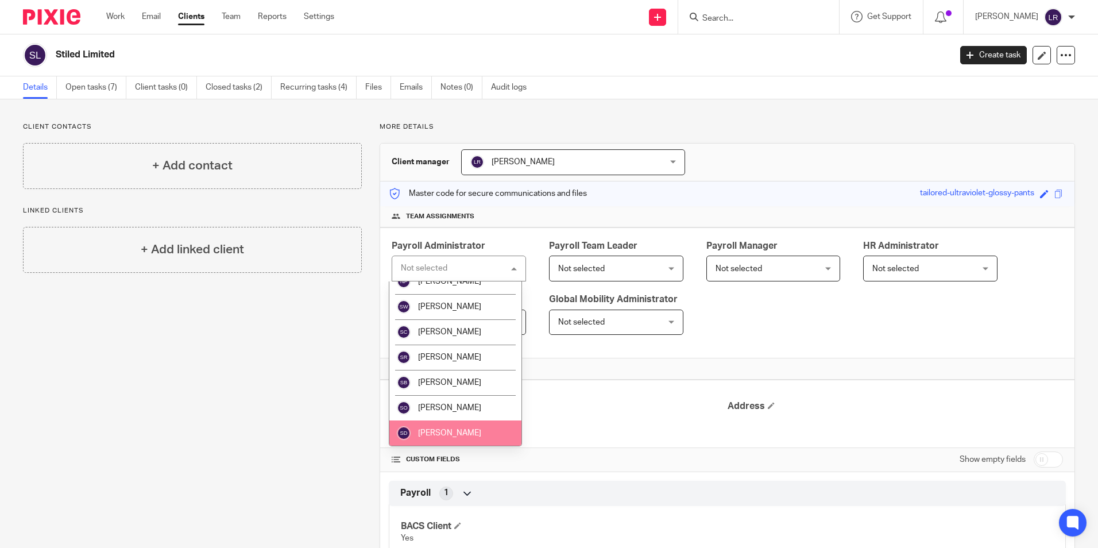
click at [456, 435] on li "[PERSON_NAME]" at bounding box center [455, 432] width 132 height 25
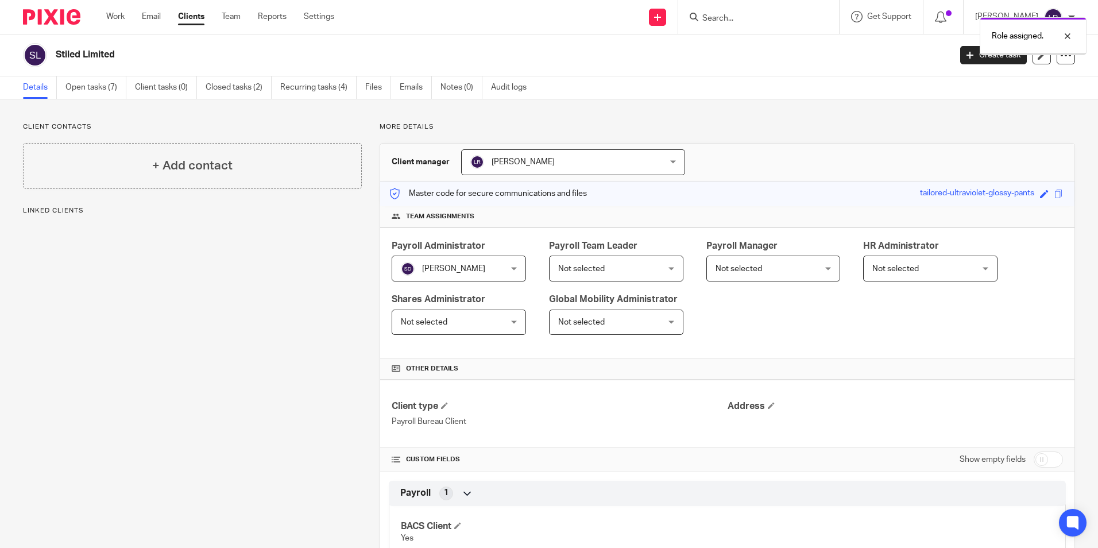
click at [513, 161] on span "[PERSON_NAME]" at bounding box center [522, 162] width 63 height 8
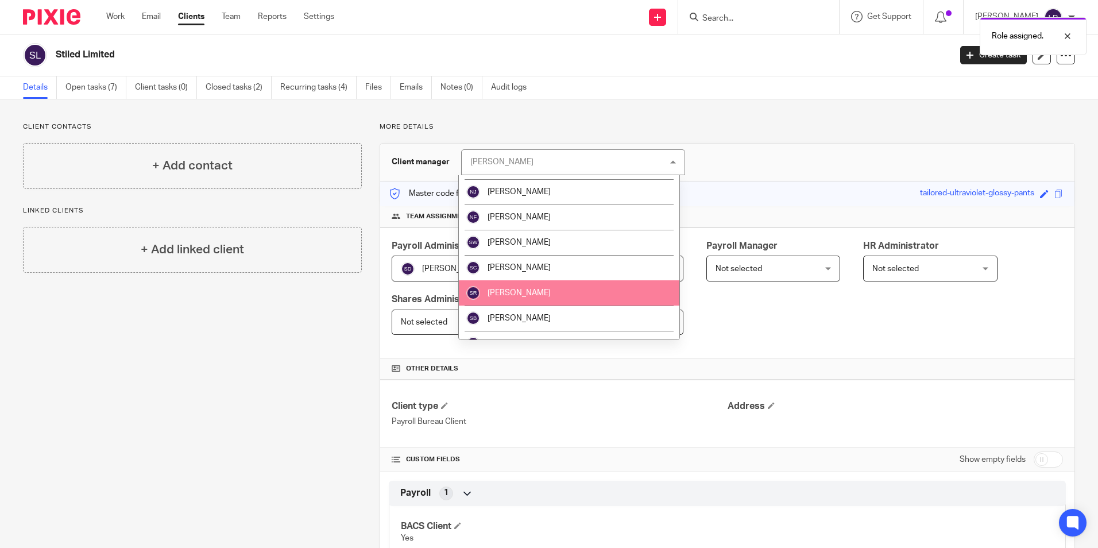
scroll to position [341, 0]
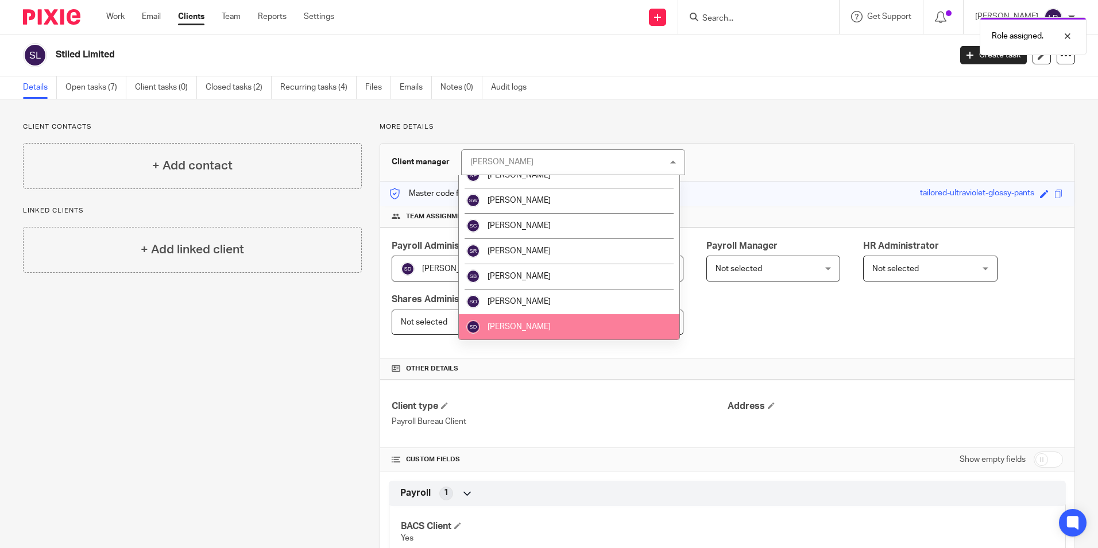
click at [543, 319] on li "[PERSON_NAME]" at bounding box center [569, 326] width 220 height 25
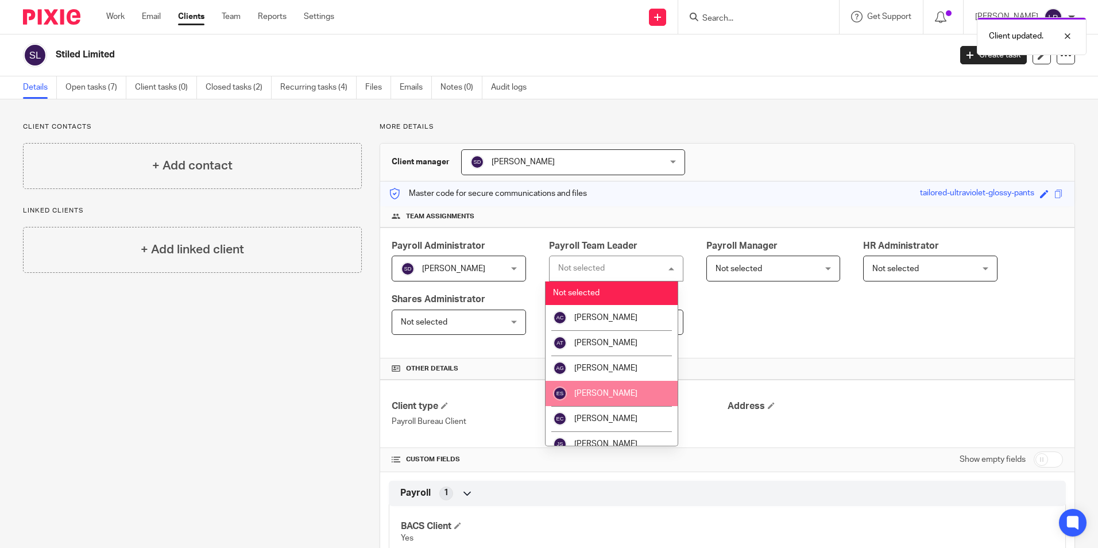
click at [618, 381] on li "[PERSON_NAME]" at bounding box center [611, 393] width 132 height 25
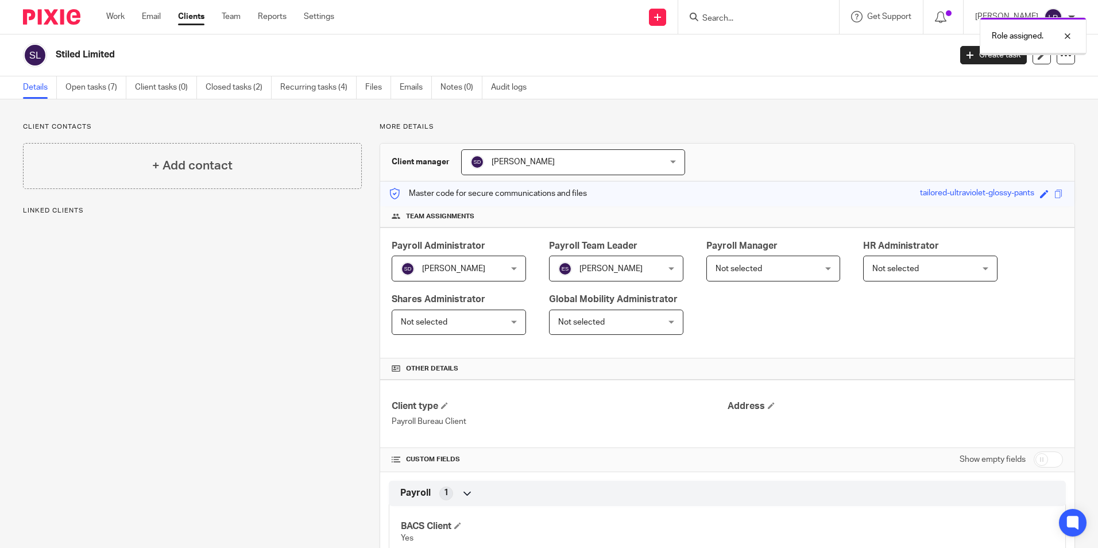
click at [750, 269] on span "Not selected" at bounding box center [738, 269] width 47 height 8
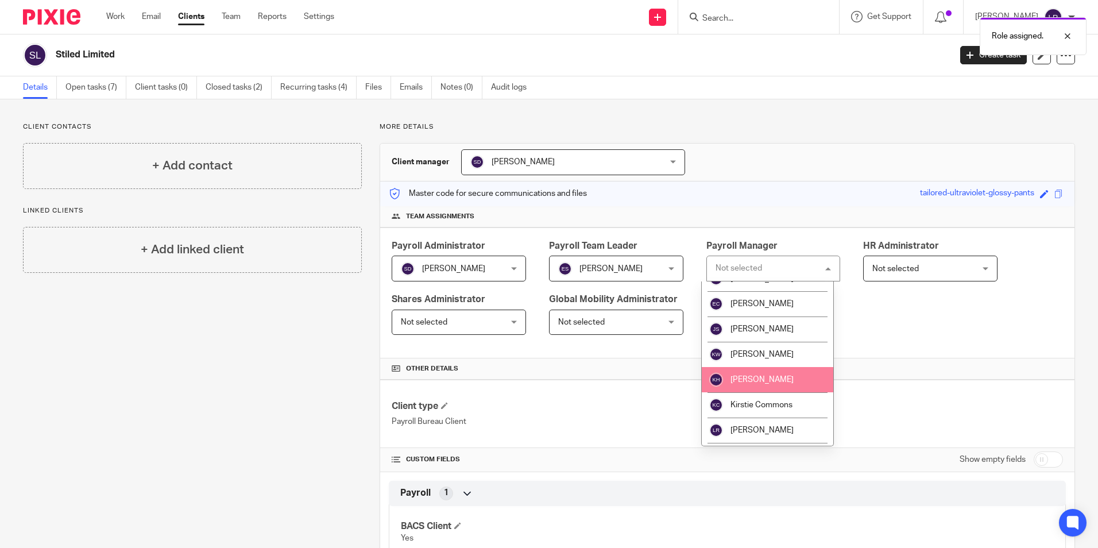
scroll to position [230, 0]
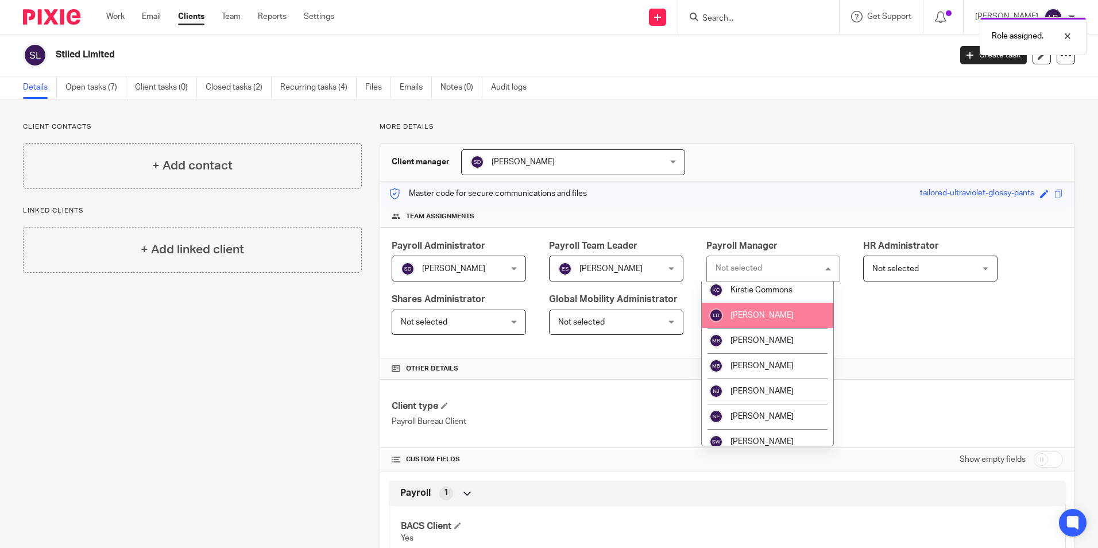
click at [779, 321] on li "[PERSON_NAME]" at bounding box center [768, 315] width 132 height 25
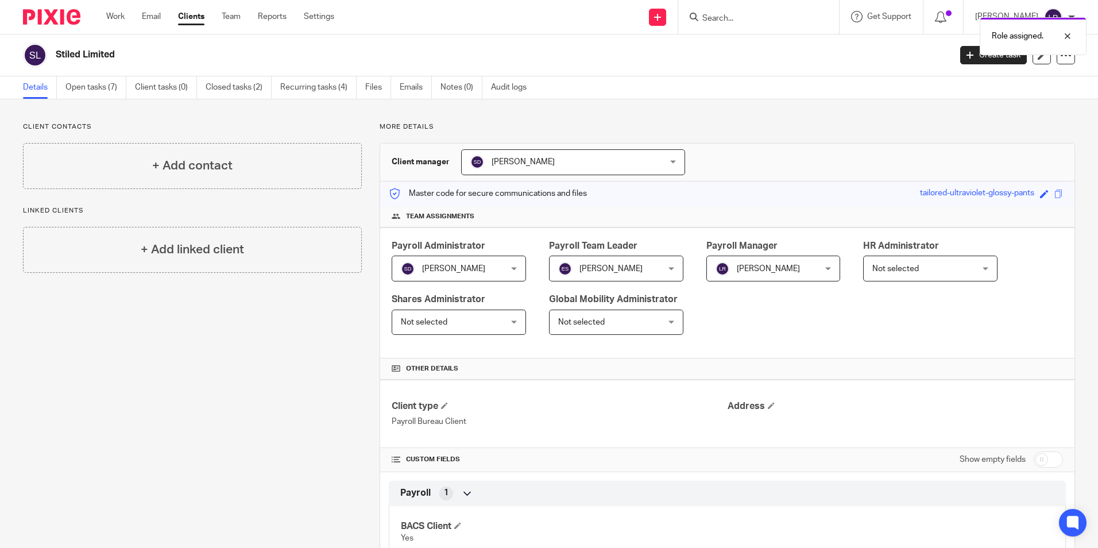
scroll to position [84, 0]
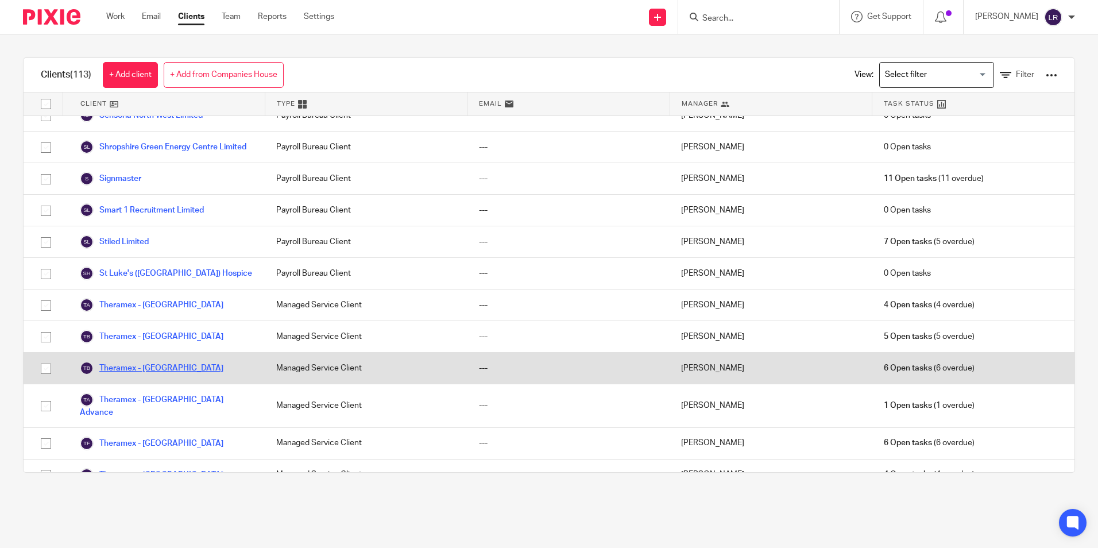
scroll to position [2584, 0]
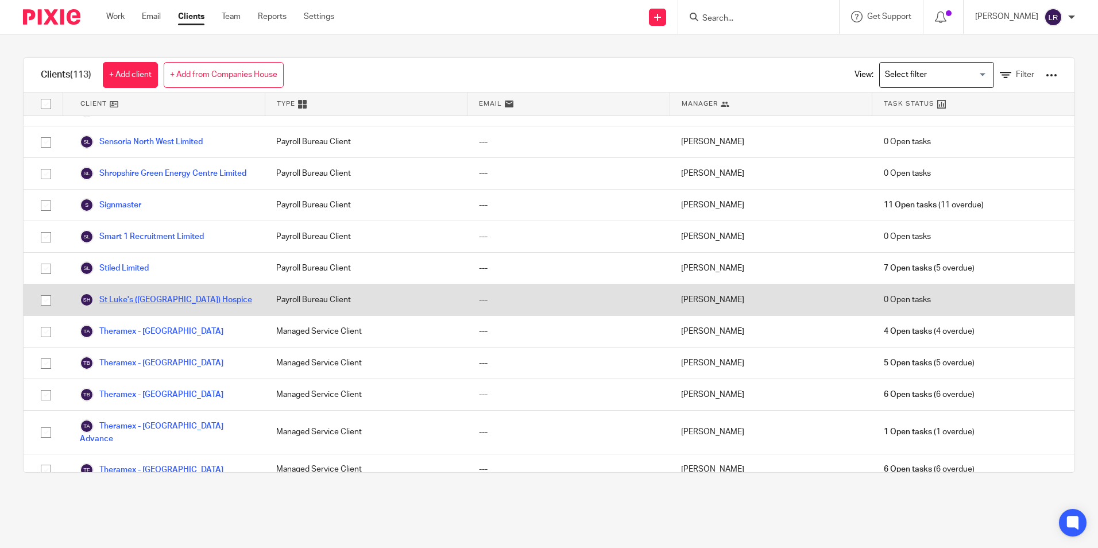
click at [129, 300] on link "St Luke's ([GEOGRAPHIC_DATA]) Hospice" at bounding box center [166, 300] width 172 height 14
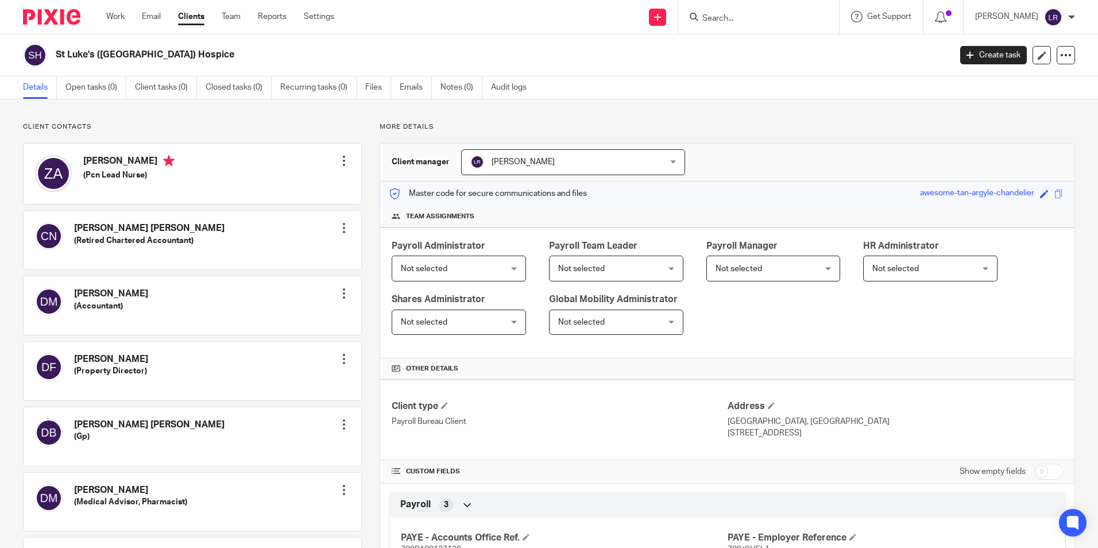
click at [466, 272] on span "Not selected" at bounding box center [450, 268] width 99 height 24
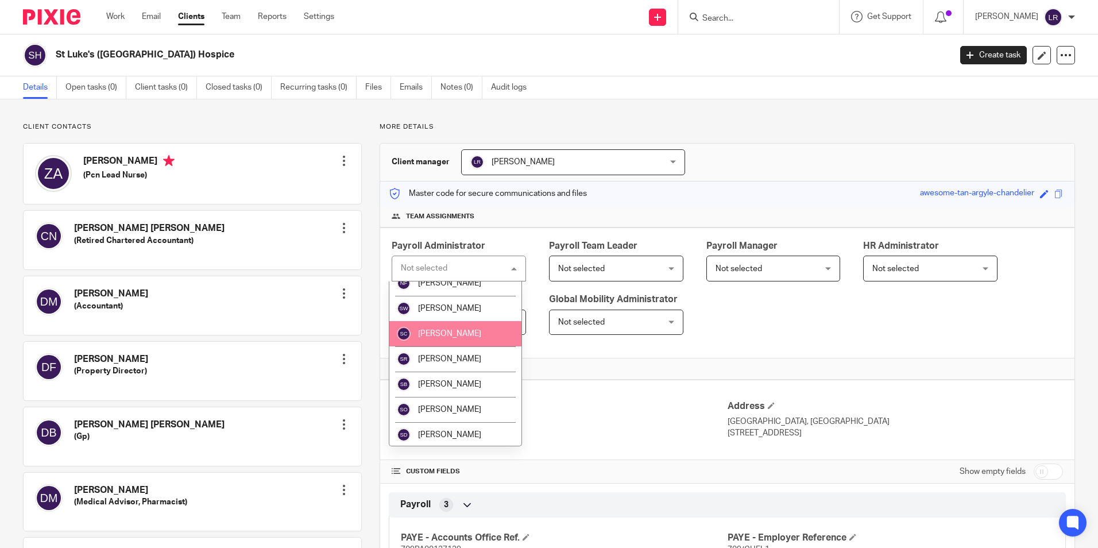
scroll to position [365, 0]
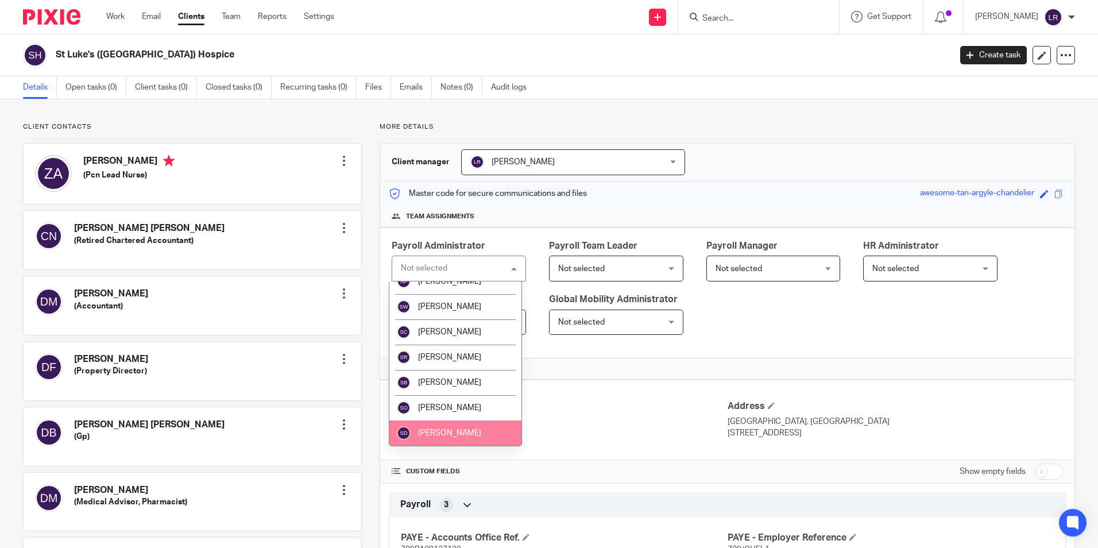
click at [430, 428] on li "[PERSON_NAME]" at bounding box center [455, 432] width 132 height 25
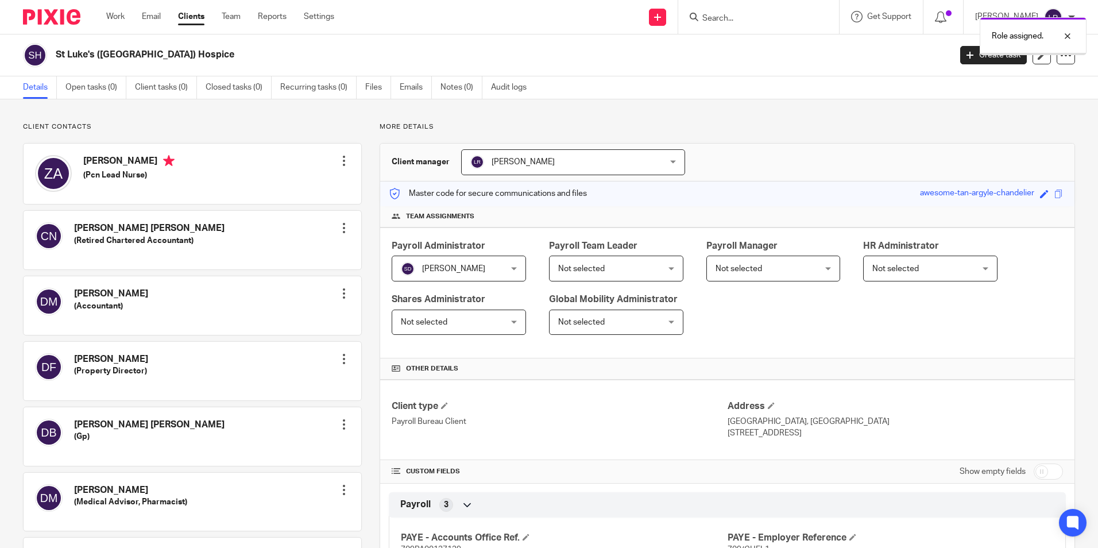
click at [516, 171] on span "[PERSON_NAME]" at bounding box center [555, 162] width 171 height 24
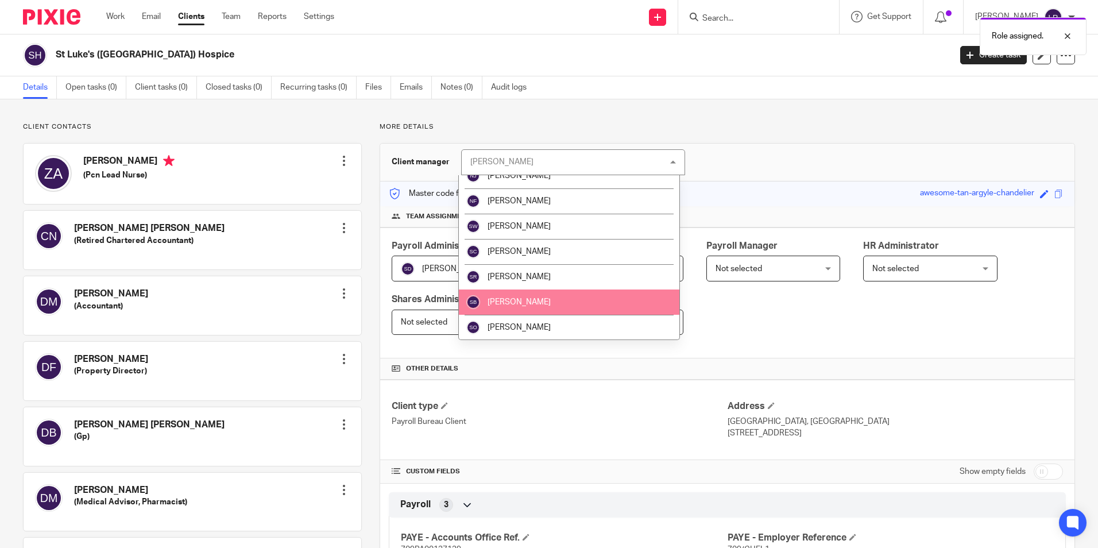
scroll to position [341, 0]
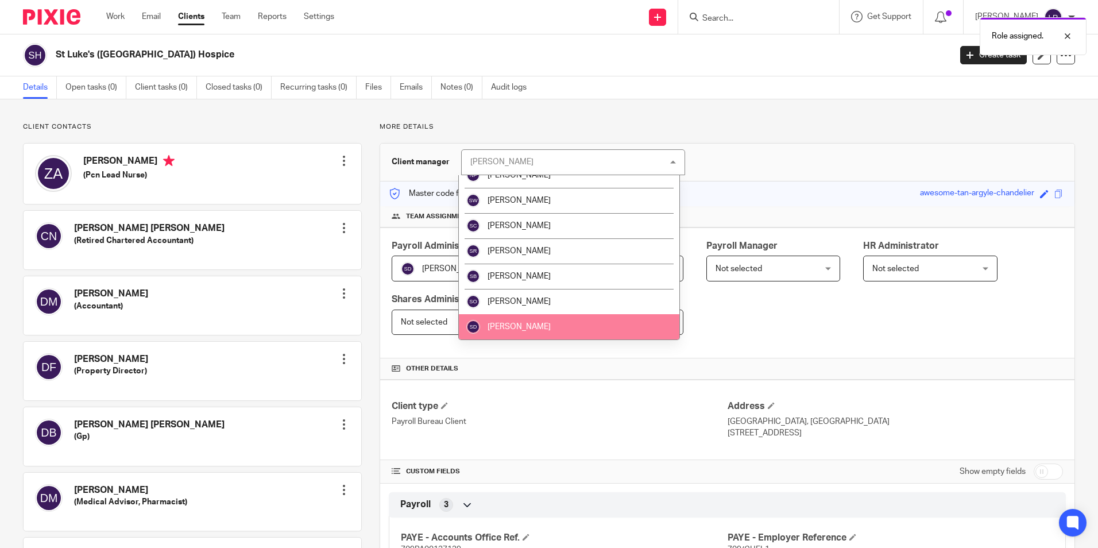
click at [552, 323] on li "[PERSON_NAME]" at bounding box center [569, 326] width 220 height 25
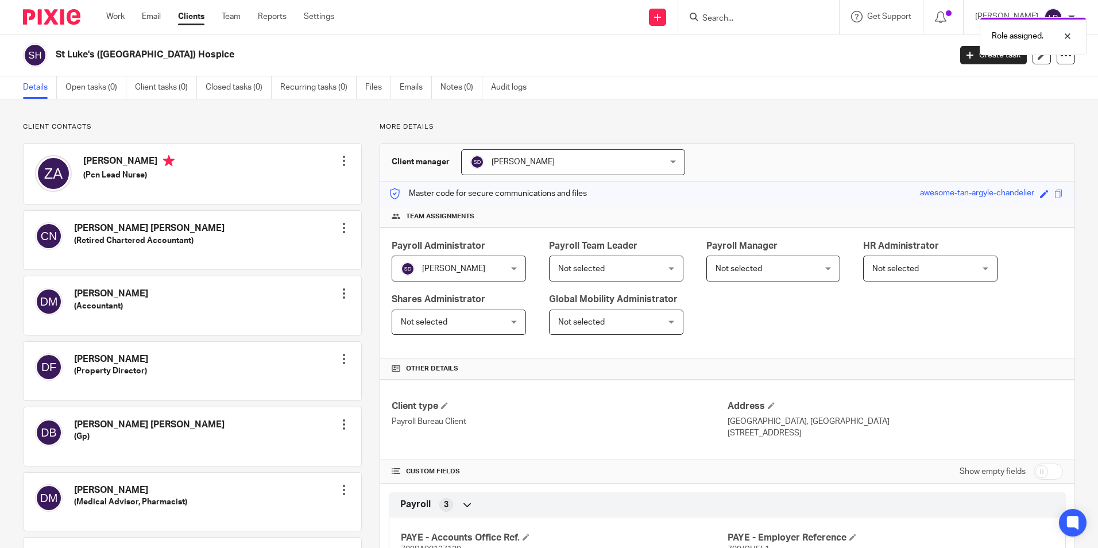
click at [586, 265] on span "Not selected" at bounding box center [581, 269] width 47 height 8
click at [634, 270] on span "Not selected" at bounding box center [607, 268] width 99 height 24
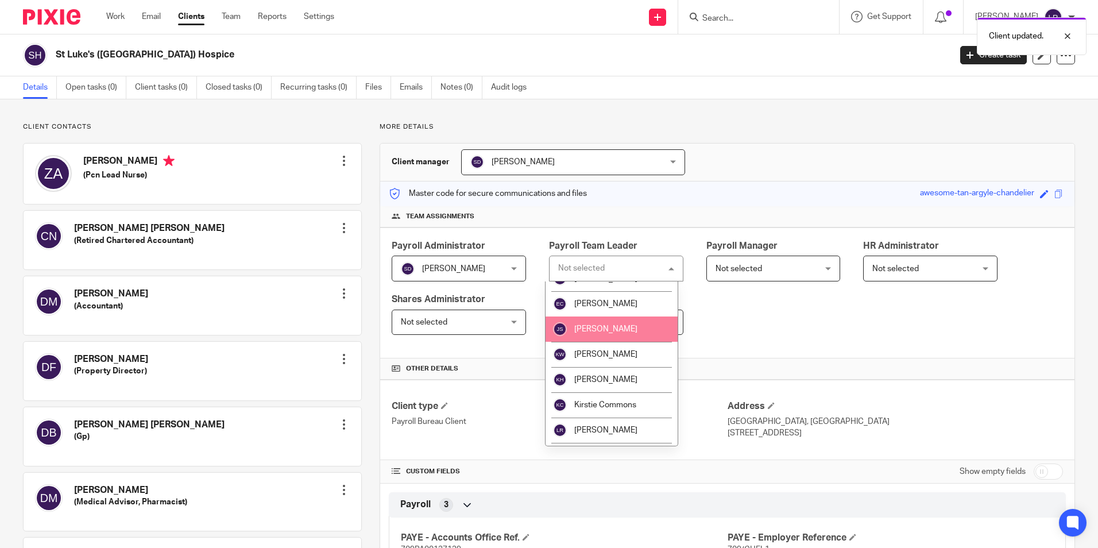
scroll to position [57, 0]
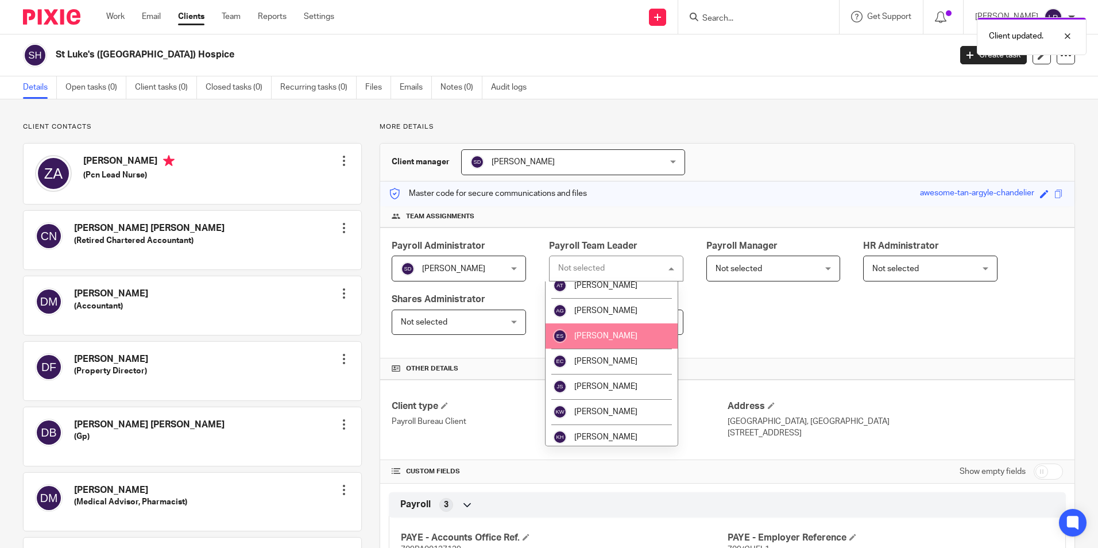
click at [621, 328] on li "[PERSON_NAME]" at bounding box center [611, 335] width 132 height 25
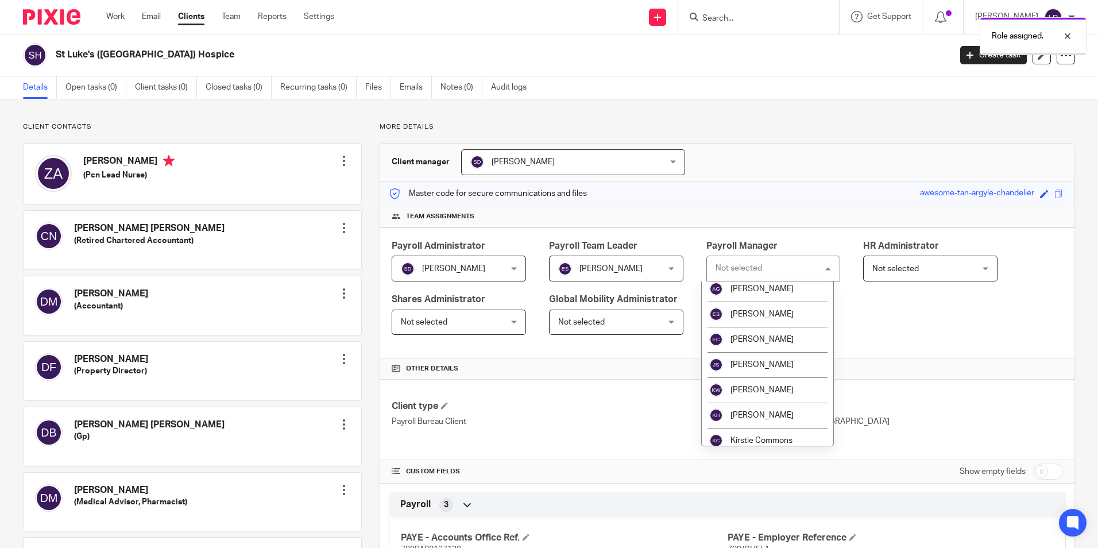
scroll to position [172, 0]
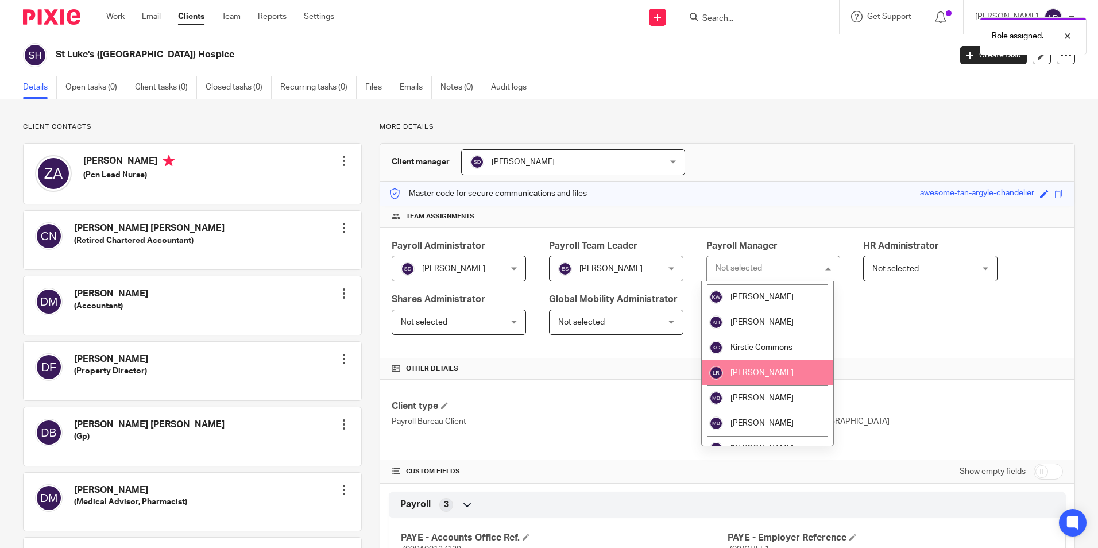
click at [764, 362] on li "[PERSON_NAME]" at bounding box center [768, 372] width 132 height 25
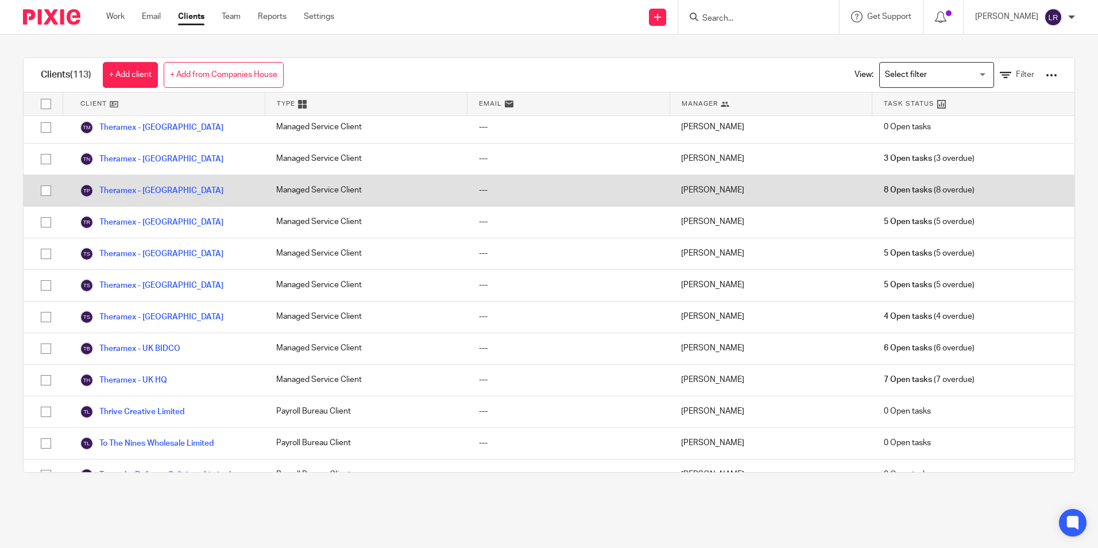
scroll to position [3109, 0]
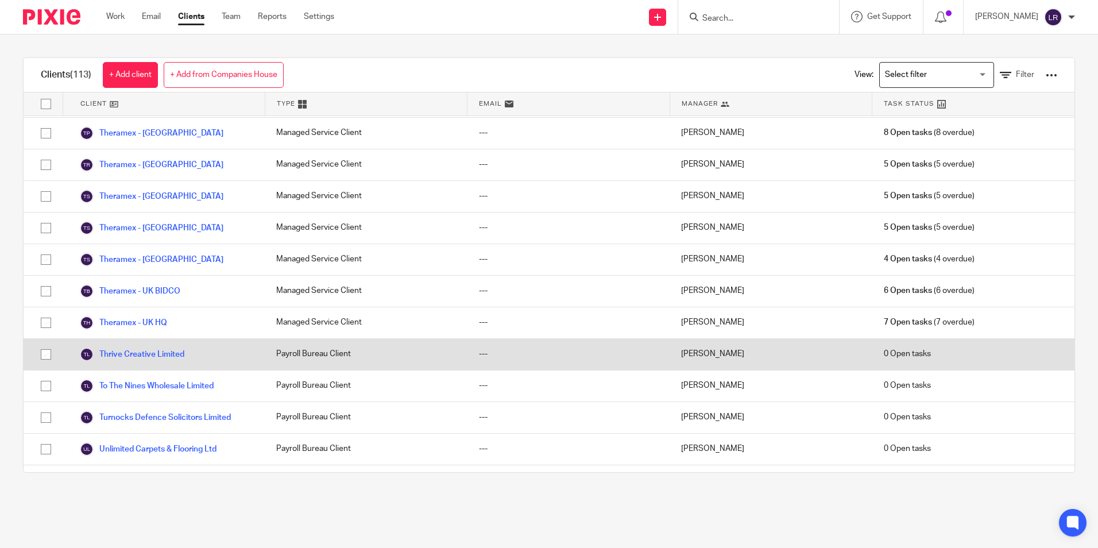
drag, startPoint x: 176, startPoint y: 344, endPoint x: 212, endPoint y: 333, distance: 37.8
click at [176, 347] on link "Thrive Creative Limited" at bounding box center [132, 354] width 104 height 14
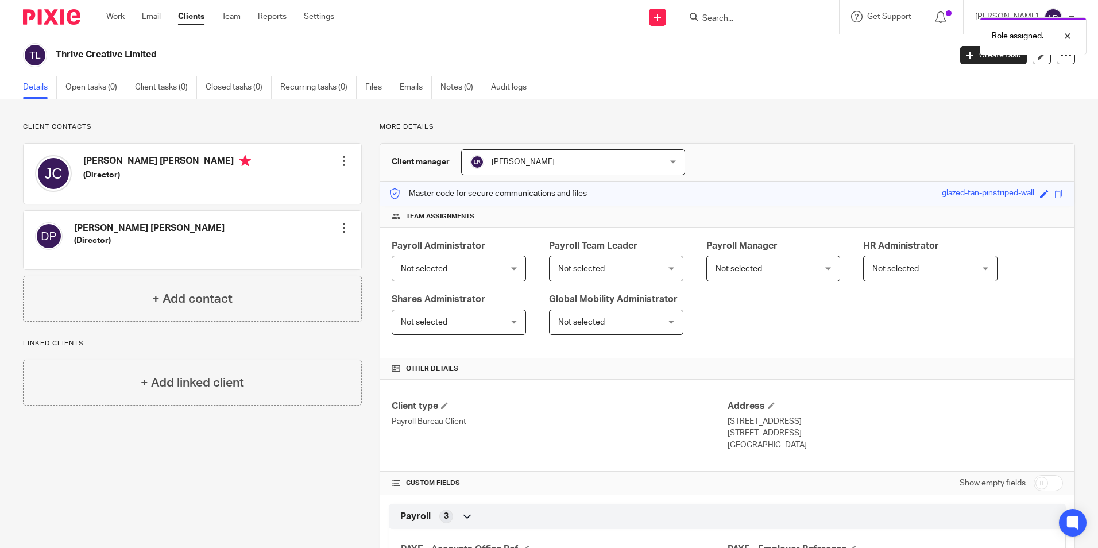
drag, startPoint x: 456, startPoint y: 270, endPoint x: 456, endPoint y: 293, distance: 23.5
click at [456, 270] on span "Not selected" at bounding box center [450, 268] width 99 height 24
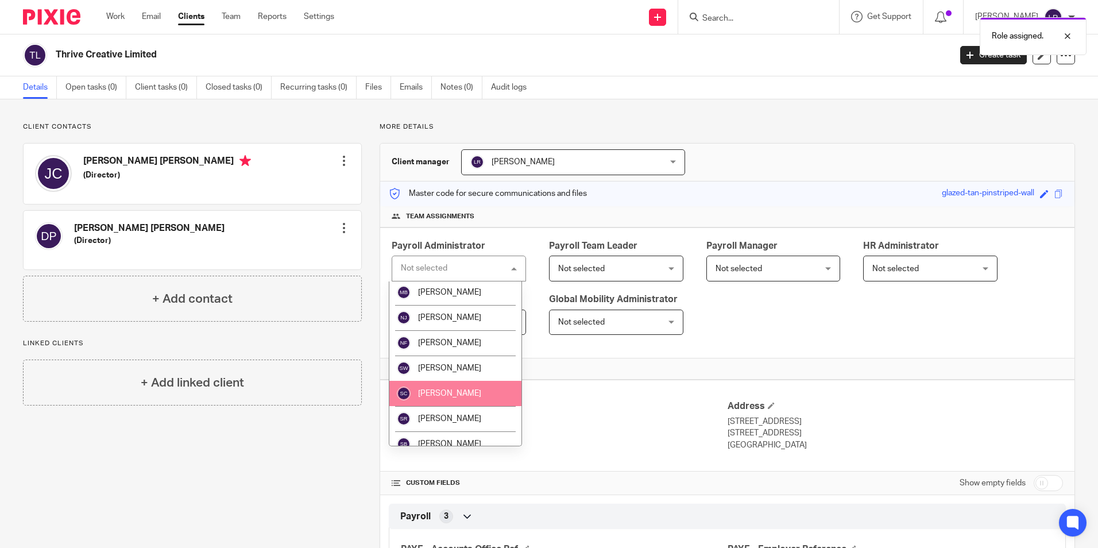
scroll to position [365, 0]
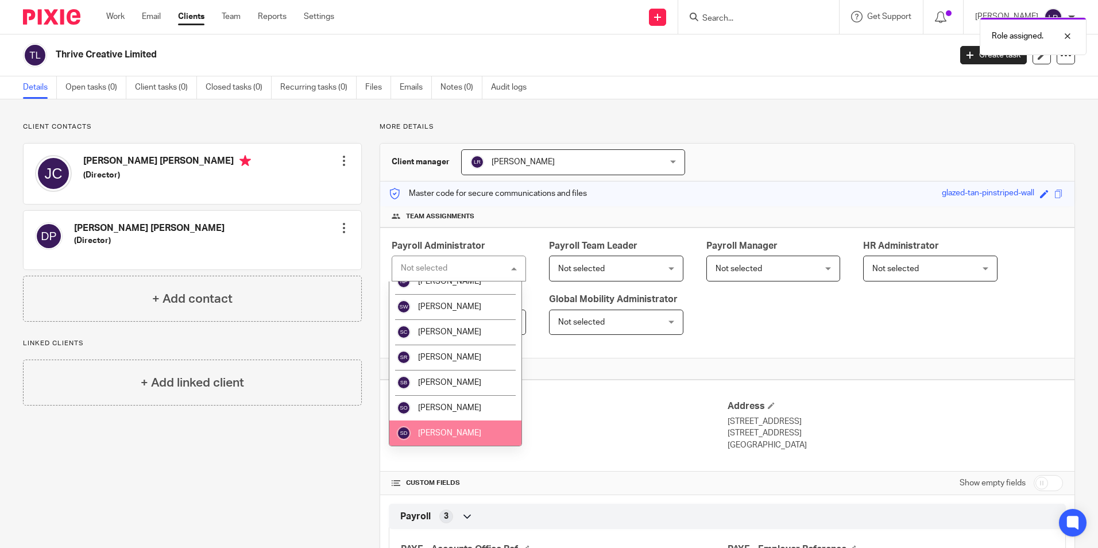
drag, startPoint x: 436, startPoint y: 430, endPoint x: 455, endPoint y: 406, distance: 31.0
click at [437, 429] on span "[PERSON_NAME]" at bounding box center [449, 433] width 63 height 8
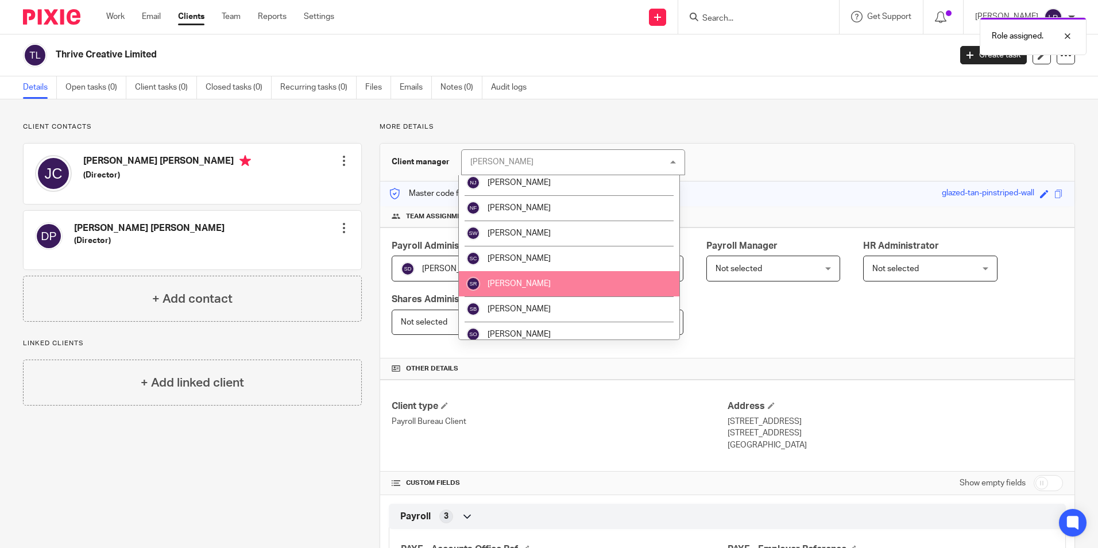
scroll to position [341, 0]
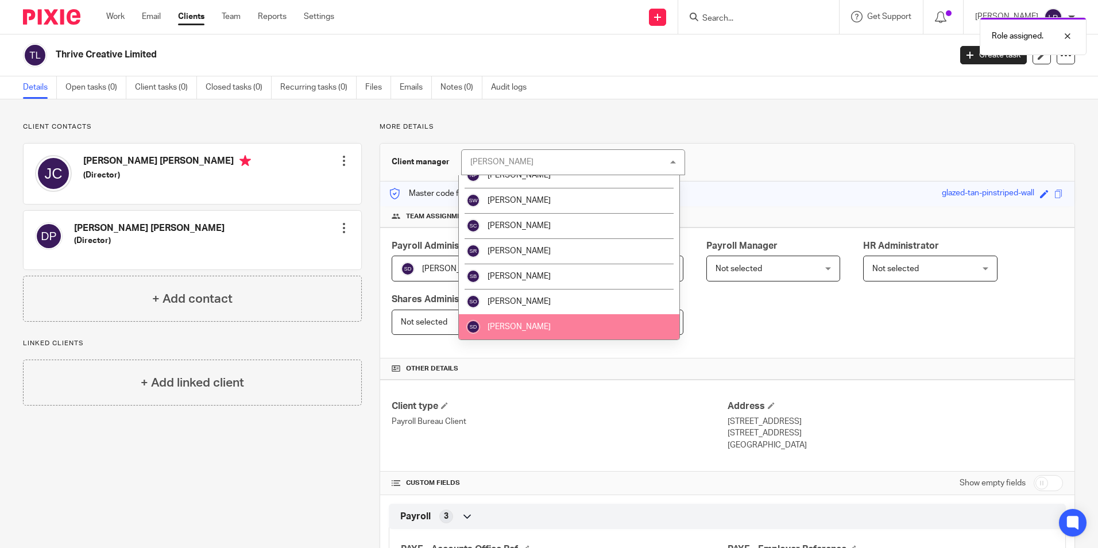
click at [522, 327] on li "[PERSON_NAME]" at bounding box center [569, 326] width 220 height 25
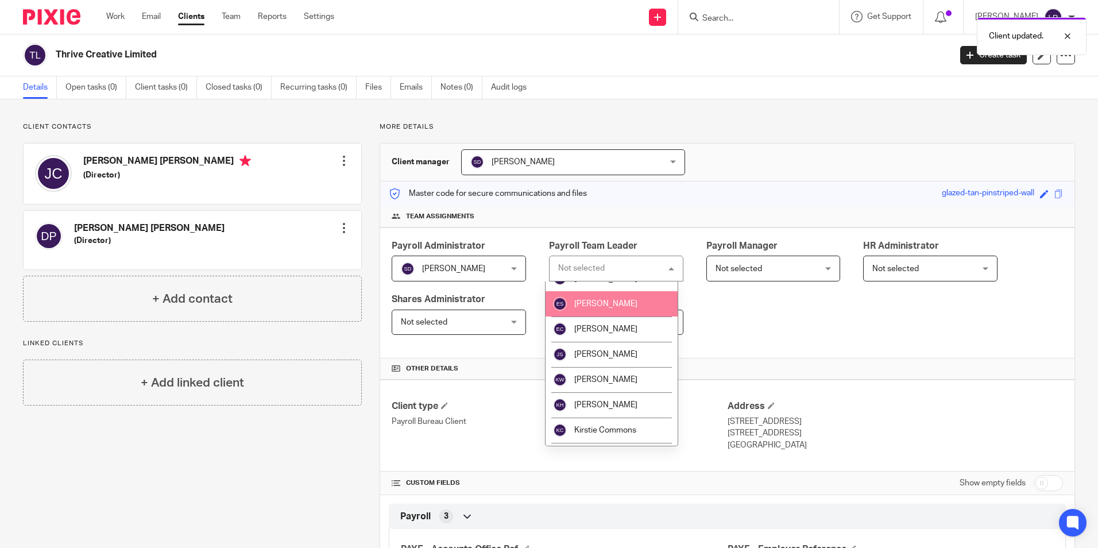
scroll to position [57, 0]
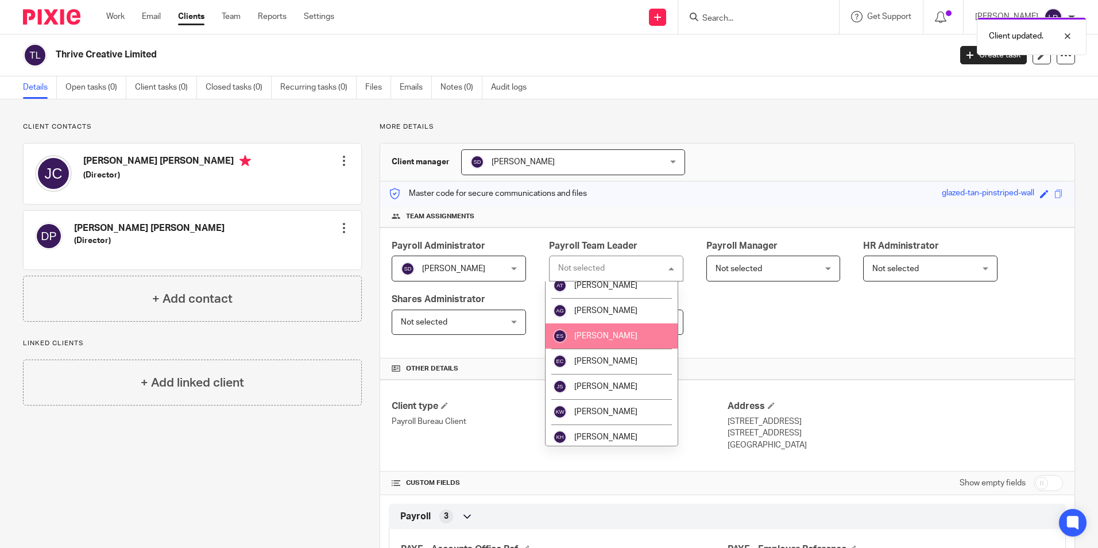
click at [604, 339] on span "[PERSON_NAME]" at bounding box center [605, 336] width 63 height 8
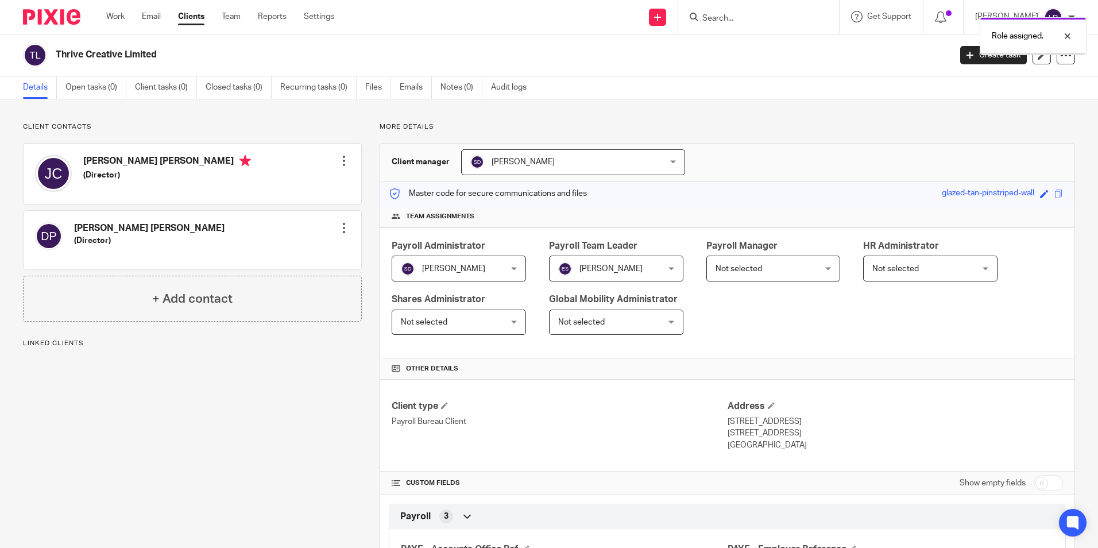
click at [752, 272] on span "Not selected" at bounding box center [738, 269] width 47 height 8
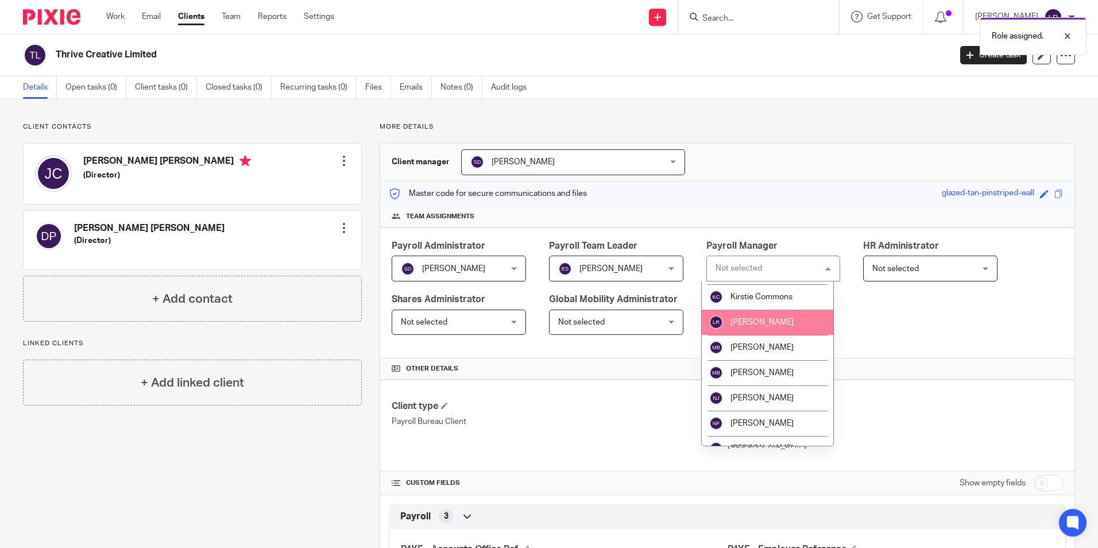
scroll to position [172, 0]
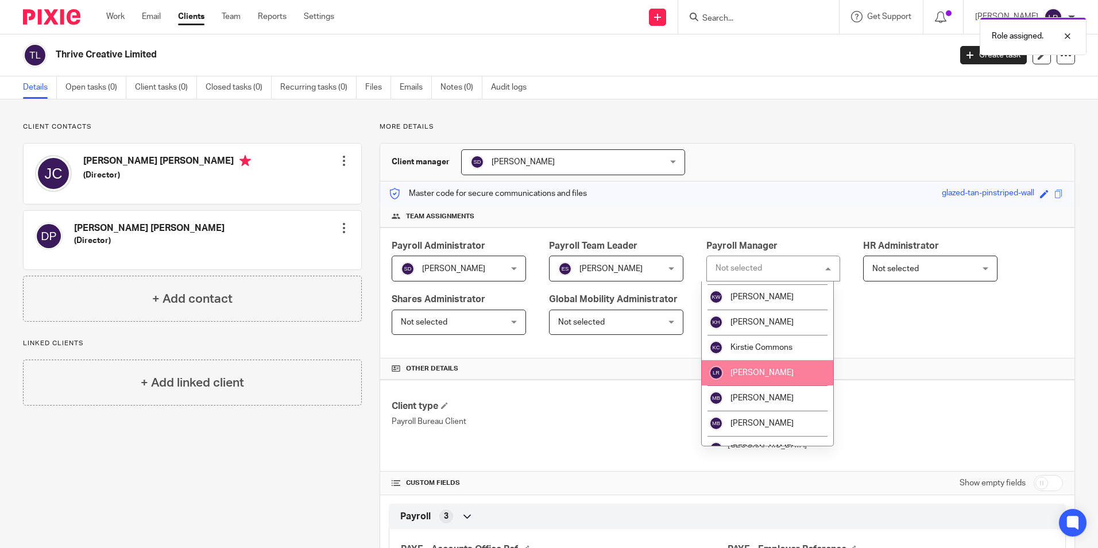
click at [781, 365] on li "[PERSON_NAME]" at bounding box center [768, 372] width 132 height 25
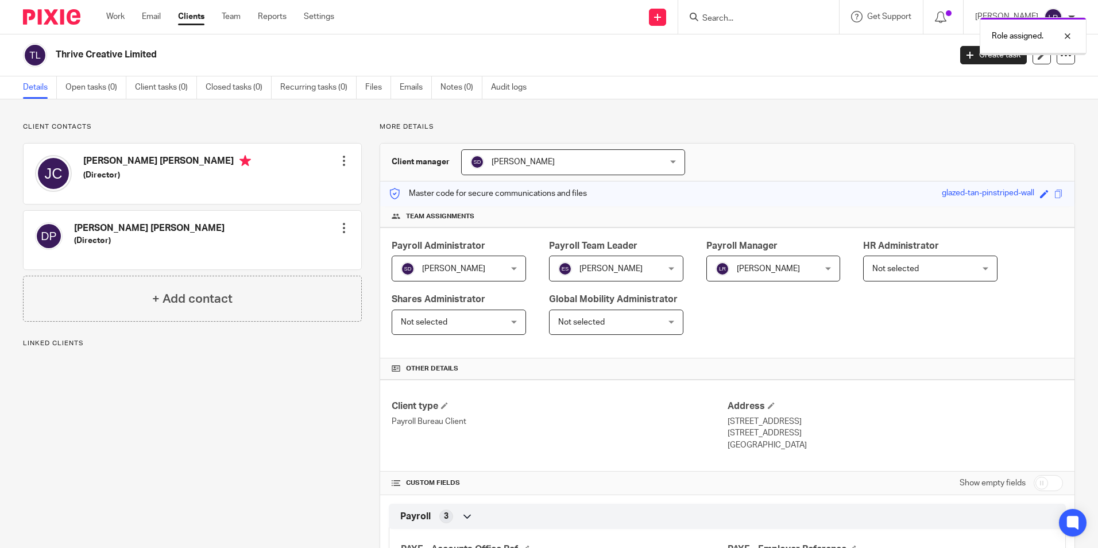
click at [199, 20] on link "Clients" at bounding box center [191, 16] width 26 height 11
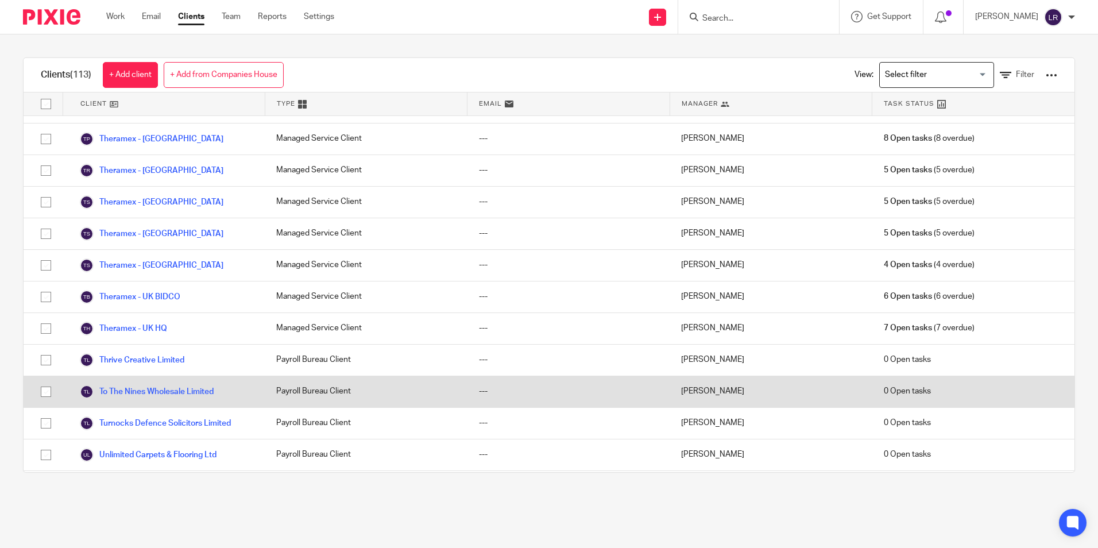
scroll to position [3158, 0]
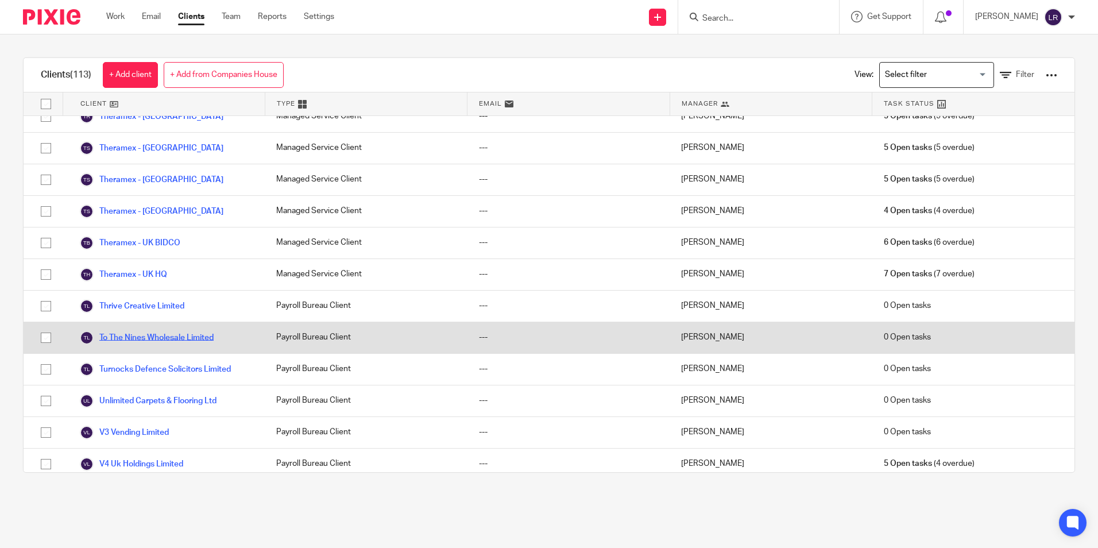
click at [144, 331] on link "To The Nines Wholesale Limited" at bounding box center [147, 338] width 134 height 14
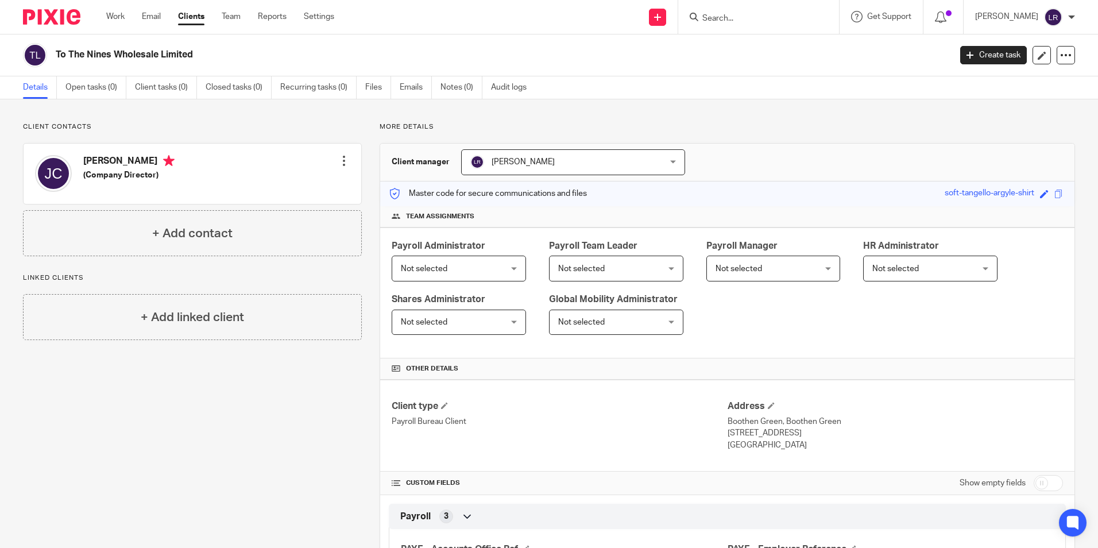
click at [446, 266] on span "Not selected" at bounding box center [450, 268] width 99 height 24
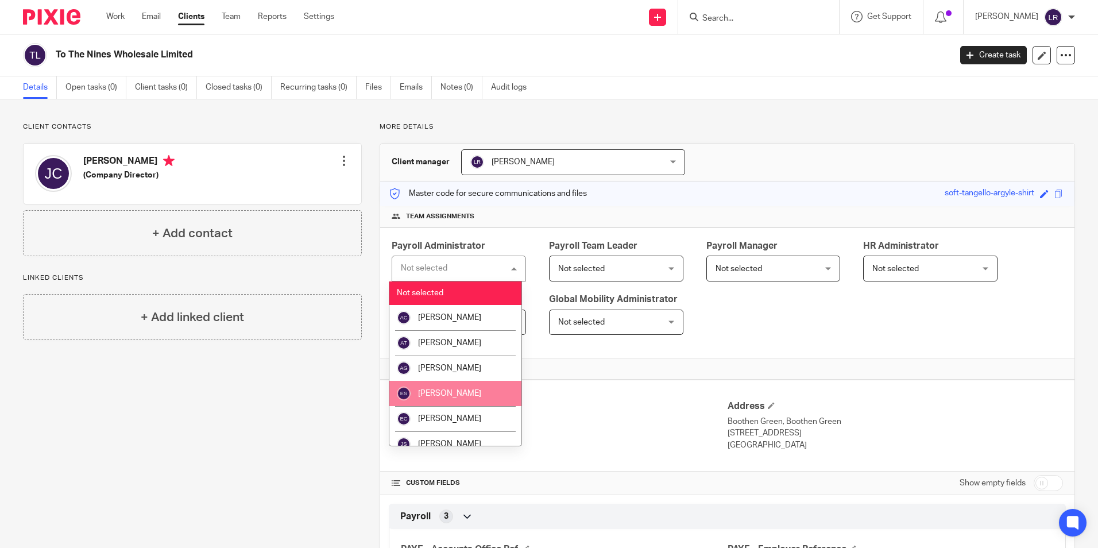
click at [453, 388] on li "[PERSON_NAME]" at bounding box center [455, 393] width 132 height 25
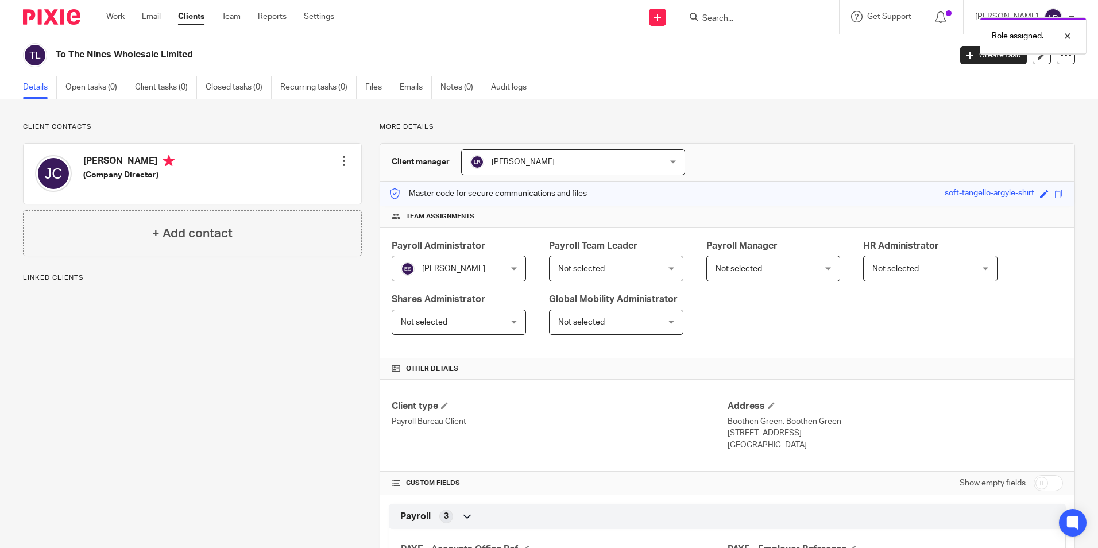
click at [542, 172] on span "[PERSON_NAME]" at bounding box center [555, 162] width 171 height 24
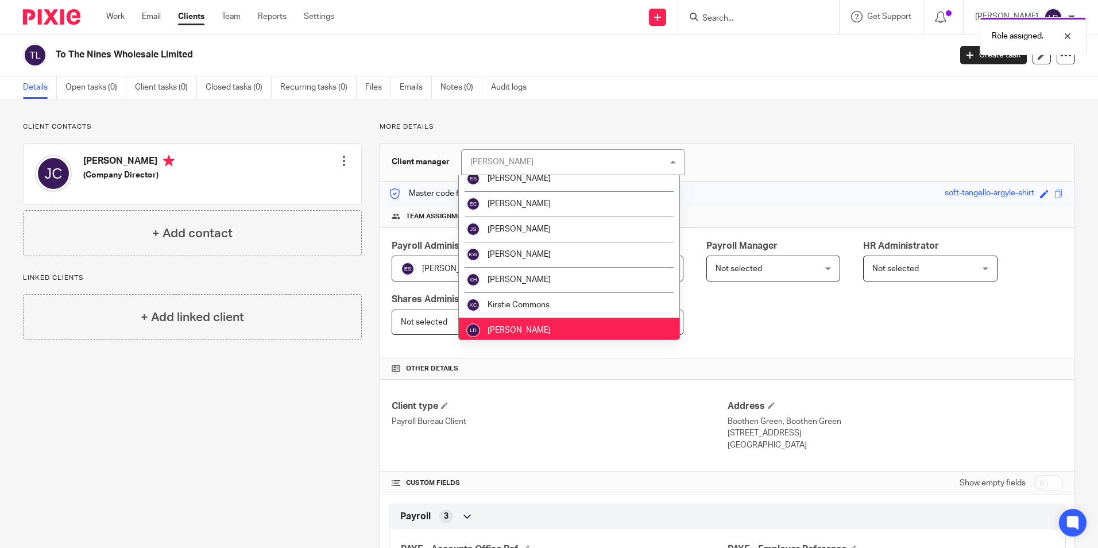
scroll to position [57, 0]
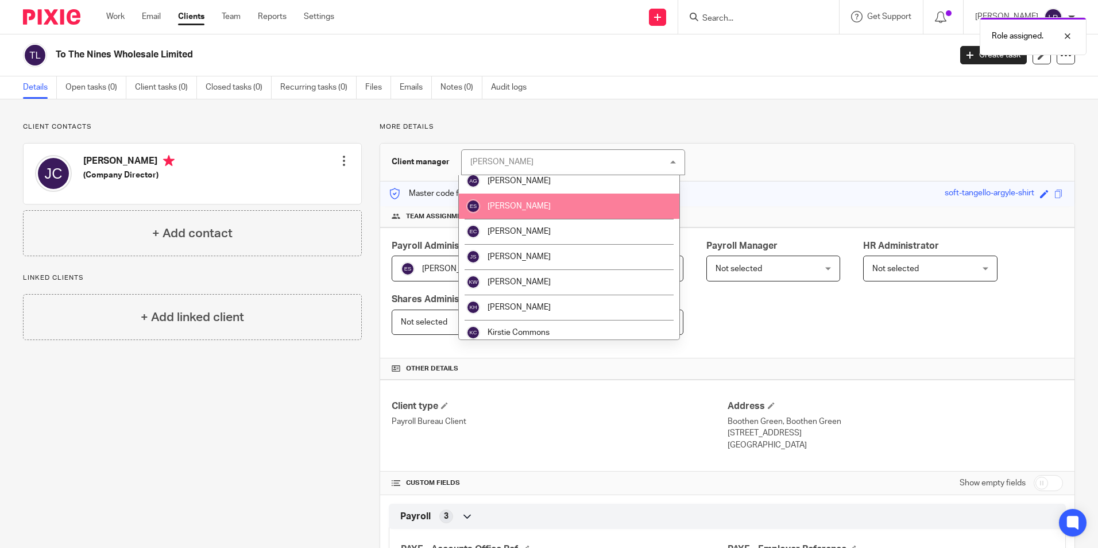
click at [556, 204] on li "[PERSON_NAME]" at bounding box center [569, 205] width 220 height 25
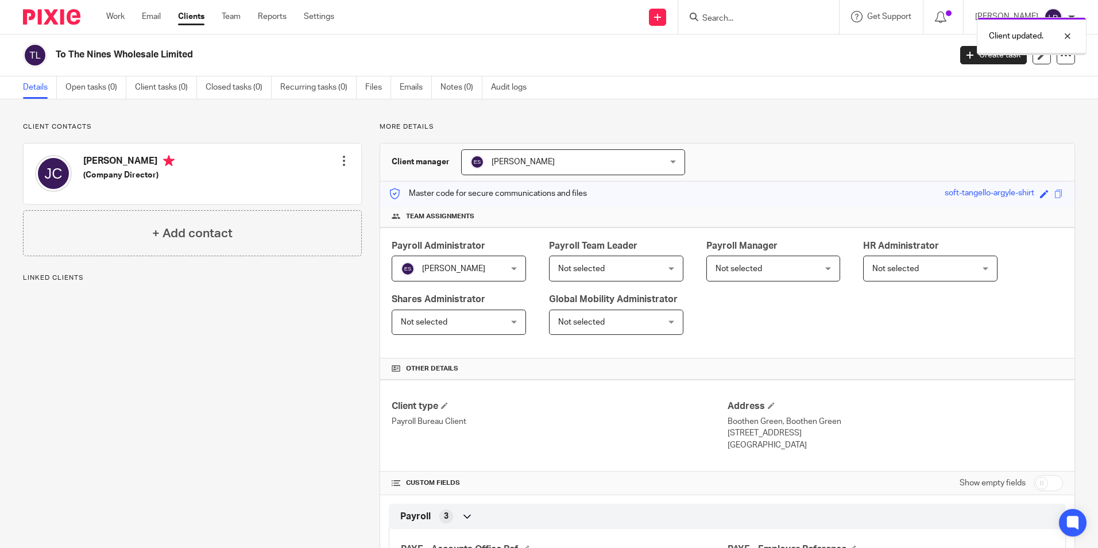
click at [773, 266] on span "Not selected" at bounding box center [764, 268] width 99 height 24
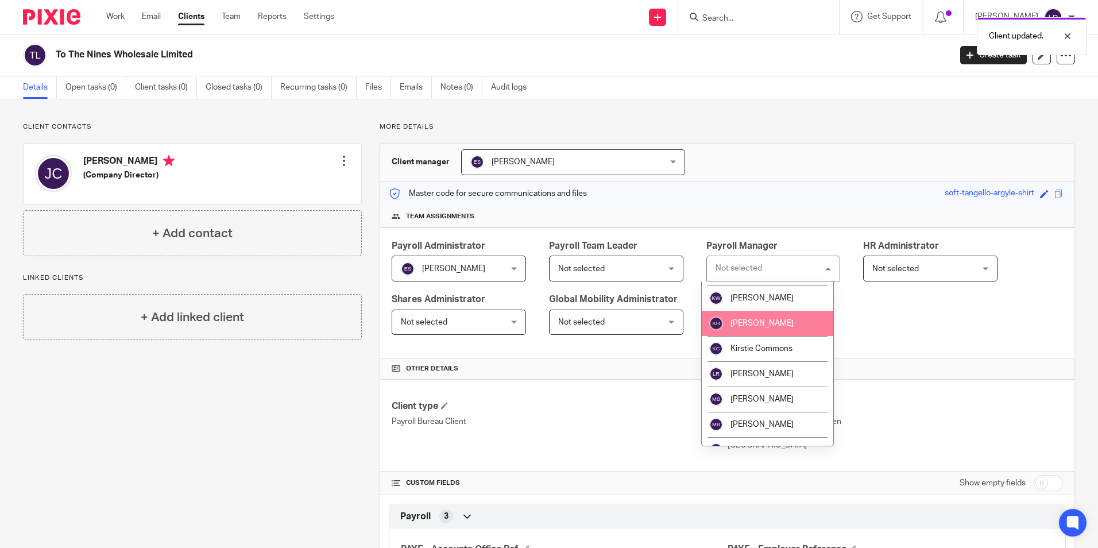
scroll to position [172, 0]
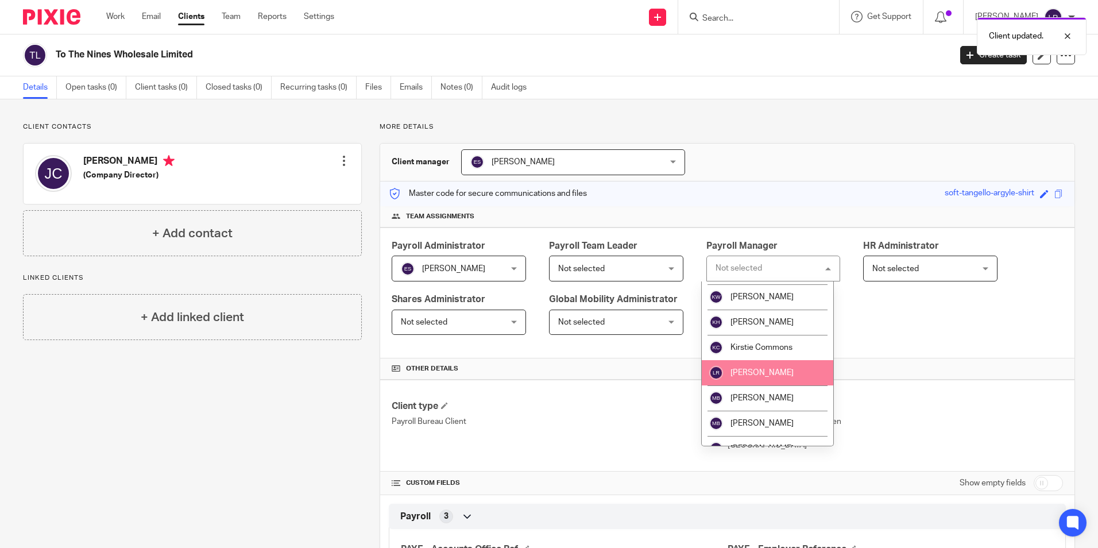
click at [777, 368] on li "[PERSON_NAME]" at bounding box center [768, 372] width 132 height 25
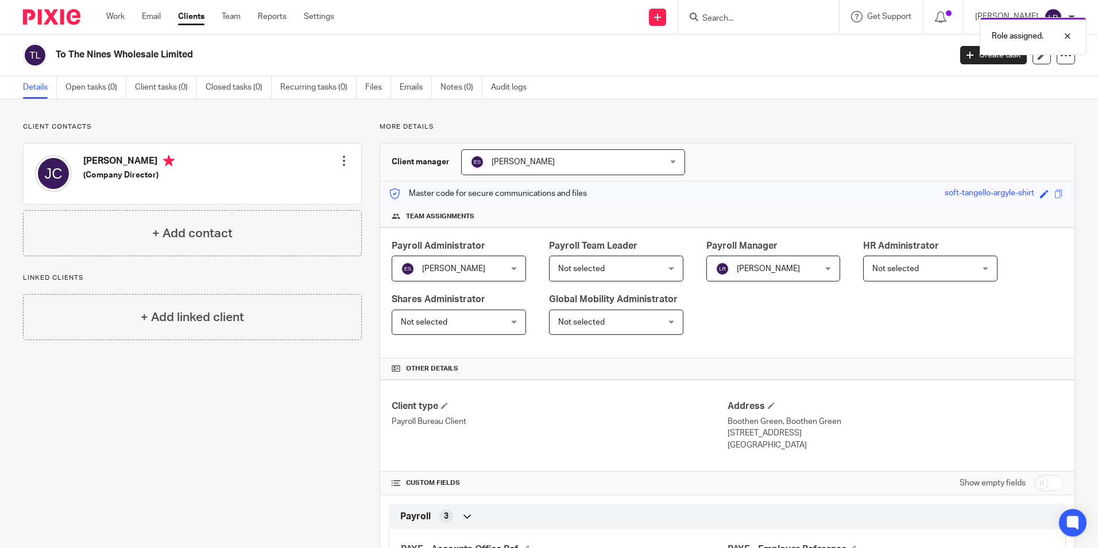
click at [198, 13] on link "Clients" at bounding box center [191, 16] width 26 height 11
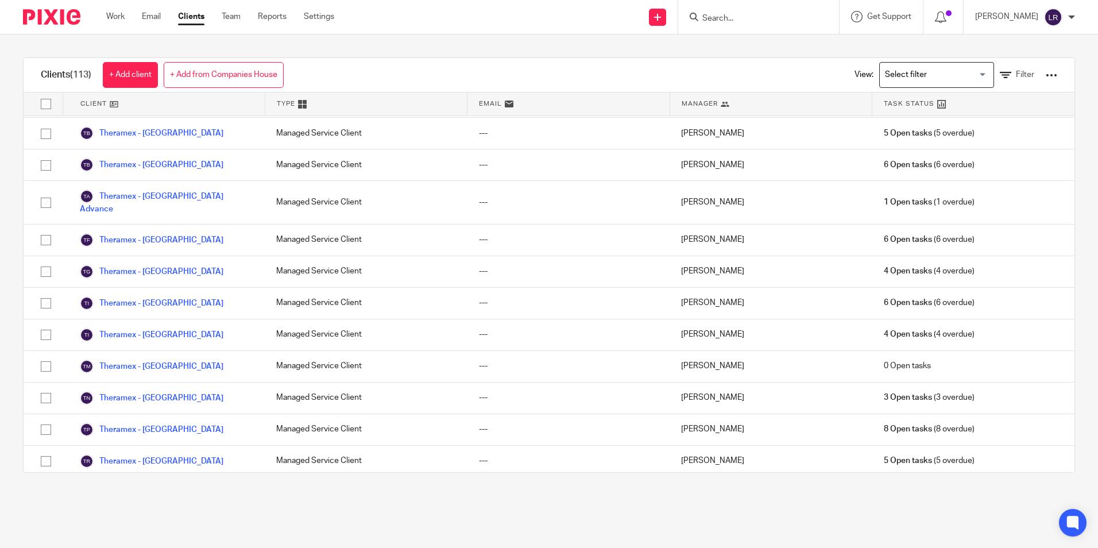
scroll to position [3282, 0]
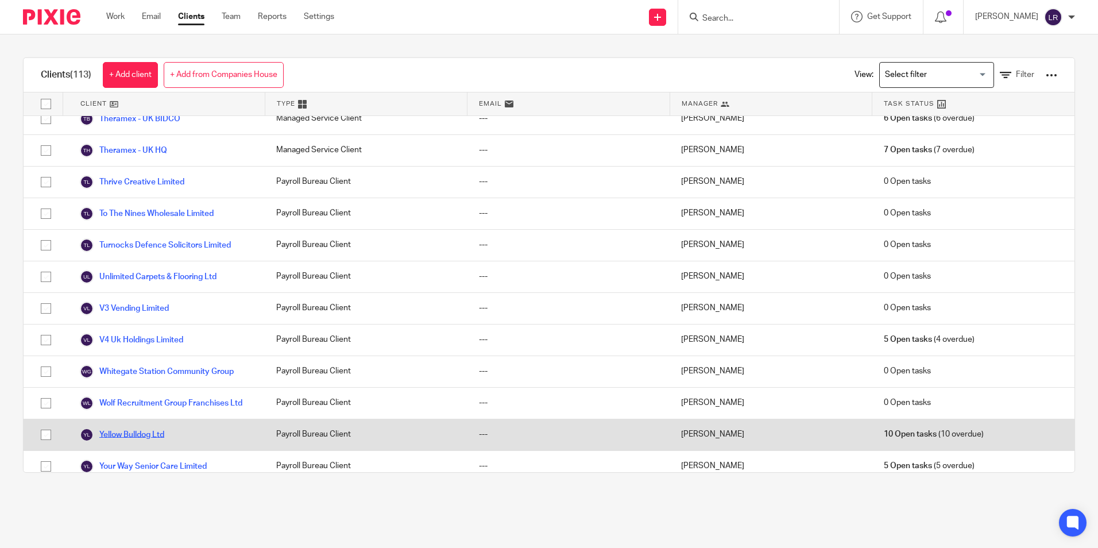
click at [129, 428] on link "Yellow Bulldog Ltd" at bounding box center [122, 435] width 84 height 14
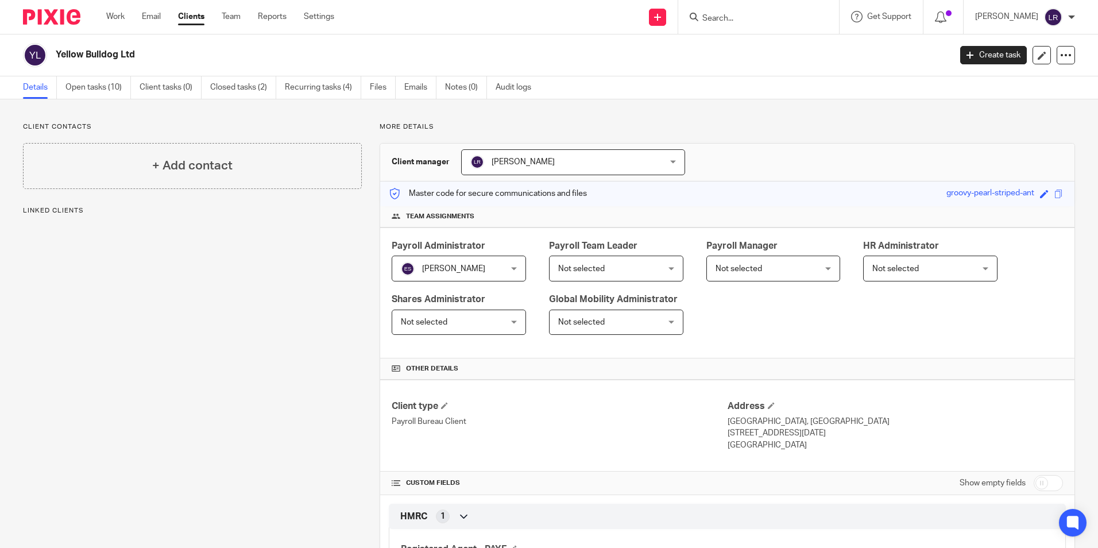
click at [509, 168] on span "[PERSON_NAME]" at bounding box center [555, 162] width 171 height 24
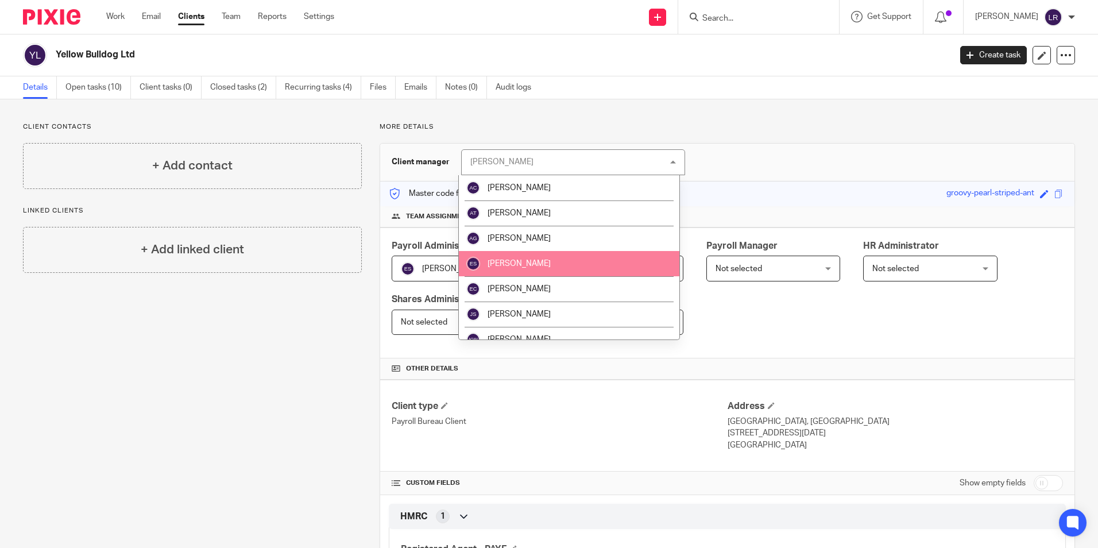
click at [536, 254] on li "[PERSON_NAME]" at bounding box center [569, 263] width 220 height 25
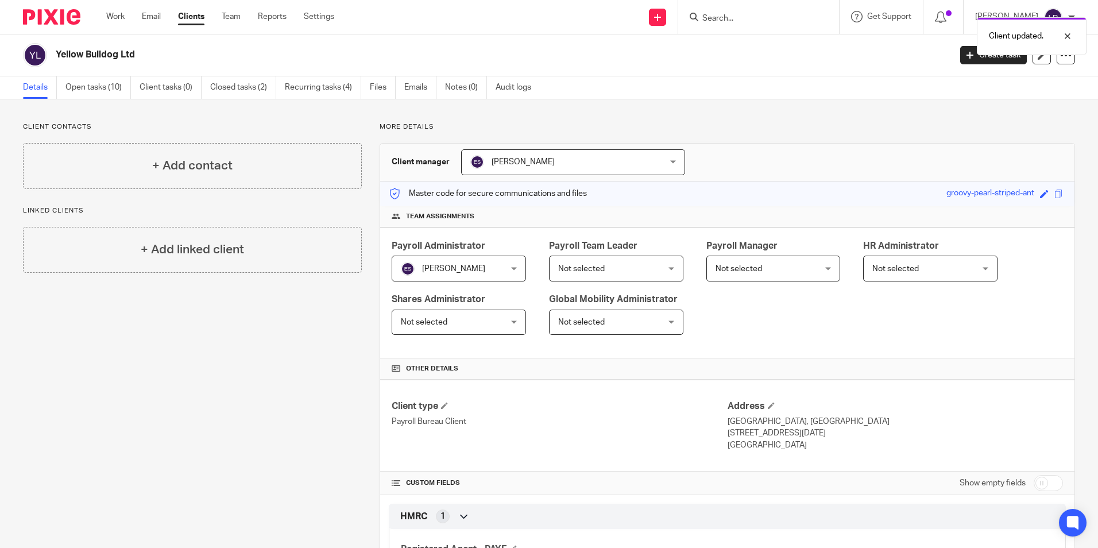
click at [735, 269] on span "Not selected" at bounding box center [738, 269] width 47 height 8
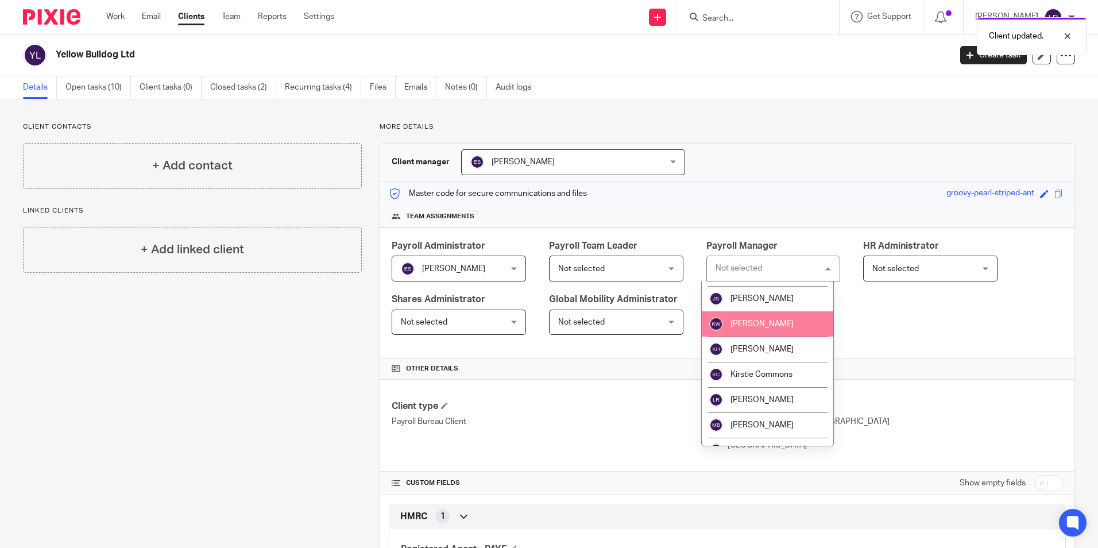
scroll to position [172, 0]
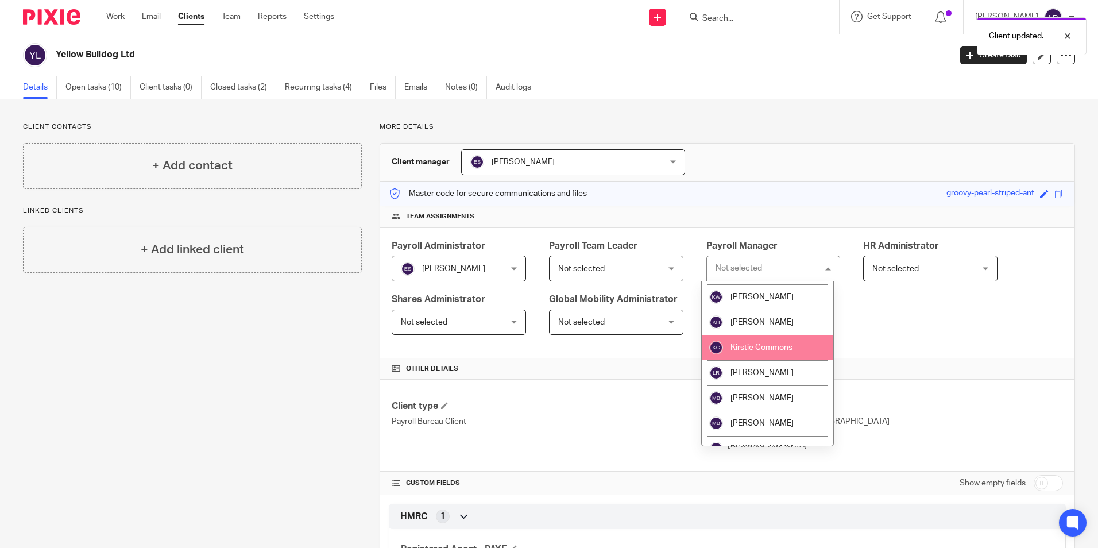
click at [750, 369] on span "[PERSON_NAME]" at bounding box center [761, 373] width 63 height 8
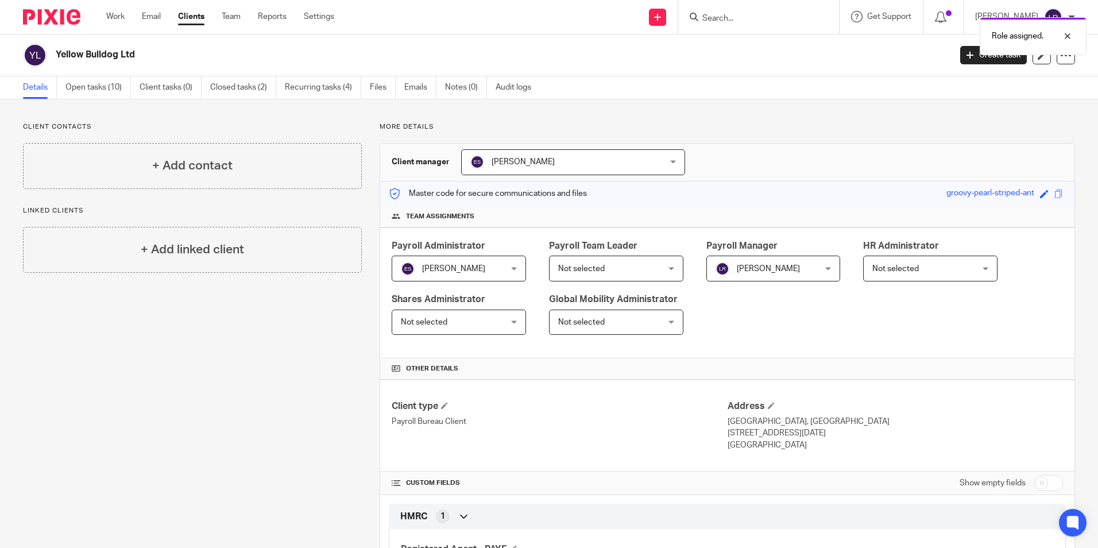
click at [193, 13] on link "Clients" at bounding box center [191, 16] width 26 height 11
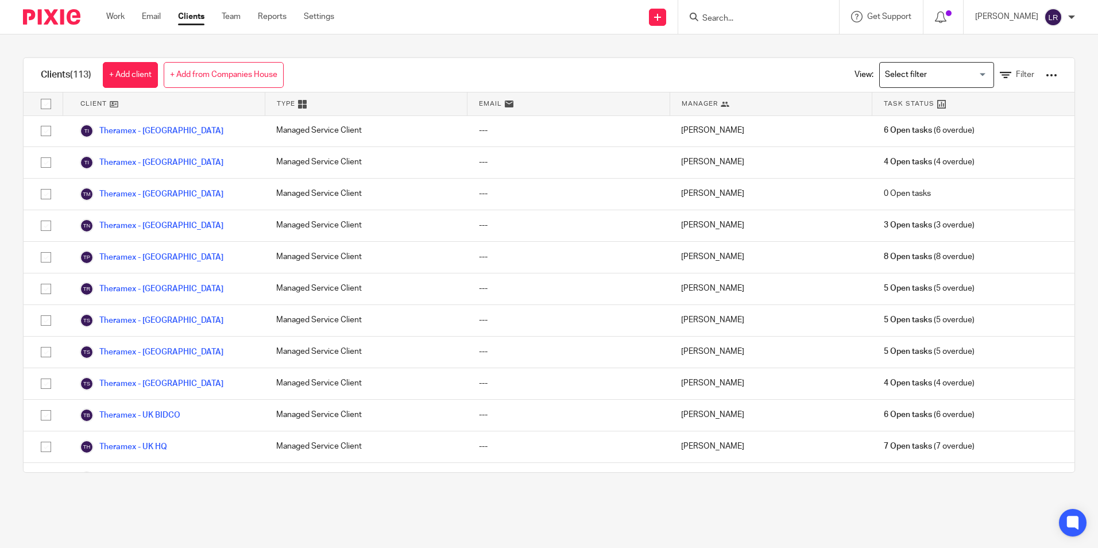
scroll to position [3282, 0]
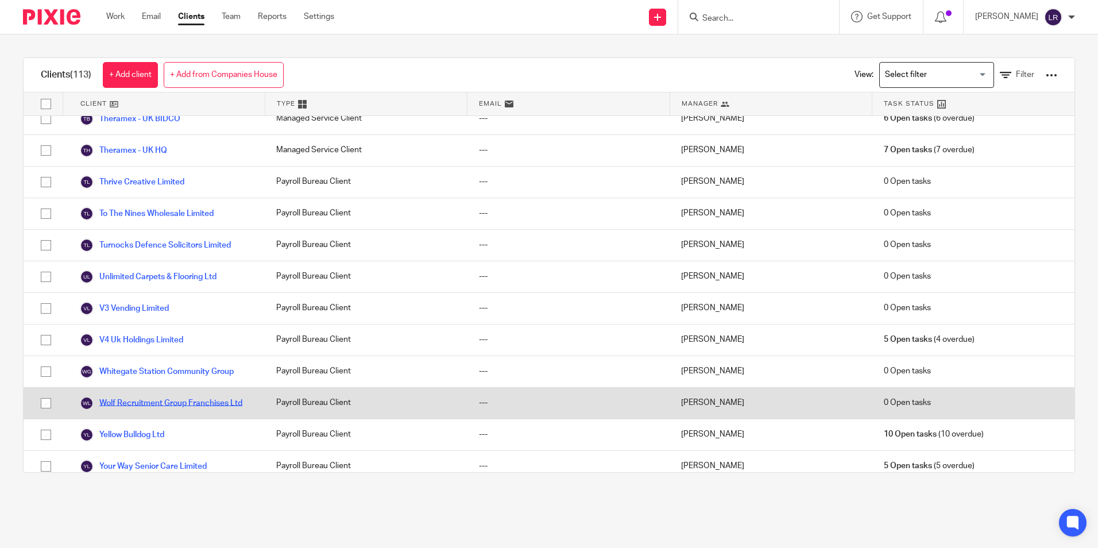
click at [141, 396] on link "Wolf Recruitment Group Franchises Ltd" at bounding box center [161, 403] width 162 height 14
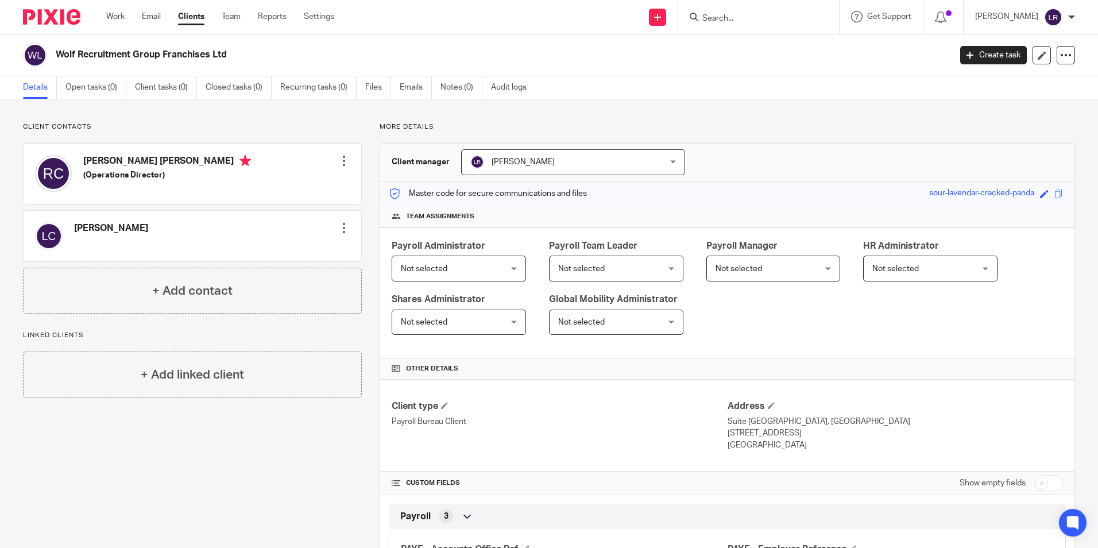
click at [428, 272] on span "Not selected" at bounding box center [424, 269] width 47 height 8
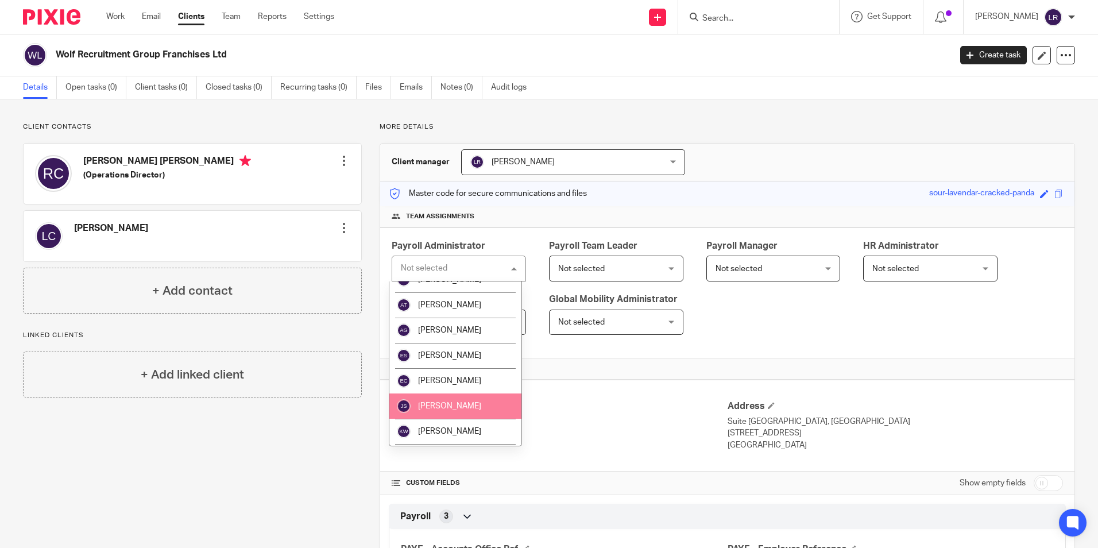
scroll to position [57, 0]
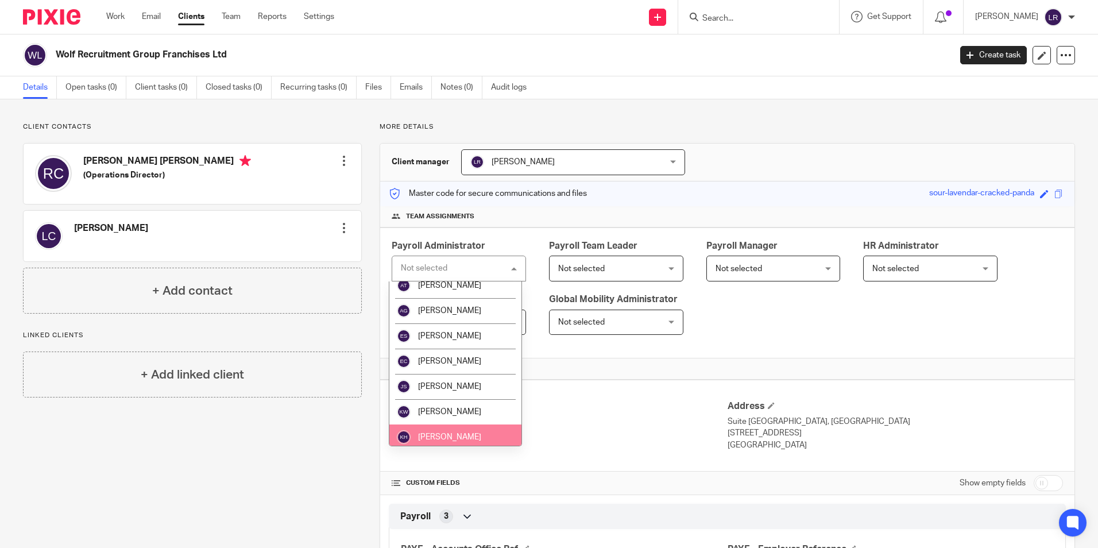
click at [448, 429] on li "[PERSON_NAME]" at bounding box center [455, 436] width 132 height 25
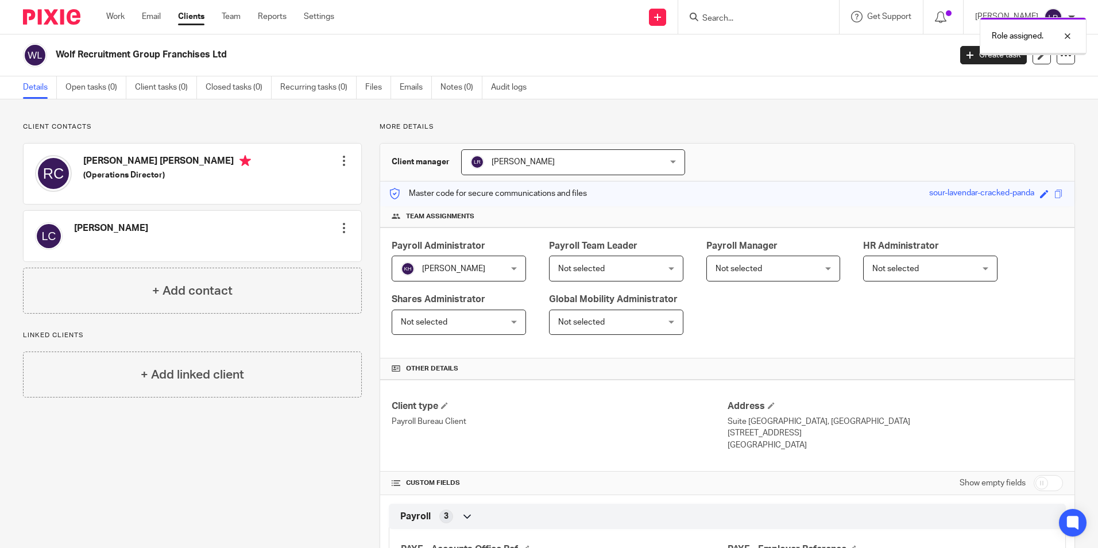
click at [537, 166] on span "[PERSON_NAME]" at bounding box center [555, 162] width 171 height 24
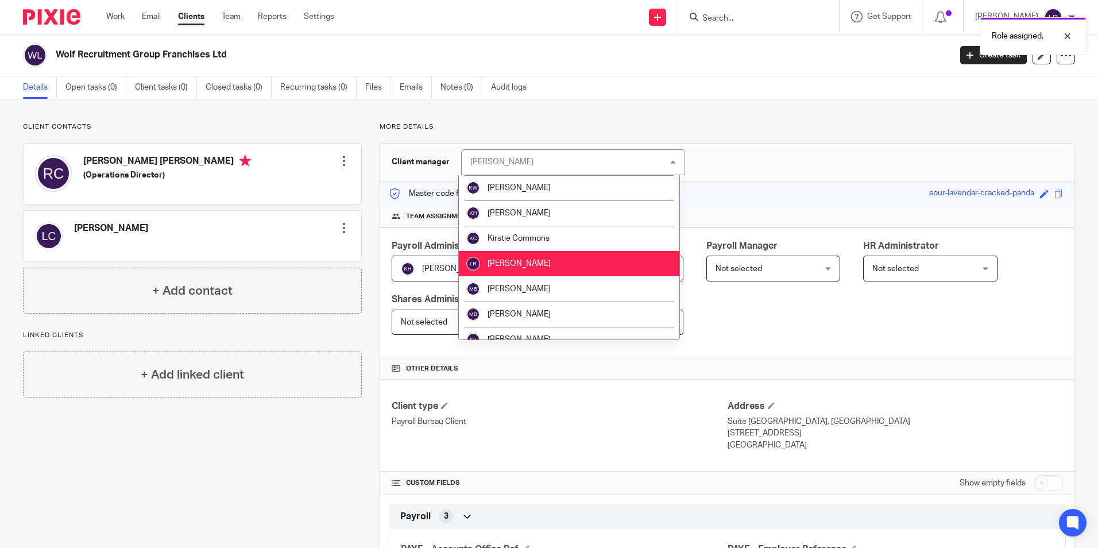
scroll to position [169, 0]
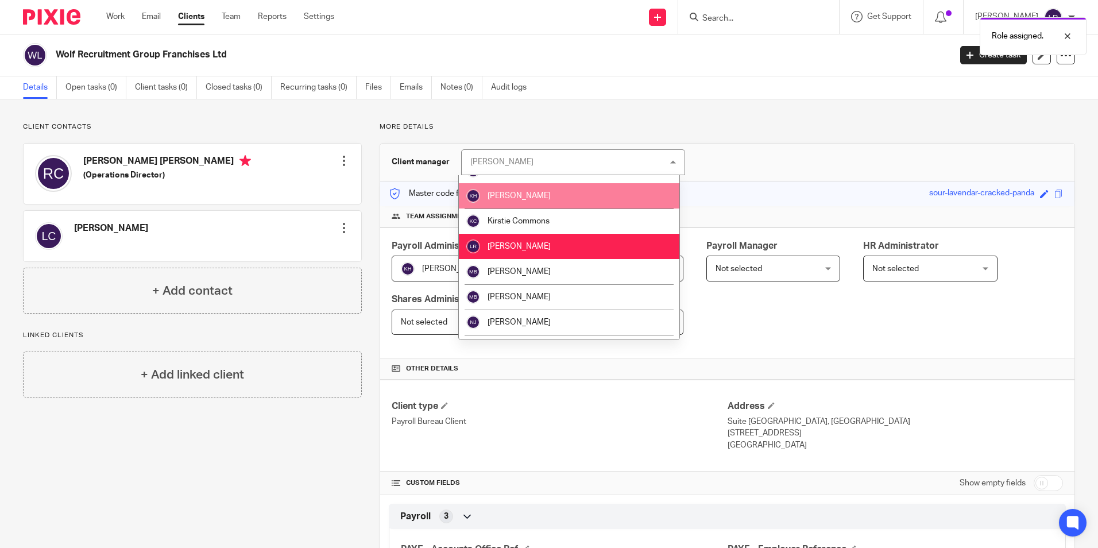
click at [552, 191] on li "[PERSON_NAME]" at bounding box center [569, 195] width 220 height 25
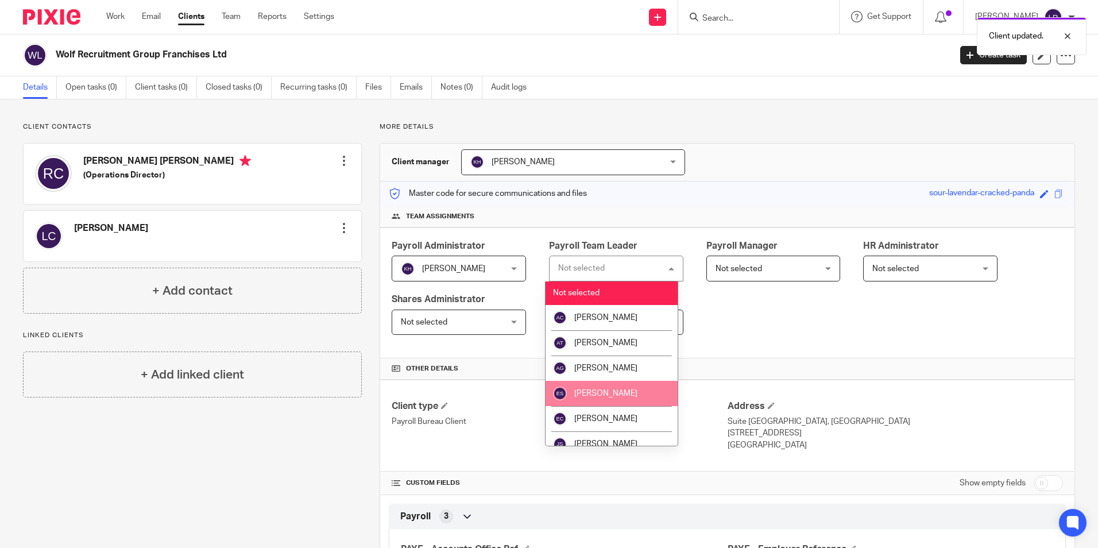
click at [607, 386] on li "[PERSON_NAME]" at bounding box center [611, 393] width 132 height 25
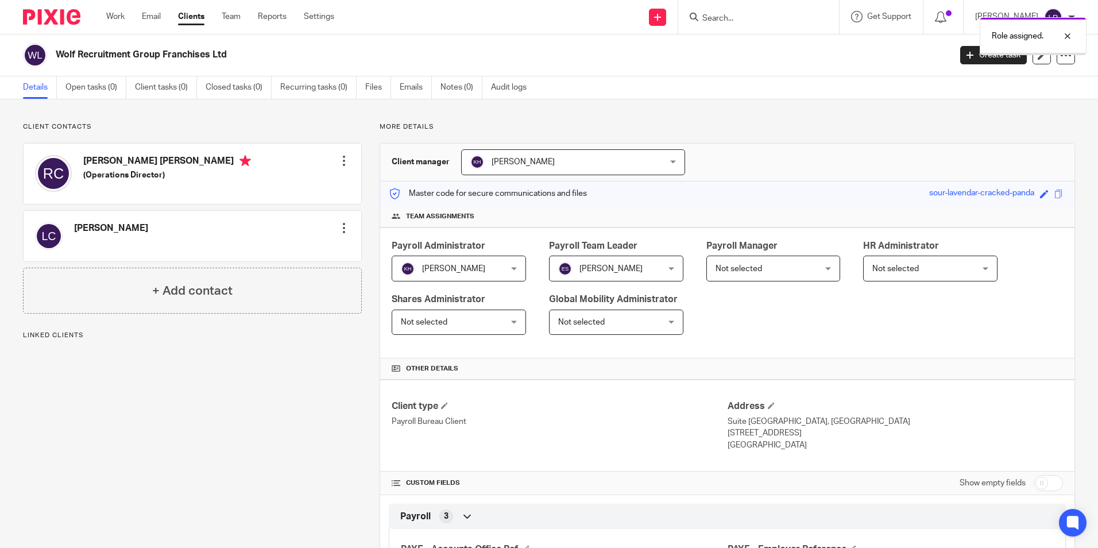
click at [739, 265] on span "Not selected" at bounding box center [738, 269] width 47 height 8
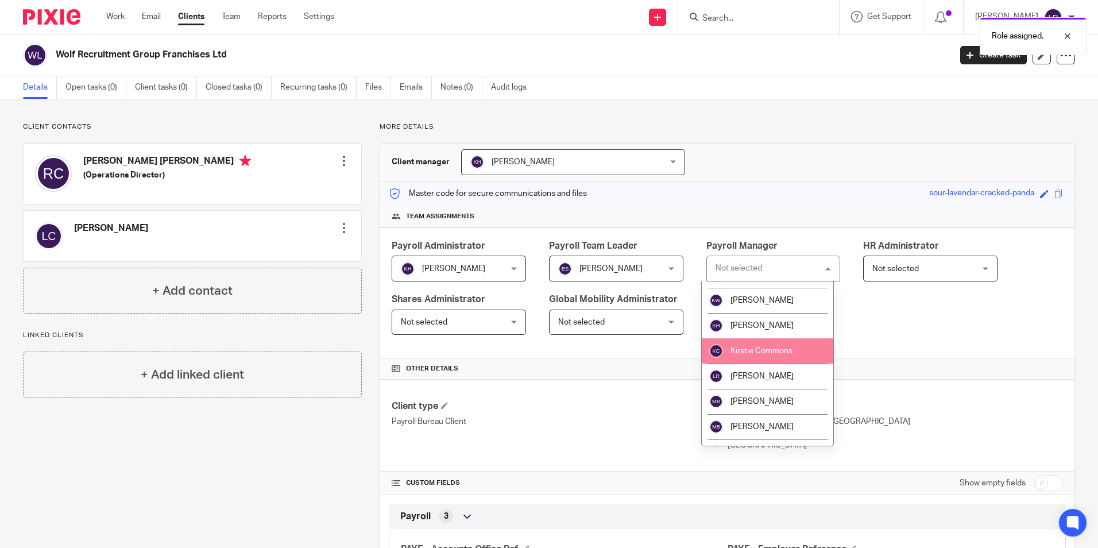
scroll to position [172, 0]
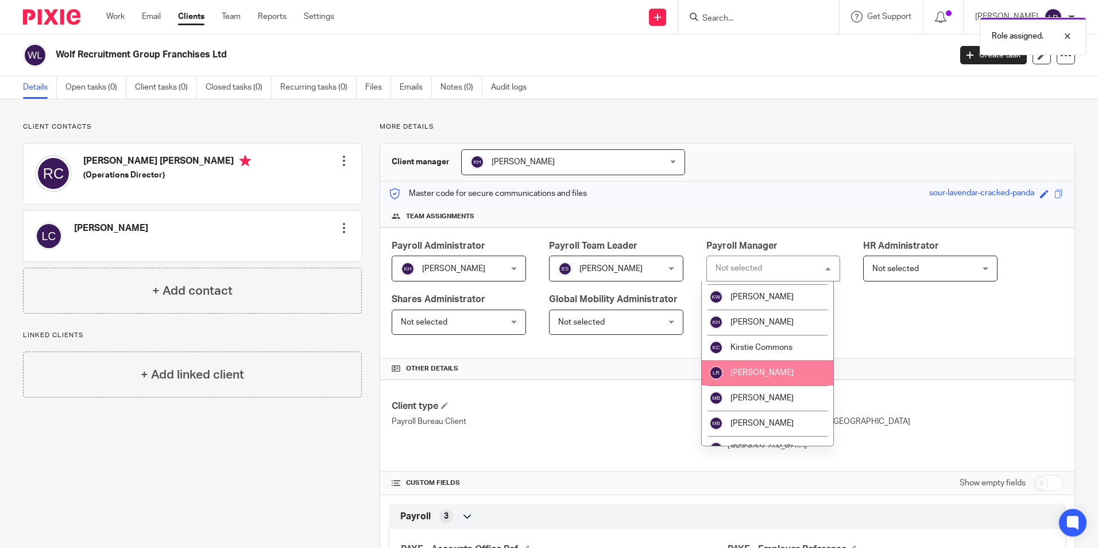
click at [750, 371] on span "[PERSON_NAME]" at bounding box center [761, 373] width 63 height 8
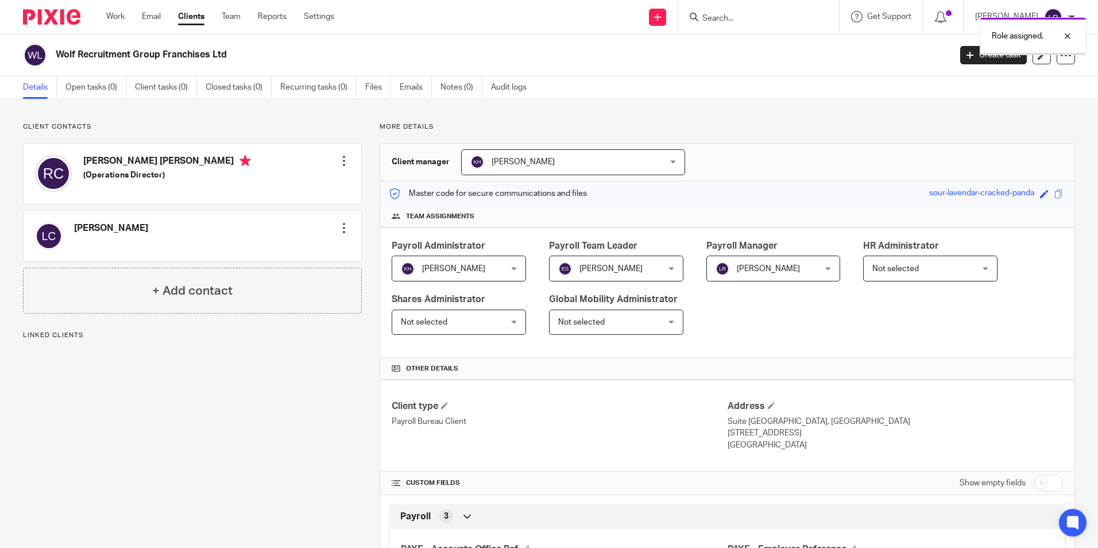
click at [192, 15] on link "Clients" at bounding box center [191, 16] width 26 height 11
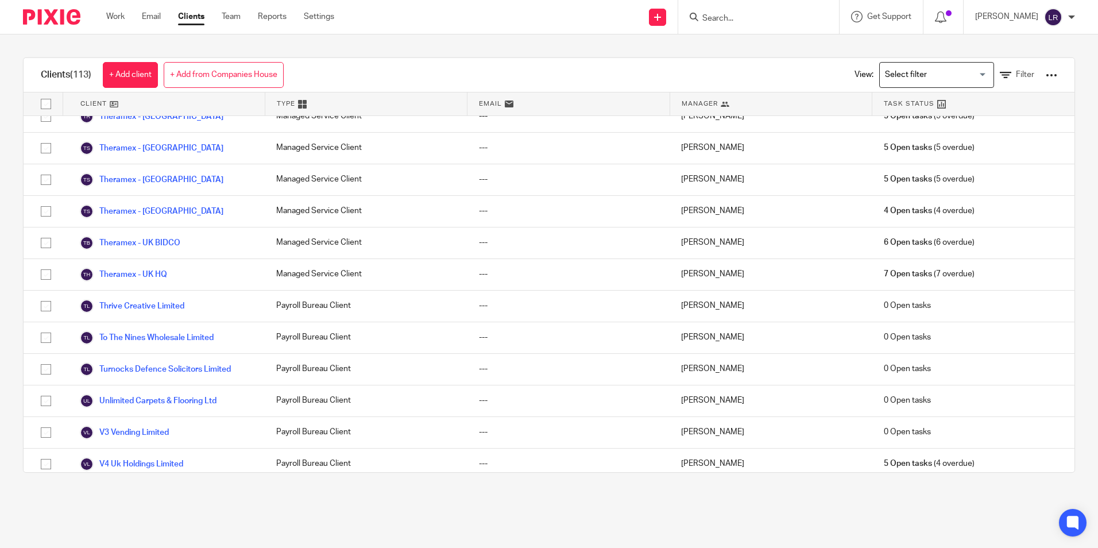
scroll to position [3282, 0]
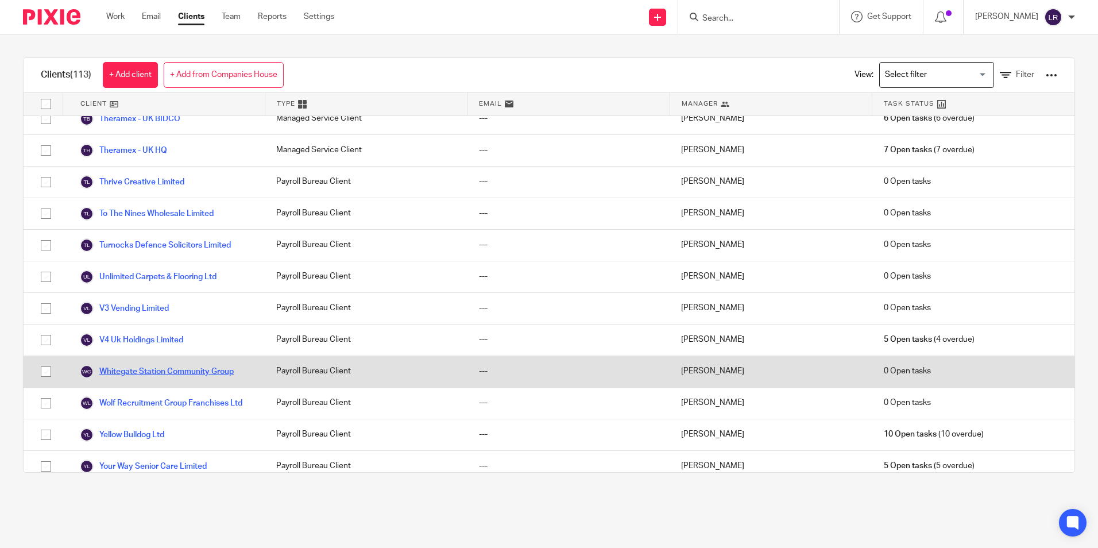
click at [176, 365] on link "Whitegate Station Community Group" at bounding box center [157, 372] width 154 height 14
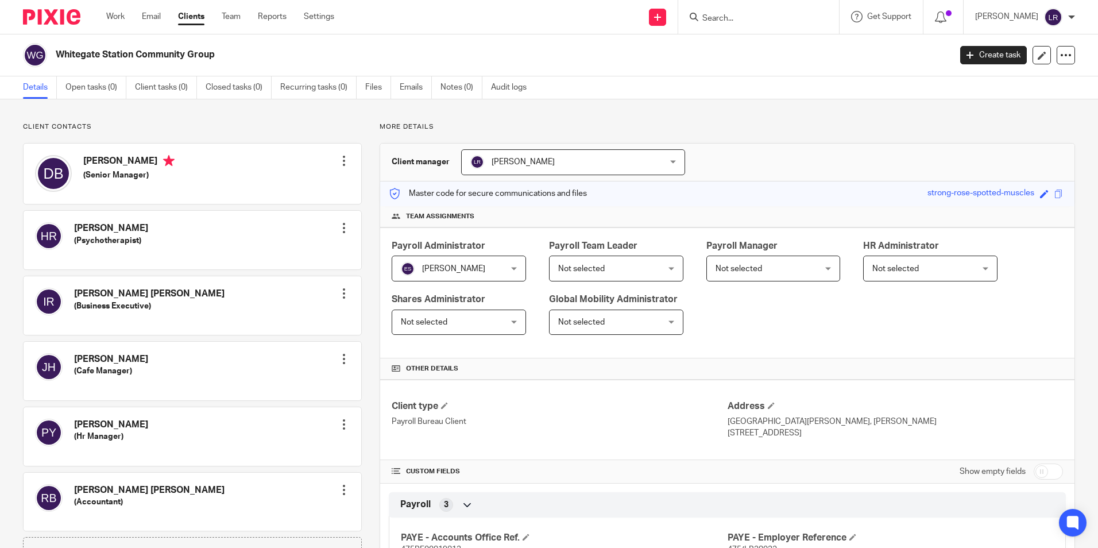
click at [522, 165] on span "[PERSON_NAME]" at bounding box center [522, 162] width 63 height 8
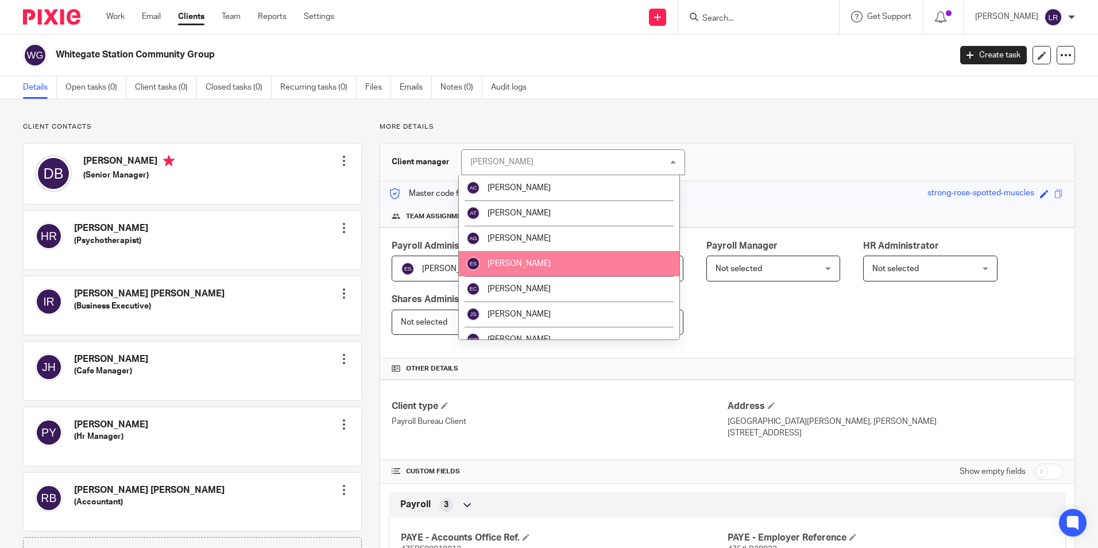
click at [529, 254] on li "[PERSON_NAME]" at bounding box center [569, 263] width 220 height 25
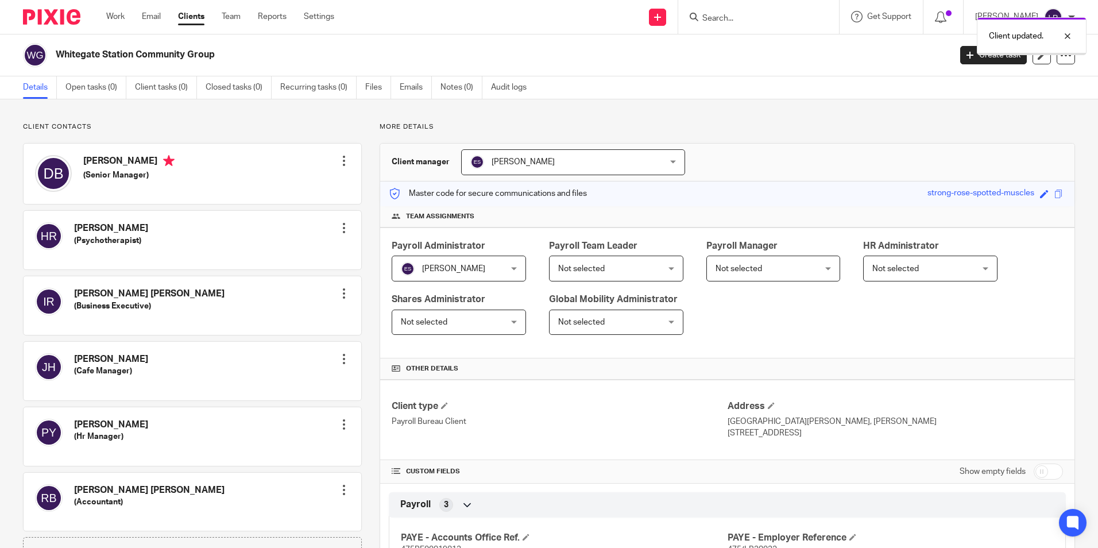
click at [761, 266] on span "Not selected" at bounding box center [764, 268] width 99 height 24
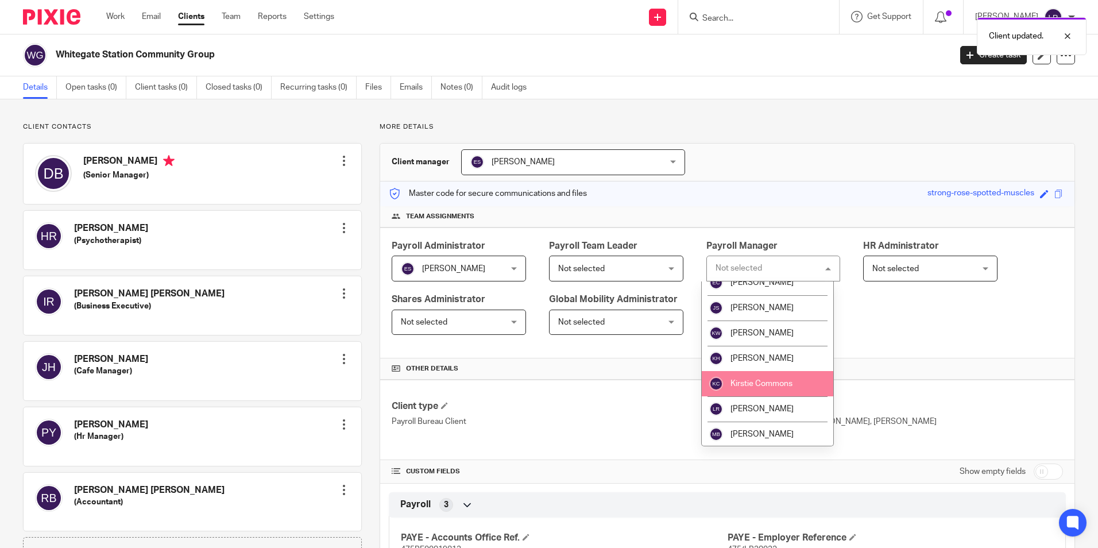
scroll to position [172, 0]
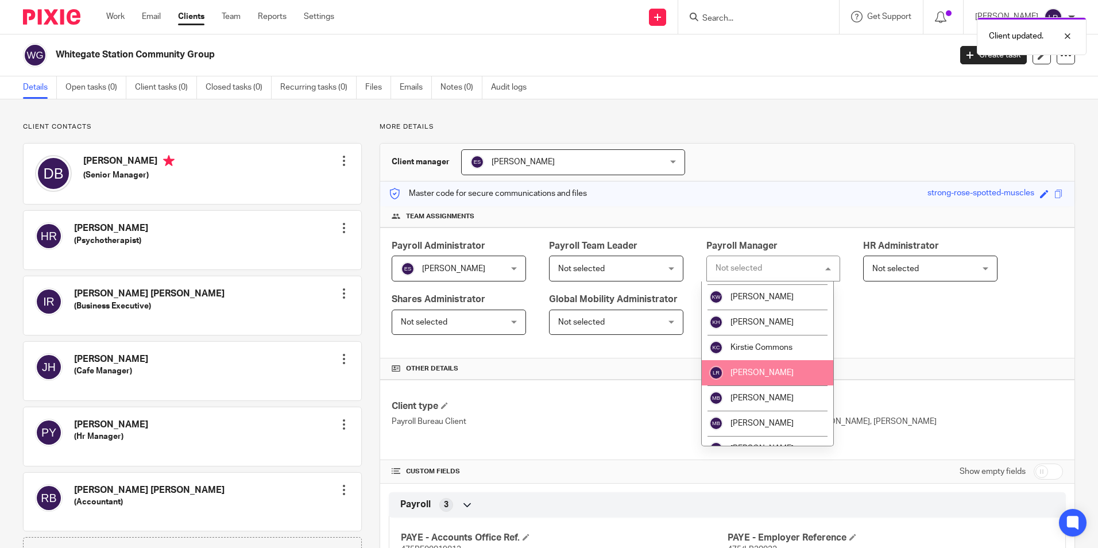
click at [753, 375] on span "[PERSON_NAME]" at bounding box center [761, 373] width 63 height 8
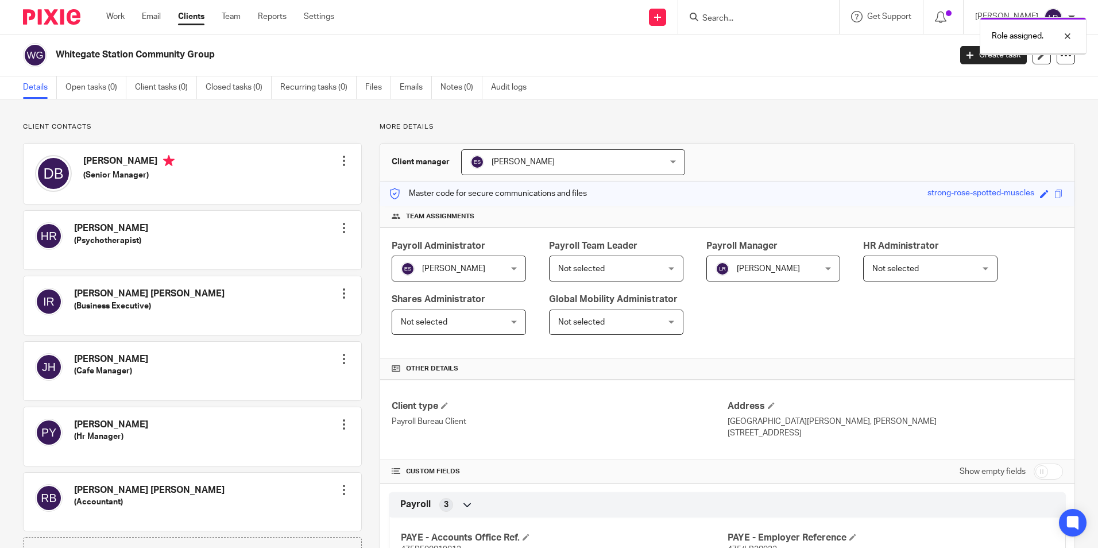
click at [185, 17] on link "Clients" at bounding box center [191, 16] width 26 height 11
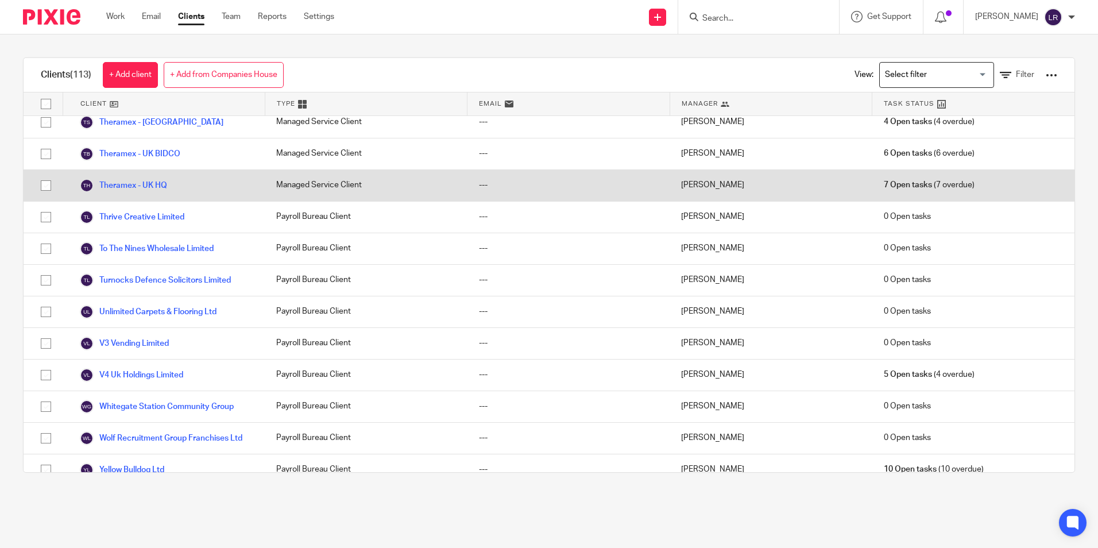
scroll to position [3282, 0]
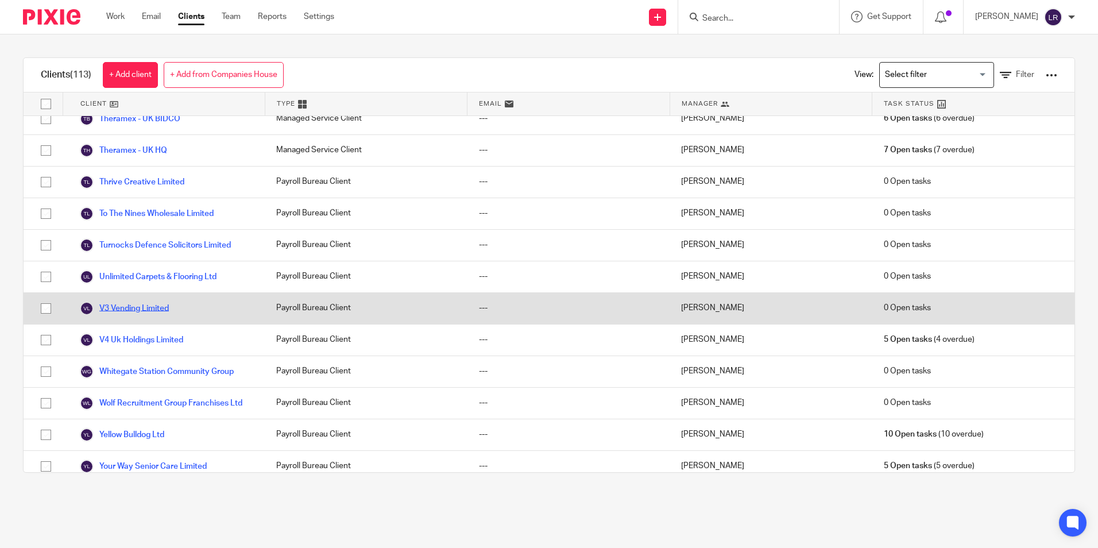
click at [141, 301] on link "V3 Vending Limited" at bounding box center [124, 308] width 89 height 14
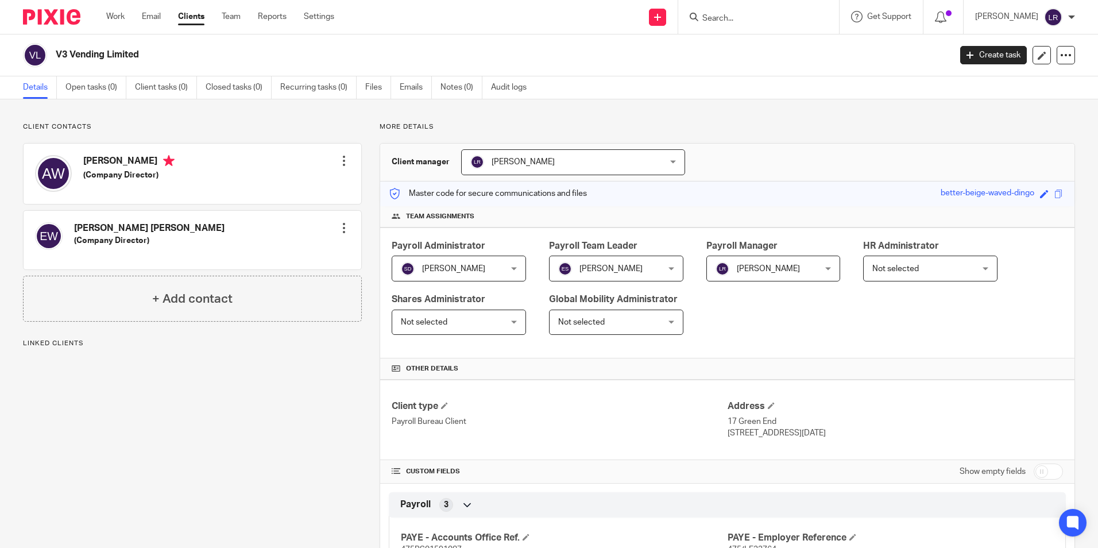
click at [496, 169] on span "[PERSON_NAME]" at bounding box center [555, 162] width 171 height 24
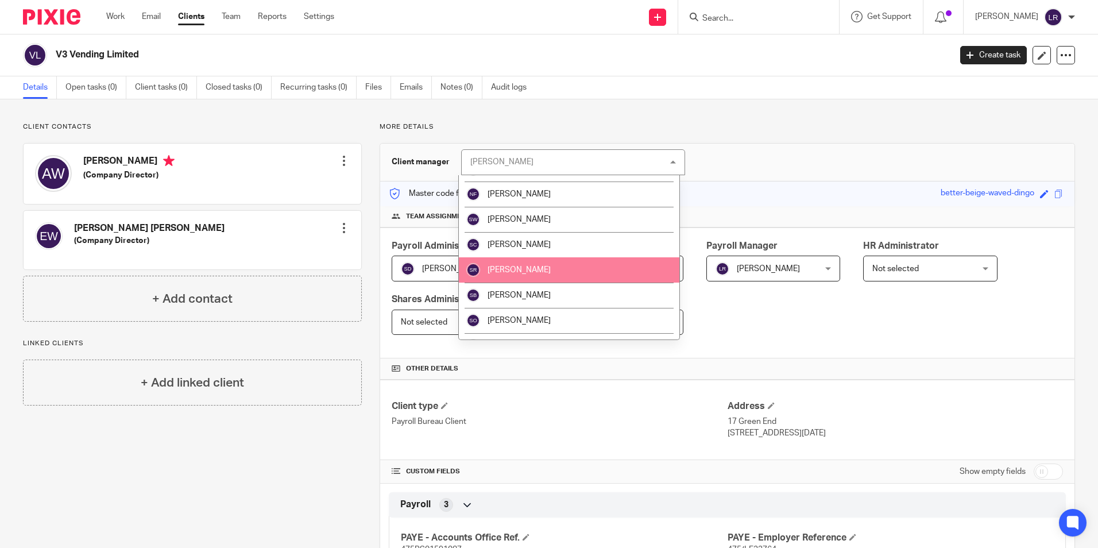
scroll to position [341, 0]
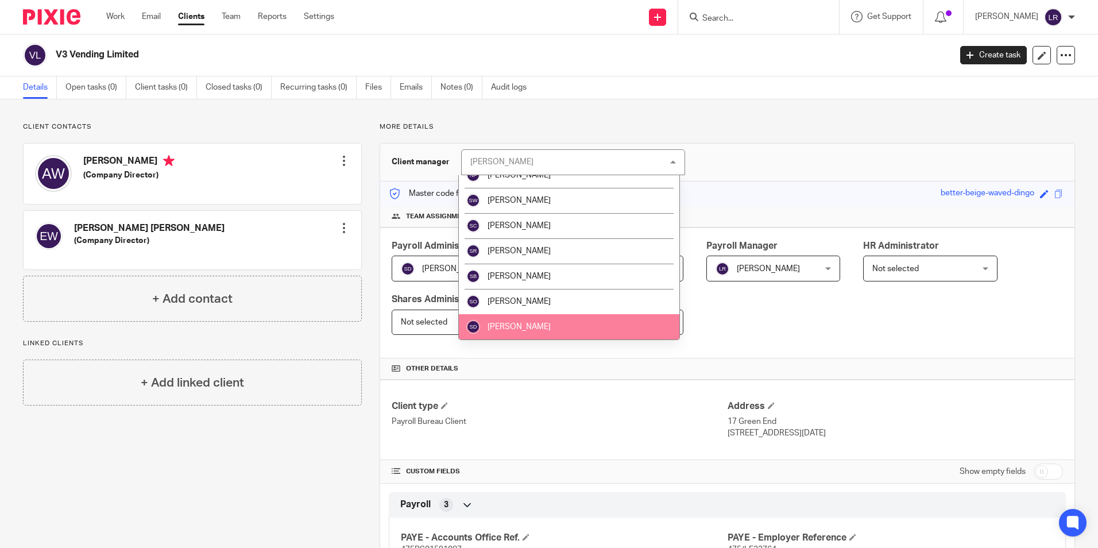
click at [547, 326] on li "[PERSON_NAME]" at bounding box center [569, 326] width 220 height 25
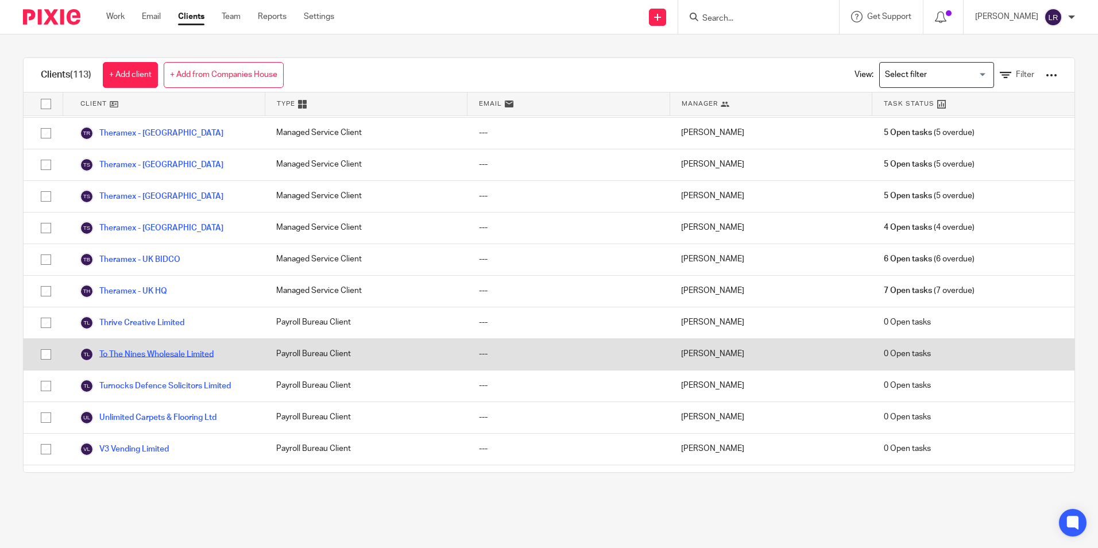
scroll to position [3167, 0]
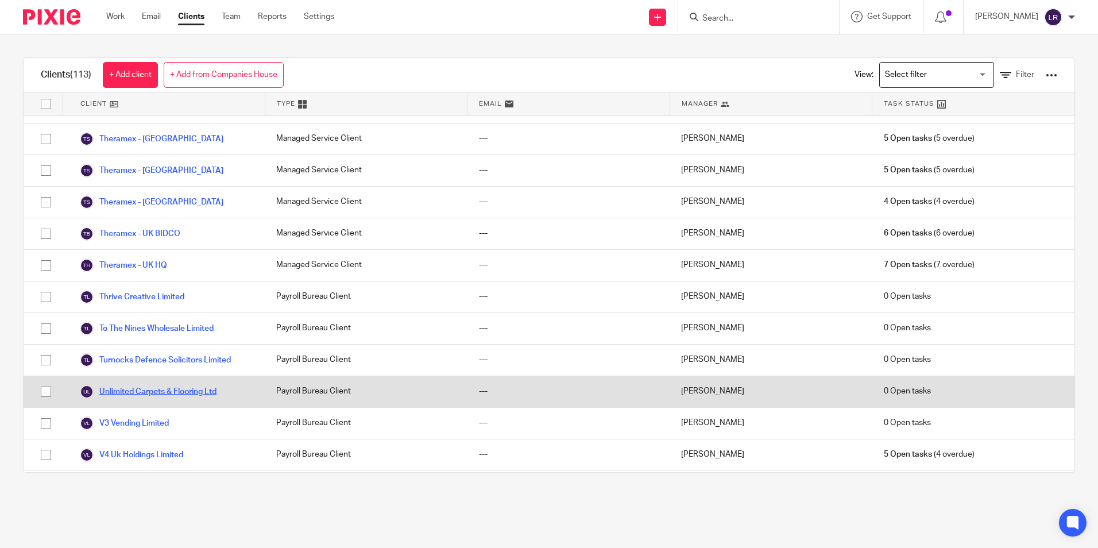
click at [154, 385] on link "Unlimited Carpets & Flooring Ltd" at bounding box center [148, 392] width 137 height 14
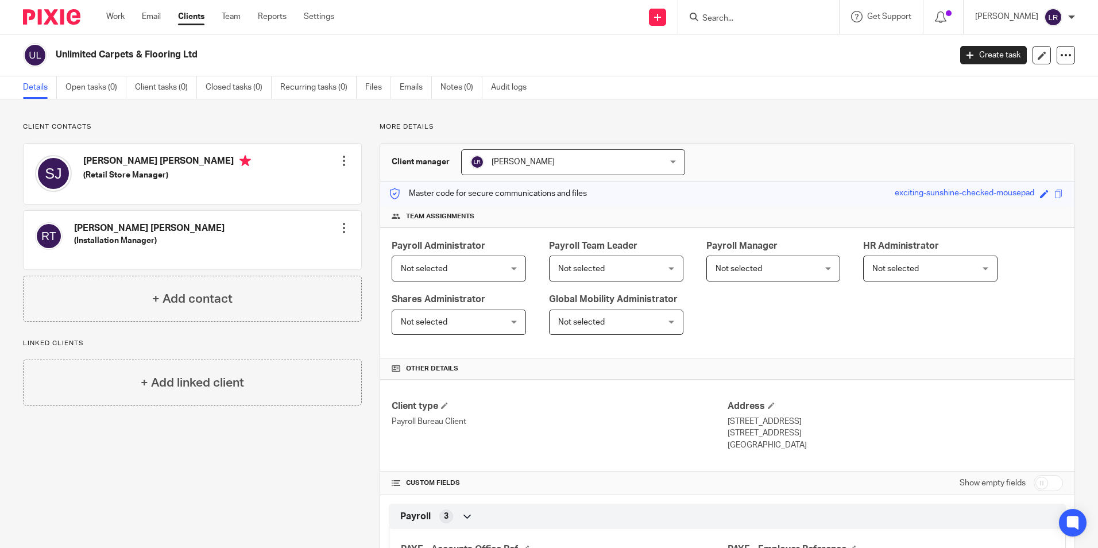
click at [416, 264] on span "Not selected" at bounding box center [450, 268] width 99 height 24
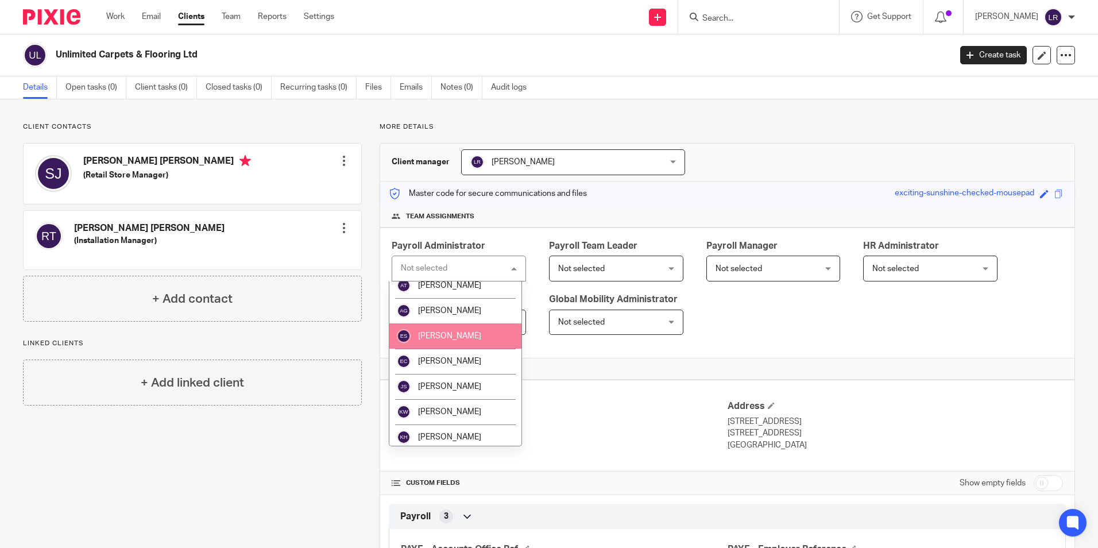
scroll to position [115, 0]
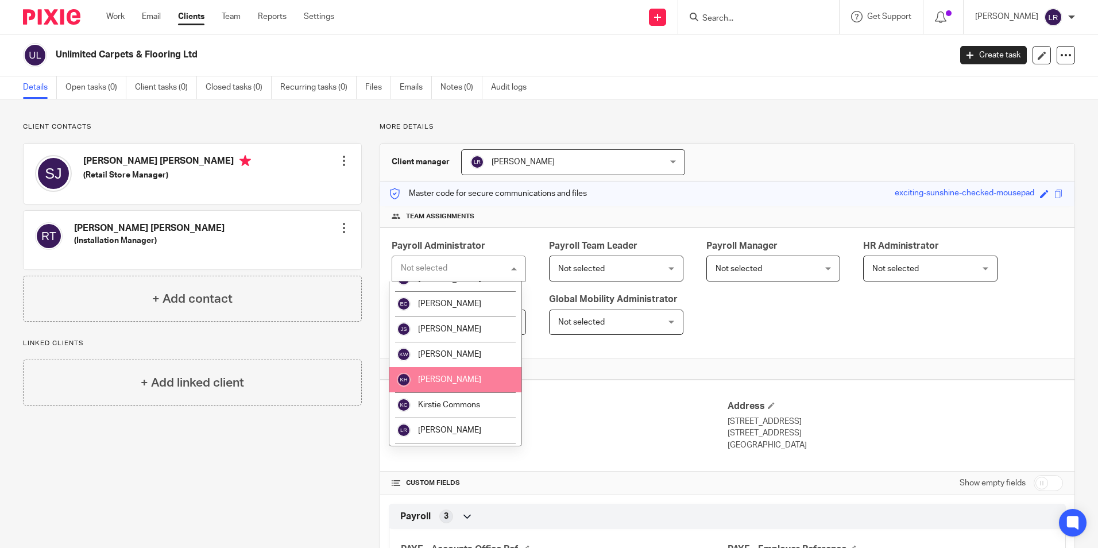
click at [450, 373] on li "[PERSON_NAME]" at bounding box center [455, 379] width 132 height 25
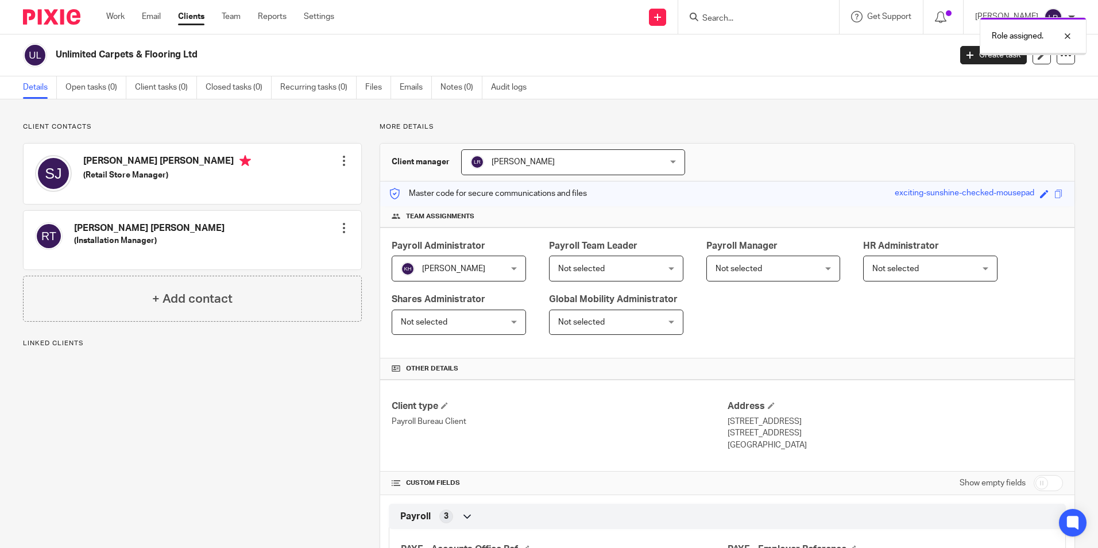
click at [537, 164] on span "[PERSON_NAME]" at bounding box center [522, 162] width 63 height 8
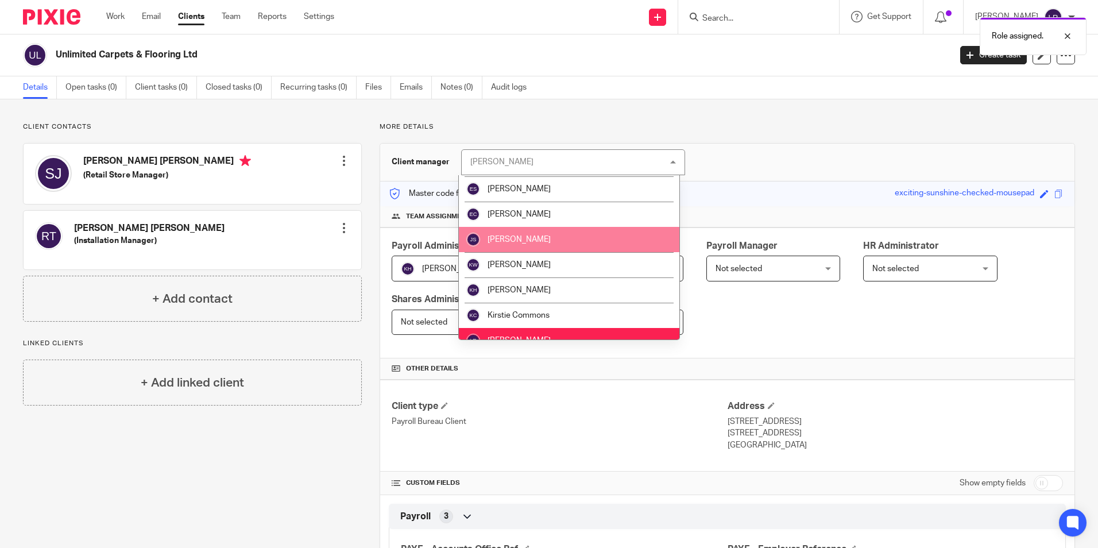
scroll to position [54, 0]
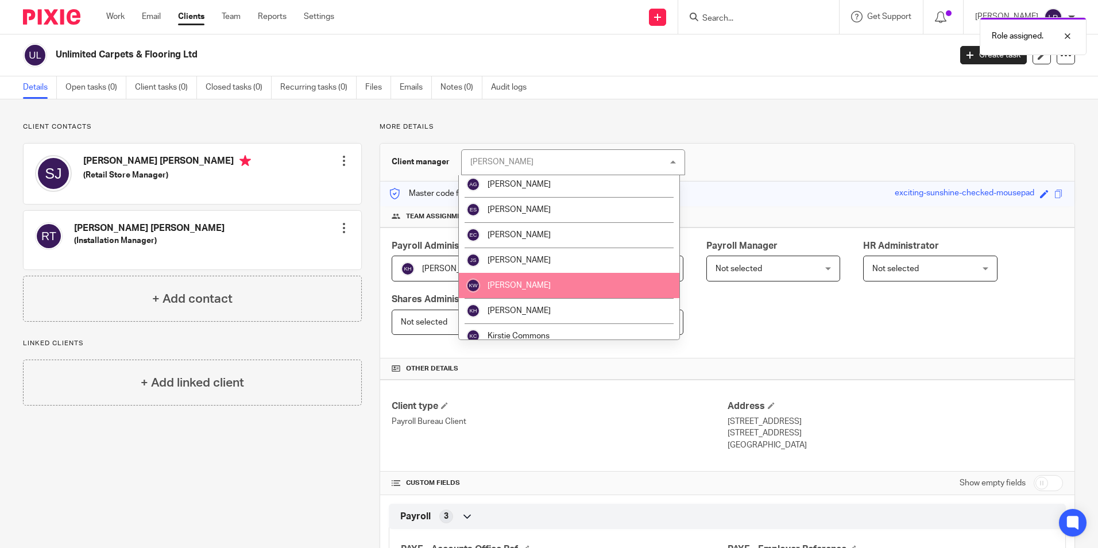
click at [544, 300] on li "[PERSON_NAME]" at bounding box center [569, 310] width 220 height 25
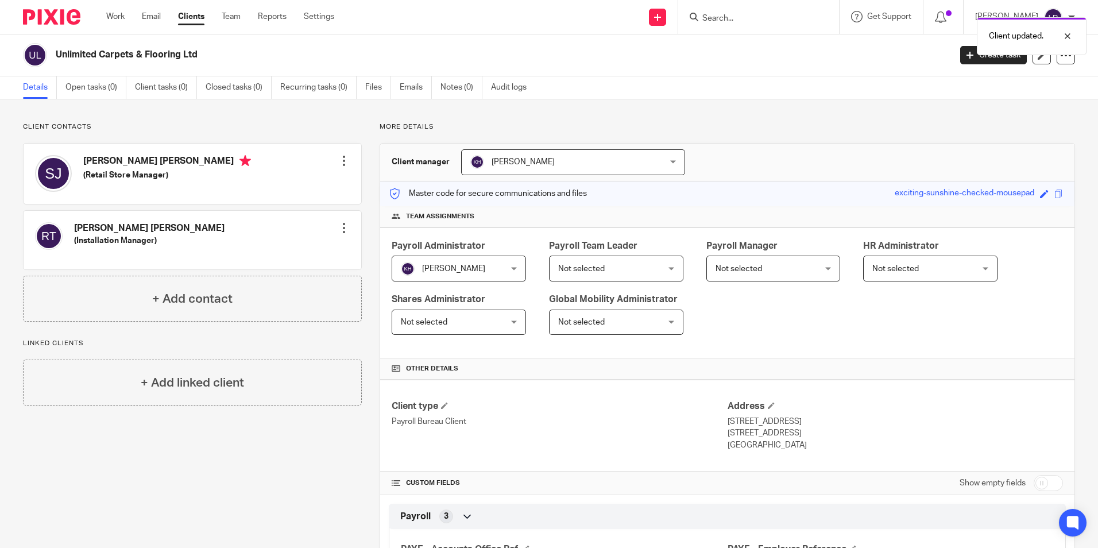
click at [619, 276] on span "Not selected" at bounding box center [607, 268] width 99 height 24
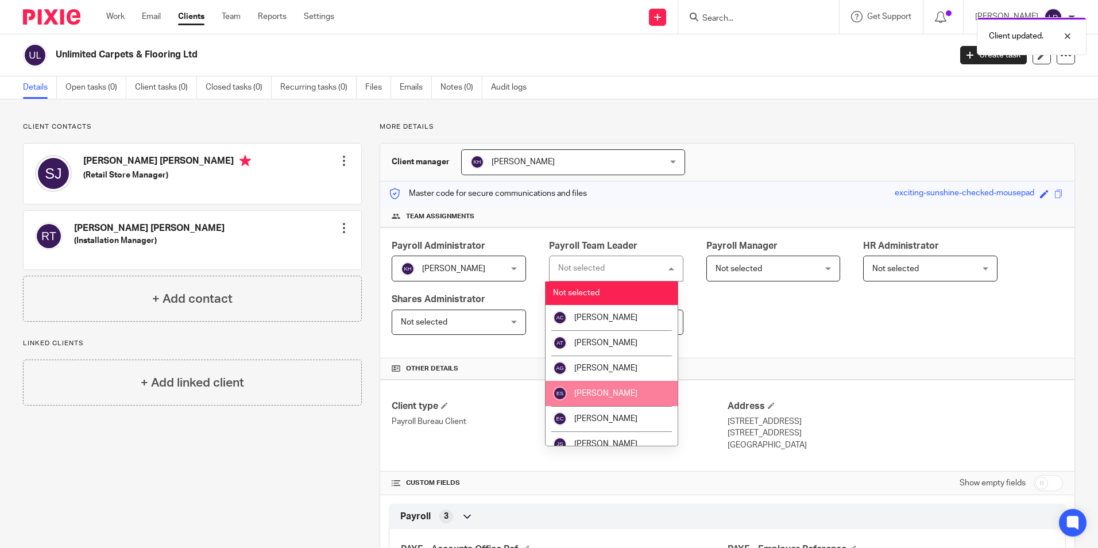
click at [629, 402] on li "[PERSON_NAME]" at bounding box center [611, 393] width 132 height 25
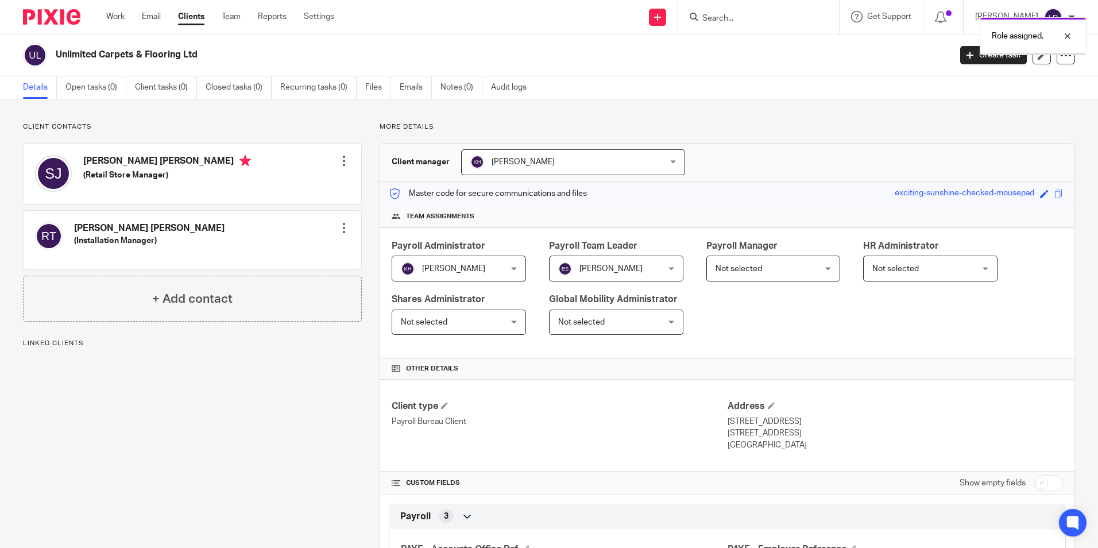
click at [752, 273] on span "Not selected" at bounding box center [764, 268] width 99 height 24
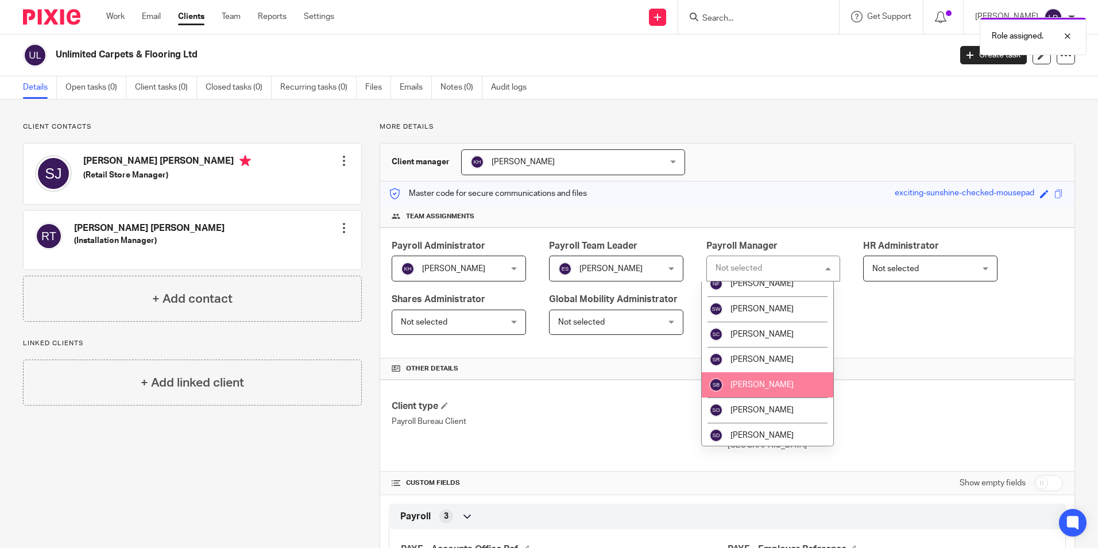
scroll to position [365, 0]
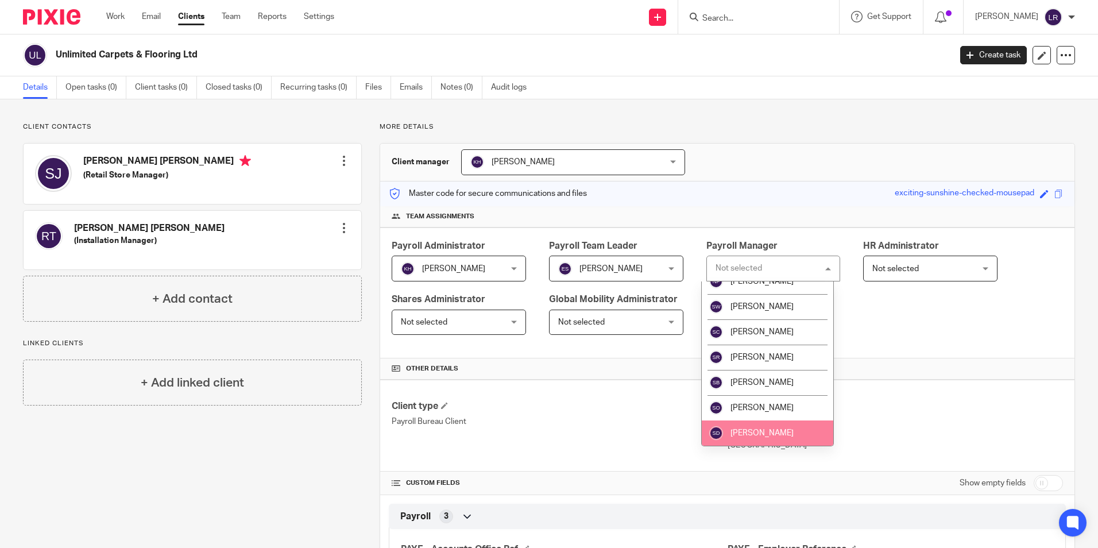
drag, startPoint x: 768, startPoint y: 427, endPoint x: 843, endPoint y: 360, distance: 100.8
click at [769, 426] on li "[PERSON_NAME]" at bounding box center [768, 432] width 132 height 25
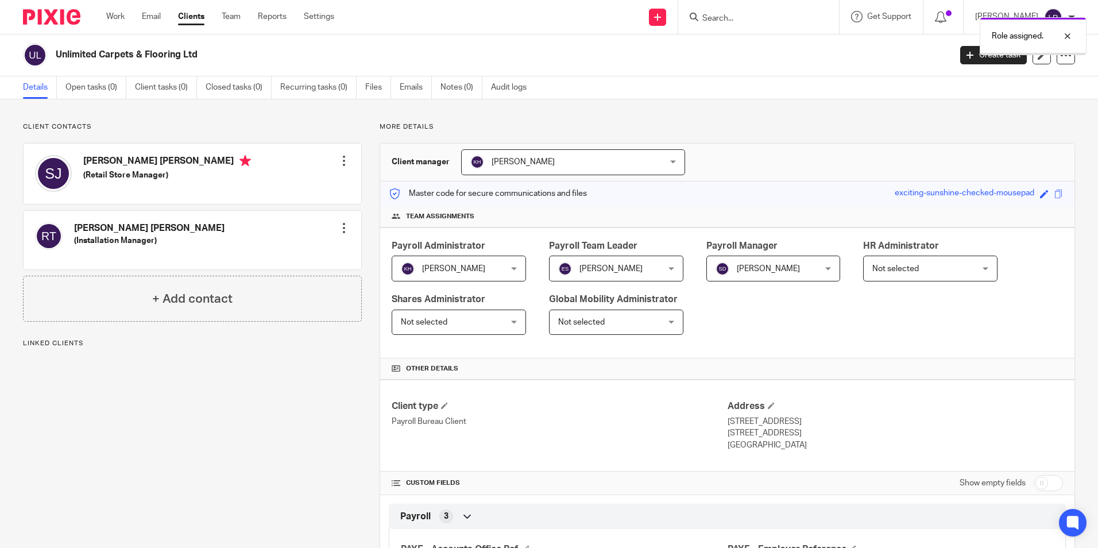
click at [191, 11] on link "Clients" at bounding box center [191, 16] width 26 height 11
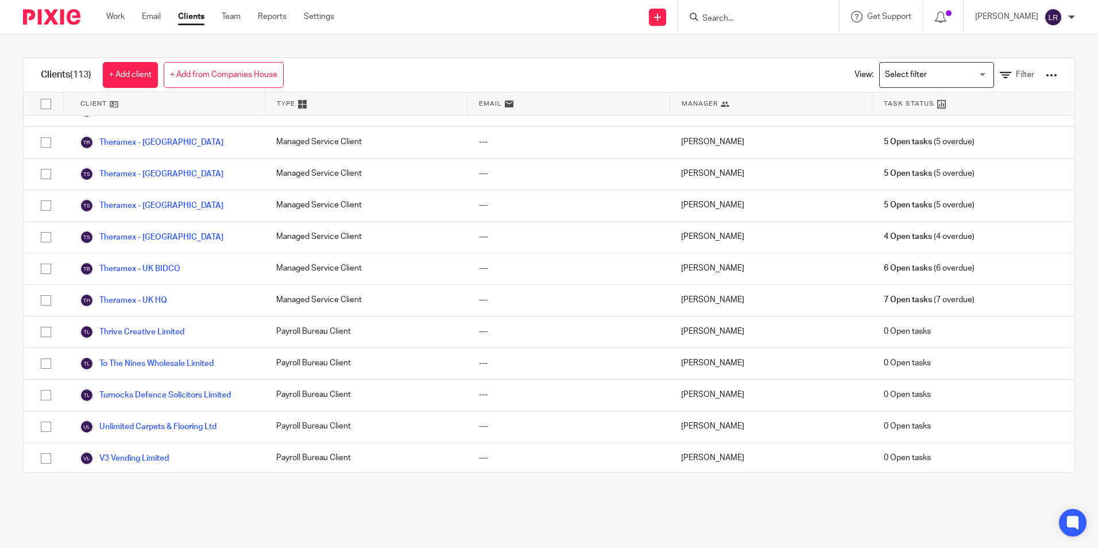
scroll to position [3273, 0]
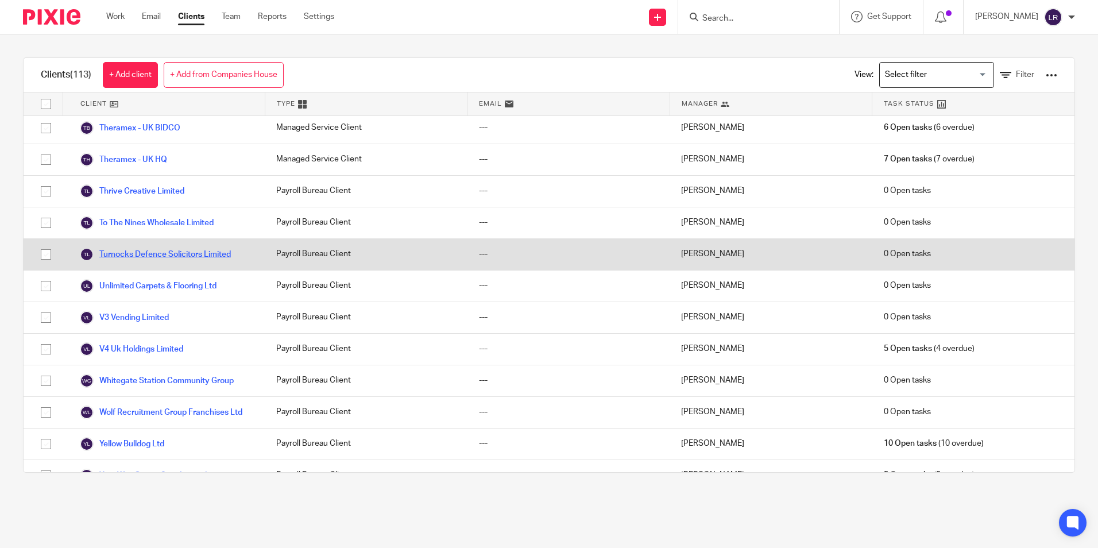
click at [189, 247] on link "Turnocks Defence Solicitors Limited" at bounding box center [155, 254] width 151 height 14
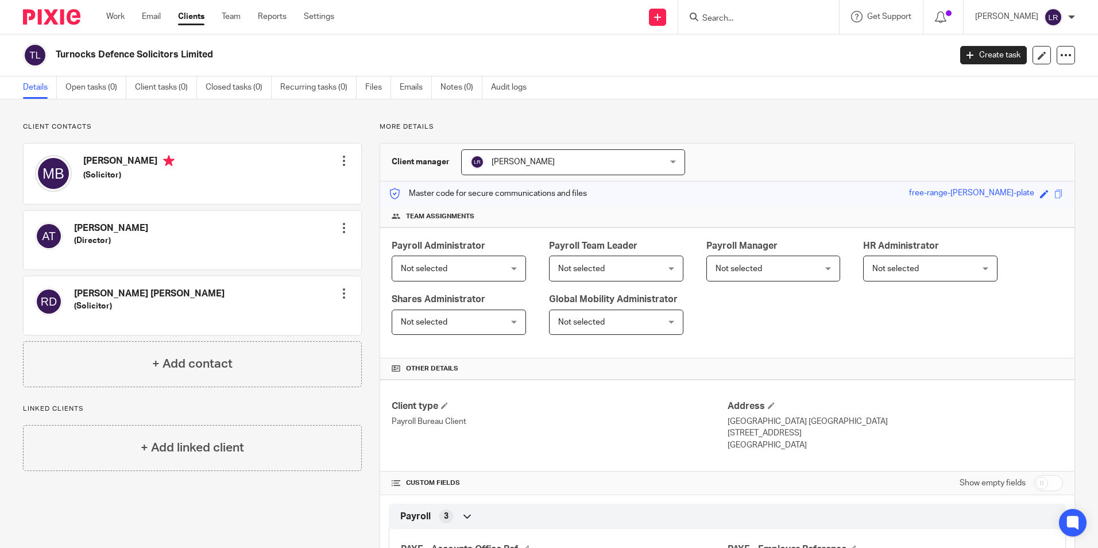
click at [425, 255] on div "Not selected Not selected" at bounding box center [459, 268] width 134 height 26
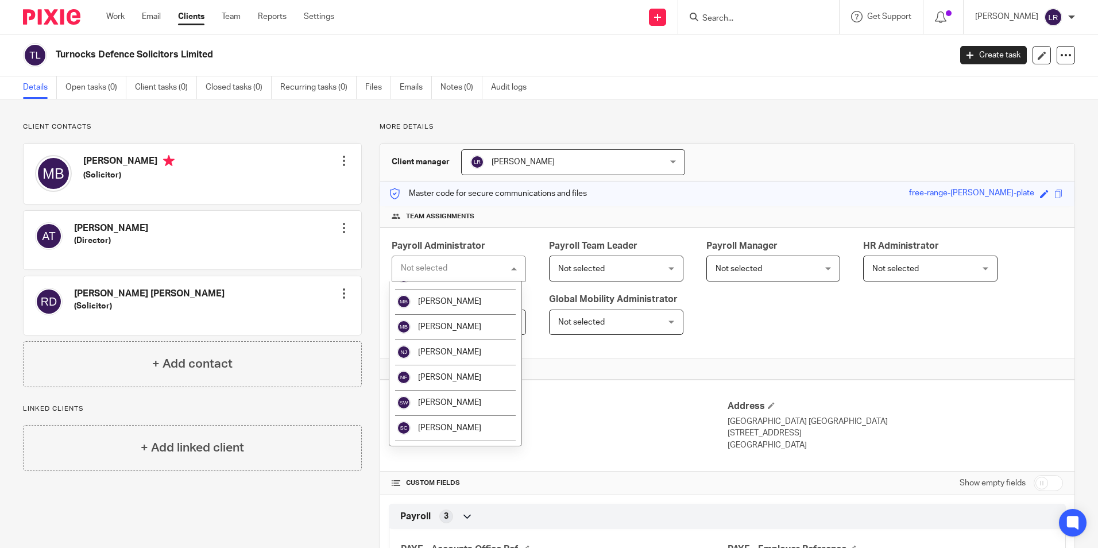
scroll to position [287, 0]
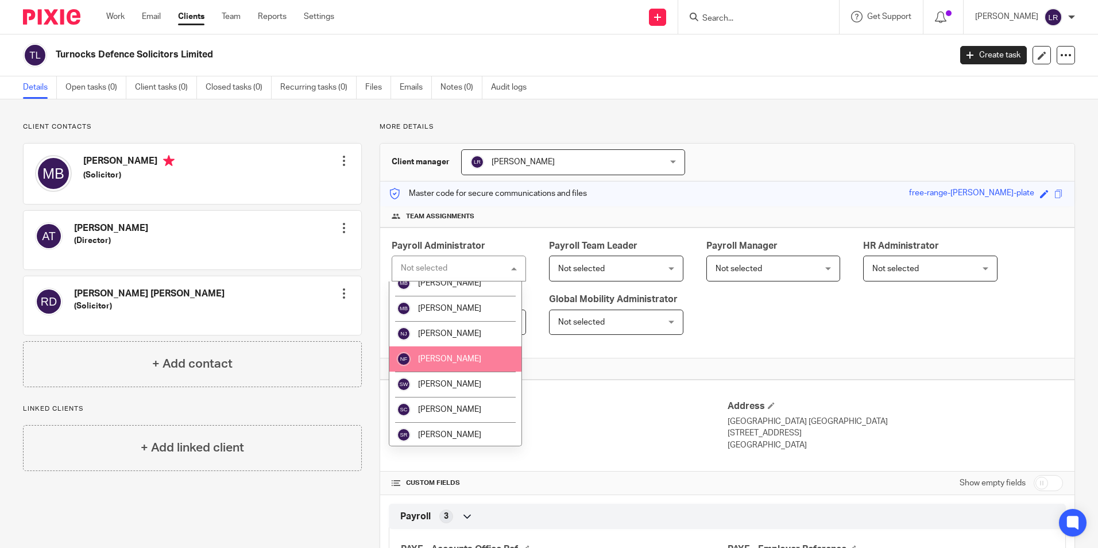
click at [450, 359] on span "[PERSON_NAME]" at bounding box center [449, 359] width 63 height 8
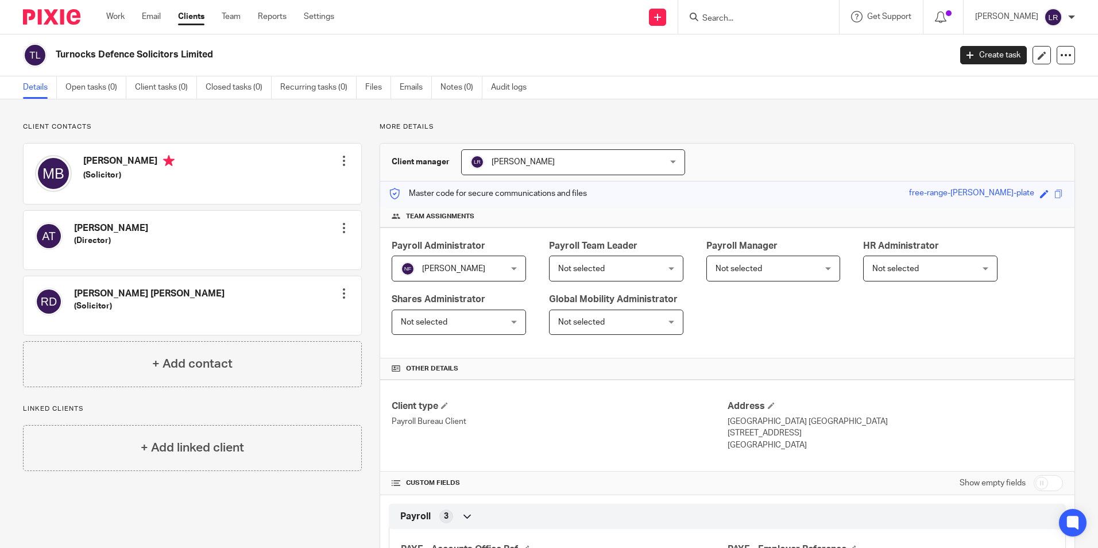
click at [549, 174] on span "[PERSON_NAME]" at bounding box center [555, 162] width 171 height 24
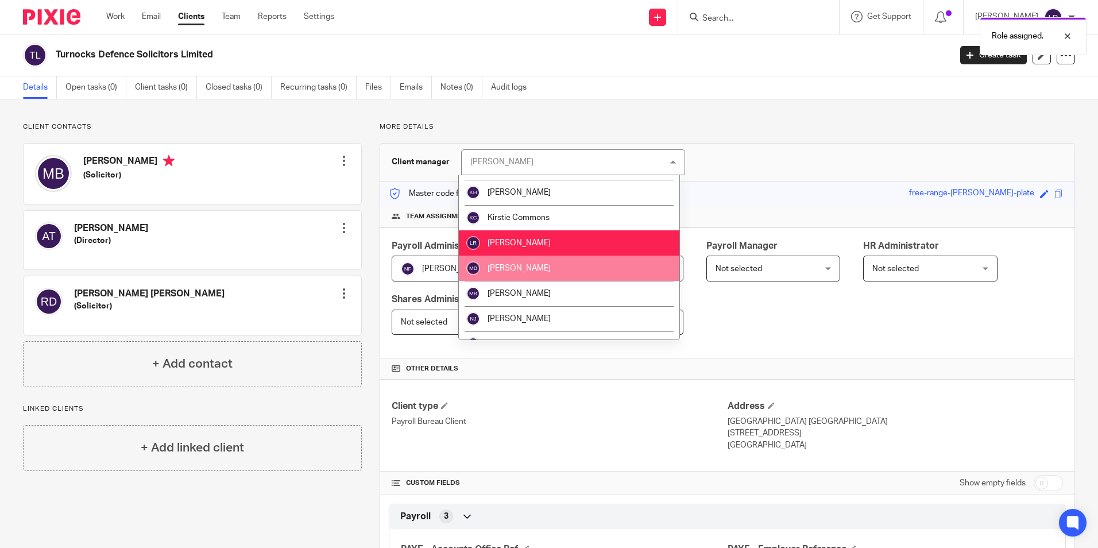
scroll to position [230, 0]
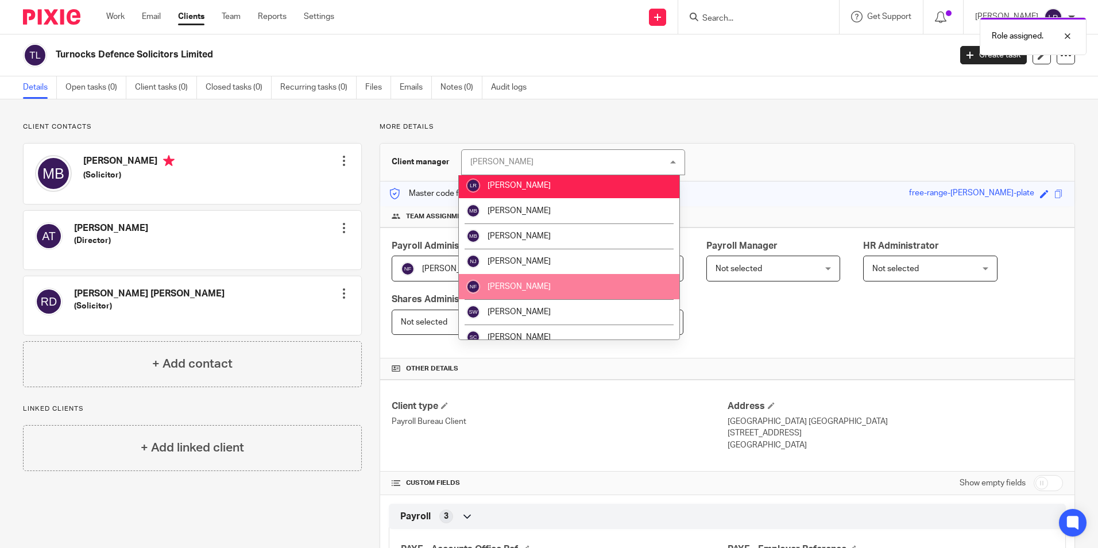
click at [544, 283] on li "[PERSON_NAME]" at bounding box center [569, 286] width 220 height 25
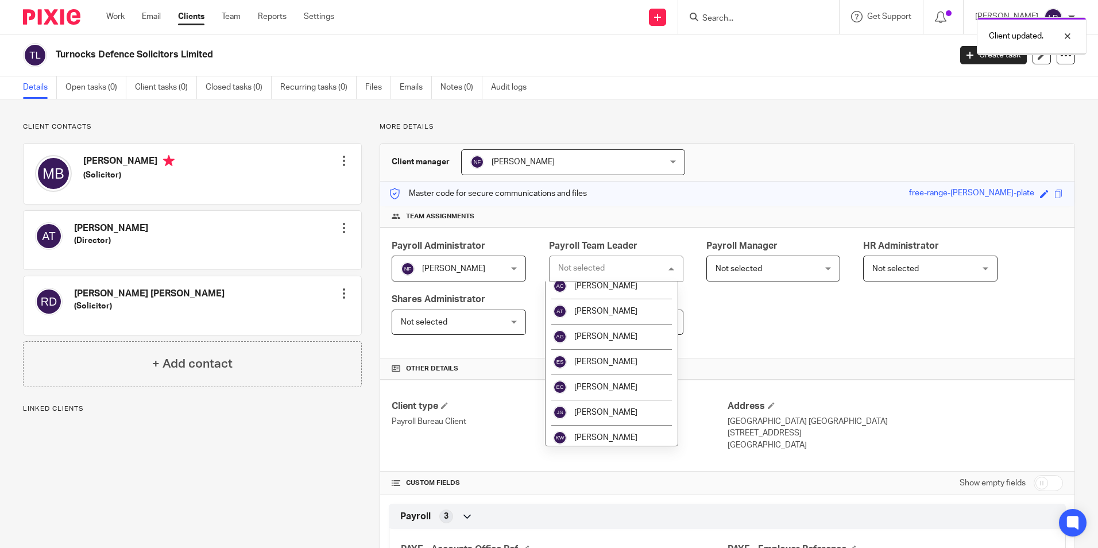
scroll to position [57, 0]
click at [615, 335] on span "[PERSON_NAME]" at bounding box center [605, 336] width 63 height 8
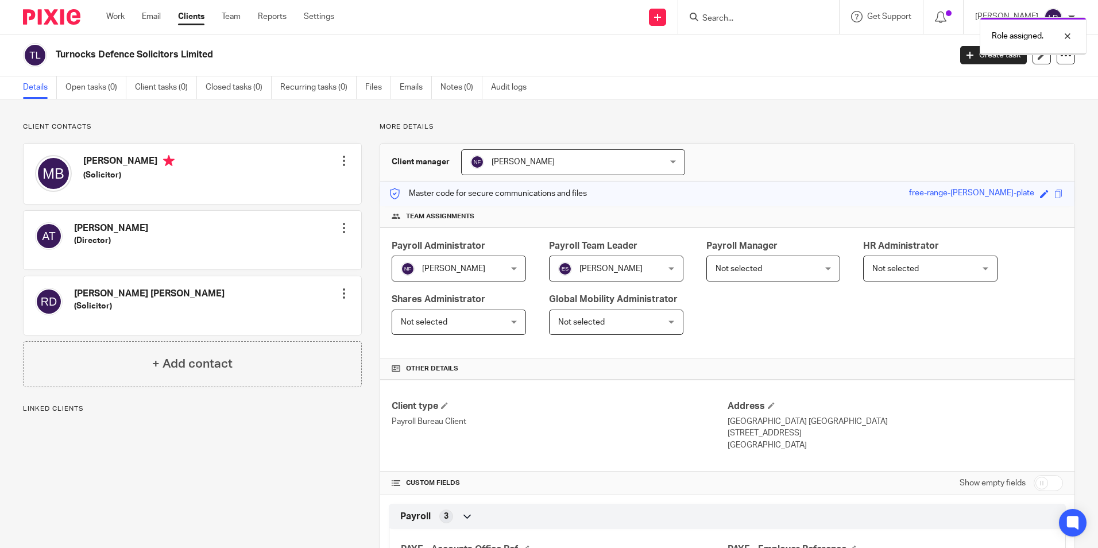
click at [764, 273] on span "Not selected" at bounding box center [764, 268] width 99 height 24
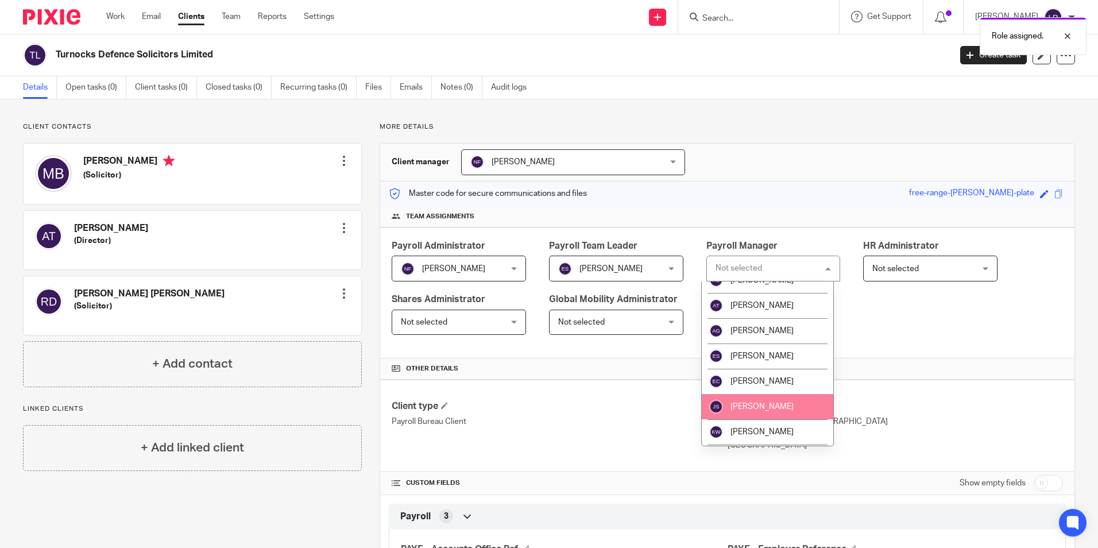
scroll to position [115, 0]
click at [758, 425] on li "[PERSON_NAME]" at bounding box center [768, 429] width 132 height 25
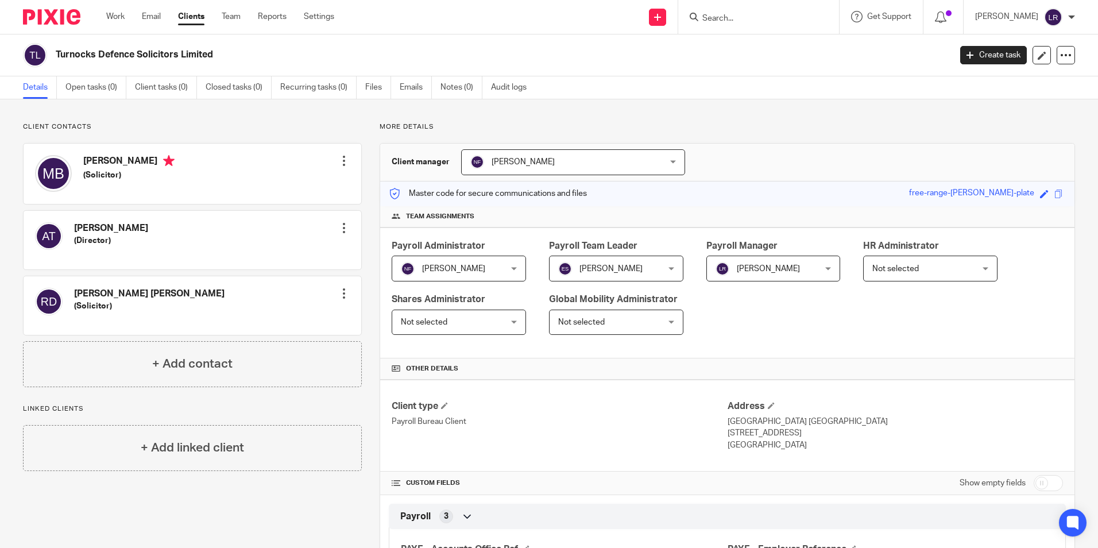
click at [191, 12] on link "Clients" at bounding box center [191, 16] width 26 height 11
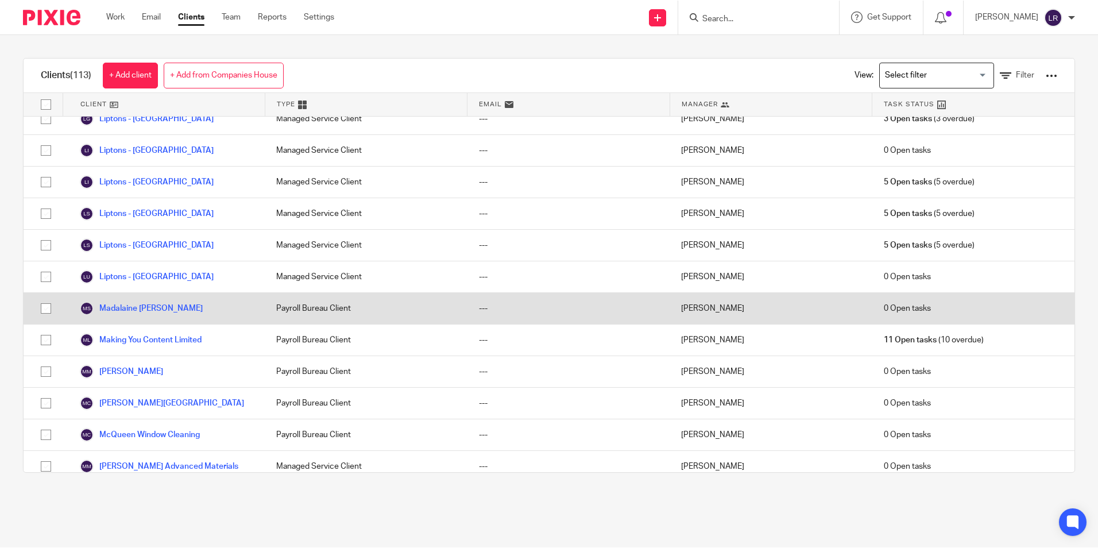
scroll to position [1617, 0]
